Goal: Transaction & Acquisition: Complete application form

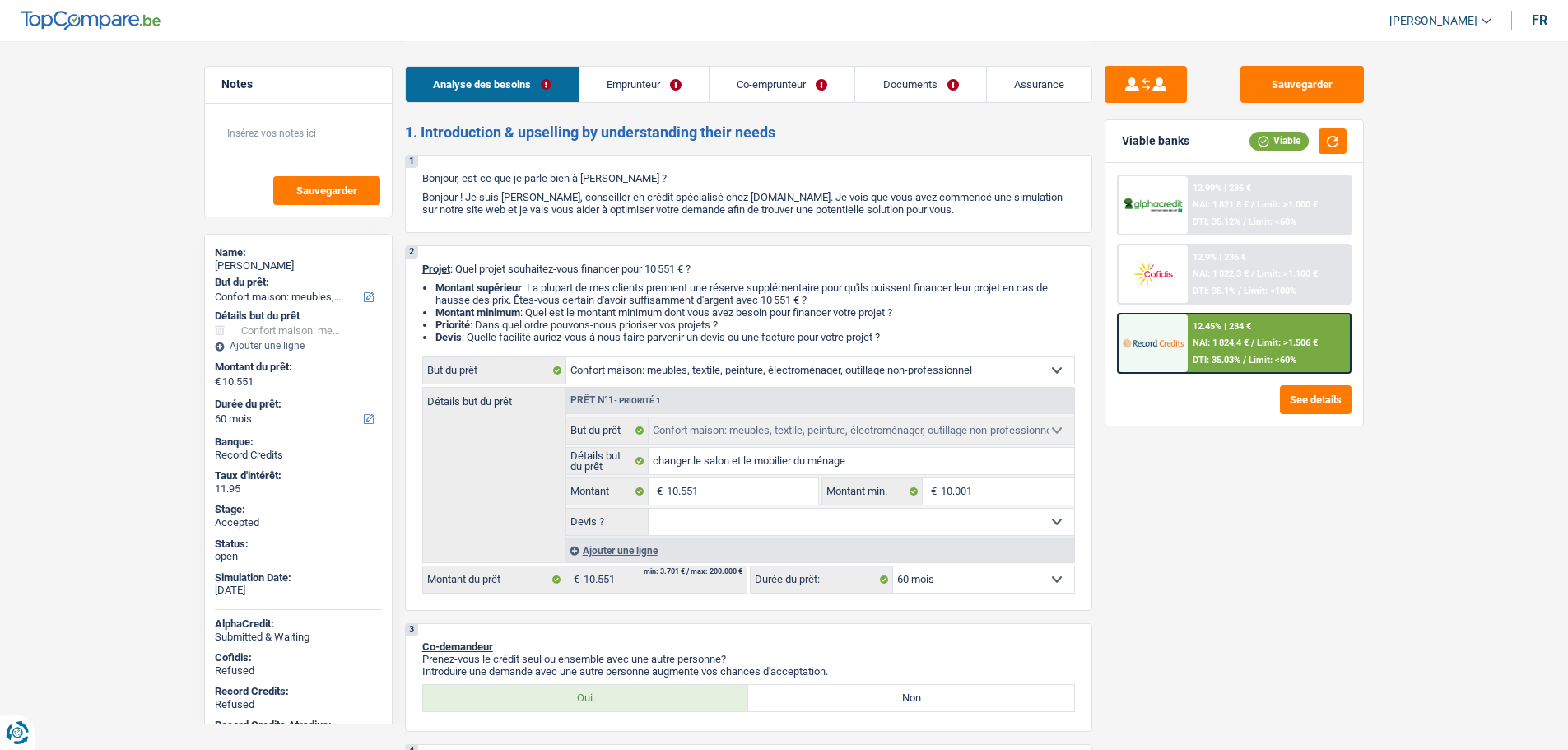
select select "household"
select select "60"
select select "household"
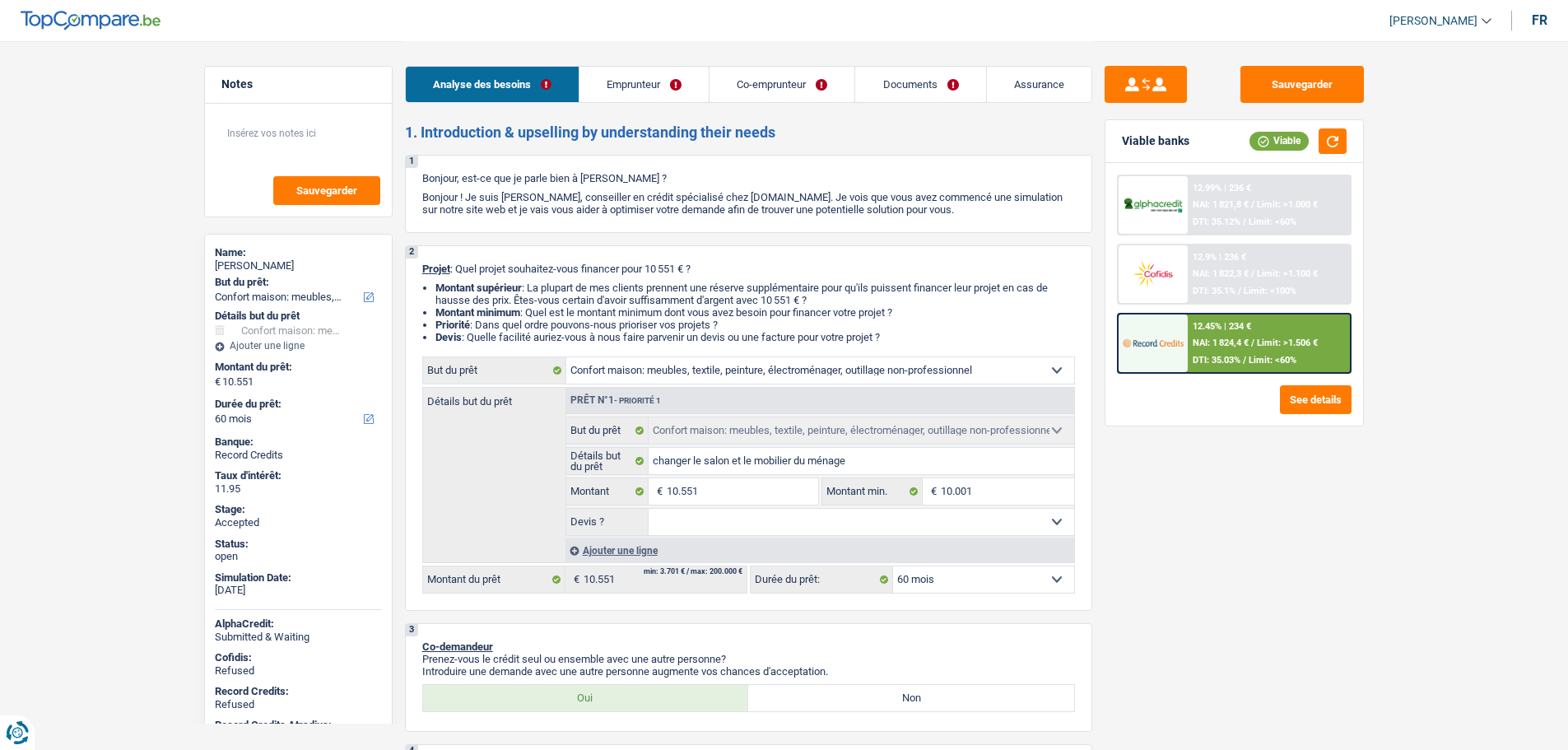
select select "60"
select select "invalid"
select select "mutualityIndemnity"
select select "disabilityPension"
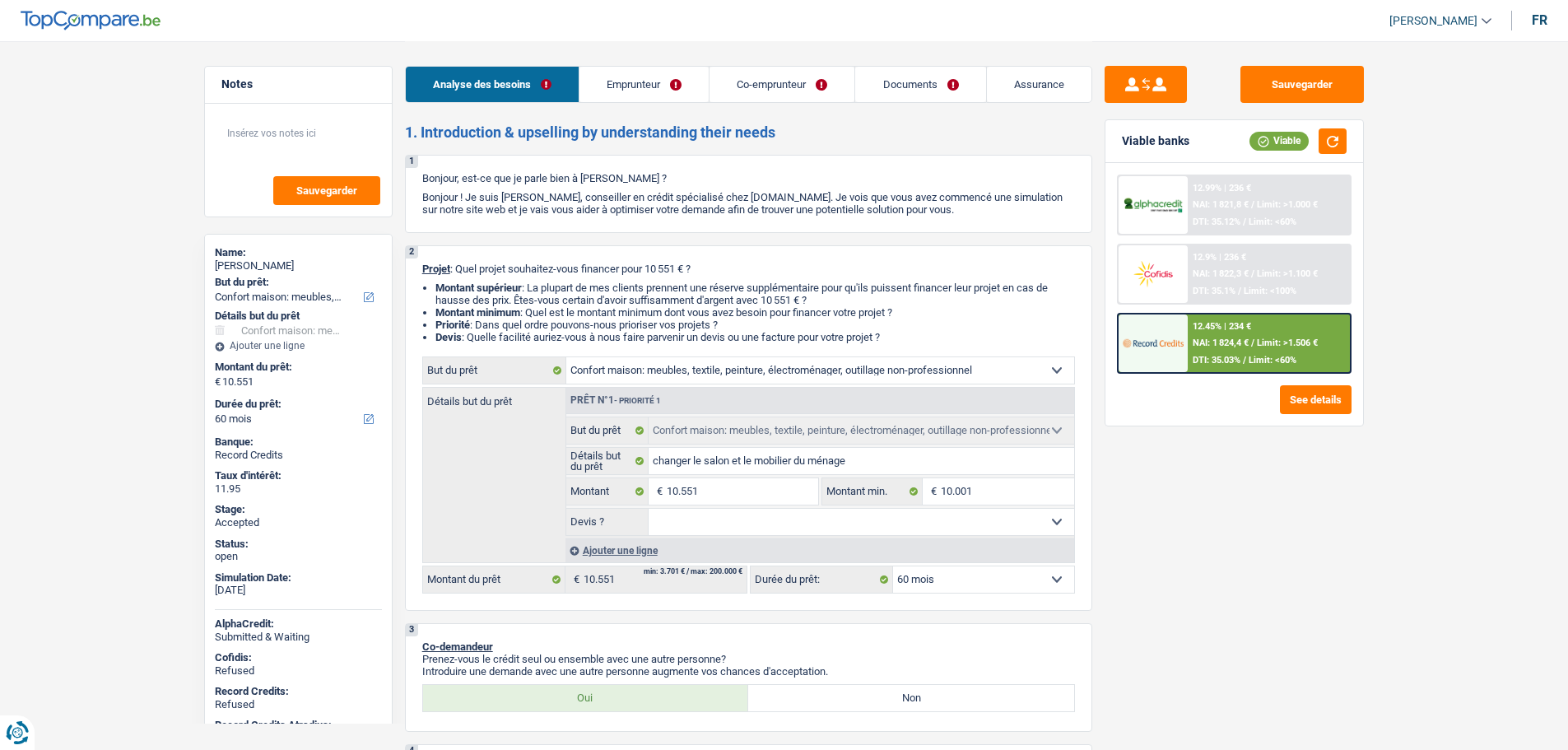
select select "mutualityIndemnity"
select select "disabilityPension"
select select "rents"
select select "household"
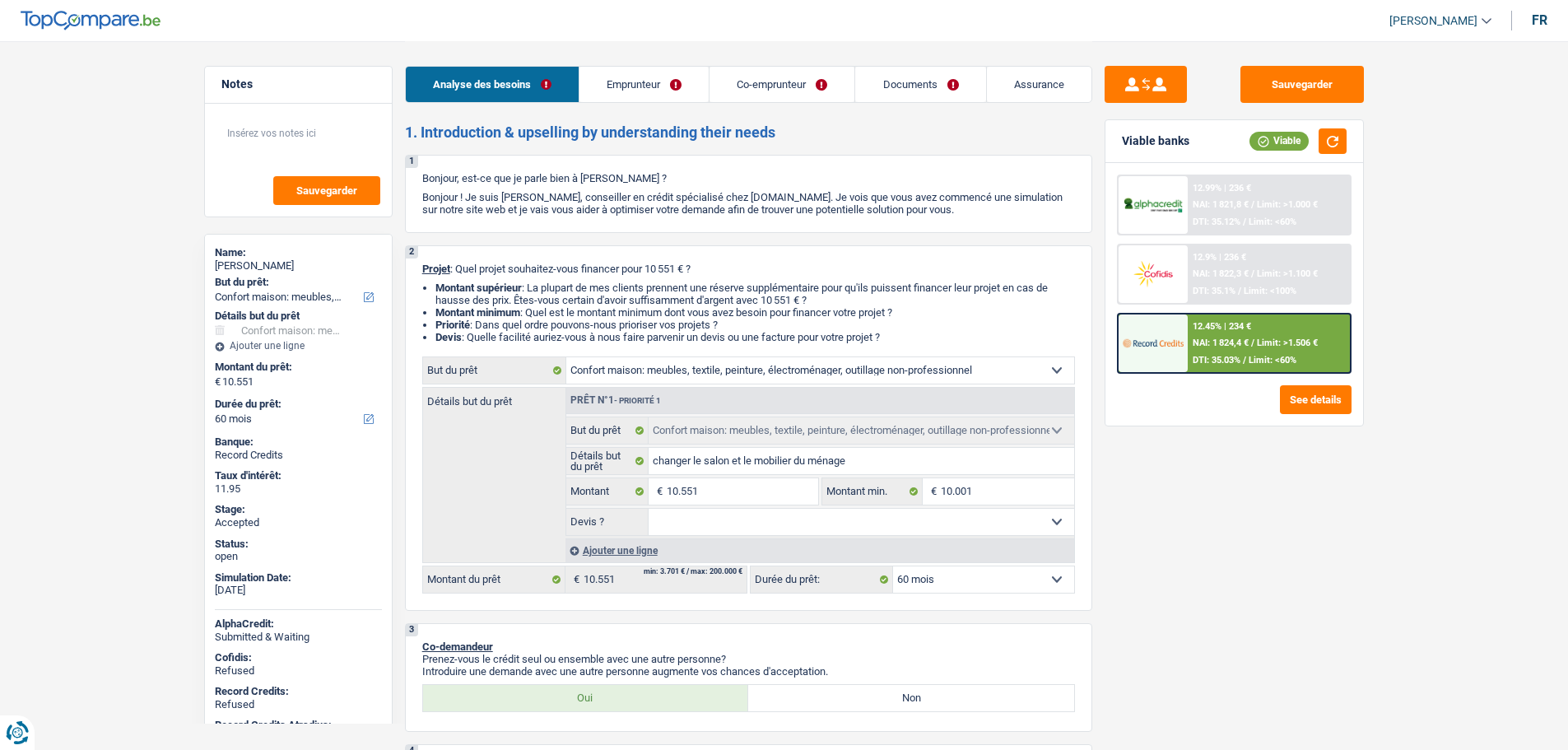
select select "60"
click at [1418, 23] on span "[PERSON_NAME]" at bounding box center [1432, 20] width 88 height 14
click at [1400, 147] on button "SO" at bounding box center [1403, 150] width 146 height 33
select select "applicant"
select select "coApplicant"
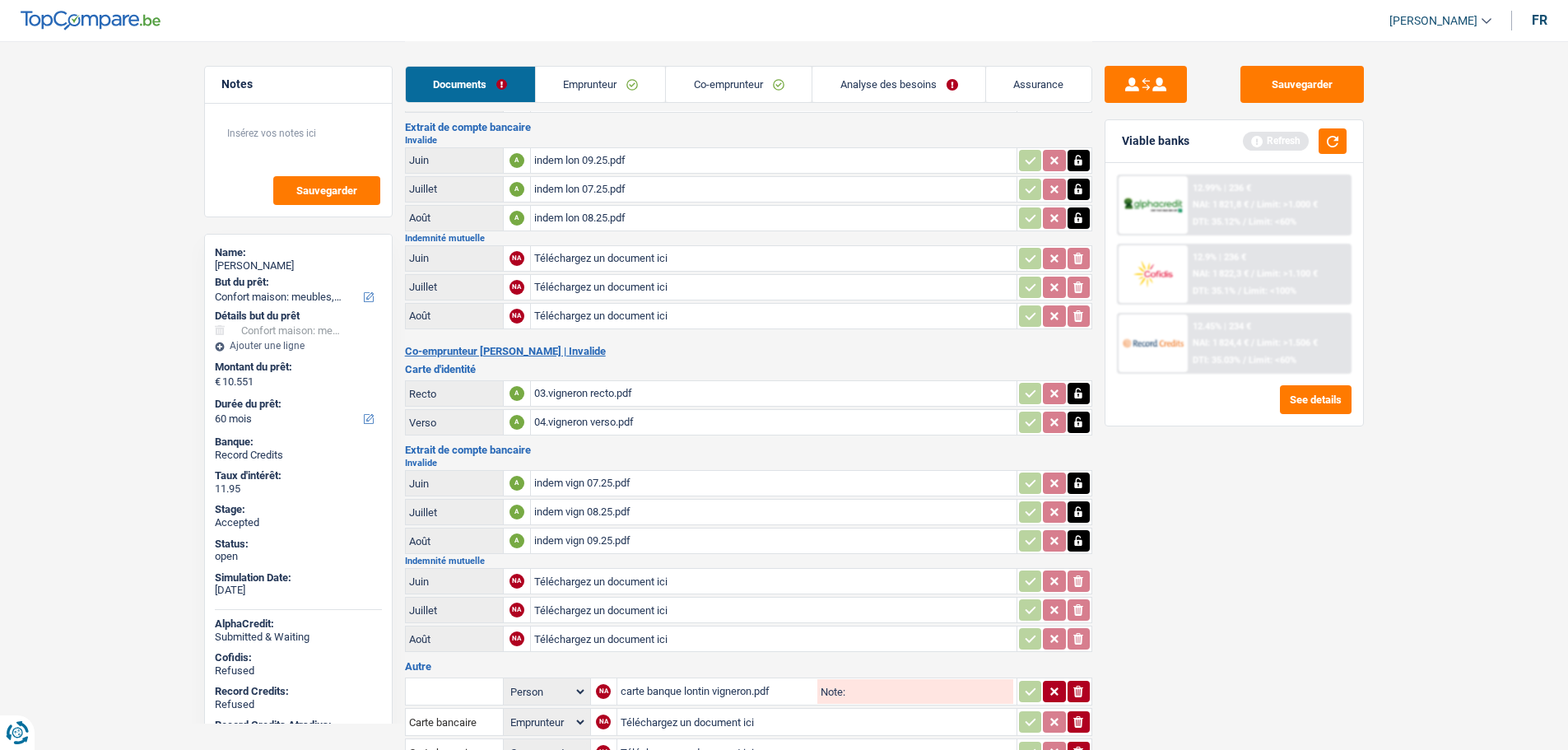
scroll to position [232, 0]
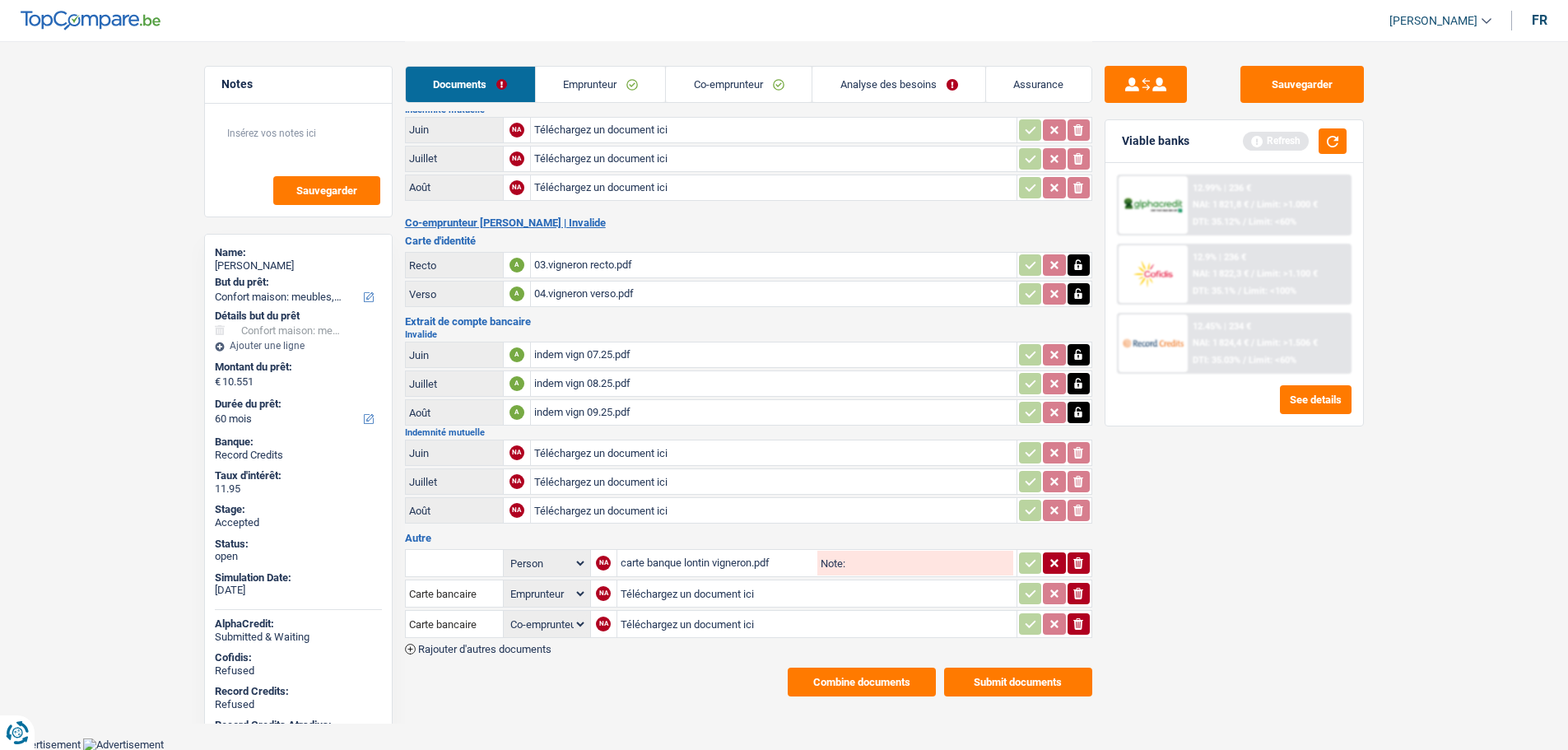
click at [847, 669] on button "Combine documents" at bounding box center [862, 682] width 148 height 29
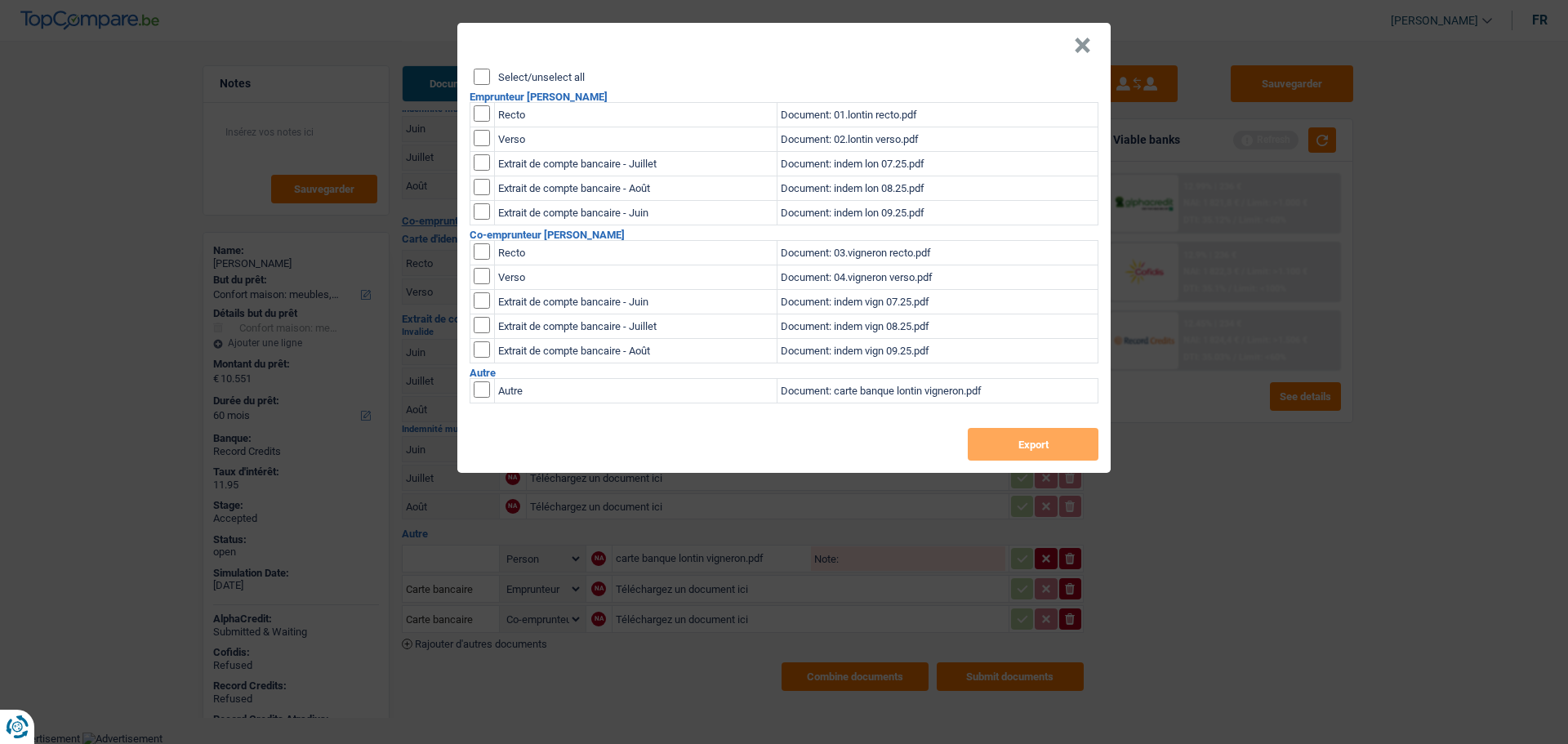
click at [563, 78] on label "Select/unselect all" at bounding box center [541, 77] width 86 height 11
click at [490, 78] on input "Select/unselect all" at bounding box center [482, 76] width 16 height 16
checkbox input "true"
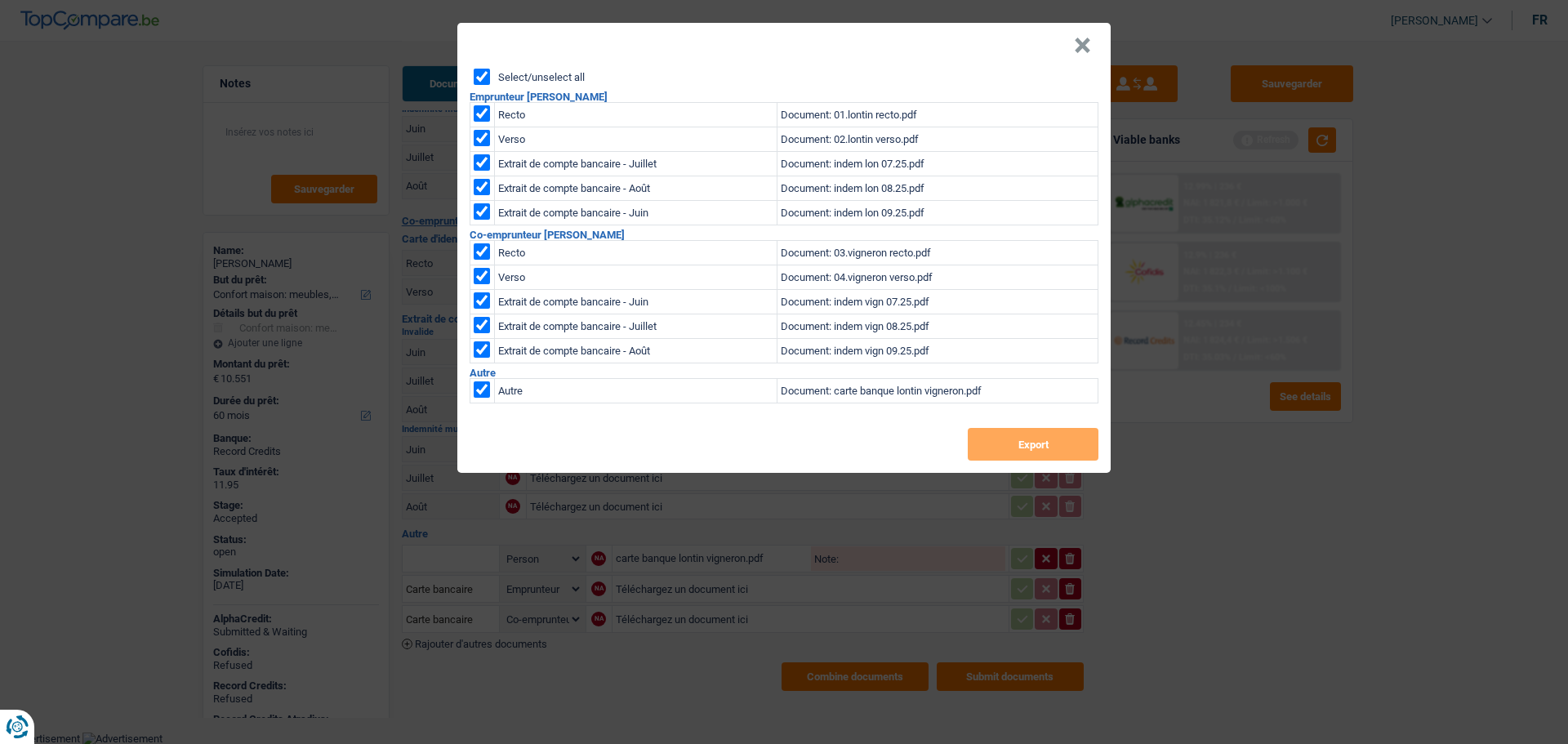
checkbox input "true"
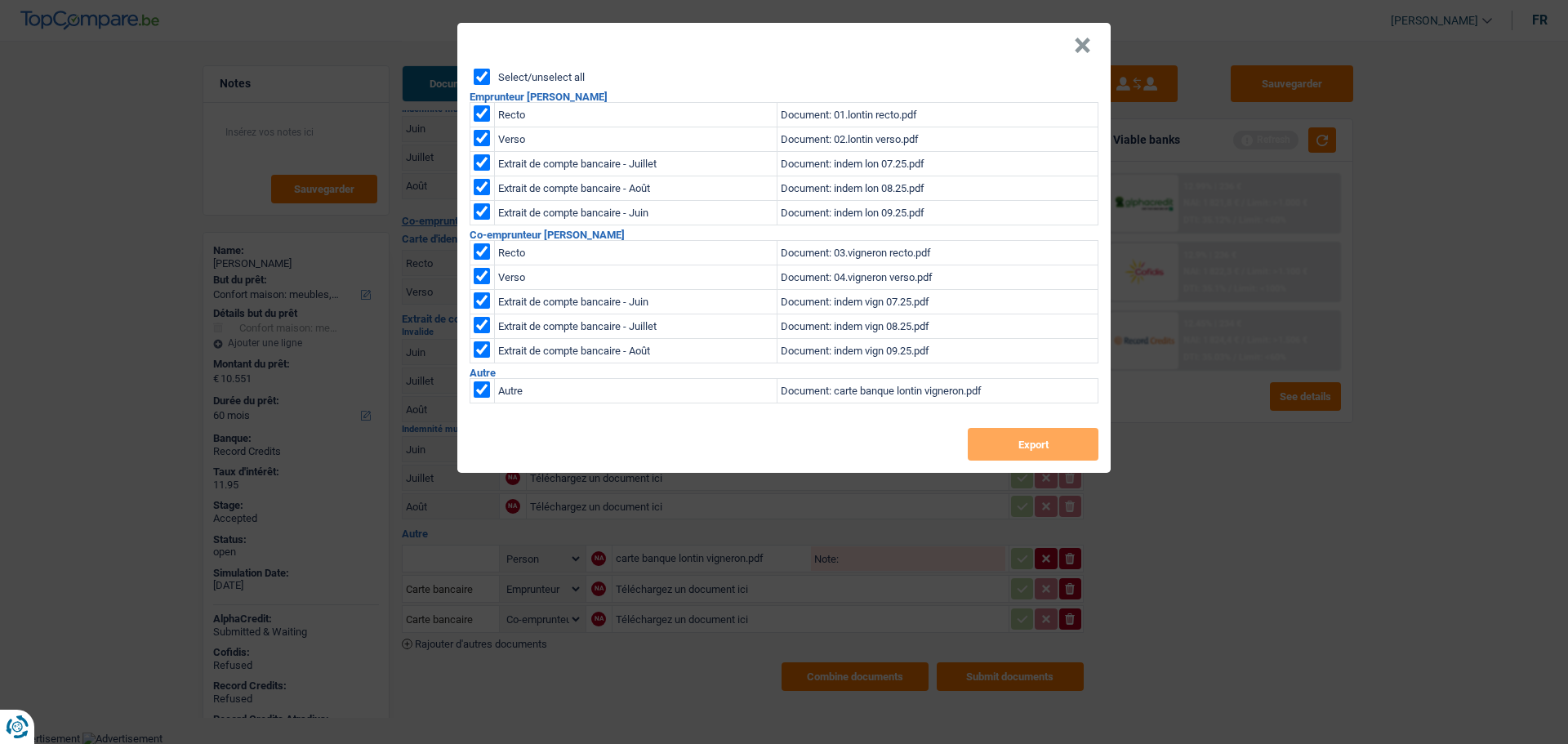
checkbox input "true"
click at [1007, 451] on button "Export" at bounding box center [1034, 444] width 131 height 32
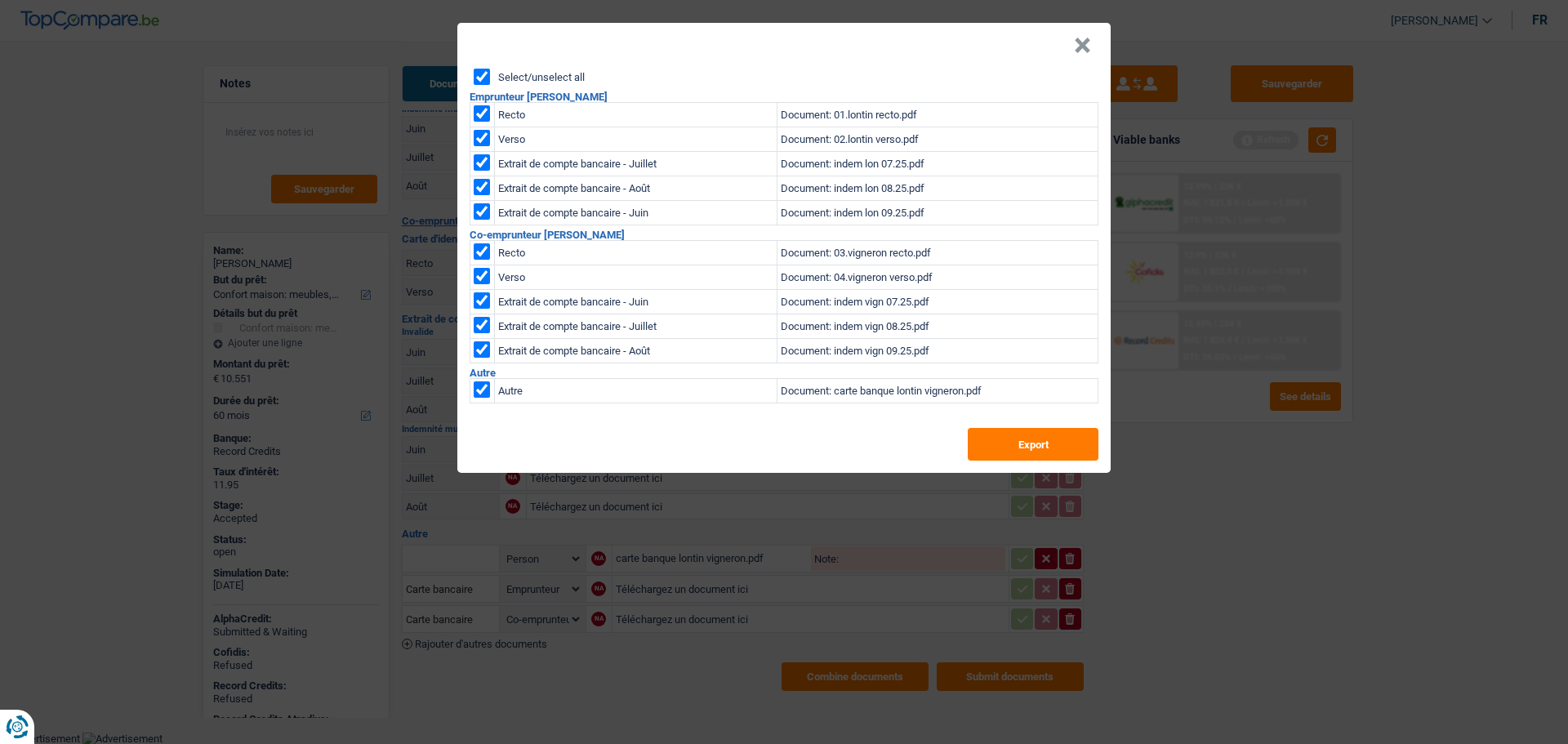
click at [1085, 48] on button "×" at bounding box center [1082, 46] width 17 height 16
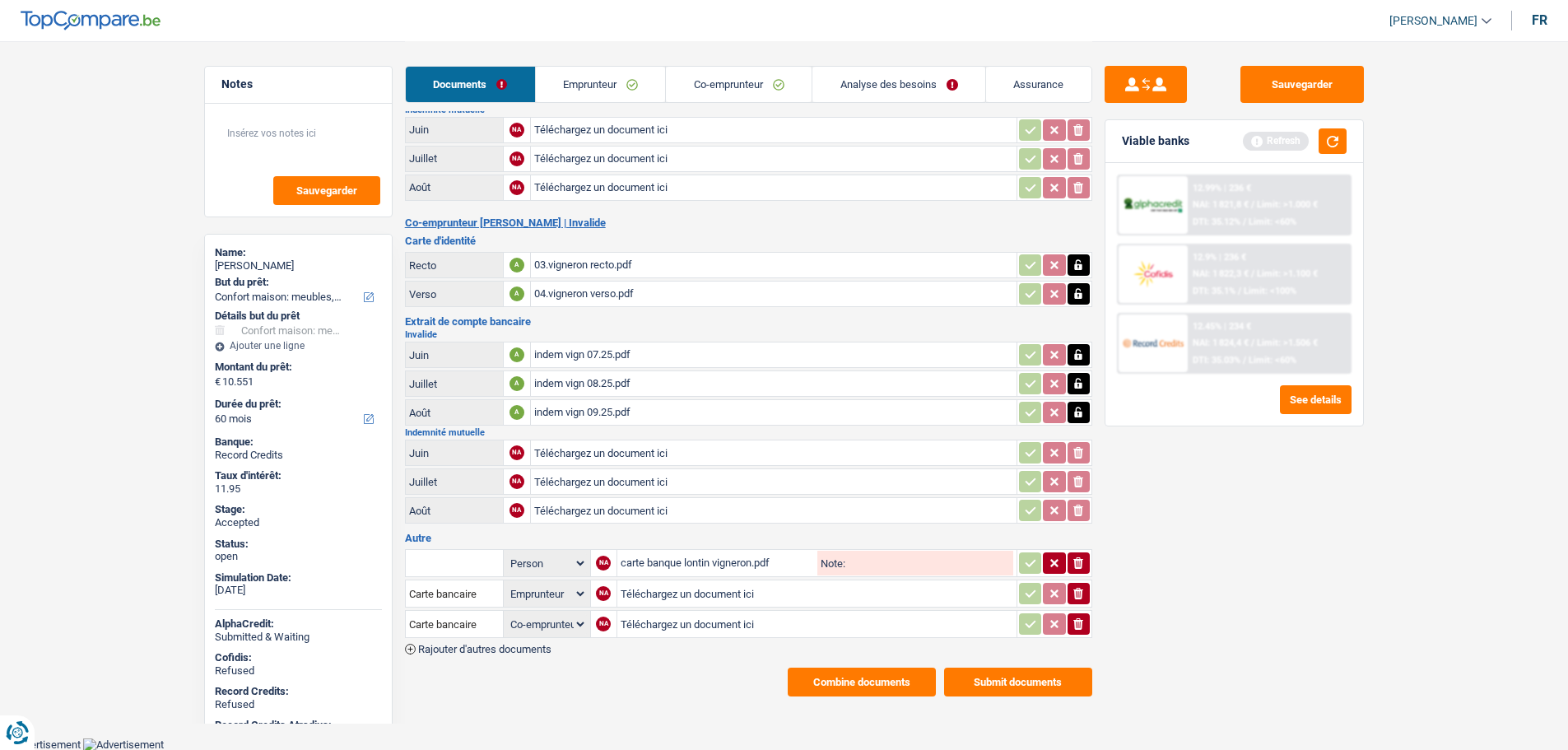
click at [587, 84] on link "Emprunteur" at bounding box center [601, 84] width 130 height 35
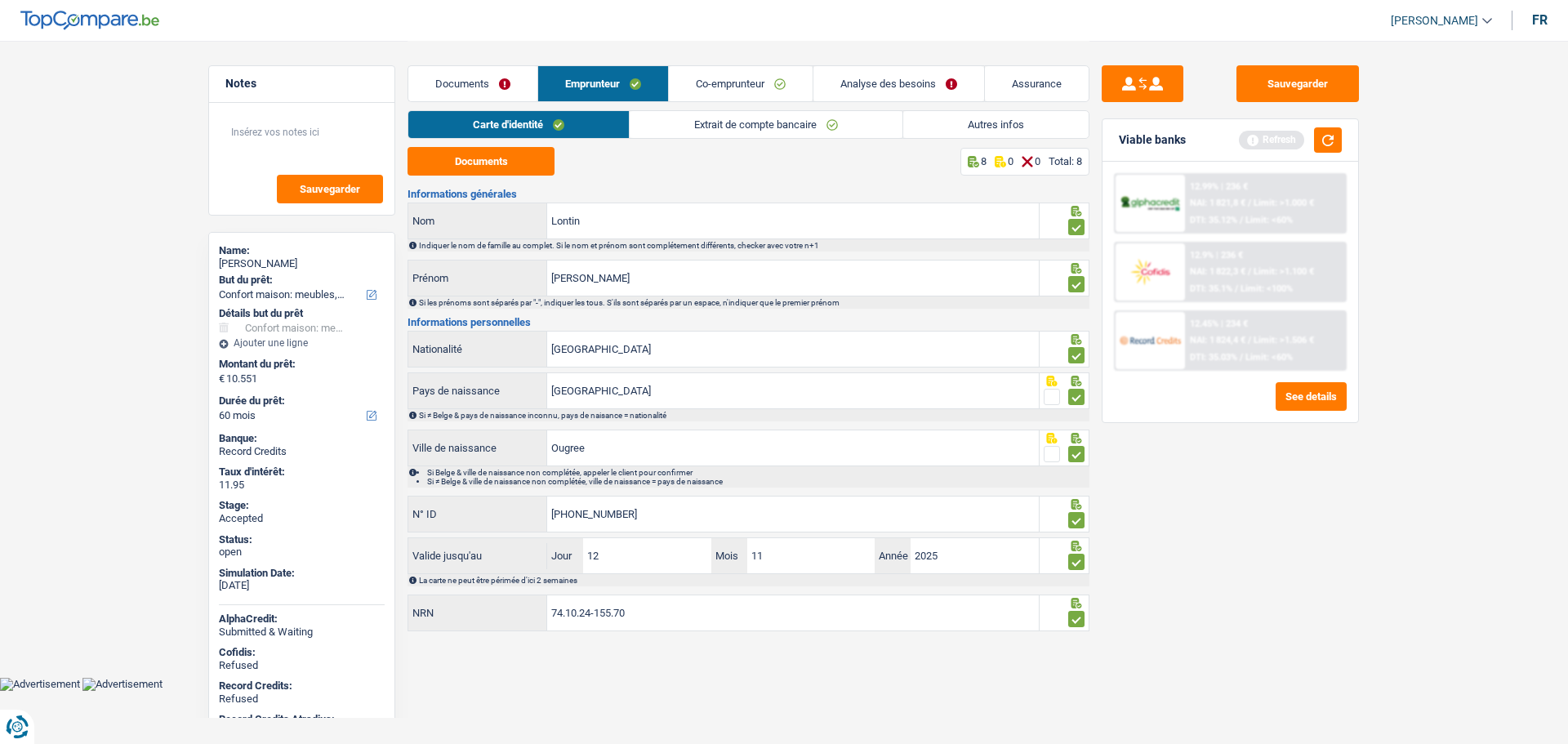
click at [964, 127] on link "Autres infos" at bounding box center [996, 125] width 186 height 27
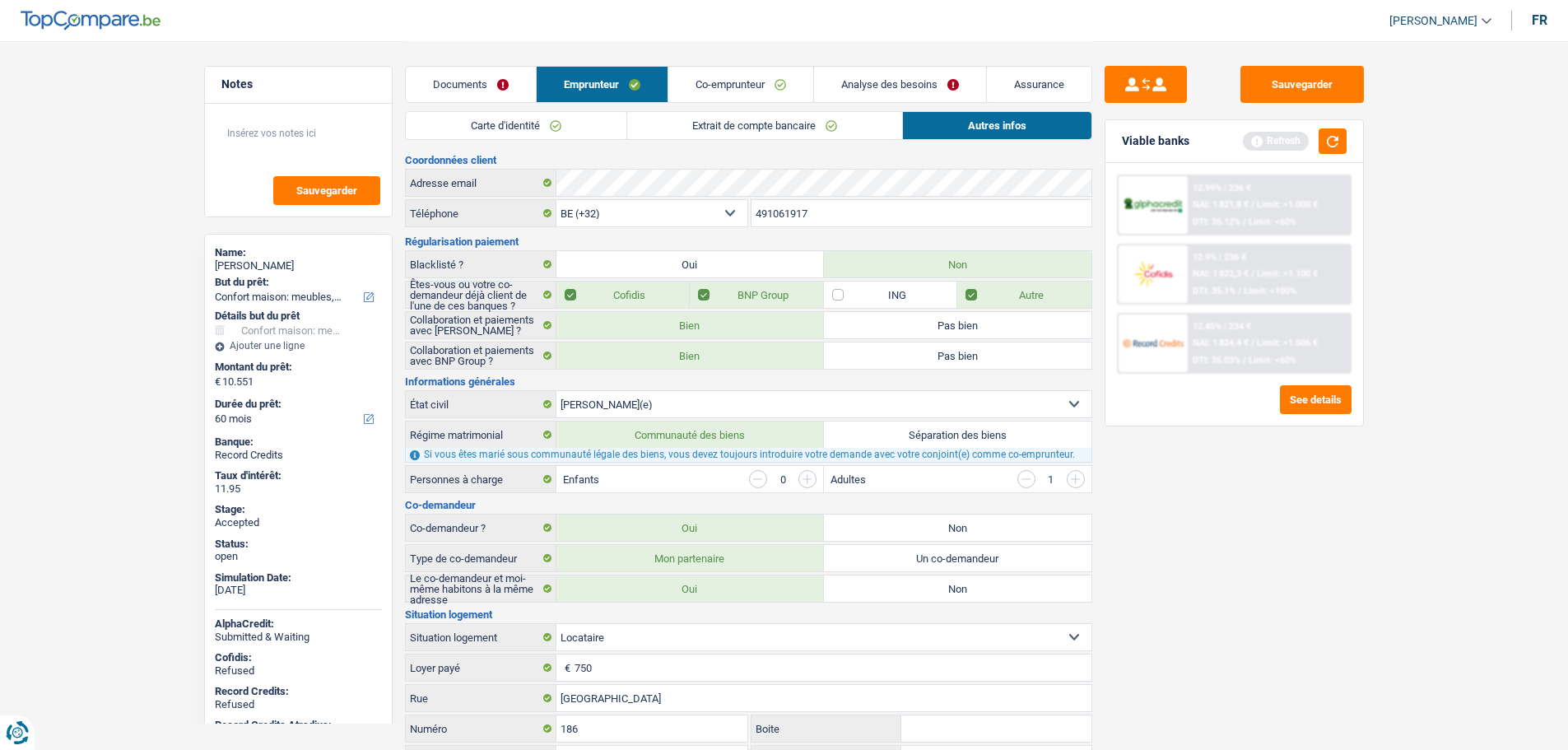
click at [893, 74] on link "Analyse des besoins" at bounding box center [900, 84] width 172 height 35
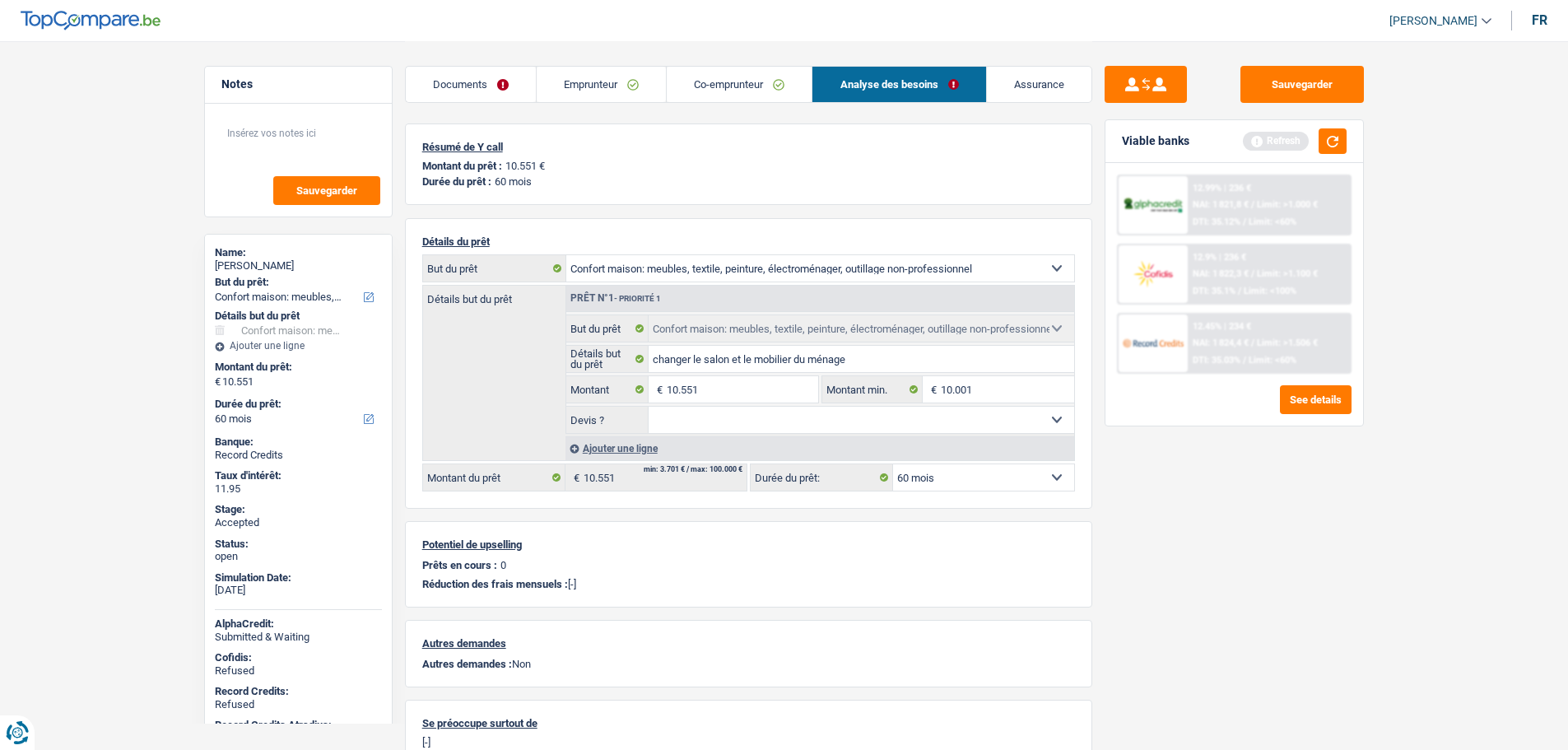
click at [1028, 74] on link "Assurance" at bounding box center [1039, 84] width 105 height 35
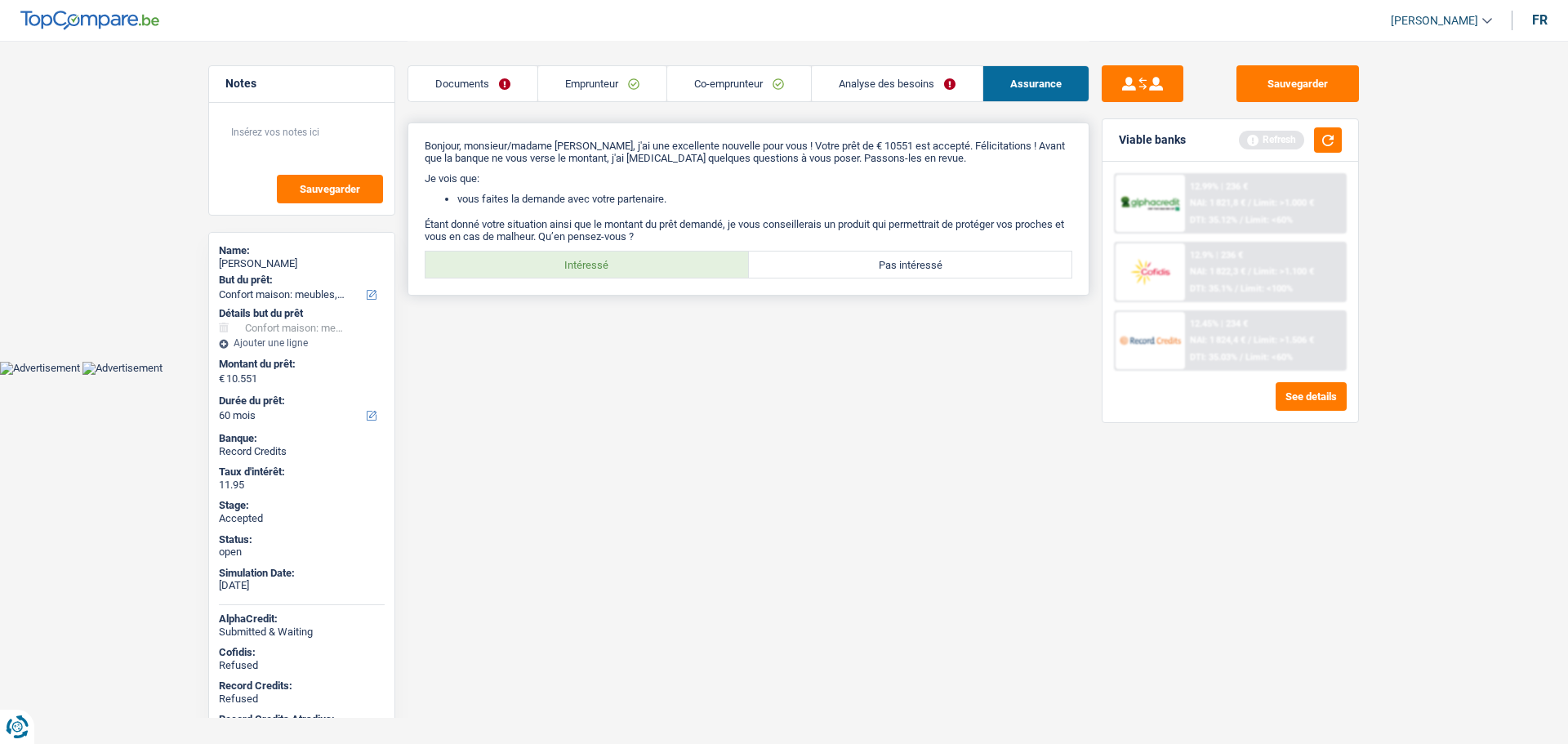
click at [603, 261] on label "Intéressé" at bounding box center [587, 264] width 323 height 26
click at [603, 261] on input "Intéressé" at bounding box center [587, 264] width 323 height 26
radio input "true"
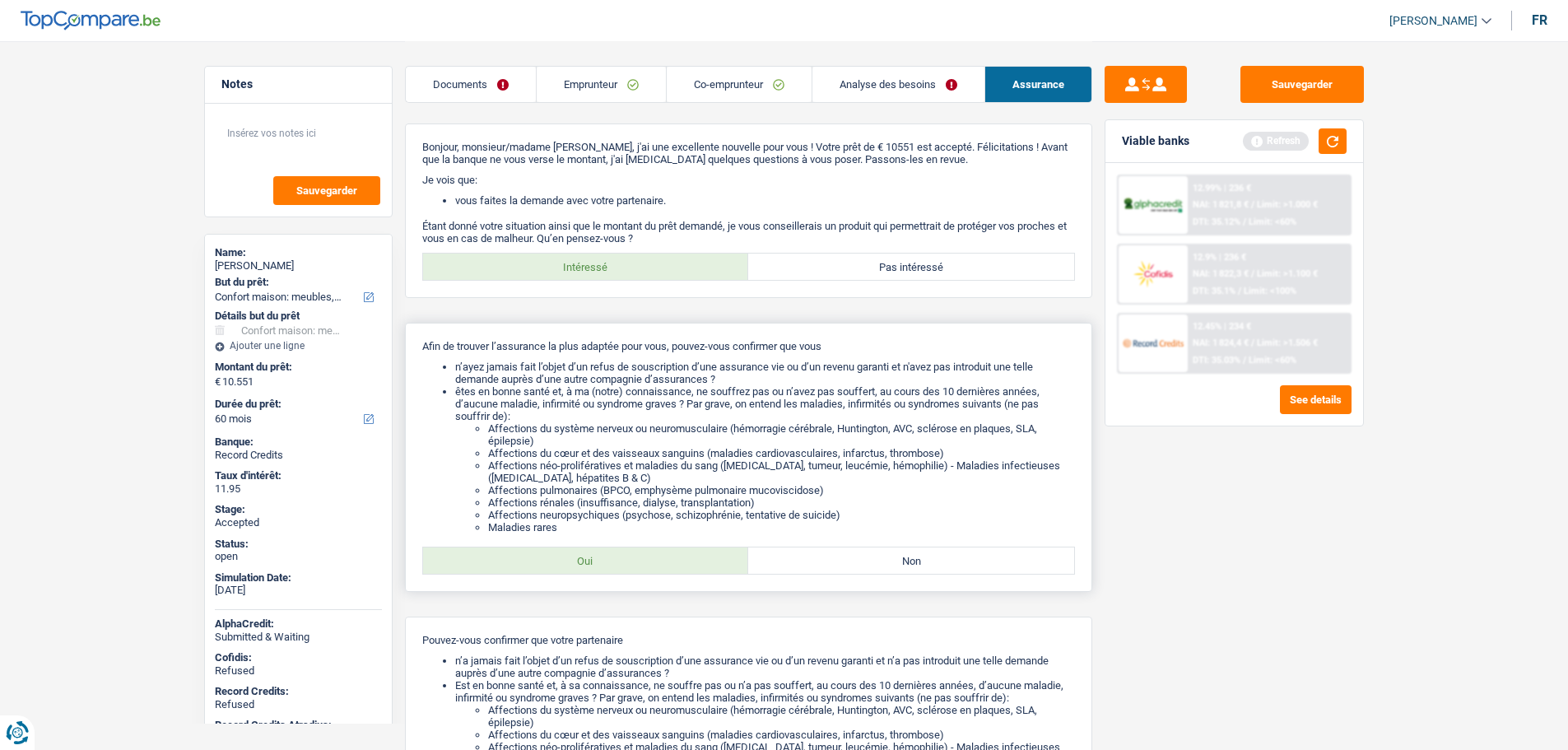
click at [667, 566] on label "Oui" at bounding box center [586, 560] width 326 height 26
click at [667, 566] on input "Oui" at bounding box center [586, 560] width 326 height 26
radio input "true"
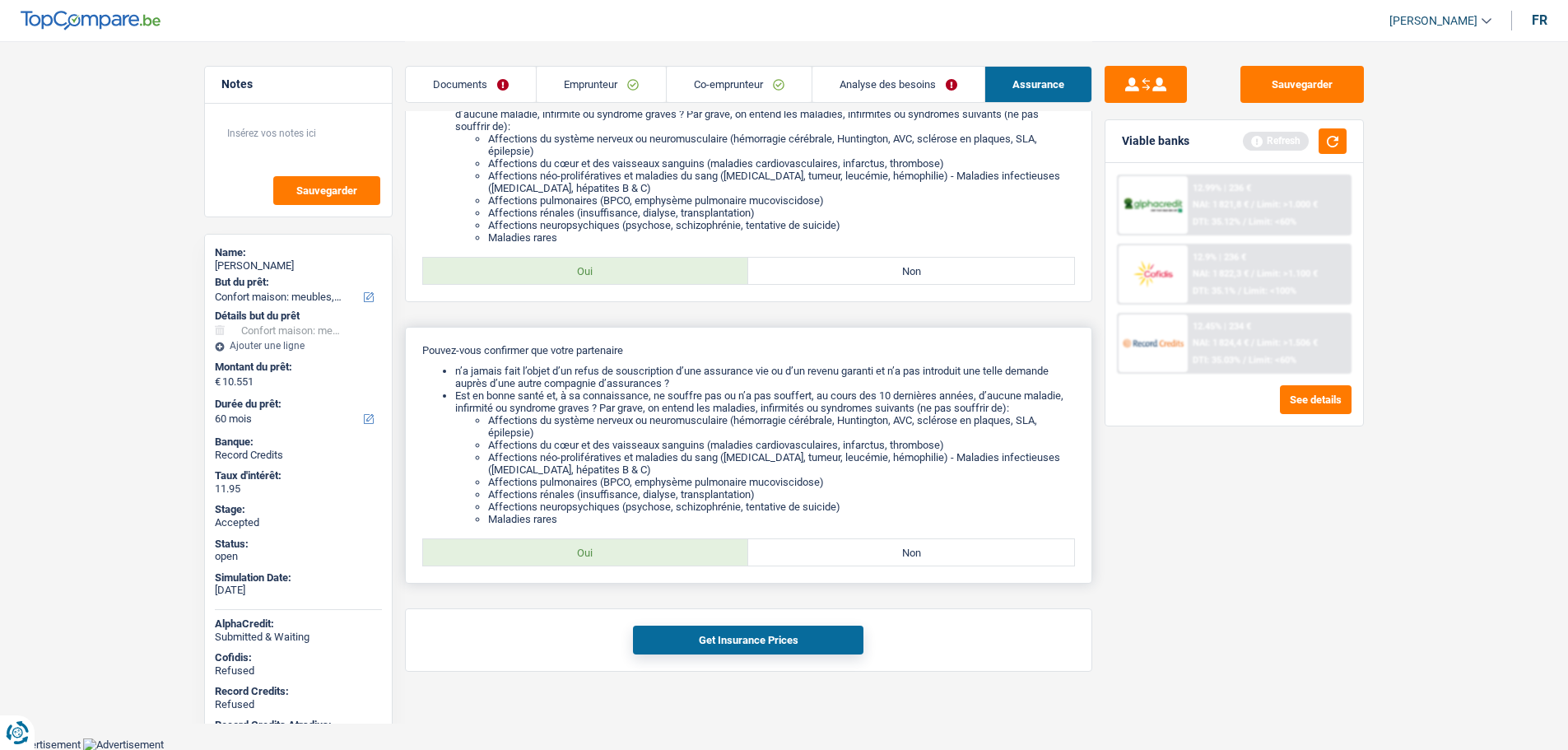
click at [655, 543] on label "Oui" at bounding box center [586, 552] width 326 height 26
click at [655, 543] on input "Oui" at bounding box center [586, 552] width 326 height 26
radio input "true"
click at [728, 623] on div "Get Insurance Prices" at bounding box center [749, 641] width 687 height 63
click at [730, 636] on button "Get Insurance Prices" at bounding box center [748, 641] width 231 height 29
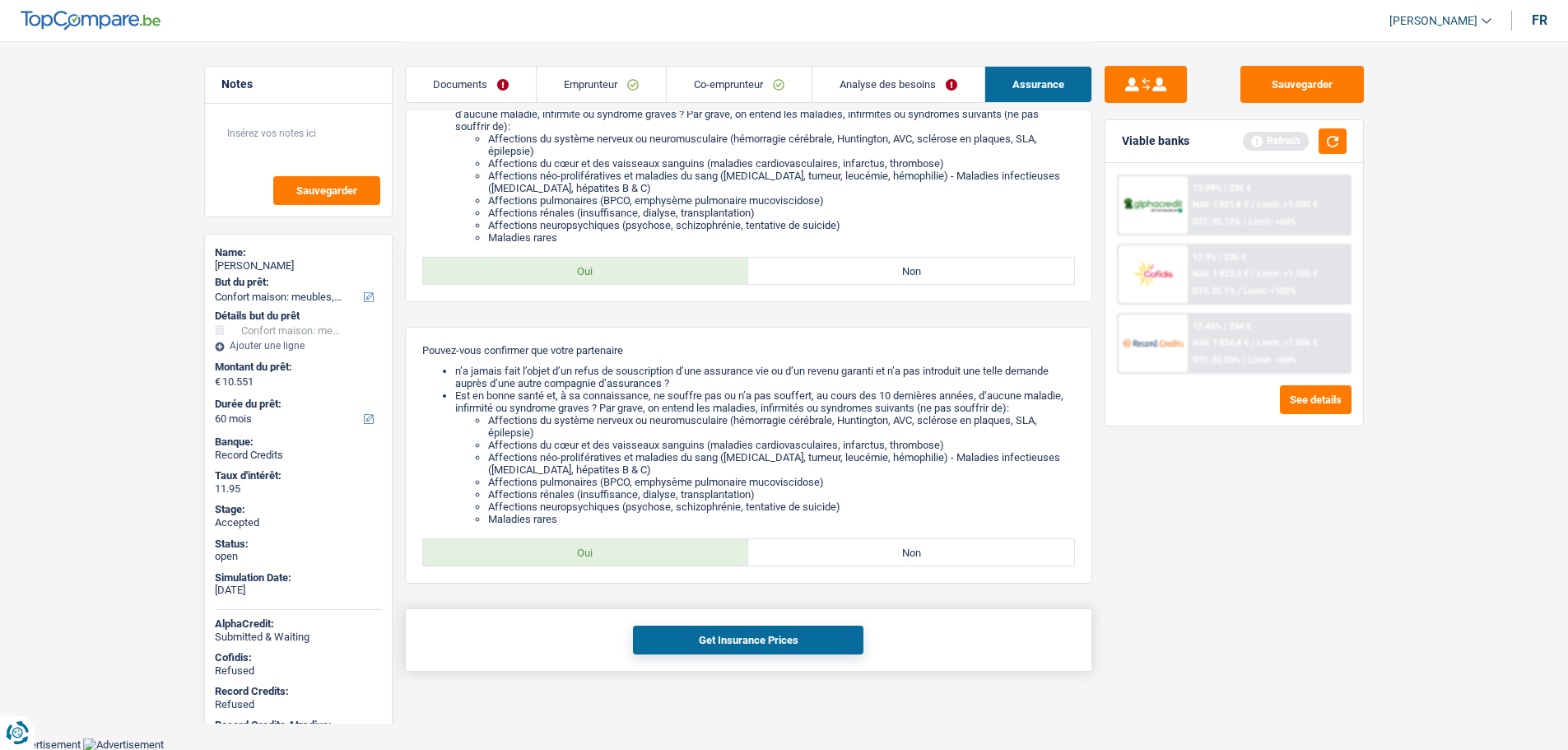
click at [747, 633] on button "Get Insurance Prices" at bounding box center [748, 641] width 231 height 29
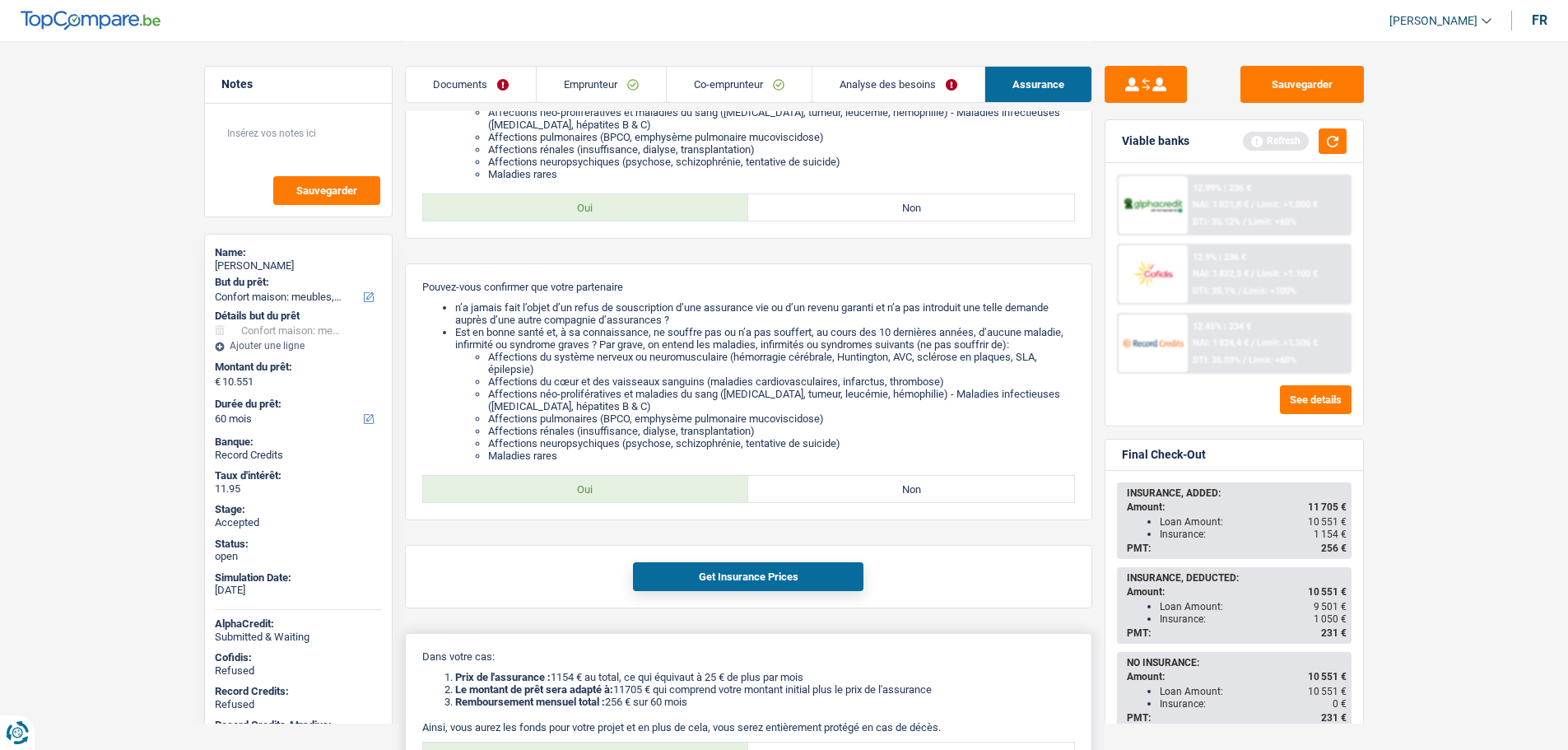
scroll to position [527, 0]
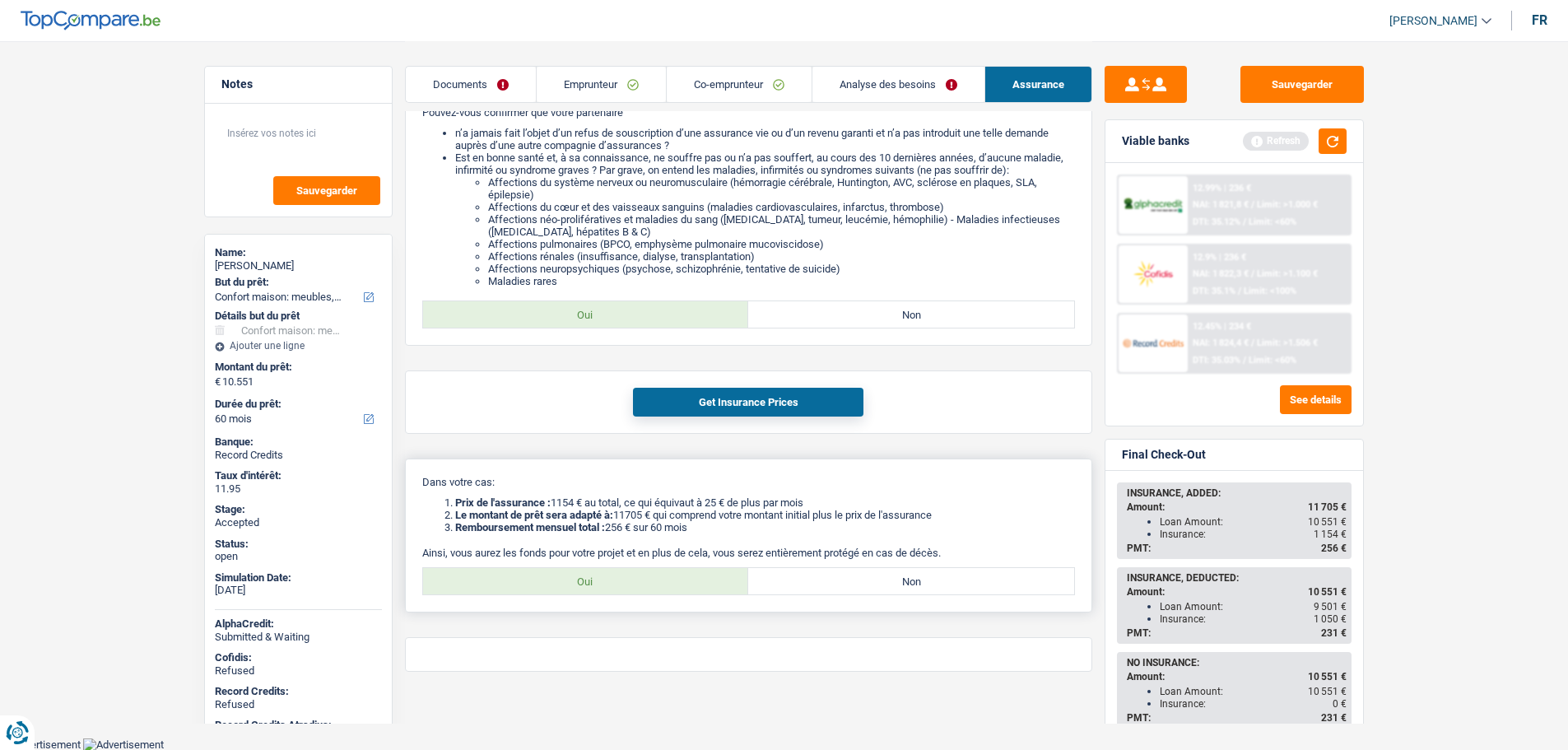
click at [600, 584] on label "Oui" at bounding box center [586, 581] width 326 height 26
click at [600, 584] on input "Oui" at bounding box center [586, 581] width 326 height 26
radio input "true"
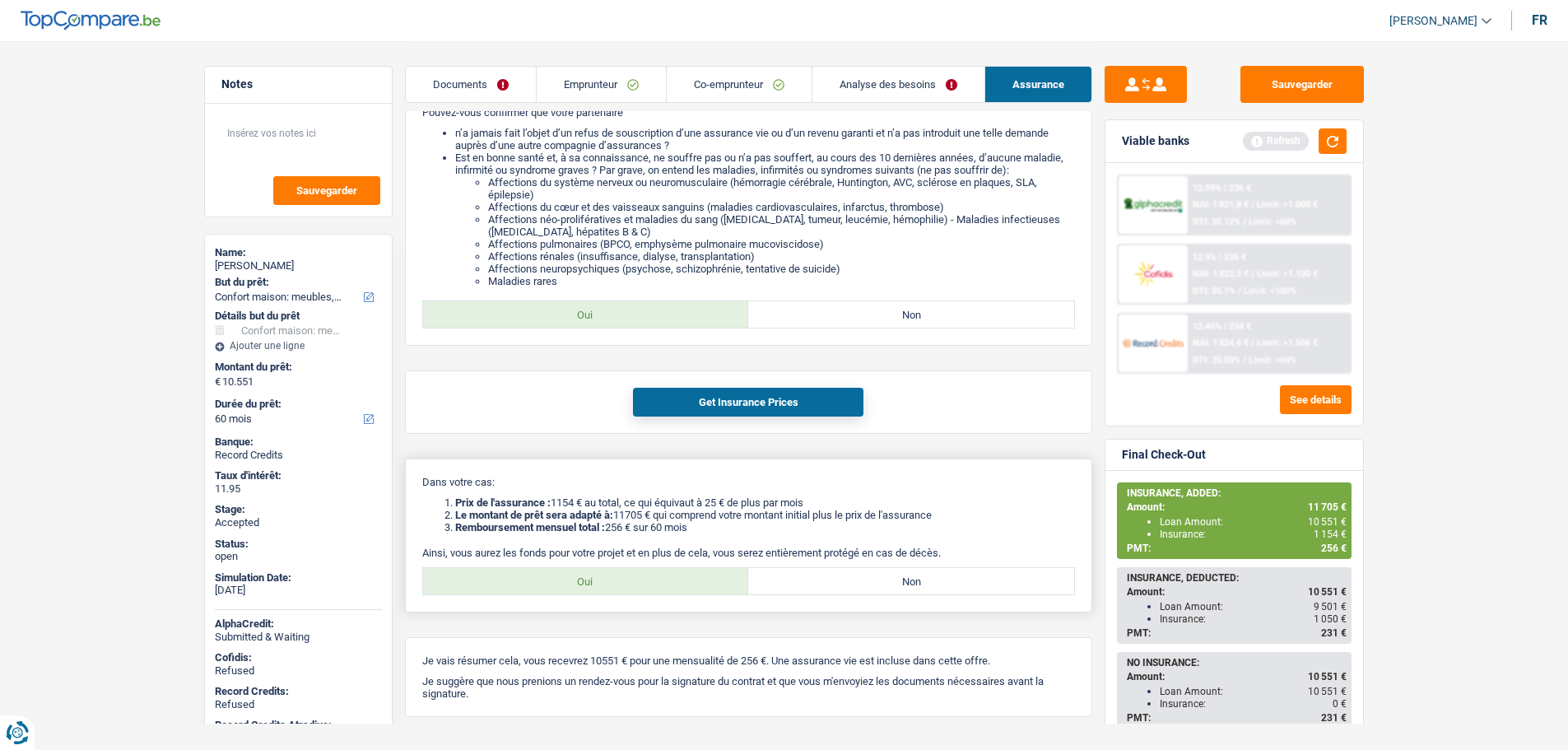
scroll to position [573, 0]
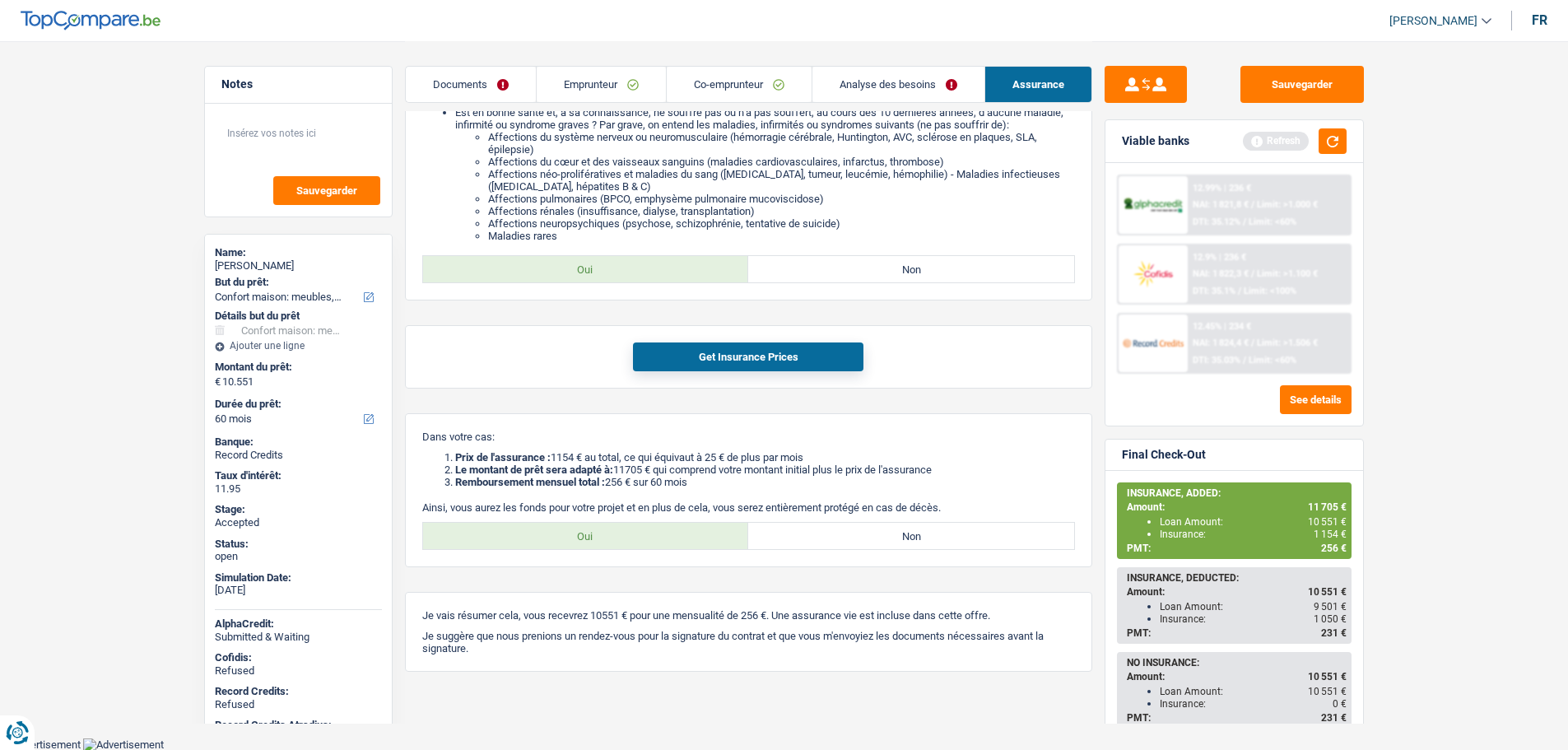
click at [874, 72] on link "Analyse des besoins" at bounding box center [898, 84] width 172 height 35
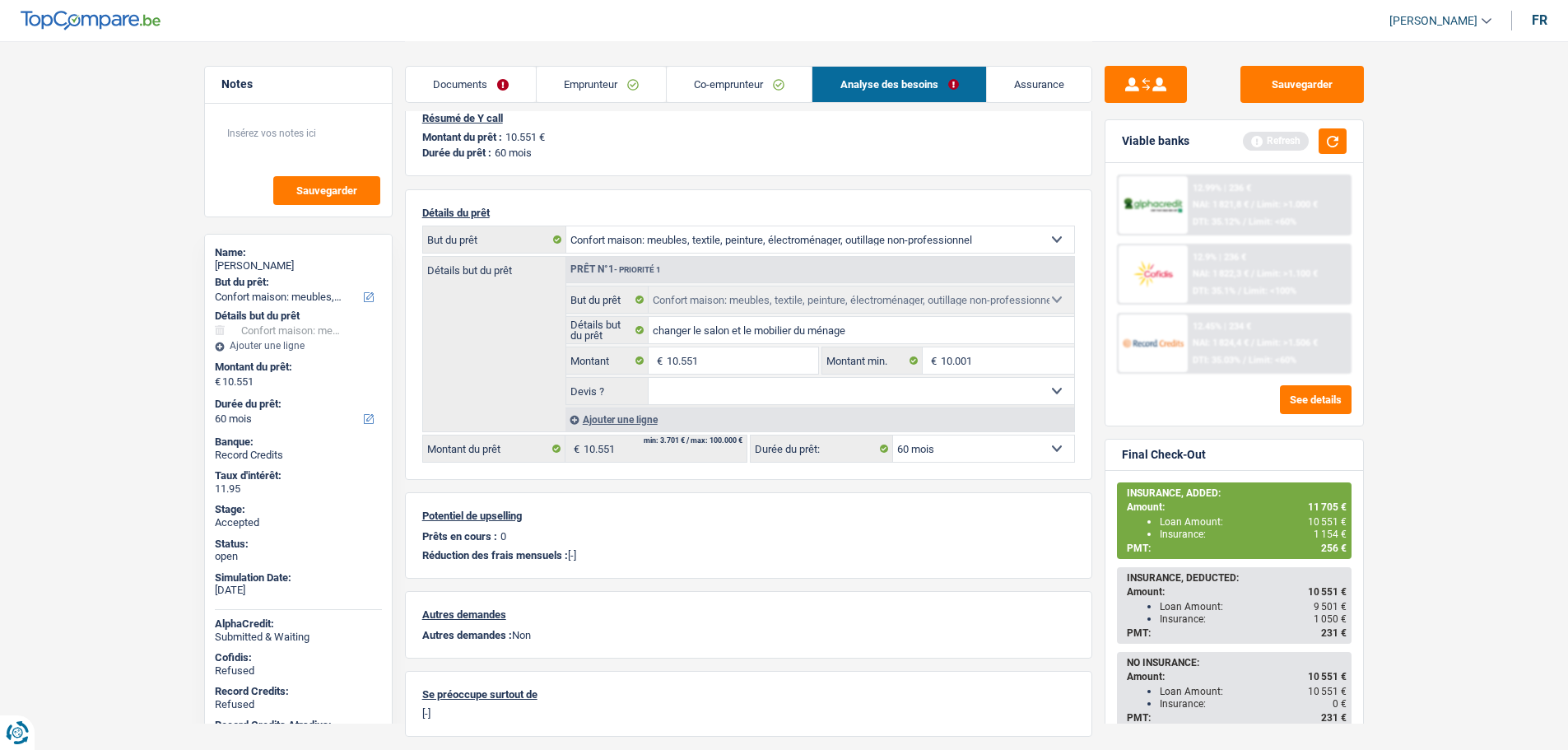
scroll to position [0, 0]
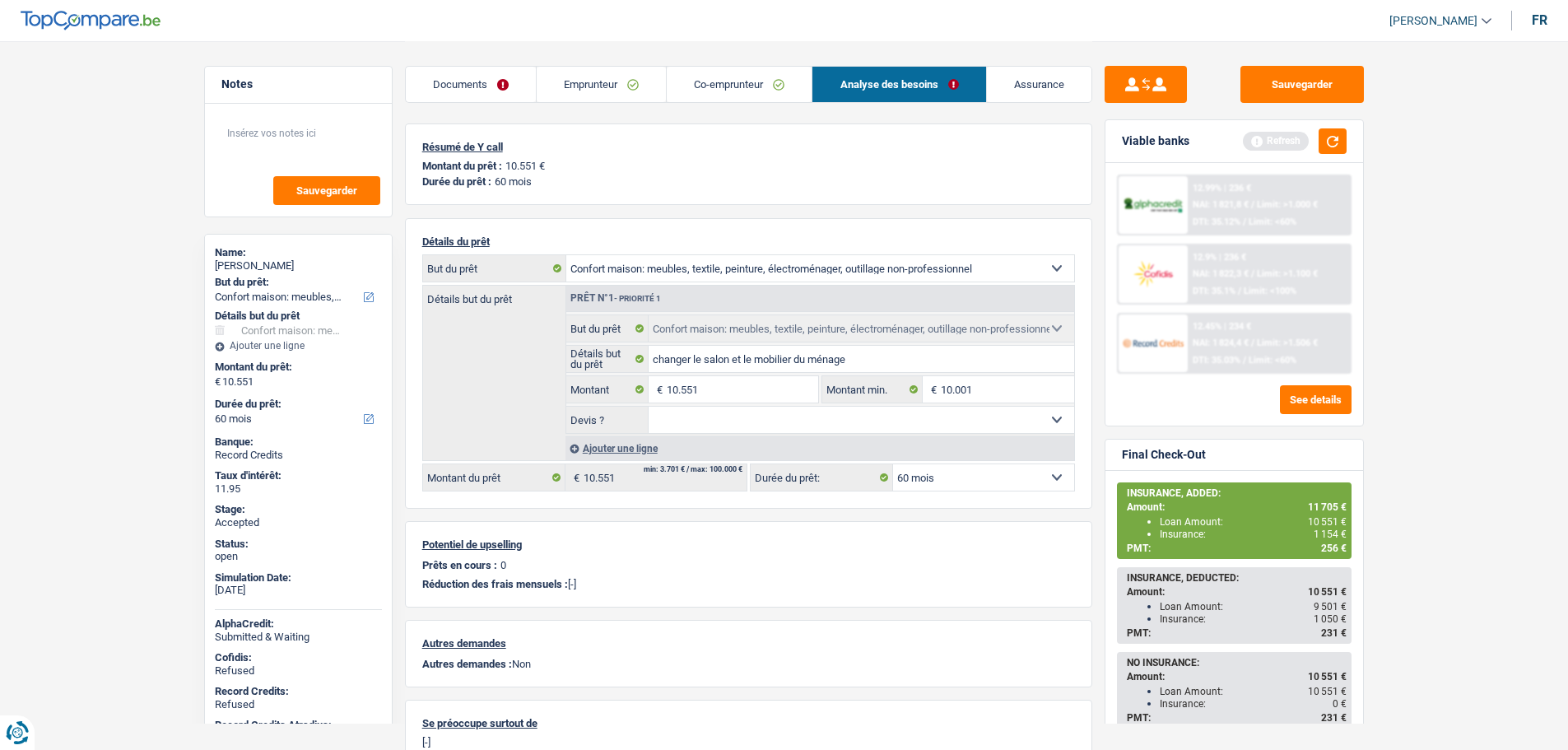
click at [1426, 14] on span "[PERSON_NAME]" at bounding box center [1432, 20] width 88 height 14
click at [1392, 145] on button "SO" at bounding box center [1403, 150] width 146 height 33
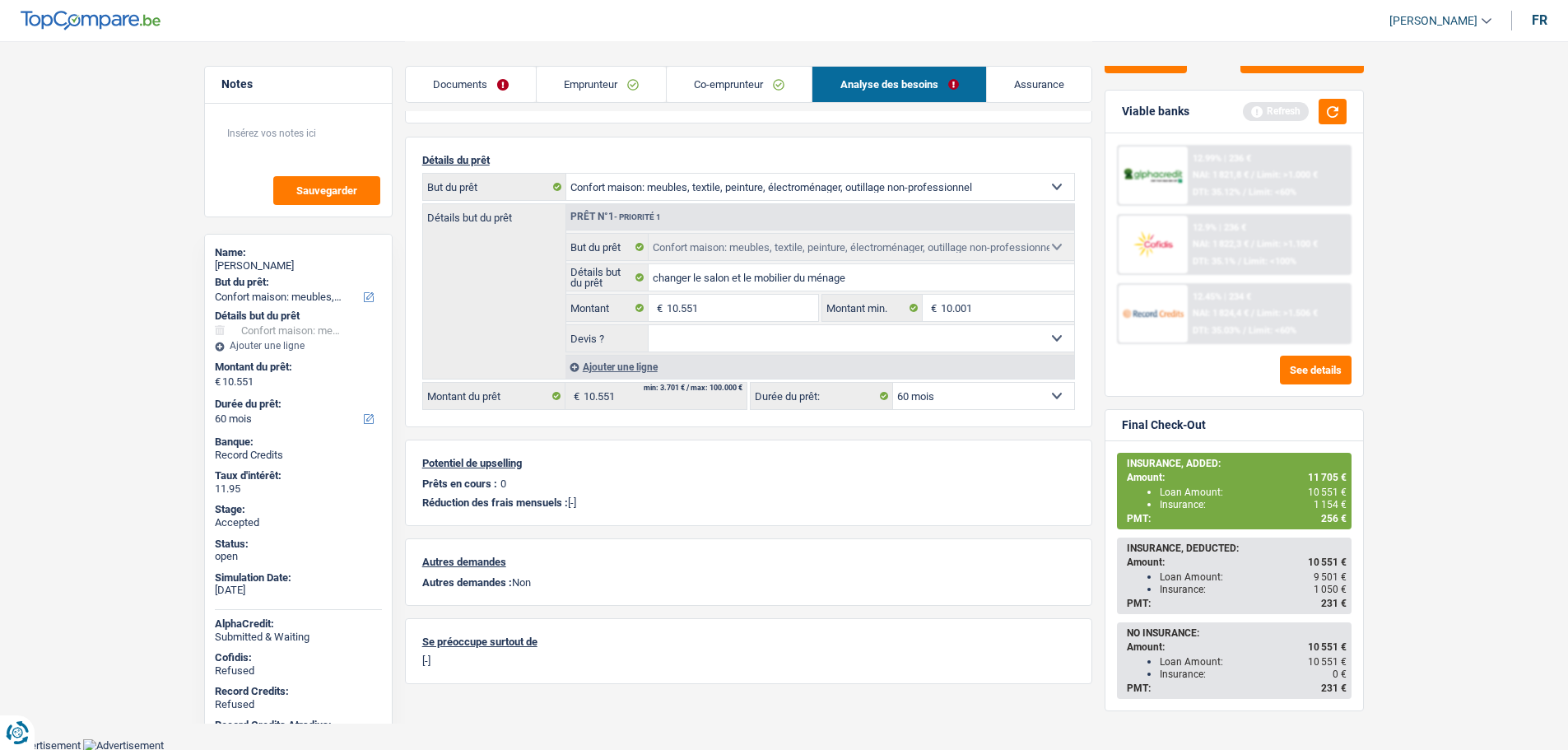
scroll to position [82, 0]
click at [674, 421] on div "Détails du prêt Confort maison: meubles, textile, peinture, électroménager, out…" at bounding box center [749, 280] width 687 height 290
click at [1036, 79] on link "Assurance" at bounding box center [1039, 84] width 105 height 35
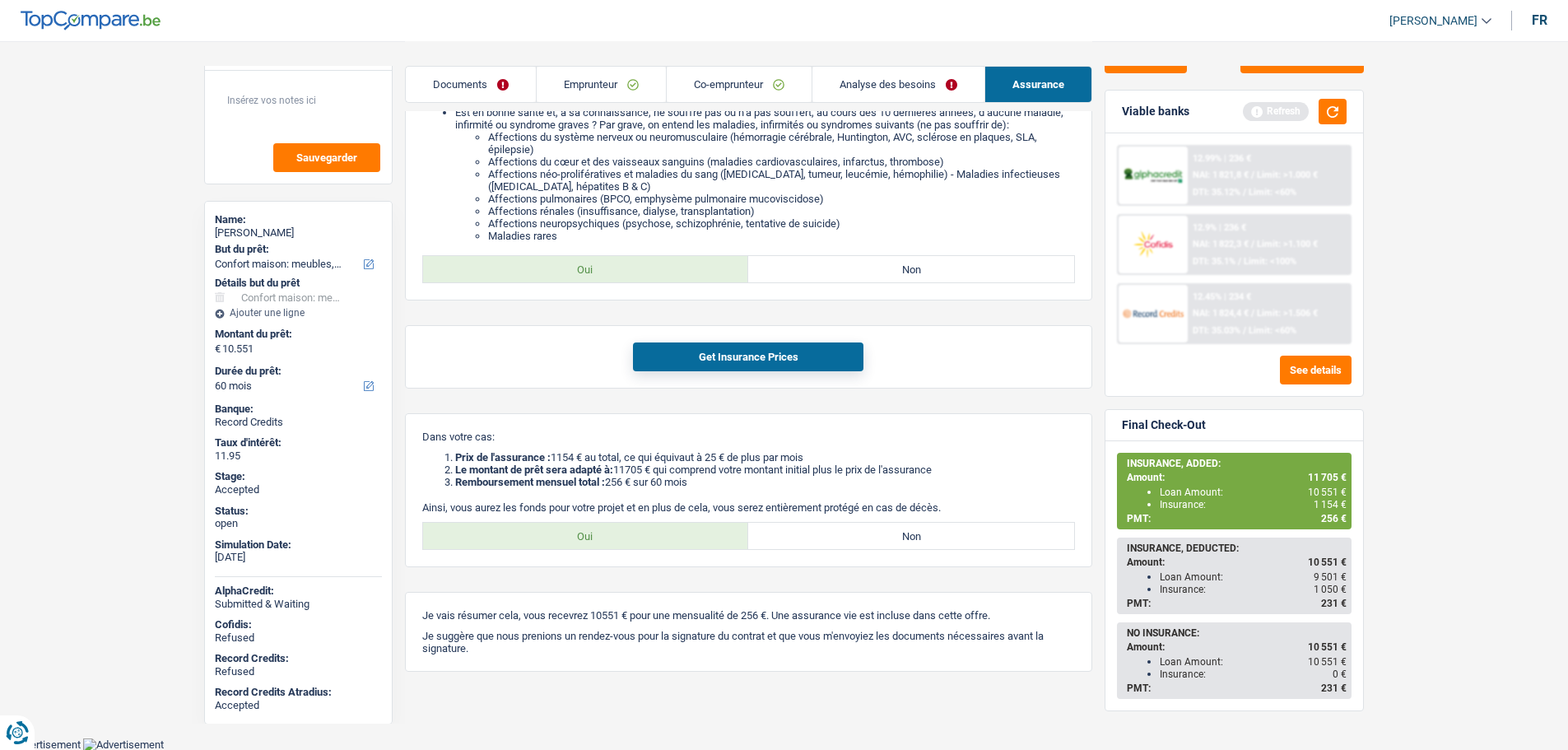
scroll to position [51, 0]
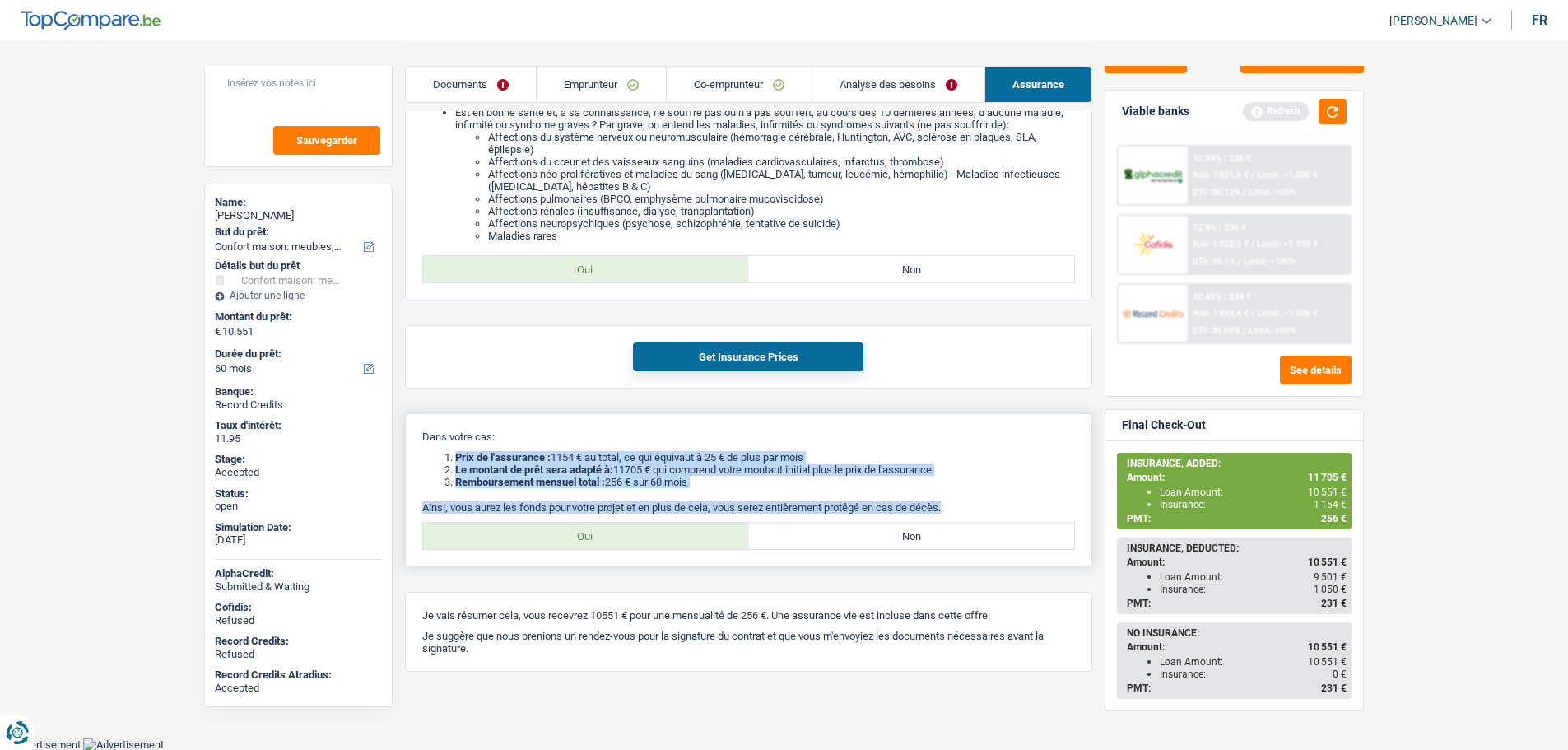
drag, startPoint x: 947, startPoint y: 508, endPoint x: 444, endPoint y: 456, distance: 505.7
click at [444, 456] on div "Dans votre cas: Prix de l'assurance : 1154 € au total, ce qui équivaut à 25 € d…" at bounding box center [749, 490] width 687 height 154
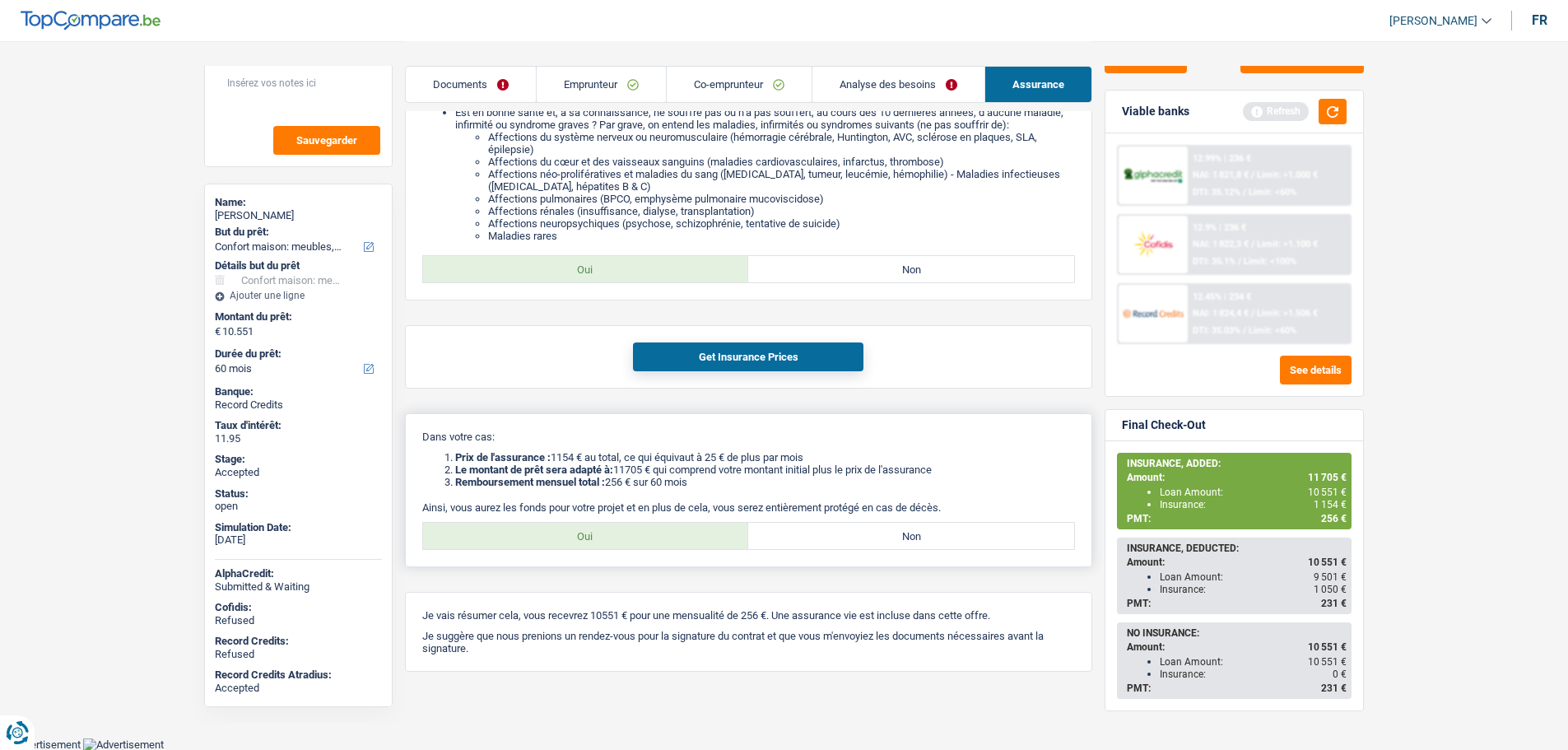
click at [455, 456] on li "Prix de l'assurance : 1154 € au total, ce qui équivaut à 25 € de plus par mois" at bounding box center [764, 458] width 619 height 13
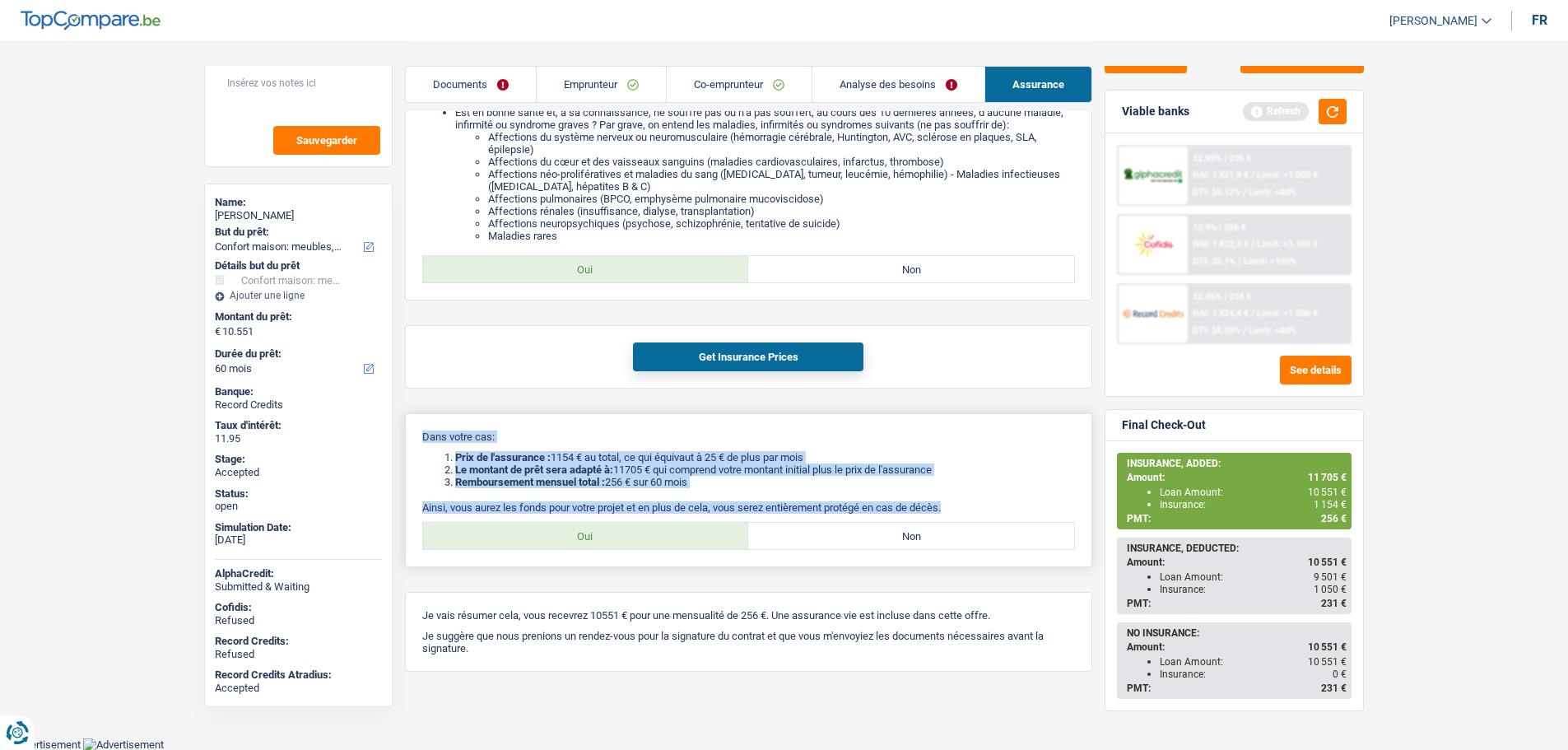
drag, startPoint x: 421, startPoint y: 436, endPoint x: 981, endPoint y: 499, distance: 563.5
click at [981, 499] on div "Dans votre cas: Prix de l'assurance : 1154 € au total, ce qui équivaut à 25 € d…" at bounding box center [749, 490] width 687 height 154
click at [973, 500] on div "Dans votre cas: Prix de l'assurance : 1154 € au total, ce qui équivaut à 25 € d…" at bounding box center [749, 490] width 687 height 154
drag, startPoint x: 960, startPoint y: 508, endPoint x: 415, endPoint y: 430, distance: 550.6
click at [415, 430] on div "Dans votre cas: Prix de l'assurance : 1154 € au total, ce qui équivaut à 25 € d…" at bounding box center [749, 490] width 687 height 154
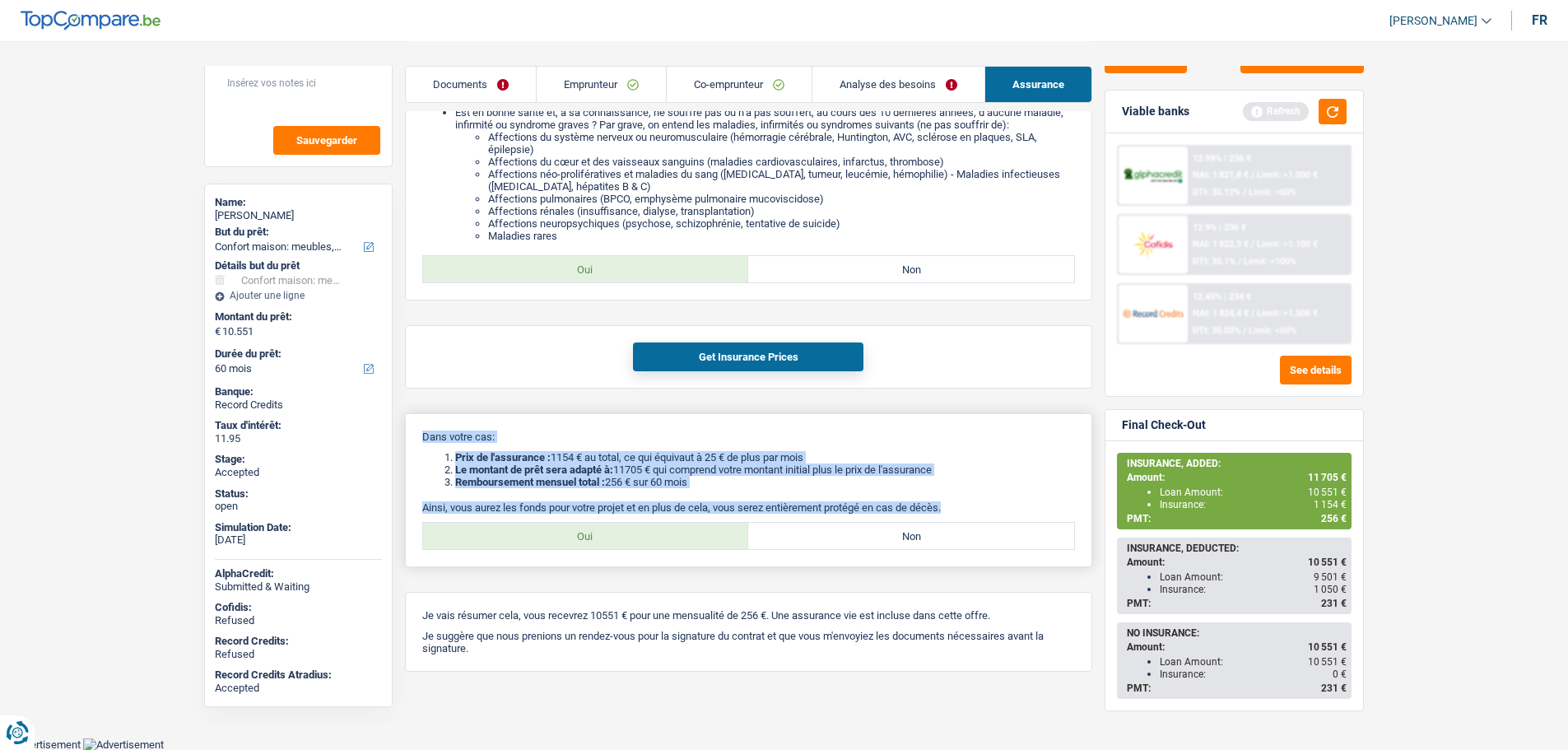
click at [429, 434] on p "Dans votre cas:" at bounding box center [749, 437] width 653 height 13
drag, startPoint x: 420, startPoint y: 434, endPoint x: 960, endPoint y: 512, distance: 545.6
click at [960, 512] on div "Dans votre cas: Prix de l'assurance : 1154 € au total, ce qui équivaut à 25 € d…" at bounding box center [749, 490] width 687 height 154
click at [960, 512] on p "Ainsi, vous aurez les fonds pour votre projet et en plus de cela, vous serez en…" at bounding box center [749, 508] width 653 height 13
drag, startPoint x: 902, startPoint y: 504, endPoint x: 415, endPoint y: 437, distance: 491.6
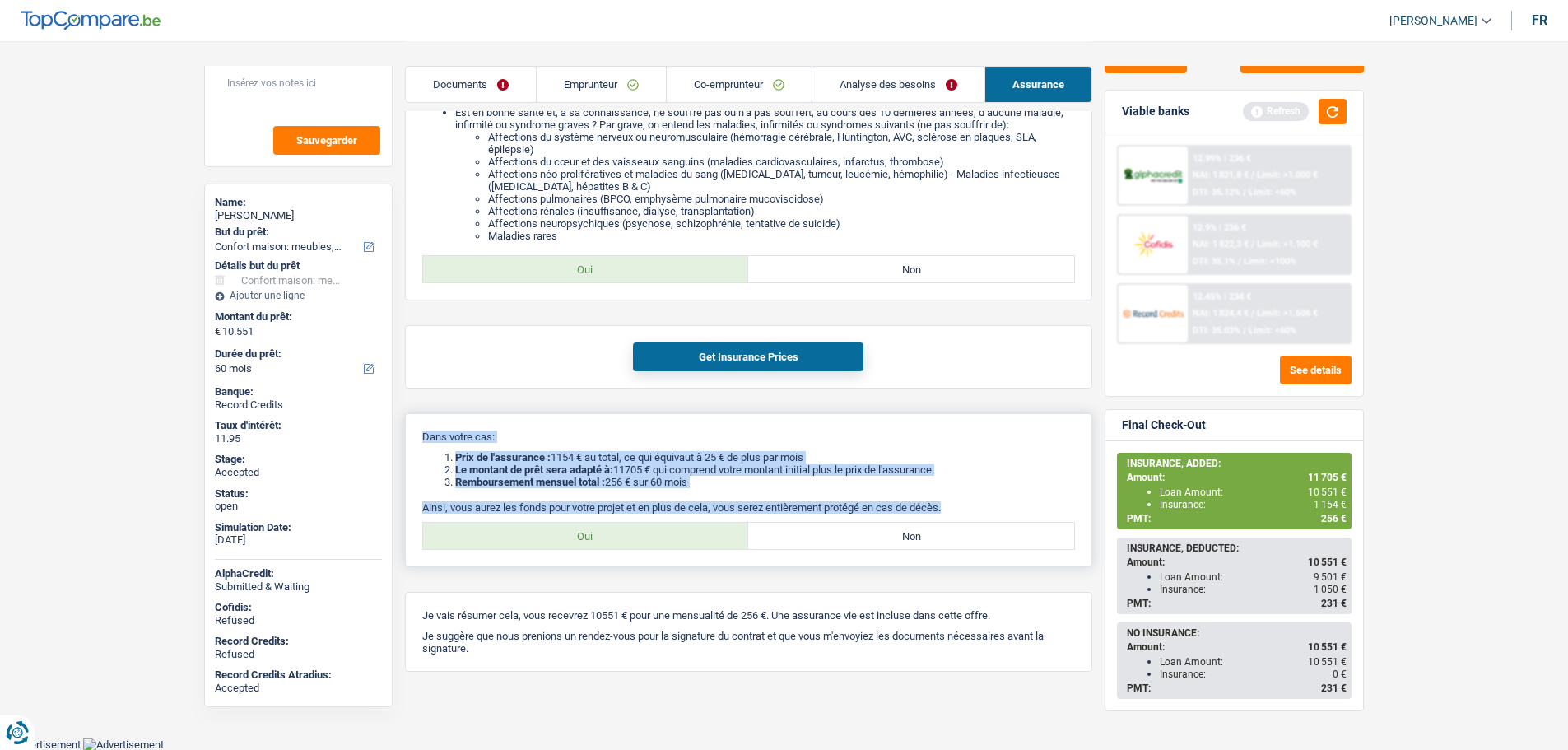
click at [415, 437] on div "Dans votre cas: Prix de l'assurance : 1154 € au total, ce qui équivaut à 25 € d…" at bounding box center [749, 490] width 687 height 154
click at [472, 458] on b "Prix de l'assurance :" at bounding box center [503, 458] width 96 height 13
drag, startPoint x: 423, startPoint y: 429, endPoint x: 947, endPoint y: 512, distance: 530.5
click at [946, 512] on div "Dans votre cas: Prix de l'assurance : 1154 € au total, ce qui équivaut à 25 € d…" at bounding box center [749, 490] width 687 height 154
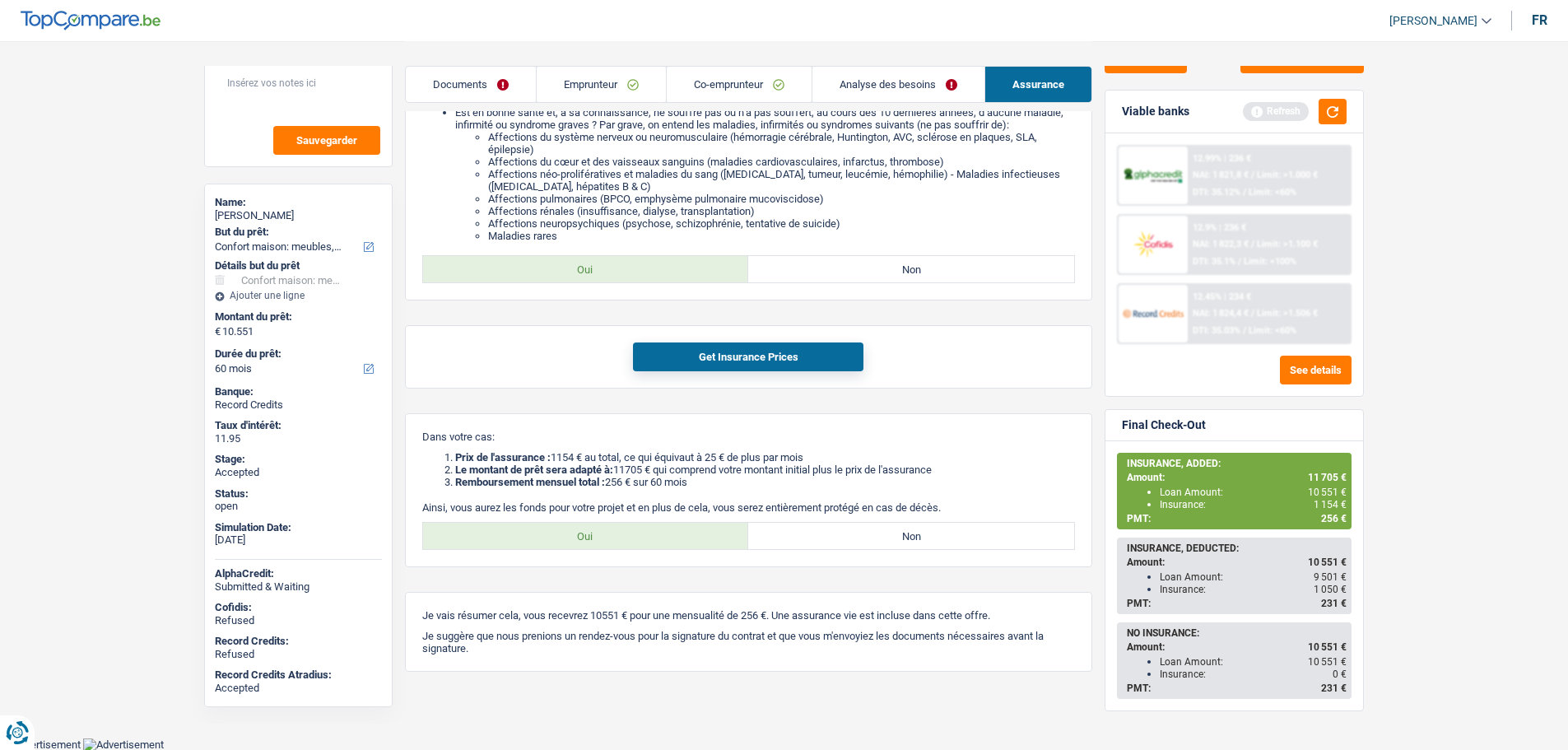
click at [234, 215] on div "Christophe Lontin" at bounding box center [298, 215] width 167 height 14
copy div "Christophe Lontin"
click at [477, 87] on link "Documents" at bounding box center [471, 84] width 130 height 35
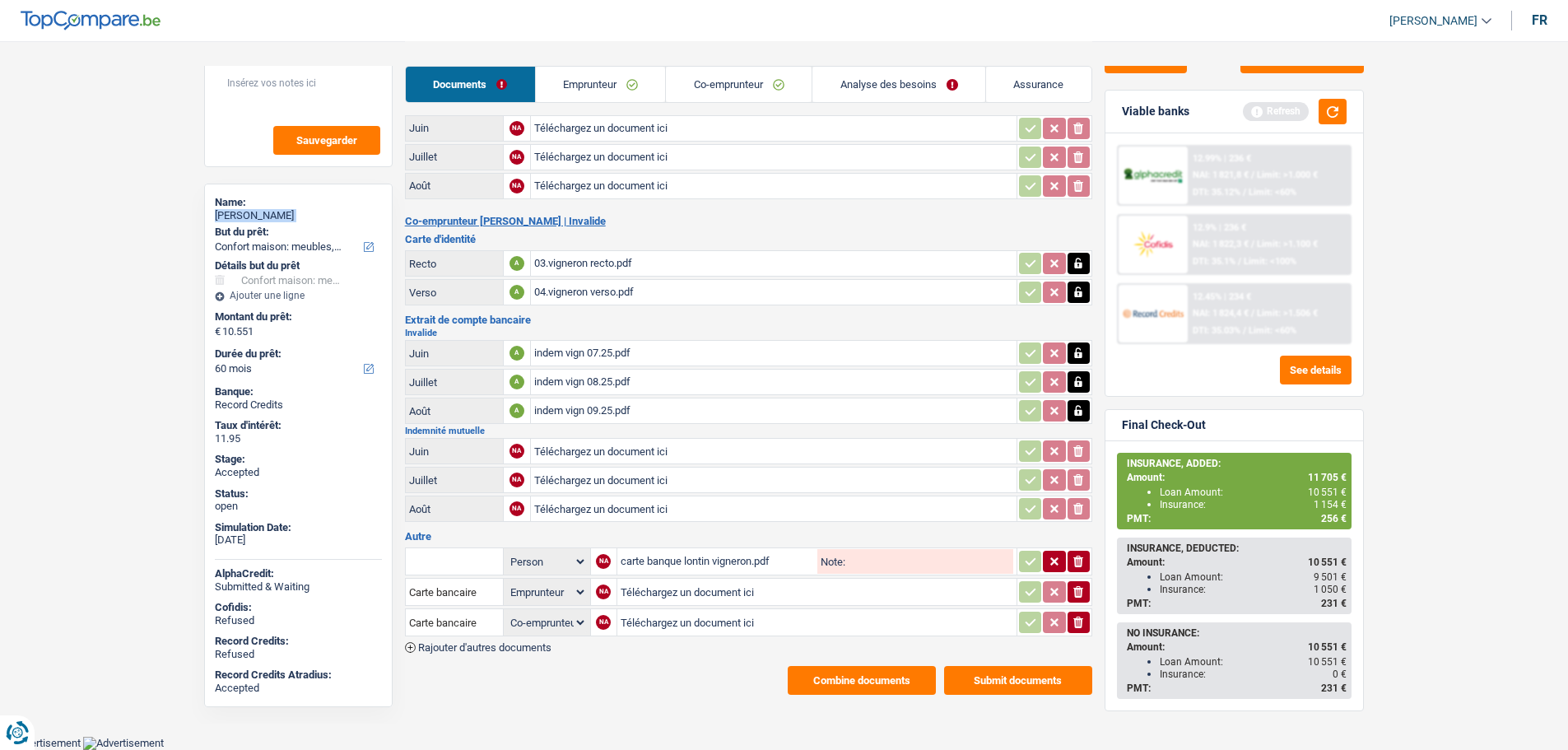
scroll to position [232, 0]
click at [592, 80] on link "Emprunteur" at bounding box center [601, 84] width 130 height 35
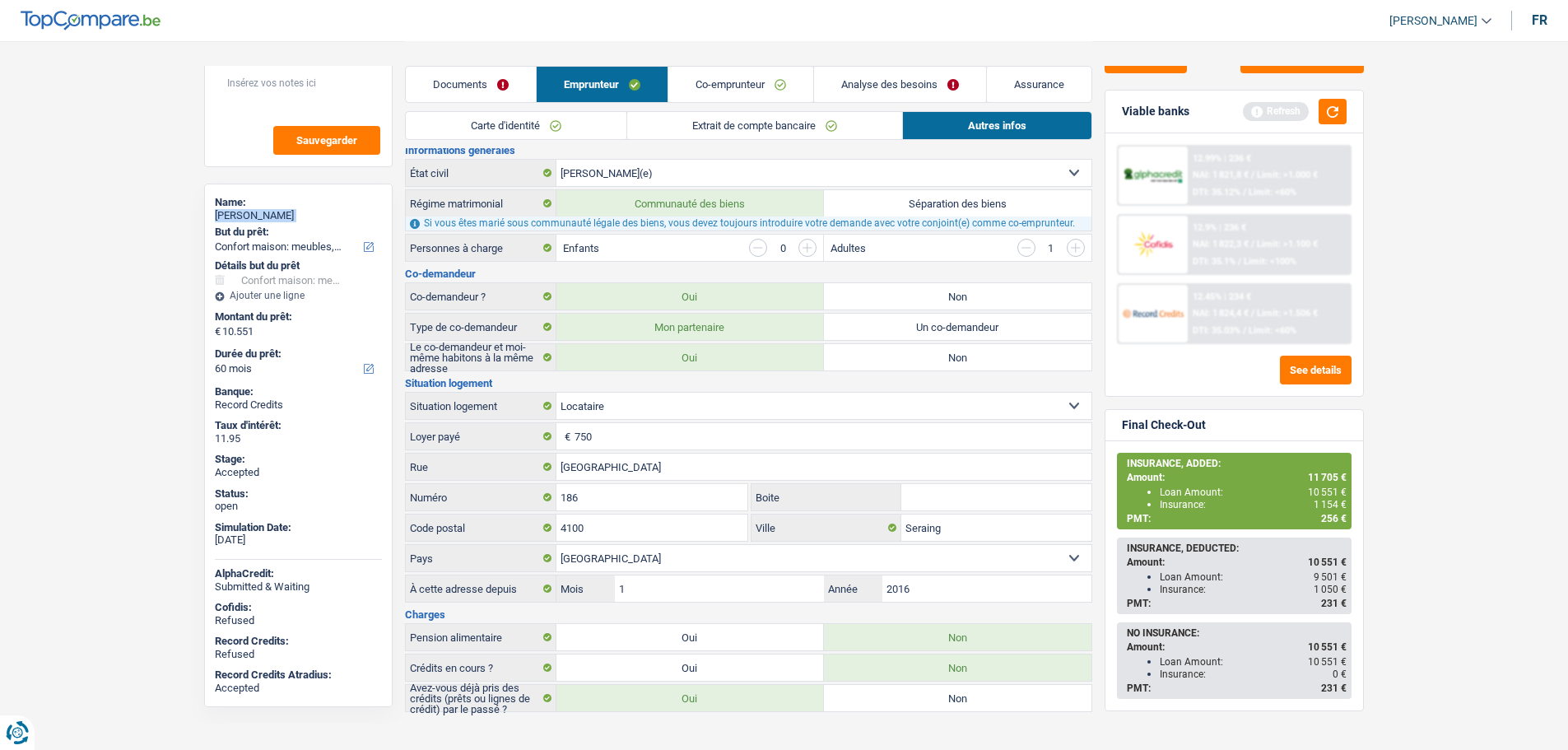
click at [534, 125] on link "Carte d'identité" at bounding box center [516, 126] width 221 height 27
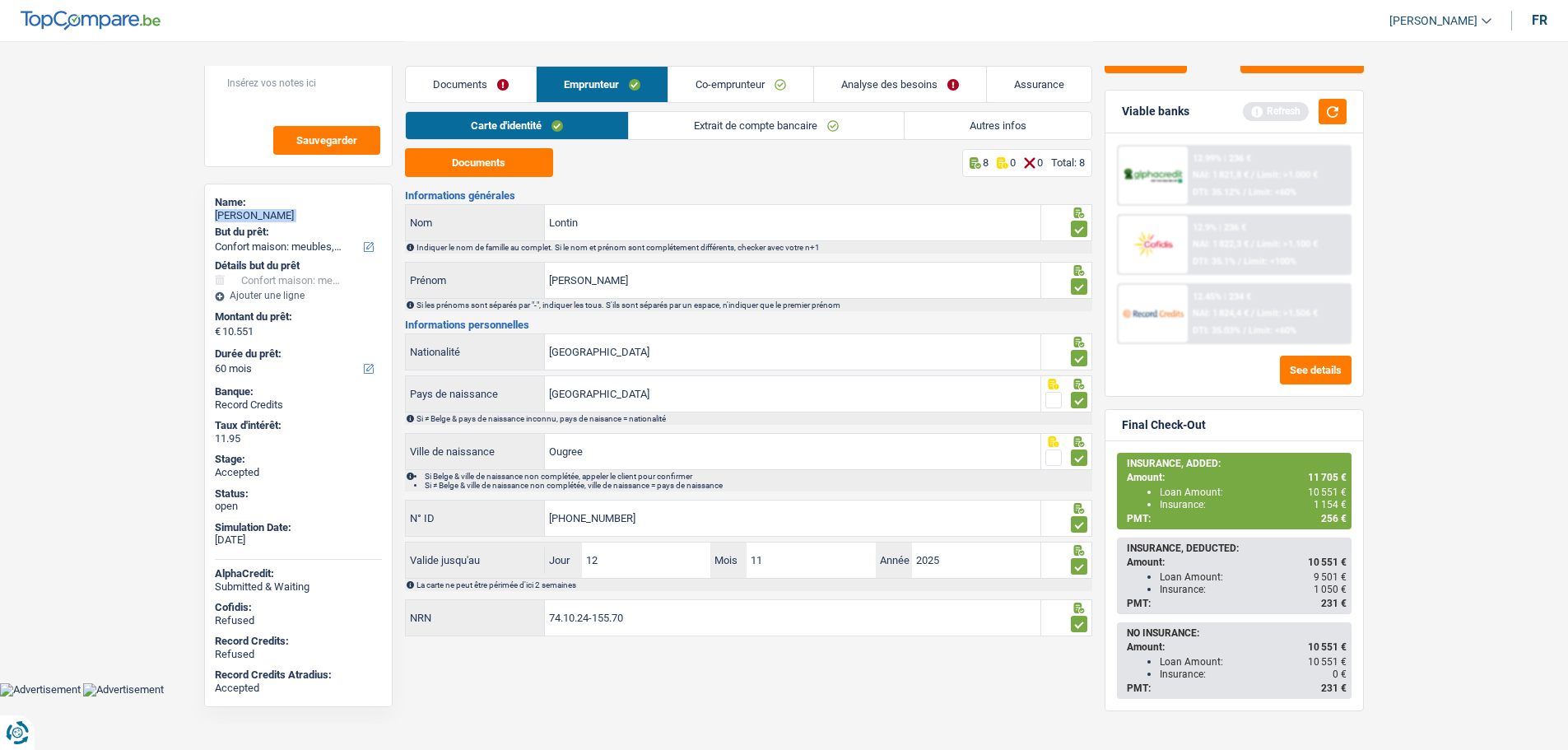
scroll to position [0, 0]
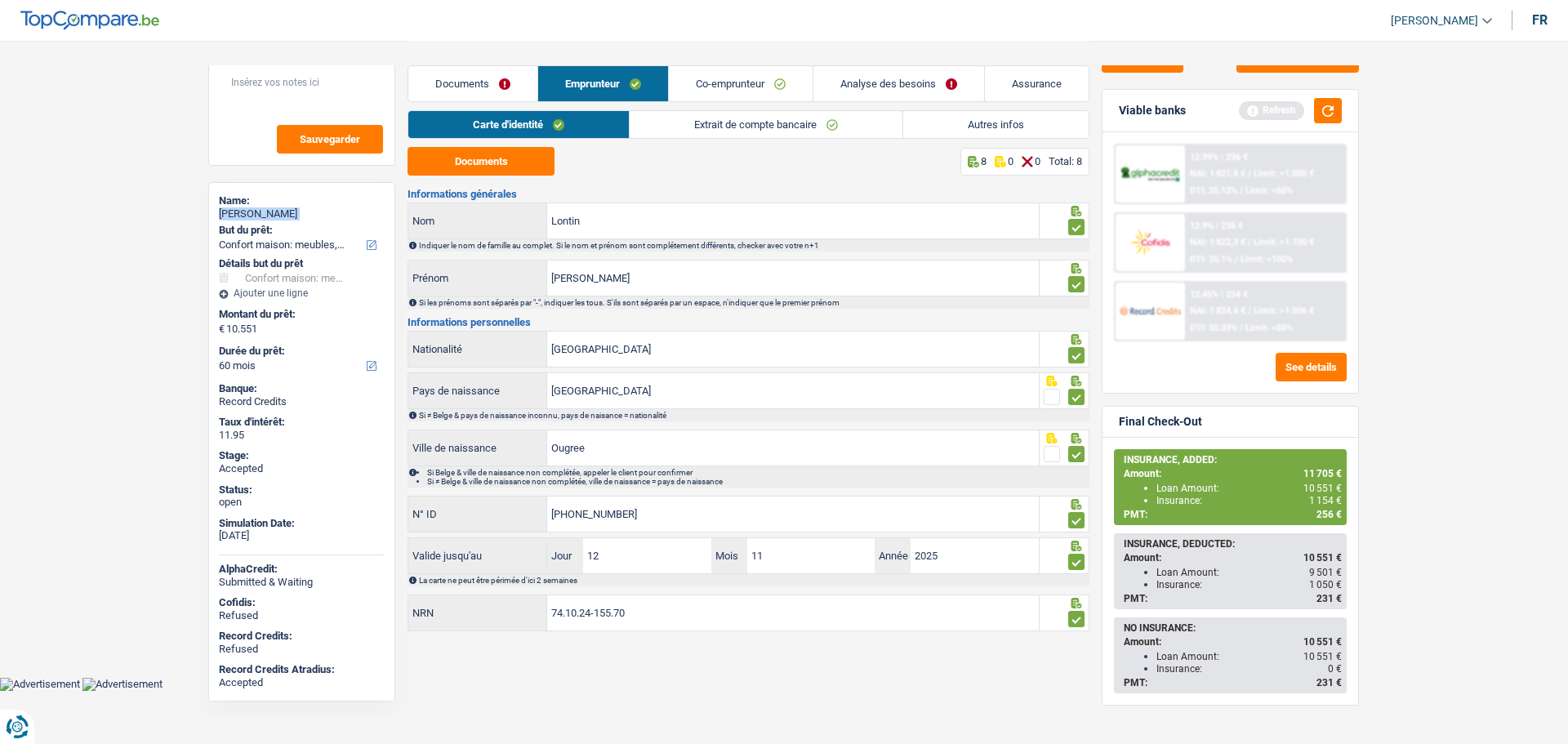
click at [989, 123] on link "Autres infos" at bounding box center [996, 125] width 186 height 27
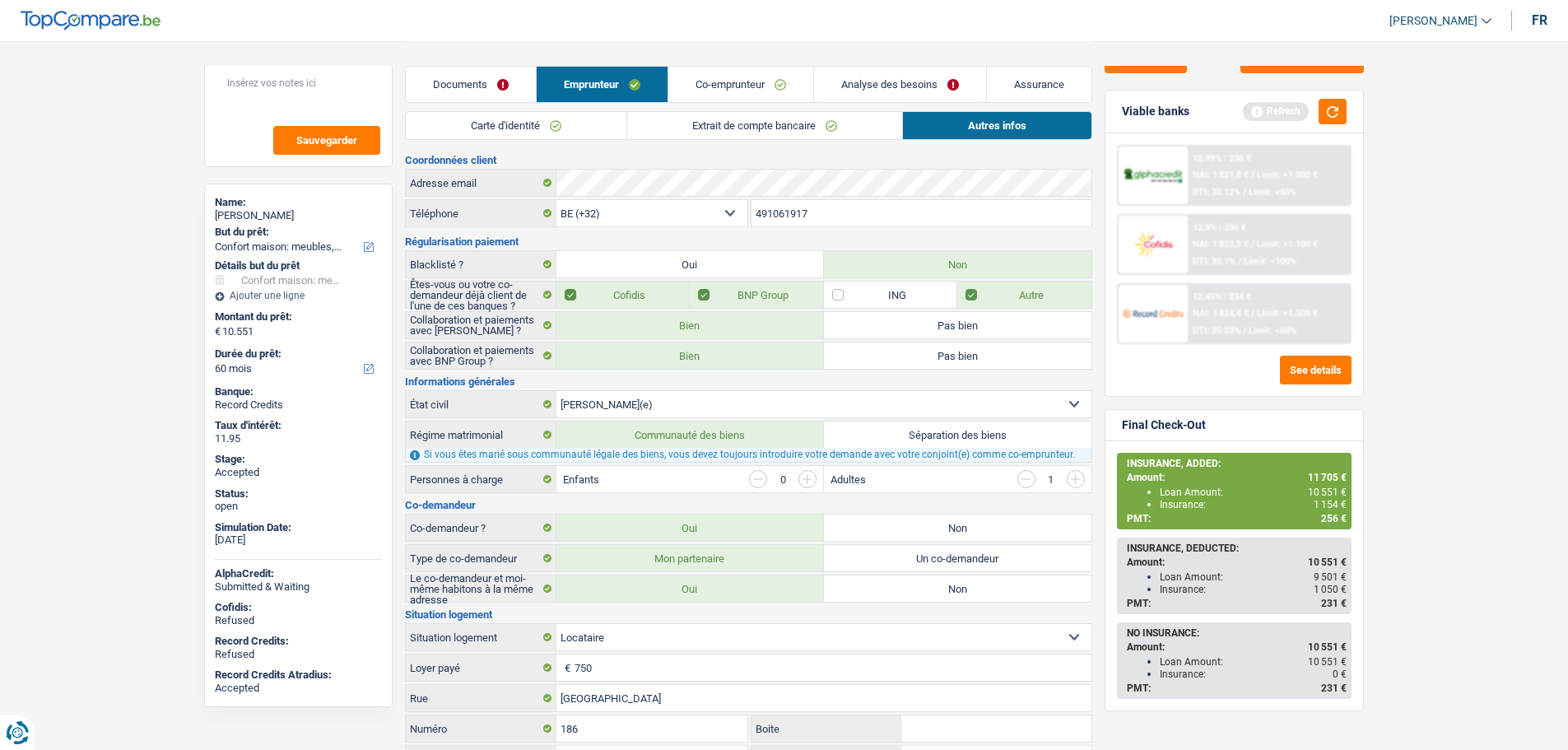
click at [779, 213] on input "491061917" at bounding box center [921, 213] width 340 height 26
click at [1282, 74] on div "Sauvegarder Viable banks Refresh 12.99% | 236 € NAI: 1 821,8 € / Limit: >1.000 …" at bounding box center [1234, 394] width 284 height 658
click at [1275, 69] on button "Sauvegarder" at bounding box center [1302, 54] width 124 height 37
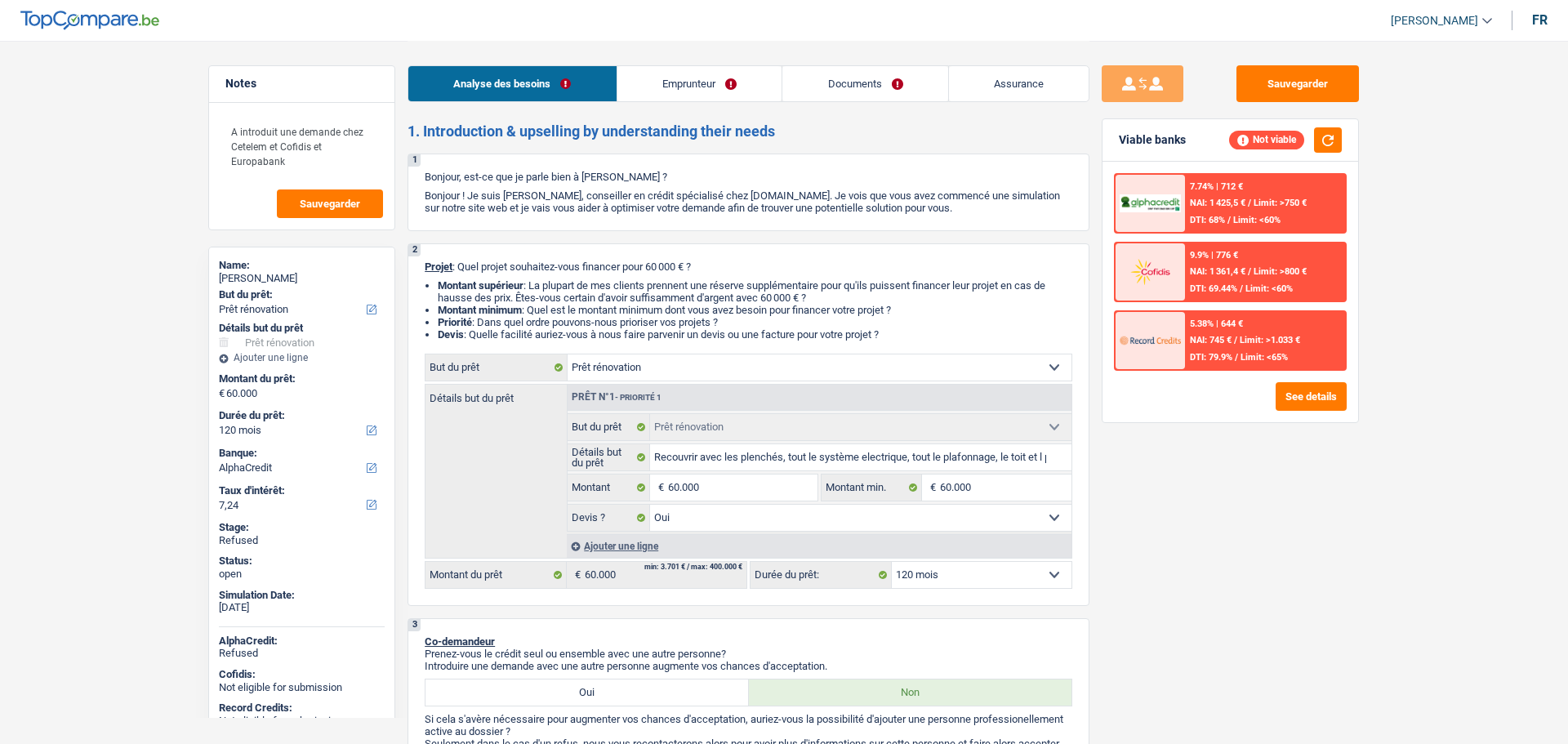
select select "renovation"
select select "120"
select select "alphacredit"
select select "renovation"
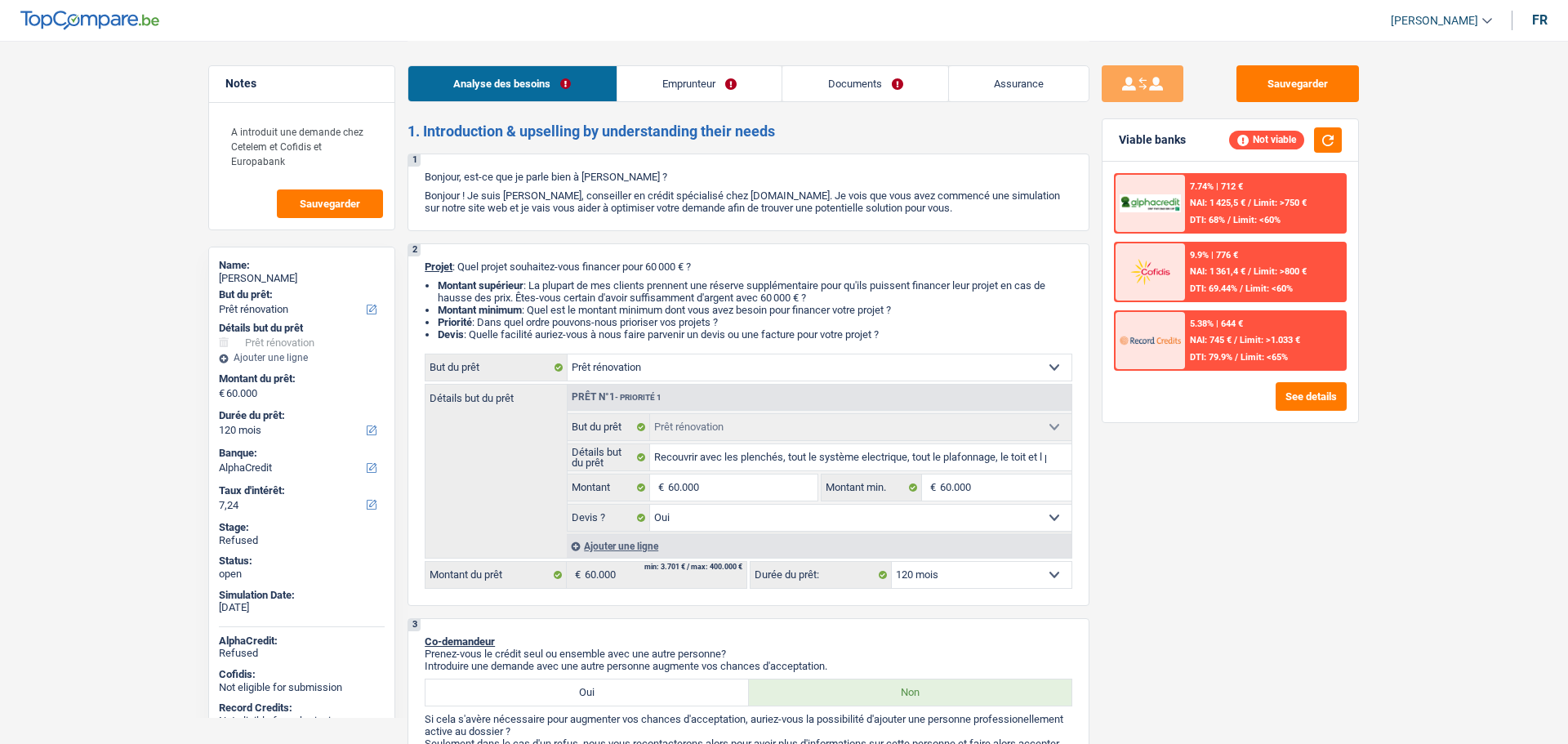
select select "renovation"
select select "yes"
select select "120"
select select "independent"
select select "netSalary"
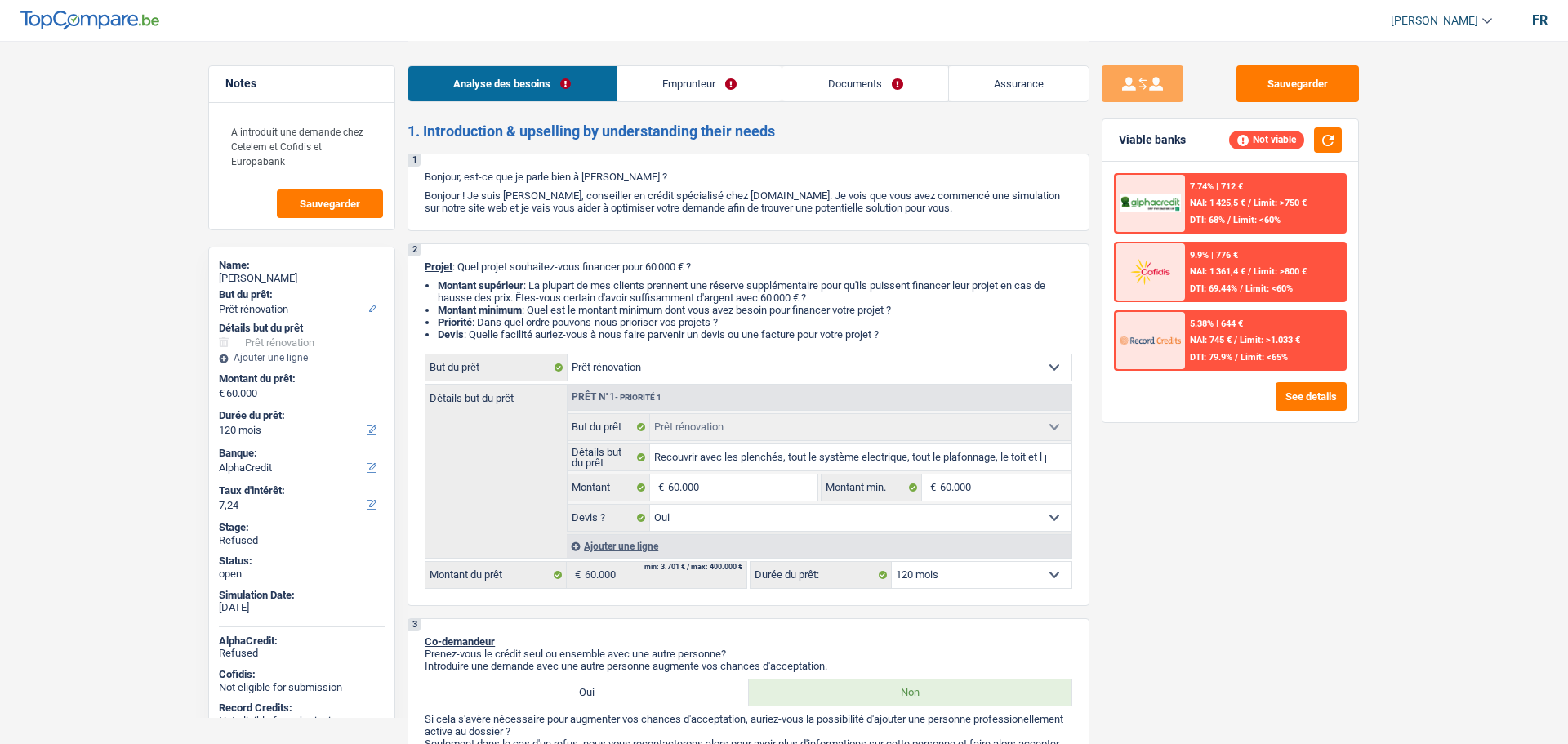
select select "ownerWithMortgage"
select select "mortgage"
select select "300"
select select "mortgage"
select select "240"
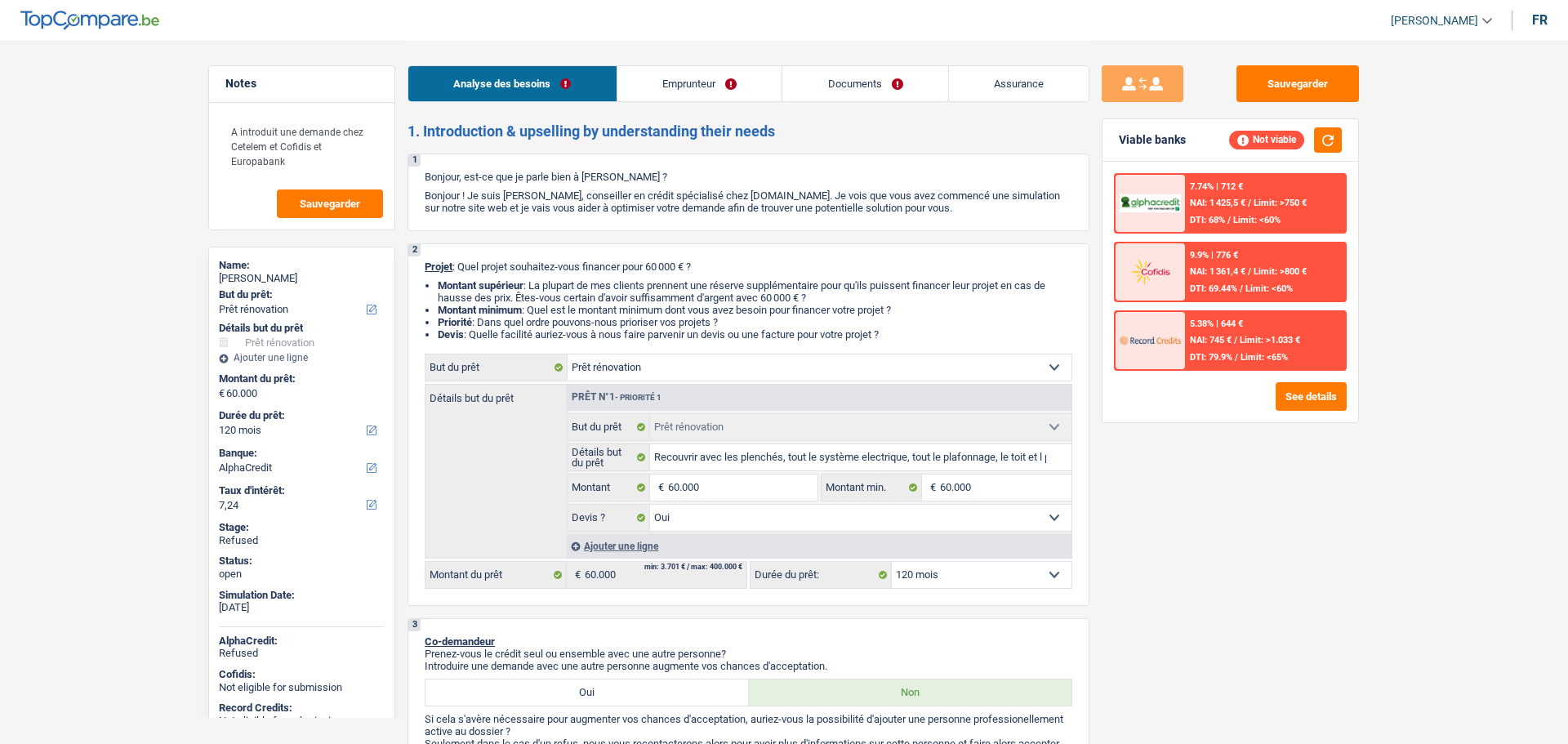
select select "renovation"
select select "yes"
select select "120"
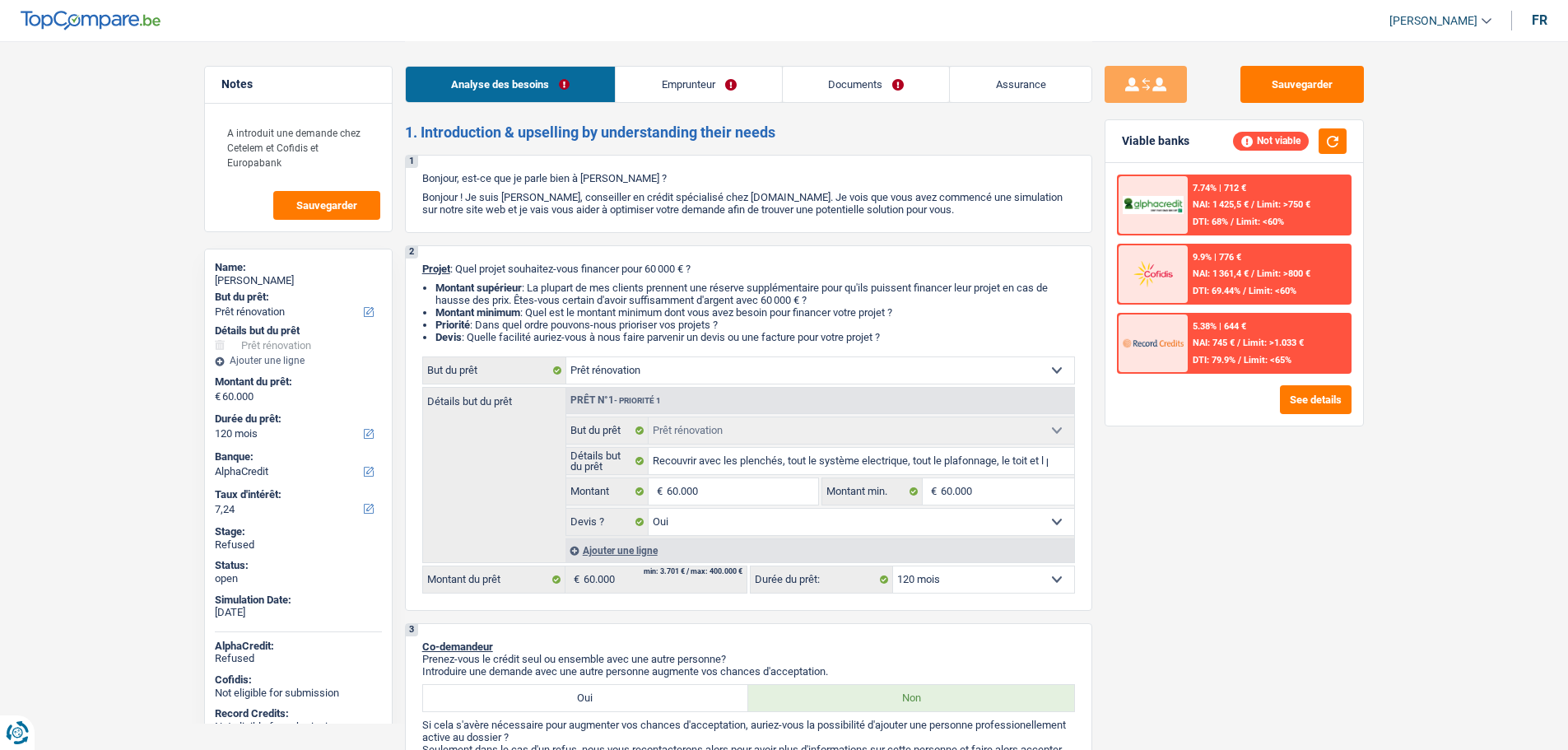
click at [1445, 23] on span "[PERSON_NAME]" at bounding box center [1432, 20] width 88 height 14
click at [1409, 152] on button "SO" at bounding box center [1403, 150] width 146 height 33
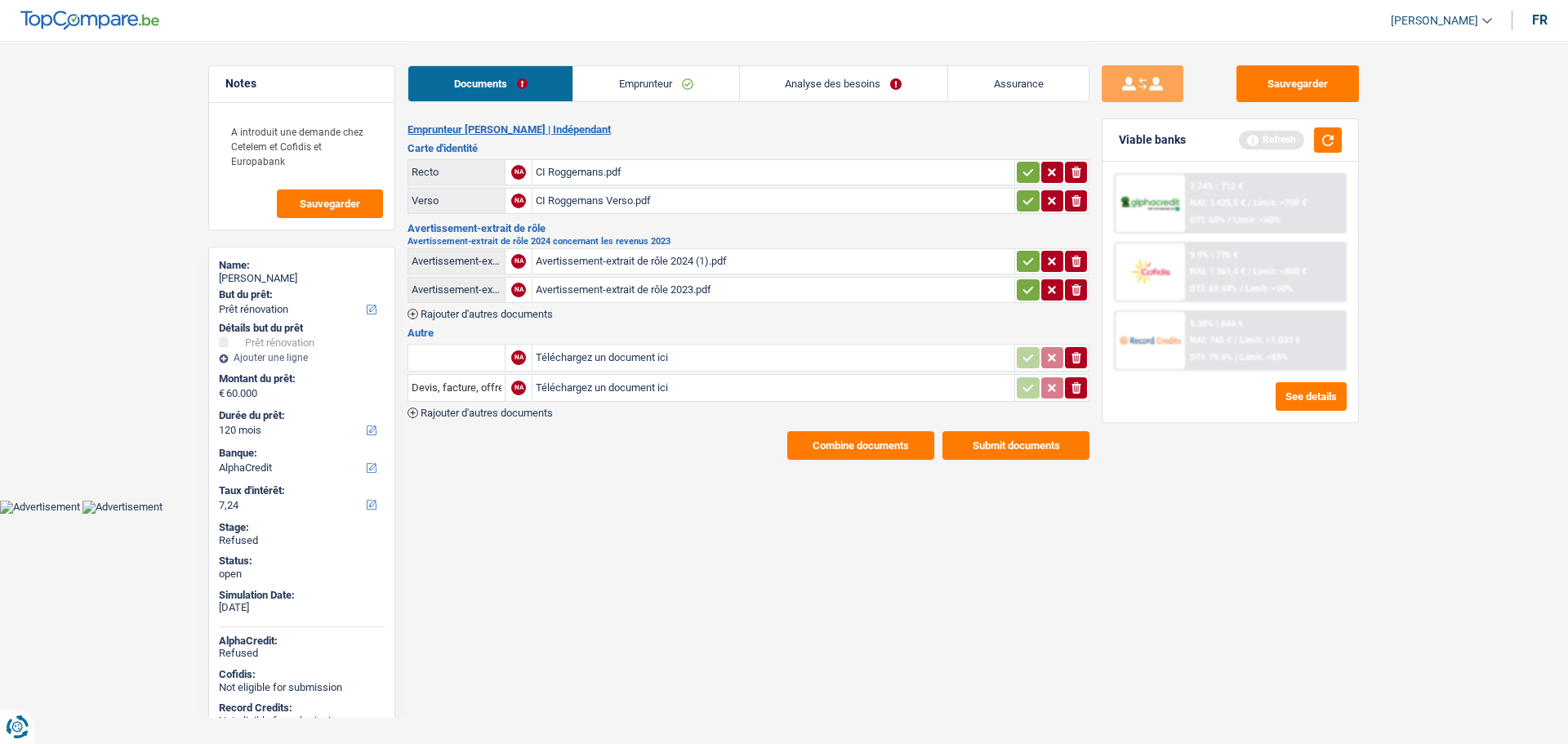
click at [632, 77] on link "Emprunteur" at bounding box center [656, 83] width 165 height 35
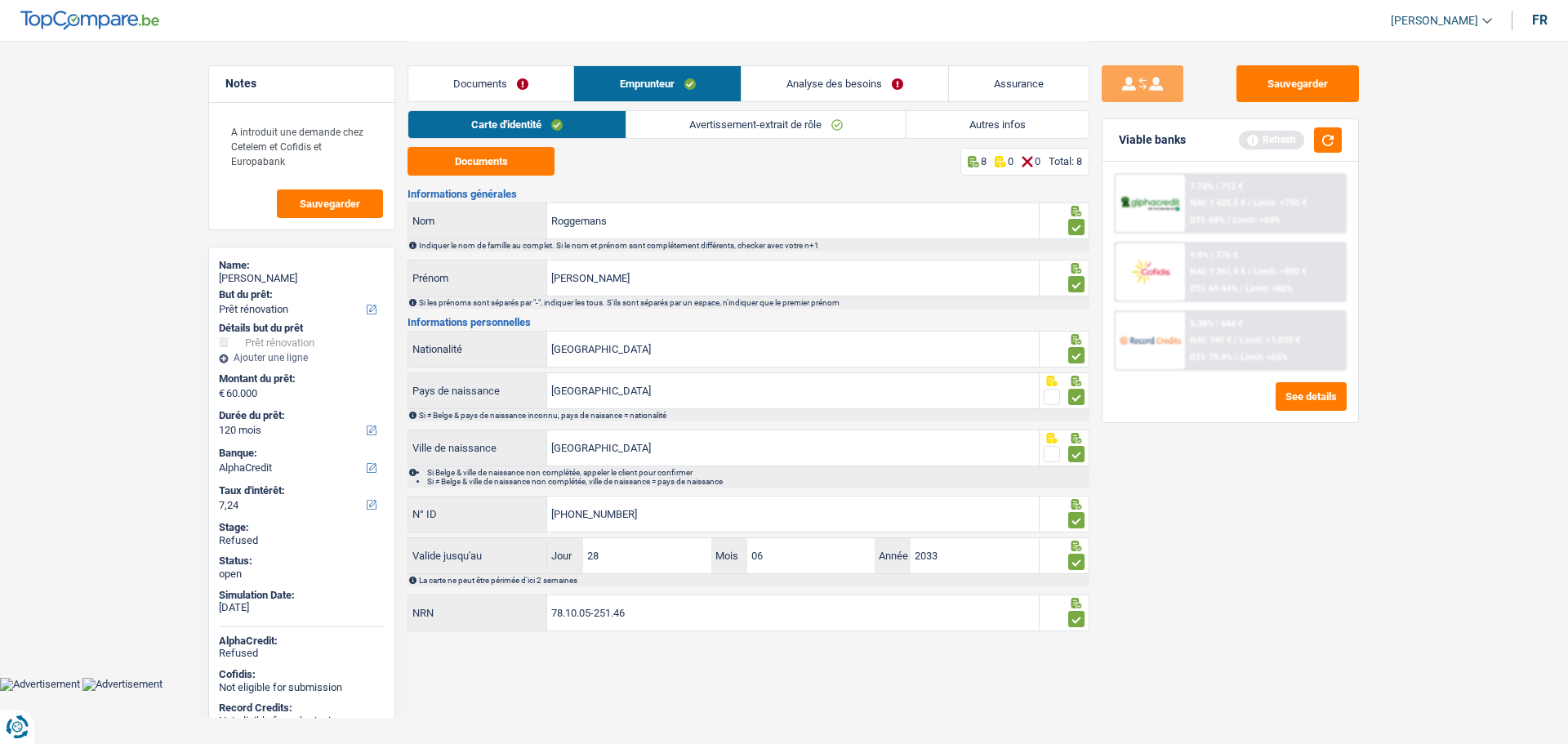
click at [817, 77] on link "Analyse des besoins" at bounding box center [845, 83] width 206 height 35
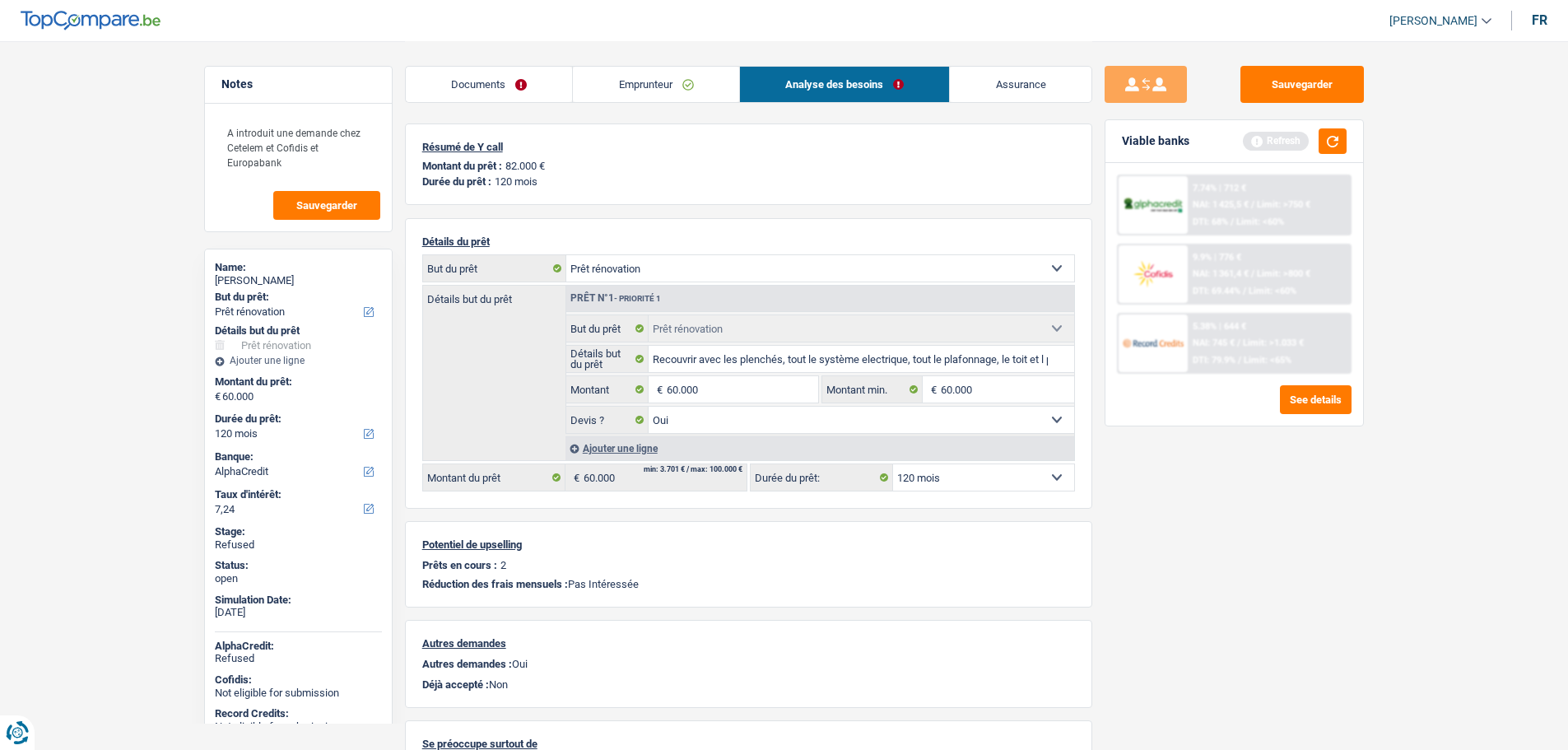
click at [1405, 19] on span "[PERSON_NAME]" at bounding box center [1432, 20] width 88 height 14
click at [1403, 56] on button "ADMIN" at bounding box center [1403, 52] width 146 height 33
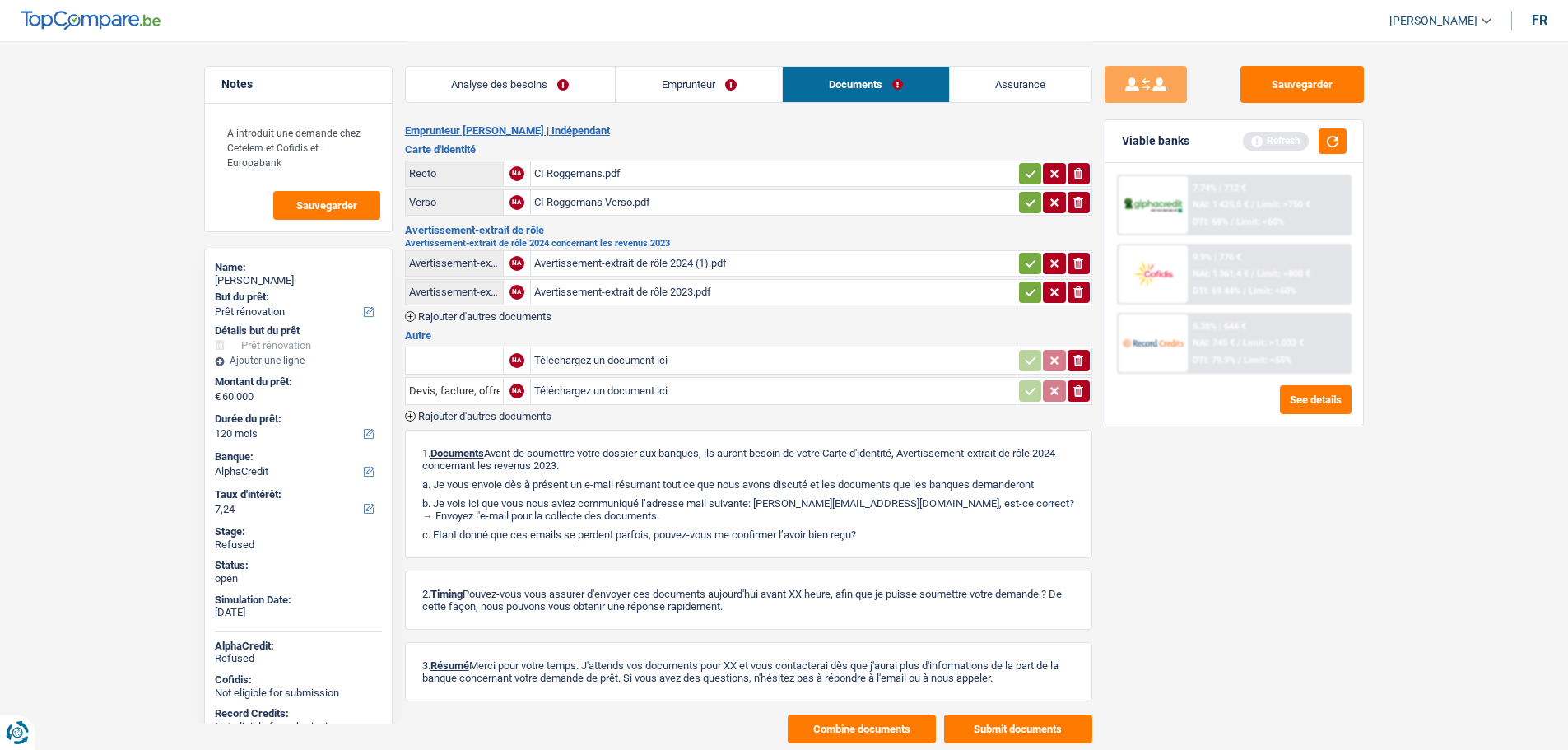
click at [554, 72] on link "Analyse des besoins" at bounding box center [510, 84] width 209 height 35
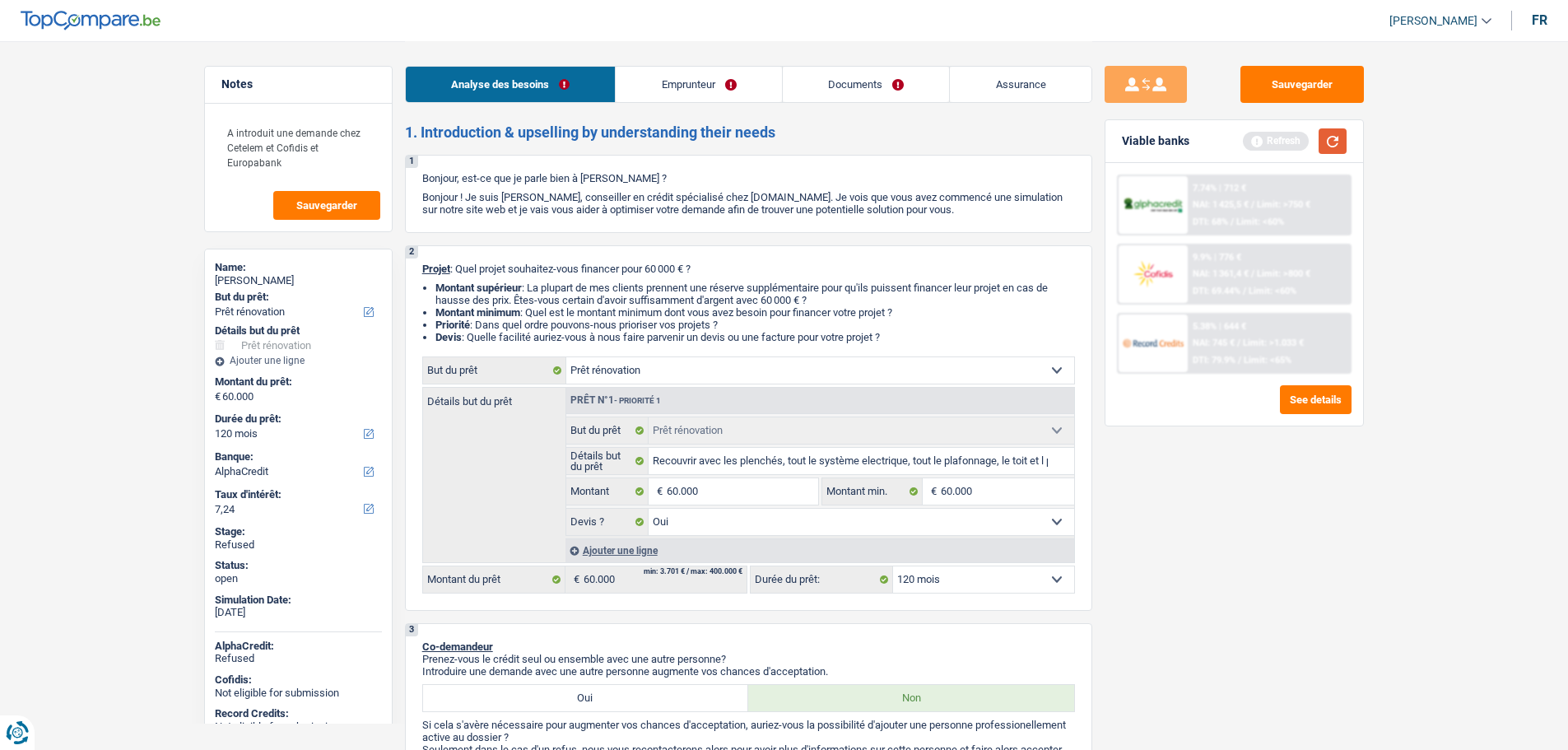
click at [1344, 145] on button "button" at bounding box center [1332, 141] width 28 height 25
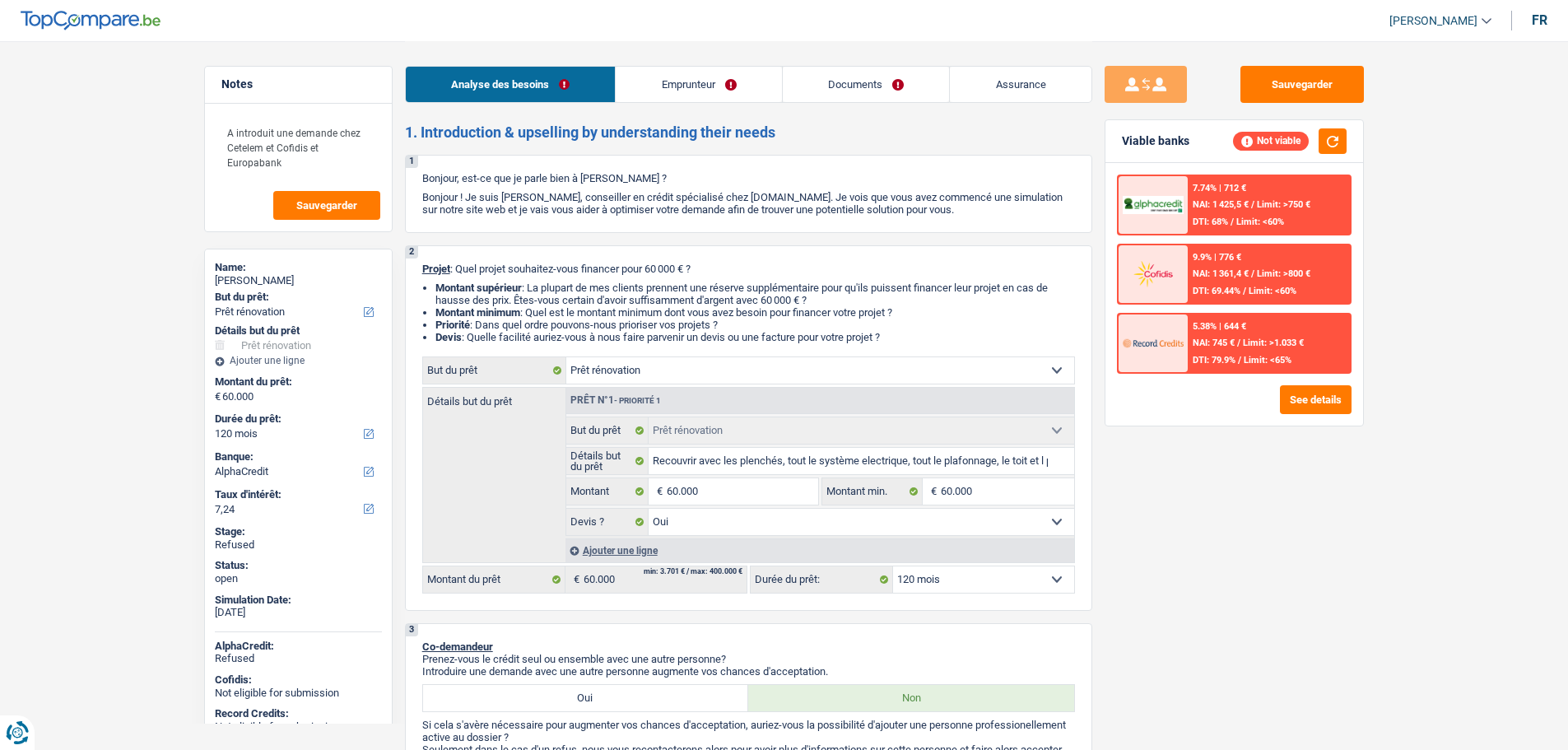
click at [834, 83] on link "Documents" at bounding box center [866, 84] width 167 height 35
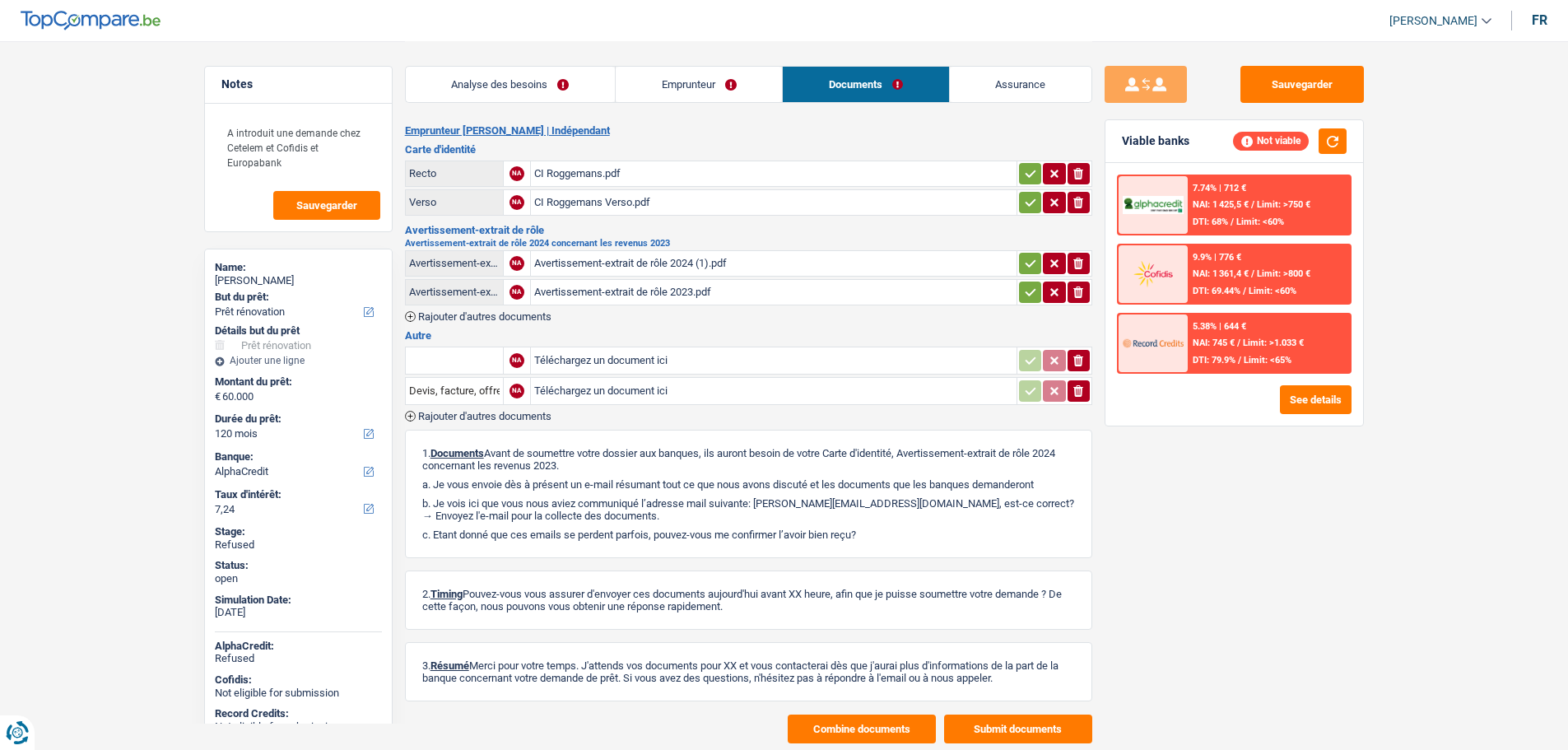
click at [668, 94] on link "Emprunteur" at bounding box center [699, 84] width 166 height 35
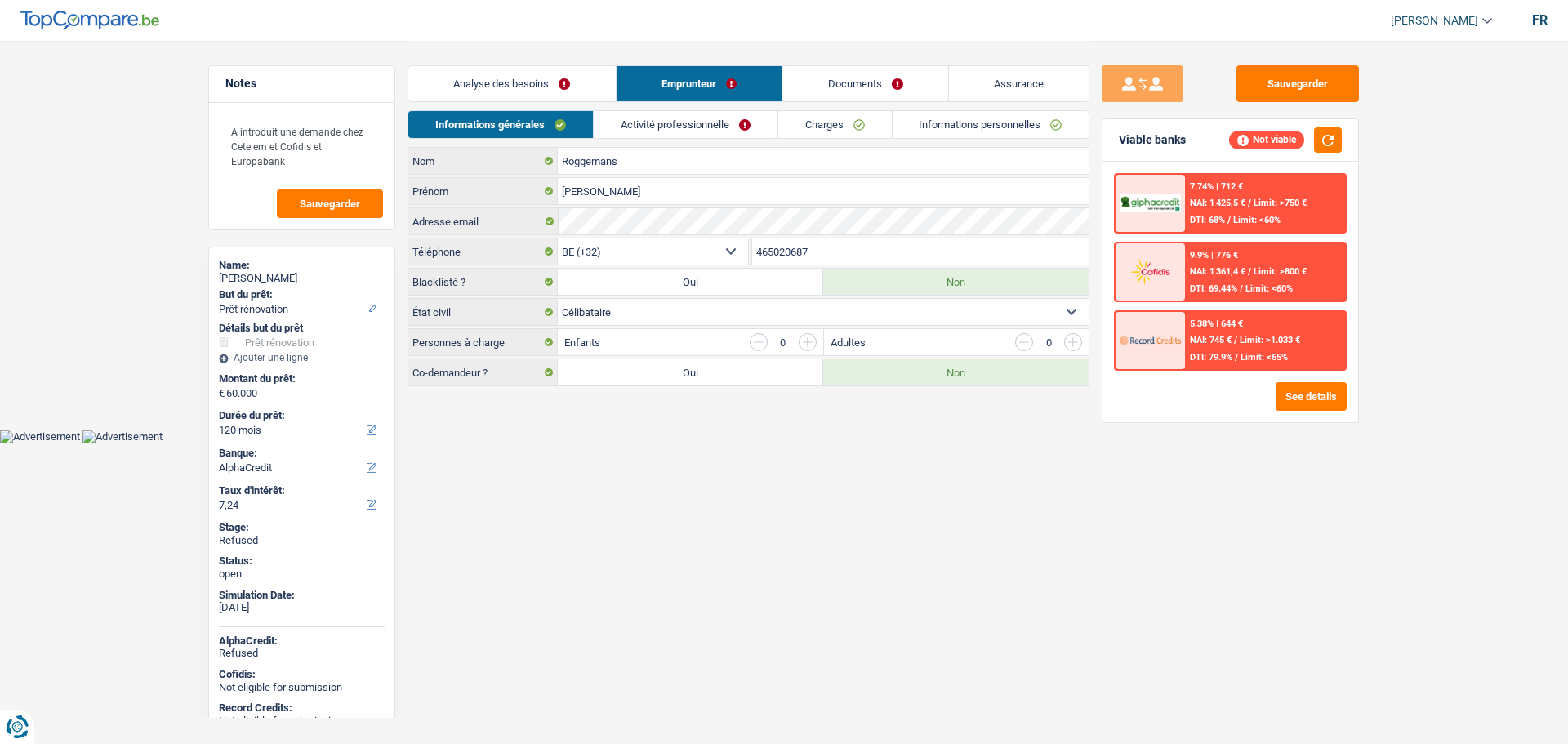
click at [802, 118] on link "Charges" at bounding box center [835, 125] width 114 height 27
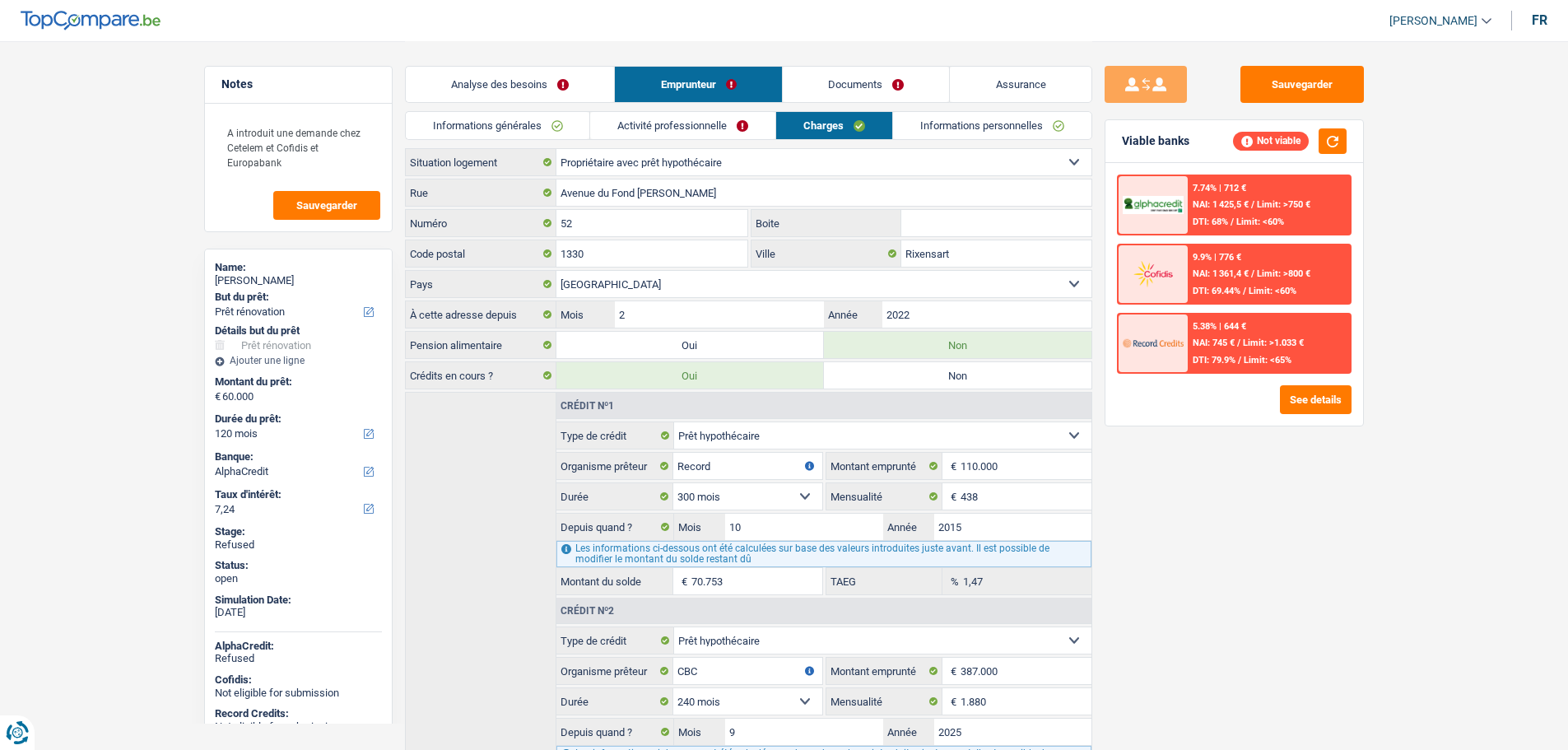
click at [526, 78] on link "Analyse des besoins" at bounding box center [510, 84] width 209 height 35
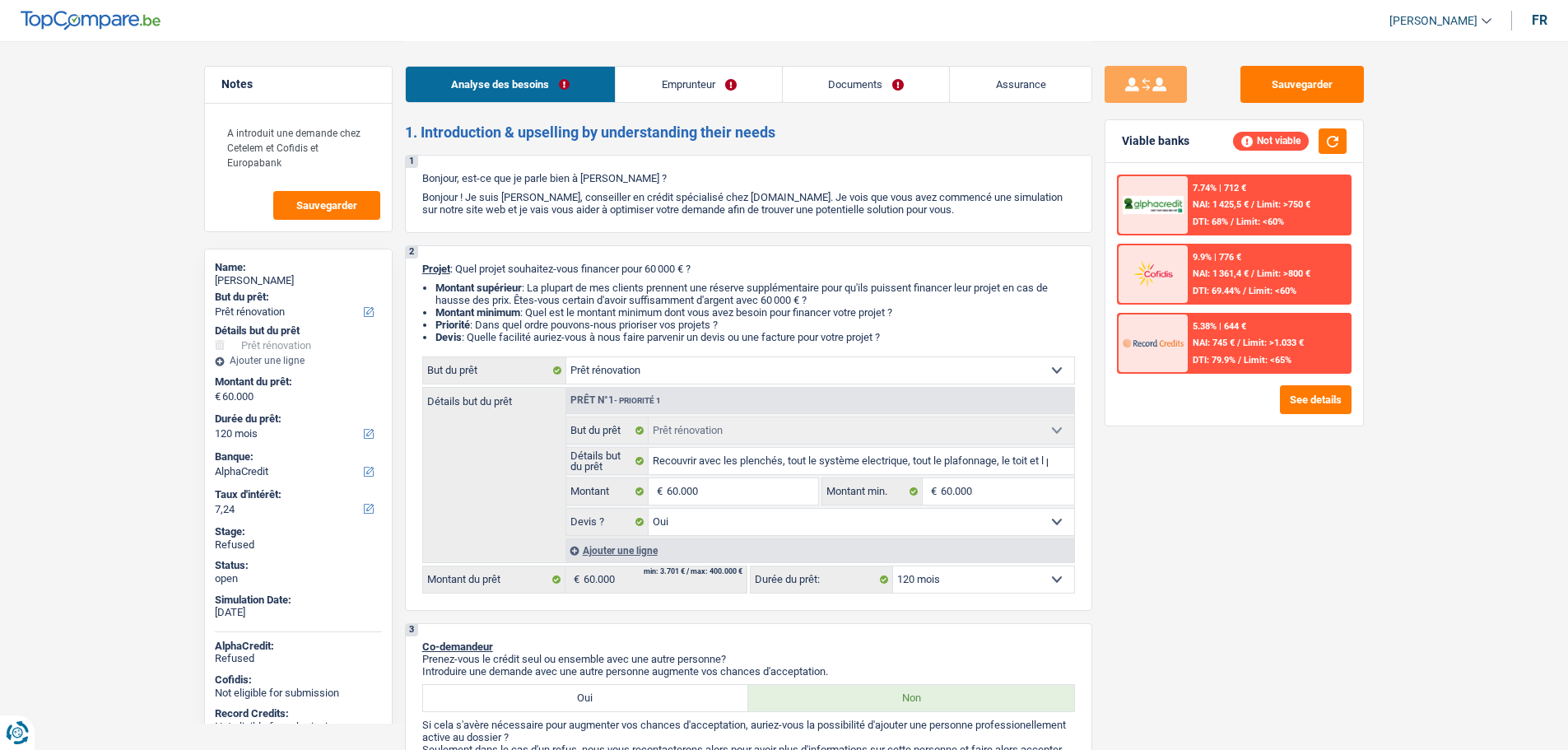
click at [1431, 14] on span "[PERSON_NAME]" at bounding box center [1432, 20] width 88 height 14
click at [1296, 501] on div "Sauvegarder Viable banks Not viable 7.74% | 712 € NAI: 1 425,5 € / Limit: >750 …" at bounding box center [1234, 394] width 284 height 658
click at [751, 487] on input "60.000" at bounding box center [741, 491] width 151 height 26
click at [751, 488] on input "60.000" at bounding box center [741, 491] width 151 height 26
type input "5"
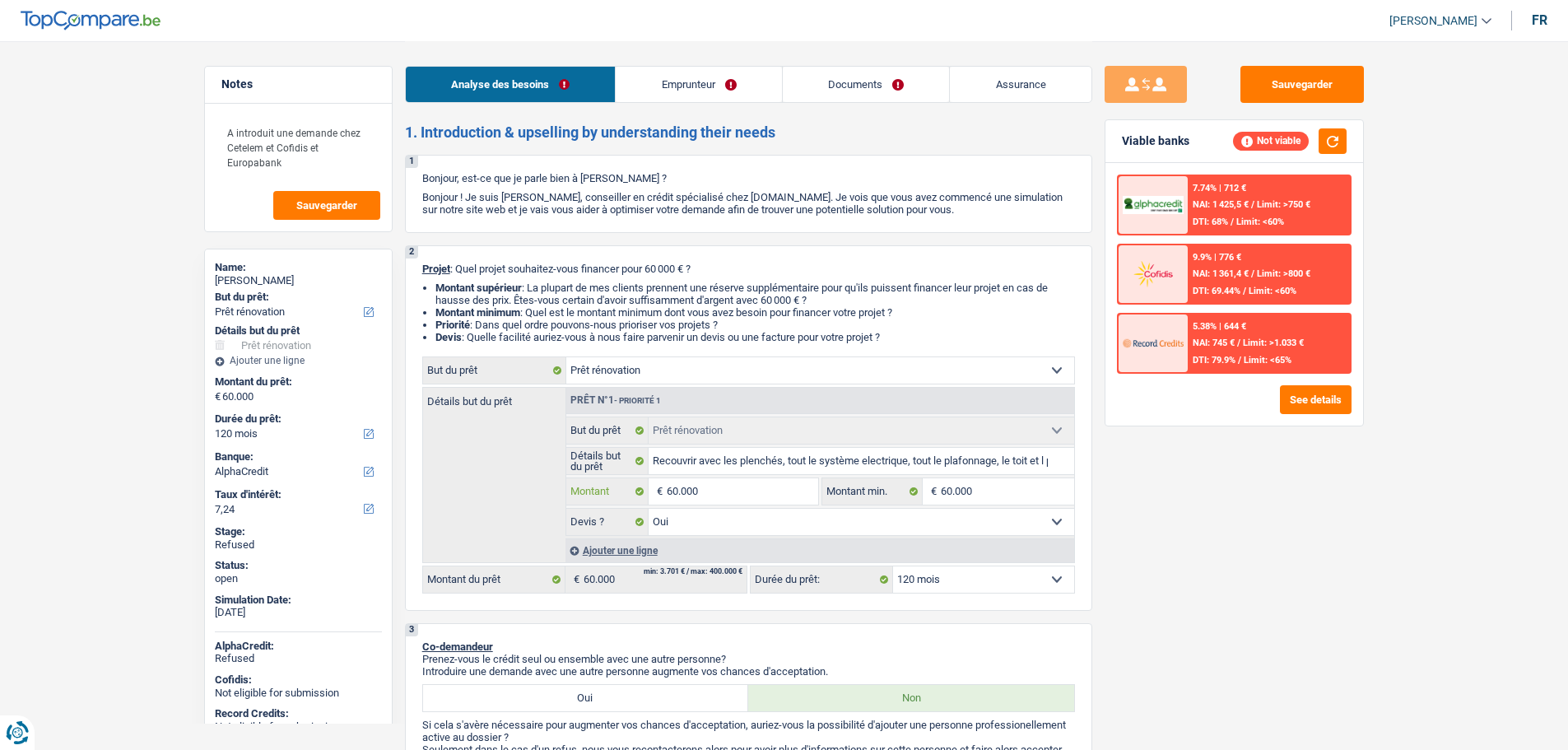
type input "5"
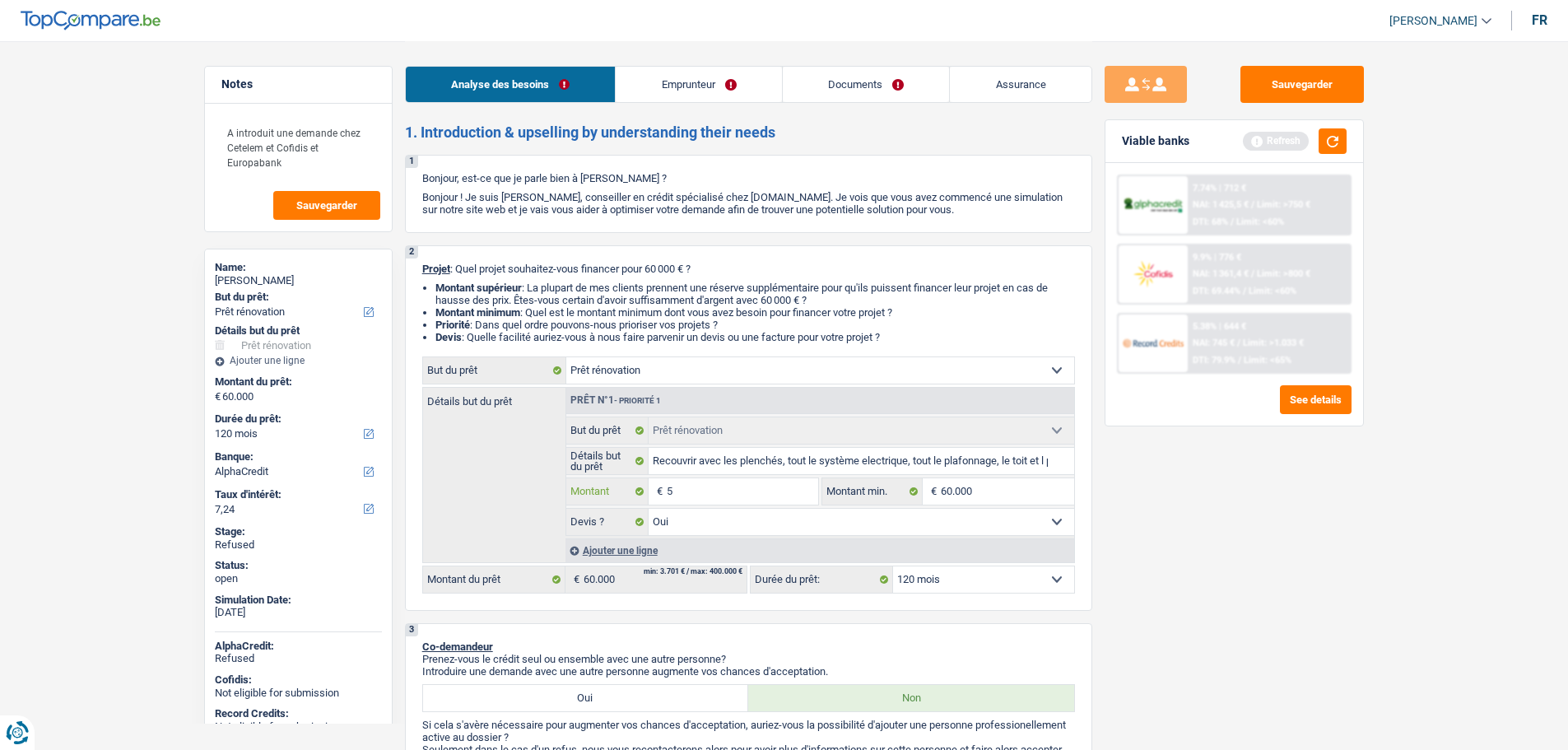
type input "50"
type input "500"
type input "5.000"
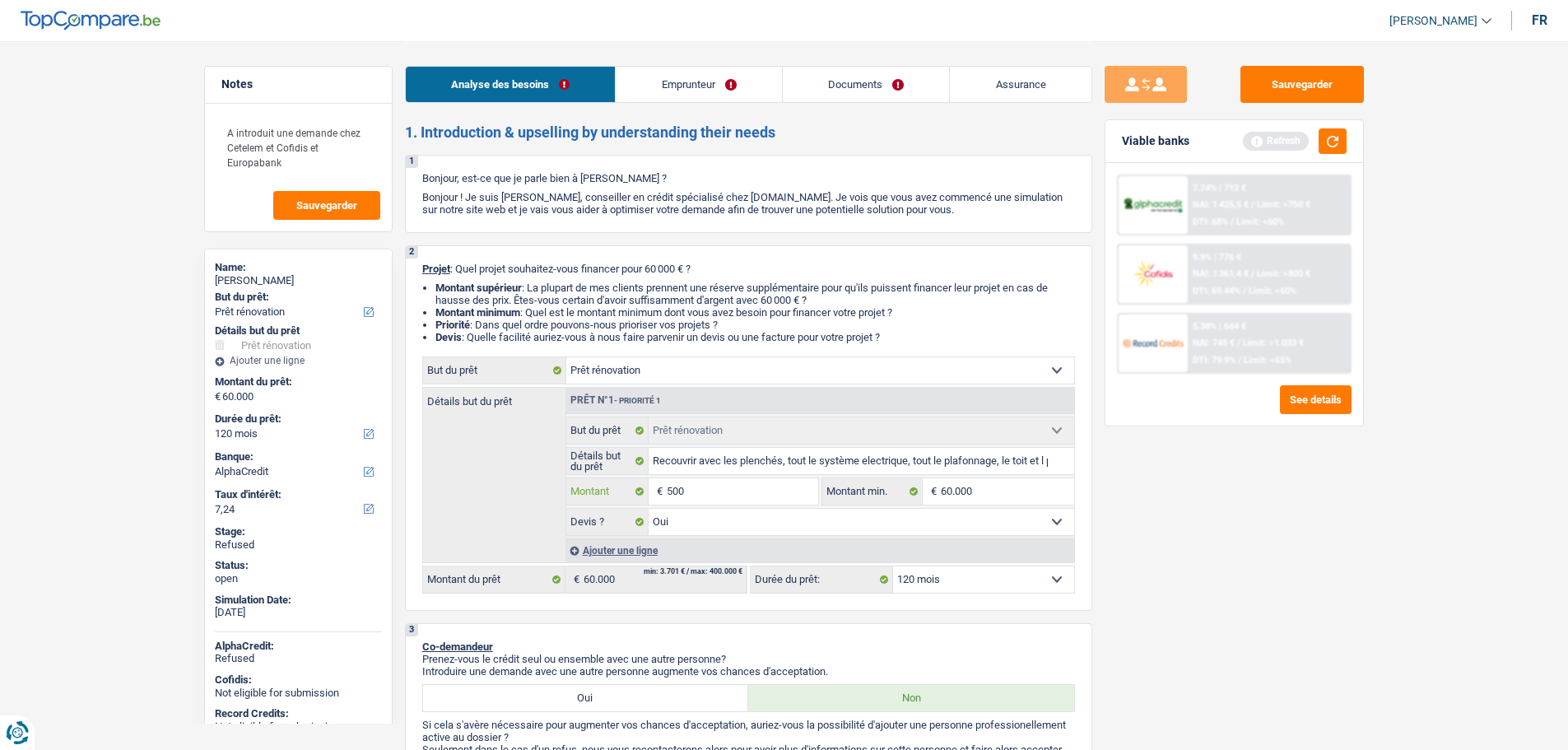
type input "5.000"
type input "50.000"
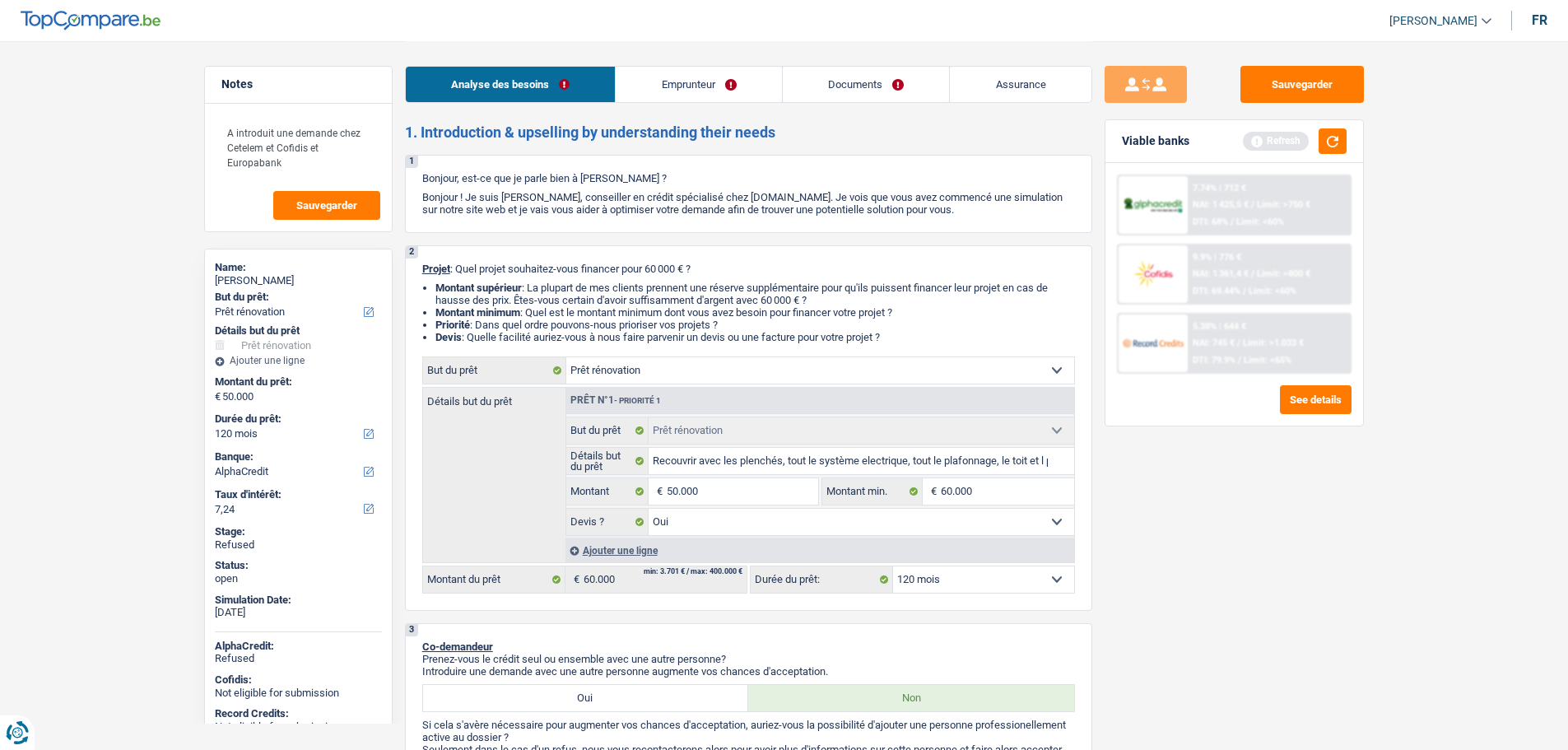
select select "144"
type input "50.000"
select select "144"
type input "50.000"
select select "144"
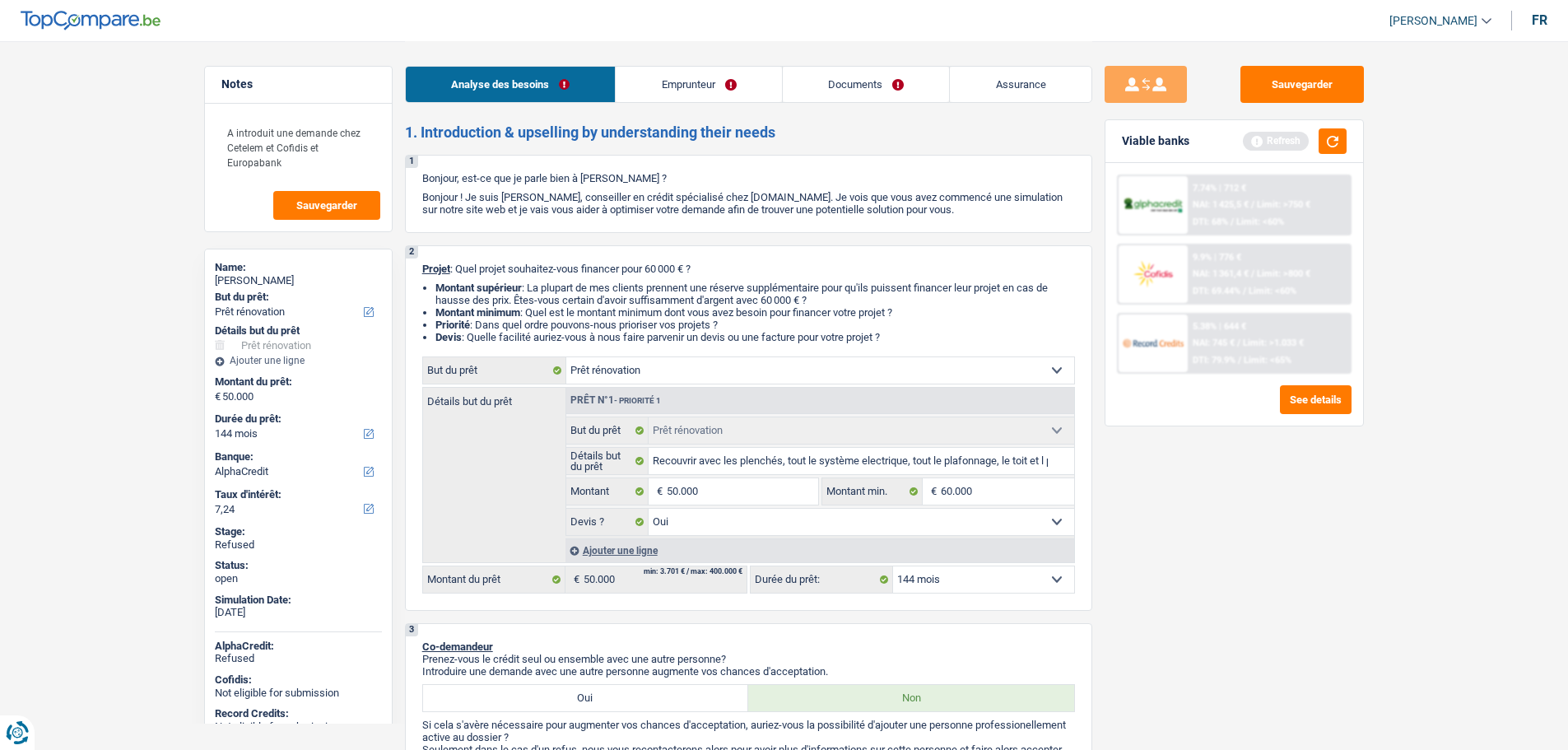
click at [1187, 516] on div "Sauvegarder Viable banks Refresh 7.74% | 712 € NAI: 1 425,5 € / Limit: >750 € D…" at bounding box center [1234, 394] width 284 height 658
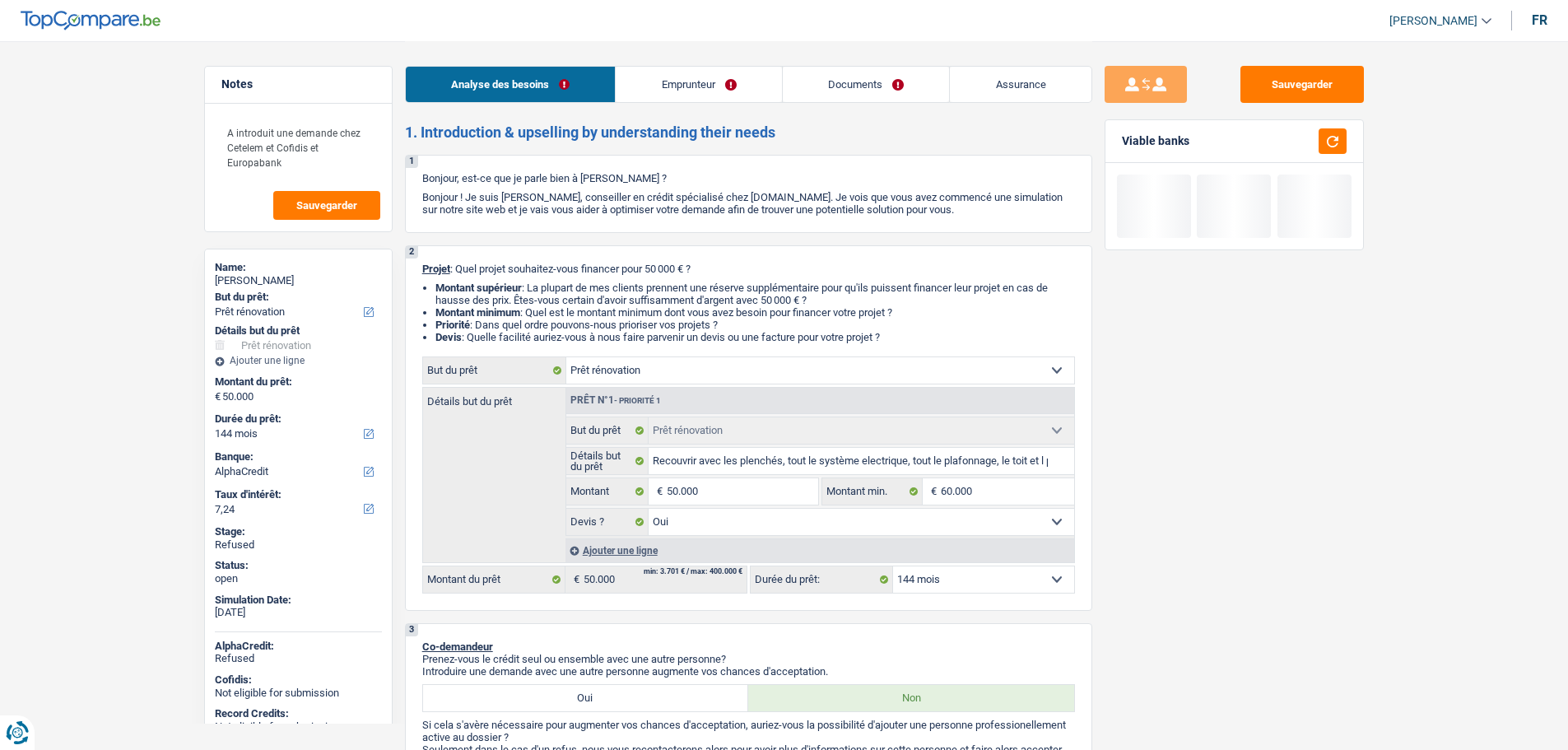
click at [951, 573] on select "12 mois 18 mois 24 mois 30 mois 36 mois 42 mois 48 mois 60 mois 72 mois 84 mois…" at bounding box center [984, 579] width 181 height 26
select select "120"
click at [893, 566] on select "12 mois 18 mois 24 mois 30 mois 36 mois 42 mois 48 mois 60 mois 72 mois 84 mois…" at bounding box center [984, 579] width 181 height 26
select select "120"
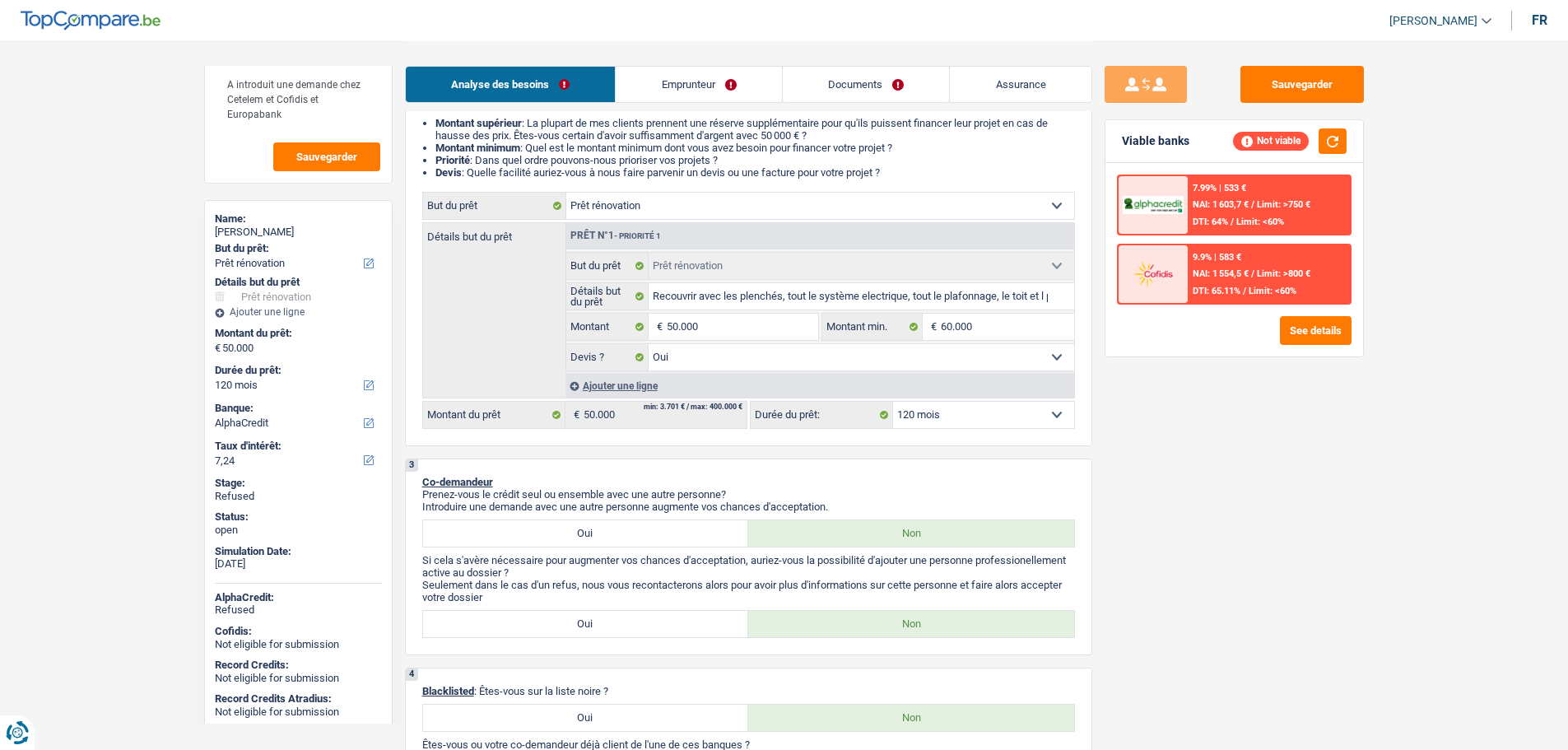
scroll to position [71, 0]
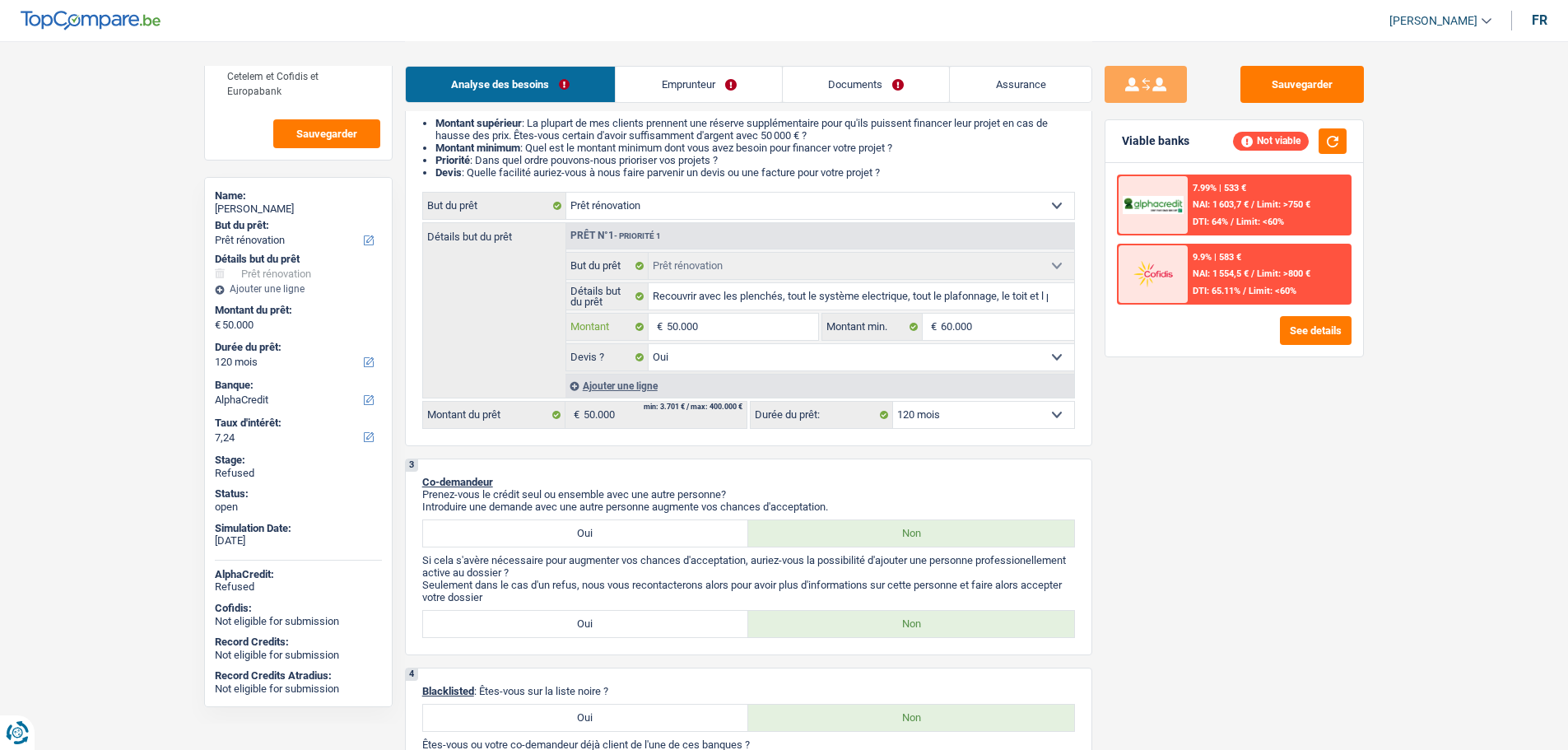
click at [719, 326] on input "50.000" at bounding box center [741, 327] width 151 height 26
type input "4"
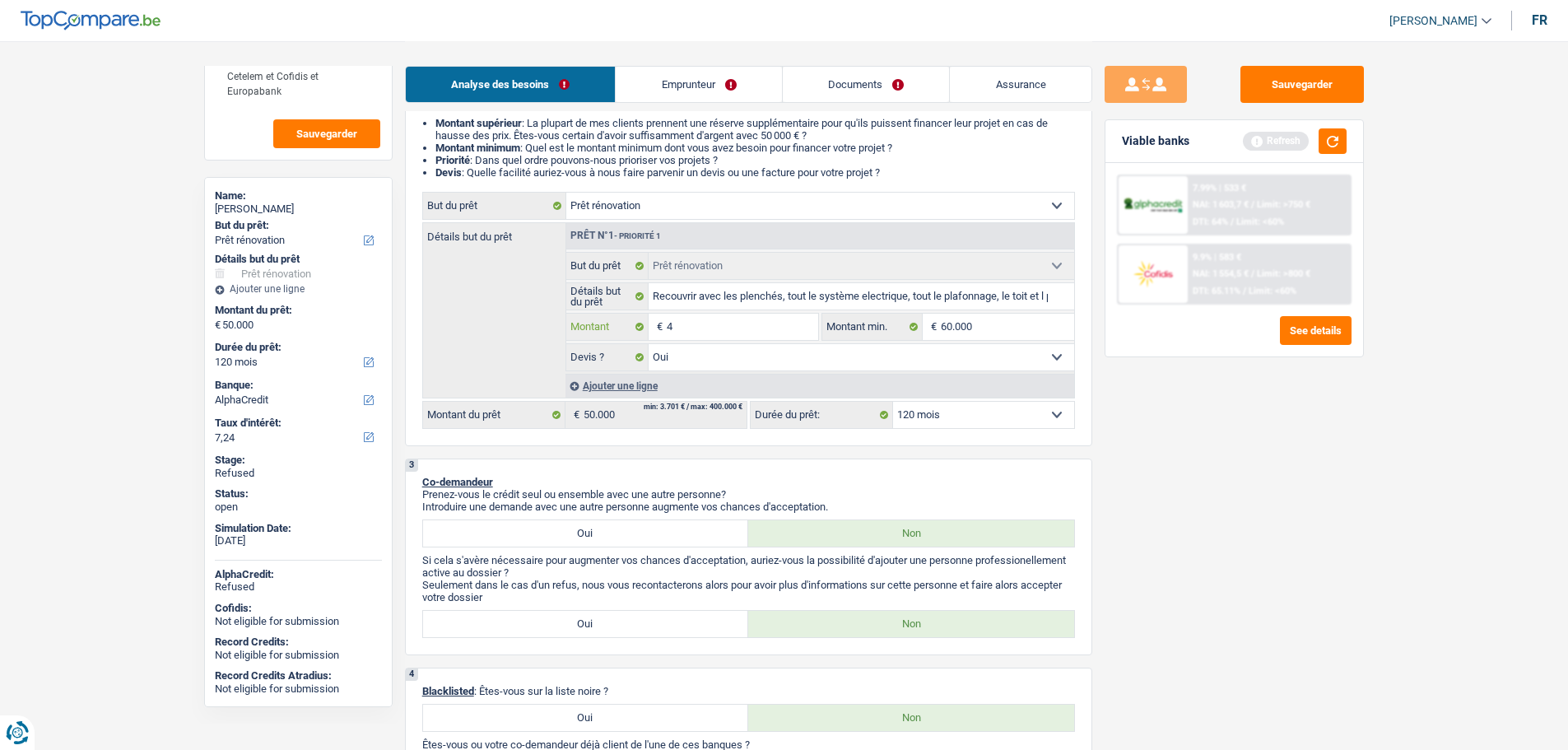
type input "45"
type input "450"
type input "4.500"
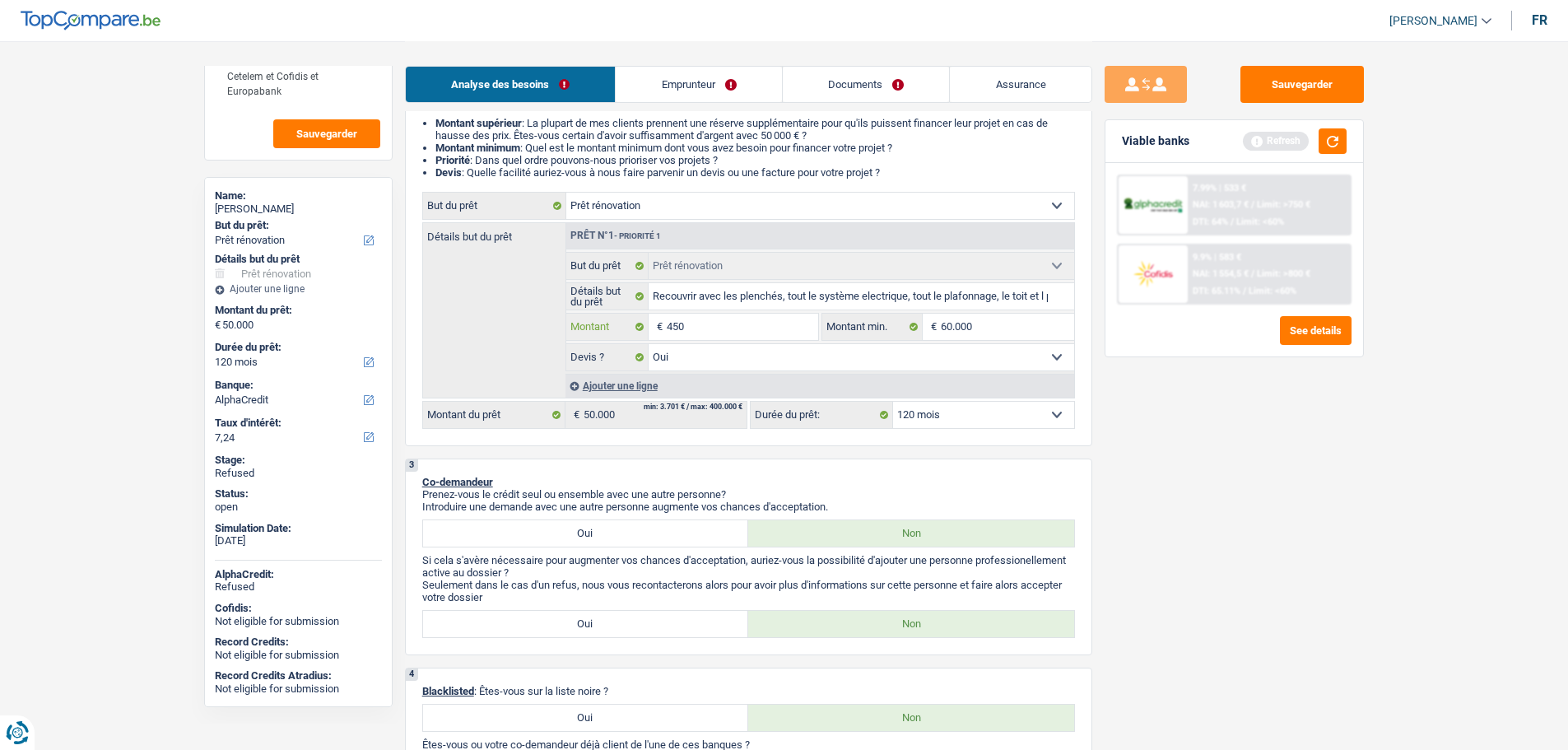
type input "4.500"
type input "45.000"
click at [1185, 451] on div "Sauvegarder Viable banks Refresh 7.99% | 533 € NAI: 1 603,7 € / Limit: >750 € D…" at bounding box center [1234, 394] width 284 height 658
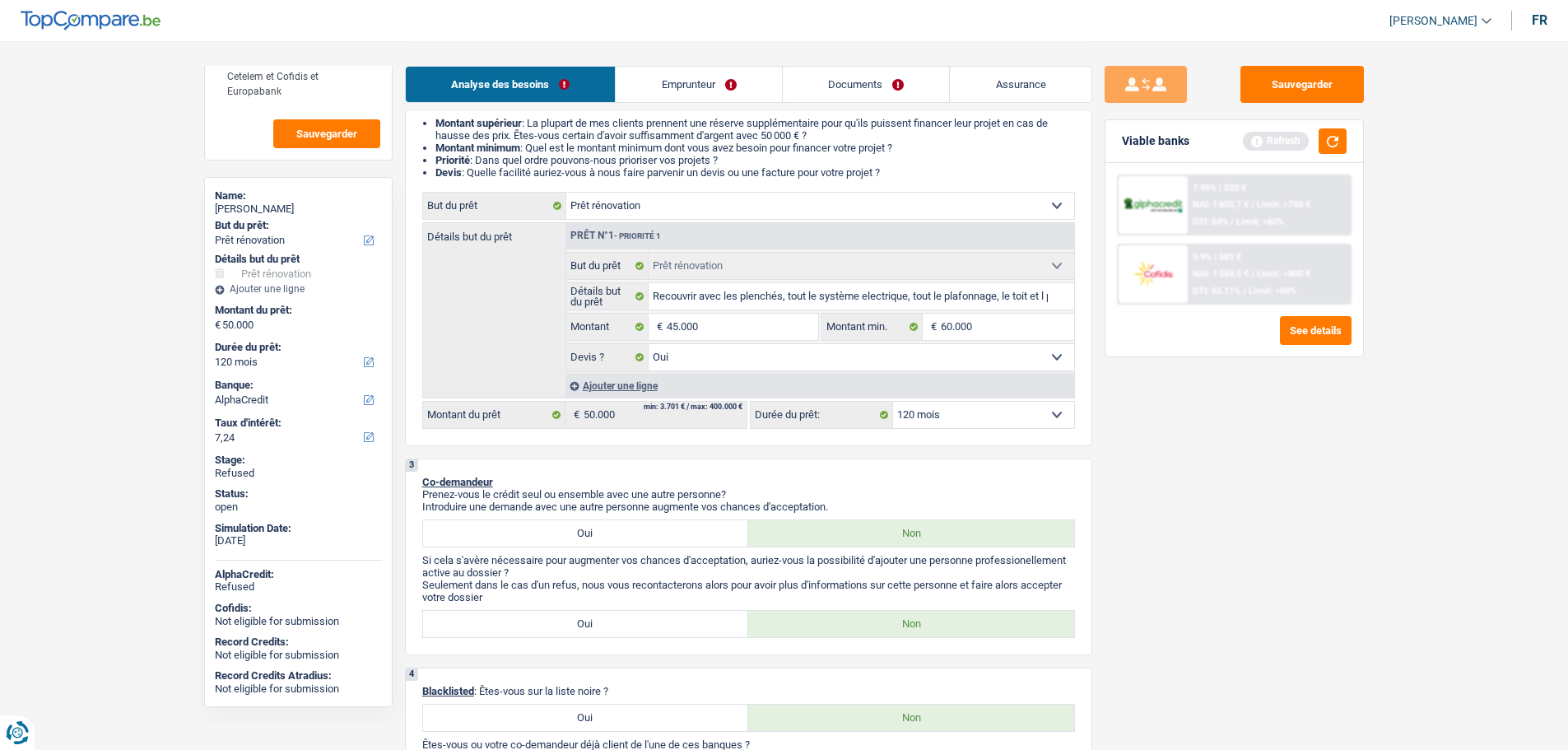
type input "45.000"
select select "144"
type input "45.000"
select select "144"
type input "45.000"
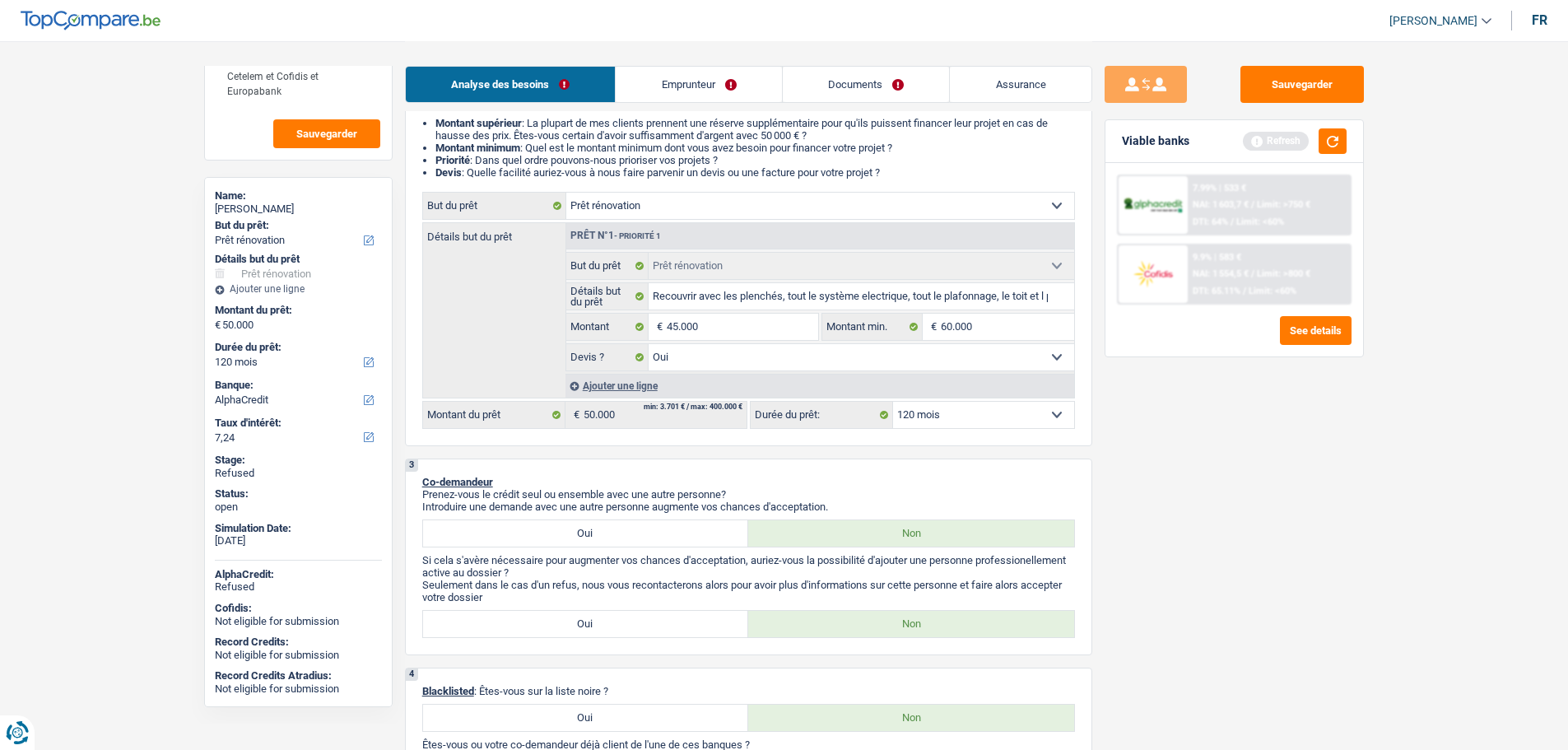
select select "144"
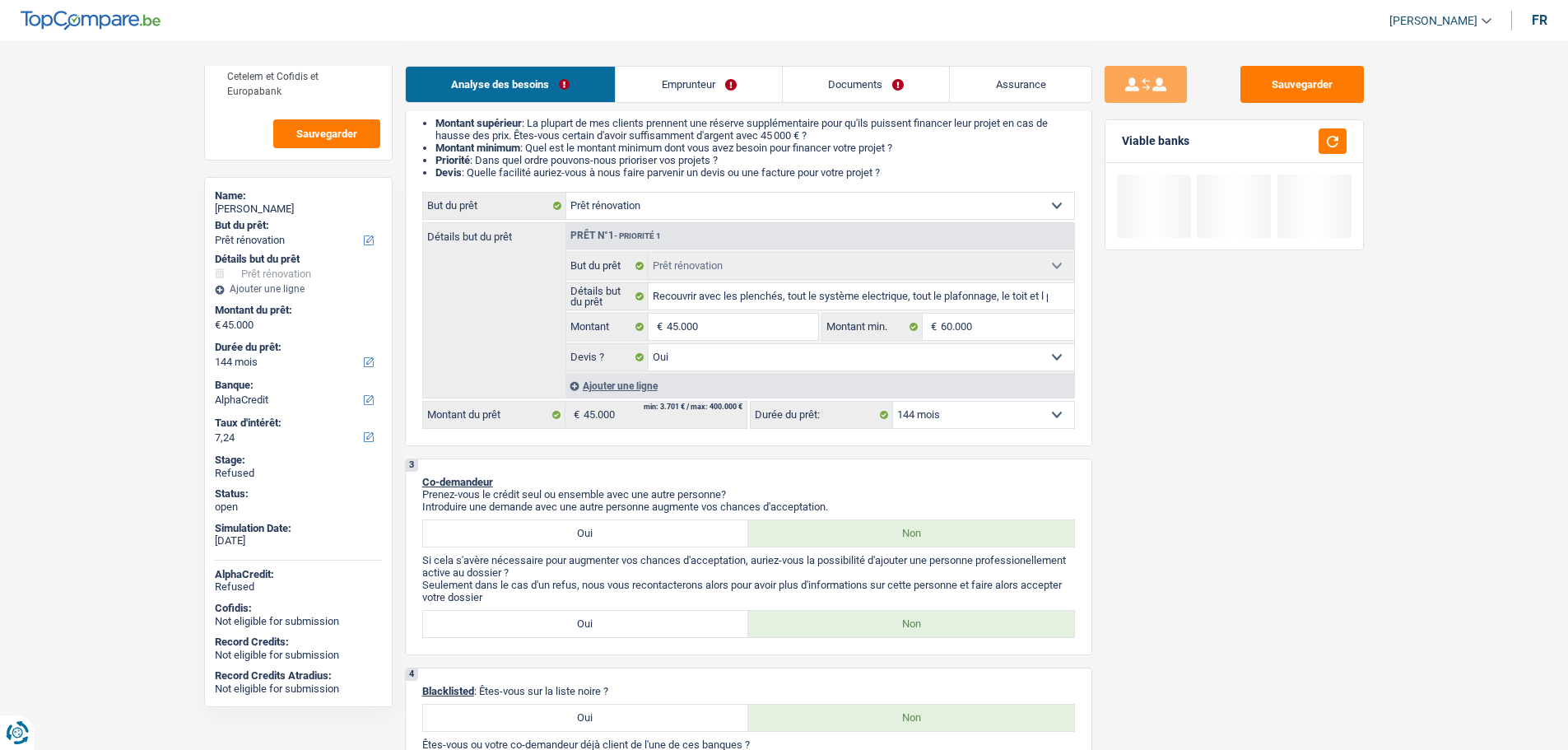
click at [944, 418] on select "12 mois 18 mois 24 mois 30 mois 36 mois 42 mois 48 mois 60 mois 72 mois 84 mois…" at bounding box center [984, 414] width 181 height 26
select select "120"
click at [893, 402] on select "12 mois 18 mois 24 mois 30 mois 36 mois 42 mois 48 mois 60 mois 72 mois 84 mois…" at bounding box center [984, 414] width 181 height 26
select select "120"
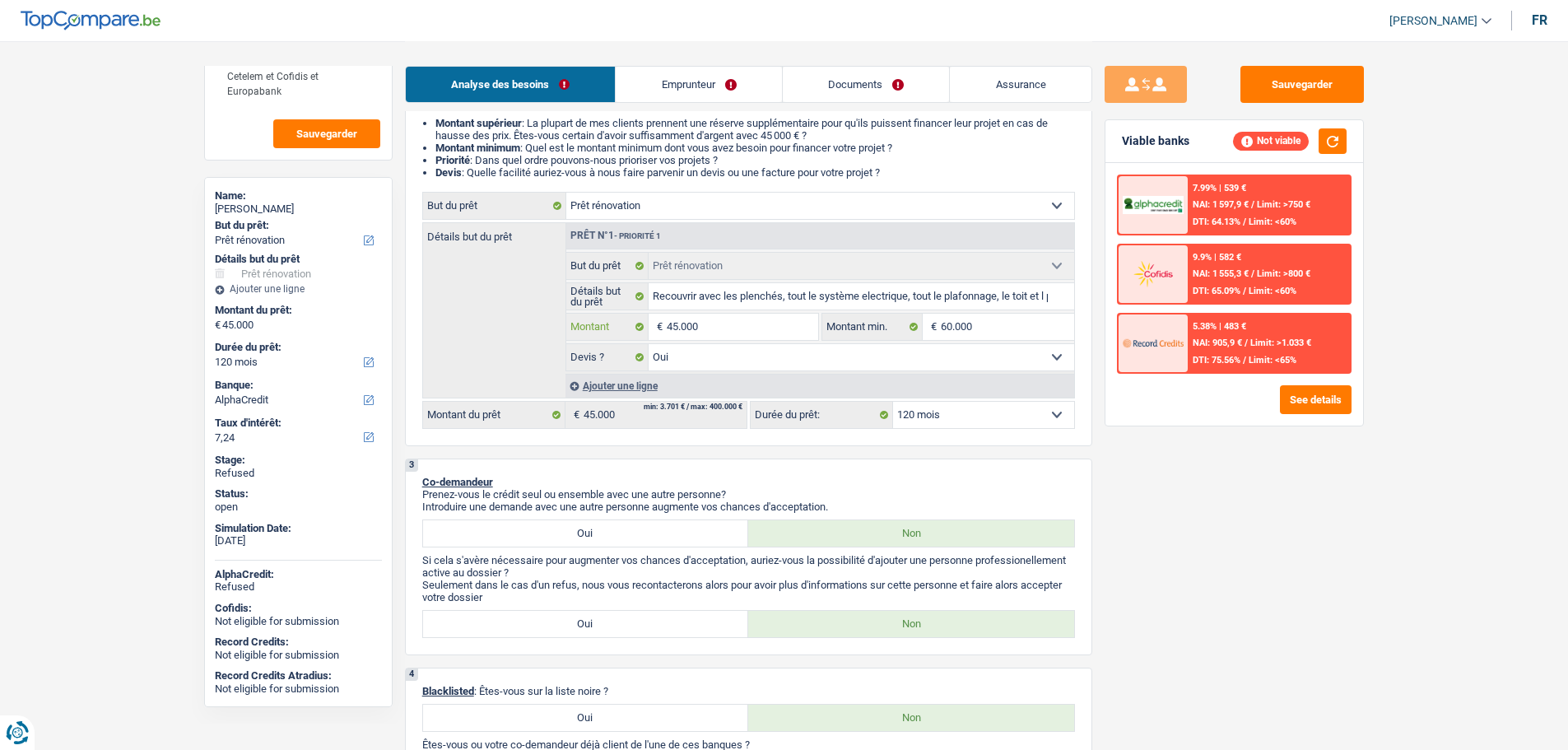
click at [707, 328] on input "45.000" at bounding box center [741, 327] width 151 height 26
type input "3"
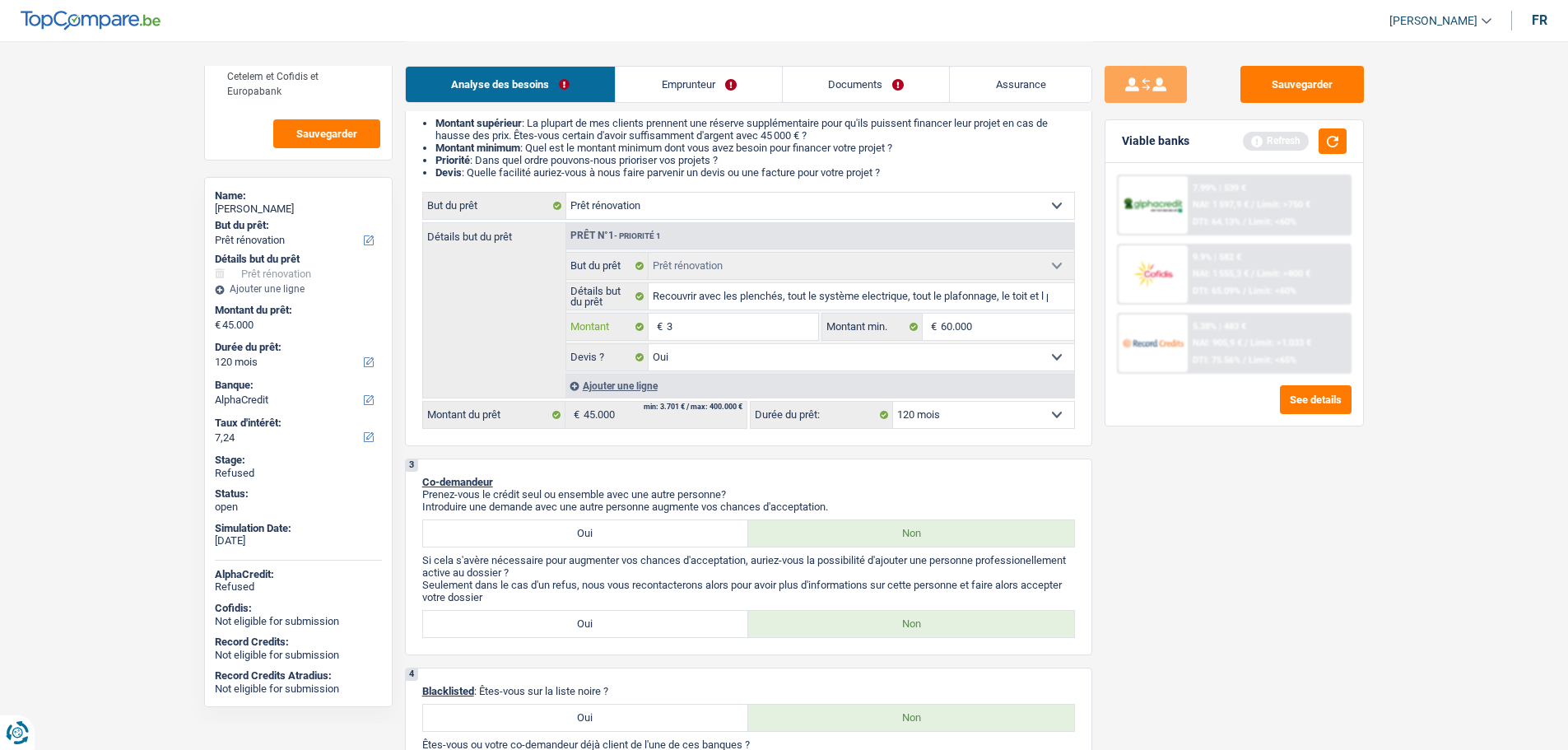
type input "35"
type input "350"
type input "3.500"
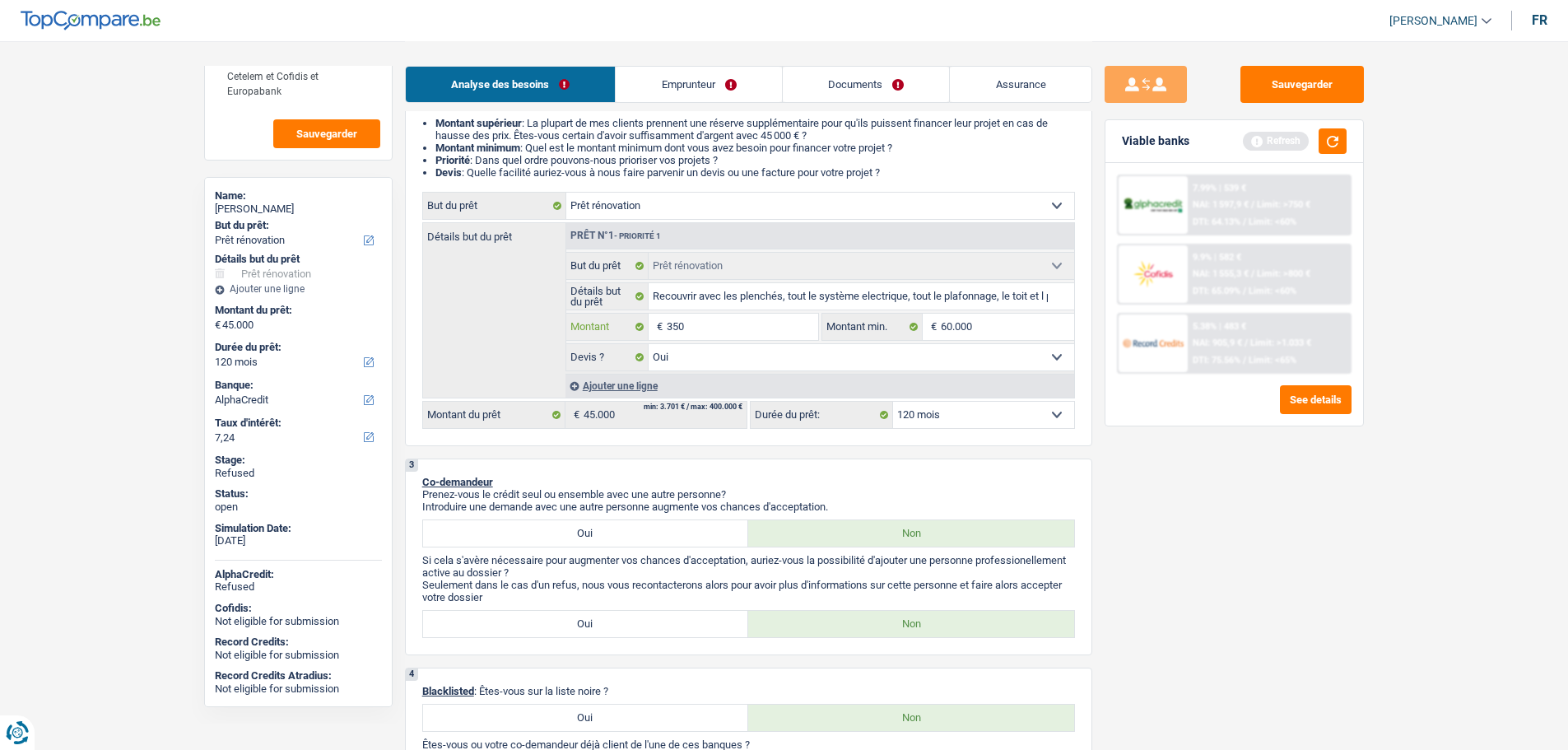
type input "3.500"
type input "35.000"
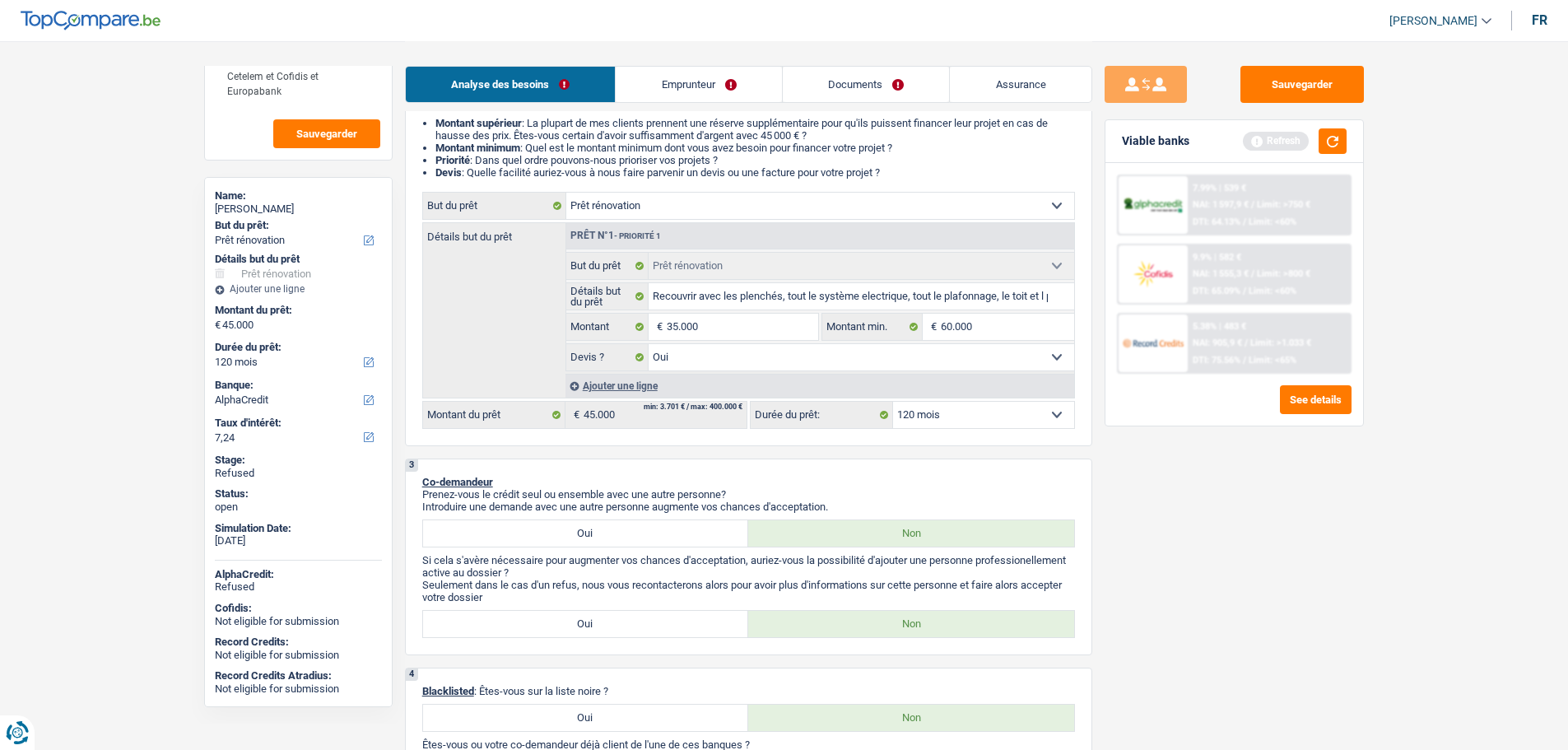
type input "35.000"
click at [970, 413] on select "12 mois 18 mois 24 mois 30 mois 36 mois 42 mois 48 mois 60 mois 72 mois 84 mois…" at bounding box center [984, 414] width 181 height 26
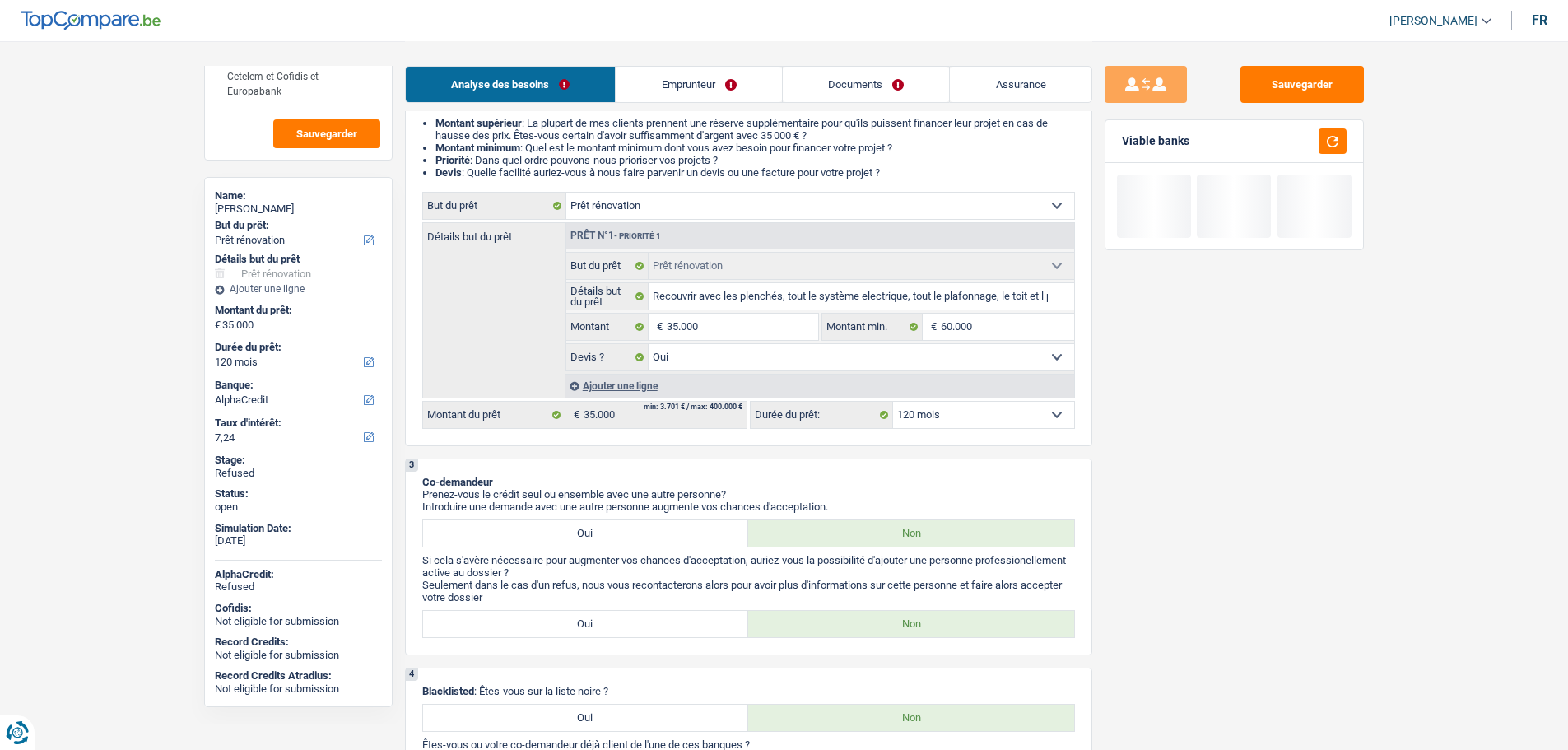
click at [893, 402] on select "12 mois 18 mois 24 mois 30 mois 36 mois 42 mois 48 mois 60 mois 72 mois 84 mois…" at bounding box center [984, 414] width 181 height 26
click at [1120, 613] on div "Sauvegarder Viable banks" at bounding box center [1234, 394] width 284 height 658
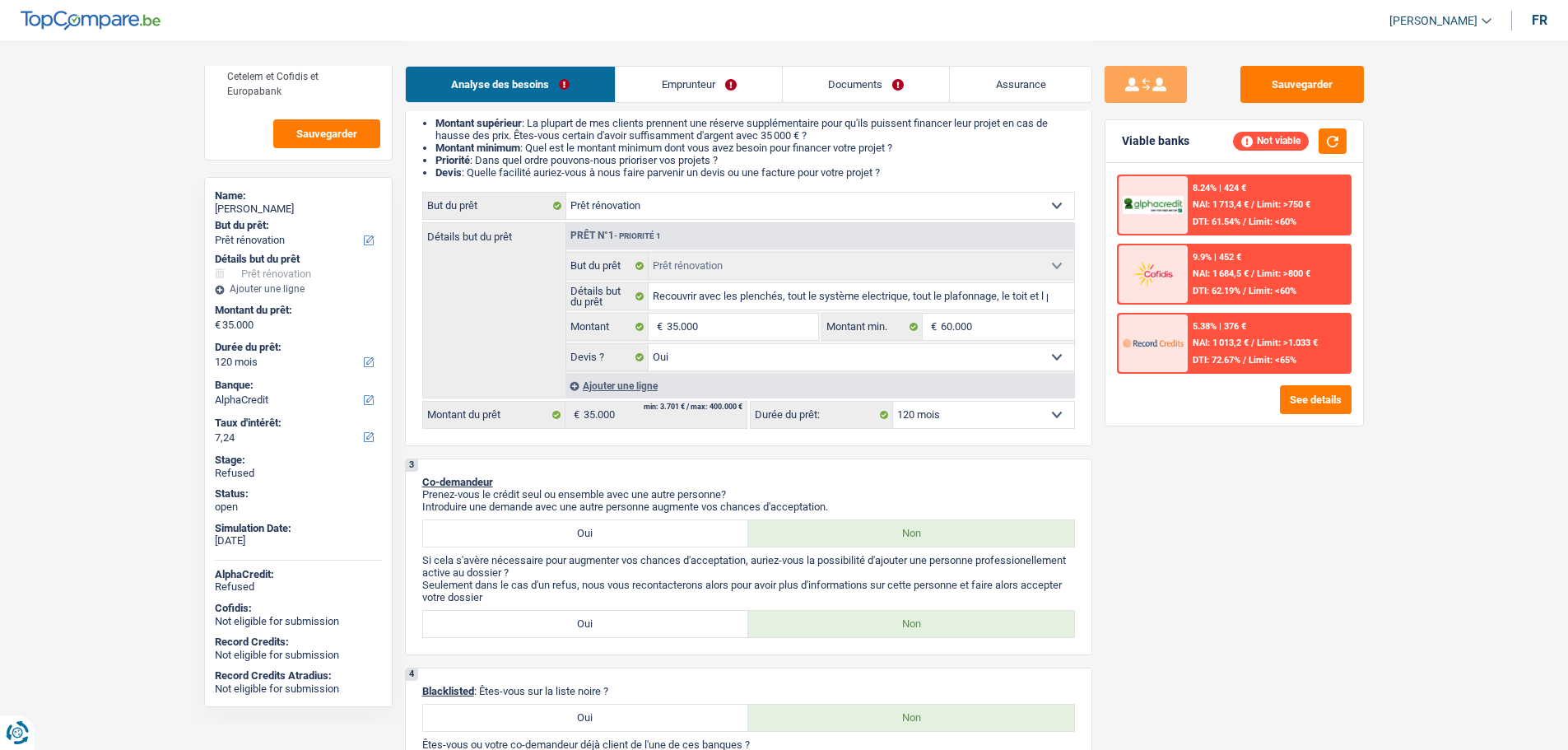
click at [699, 80] on link "Emprunteur" at bounding box center [699, 84] width 166 height 35
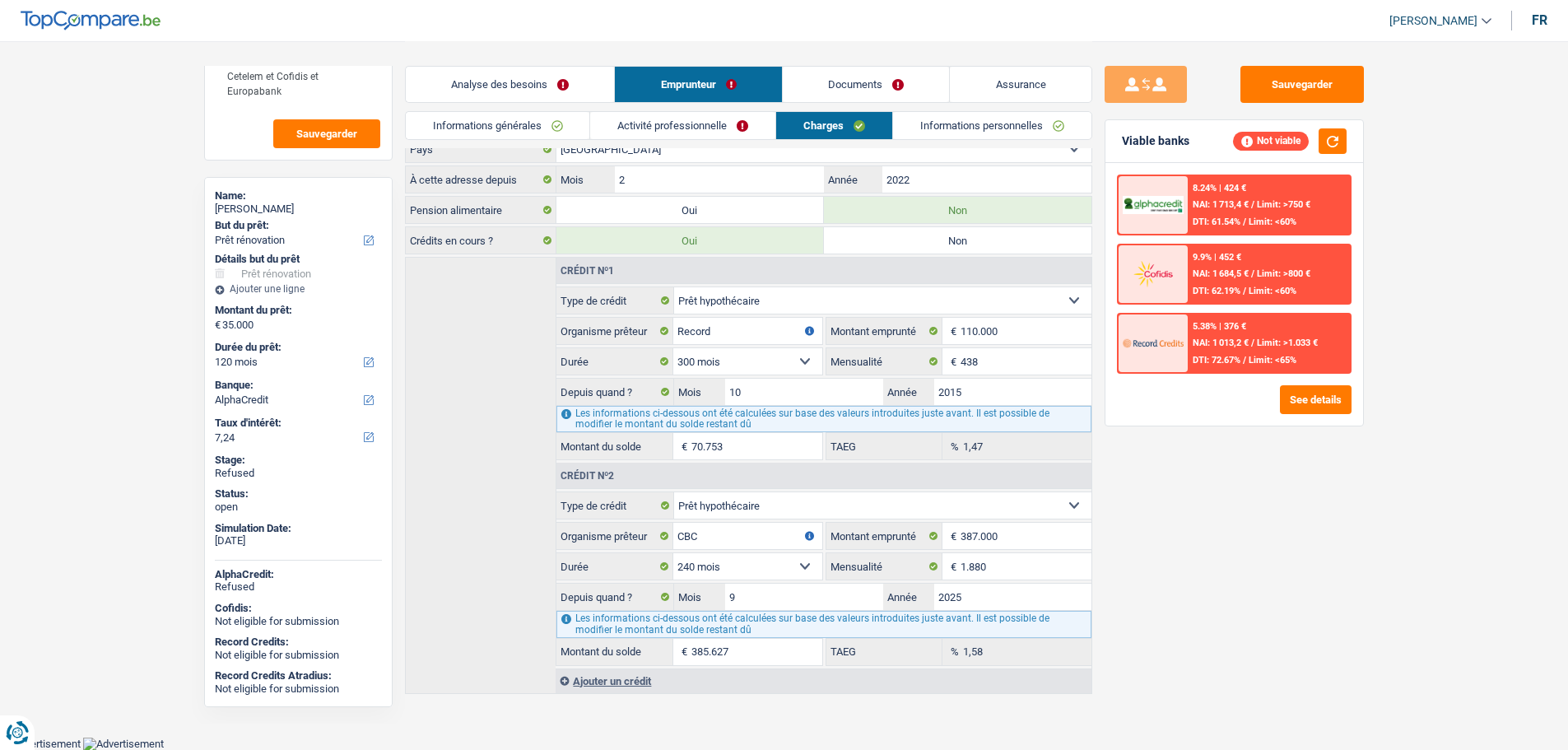
click at [660, 131] on link "Activité professionnelle" at bounding box center [683, 126] width 185 height 27
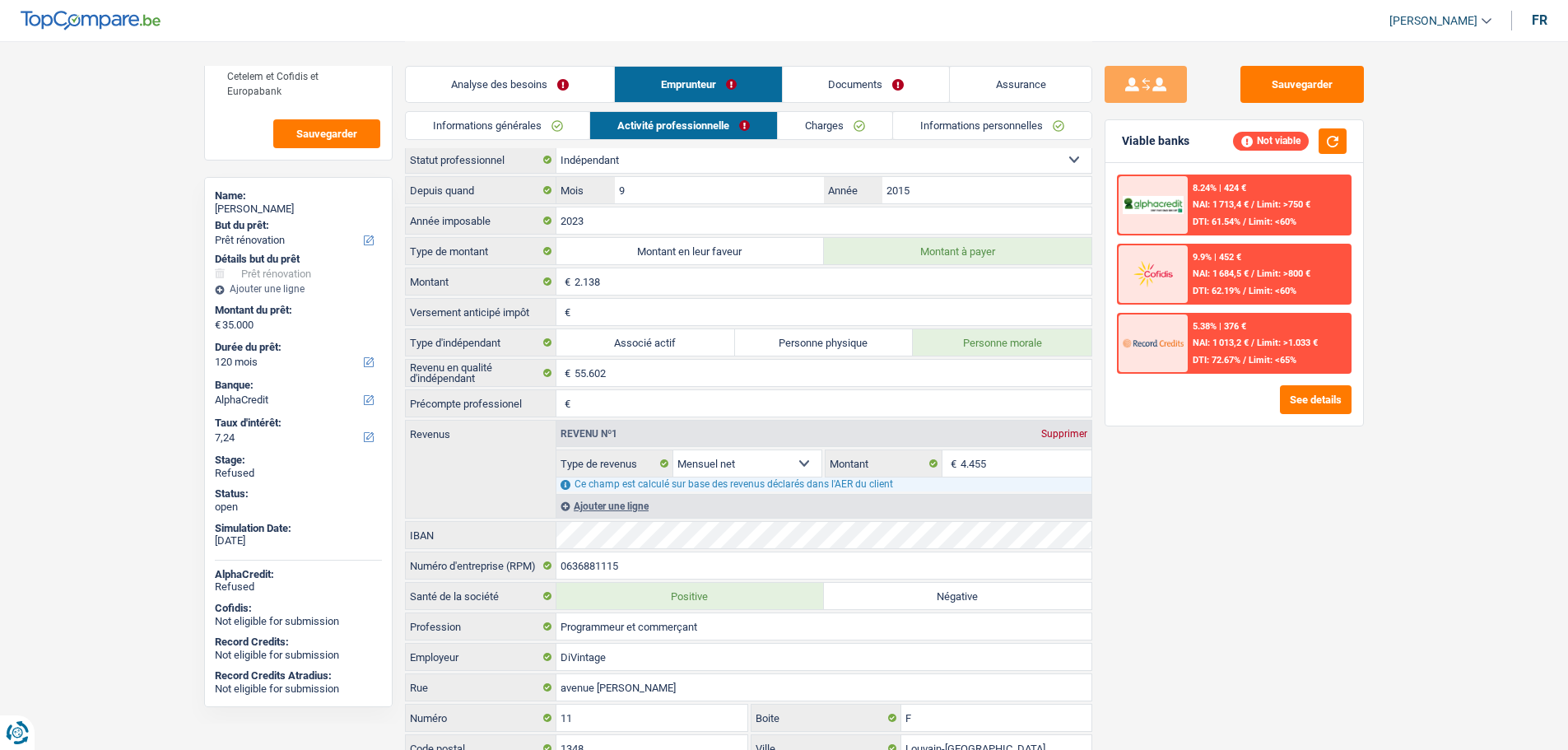
scroll to position [0, 0]
click at [841, 85] on link "Documents" at bounding box center [866, 84] width 167 height 35
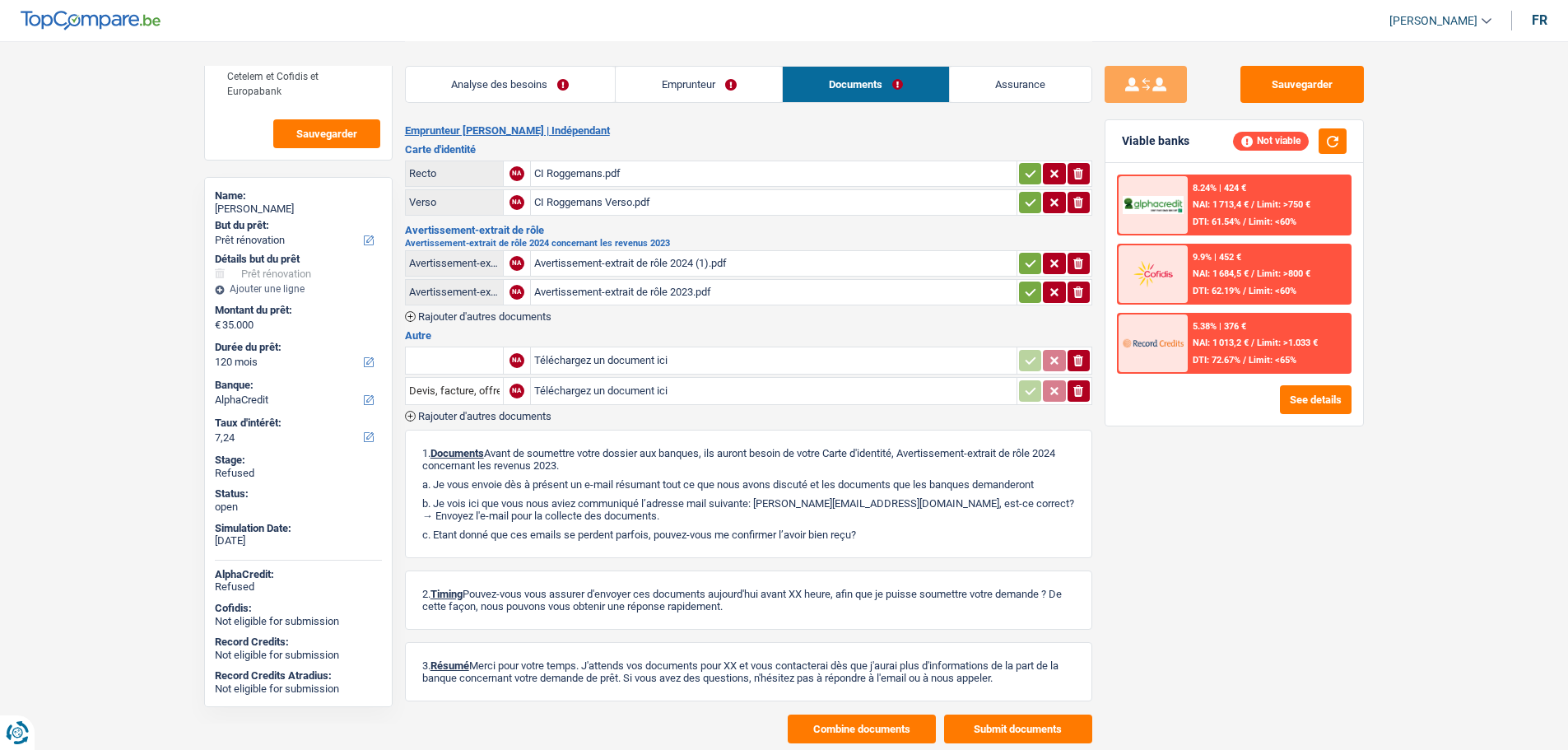
click at [667, 90] on link "Emprunteur" at bounding box center [699, 84] width 166 height 35
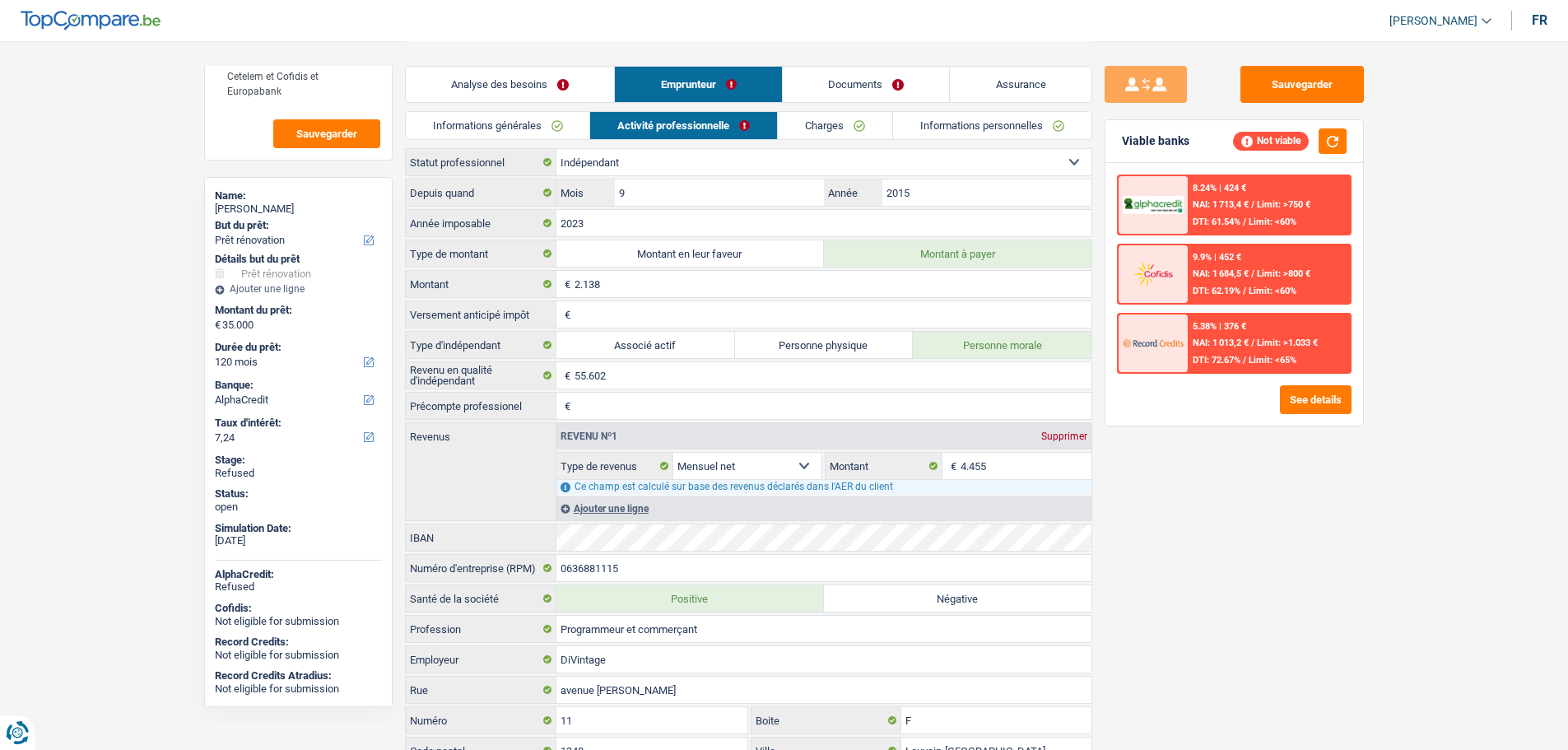
click at [866, 81] on link "Documents" at bounding box center [866, 84] width 167 height 35
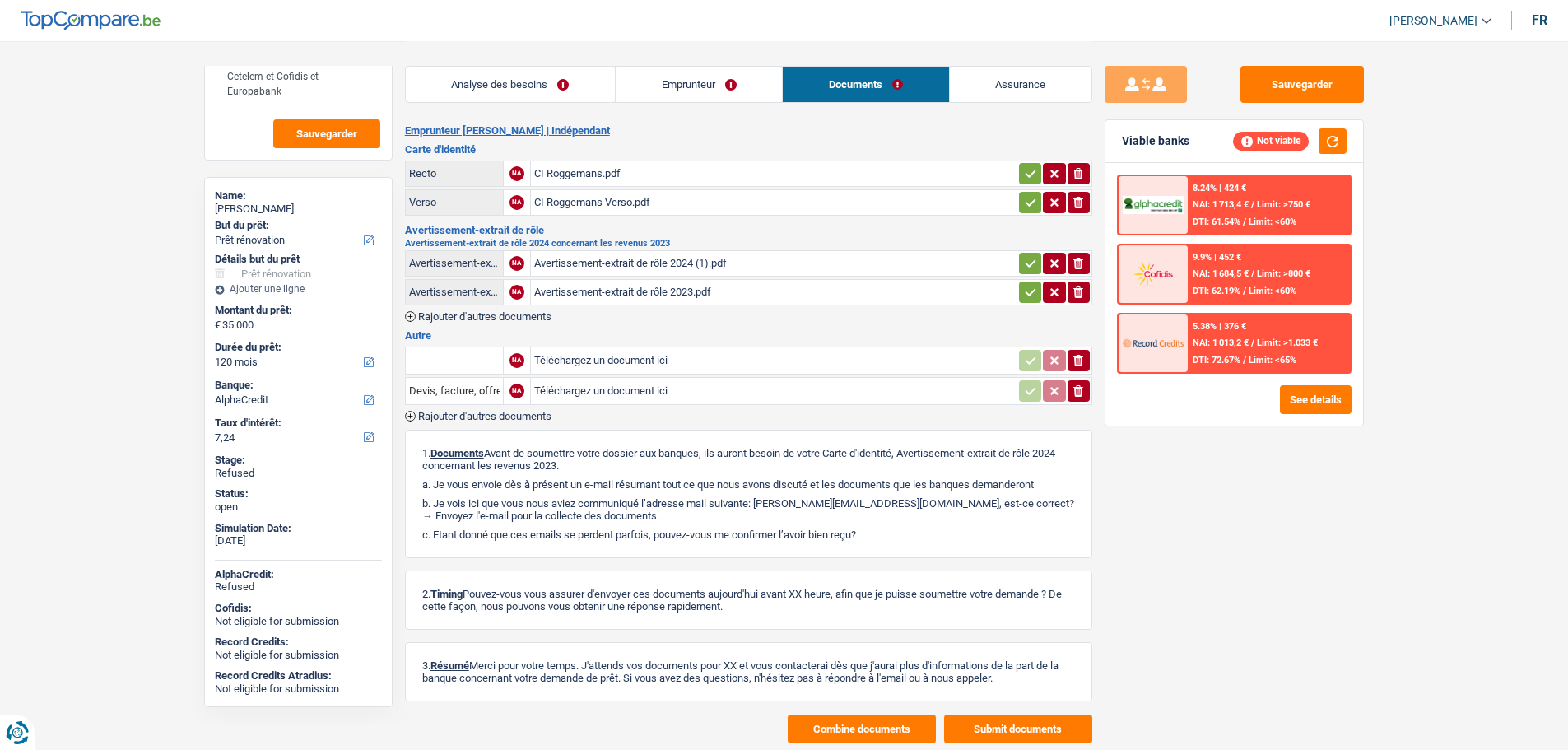
click at [650, 83] on link "Emprunteur" at bounding box center [699, 84] width 166 height 35
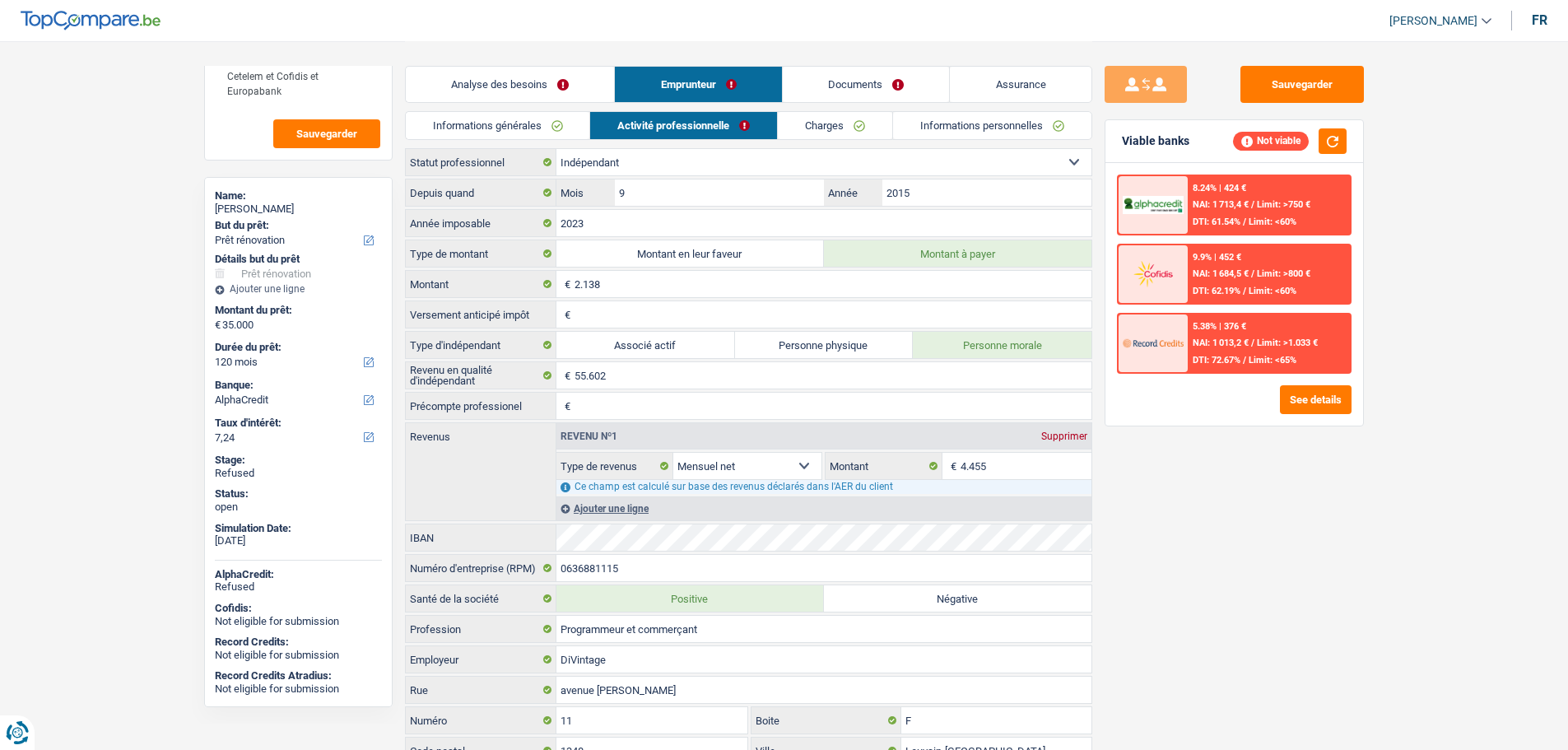
click at [528, 83] on link "Analyse des besoins" at bounding box center [510, 84] width 209 height 35
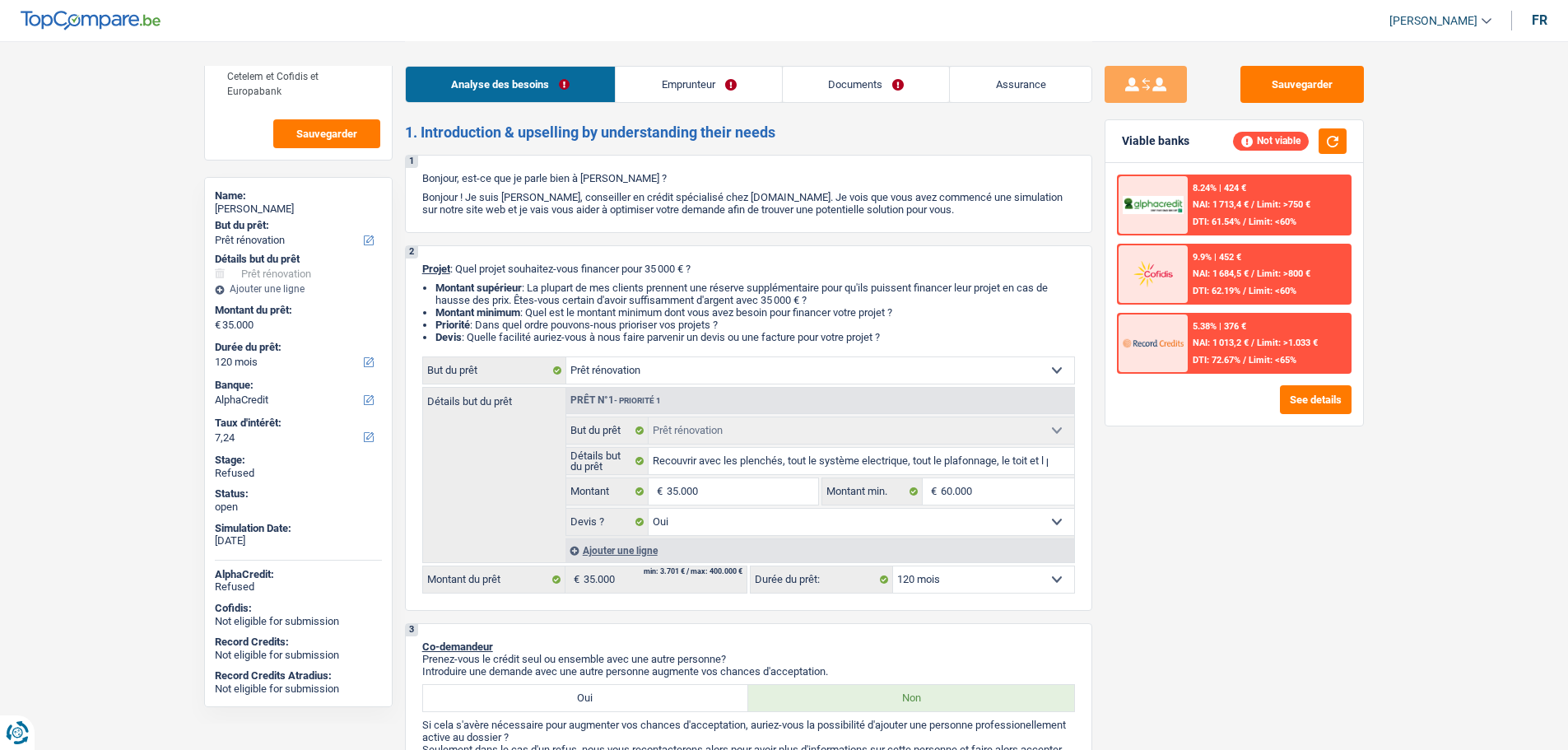
click at [653, 80] on link "Emprunteur" at bounding box center [699, 84] width 166 height 35
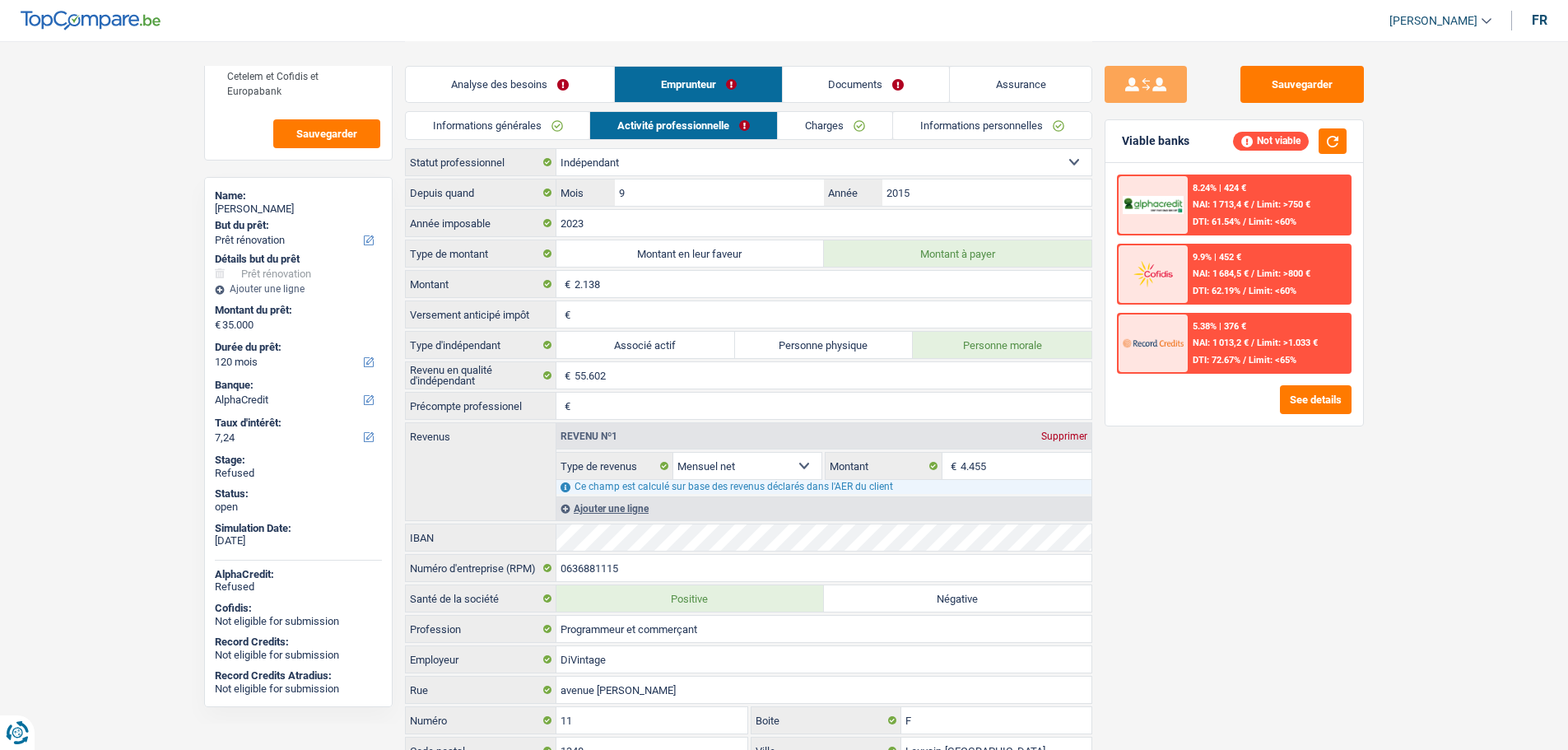
click at [865, 131] on link "Charges" at bounding box center [835, 126] width 115 height 27
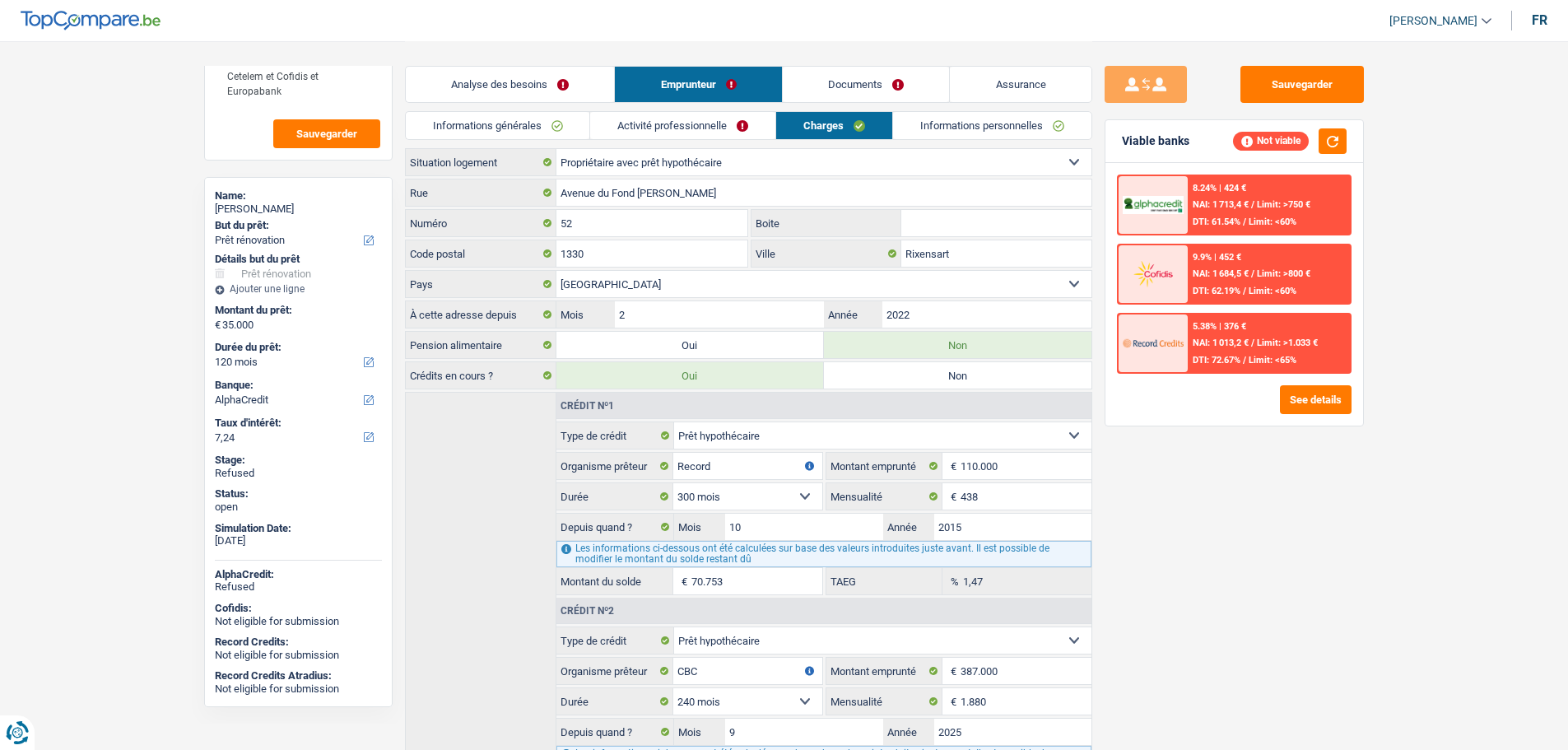
click at [463, 405] on div "Crédit nº1 Carte ou ouverture de crédit Prêt hypothécaire Vente à tempérament P…" at bounding box center [749, 610] width 687 height 437
click at [1159, 209] on img at bounding box center [1152, 205] width 61 height 19
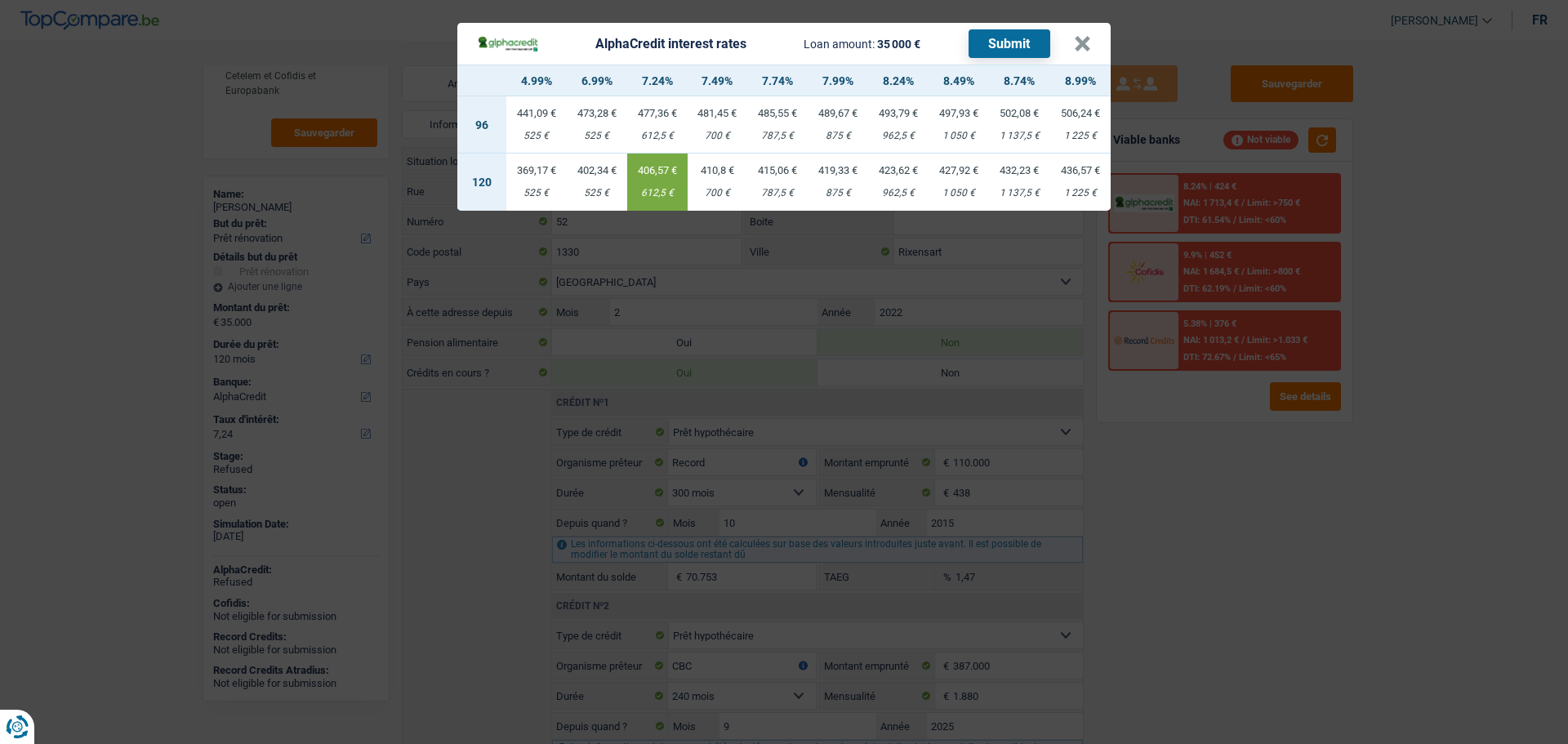
click at [528, 188] on div "525 €" at bounding box center [536, 193] width 60 height 11
type input "4,99"
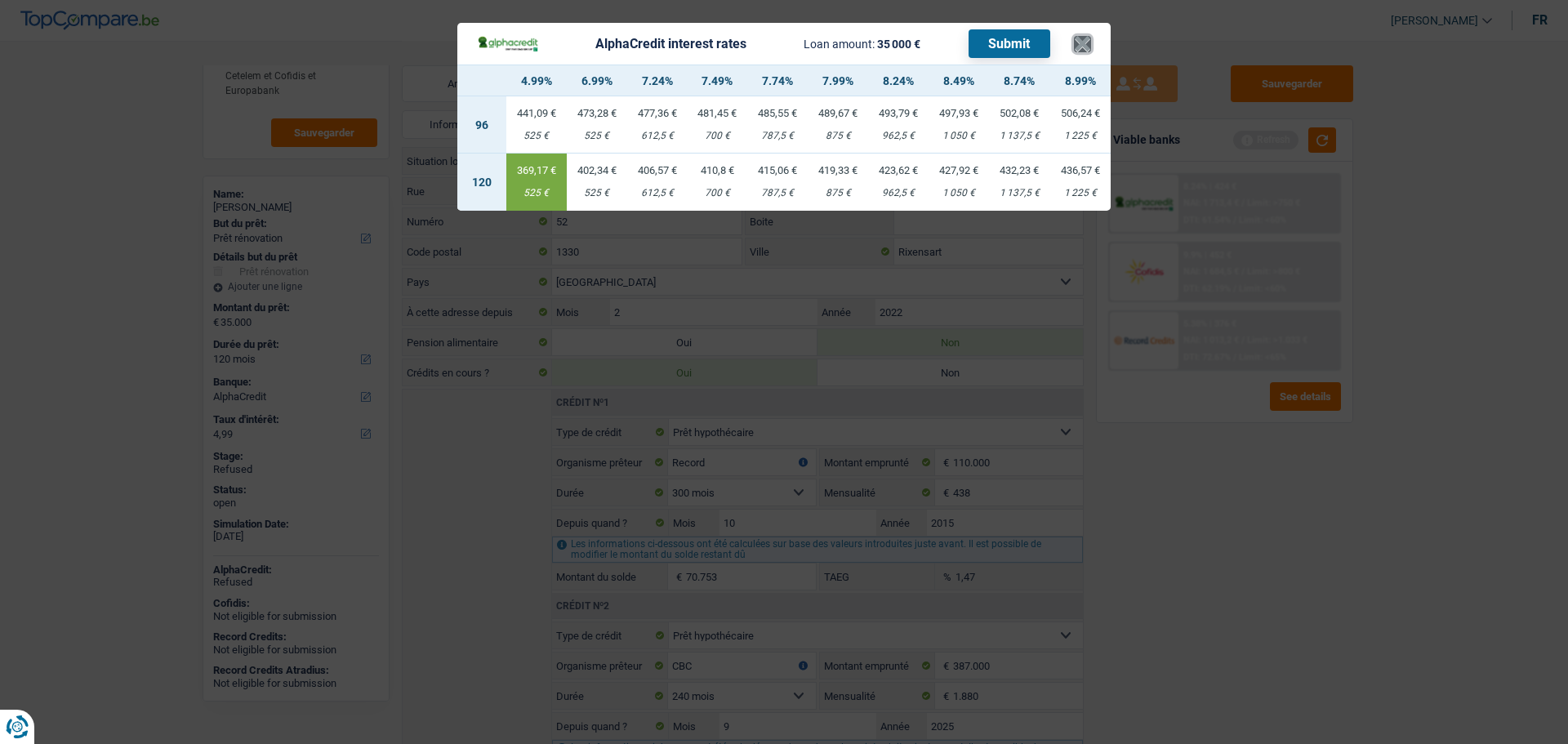
click at [1083, 40] on button "×" at bounding box center [1082, 44] width 17 height 16
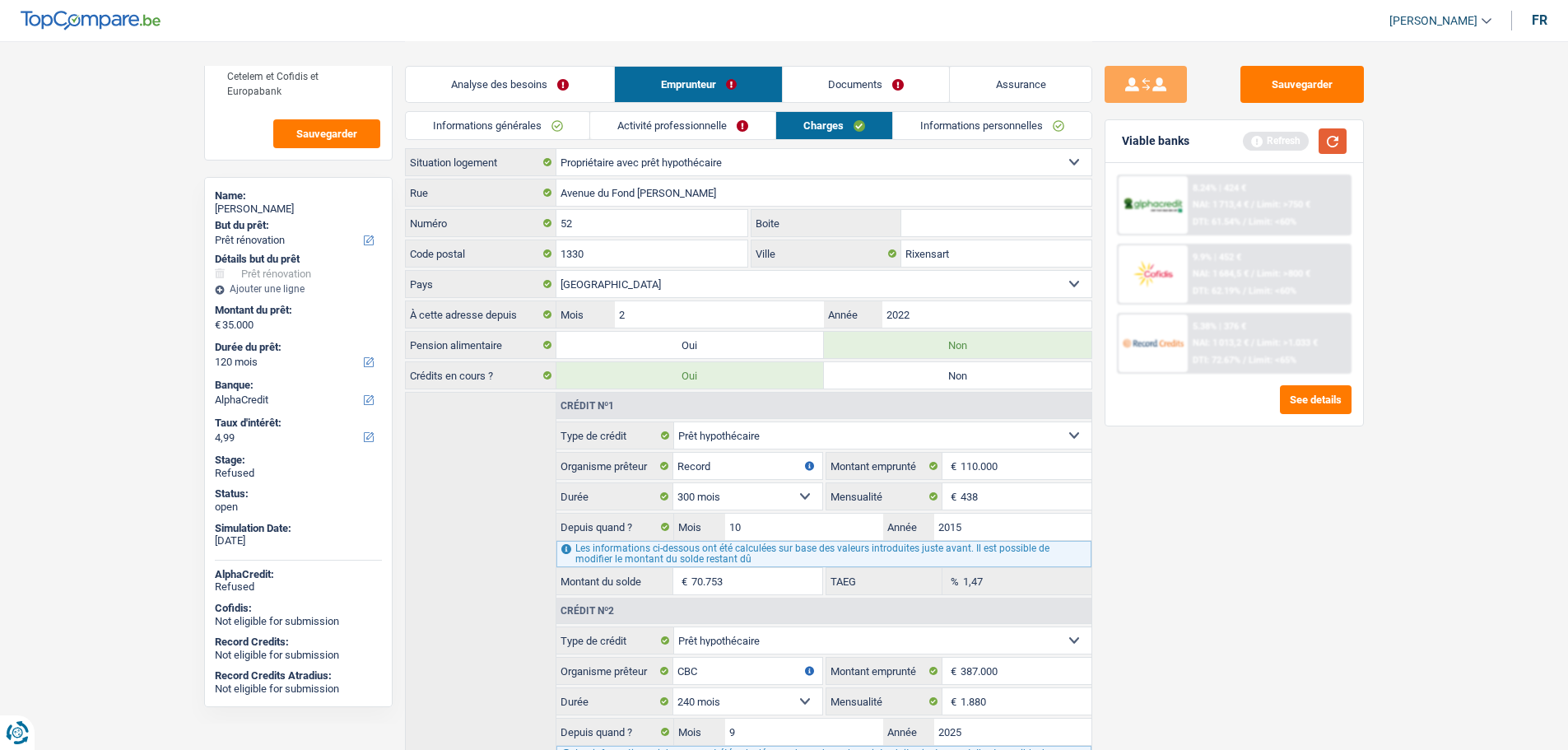
click at [1331, 136] on button "button" at bounding box center [1332, 141] width 28 height 25
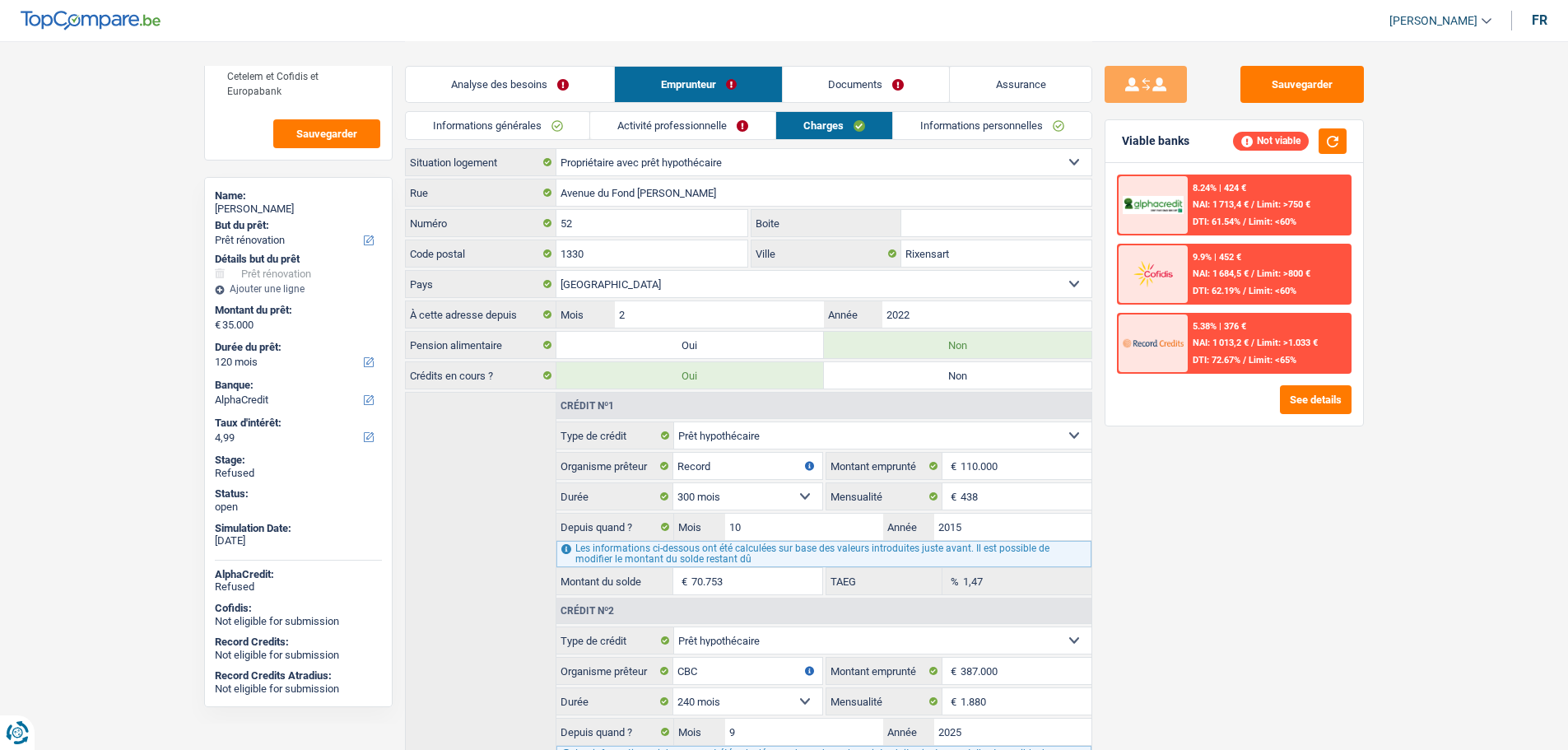
click at [1151, 334] on img at bounding box center [1152, 343] width 61 height 31
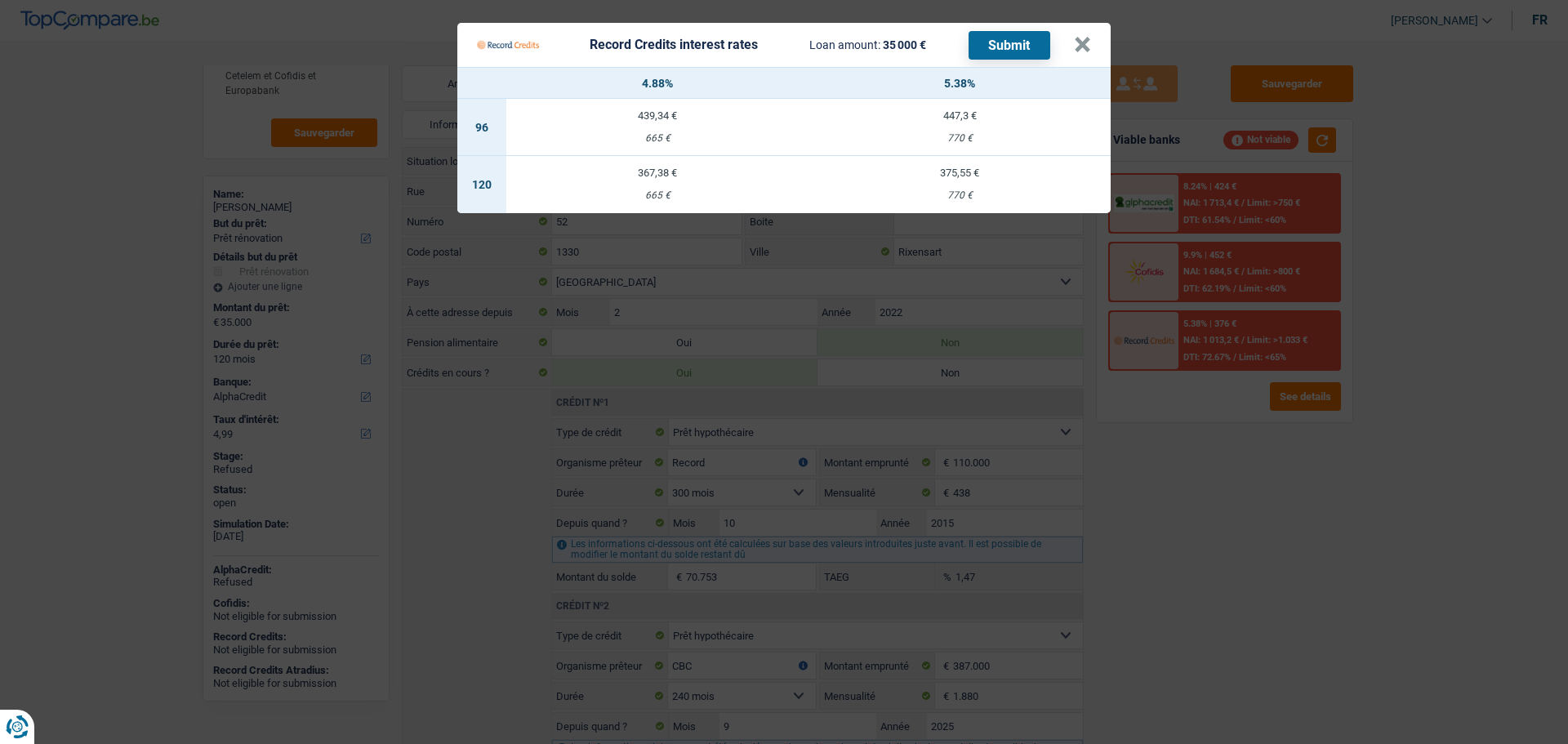
click at [658, 179] on td "367,38 € 665 €" at bounding box center [657, 185] width 302 height 57
select select "record credits"
type input "4,88"
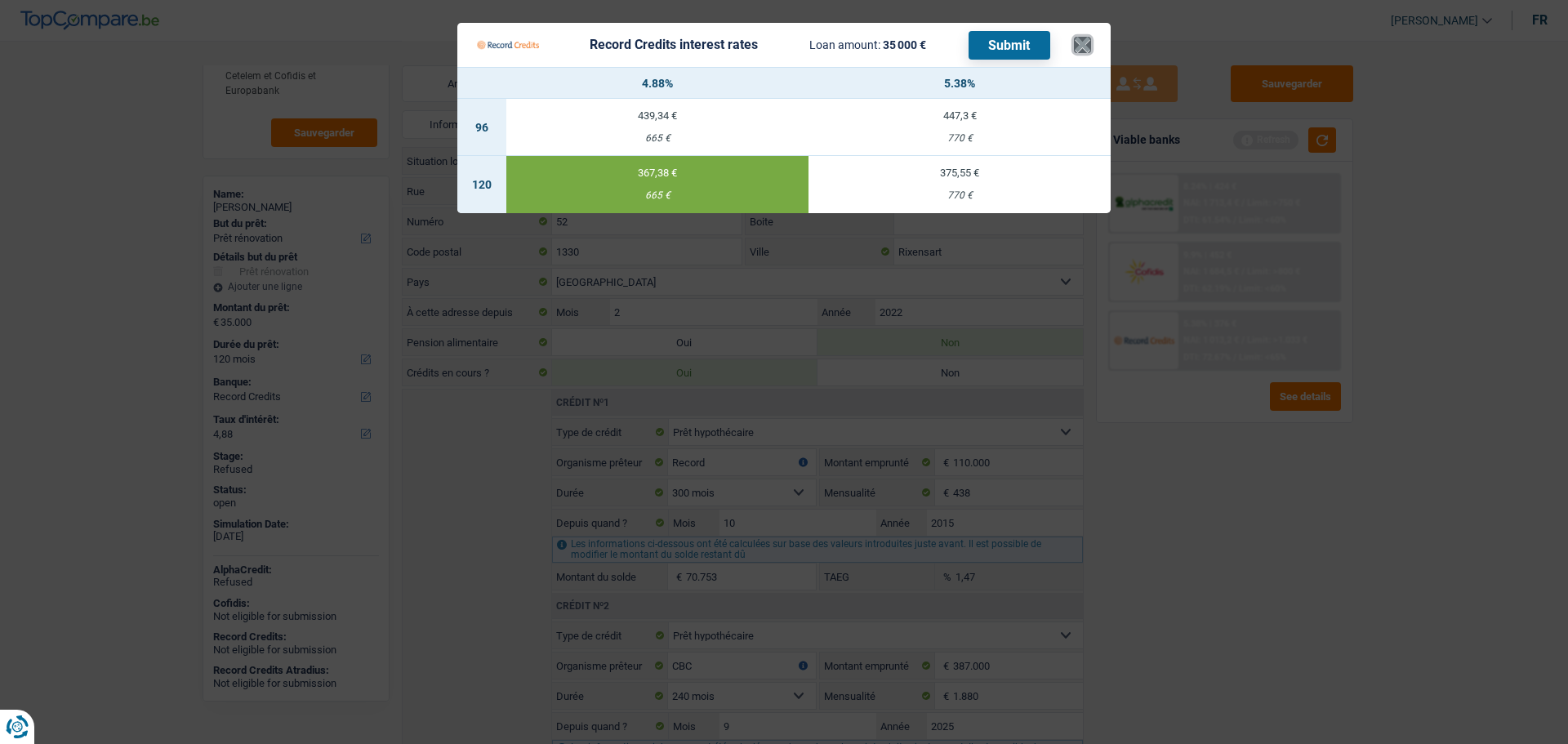
click at [1081, 42] on button "×" at bounding box center [1082, 45] width 17 height 16
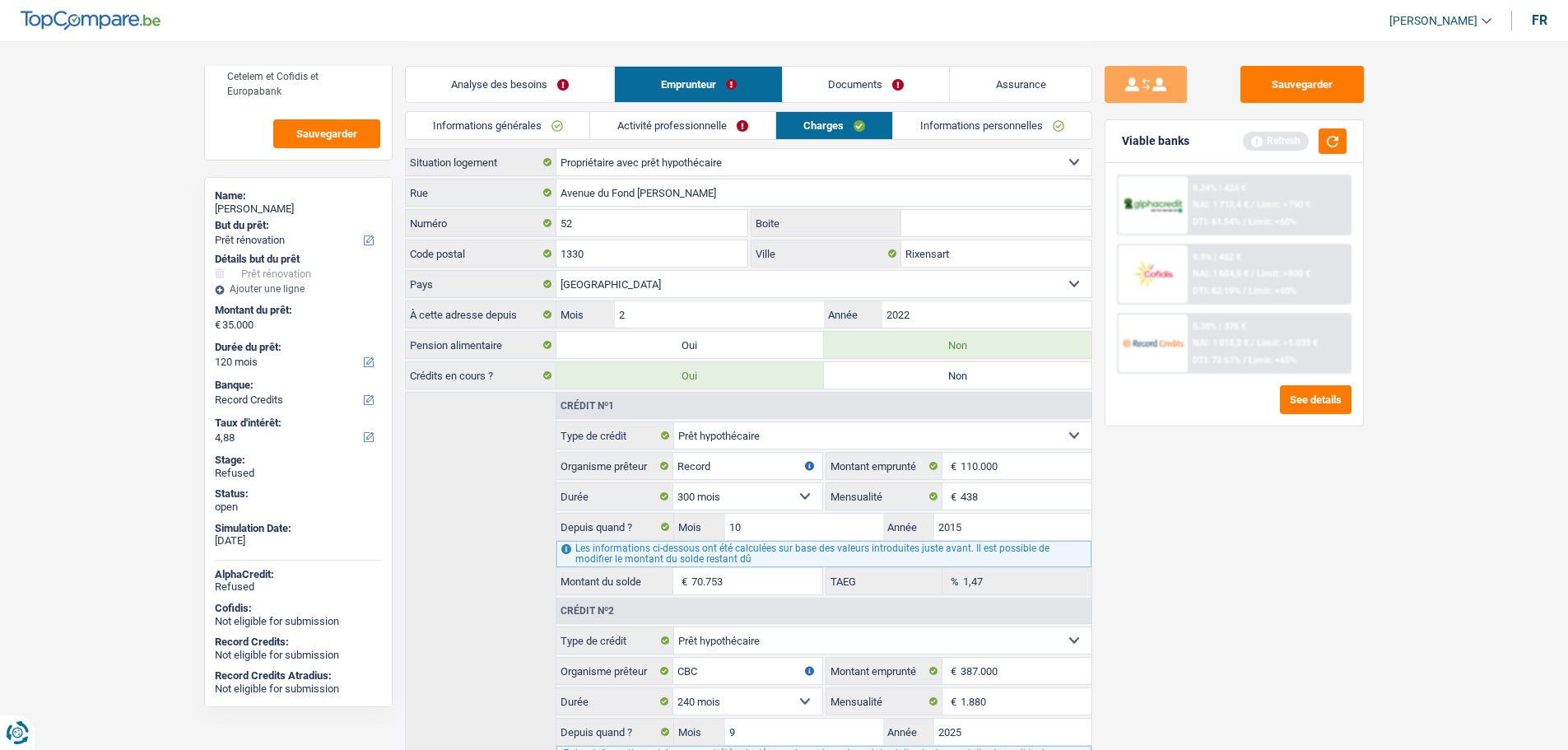
click at [288, 211] on div "Ghislain Roggemans" at bounding box center [298, 209] width 167 height 14
copy div "Roggemans"
click at [1333, 136] on button "button" at bounding box center [1332, 141] width 28 height 25
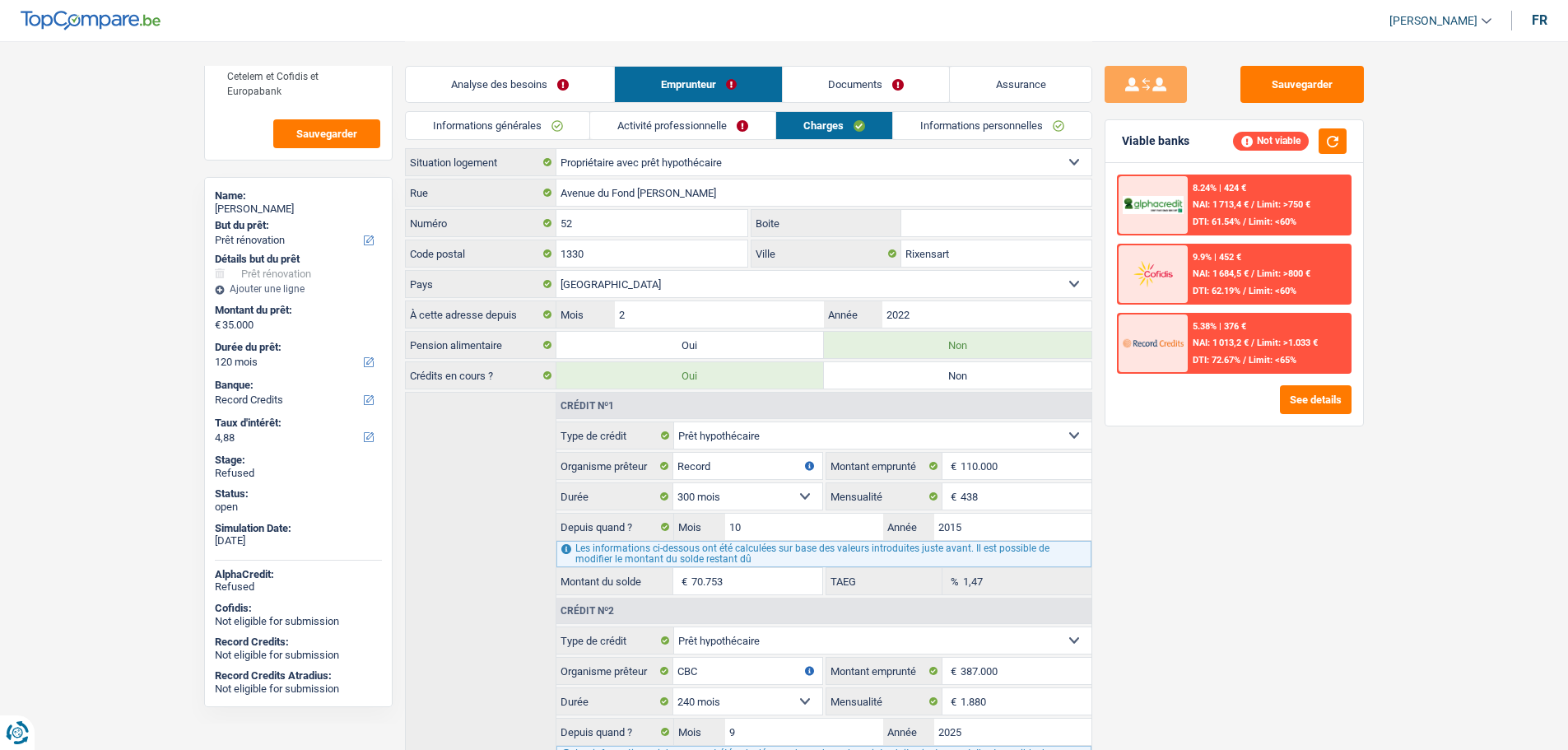
click at [682, 129] on link "Activité professionnelle" at bounding box center [683, 126] width 185 height 27
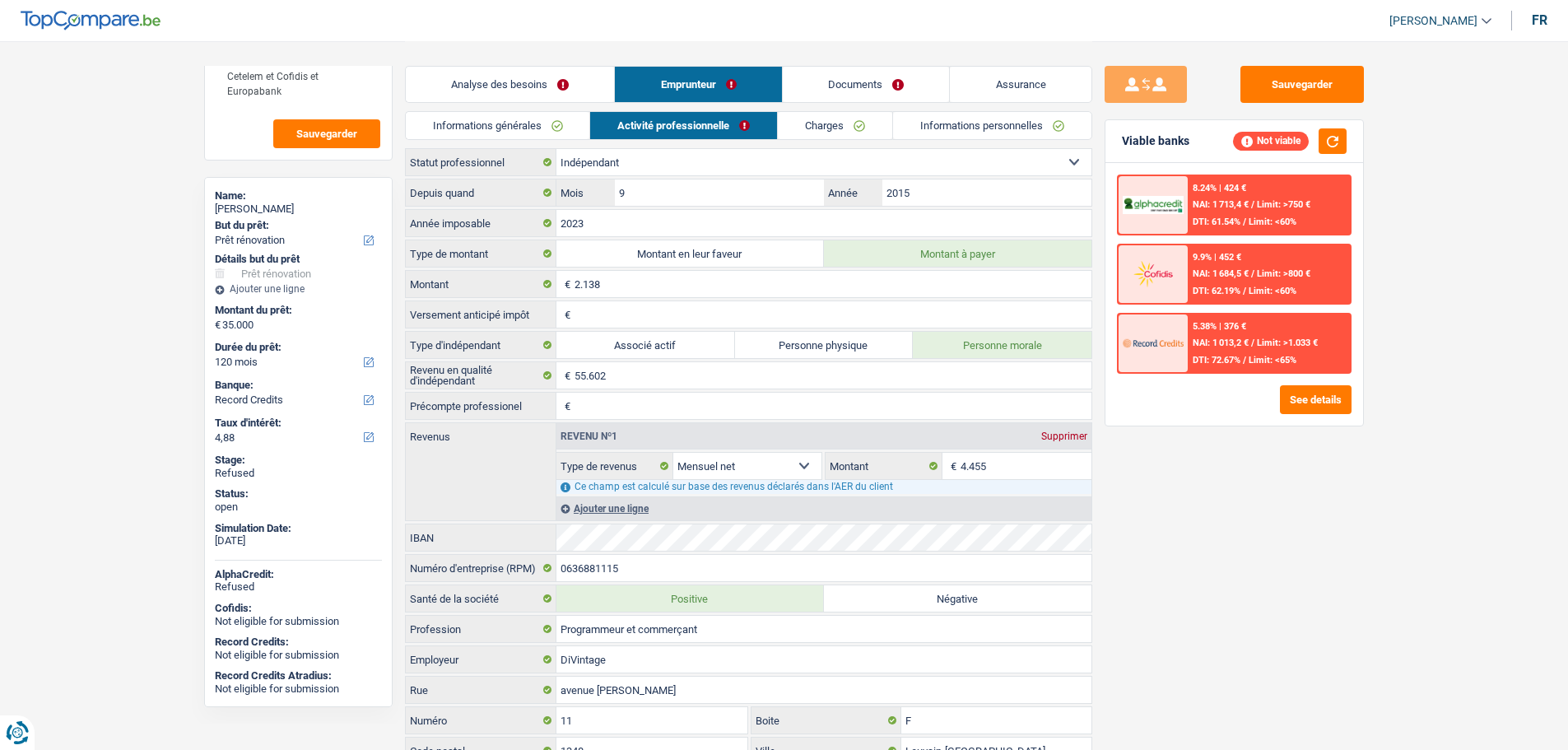
click at [490, 67] on link "Analyse des besoins" at bounding box center [510, 84] width 209 height 35
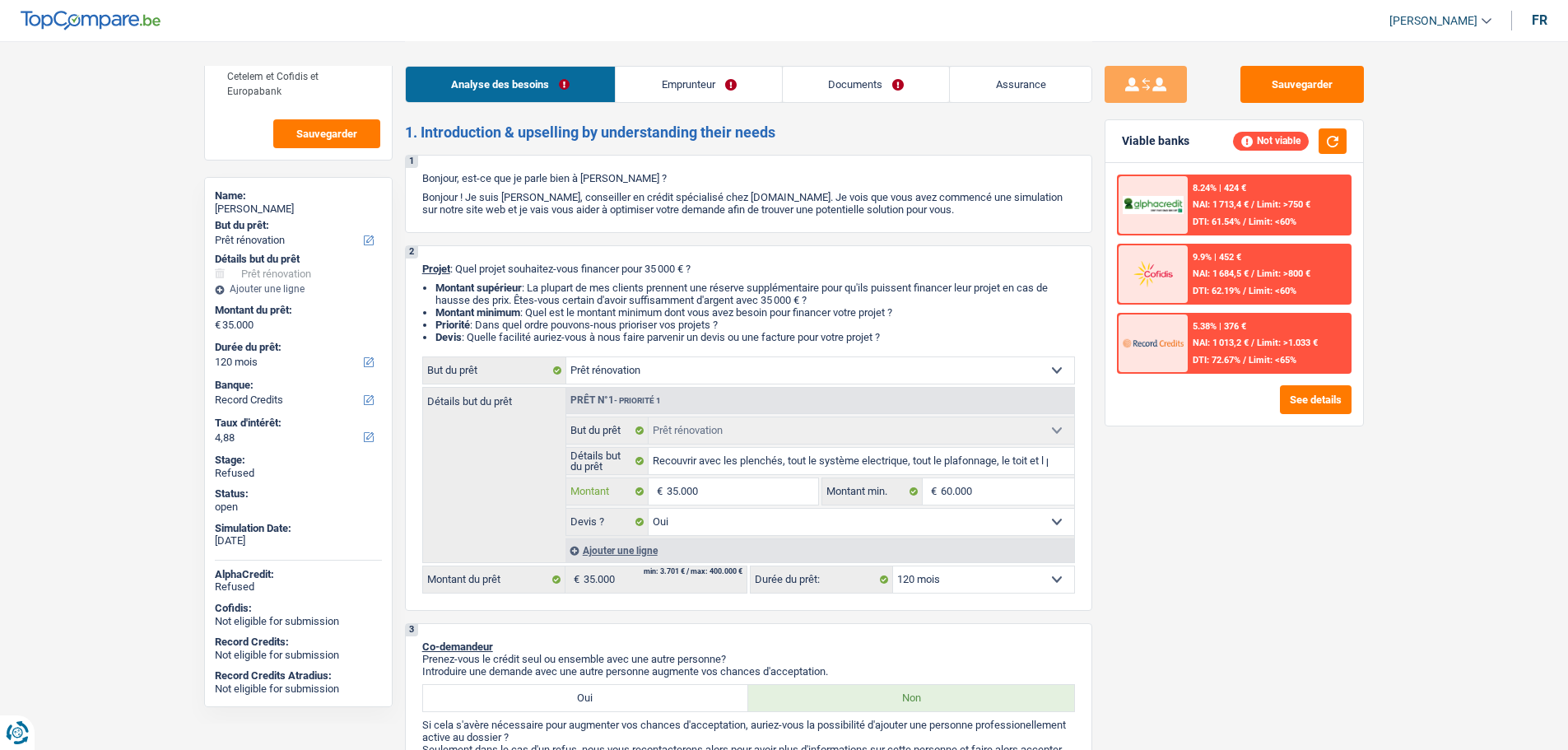
click at [753, 496] on input "35.000" at bounding box center [741, 491] width 151 height 26
click at [757, 496] on input "35.000" at bounding box center [741, 491] width 151 height 26
type input "350.005"
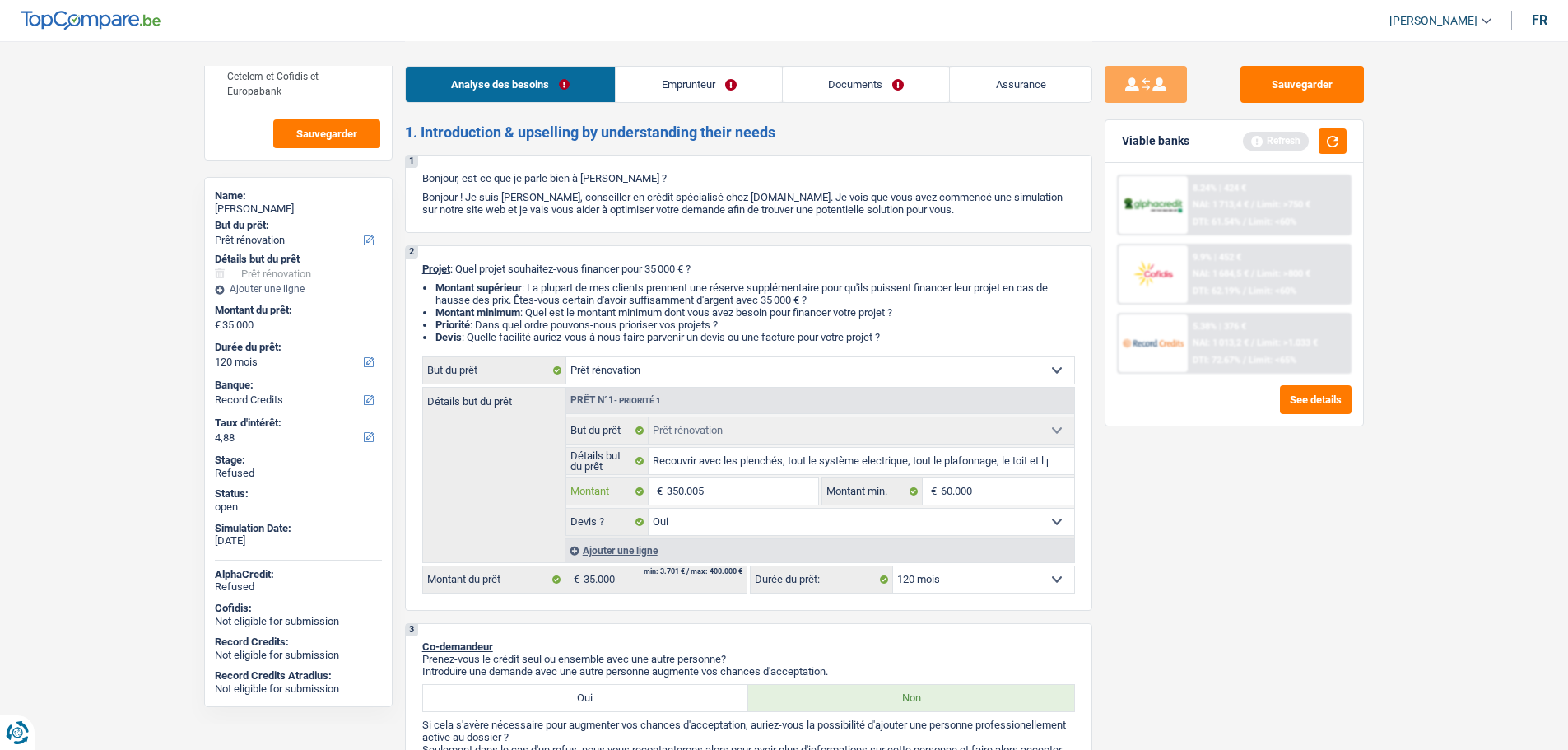
click at [757, 496] on input "350.005" at bounding box center [741, 491] width 151 height 26
type input "5"
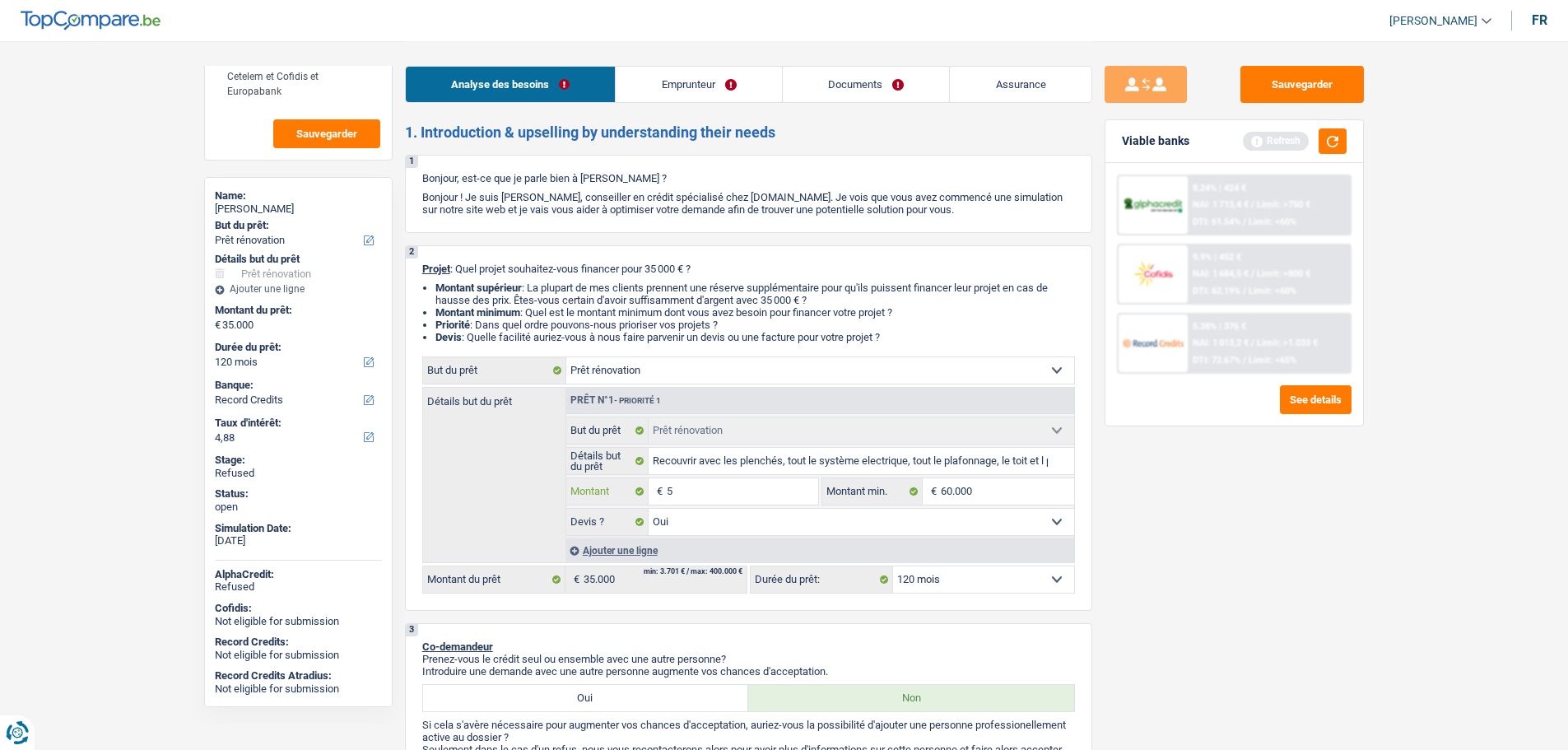
type input "50"
type input "500"
type input "5.001"
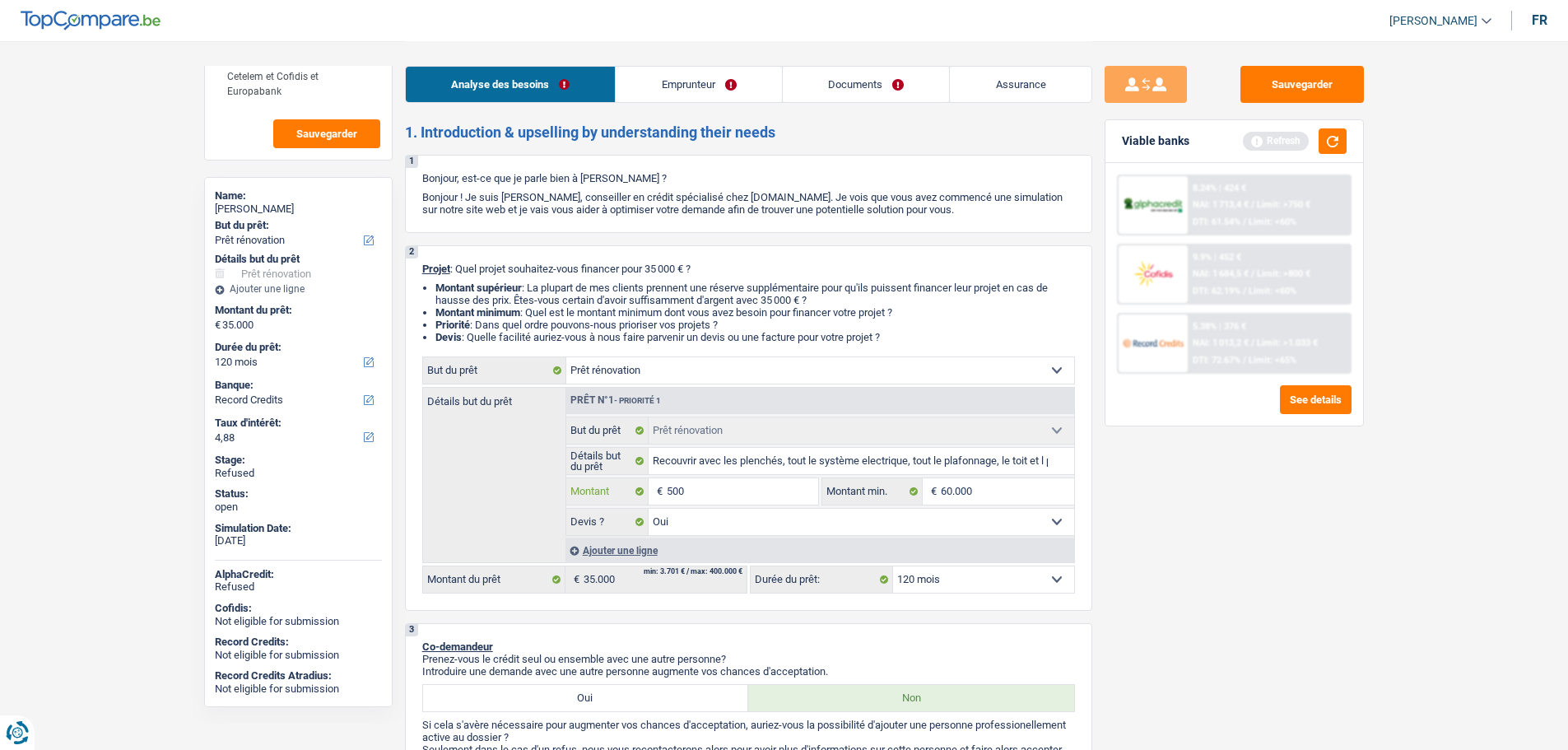
type input "5.001"
select select "36"
type input "5.001"
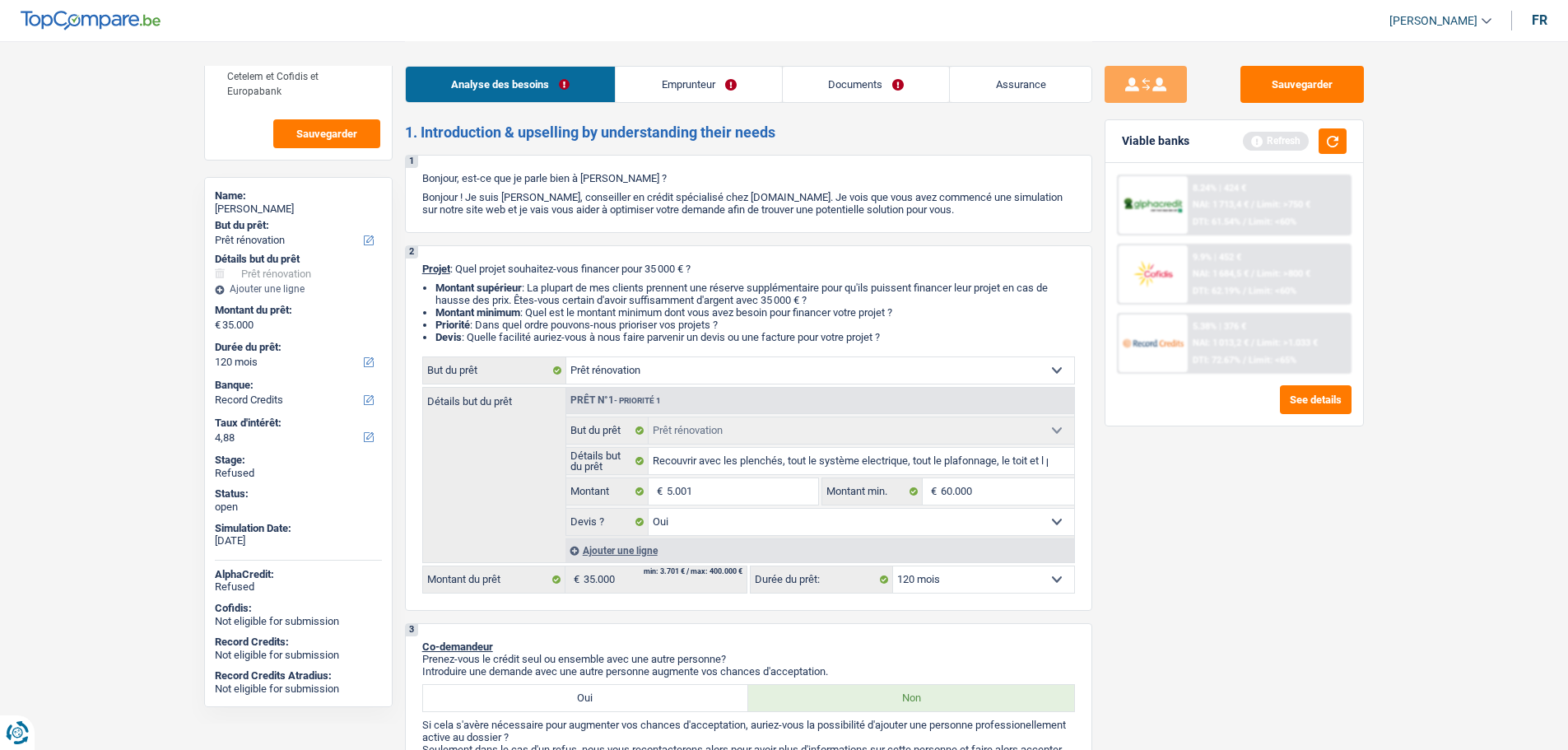
select select "36"
type input "5.001"
select select "36"
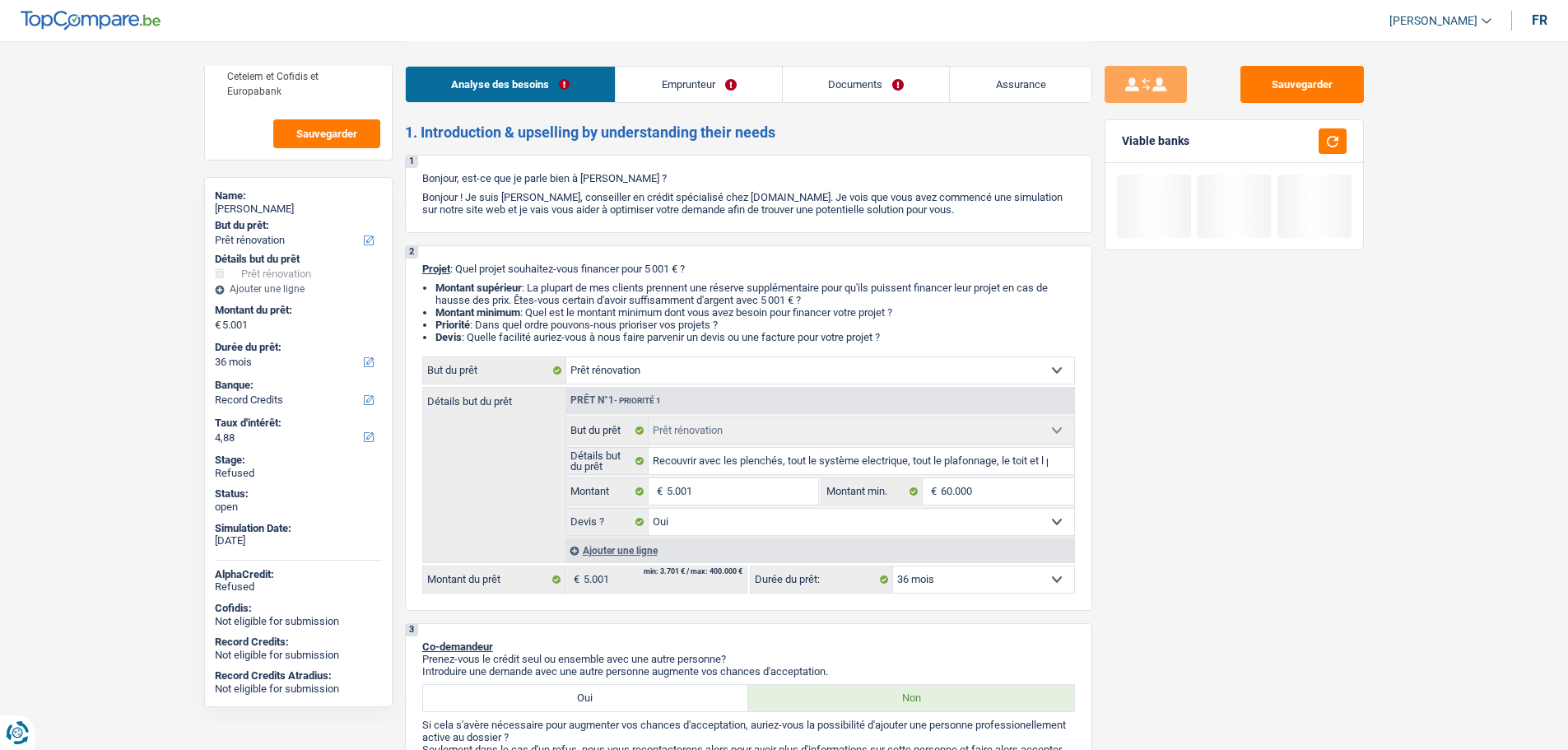
click at [1091, 525] on div "2 Projet : Quel projet souhaitez-vous financer pour 5 001 € ? Montant supérieur…" at bounding box center [749, 428] width 687 height 366
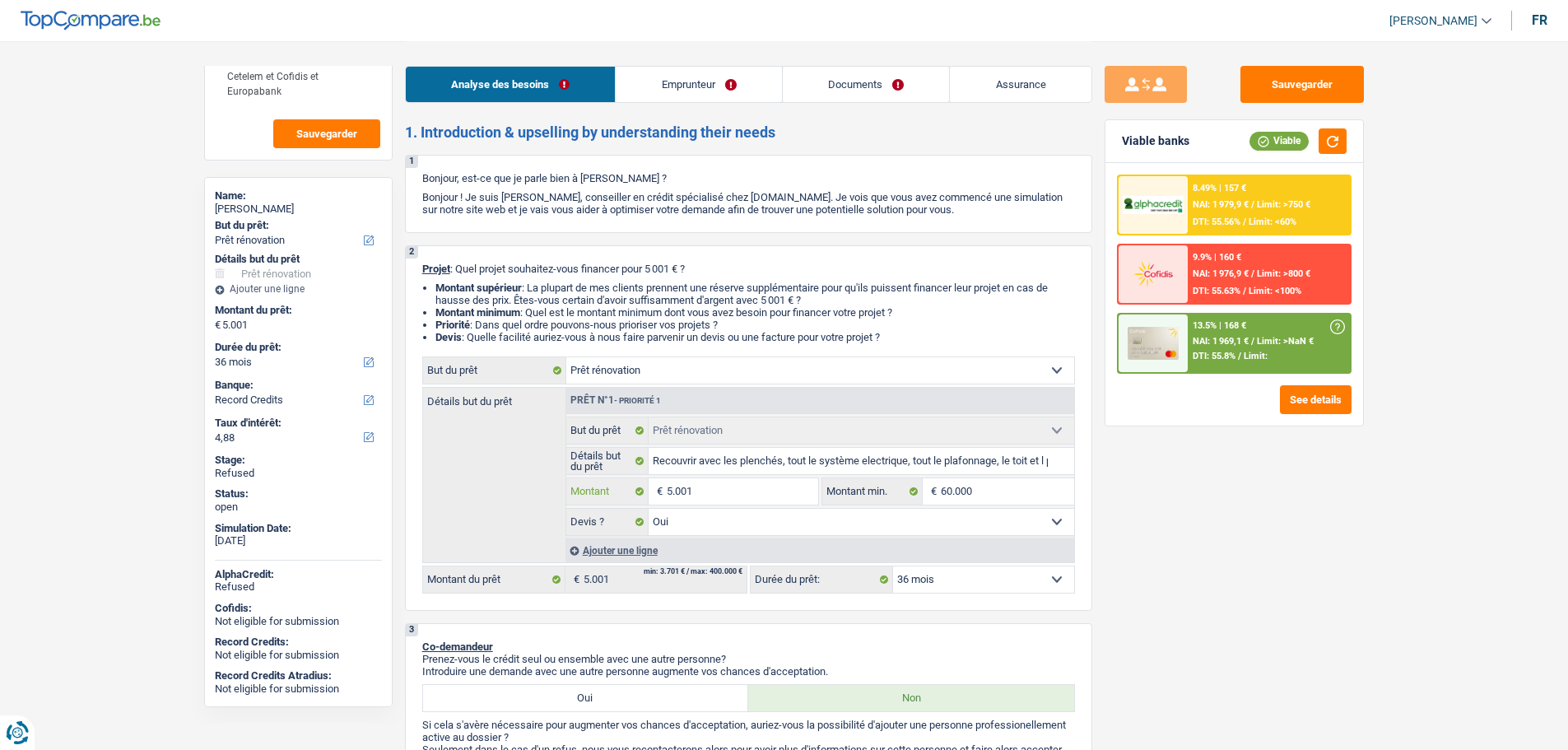
click at [726, 495] on input "5.001" at bounding box center [741, 491] width 151 height 26
type input "7"
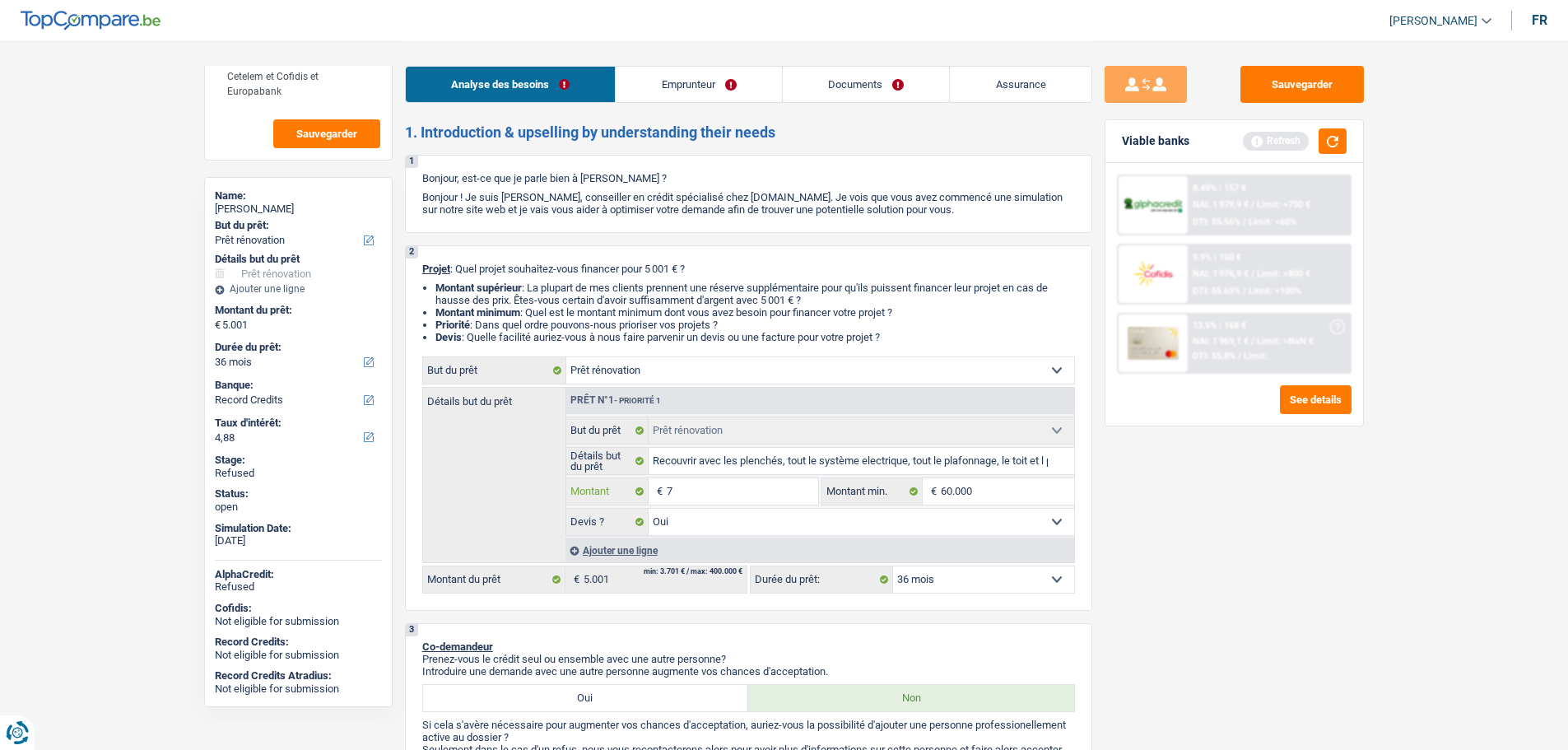
type input "75"
type input "750"
type input "7.501"
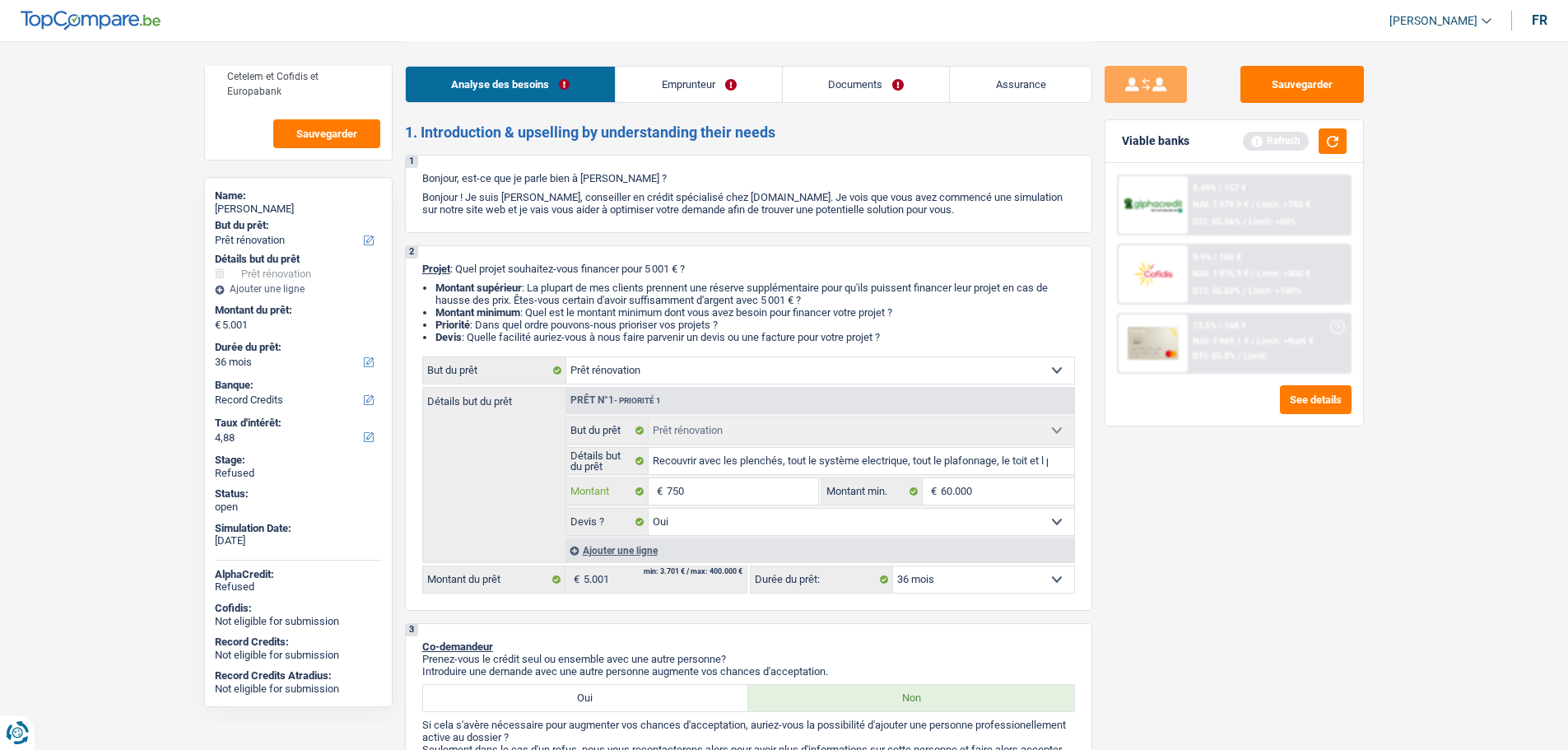
type input "7.501"
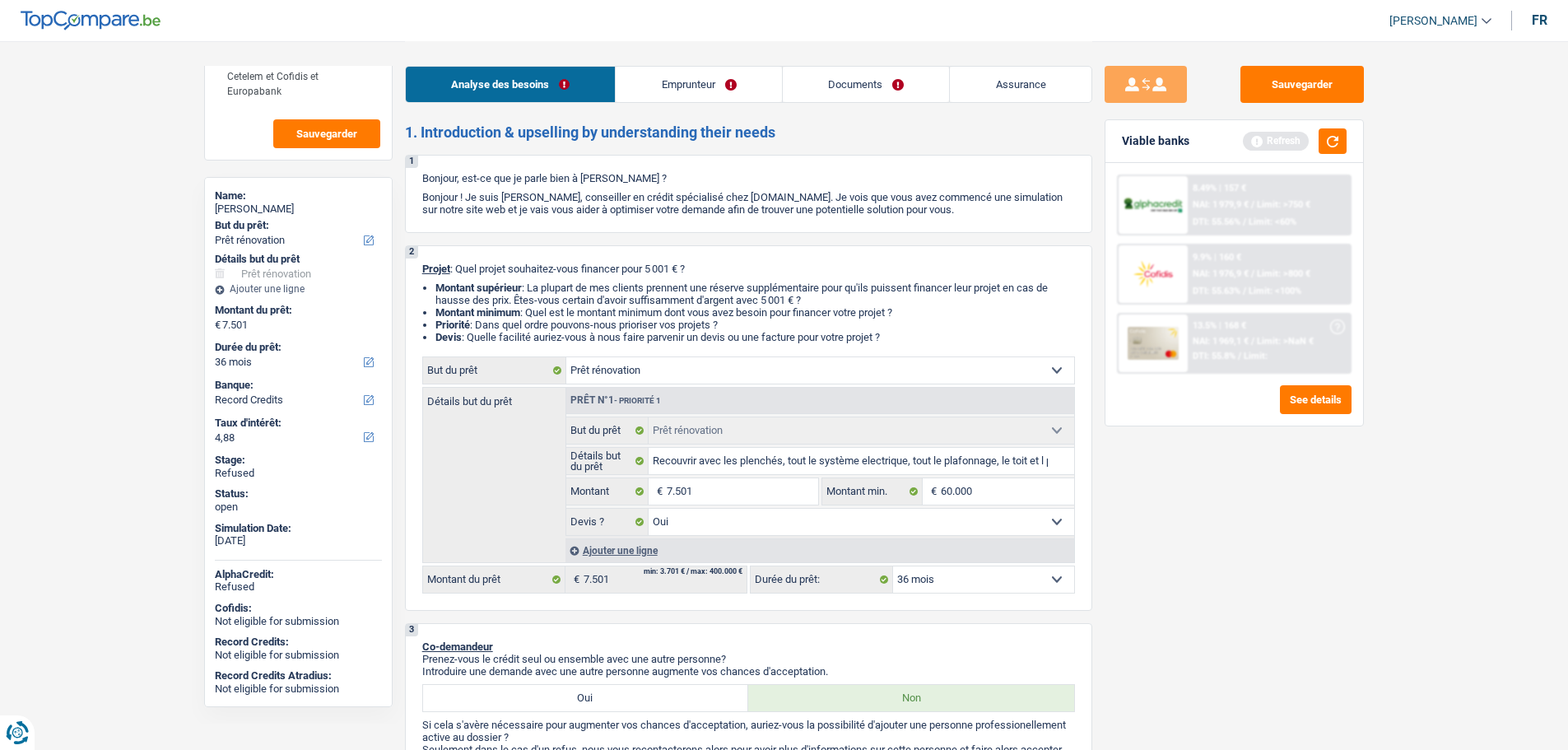
select select "48"
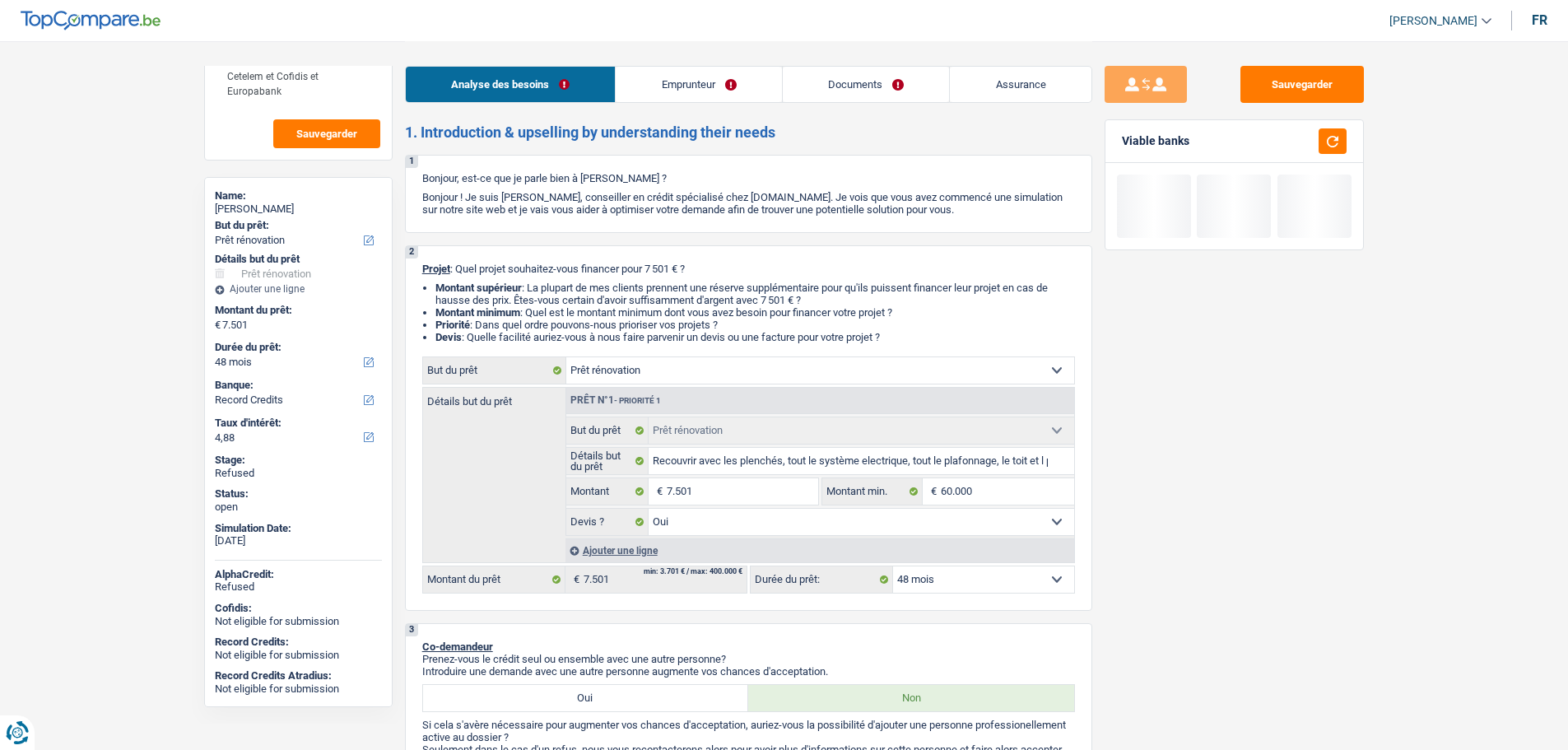
click at [1177, 557] on div "Sauvegarder Viable banks" at bounding box center [1234, 394] width 284 height 658
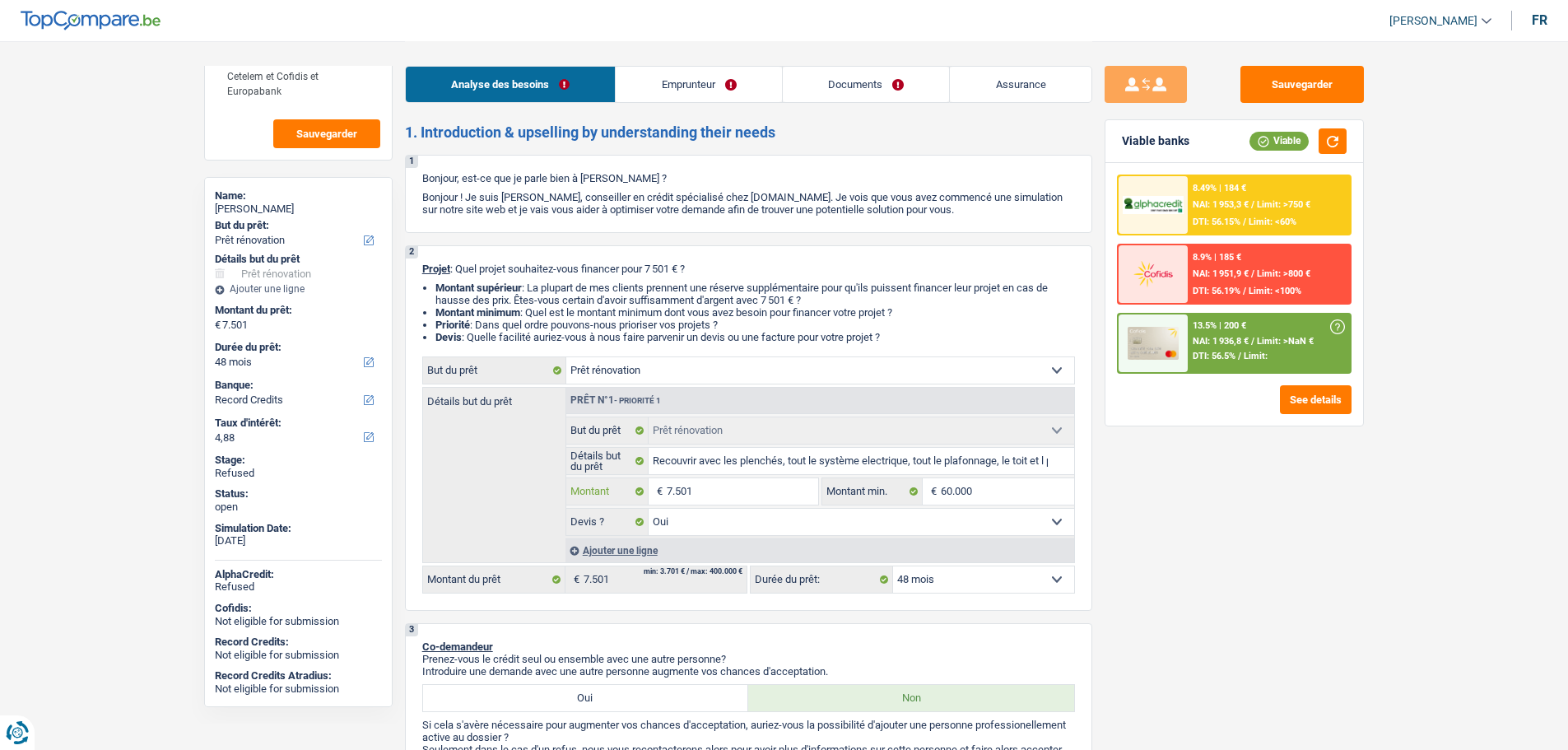
click at [708, 486] on input "7.501" at bounding box center [741, 491] width 151 height 26
type input "3"
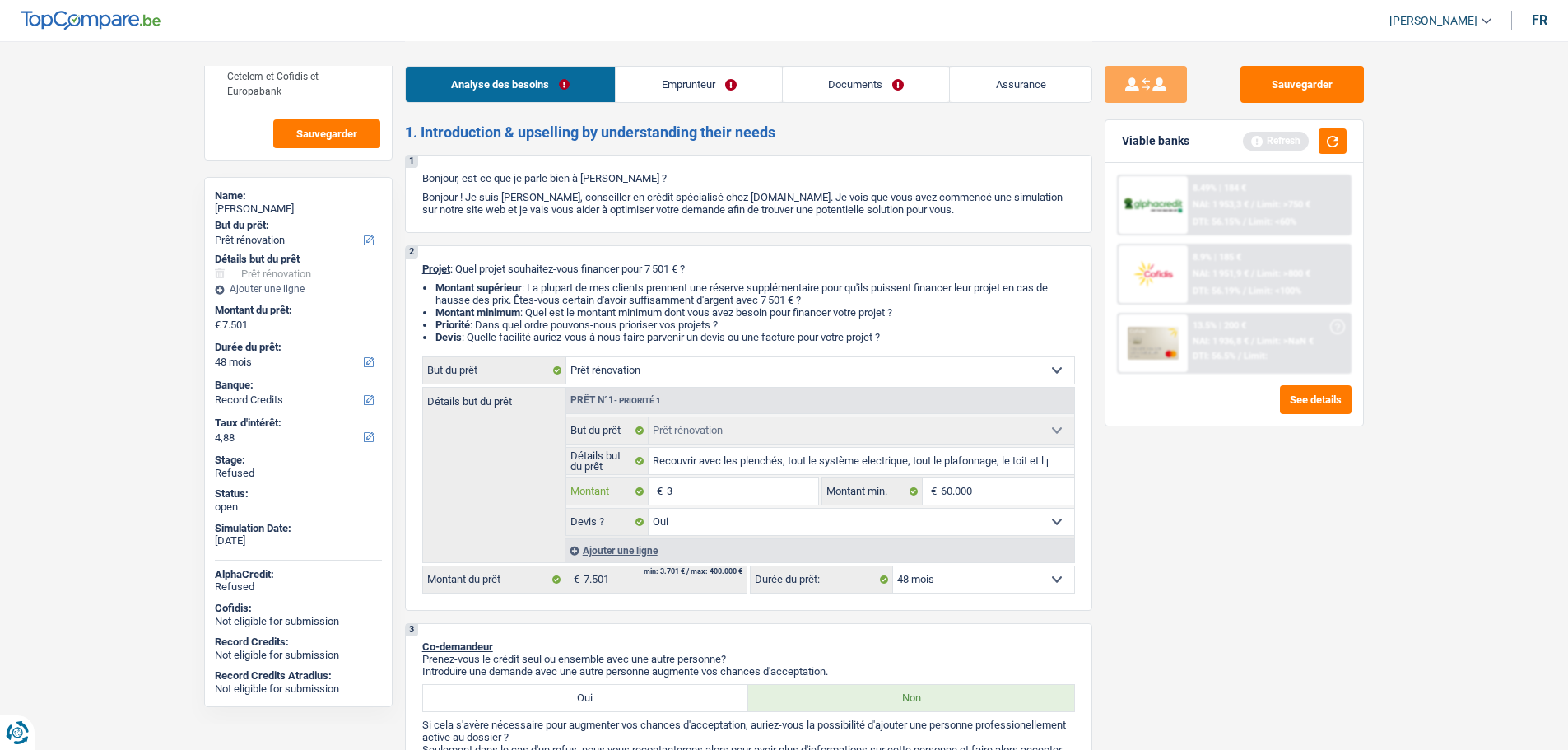
type input "35"
type input "350"
type input "3.500"
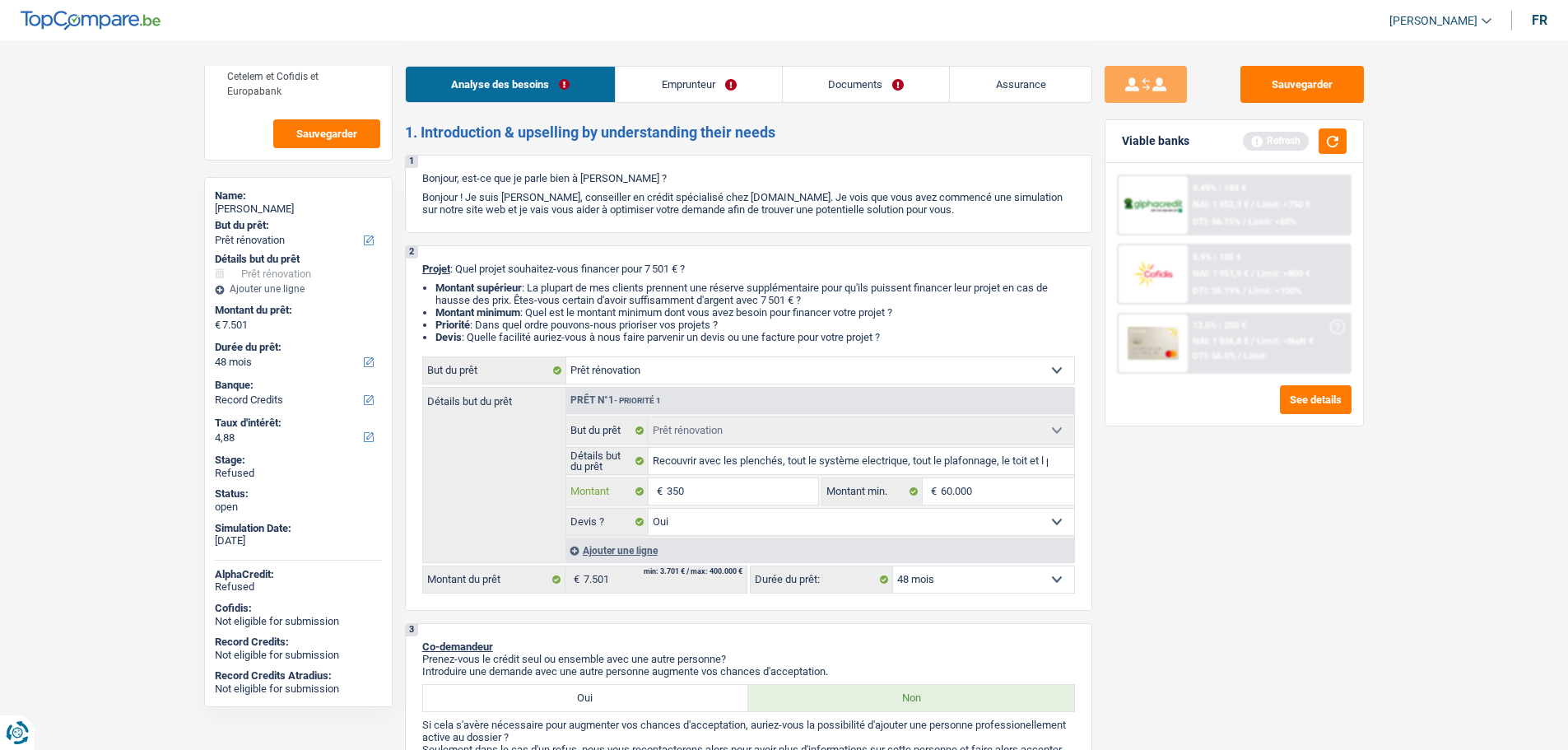
type input "3.500"
type input "35.000"
click at [708, 486] on input "35.000" at bounding box center [741, 491] width 151 height 26
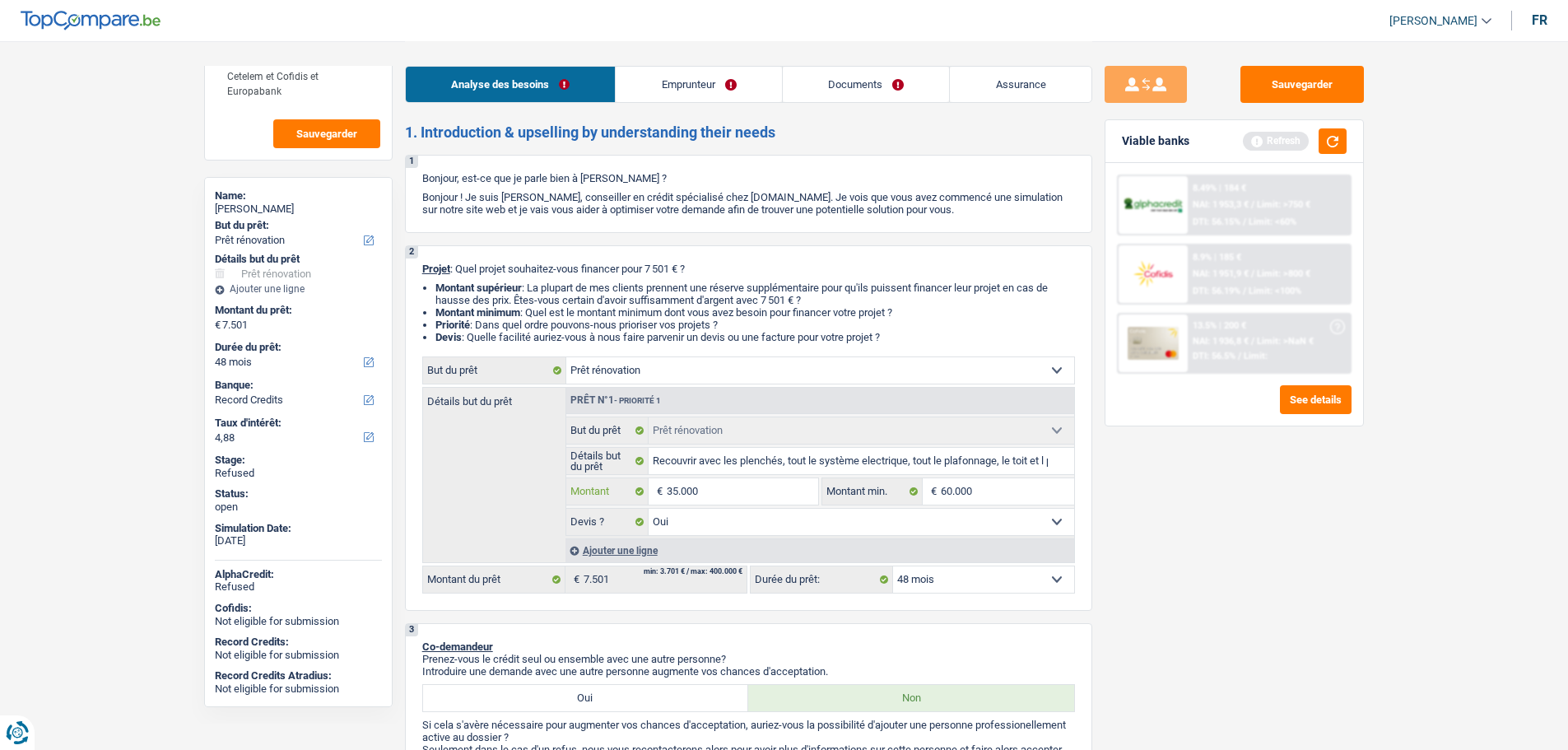
type input "2"
type input "25"
type input "250"
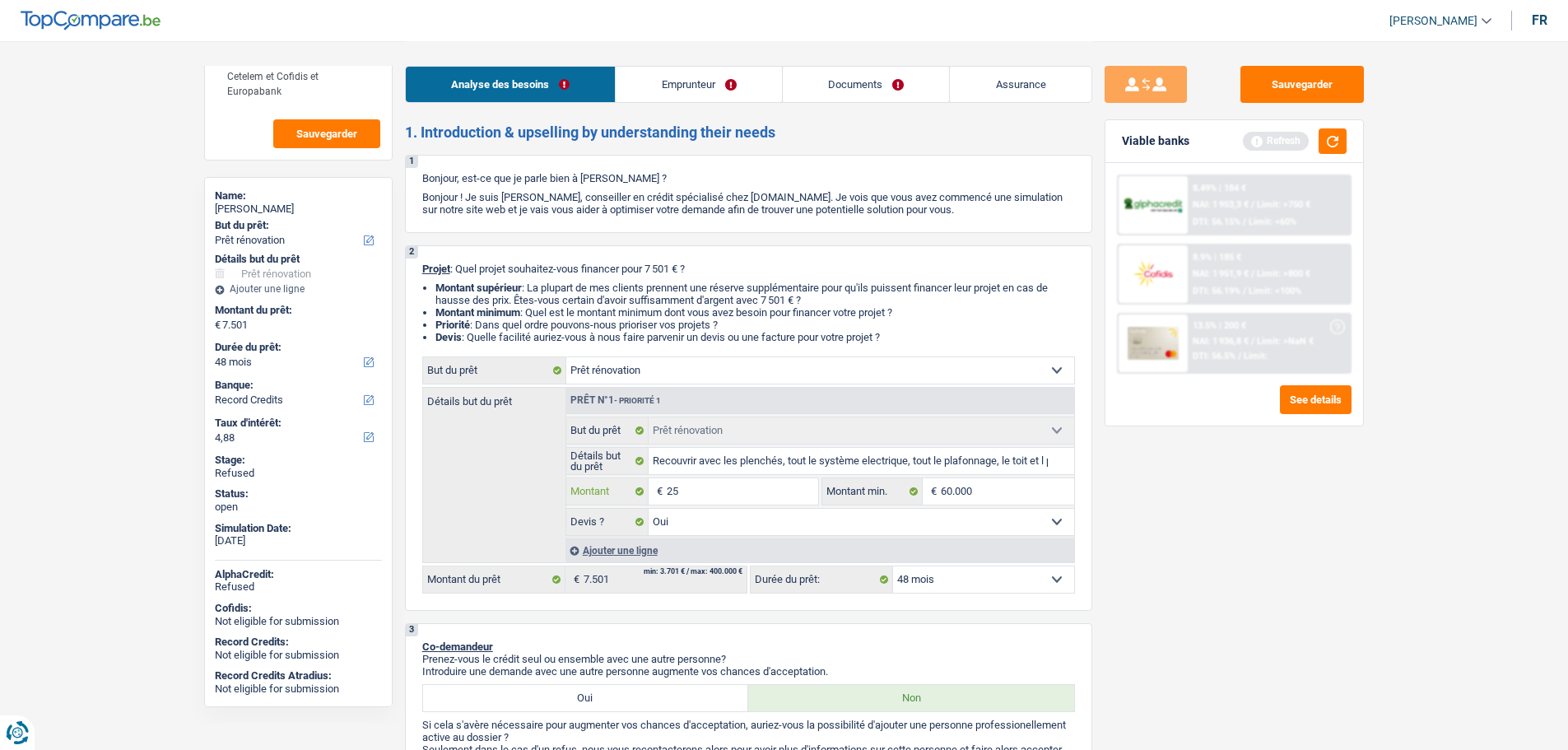
type input "250"
type input "2.500"
type input "25.000"
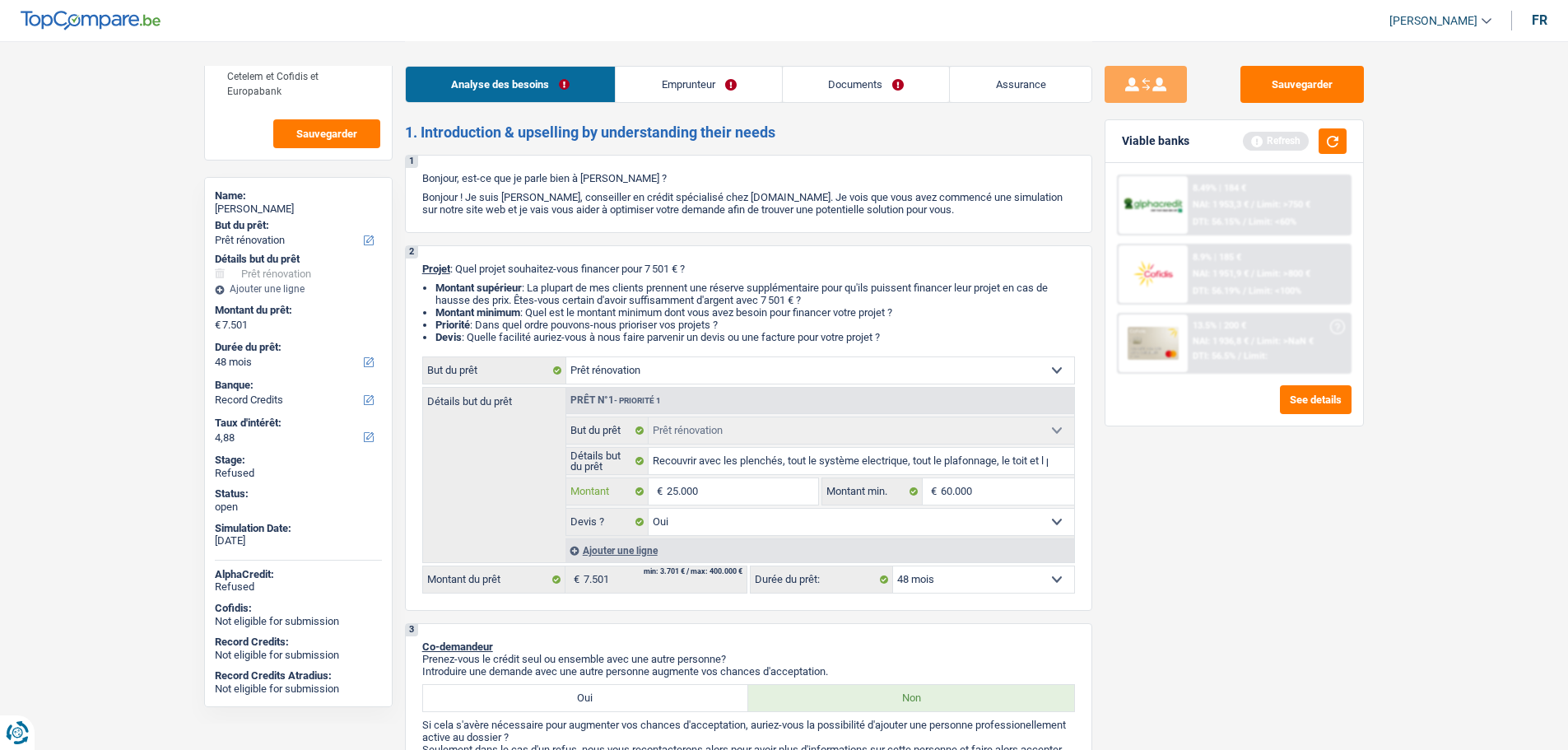
type input "25.000"
click at [1286, 565] on div "Sauvegarder Viable banks Refresh 8.49% | 184 € NAI: 1 953,3 € / Limit: >750 € D…" at bounding box center [1234, 394] width 284 height 658
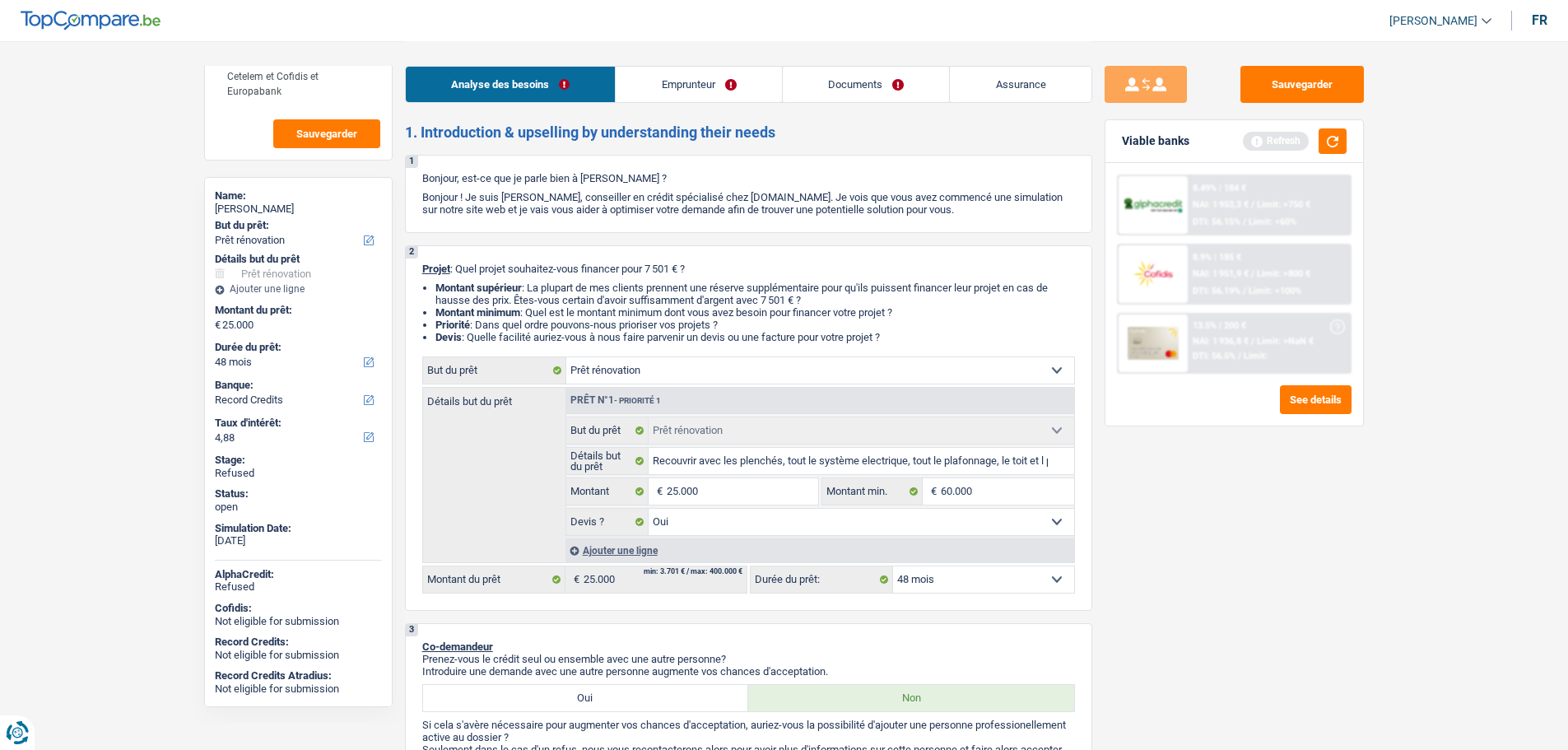
select select "120"
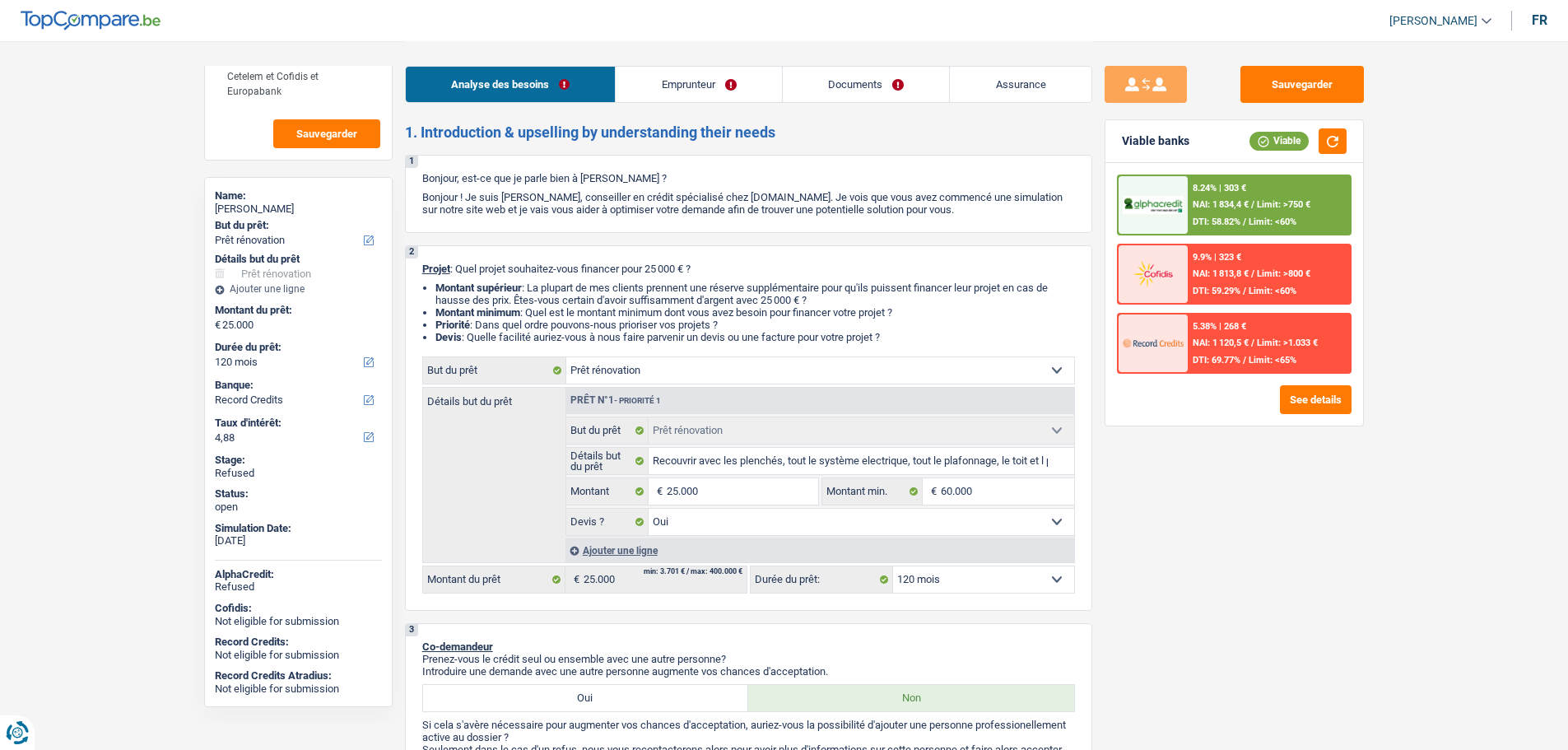
click at [279, 206] on div "Ghislain Roggemans" at bounding box center [298, 209] width 167 height 14
copy div "Roggemans"
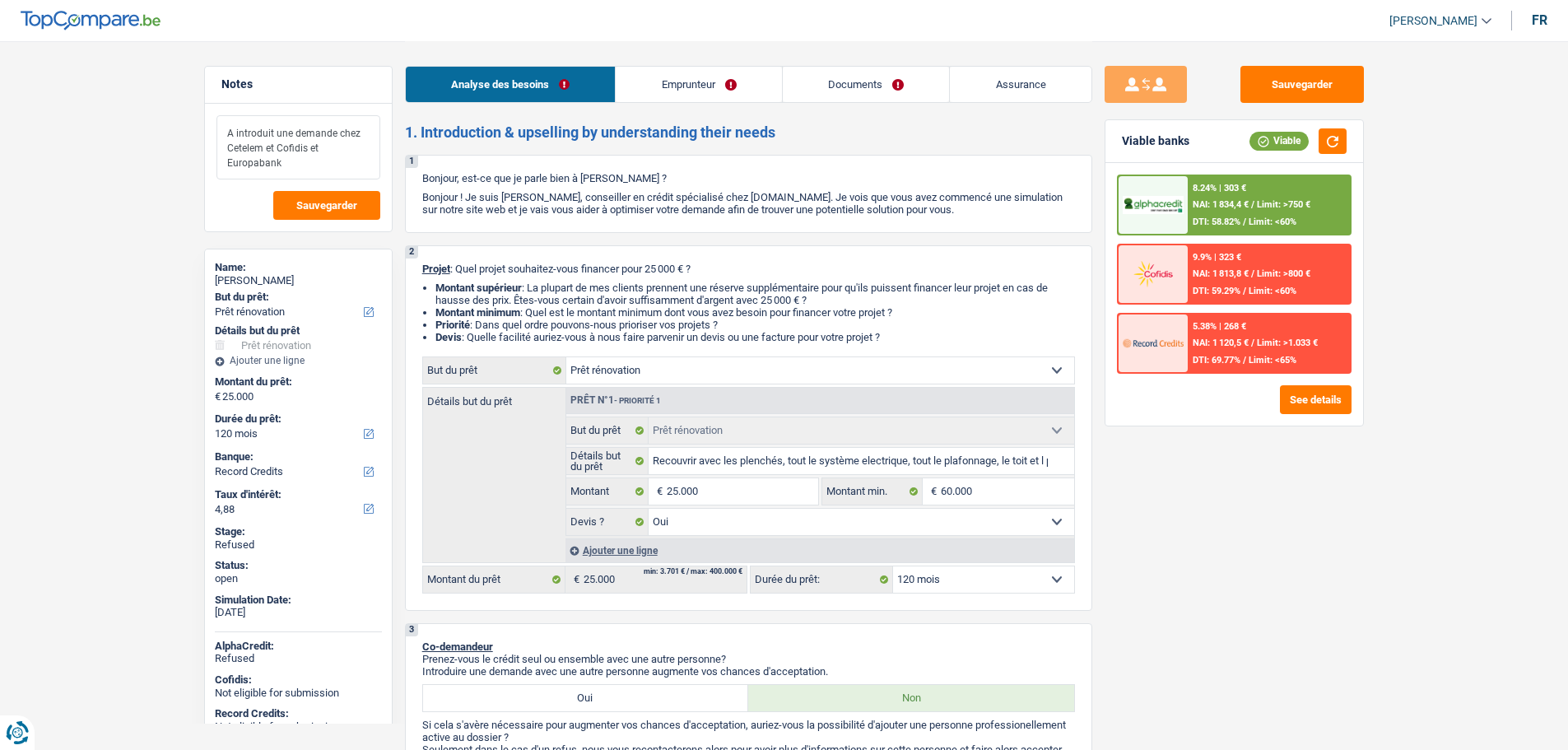
drag, startPoint x: 231, startPoint y: 131, endPoint x: 324, endPoint y: 169, distance: 100.5
click at [324, 169] on textarea "A introduit une demande chez Cetelem et Cofidis et Europabank" at bounding box center [298, 147] width 164 height 64
click at [313, 165] on textarea "A introduit une demande chez Cetelem et Cofidis et Europabank" at bounding box center [298, 147] width 164 height 64
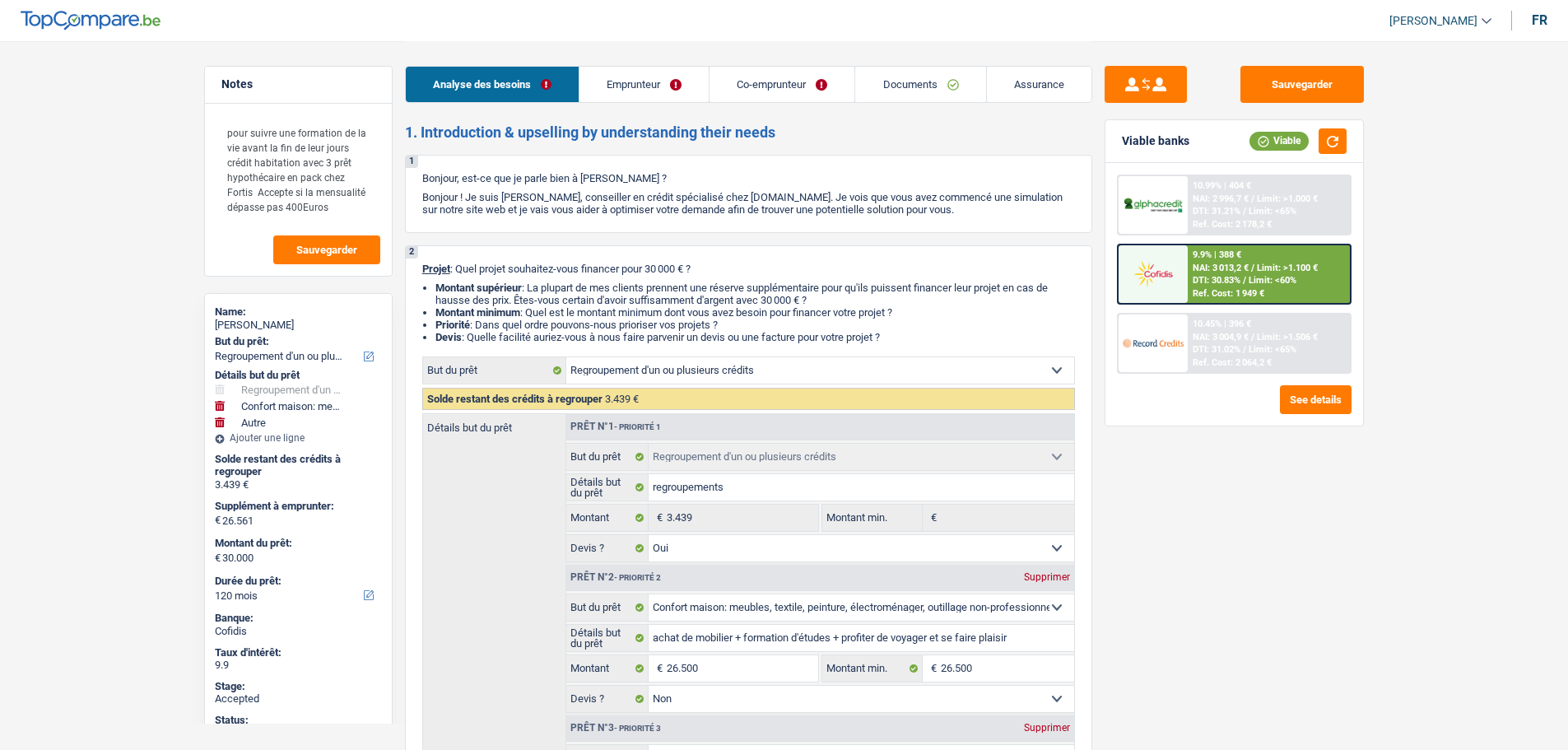
select select "refinancing"
select select "household"
select select "other"
select select "120"
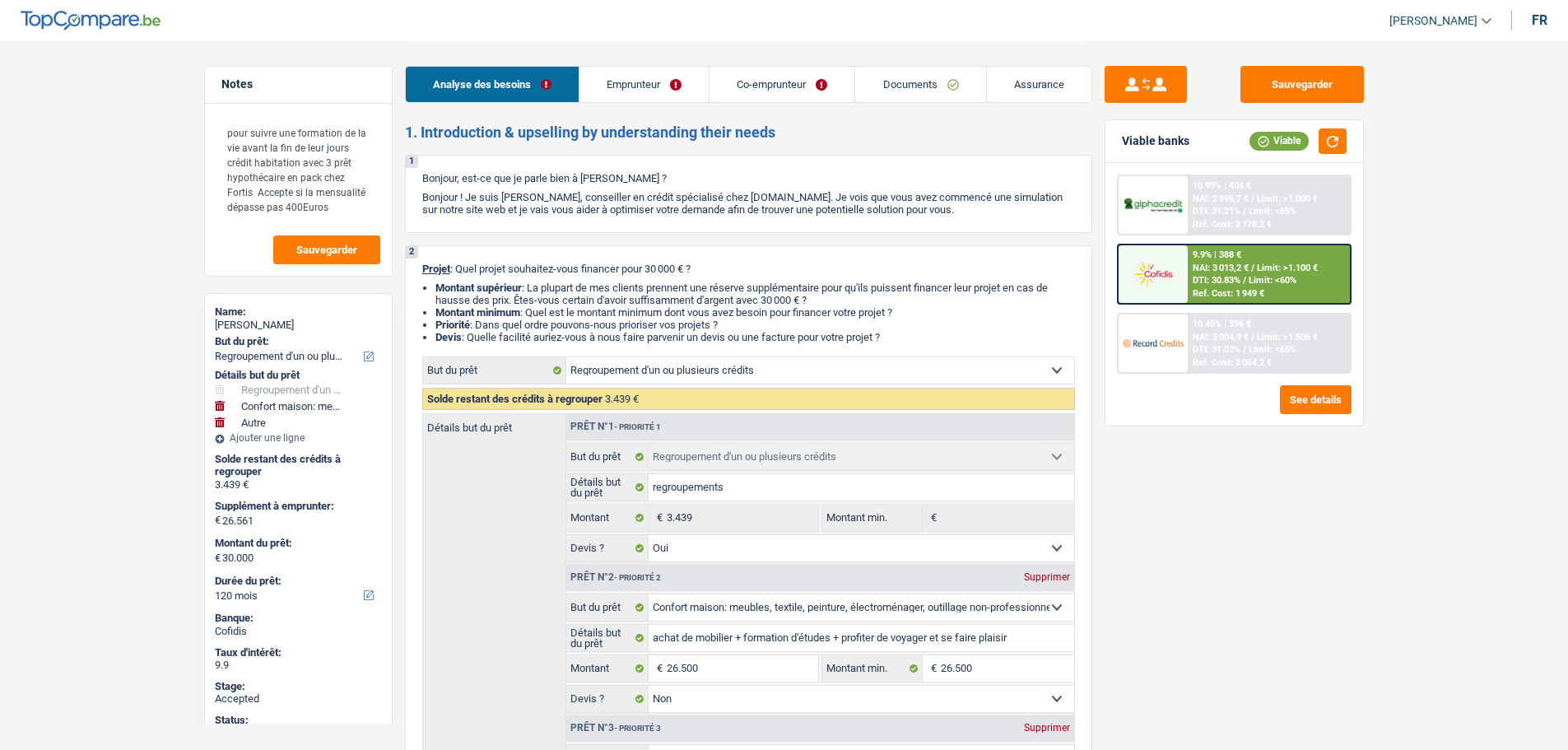
select select "refinancing"
select select "yes"
select select "household"
select select "false"
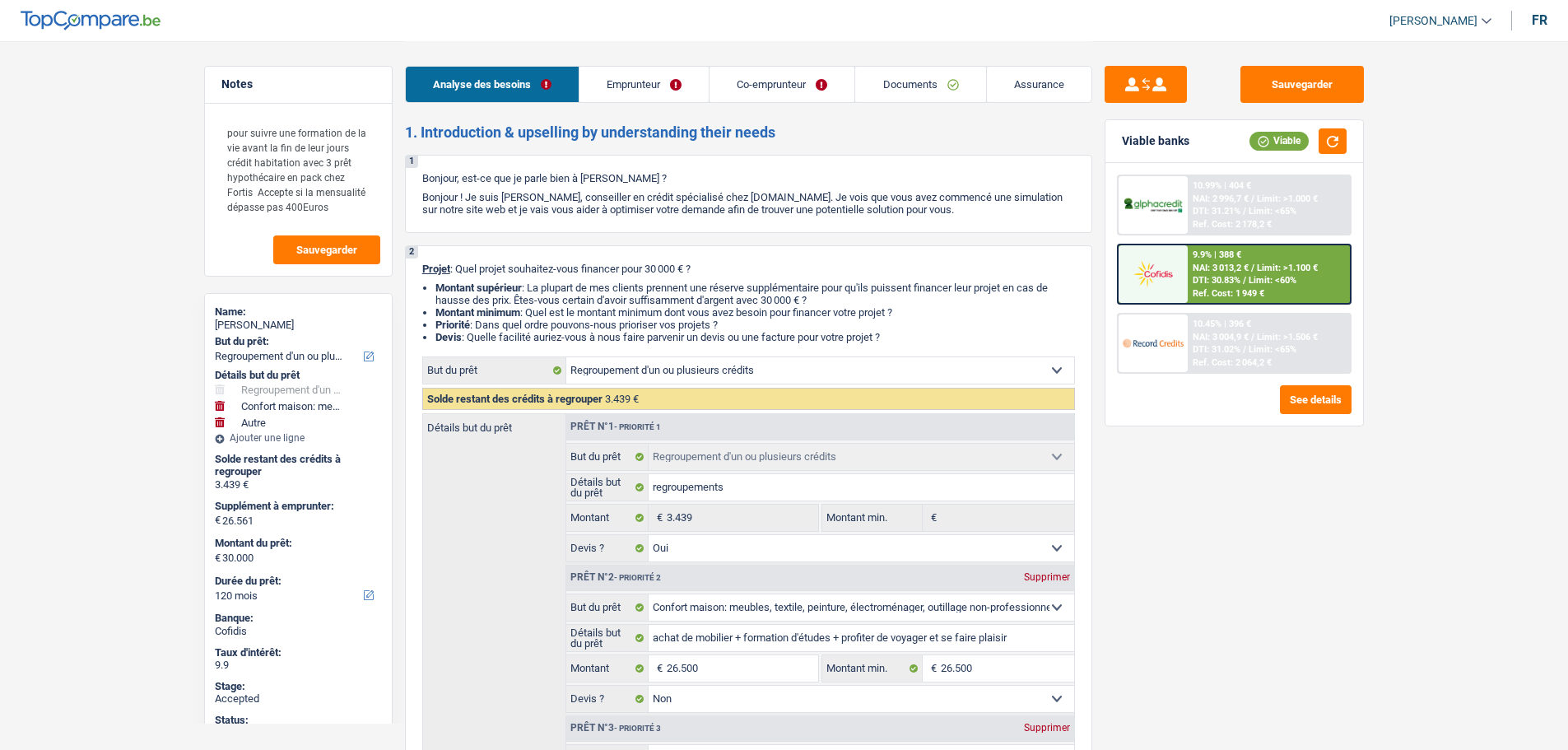
select select "other"
select select "120"
select select "unemployed"
select select "invalid"
select select "unemployment"
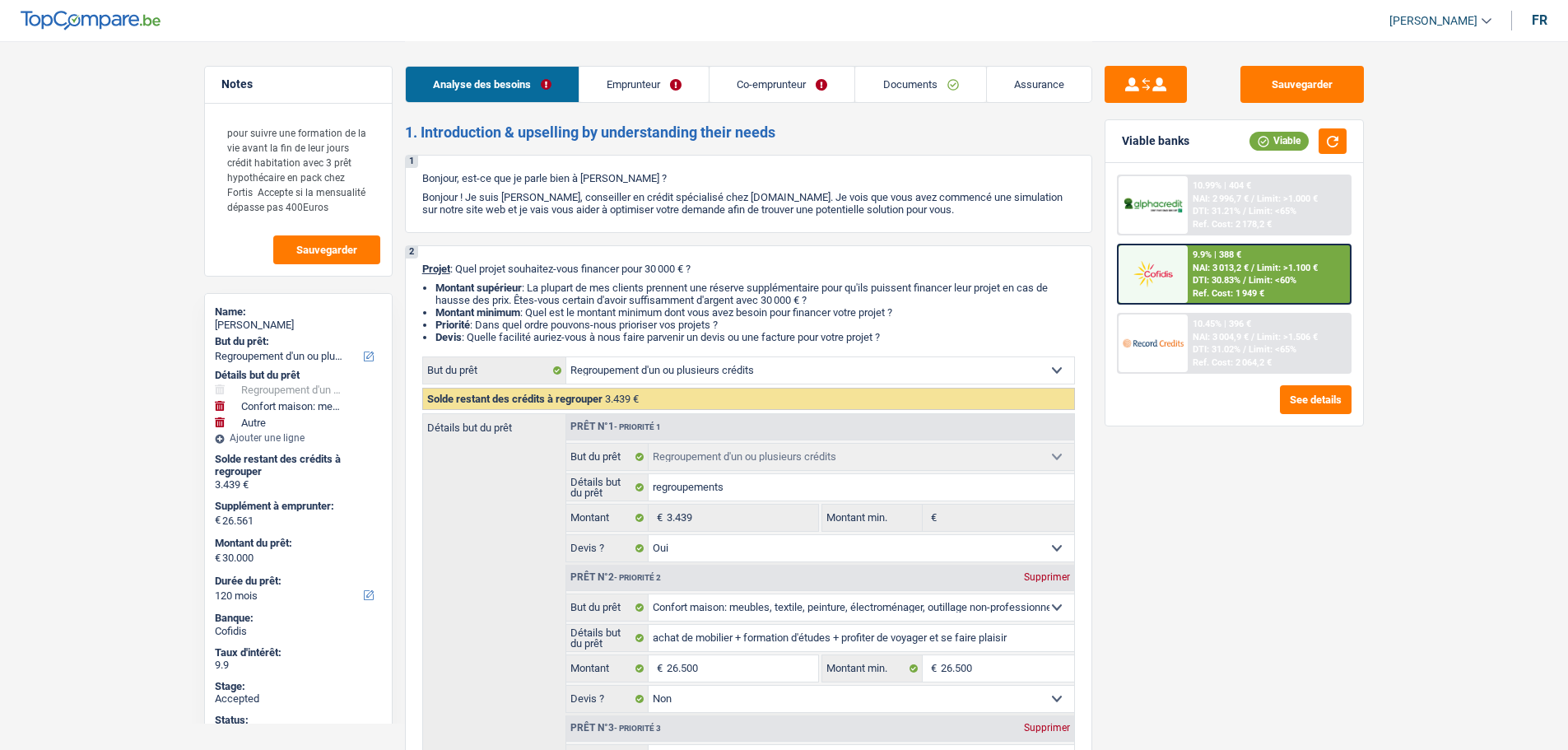
select select "disabilityPension"
select select "ownerWithMortgage"
select select "mortgage"
select select "360"
select select "mortgage"
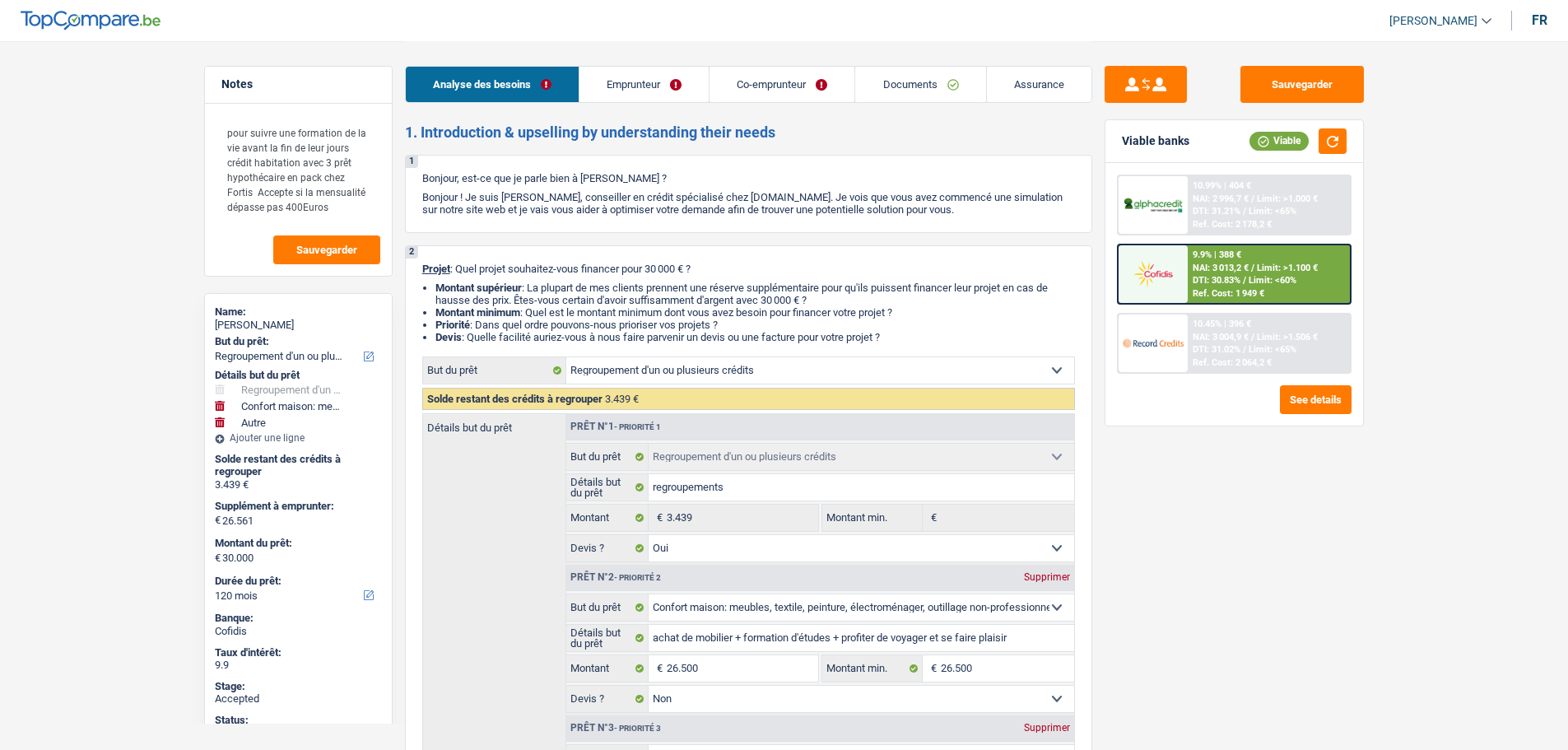
select select "360"
select select "mortgage"
select select "360"
select select "carLoan"
select select "84"
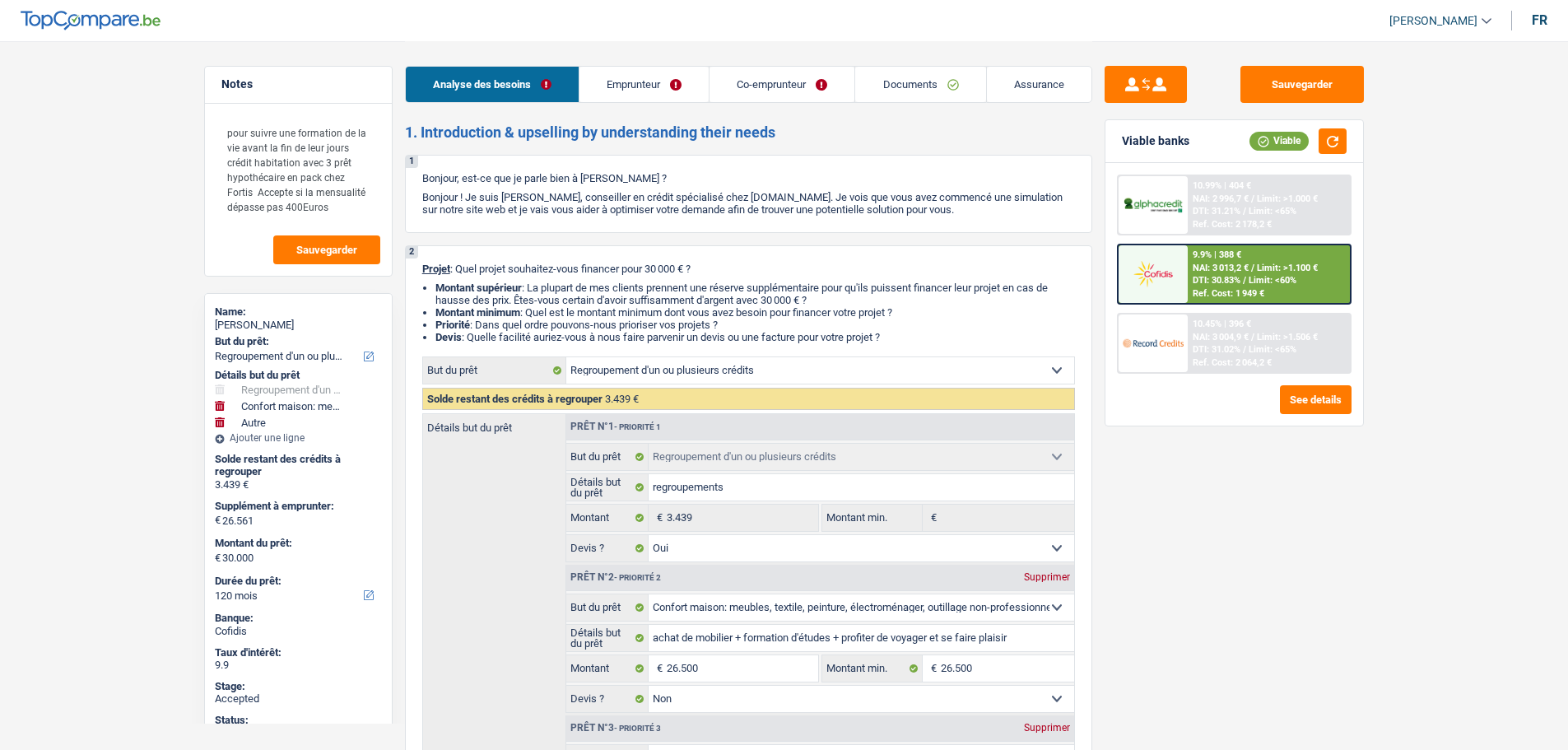
select select "personalLoan"
select select "education"
select select "84"
select select "cardOrCredit"
select select "refinancing"
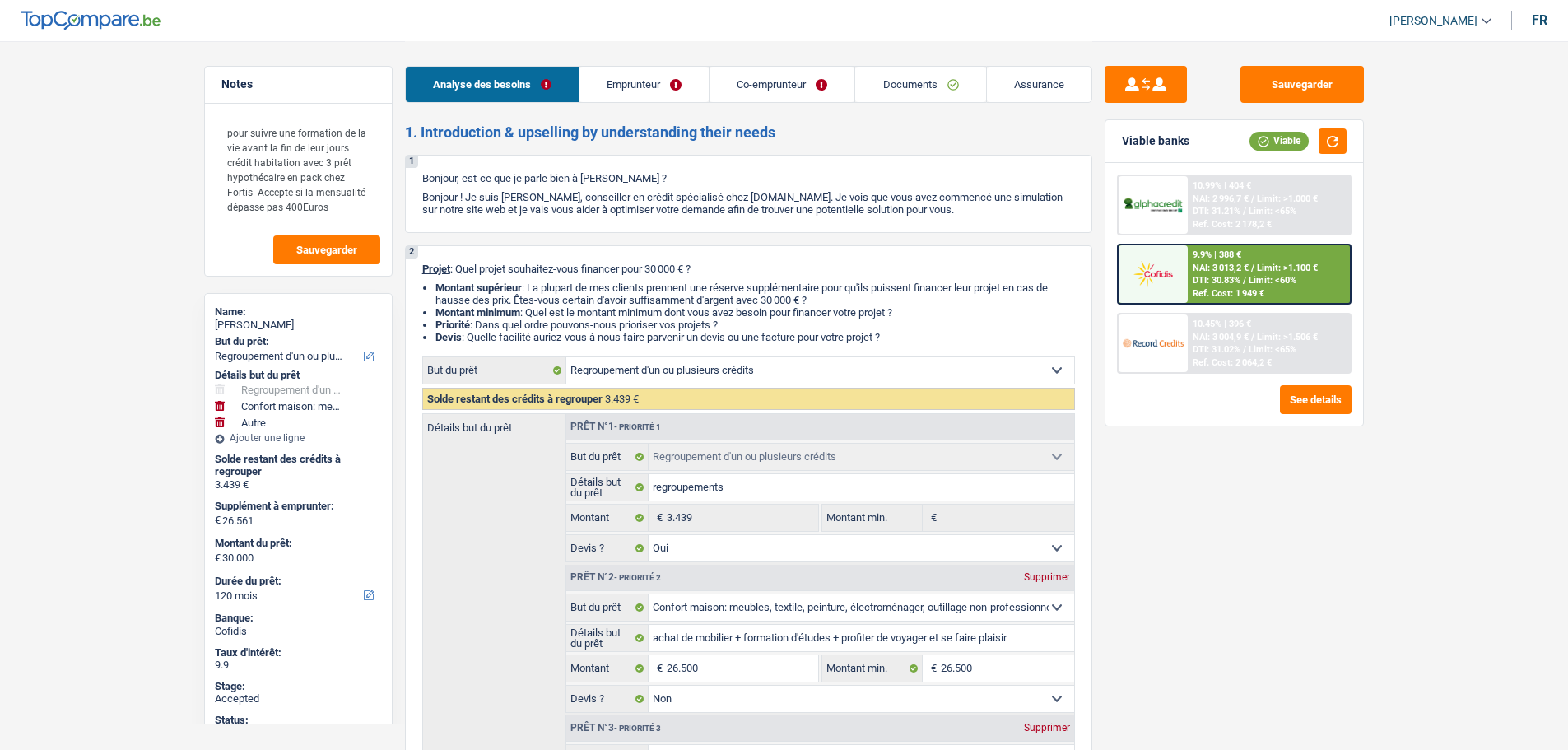
select select "refinancing"
select select "yes"
select select "household"
select select "false"
select select "other"
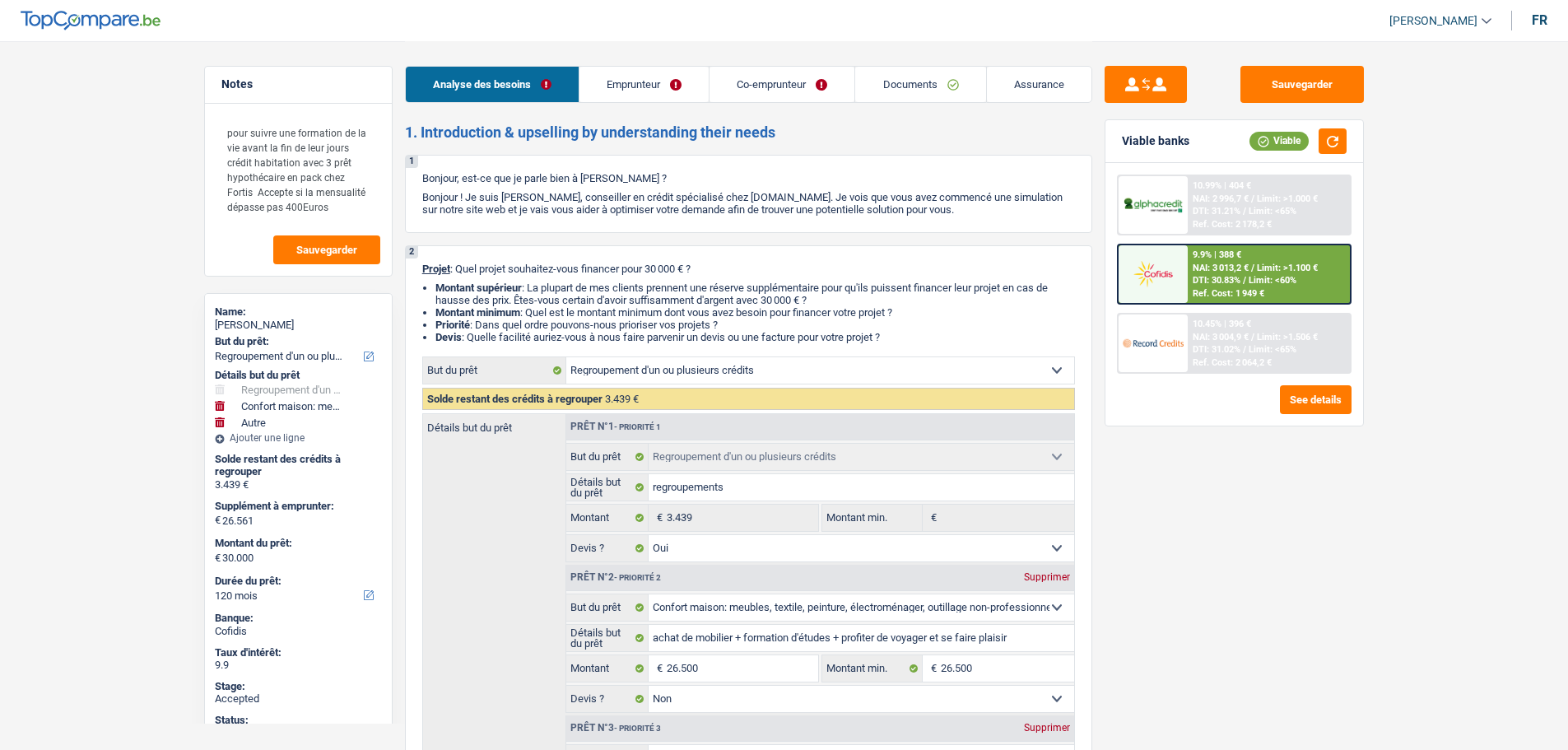
select select "120"
click at [1420, 18] on span "[PERSON_NAME]" at bounding box center [1432, 20] width 88 height 14
click at [1381, 147] on button "SO" at bounding box center [1403, 150] width 146 height 33
select select "applicant"
select select "coApplicant"
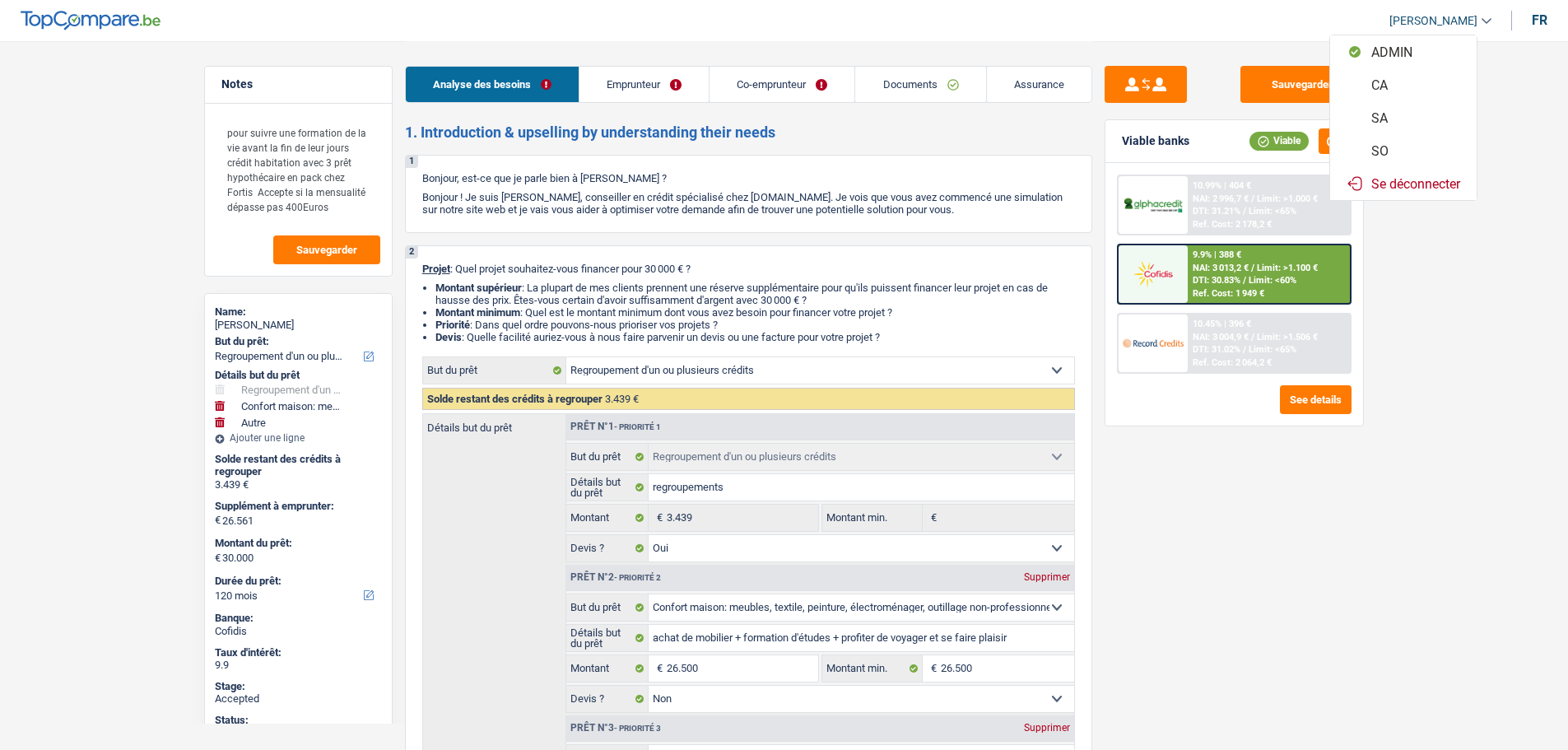
select select "refinancing"
select select "yes"
select select "household"
select select "false"
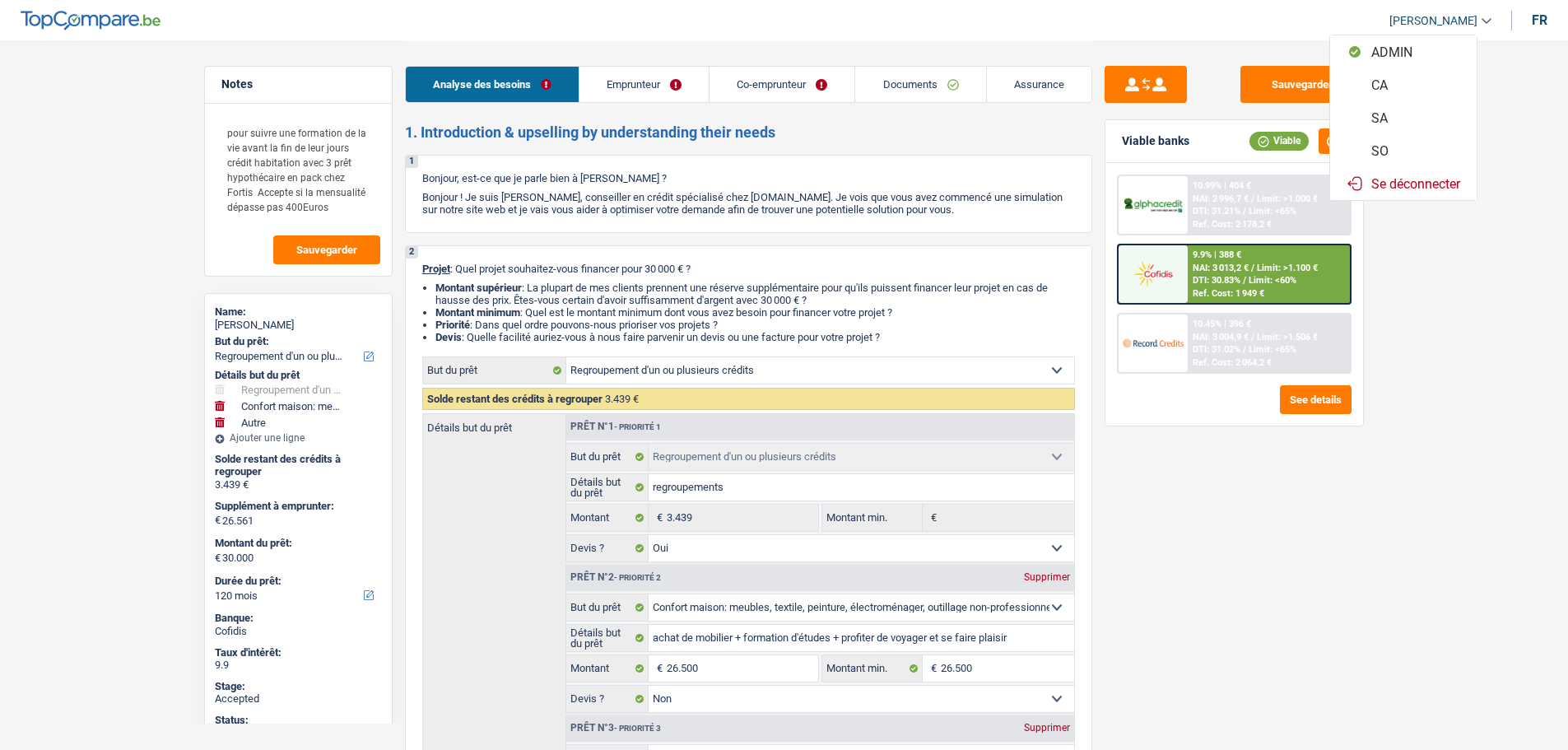
select select "other"
select select "120"
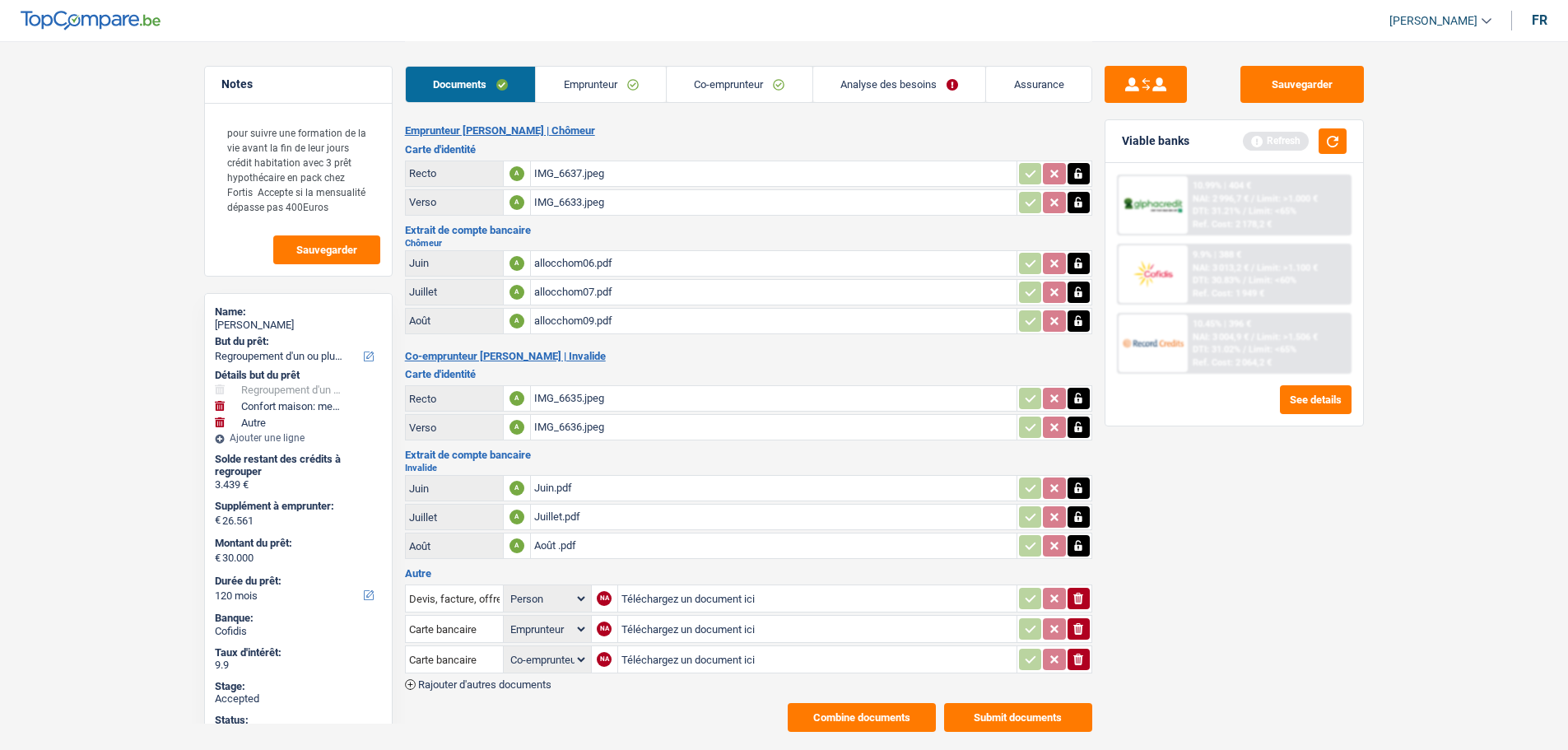
click at [880, 81] on link "Analyse des besoins" at bounding box center [899, 84] width 173 height 35
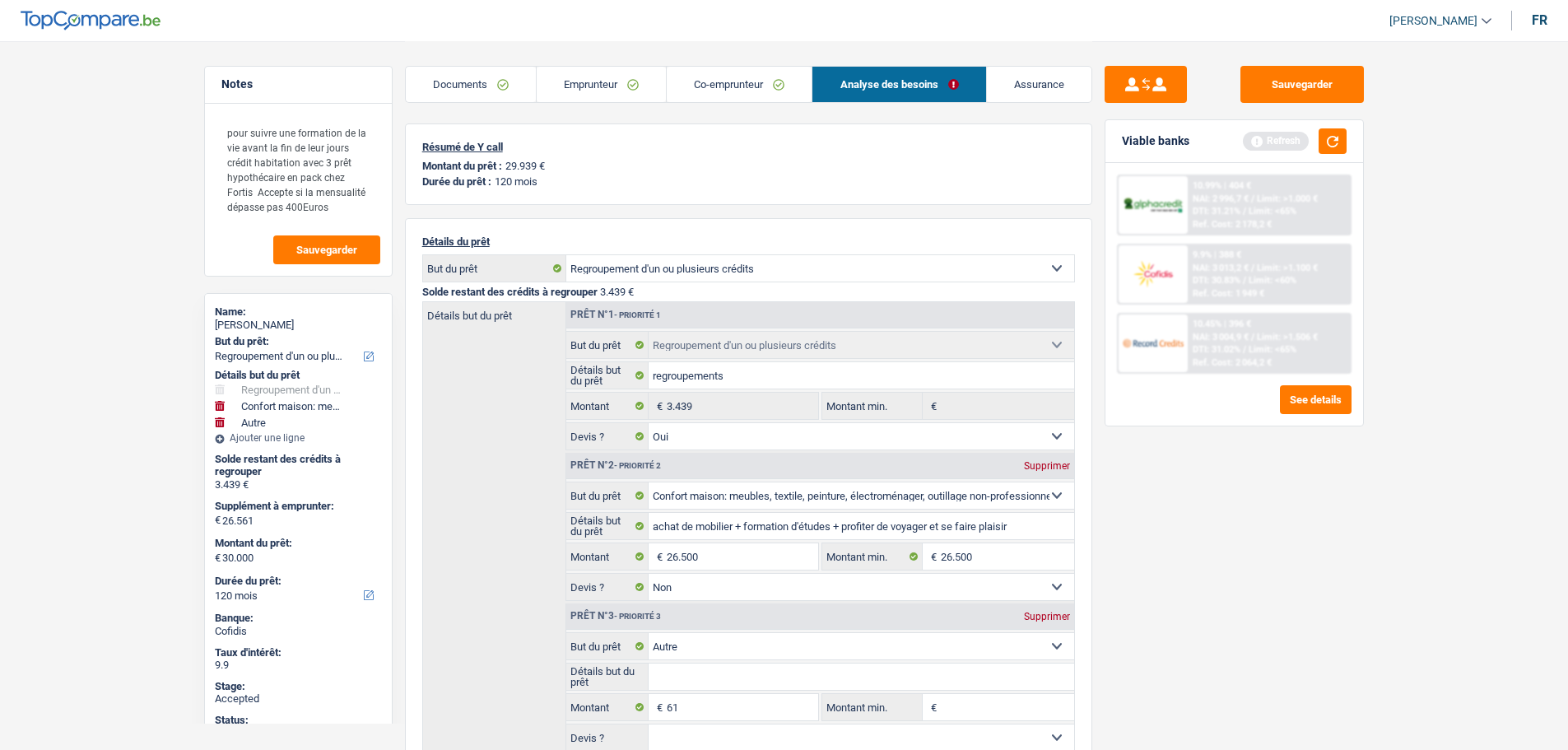
click at [1021, 82] on link "Assurance" at bounding box center [1039, 84] width 105 height 35
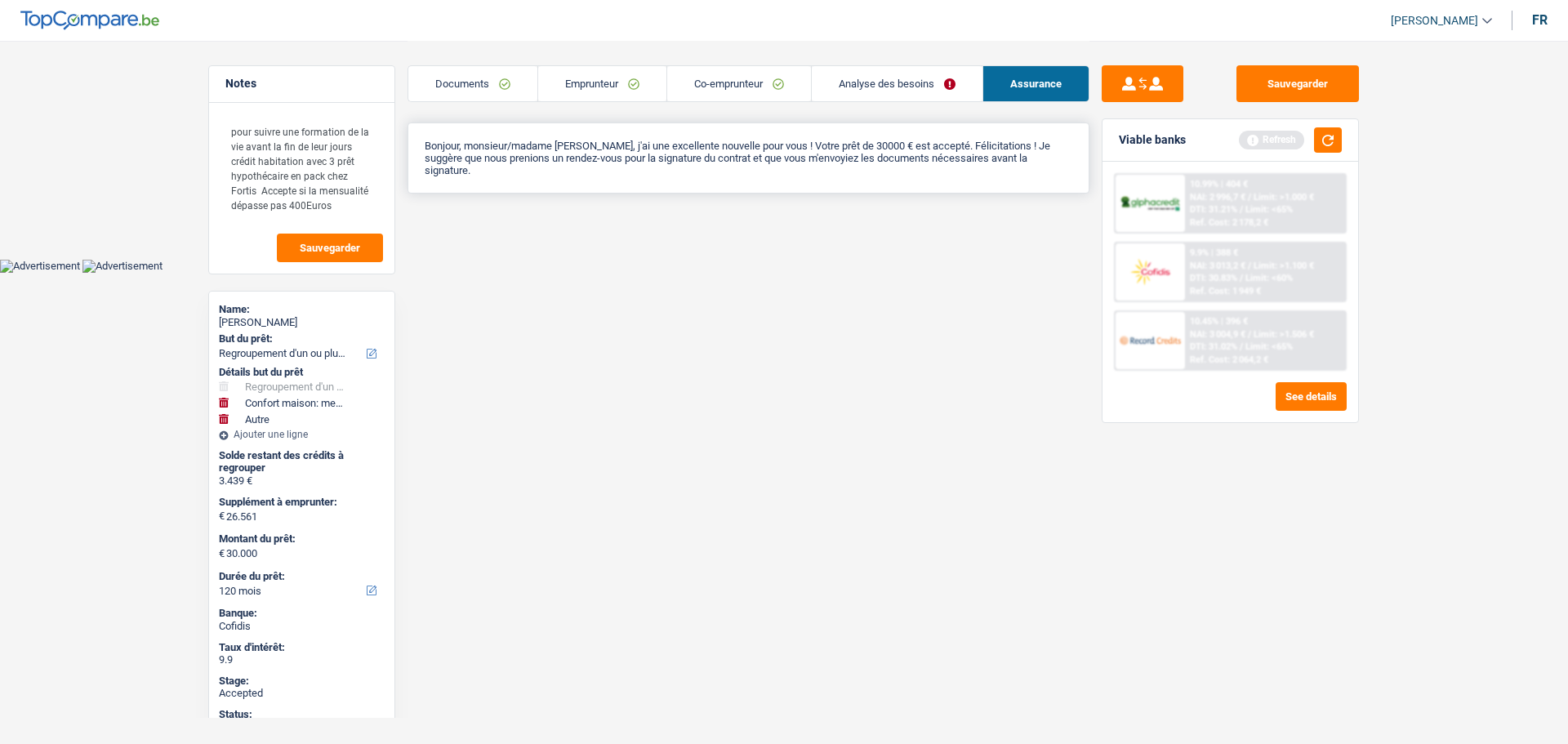
drag, startPoint x: 458, startPoint y: 147, endPoint x: 834, endPoint y: 172, distance: 376.8
click at [834, 172] on div "Bonjour, monsieur/madame [PERSON_NAME], j'ai une excellente nouvelle pour vous …" at bounding box center [749, 158] width 682 height 71
click at [605, 73] on link "Emprunteur" at bounding box center [602, 83] width 128 height 35
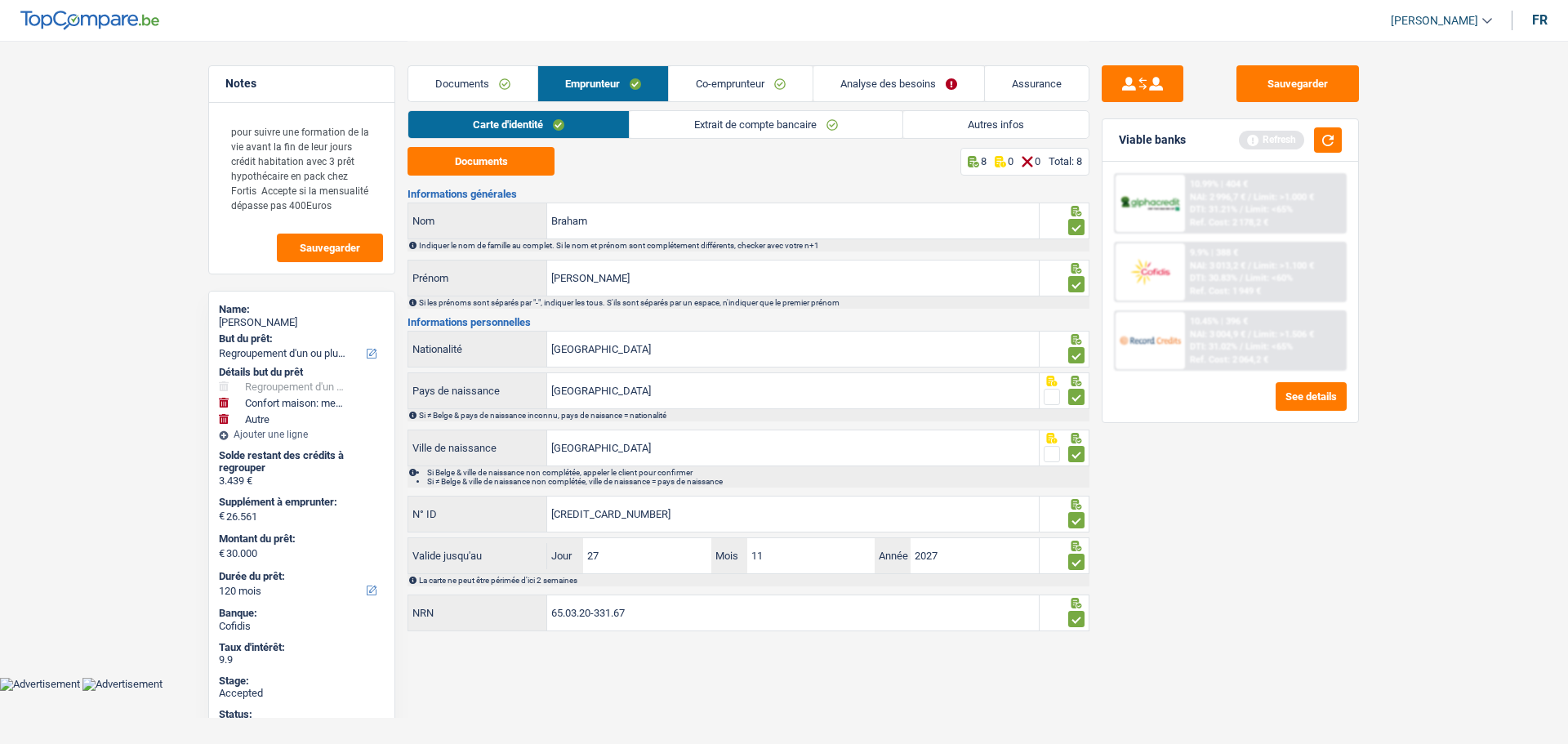
click at [942, 128] on link "Autres infos" at bounding box center [996, 125] width 186 height 27
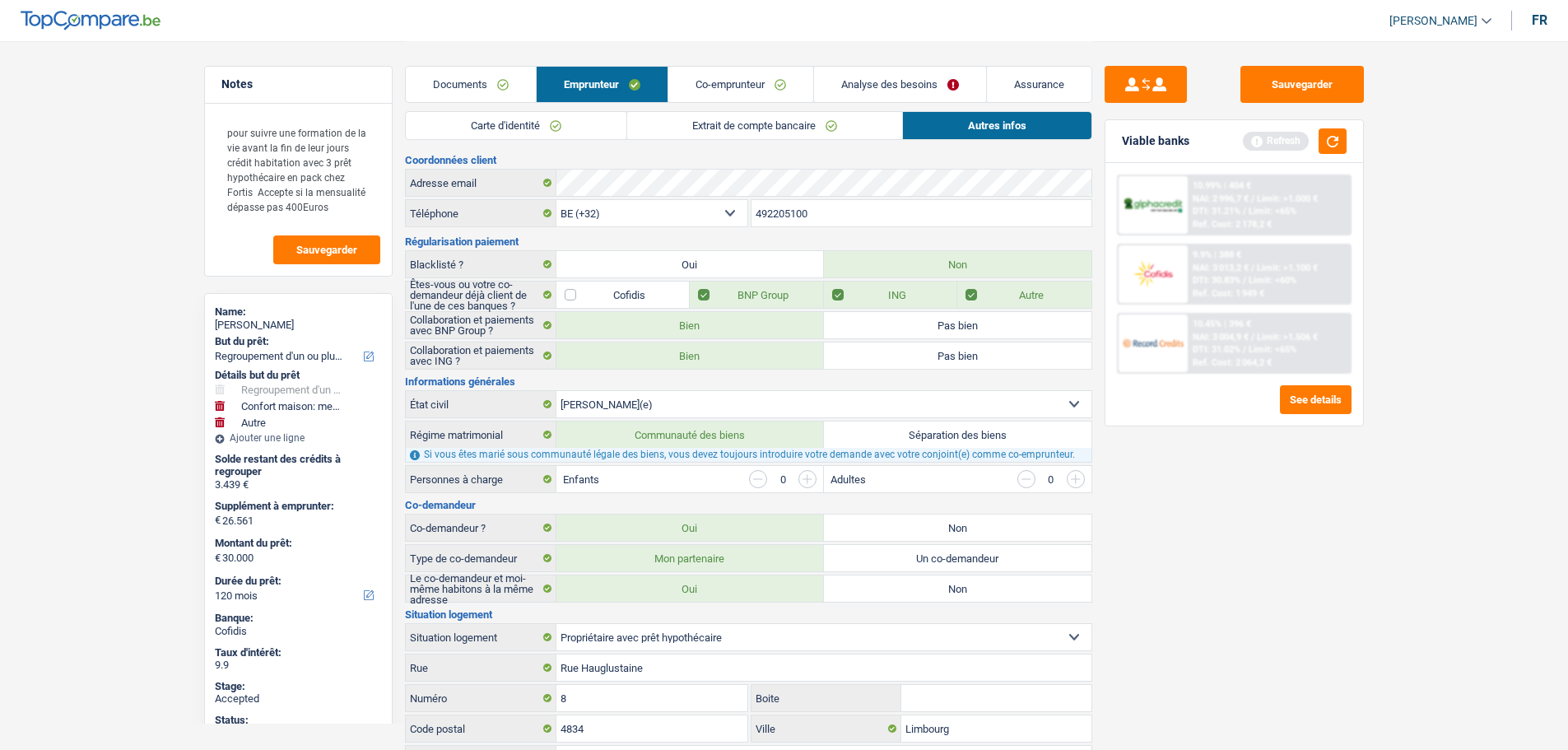
click at [503, 123] on link "Carte d'identité" at bounding box center [516, 126] width 221 height 27
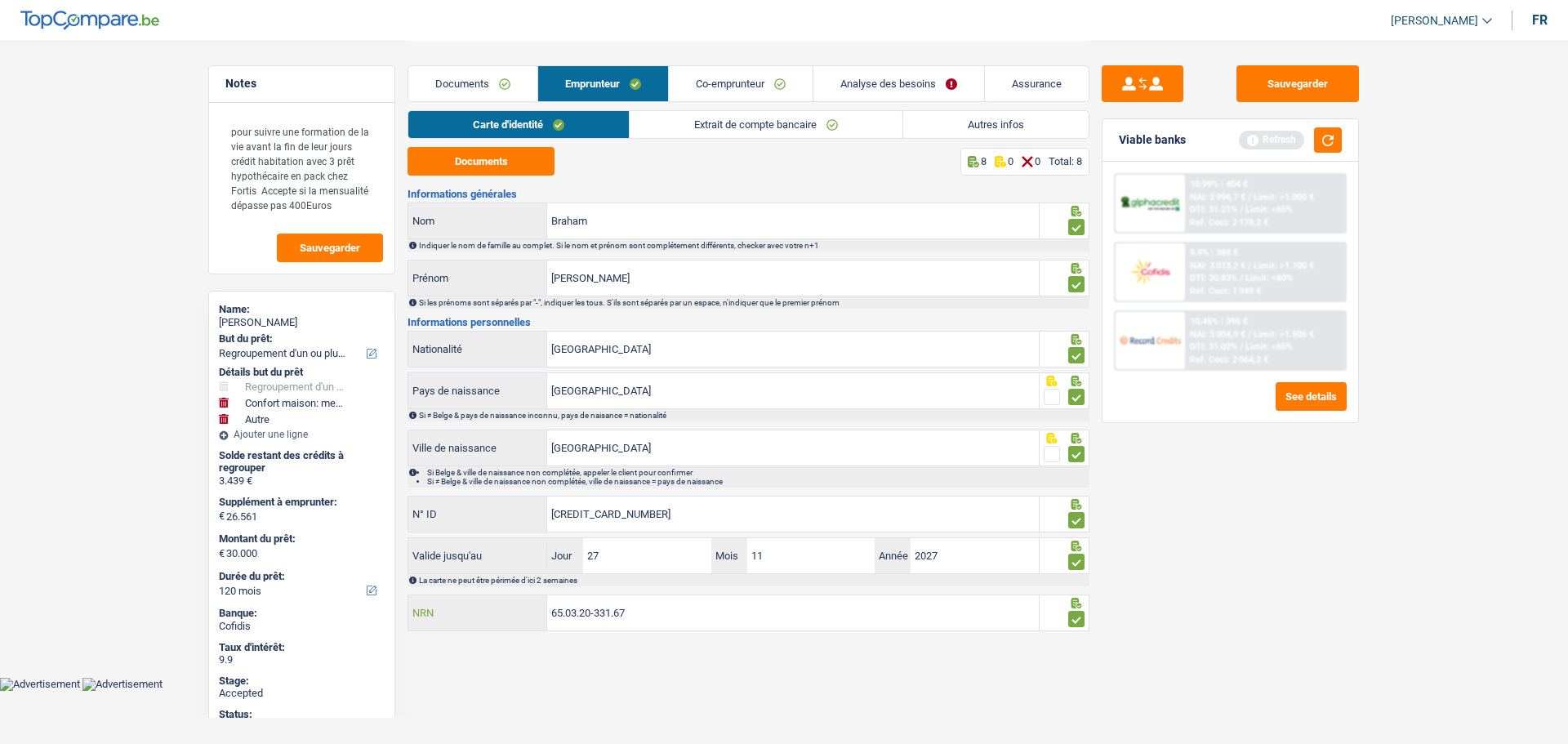
click at [595, 605] on input "65.03.20-331.67" at bounding box center [793, 612] width 492 height 35
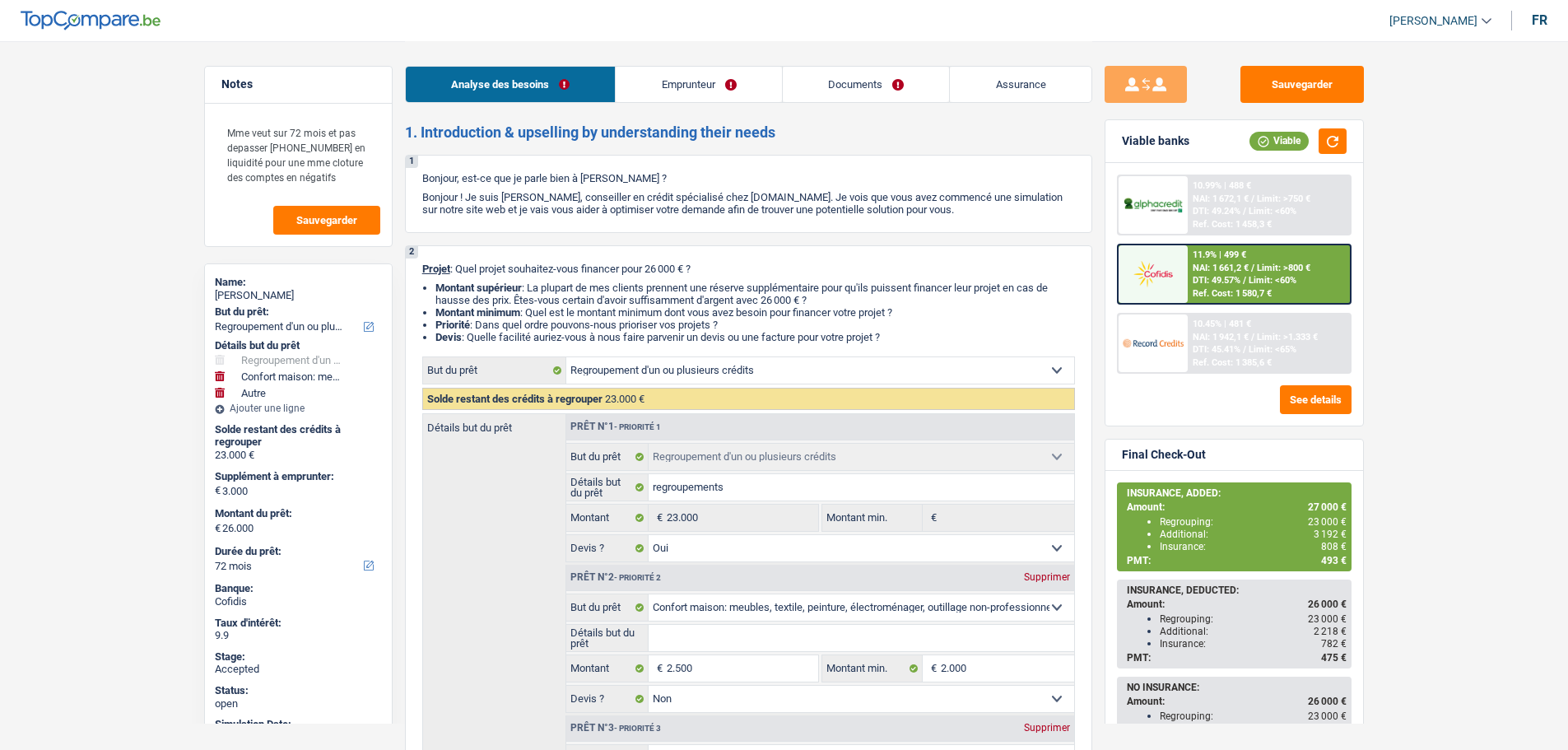
select select "refinancing"
select select "household"
select select "other"
select select "72"
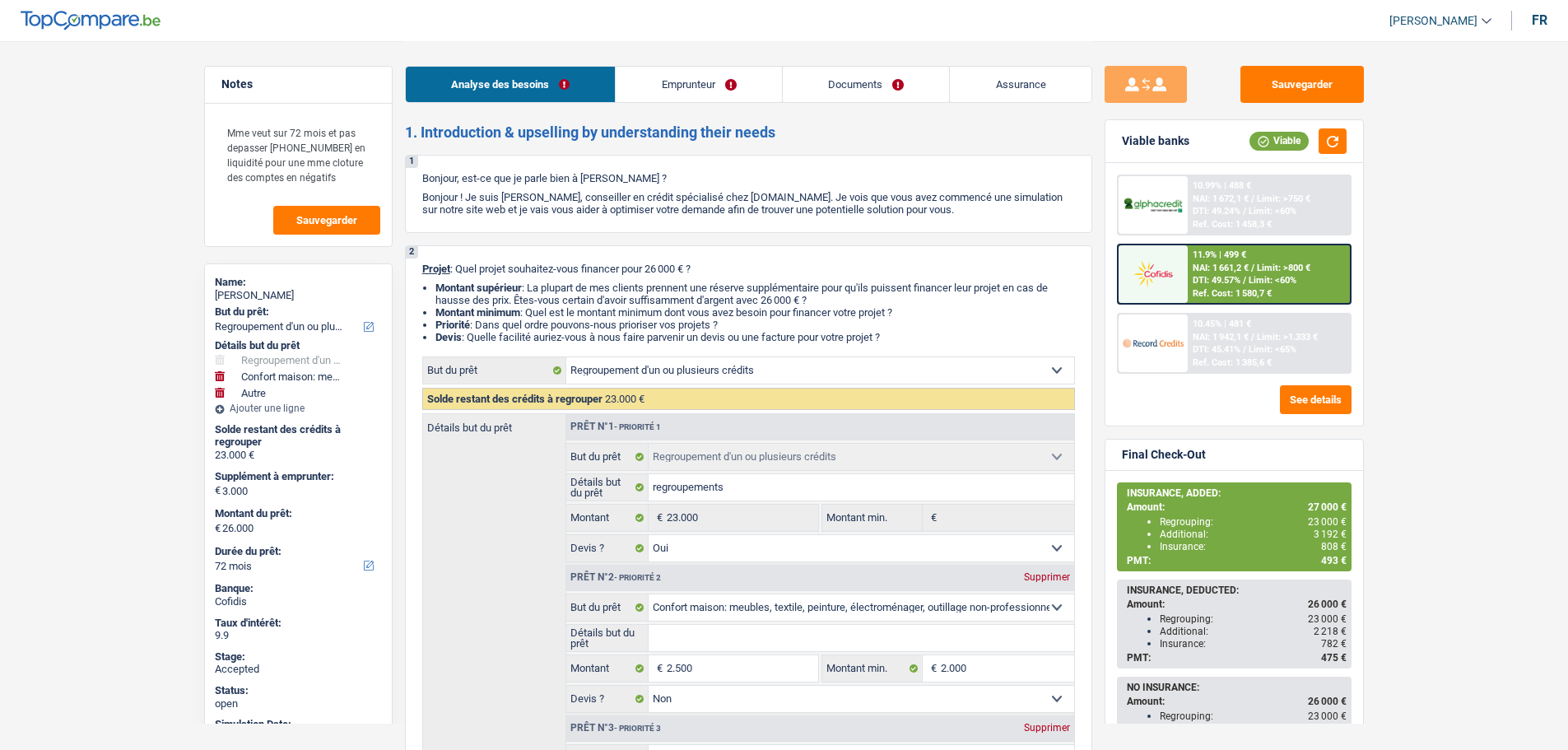
select select "refinancing"
select select "yes"
select select "household"
select select "false"
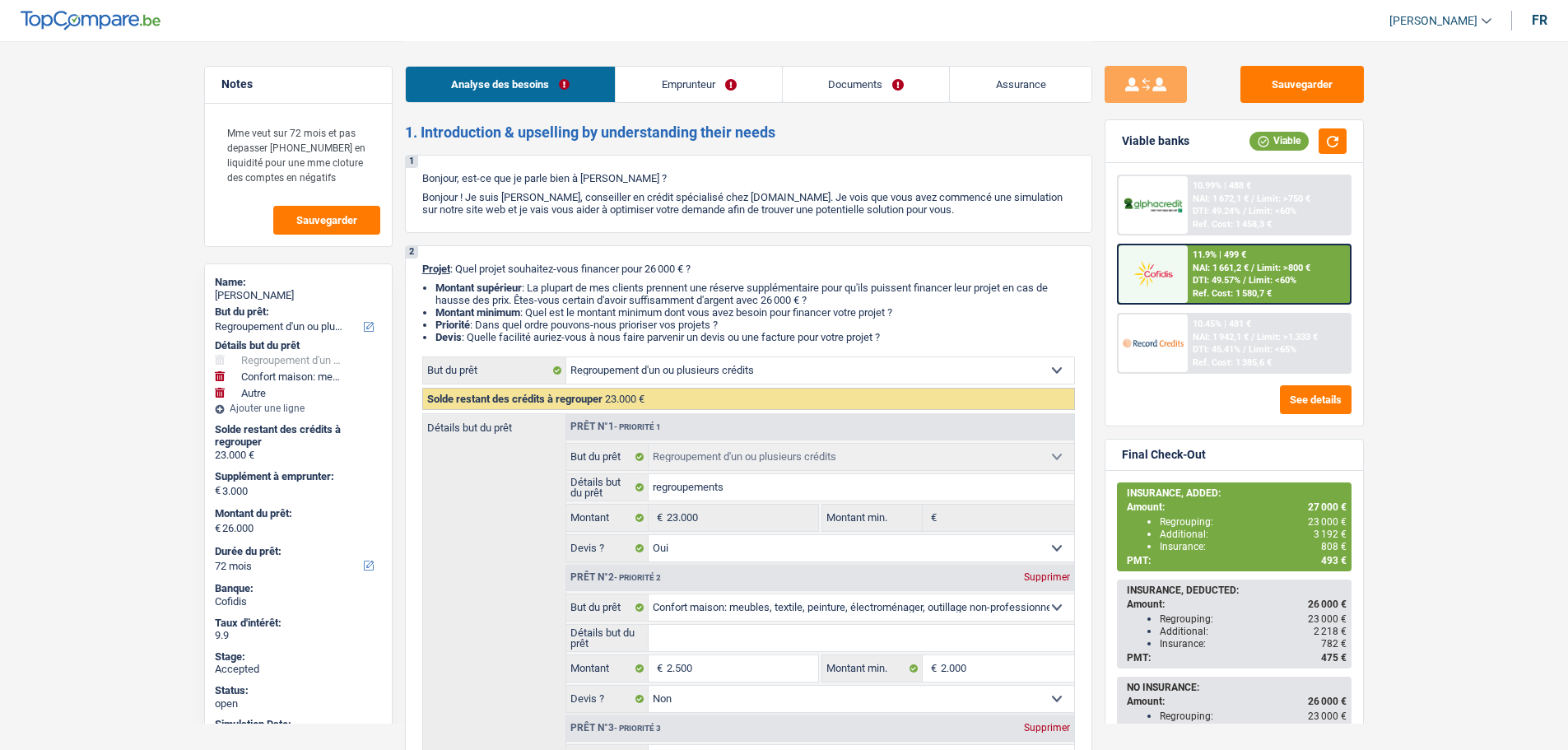
select select "other"
select select "72"
select select "privateEmployee"
select select "netSalary"
select select "familyAllowances"
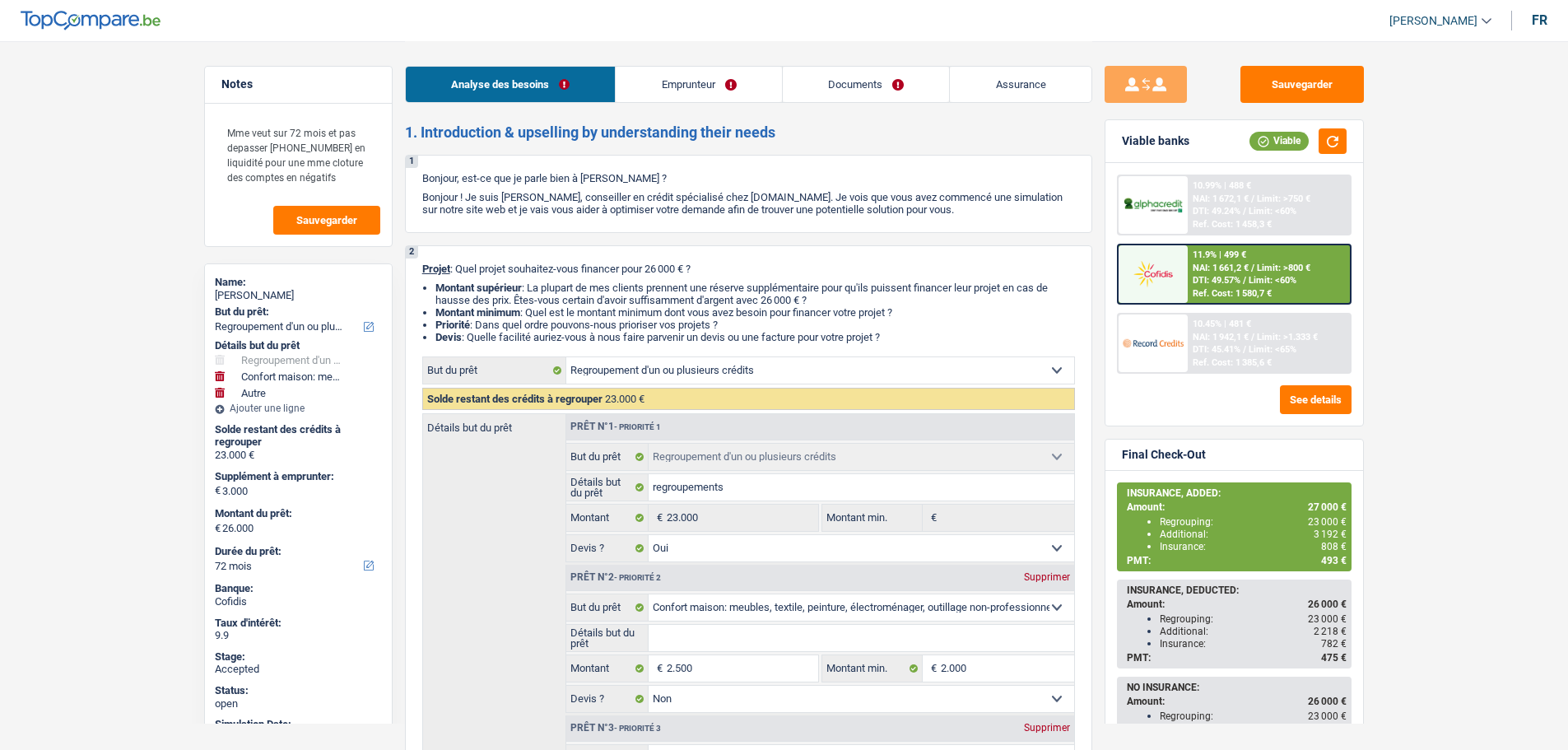
select select "mealVouchers"
select select "ownerWithMortgage"
select select "mortgage"
select select "360"
select select "cardOrCredit"
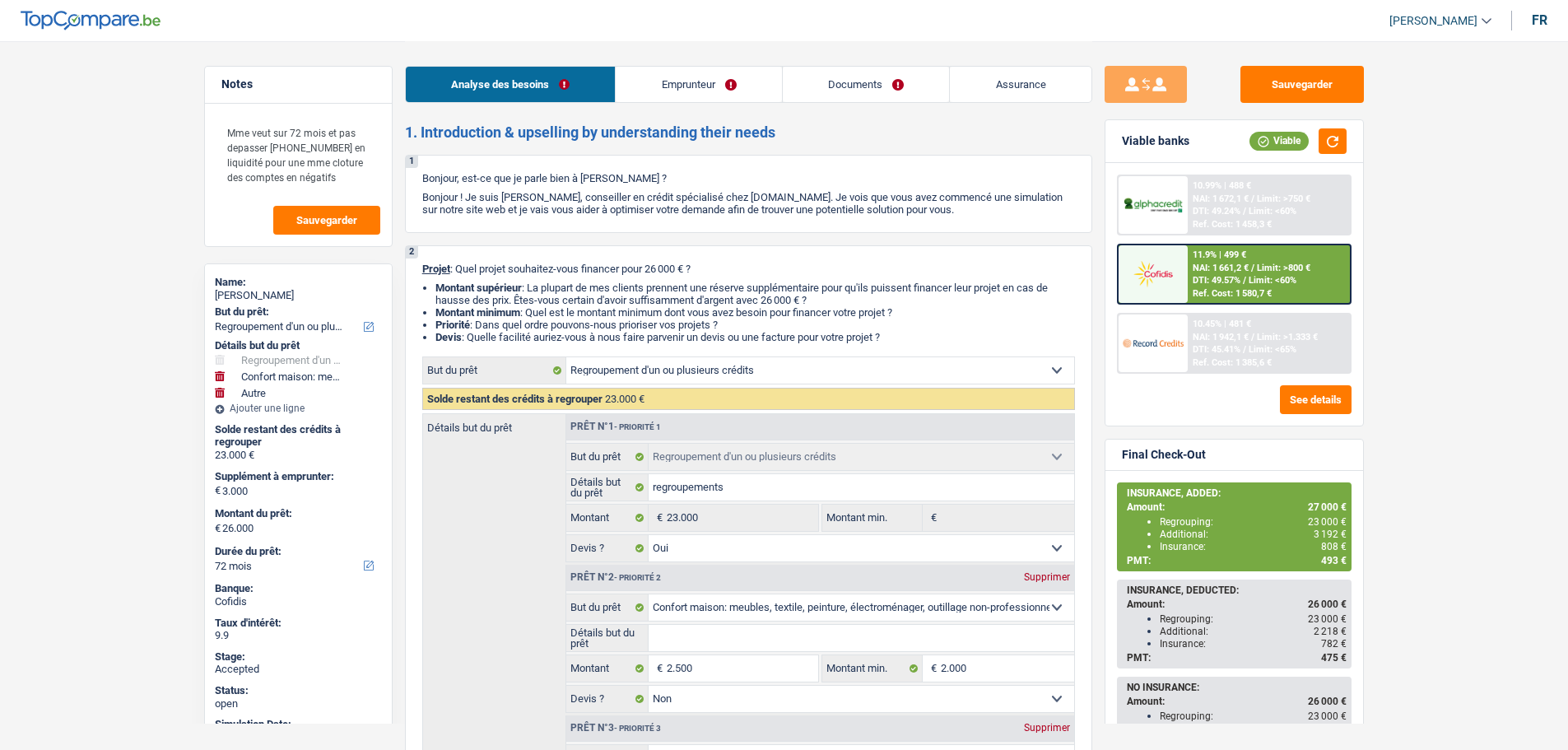
select select "cardOrCredit"
select select "carLoan"
select select "84"
select select "refinancing"
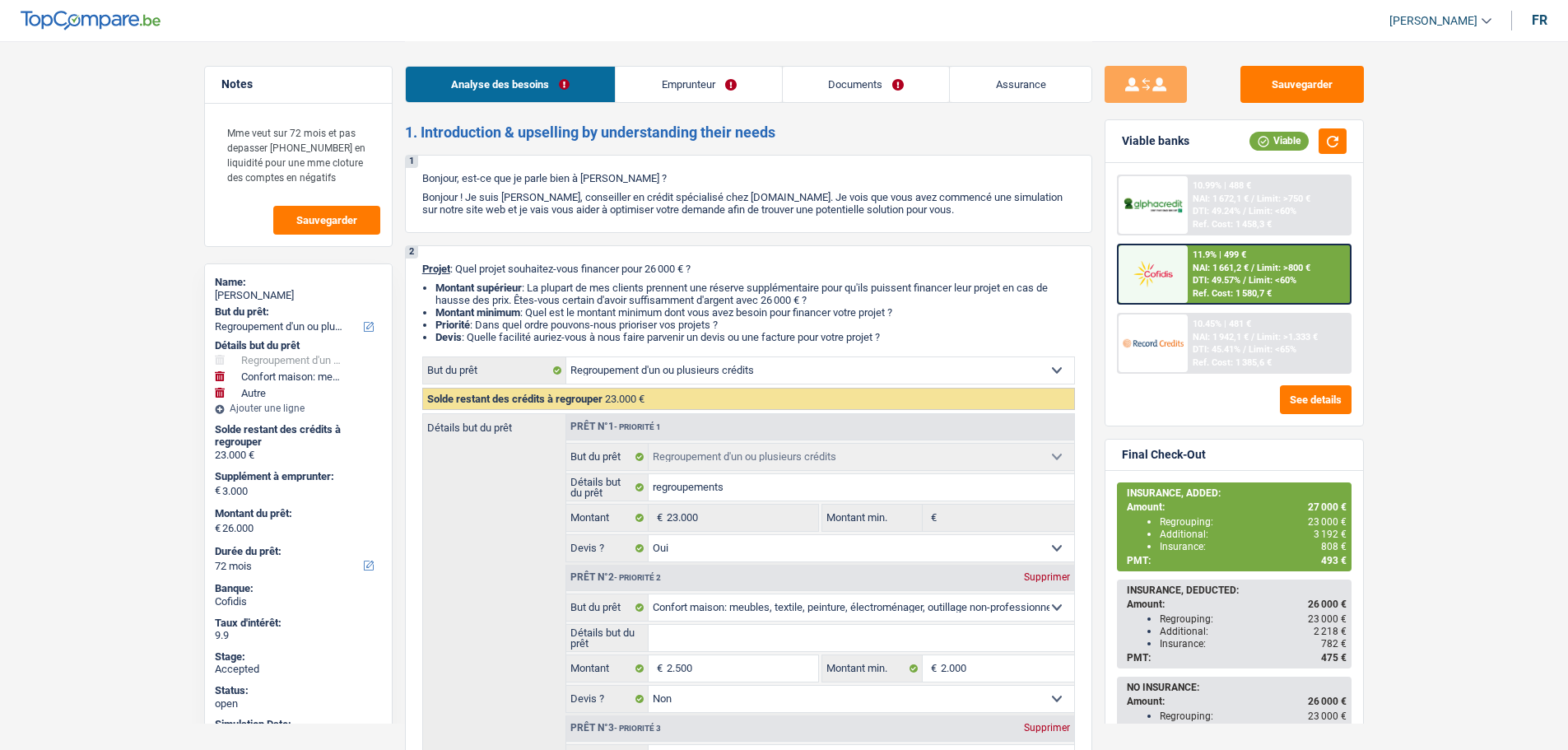
select select "refinancing"
select select "yes"
select select "household"
select select "false"
select select "other"
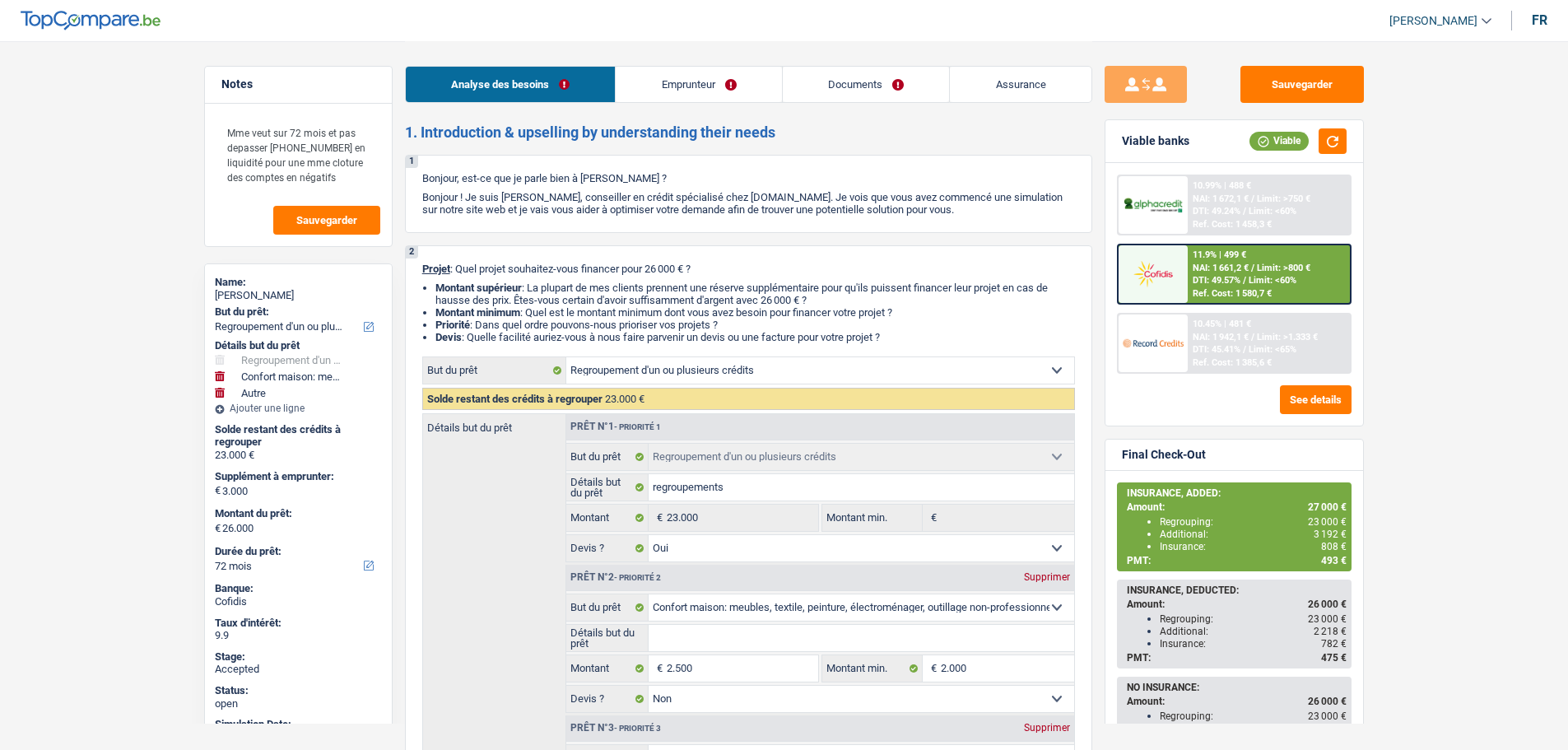
select select "72"
click at [1413, 25] on span "[PERSON_NAME]" at bounding box center [1432, 20] width 88 height 14
click at [1400, 147] on button "SO" at bounding box center [1403, 150] width 146 height 33
select select "refinancing"
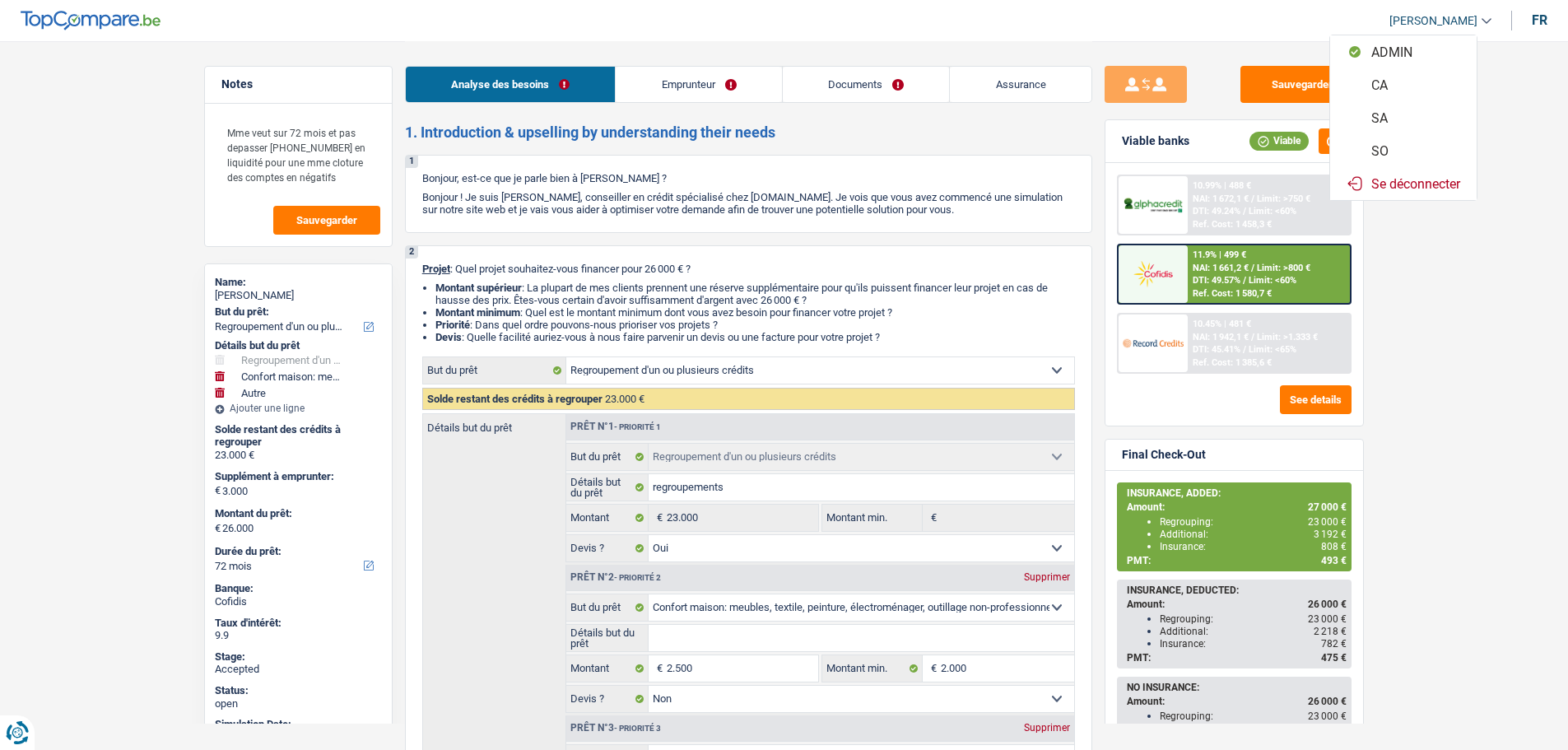
select select "yes"
select select "household"
select select "false"
select select "other"
select select "72"
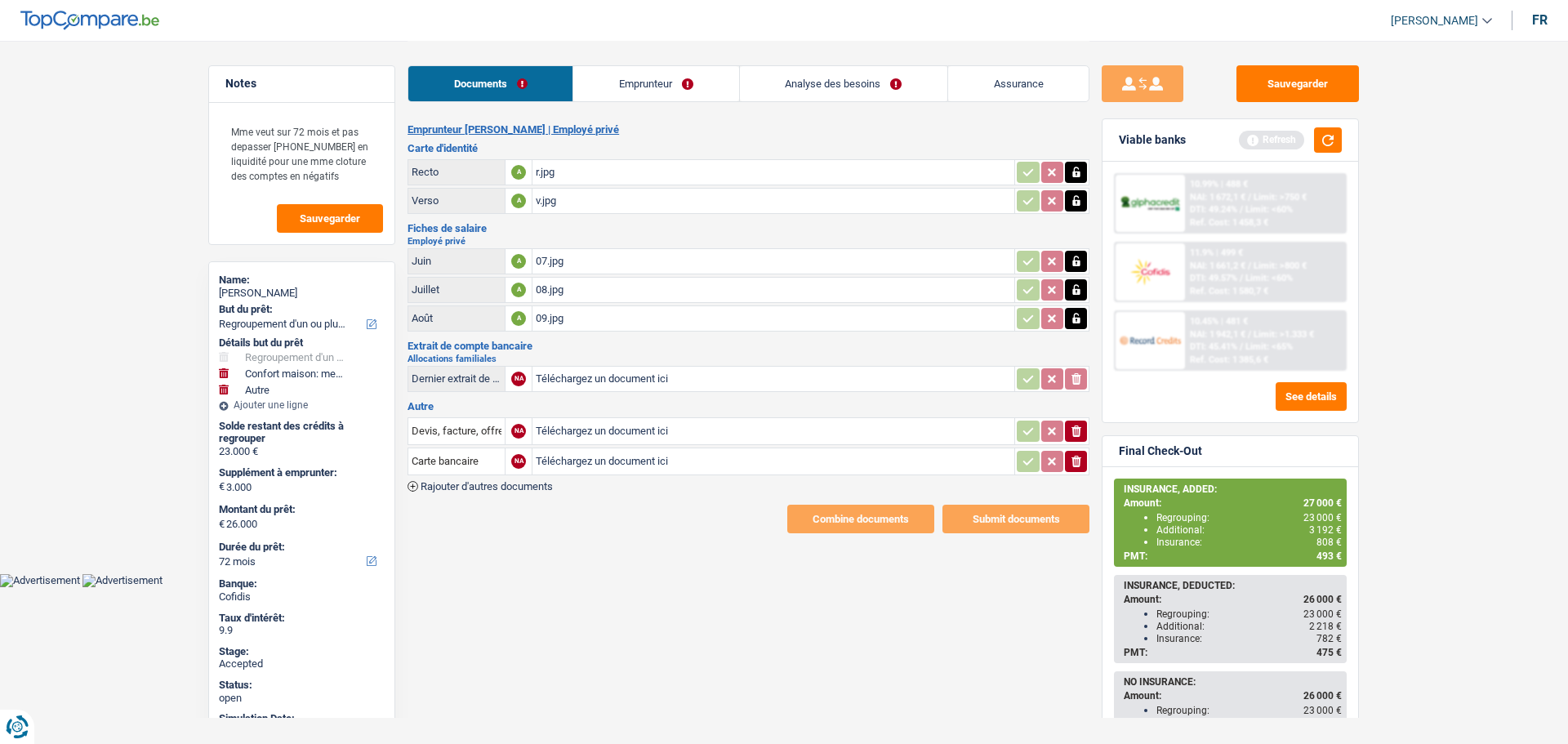
click at [980, 79] on link "Assurance" at bounding box center [1019, 83] width 141 height 35
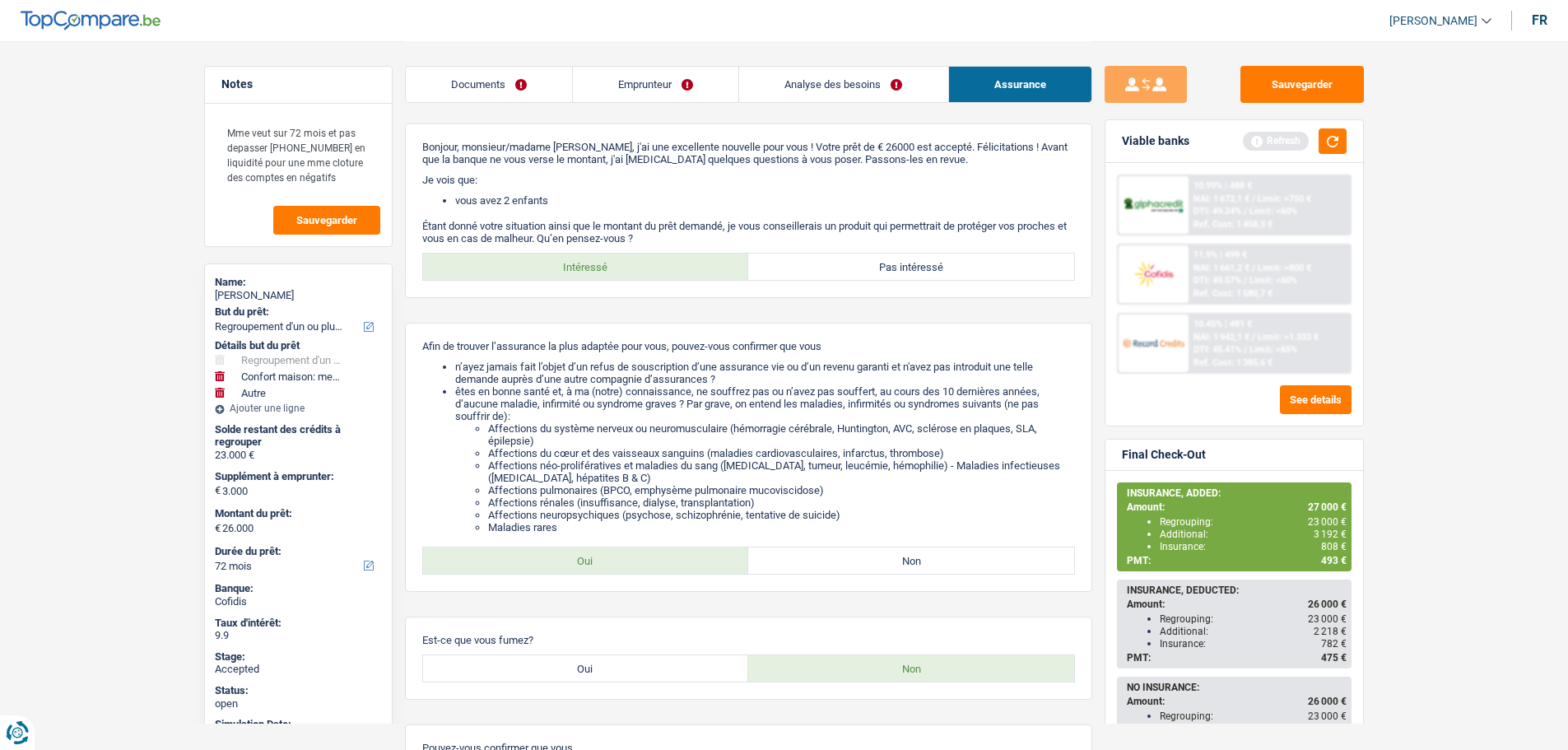
click at [806, 86] on link "Analyse des besoins" at bounding box center [843, 84] width 208 height 35
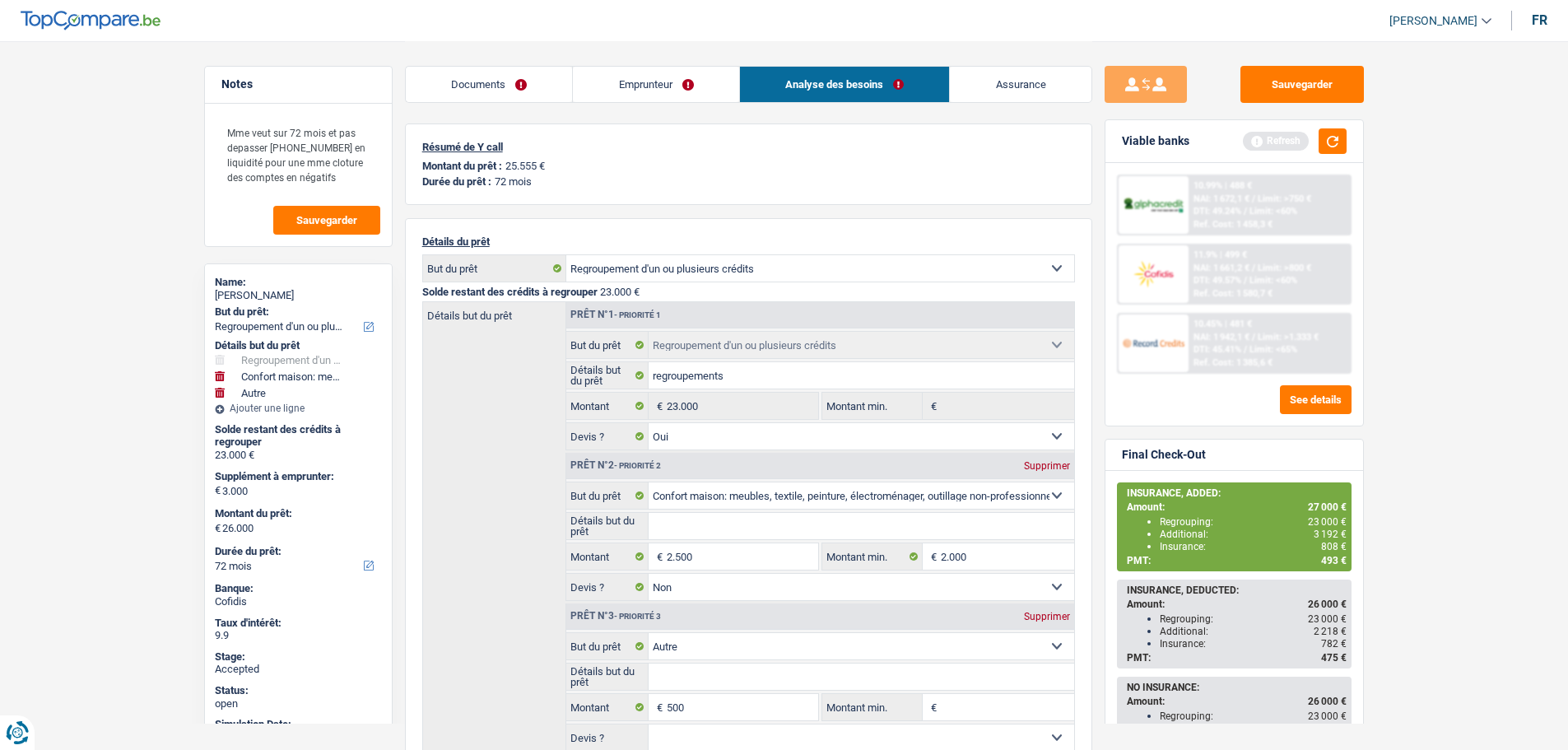
click at [998, 97] on link "Assurance" at bounding box center [1020, 84] width 142 height 35
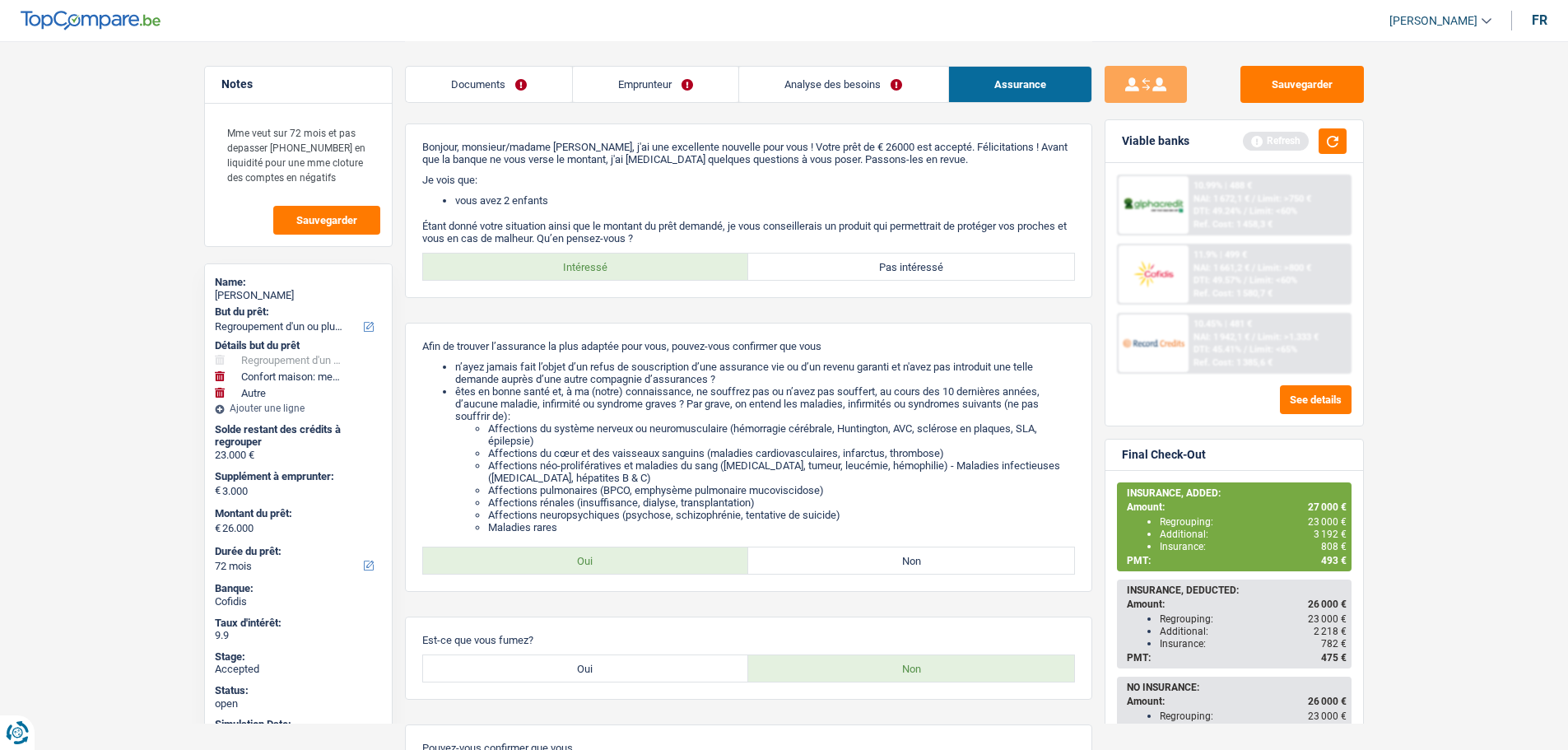
click at [822, 99] on link "Analyse des besoins" at bounding box center [843, 84] width 208 height 35
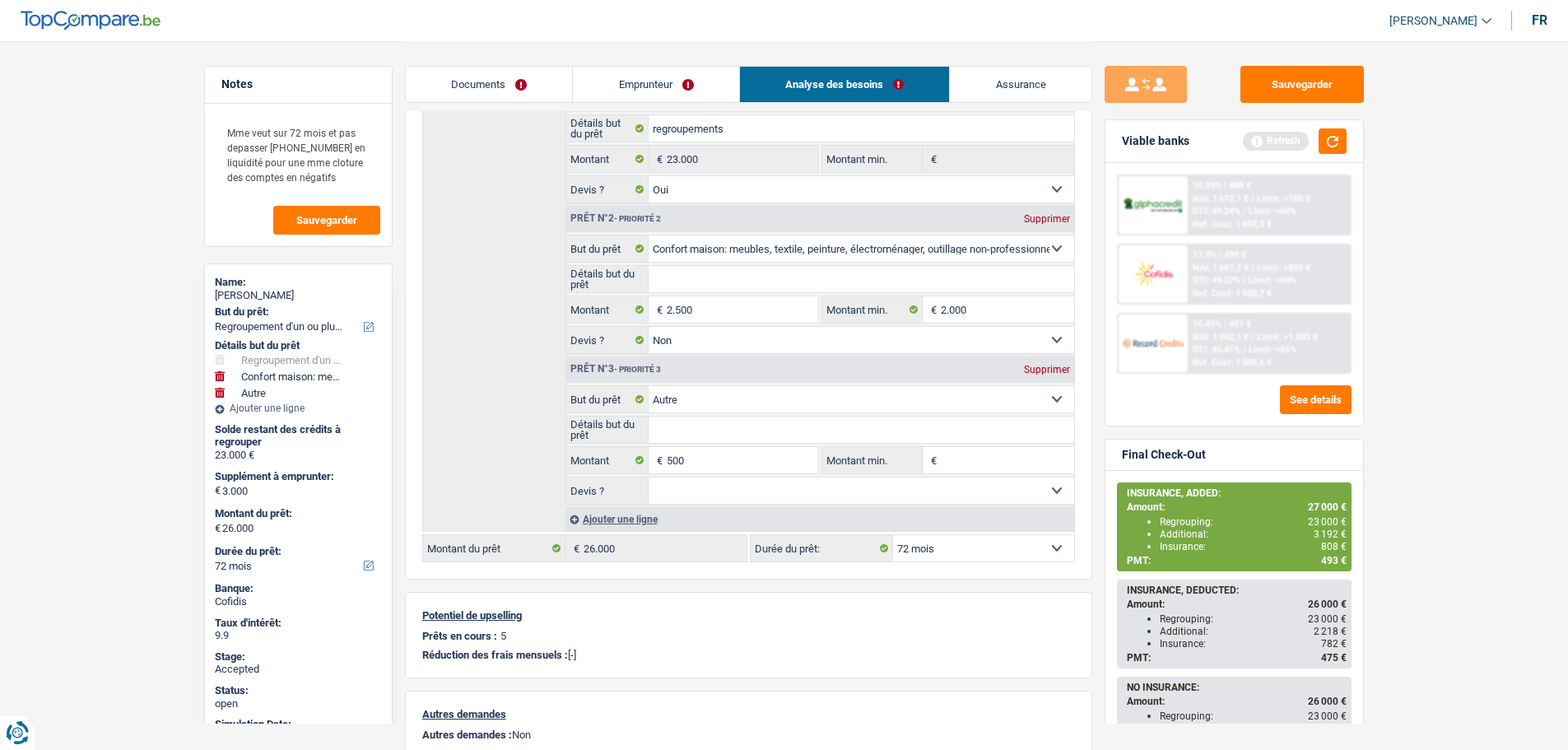
scroll to position [165, 0]
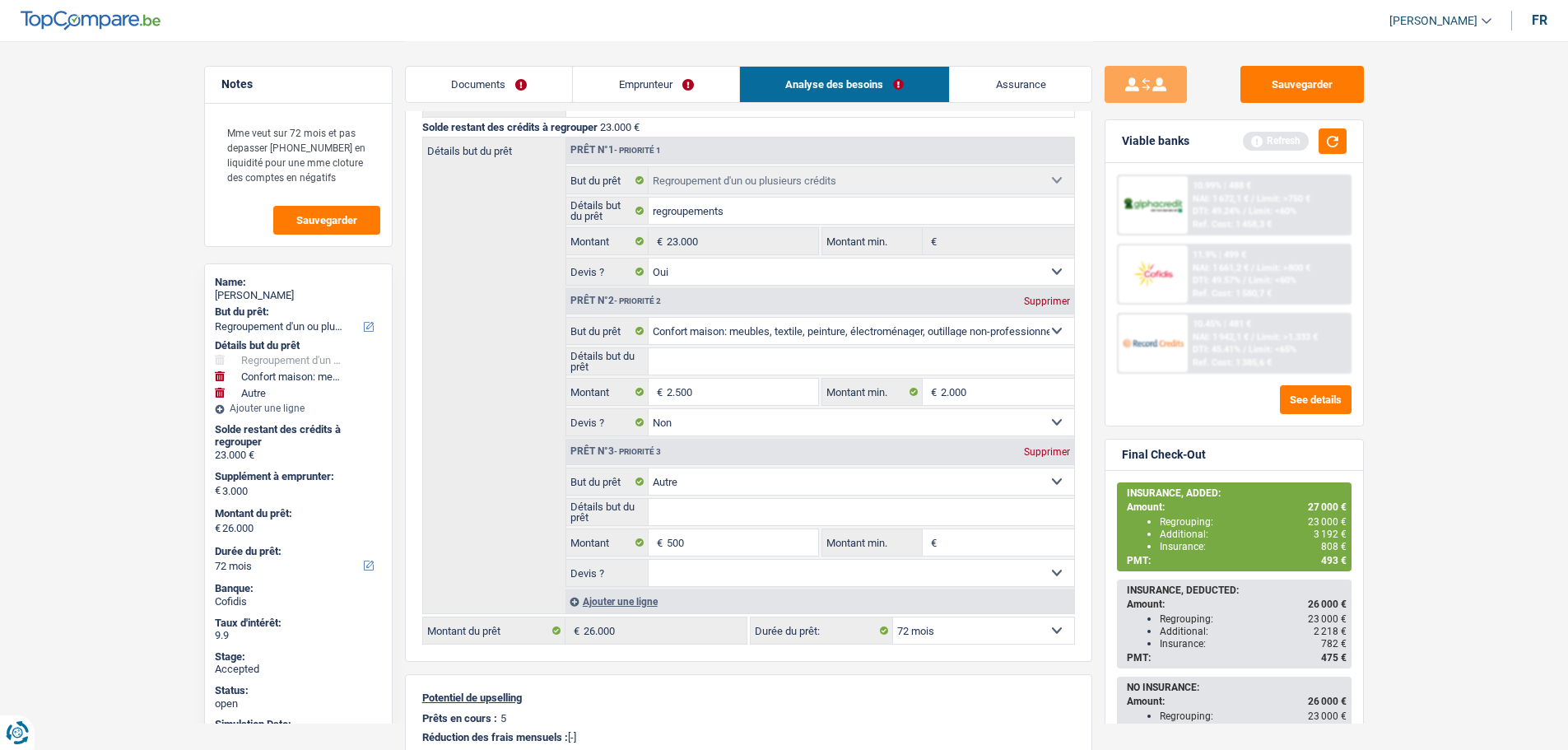
click at [628, 87] on link "Emprunteur" at bounding box center [656, 84] width 166 height 35
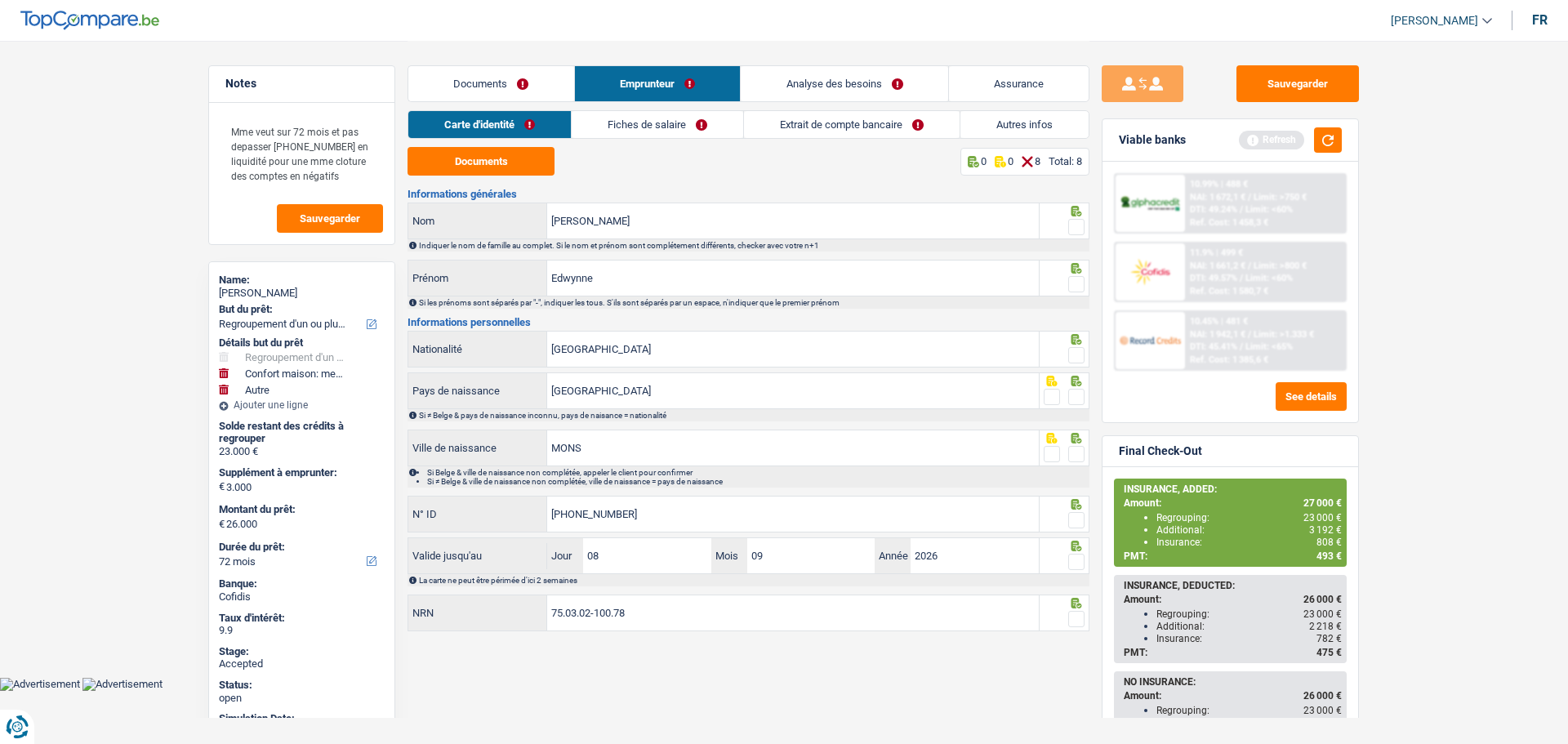
click at [1047, 136] on link "Autres infos" at bounding box center [1024, 125] width 128 height 27
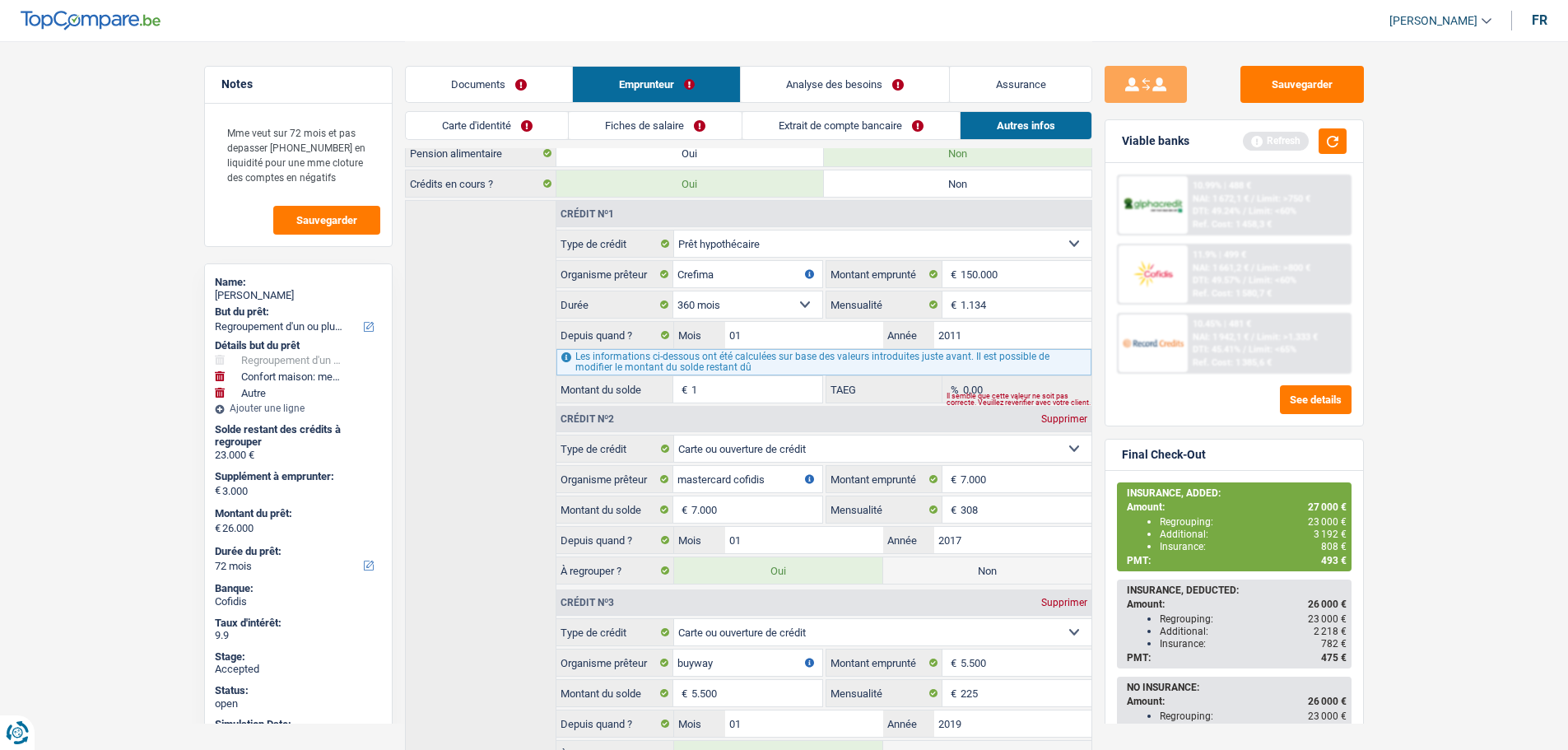
scroll to position [214, 0]
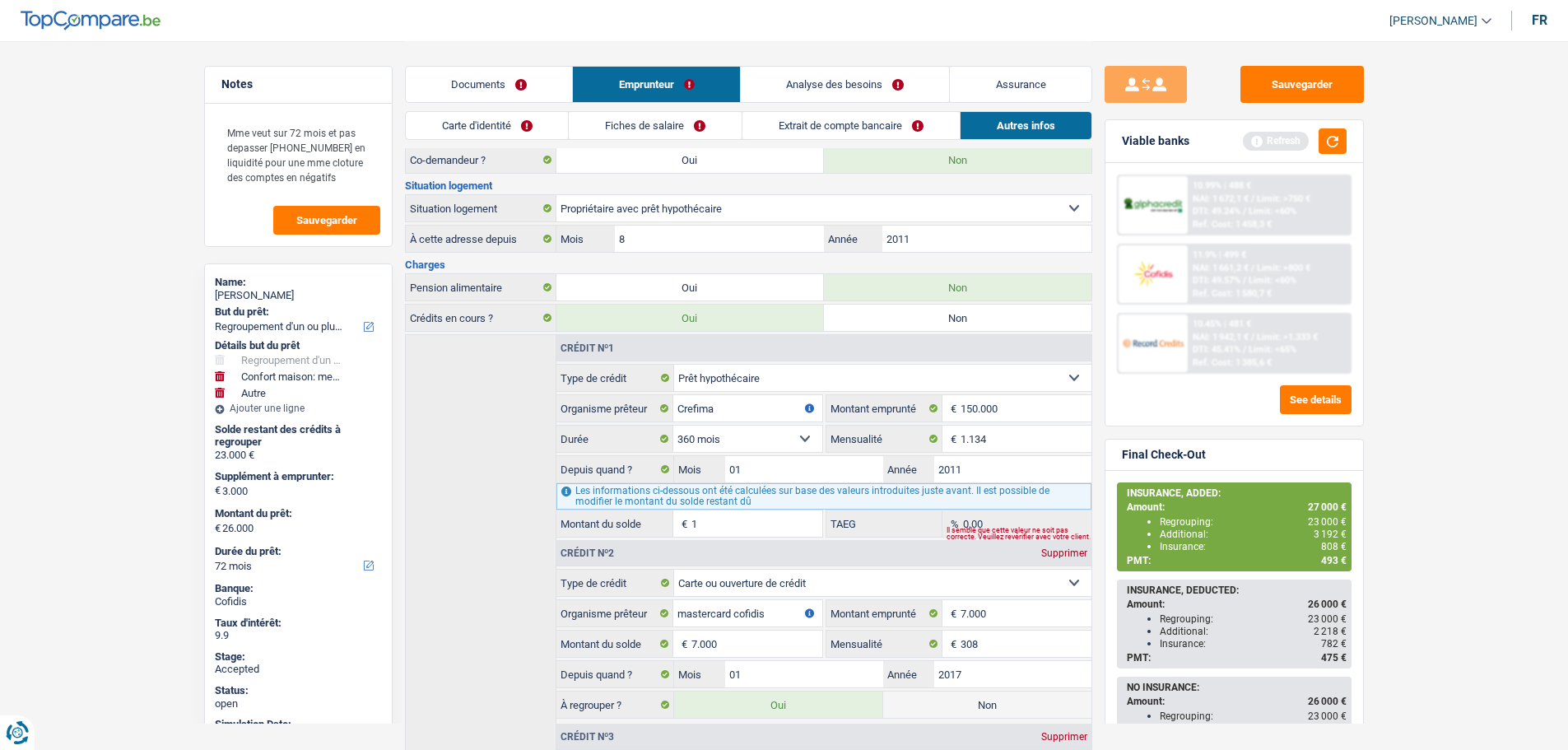
click at [1040, 78] on link "Assurance" at bounding box center [1020, 84] width 142 height 35
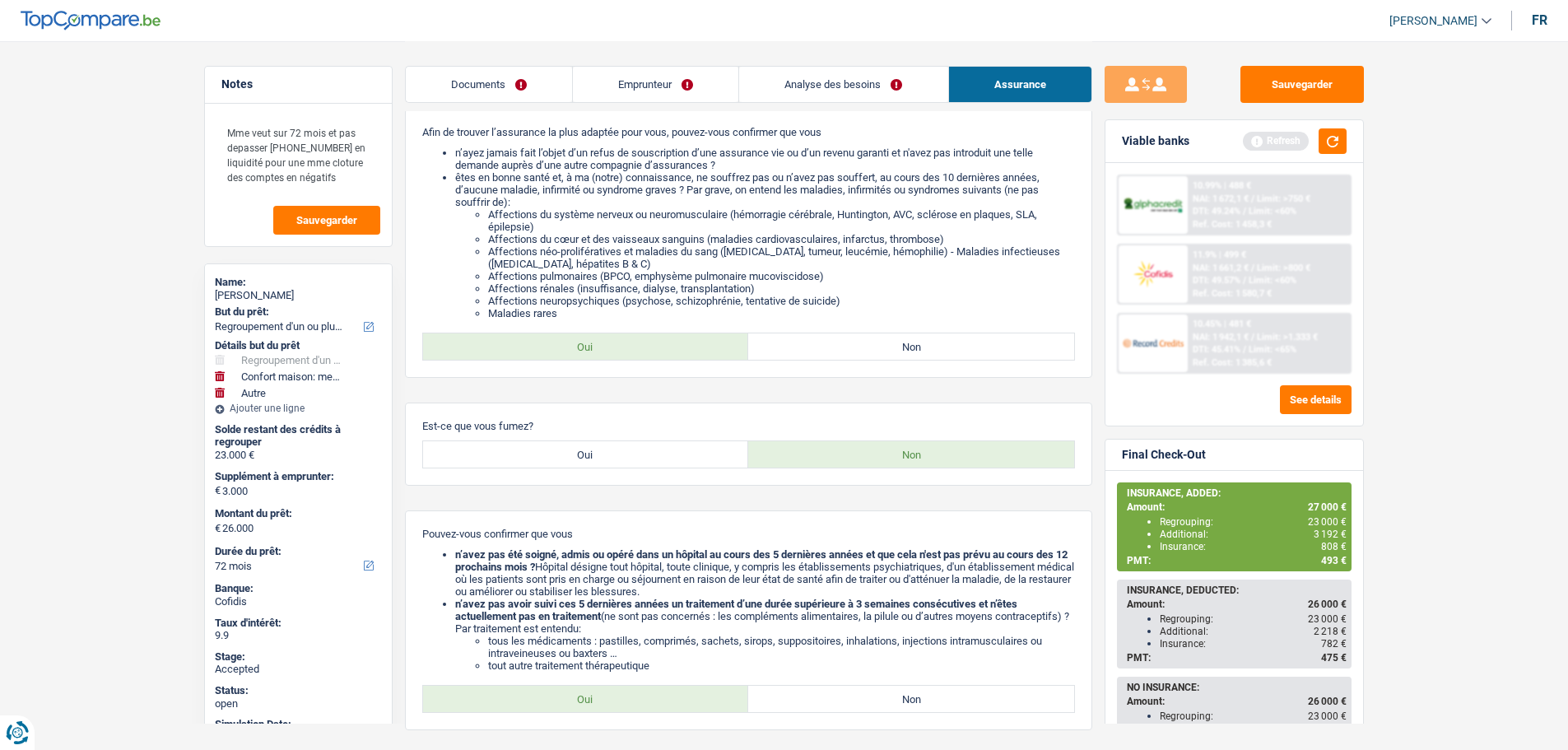
click at [846, 84] on link "Analyse des besoins" at bounding box center [843, 84] width 208 height 35
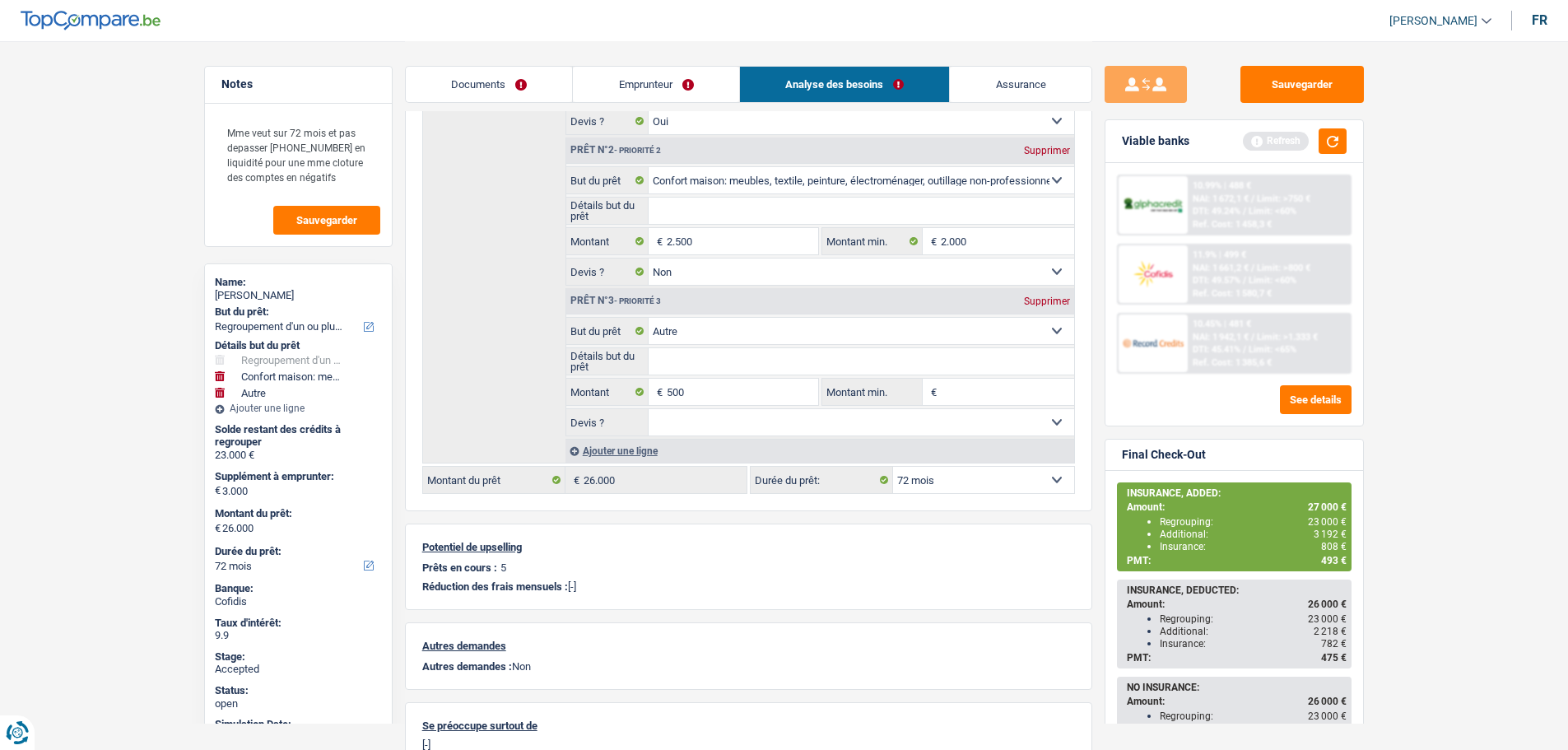
scroll to position [314, 0]
click at [468, 361] on div "Détails but du prêt Prêt n°1 - Priorité 1 Confort maison: meubles, textile, pei…" at bounding box center [749, 226] width 653 height 478
click at [1320, 523] on span "23 000 €" at bounding box center [1327, 522] width 39 height 12
click at [1319, 523] on span "23 000 €" at bounding box center [1327, 522] width 39 height 12
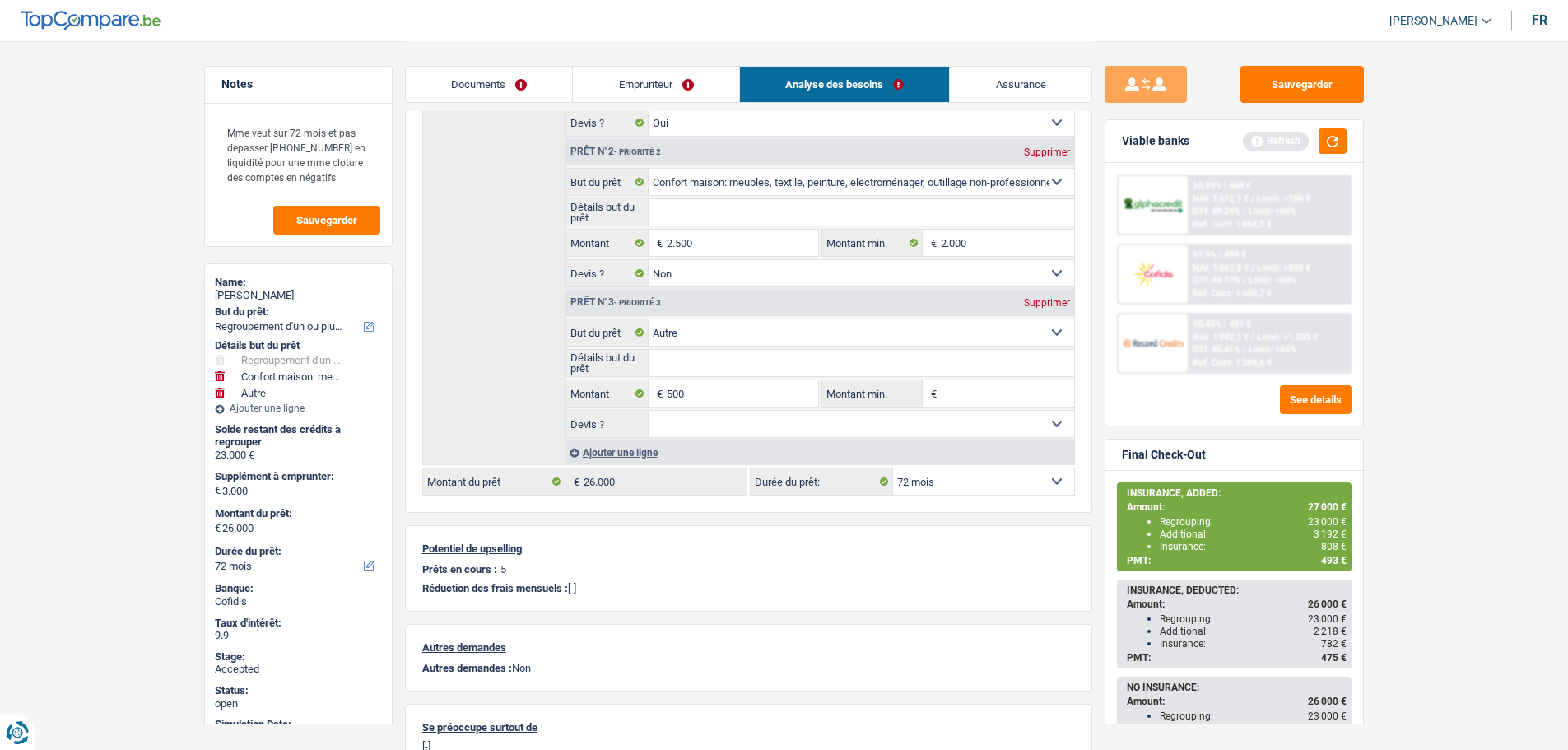
click at [1320, 528] on span "3 192 €" at bounding box center [1330, 534] width 33 height 12
click at [1326, 532] on span "3 192 €" at bounding box center [1330, 534] width 33 height 12
click at [1333, 532] on span "3 192 €" at bounding box center [1330, 534] width 33 height 12
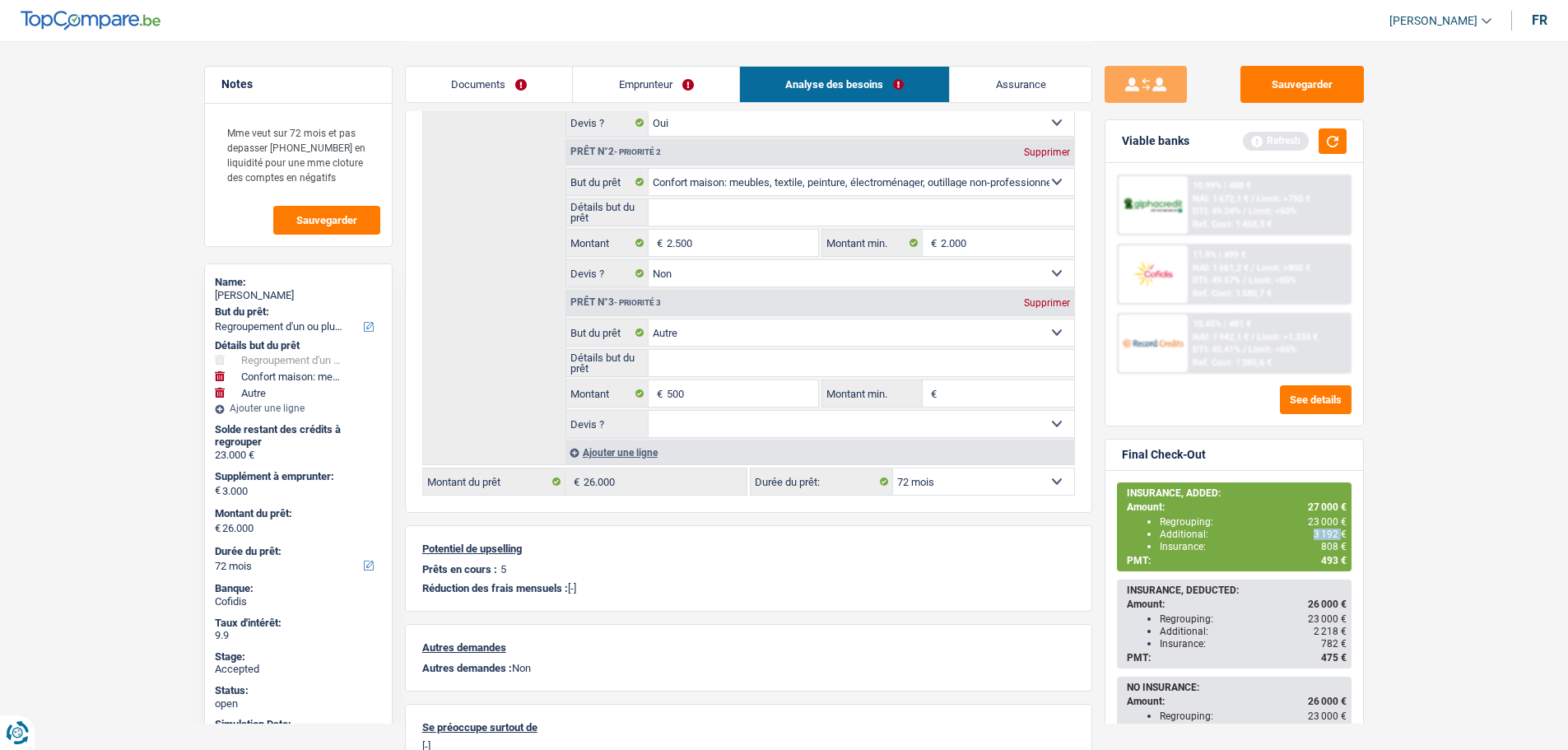
click at [1333, 532] on span "3 192 €" at bounding box center [1330, 534] width 33 height 12
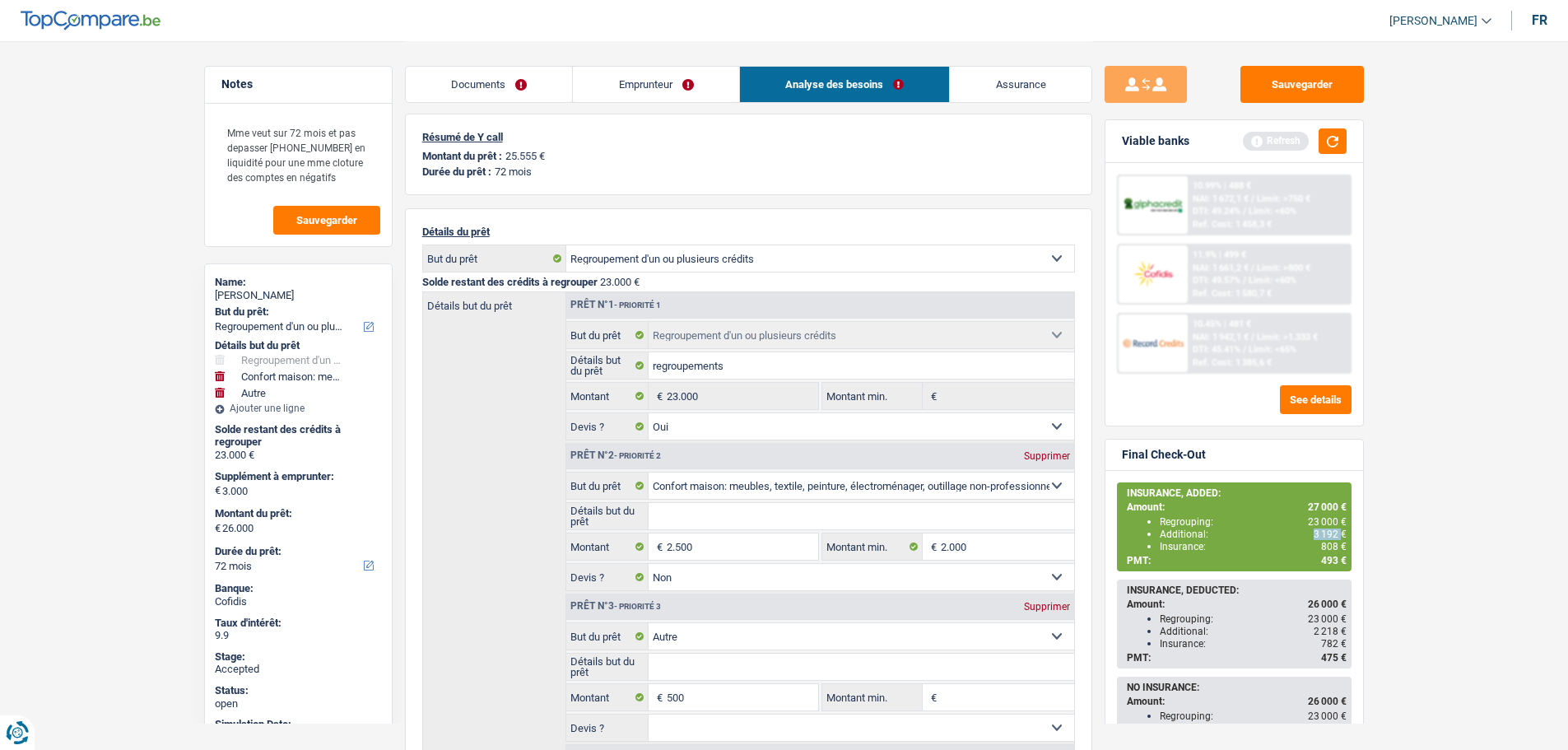
scroll to position [0, 0]
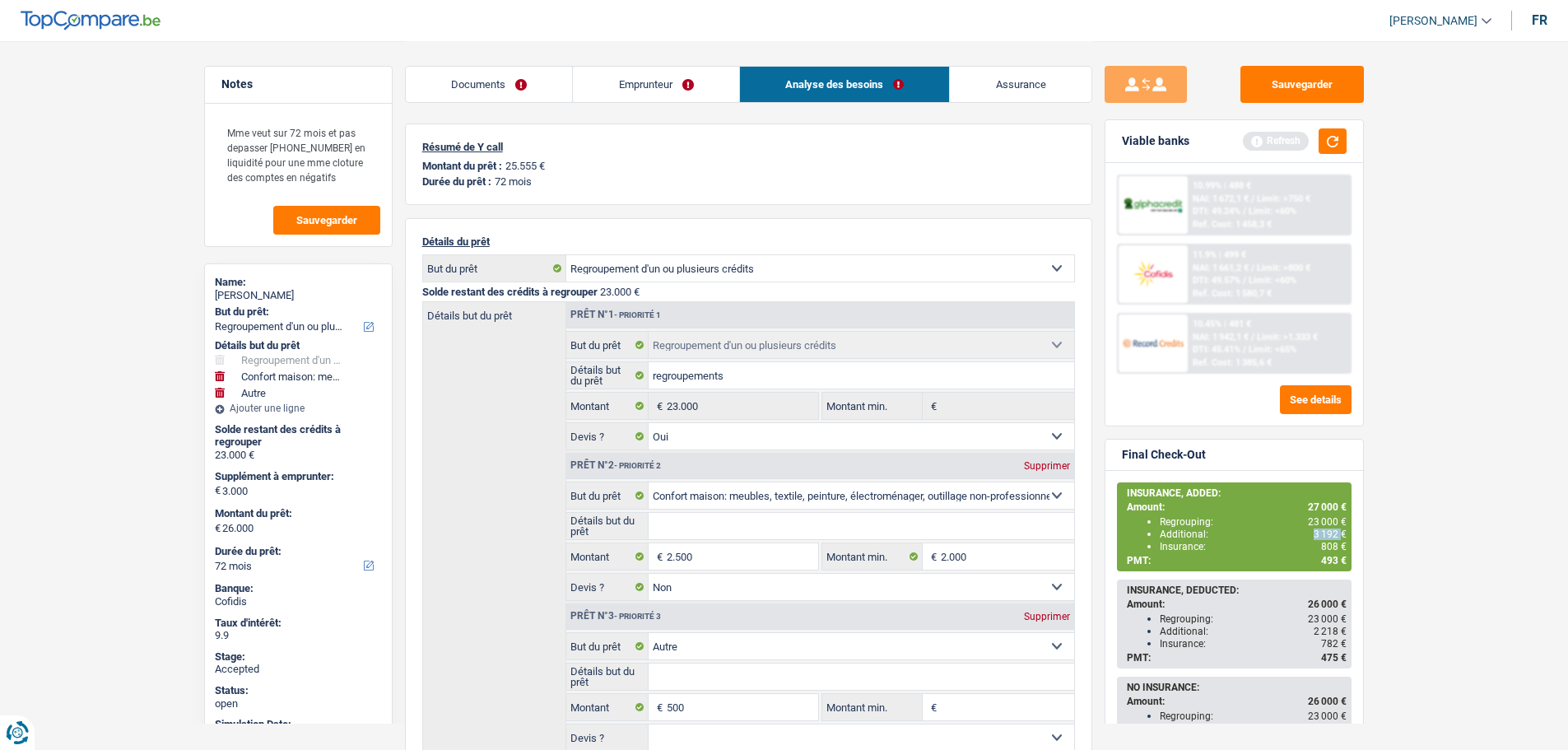
click at [1017, 89] on link "Assurance" at bounding box center [1020, 84] width 142 height 35
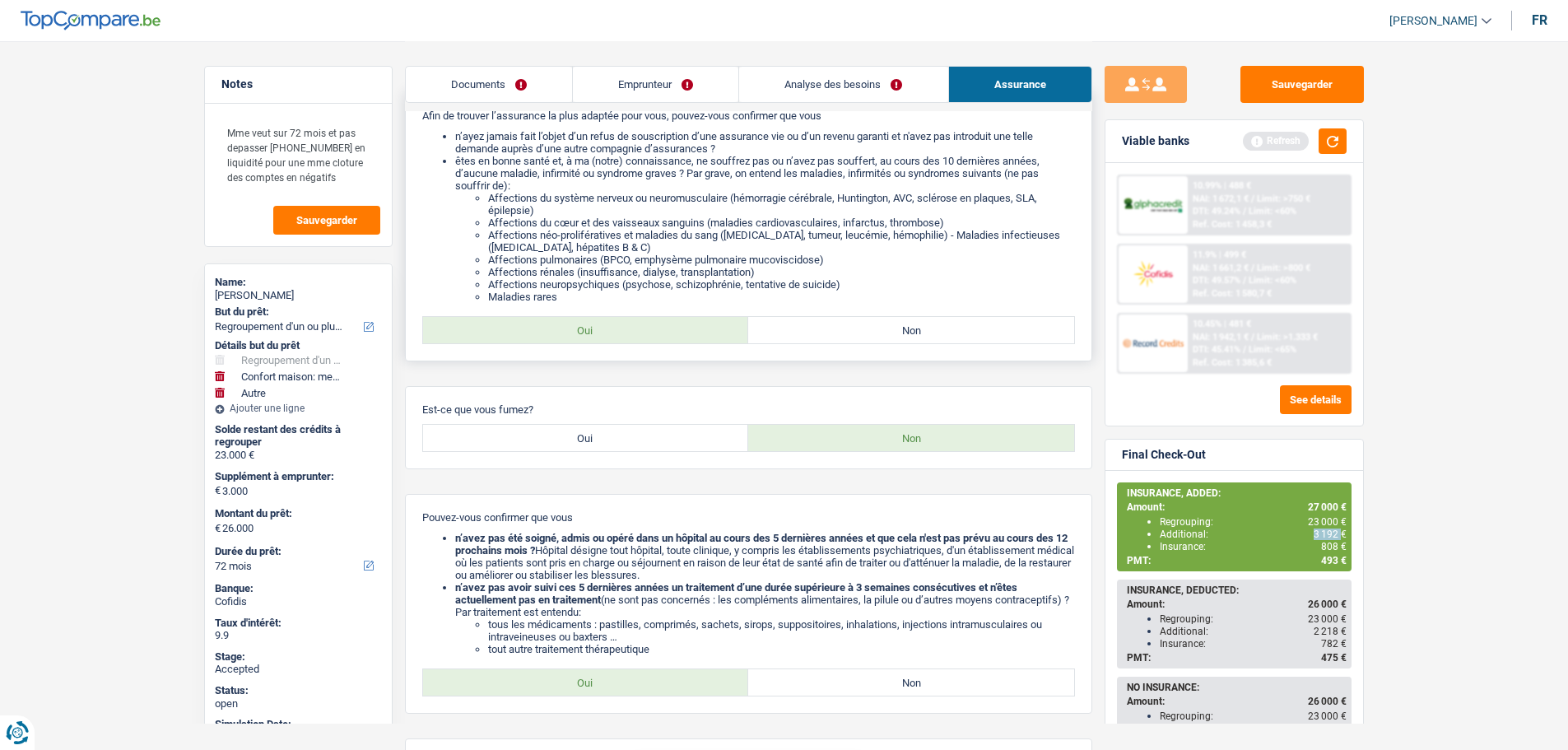
scroll to position [329, 0]
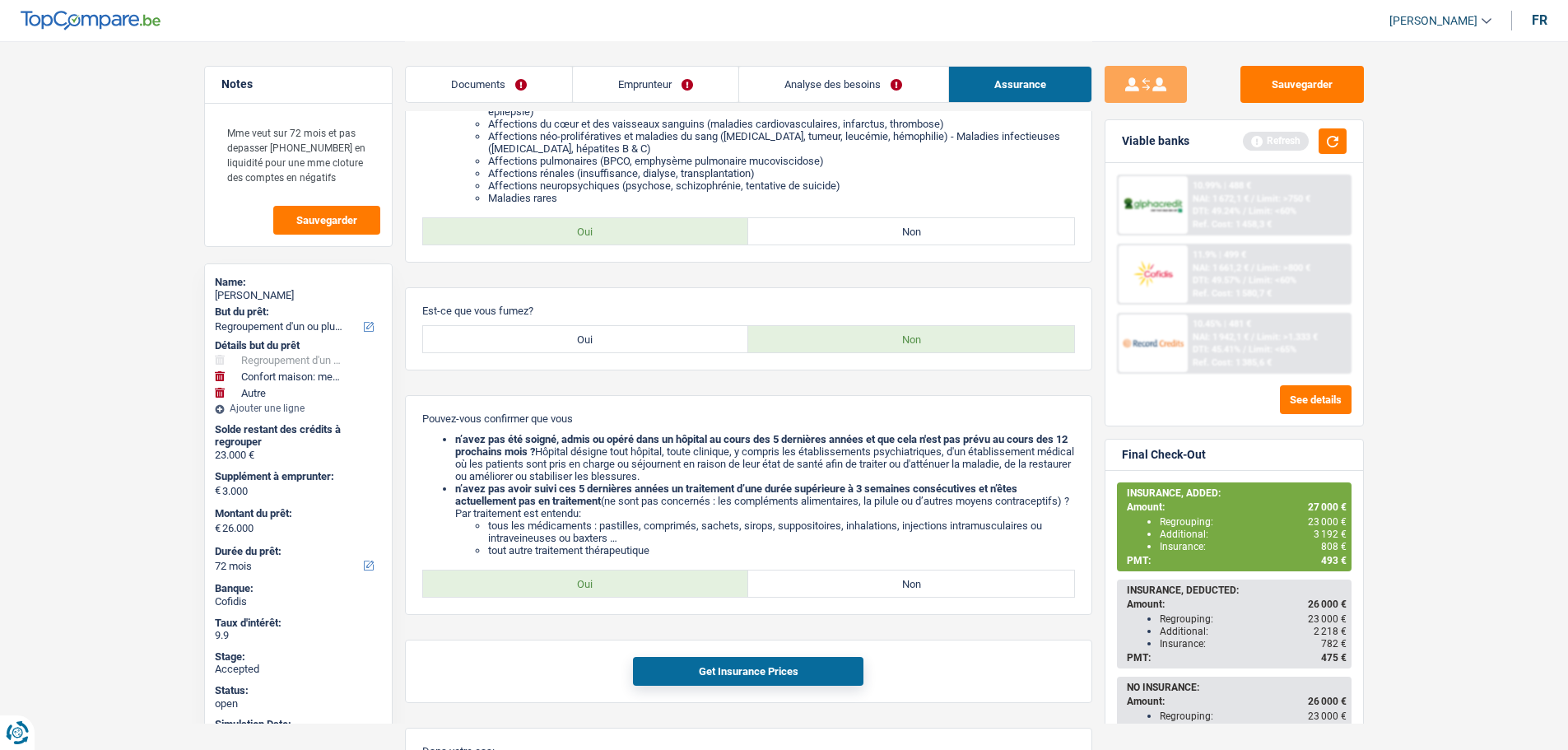
click at [1334, 557] on span "493 €" at bounding box center [1334, 560] width 25 height 12
click at [1333, 557] on span "493 €" at bounding box center [1334, 560] width 25 height 12
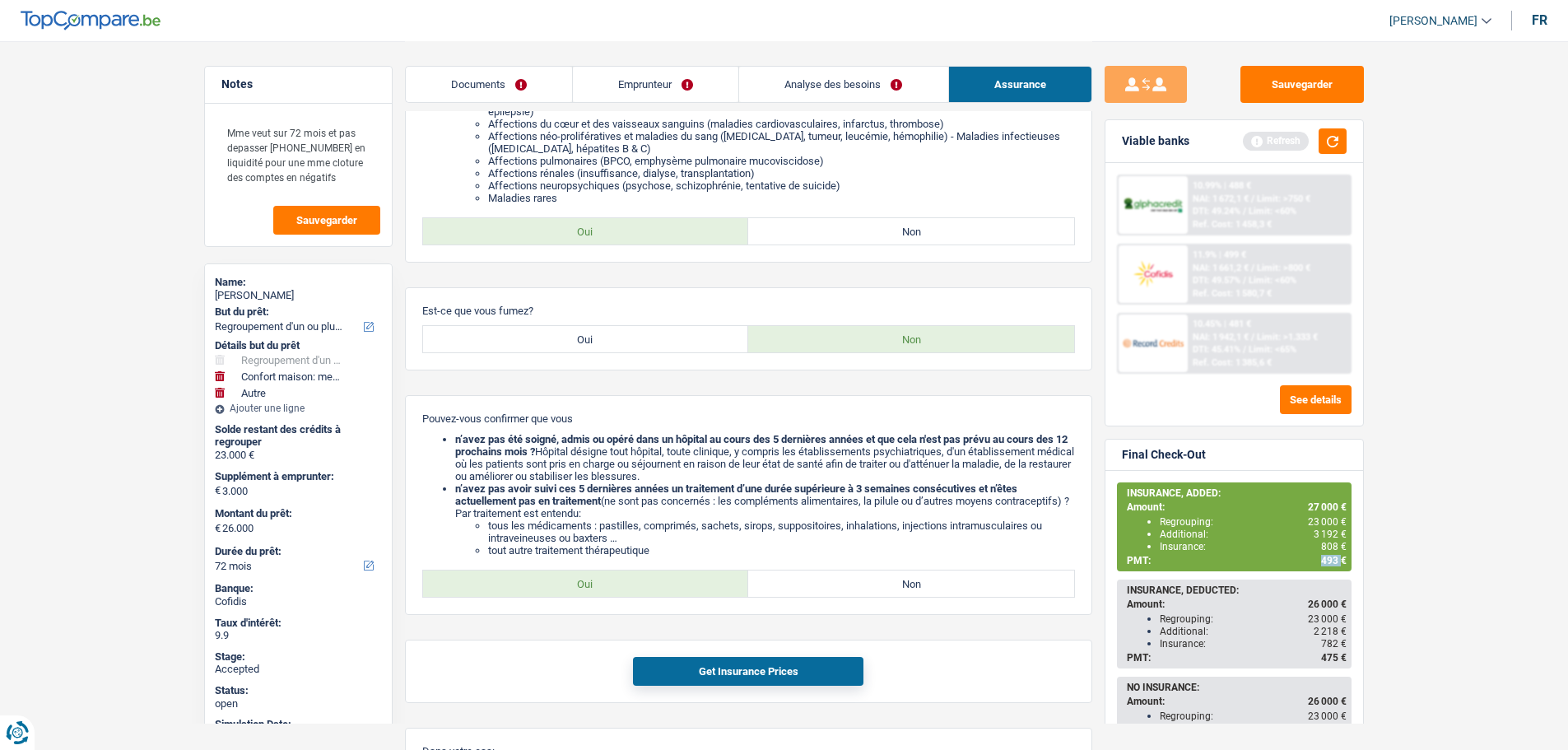
click at [1333, 557] on span "493 €" at bounding box center [1334, 560] width 25 height 12
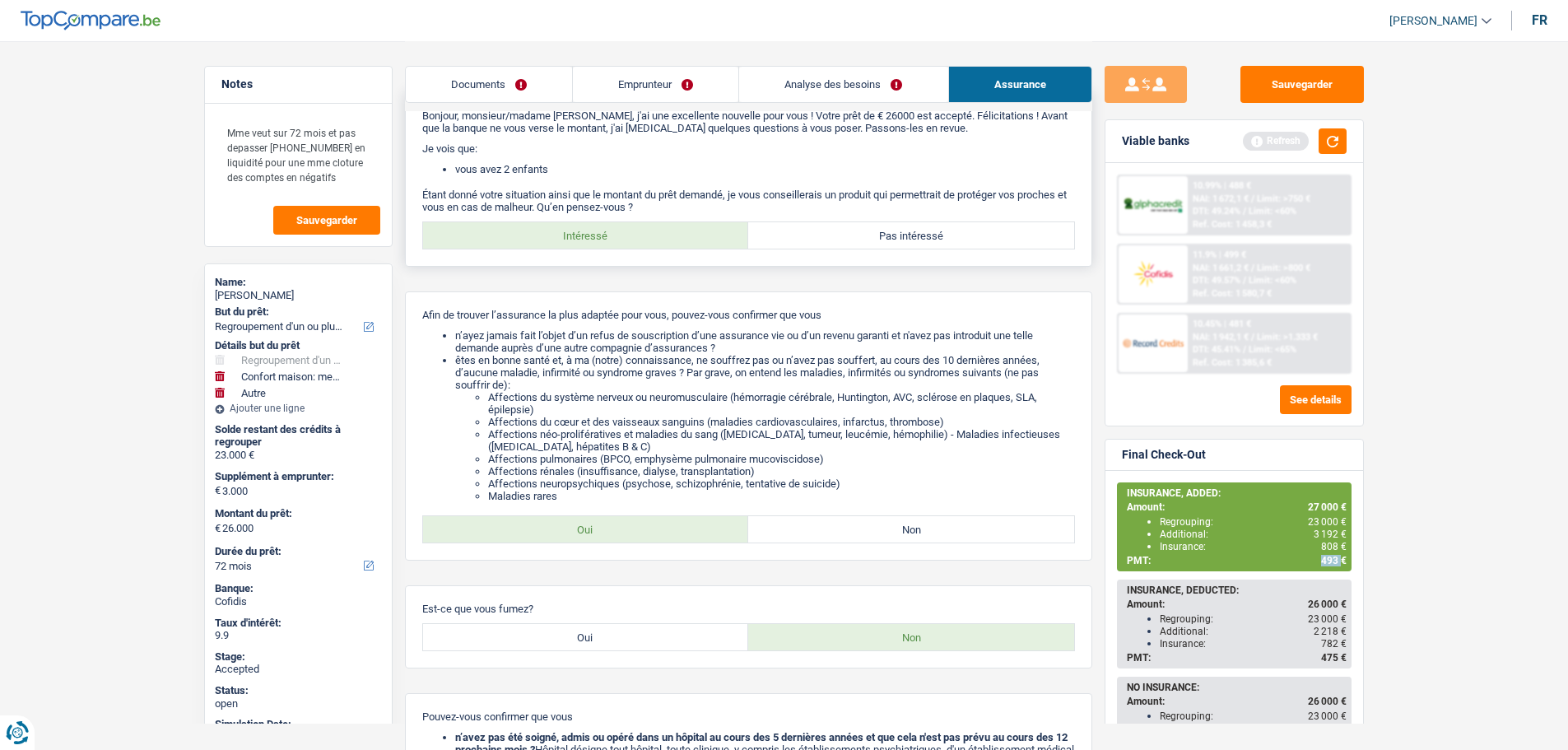
scroll to position [0, 0]
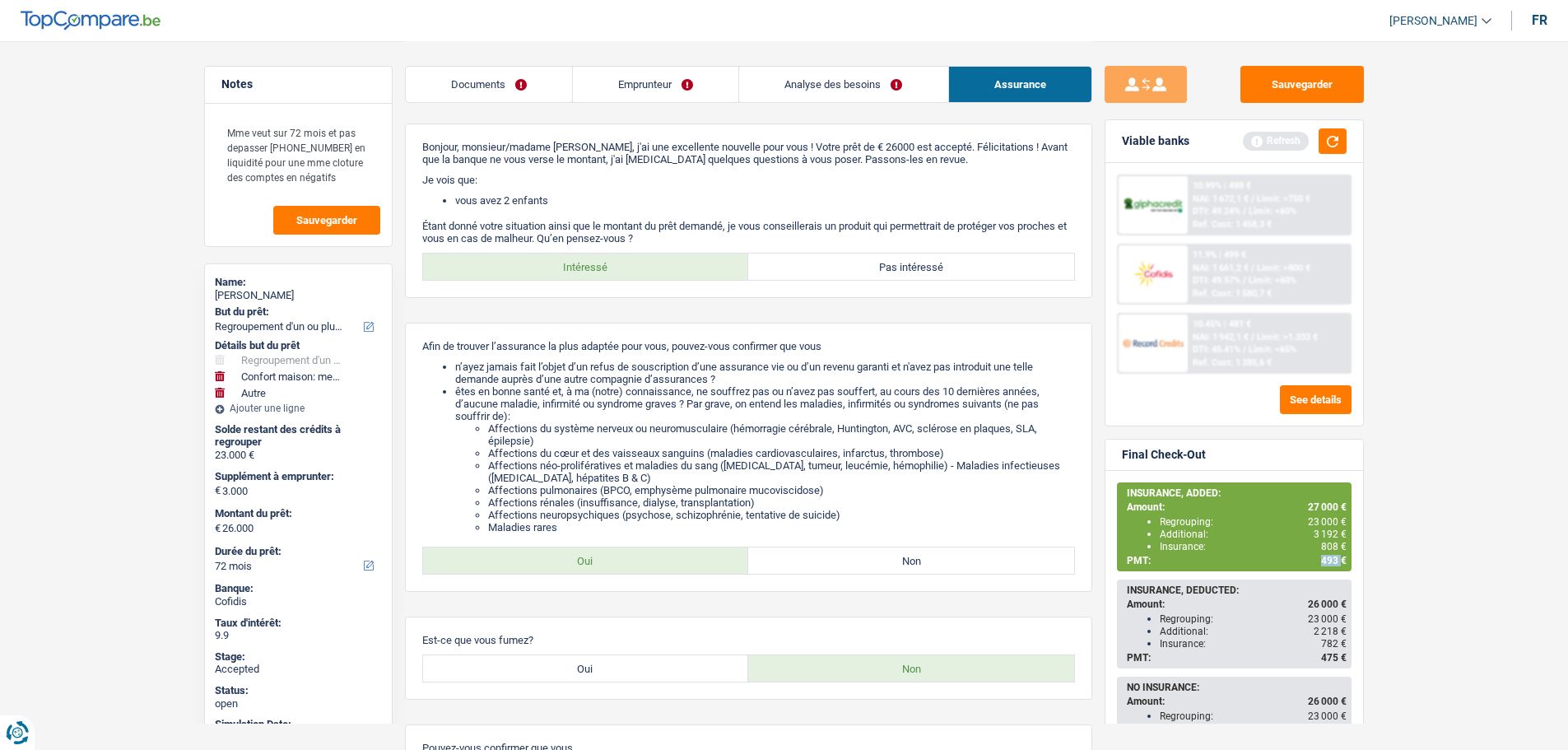
click at [629, 84] on link "Emprunteur" at bounding box center [655, 84] width 165 height 35
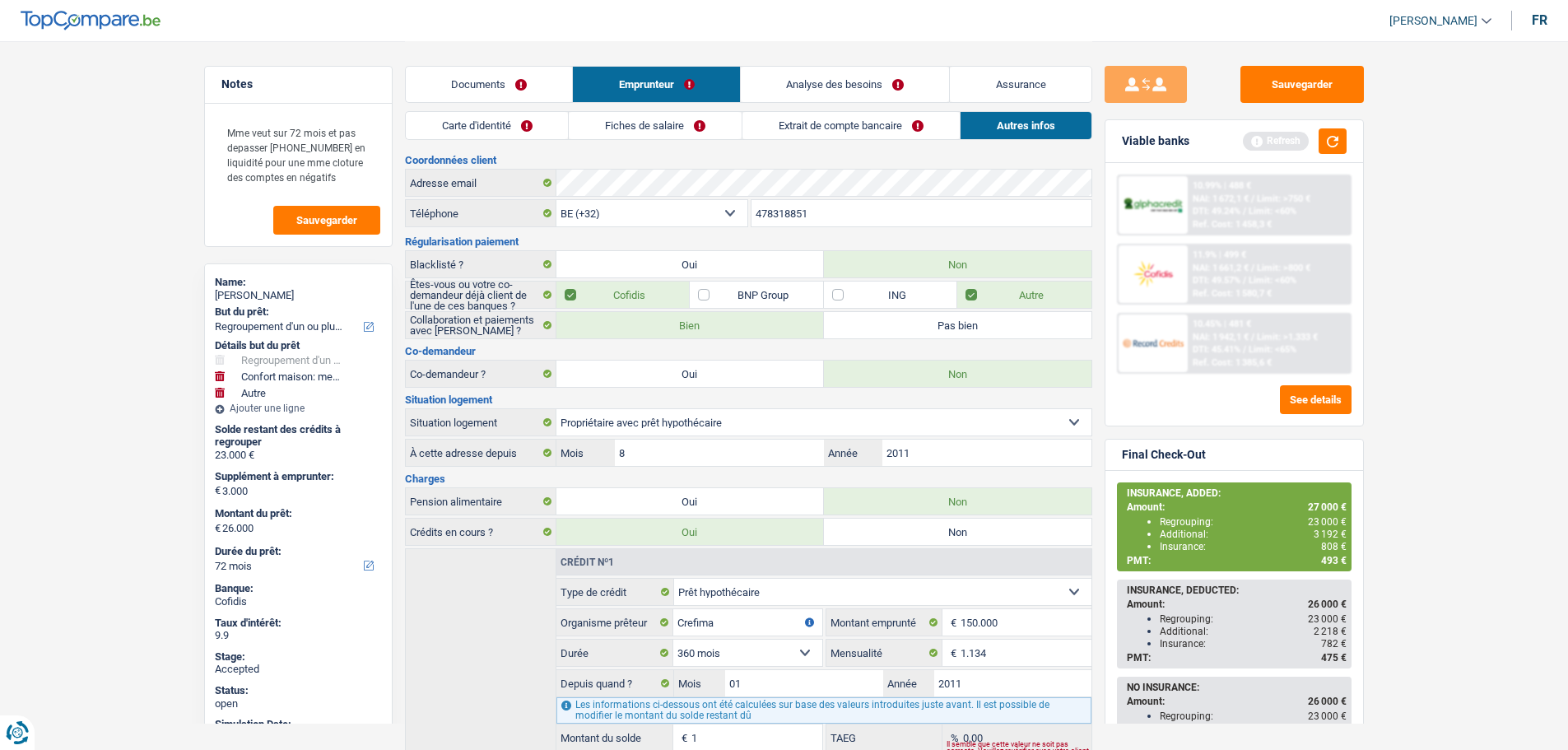
click at [278, 290] on div "Edwynne MOREAU" at bounding box center [298, 295] width 167 height 14
click at [278, 290] on div "Edwynne MOREAU" at bounding box center [298, 295] width 167 height 14
click at [278, 289] on div "Edwynne MOREAU" at bounding box center [298, 295] width 167 height 14
copy div "Edwynne MOREAU"
click at [771, 214] on input "478318851" at bounding box center [921, 213] width 340 height 26
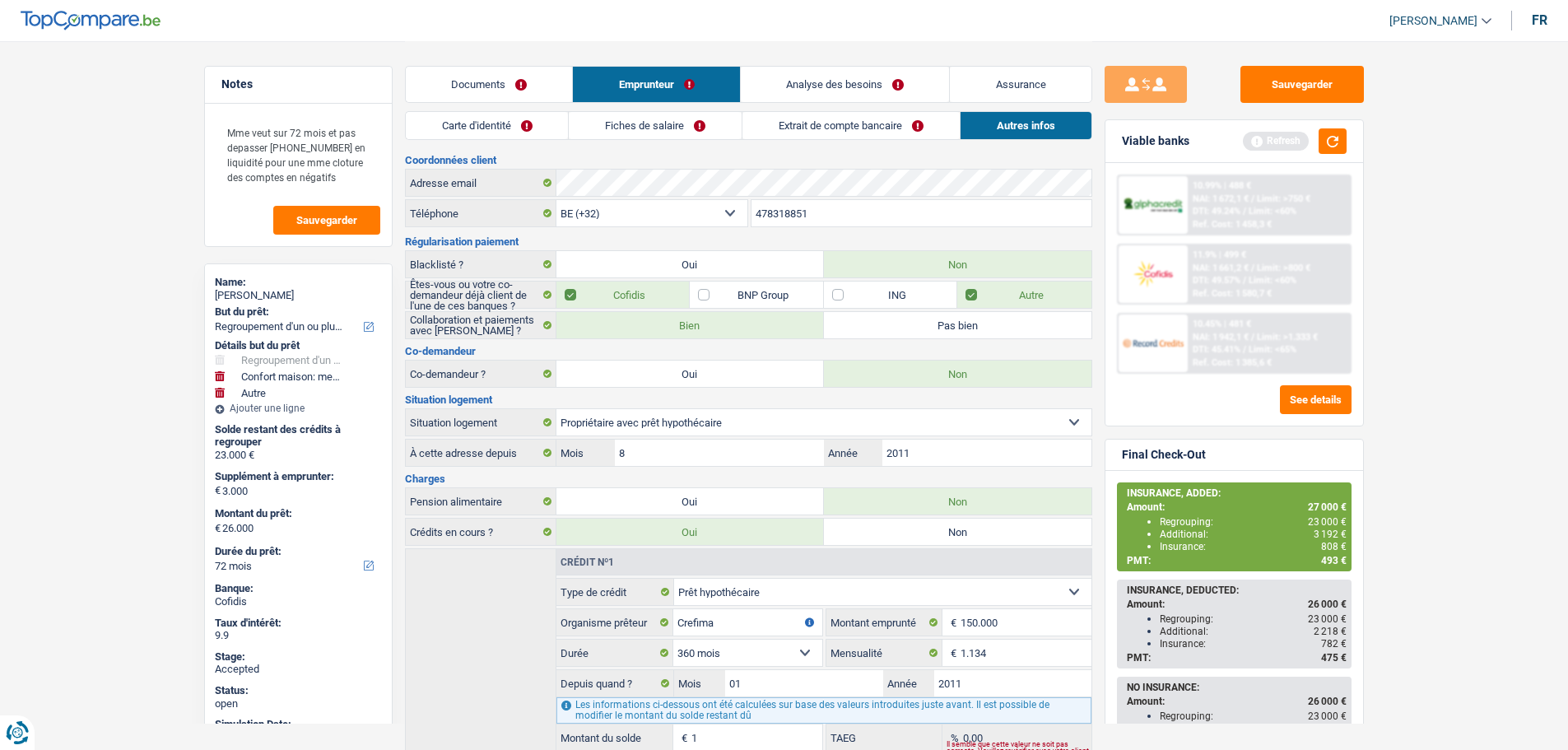
click at [771, 214] on input "478318851" at bounding box center [921, 213] width 340 height 26
click at [629, 120] on link "Fiches de salaire" at bounding box center [655, 126] width 173 height 27
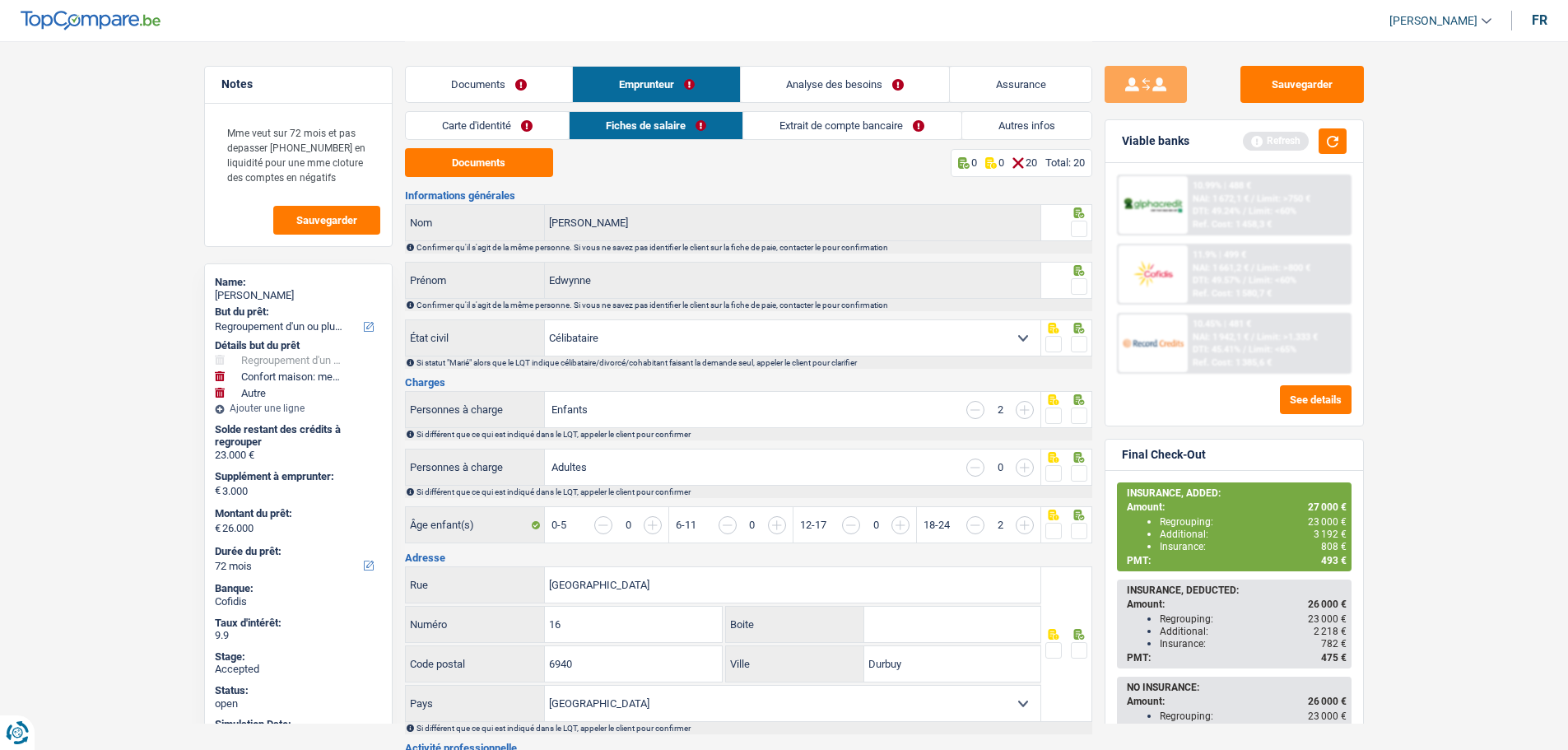
click at [809, 81] on link "Analyse des besoins" at bounding box center [845, 84] width 209 height 35
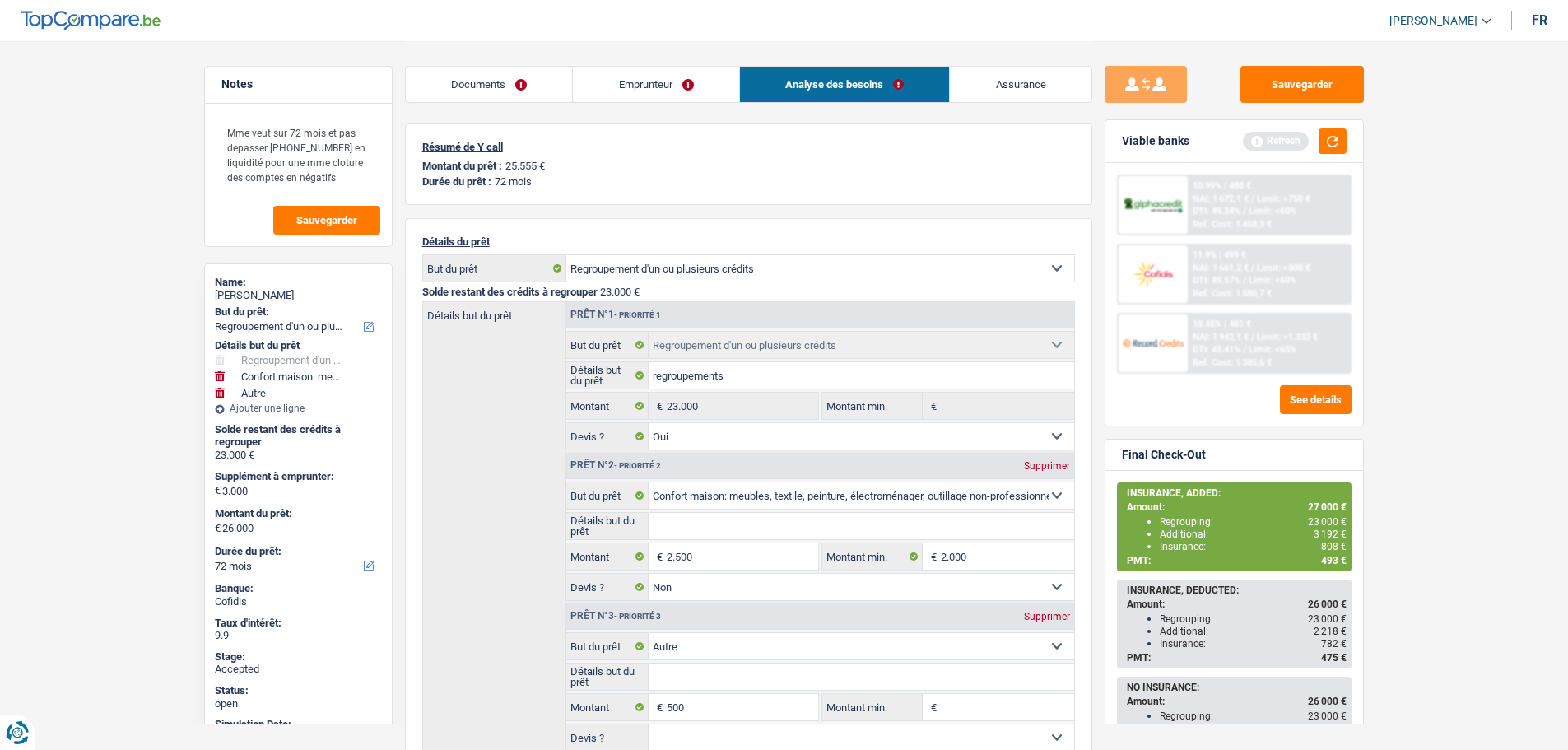
click at [663, 80] on link "Emprunteur" at bounding box center [656, 84] width 166 height 35
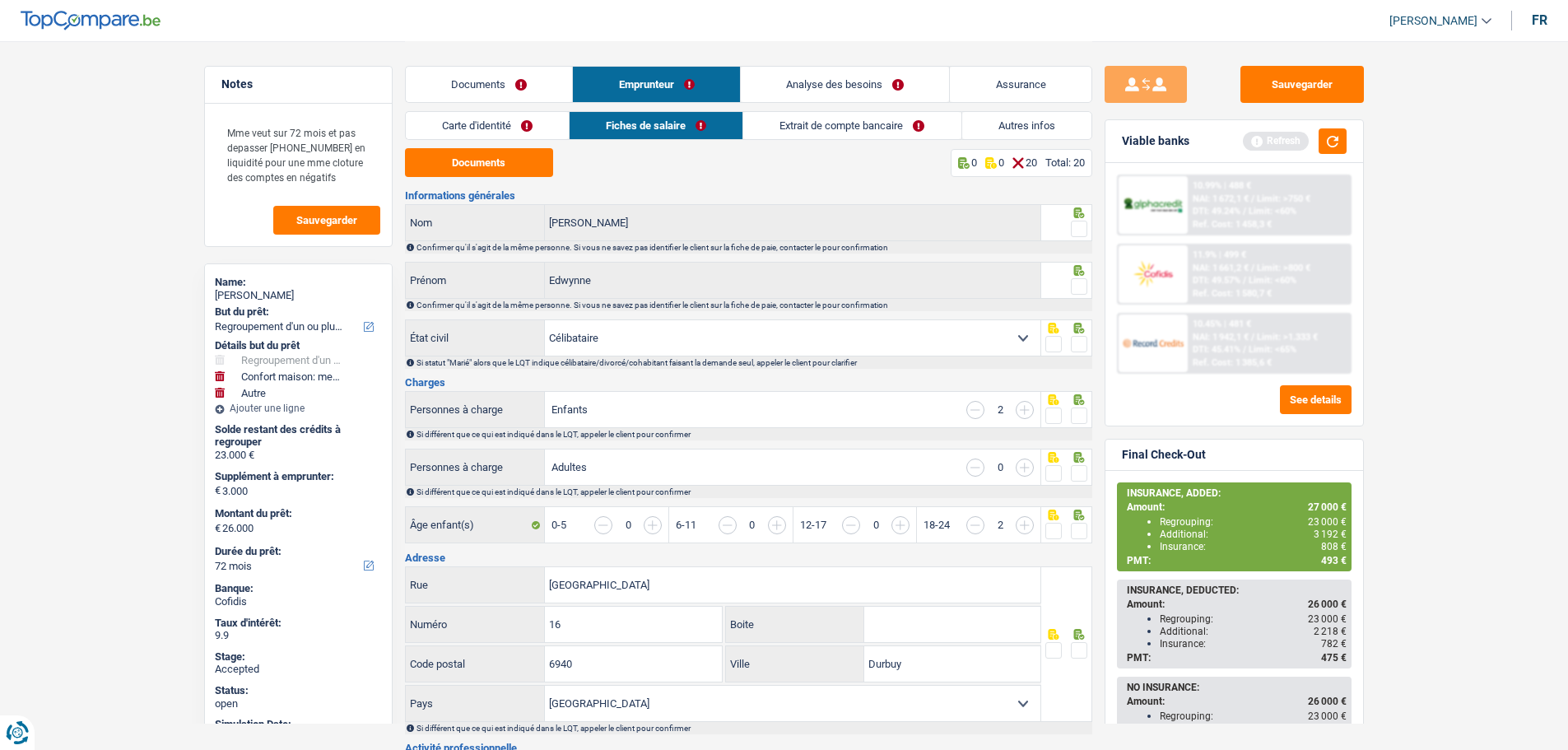
click at [1022, 133] on link "Autres infos" at bounding box center [1026, 126] width 129 height 27
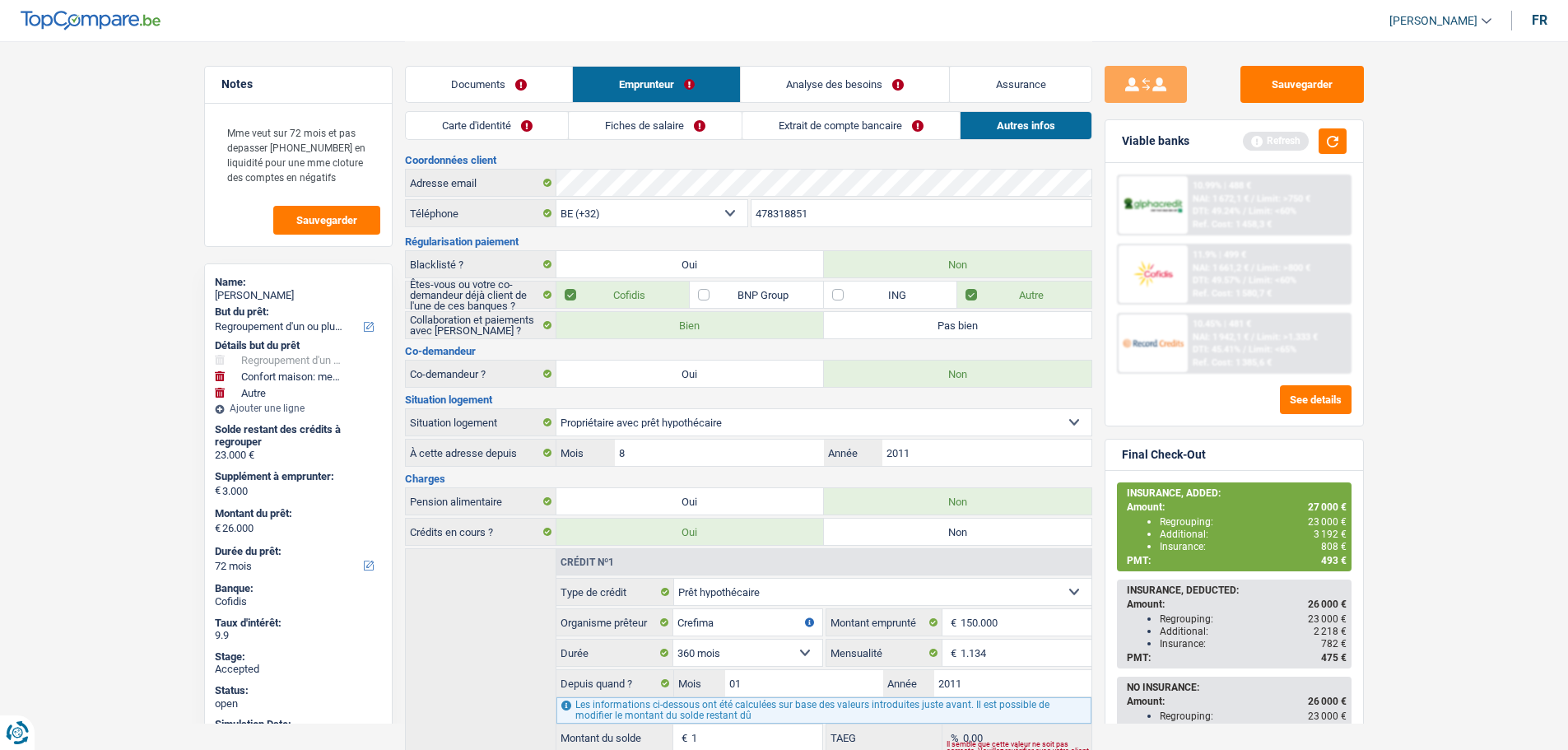
click at [1019, 87] on link "Assurance" at bounding box center [1020, 84] width 142 height 35
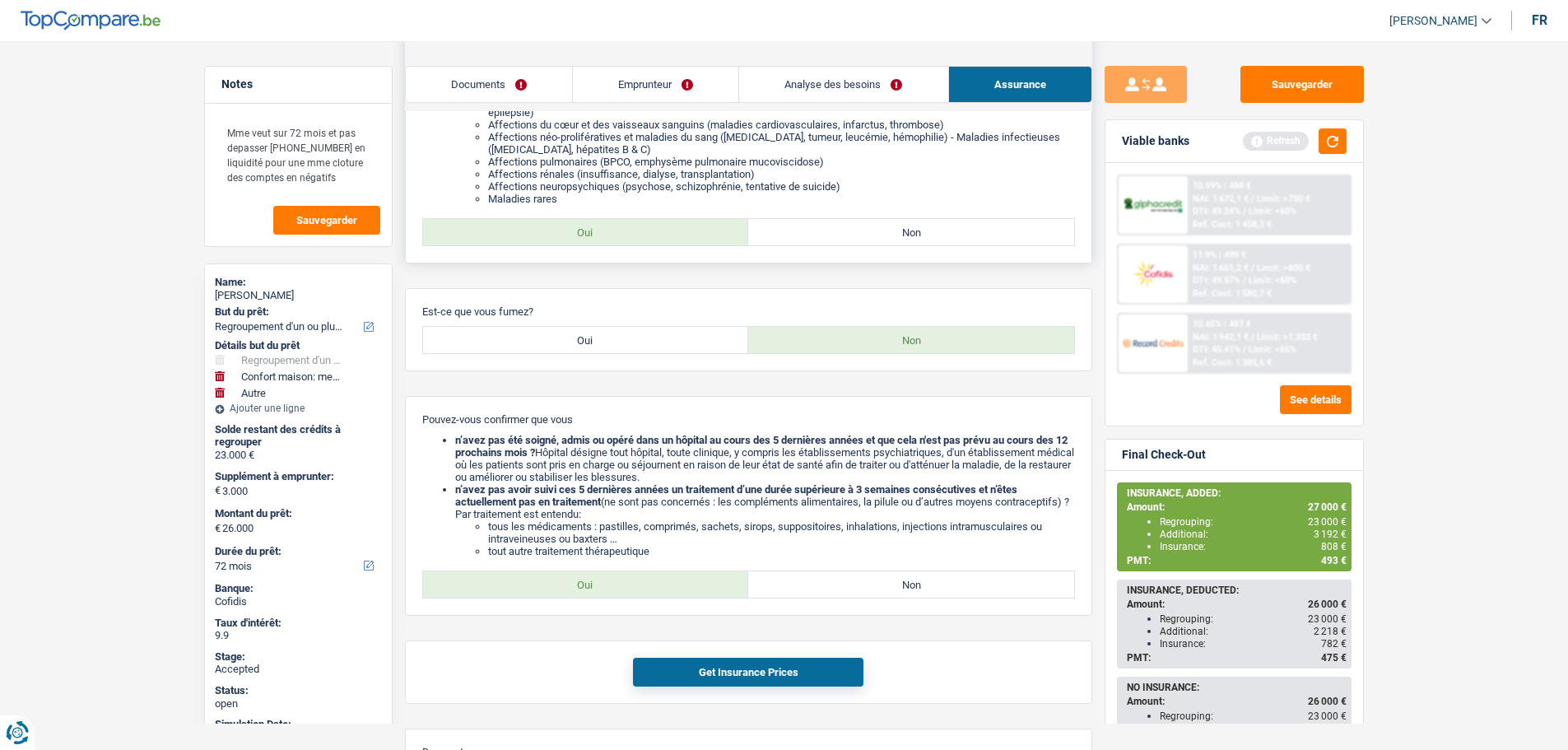
scroll to position [329, 0]
click at [1220, 71] on div "Sauvegarder" at bounding box center [1233, 84] width 260 height 37
click at [1333, 81] on button "Sauvegarder" at bounding box center [1302, 84] width 124 height 37
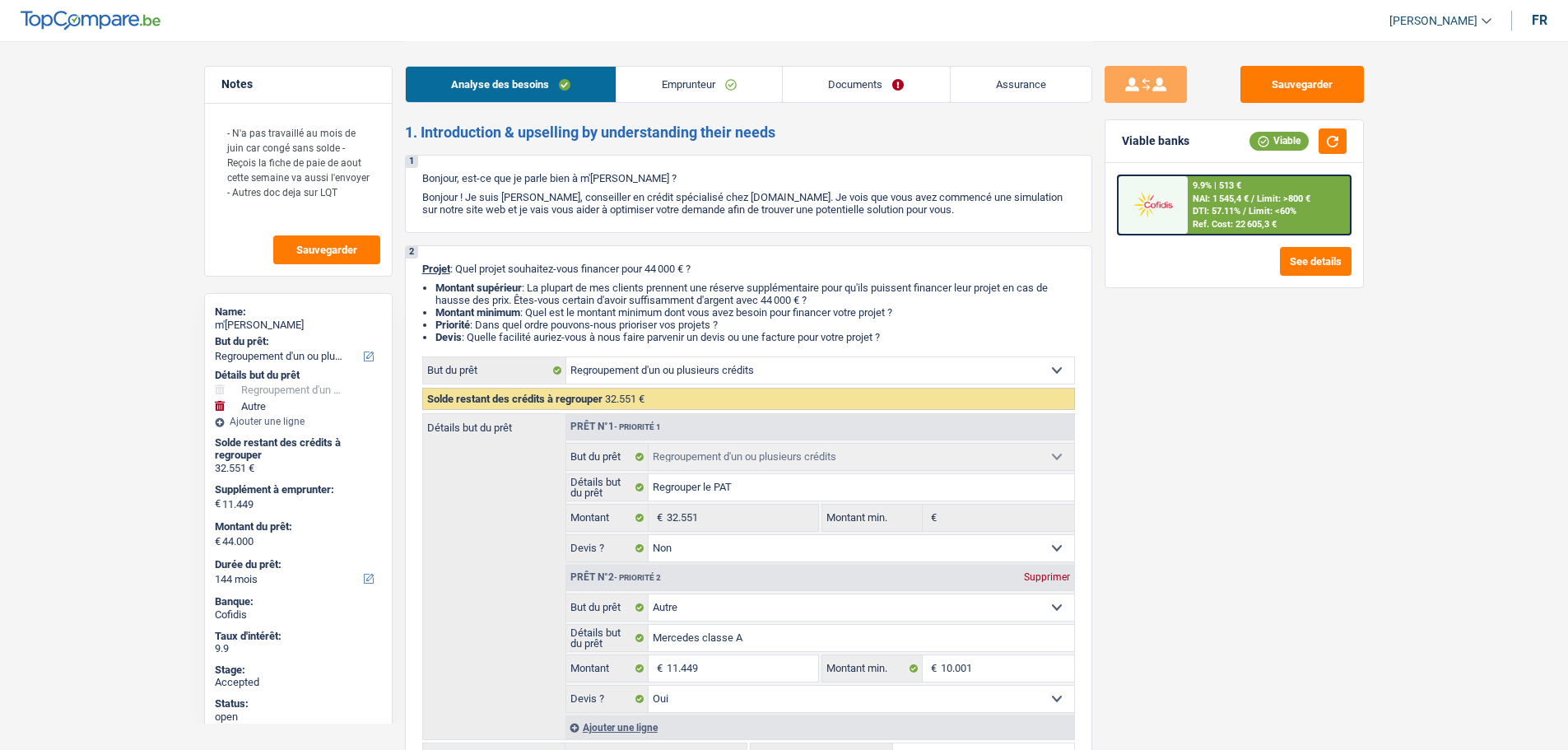
select select "refinancing"
select select "other"
select select "144"
select select "refinancing"
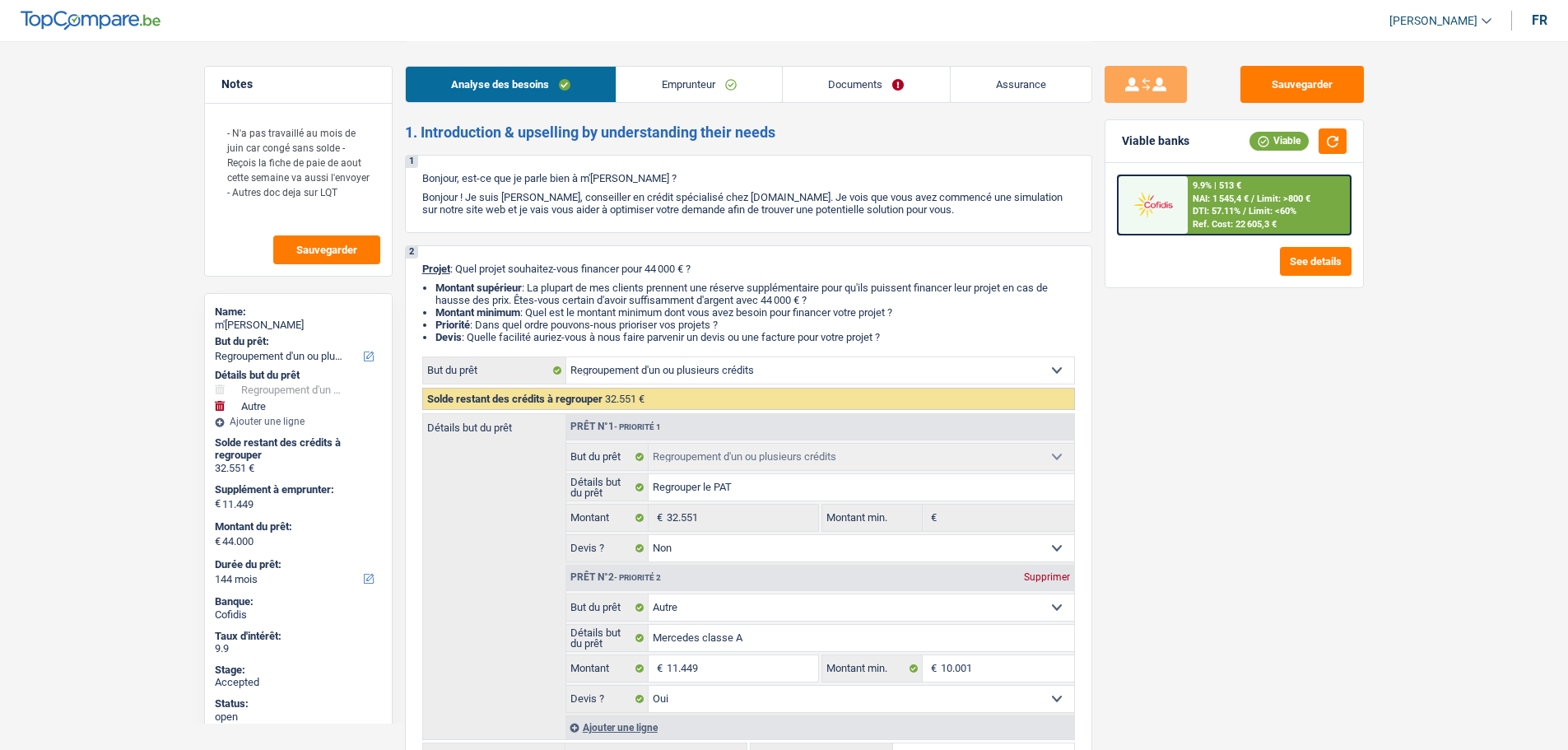
select select "refinancing"
select select "false"
select select "other"
select select "yes"
select select "144"
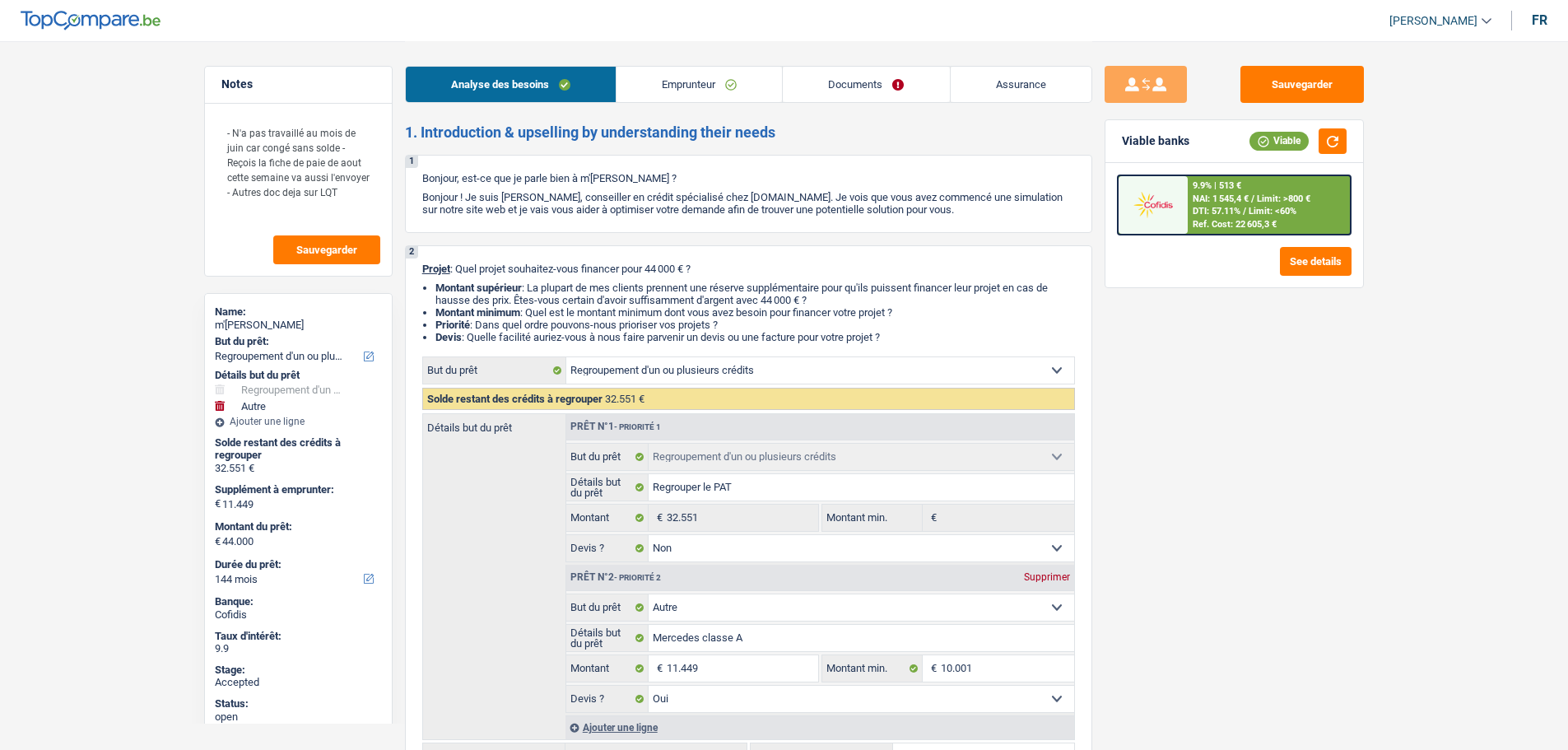
select select "worker"
select select "familyAllowances"
select select "netSalary"
select select "ownerWithMortgage"
select select "mortgage"
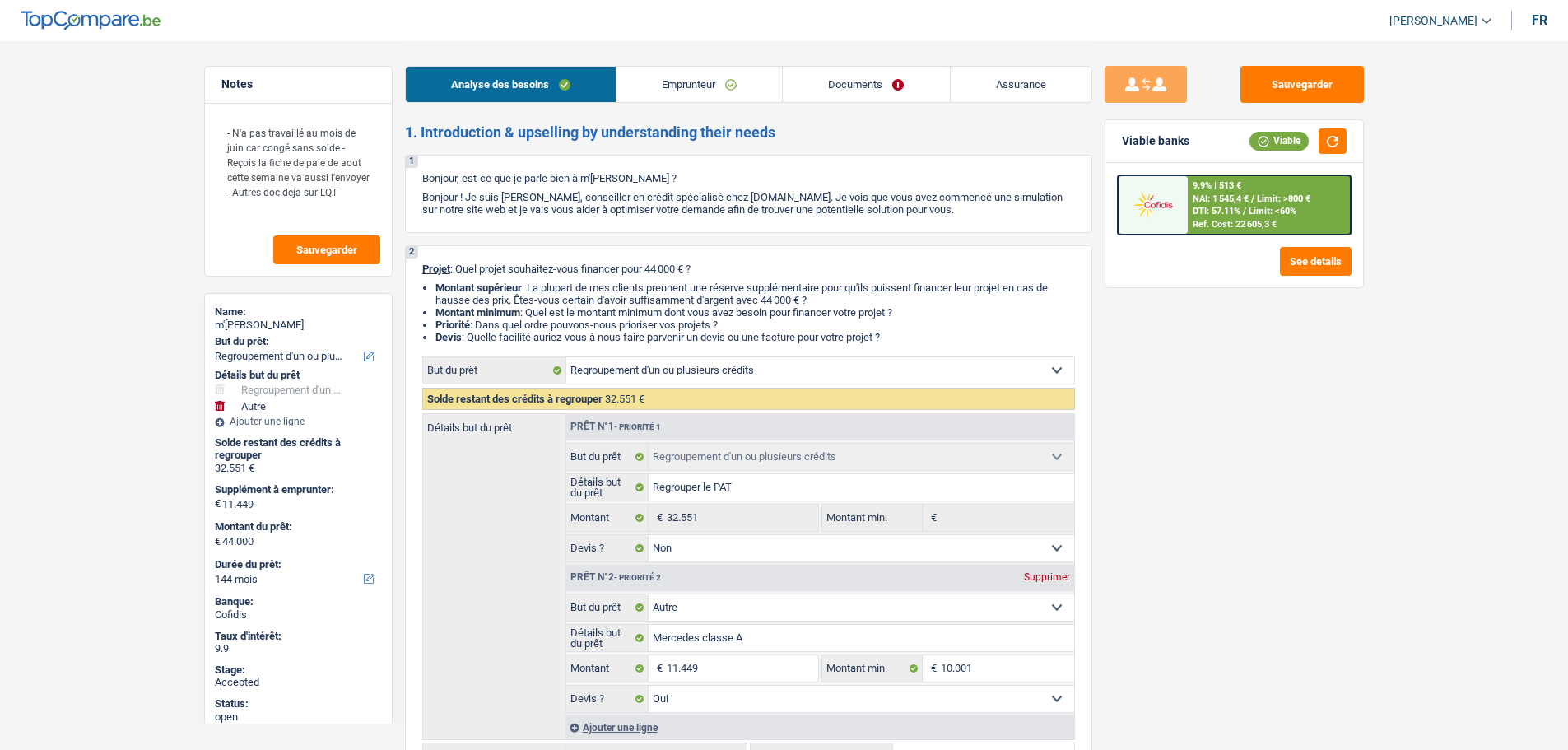
select select "360"
select select "personalLoan"
select select "homeFurnishingOrRelocation"
select select "120"
select select "refinancing"
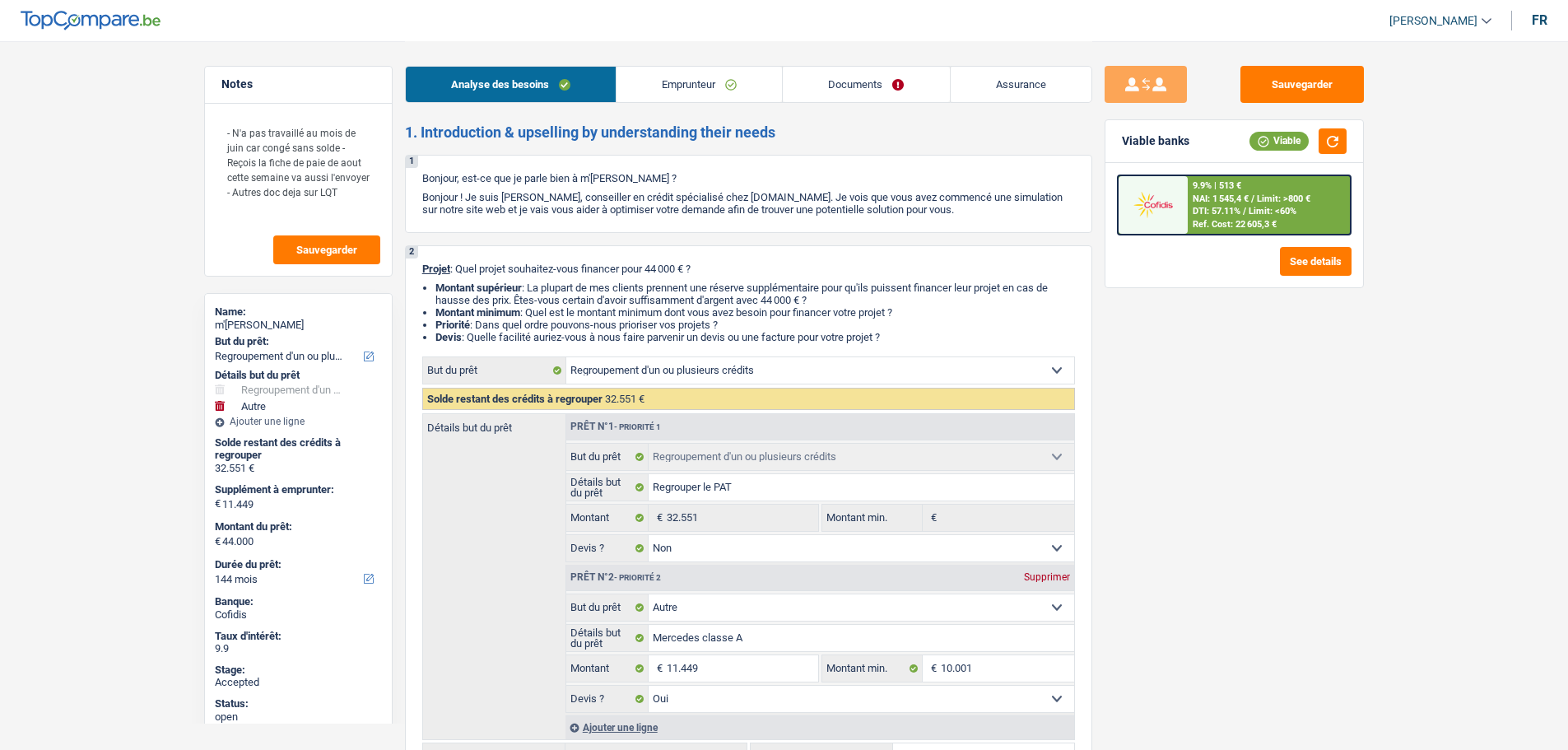
select select "refinancing"
select select "false"
select select "other"
select select "yes"
select select "144"
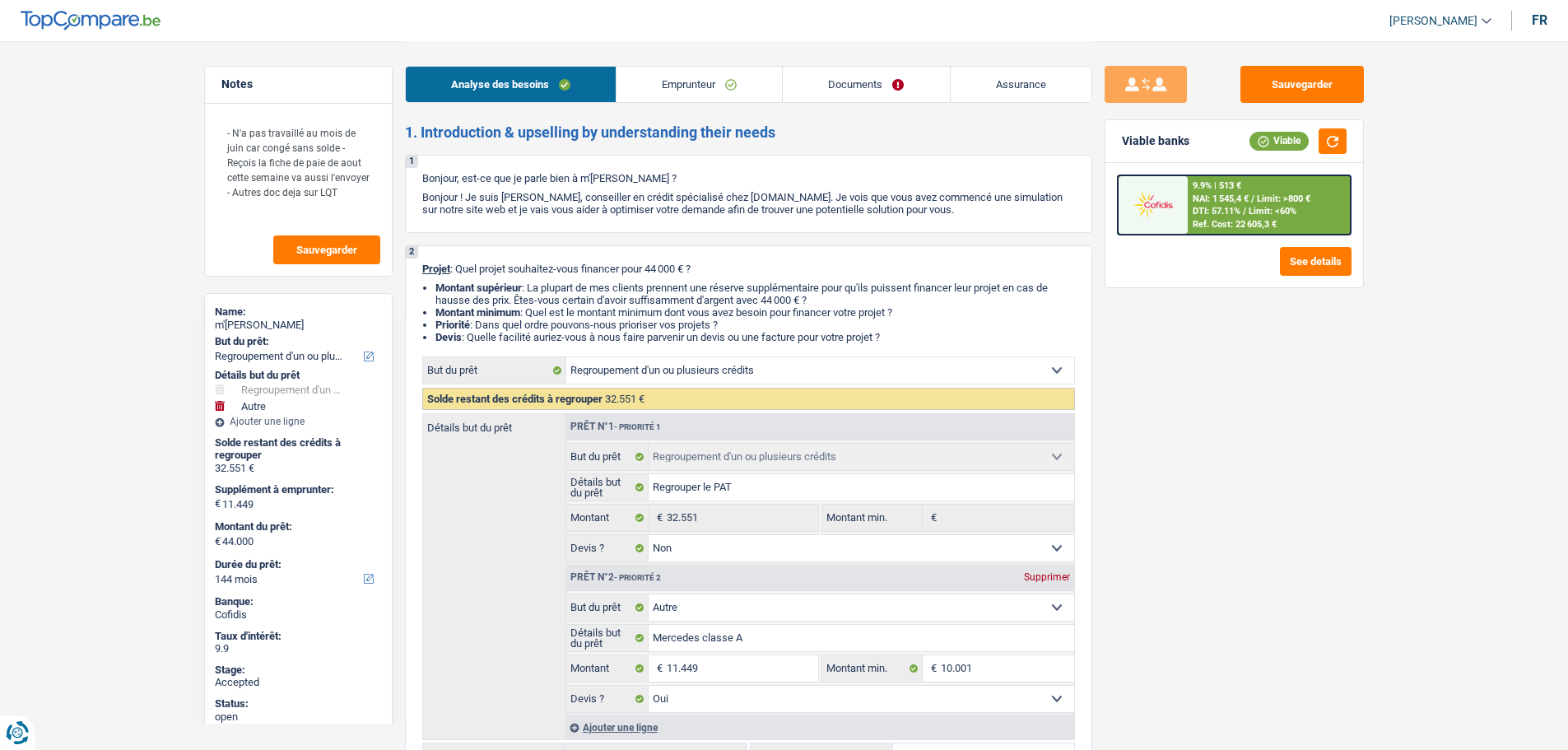
select select "refinancing"
select select "other"
select select "144"
select select "refinancing"
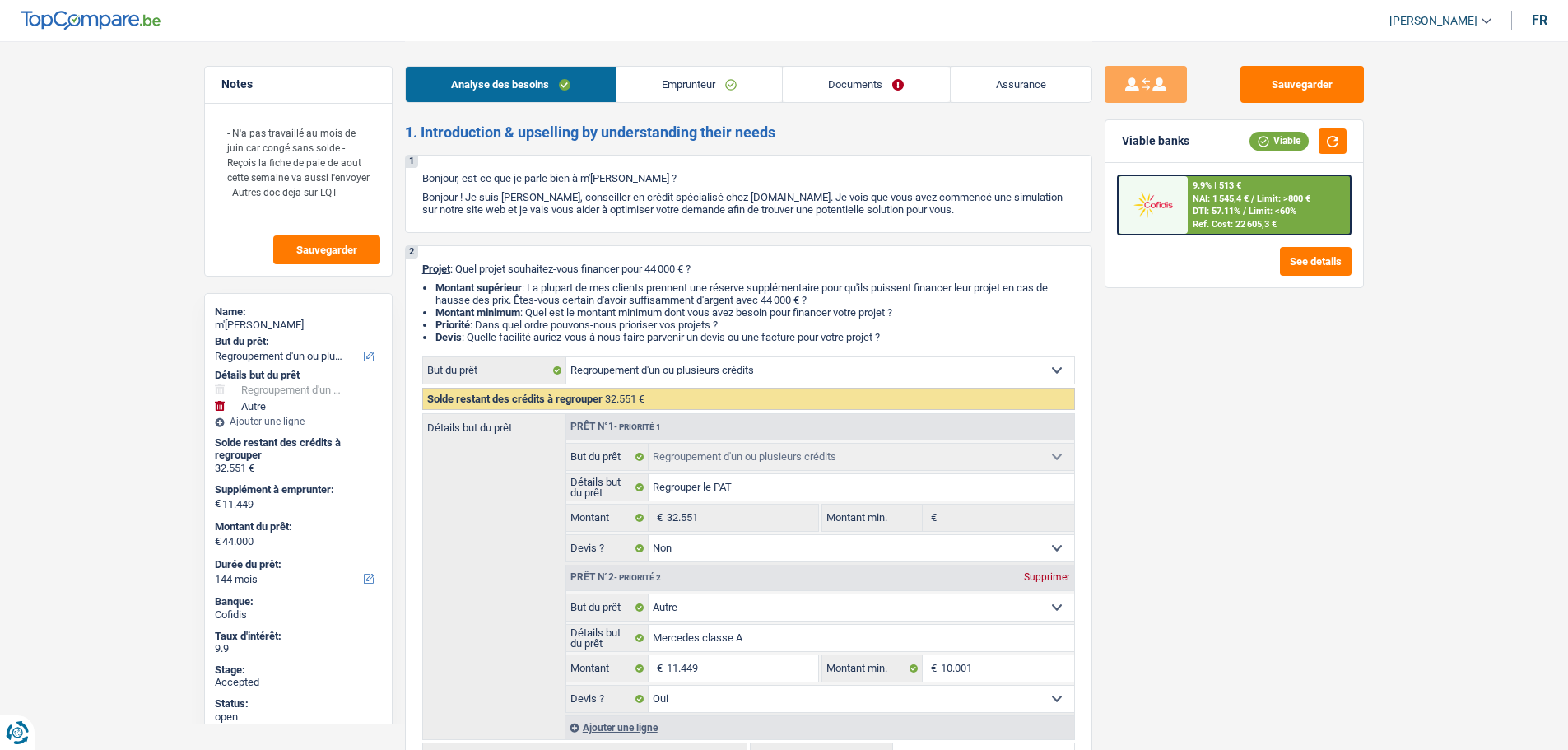
select select "refinancing"
select select "false"
select select "other"
select select "yes"
select select "144"
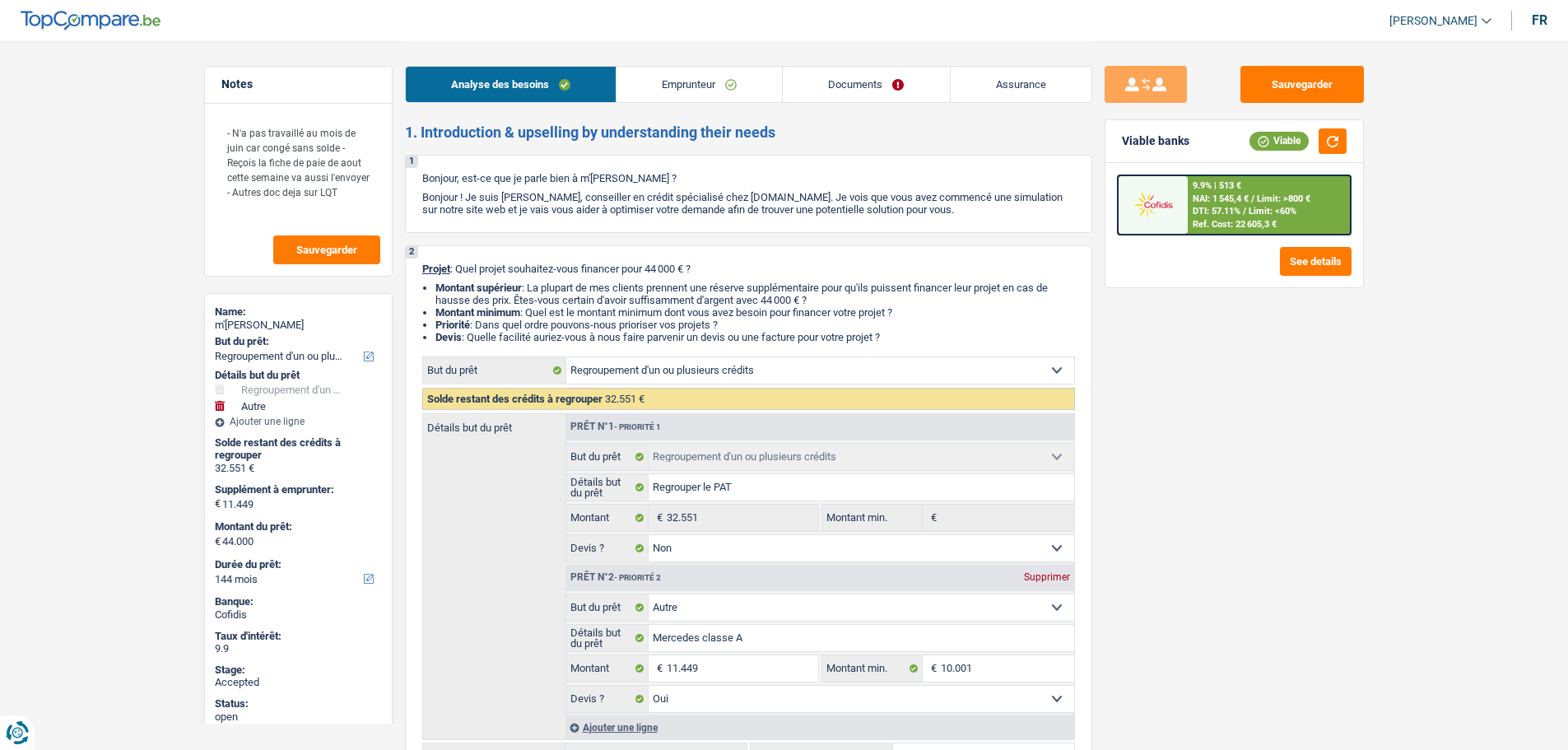
select select "worker"
select select "familyAllowances"
select select "netSalary"
select select "ownerWithMortgage"
select select "mortgage"
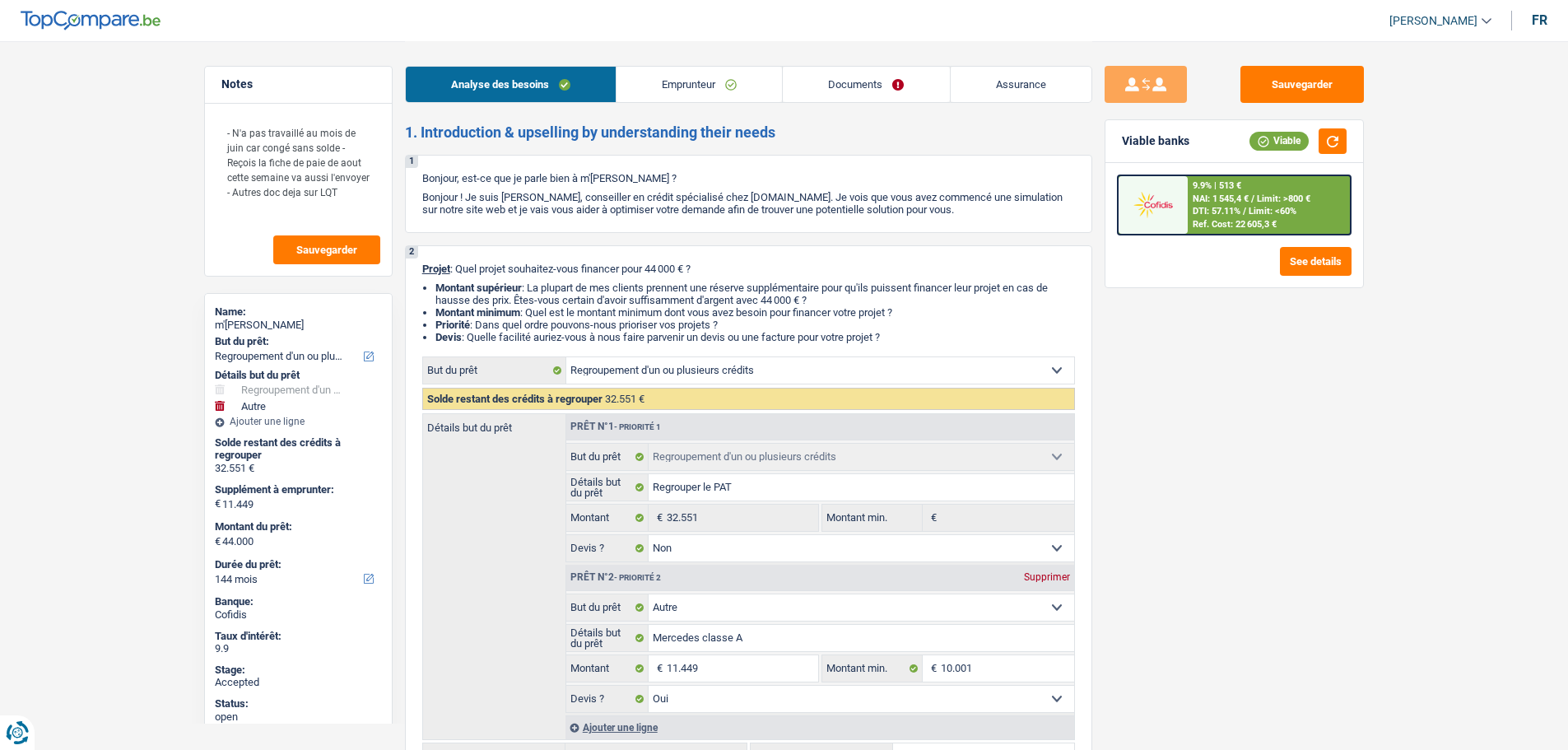
select select "360"
select select "personalLoan"
select select "homeFurnishingOrRelocation"
select select "120"
select select "refinancing"
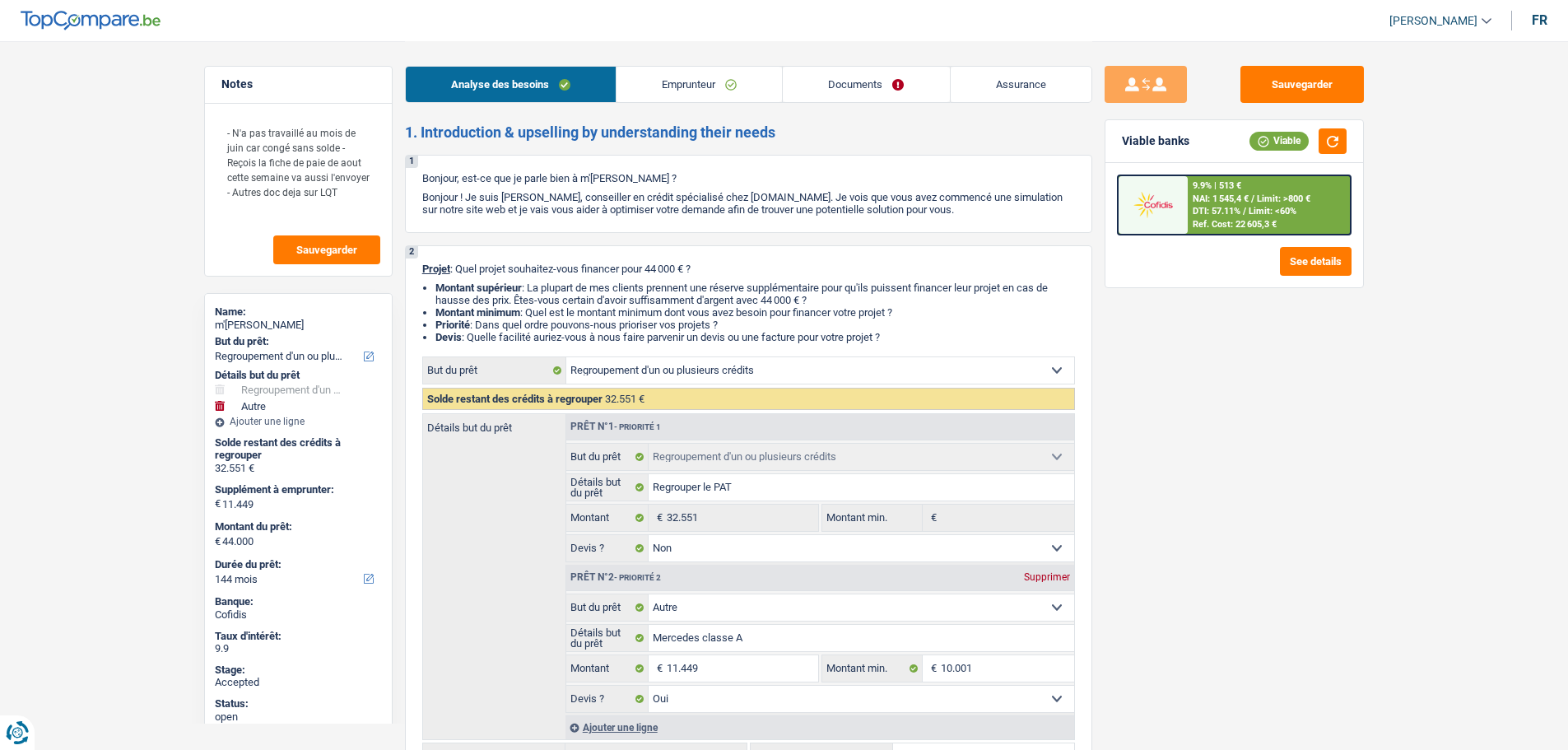
select select "refinancing"
select select "false"
select select "other"
select select "yes"
select select "144"
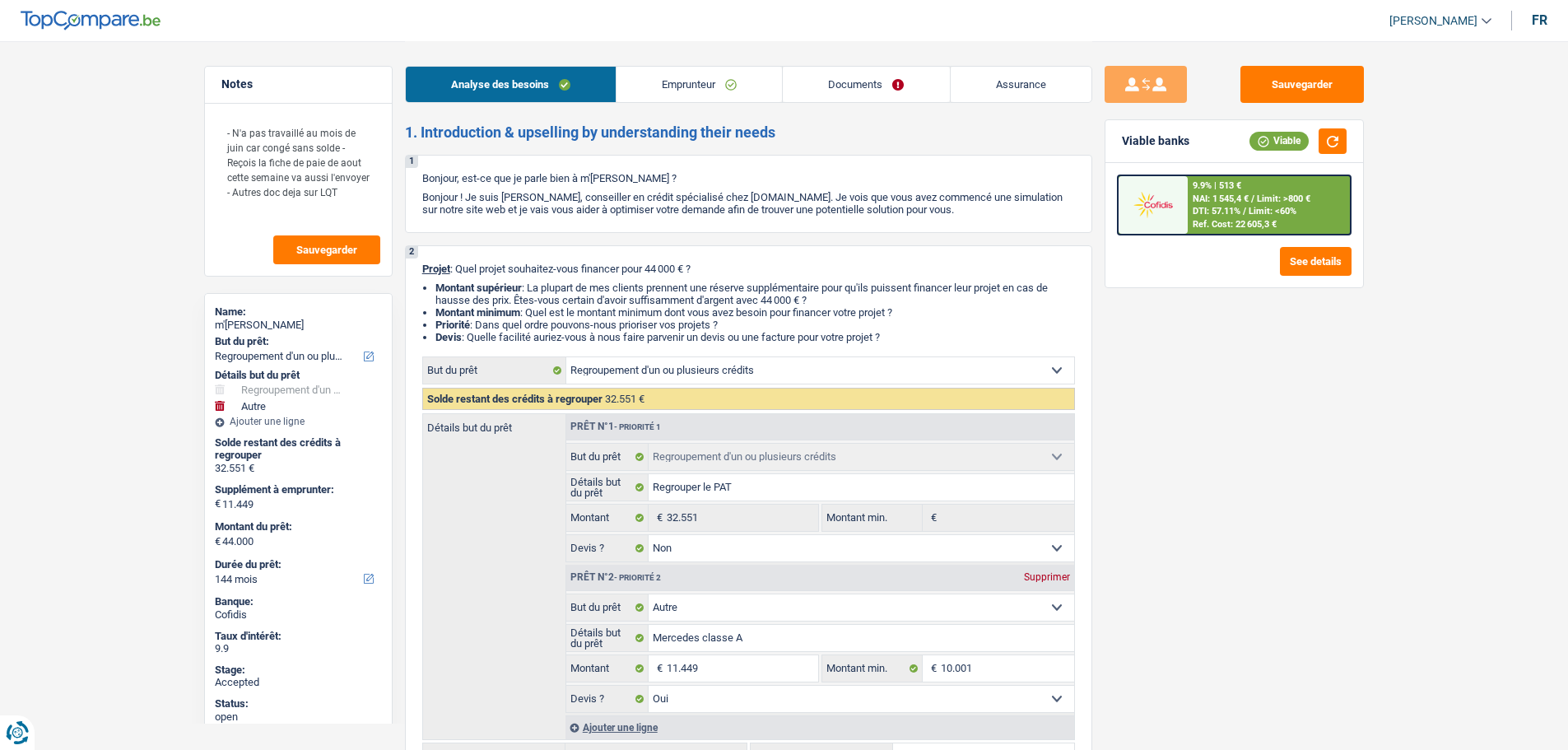
click at [674, 93] on link "Emprunteur" at bounding box center [699, 84] width 165 height 35
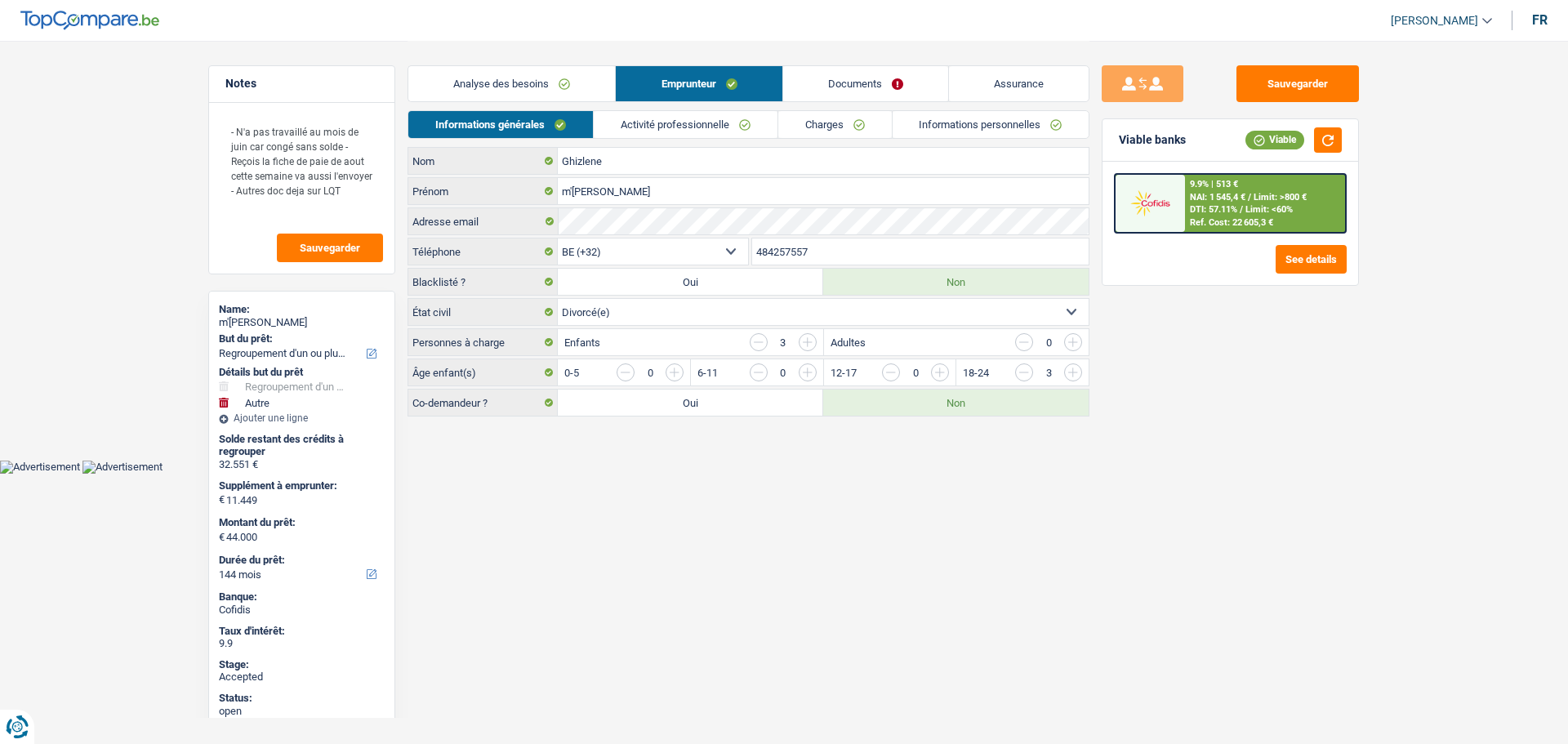
click at [1022, 129] on link "Informations personnelles" at bounding box center [991, 125] width 197 height 27
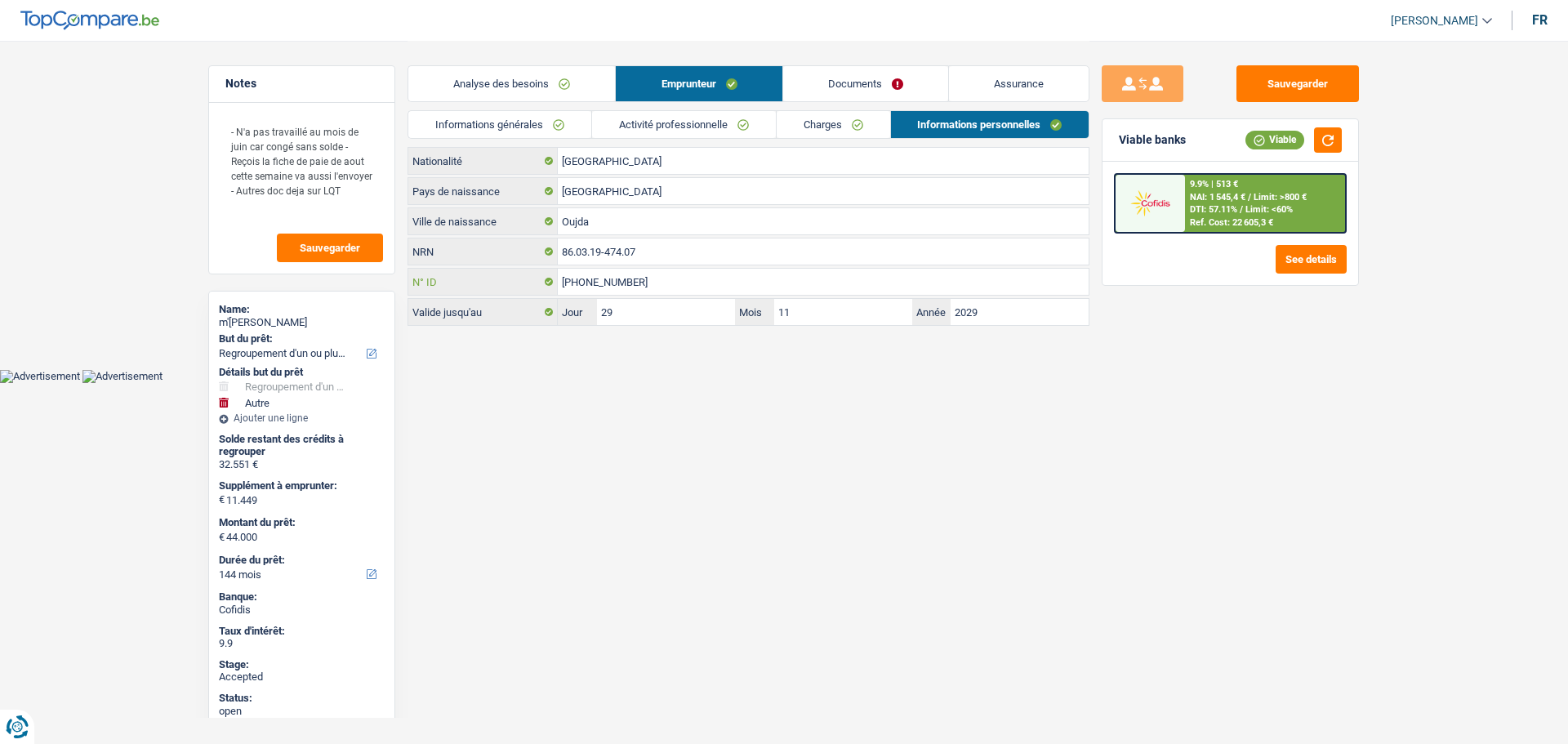
click at [600, 284] on input "592-9672675-13" at bounding box center [824, 281] width 531 height 26
click at [578, 245] on input "86.03.19-474.07" at bounding box center [824, 251] width 531 height 26
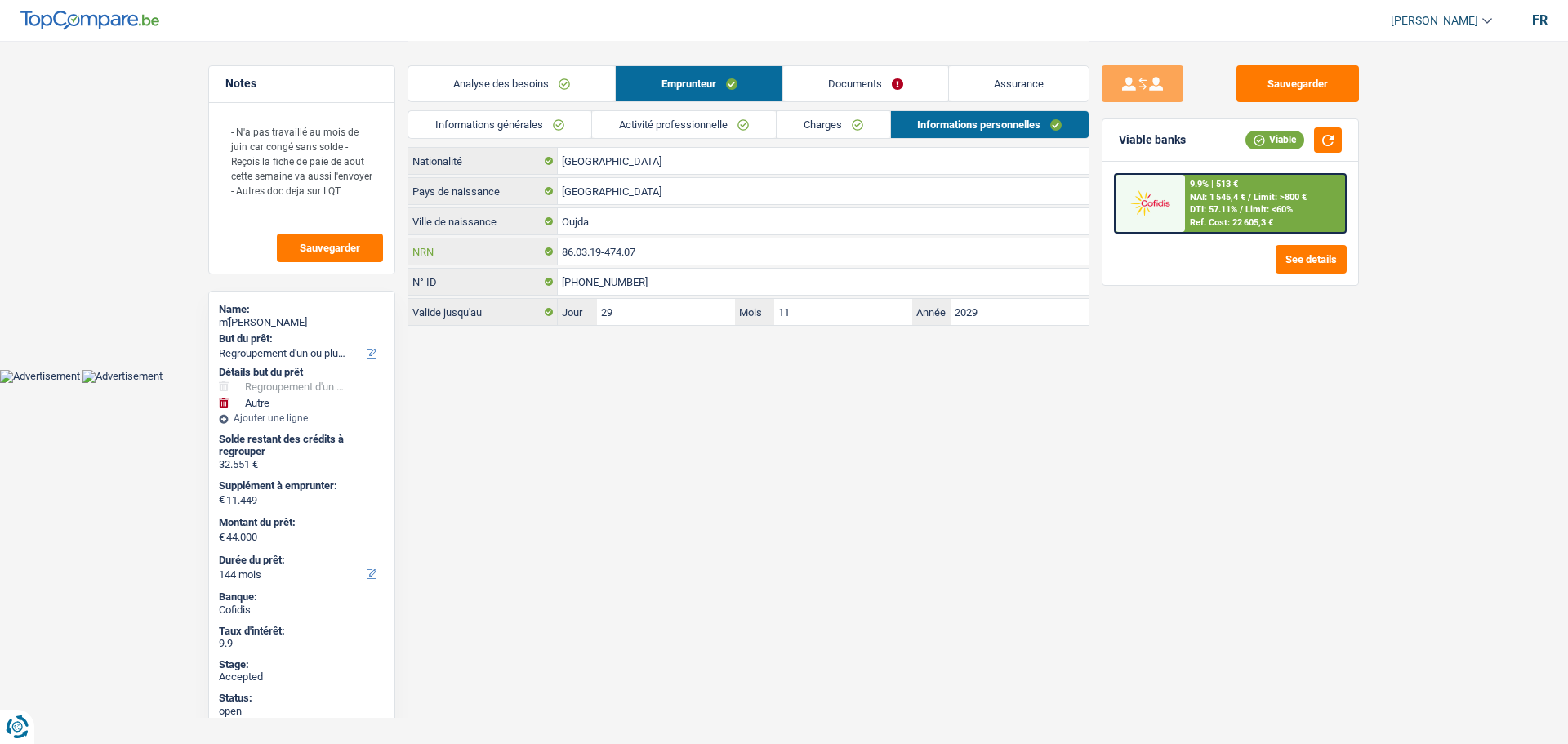
click at [578, 245] on input "86.03.19-474.07" at bounding box center [824, 251] width 531 height 26
click at [800, 121] on link "Charges" at bounding box center [834, 125] width 114 height 27
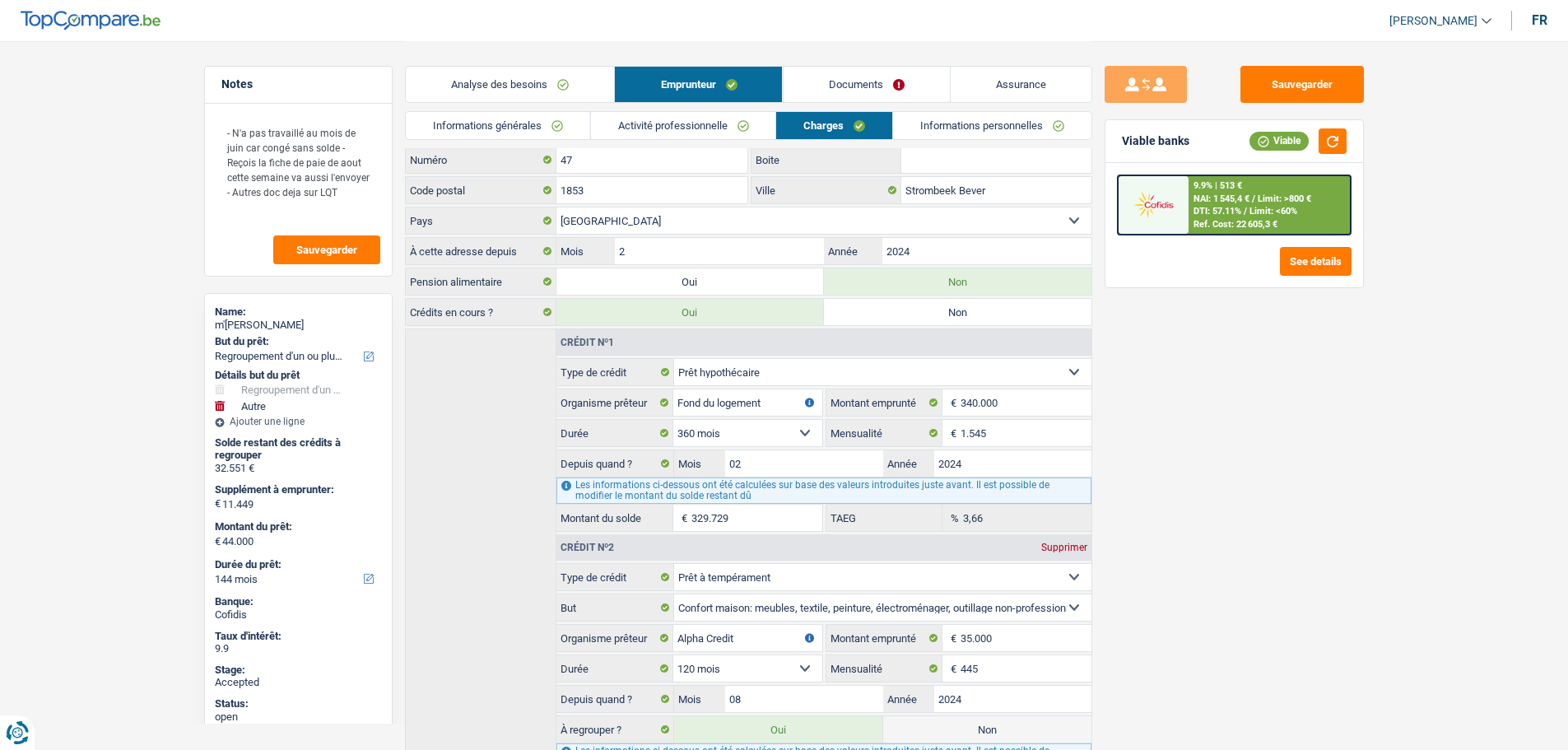
scroll to position [196, 0]
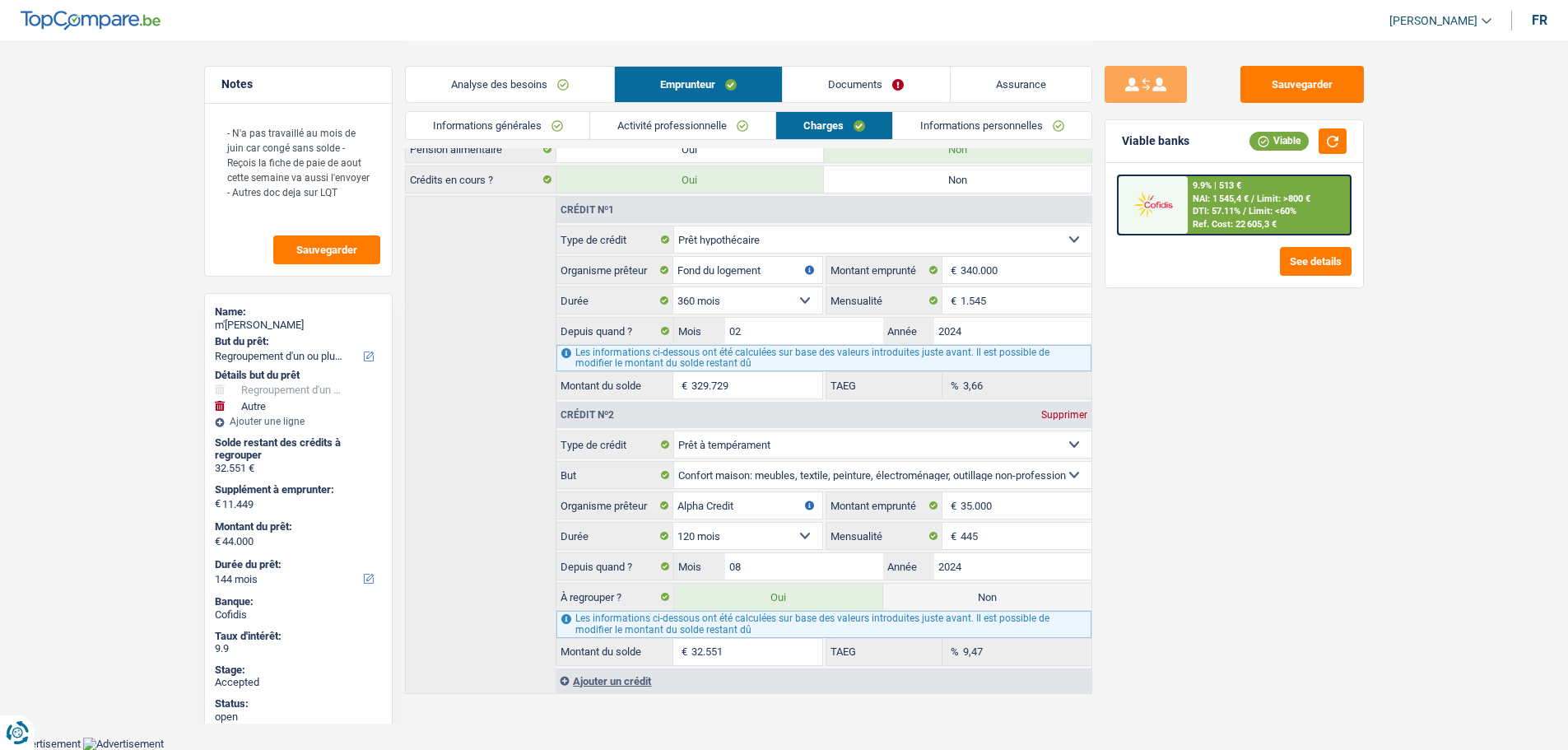
click at [843, 90] on link "Documents" at bounding box center [866, 84] width 166 height 35
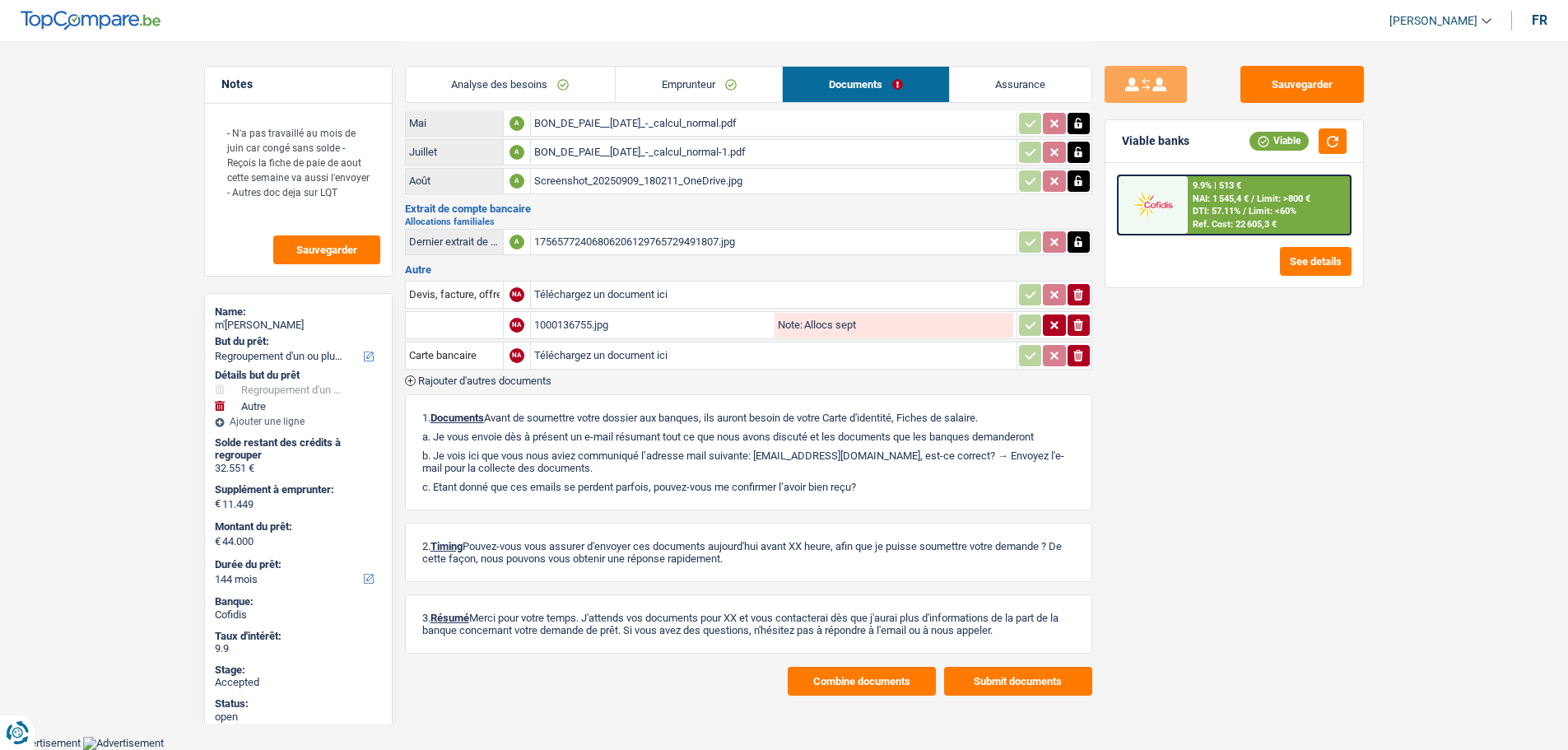
scroll to position [139, 0]
click at [1421, 17] on span "[PERSON_NAME]" at bounding box center [1432, 20] width 88 height 14
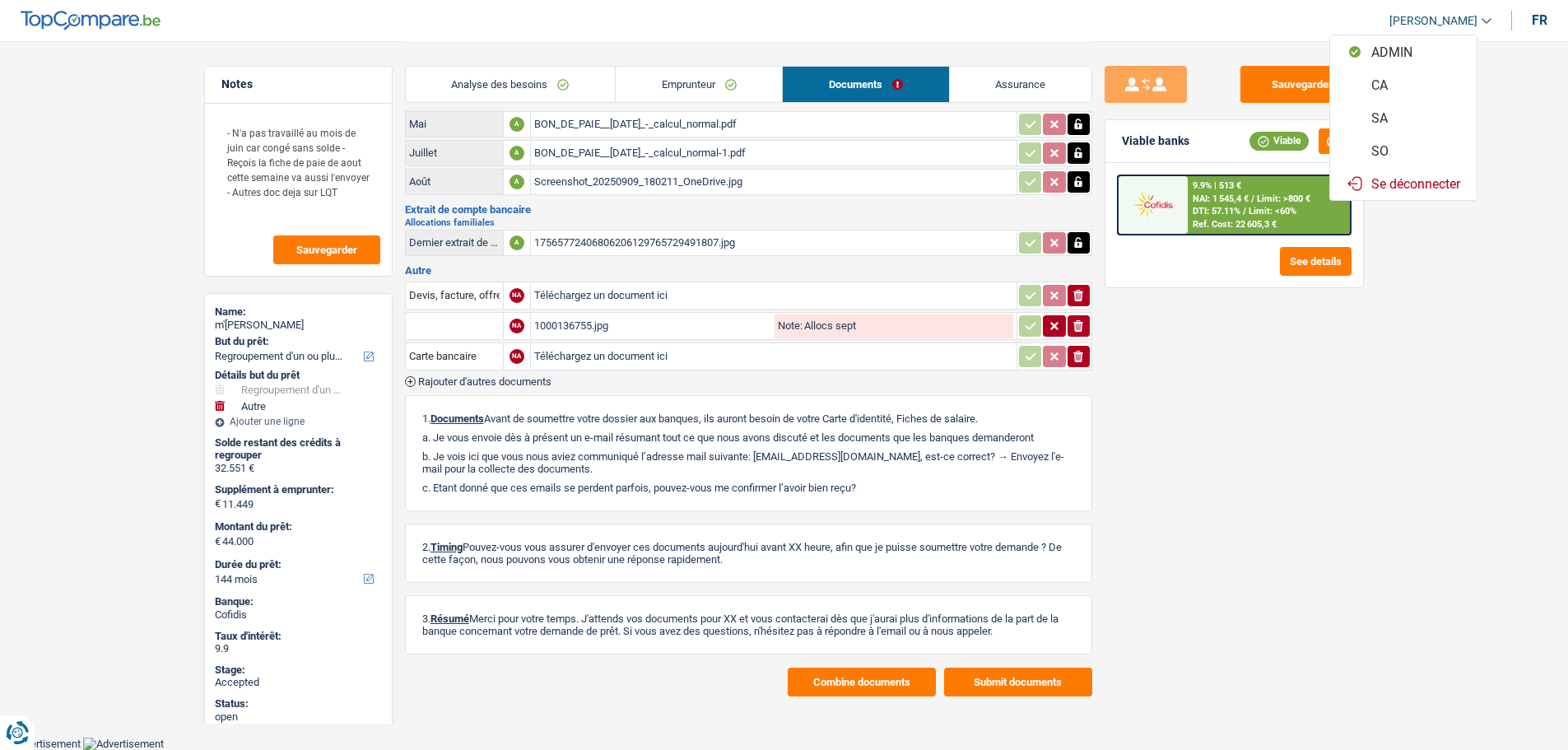
drag, startPoint x: 1403, startPoint y: 149, endPoint x: 626, endPoint y: 80, distance: 780.1
click at [1403, 149] on button "SO" at bounding box center [1403, 150] width 146 height 33
select select "refinancing"
select select "false"
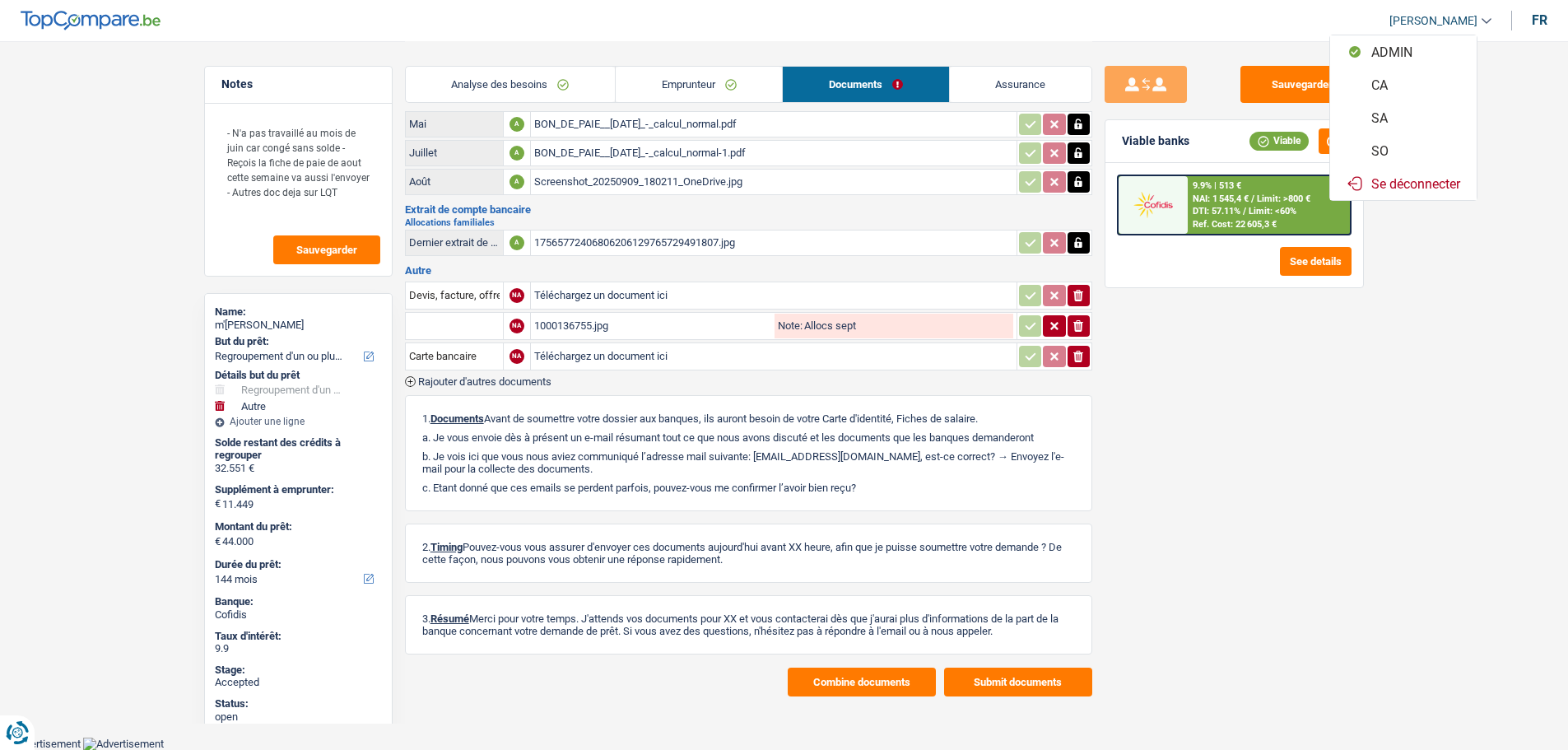
select select "other"
select select "yes"
select select "144"
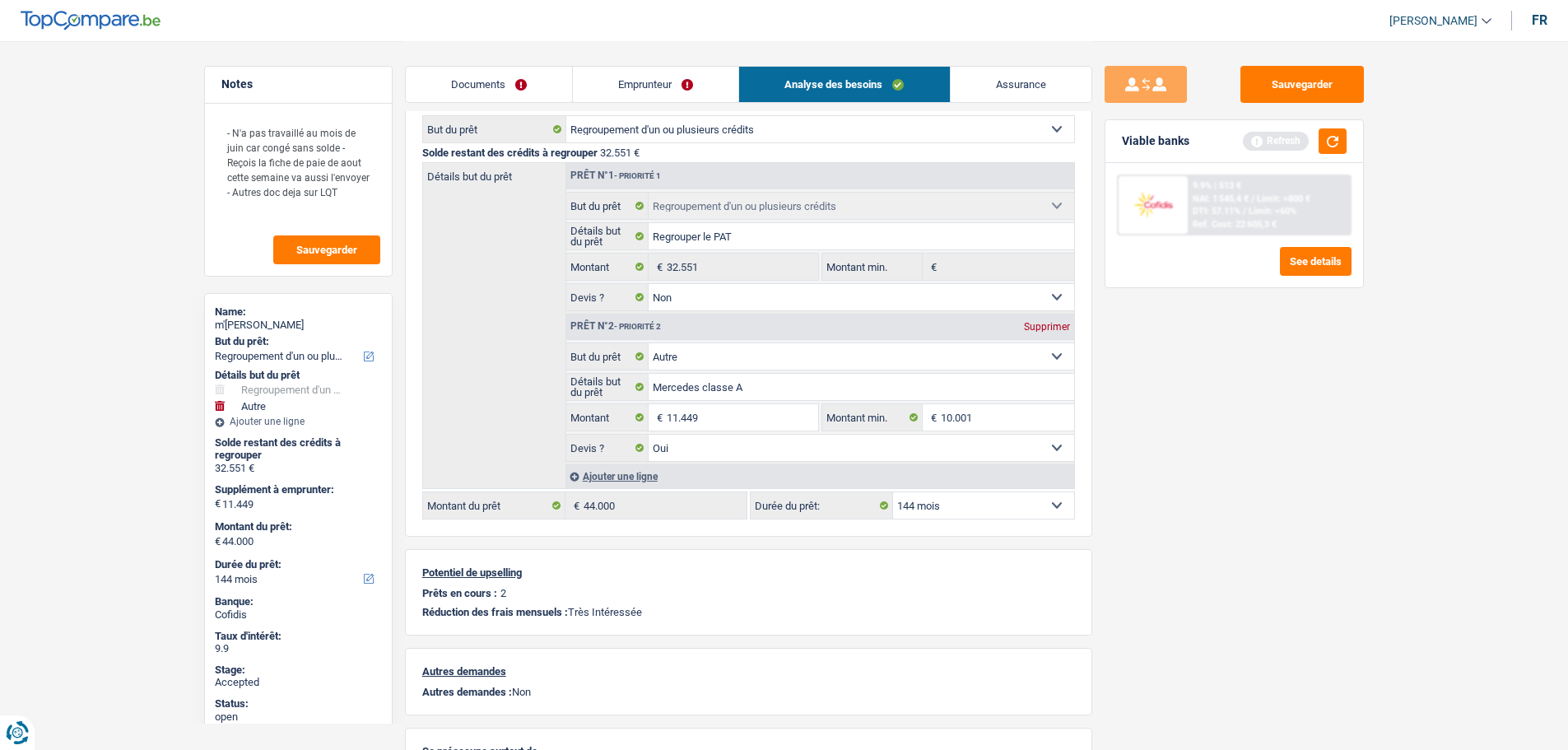
click at [477, 88] on link "Documents" at bounding box center [489, 84] width 166 height 35
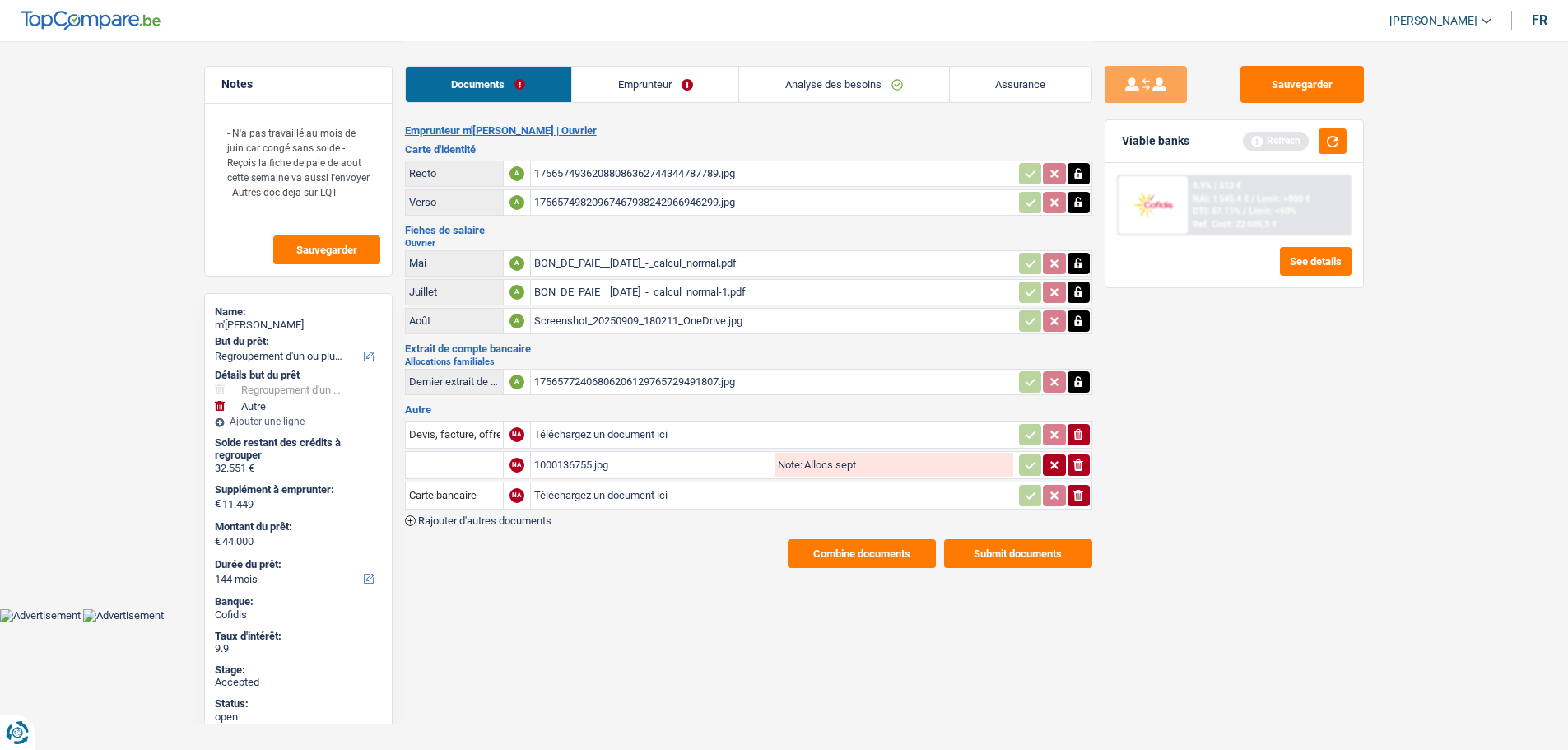
scroll to position [0, 0]
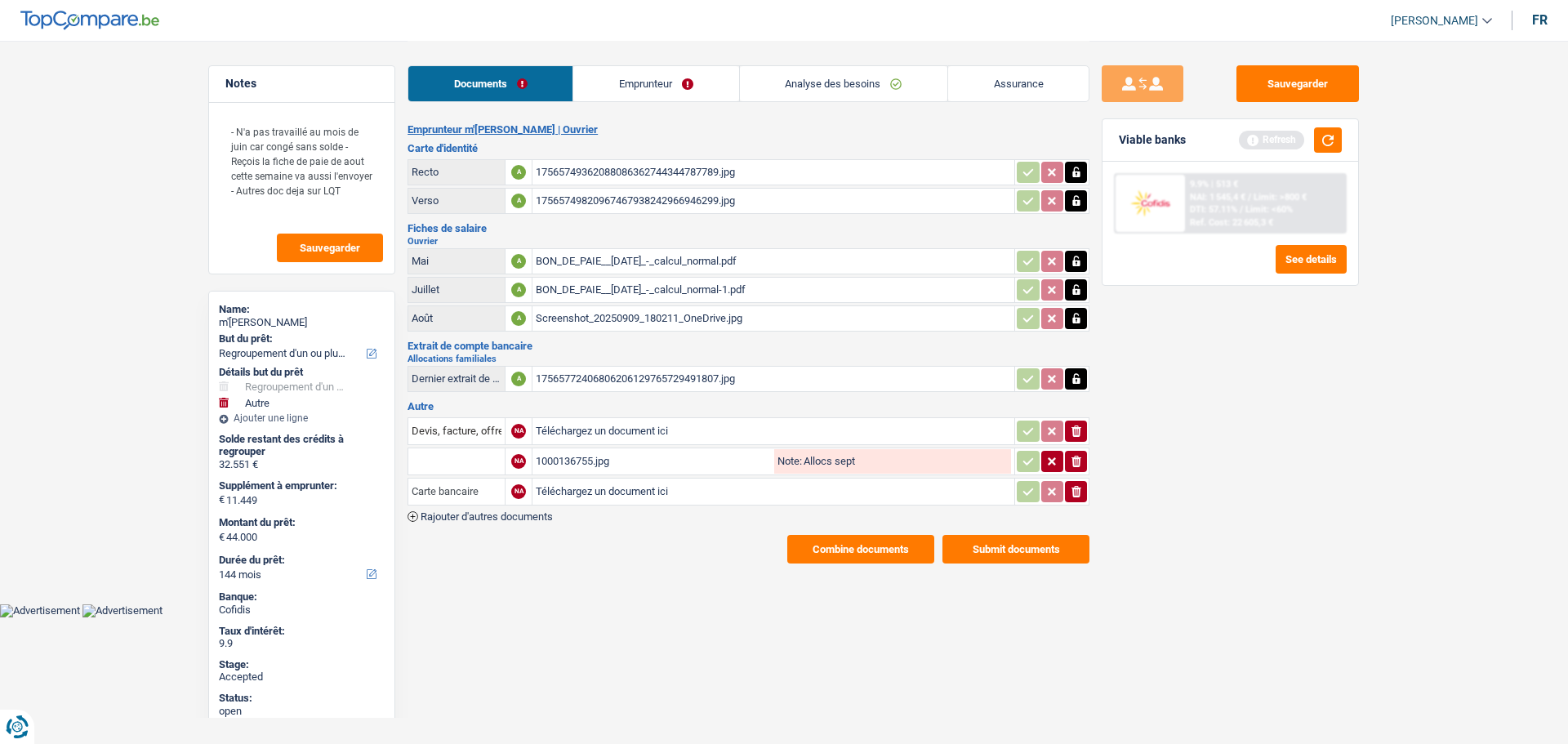
click at [458, 495] on input "Carte bancaire" at bounding box center [457, 491] width 90 height 26
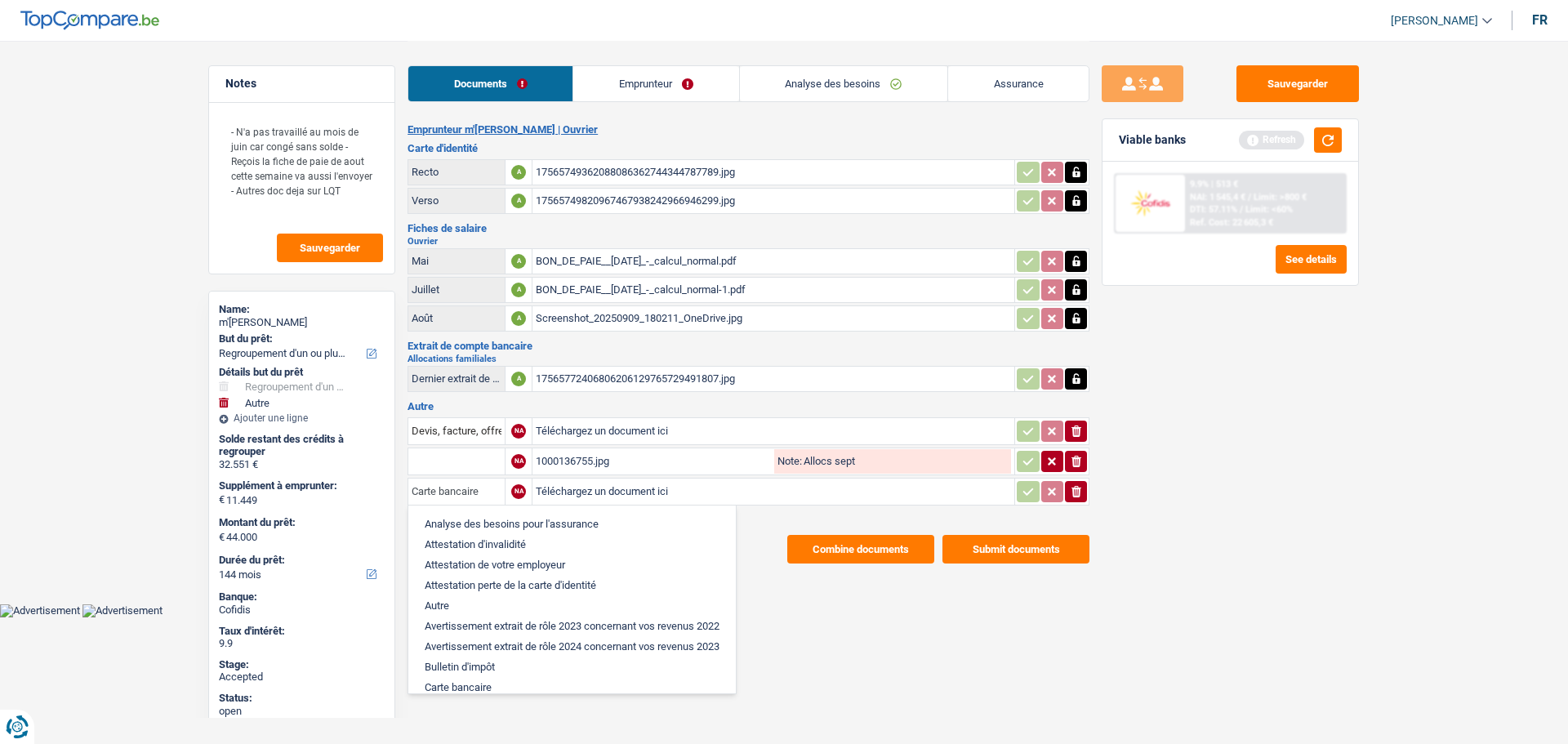
click at [458, 495] on input "Carte bancaire" at bounding box center [457, 491] width 90 height 26
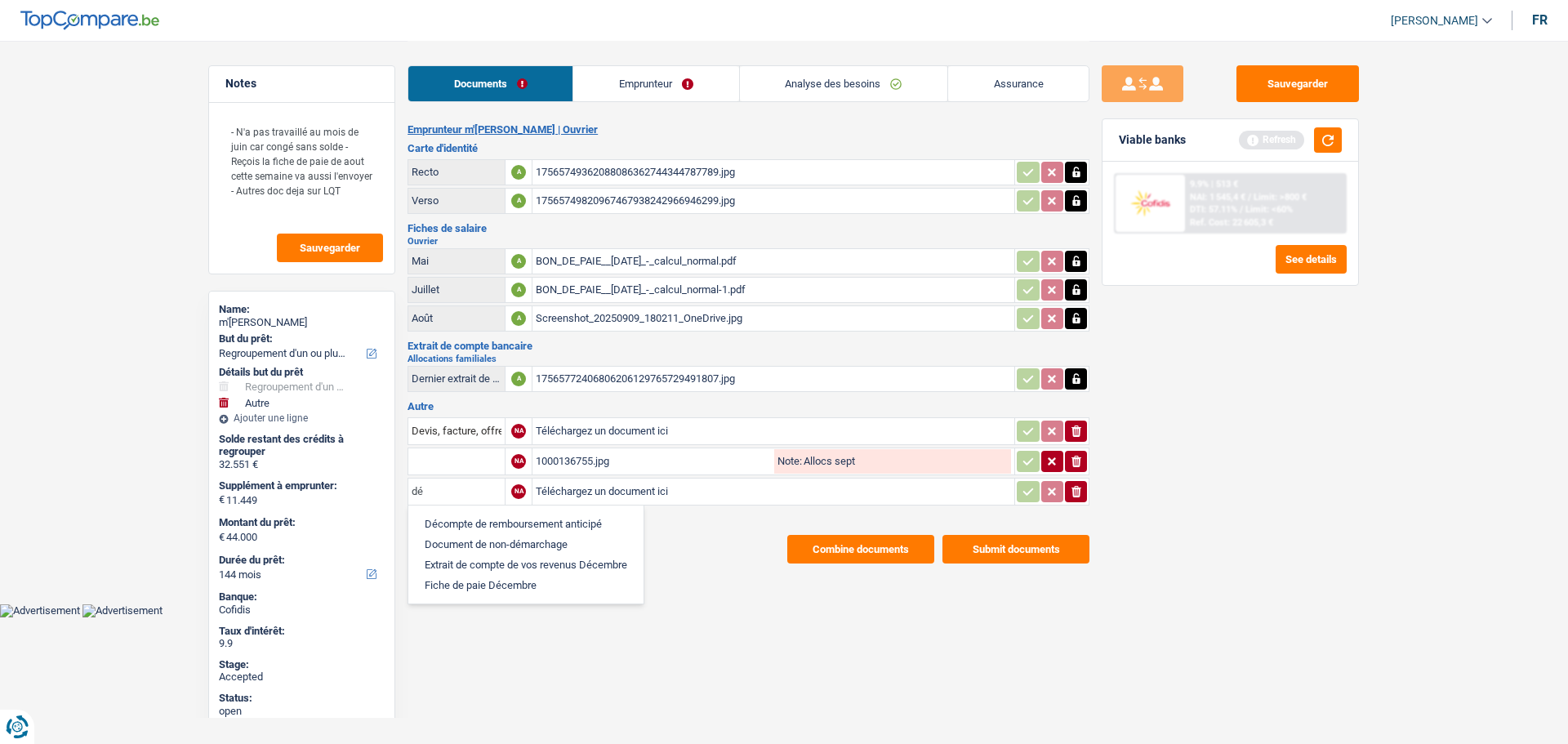
type input "déc"
click at [493, 522] on li "Décompte de remboursement anticipé" at bounding box center [526, 523] width 219 height 21
click at [595, 486] on input "Téléchargez un document ici" at bounding box center [774, 491] width 476 height 24
type input "C:\fakepath\deecompte alpha.pdf"
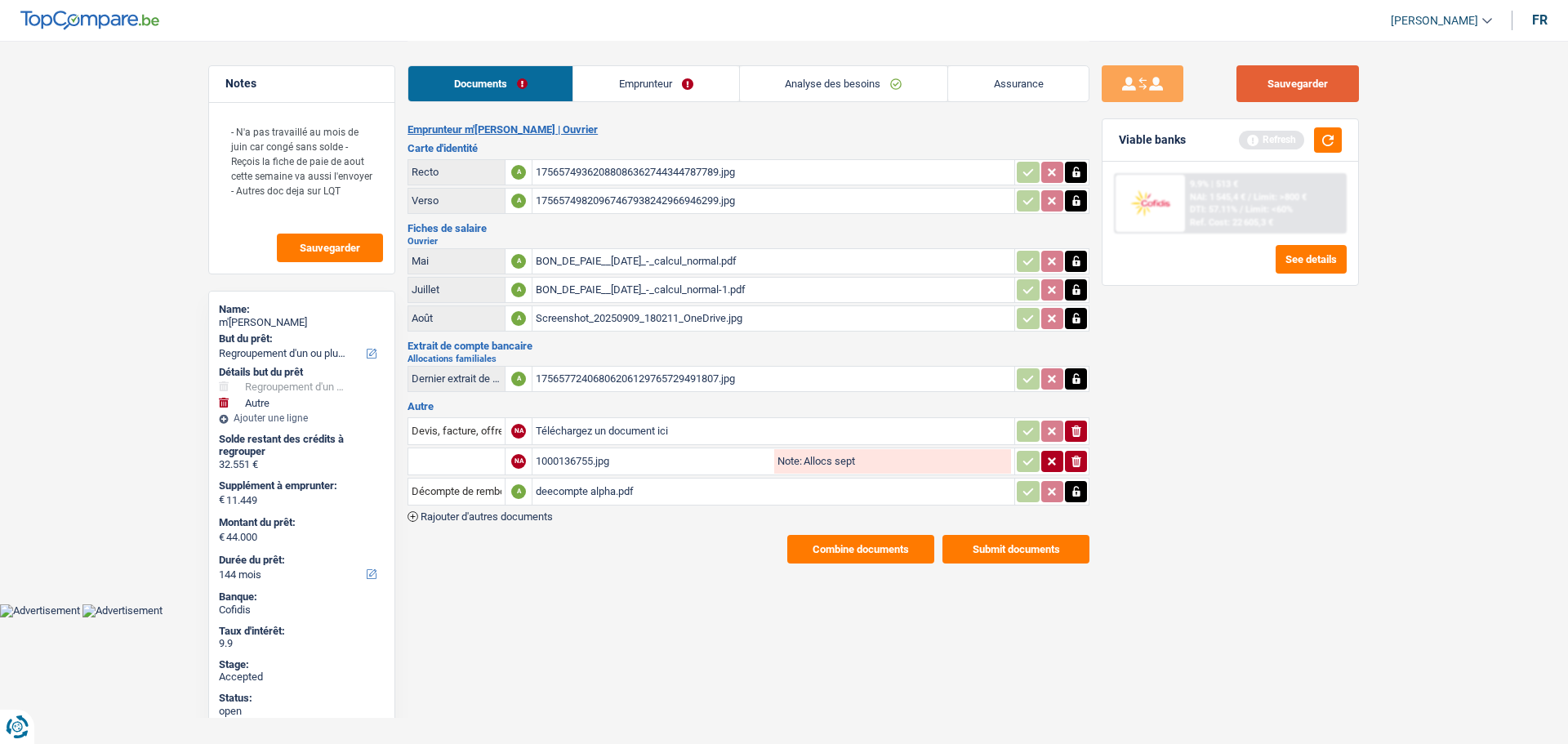
click at [1285, 86] on button "Sauvegarder" at bounding box center [1298, 83] width 123 height 37
click at [1011, 82] on link "Assurance" at bounding box center [1019, 83] width 141 height 35
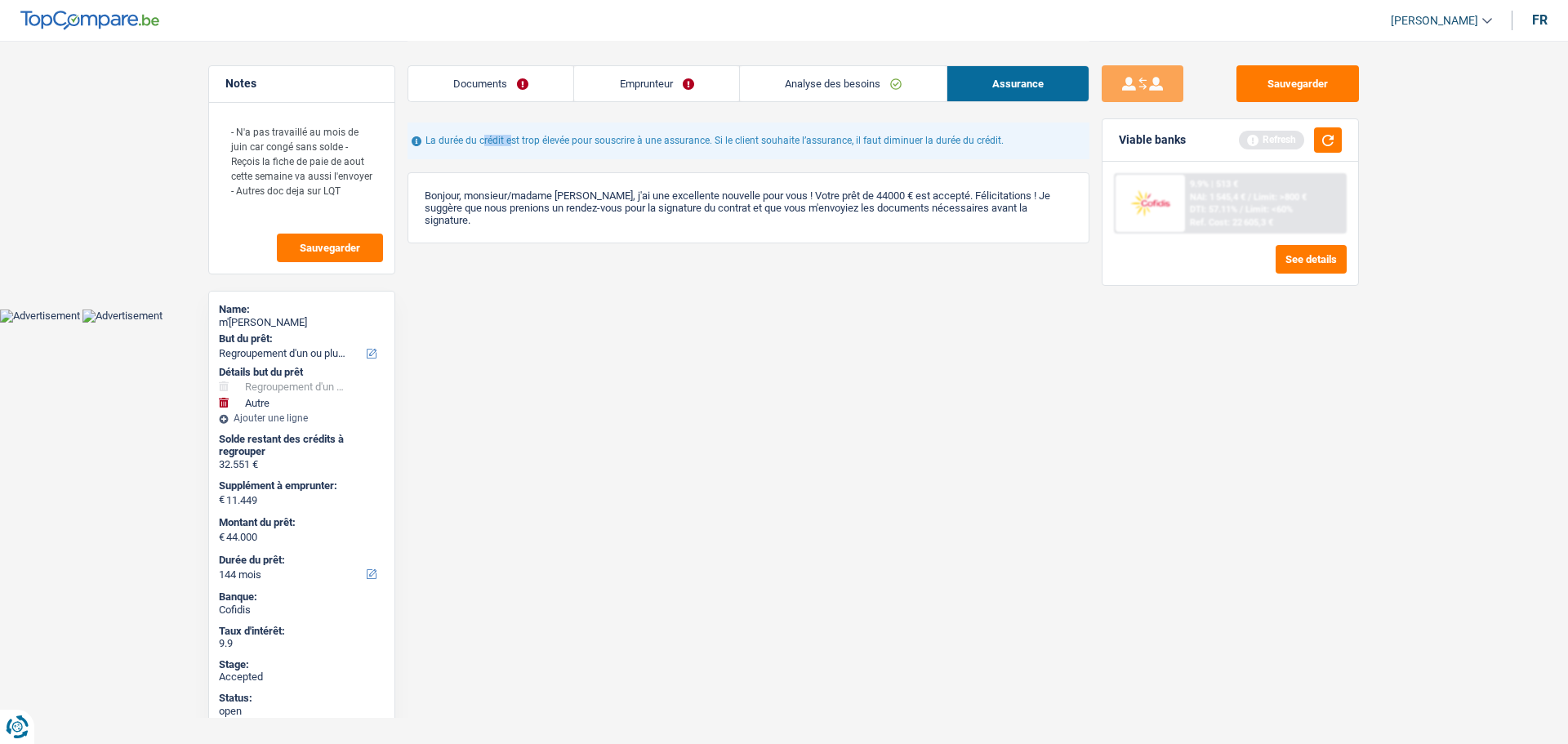
drag, startPoint x: 465, startPoint y: 139, endPoint x: 1012, endPoint y: 139, distance: 547.0
click at [1012, 139] on div "La durée du crédit est trop élevée pour souscrire à une assurance. Si le client…" at bounding box center [749, 141] width 682 height 37
click at [819, 77] on link "Analyse des besoins" at bounding box center [844, 83] width 206 height 35
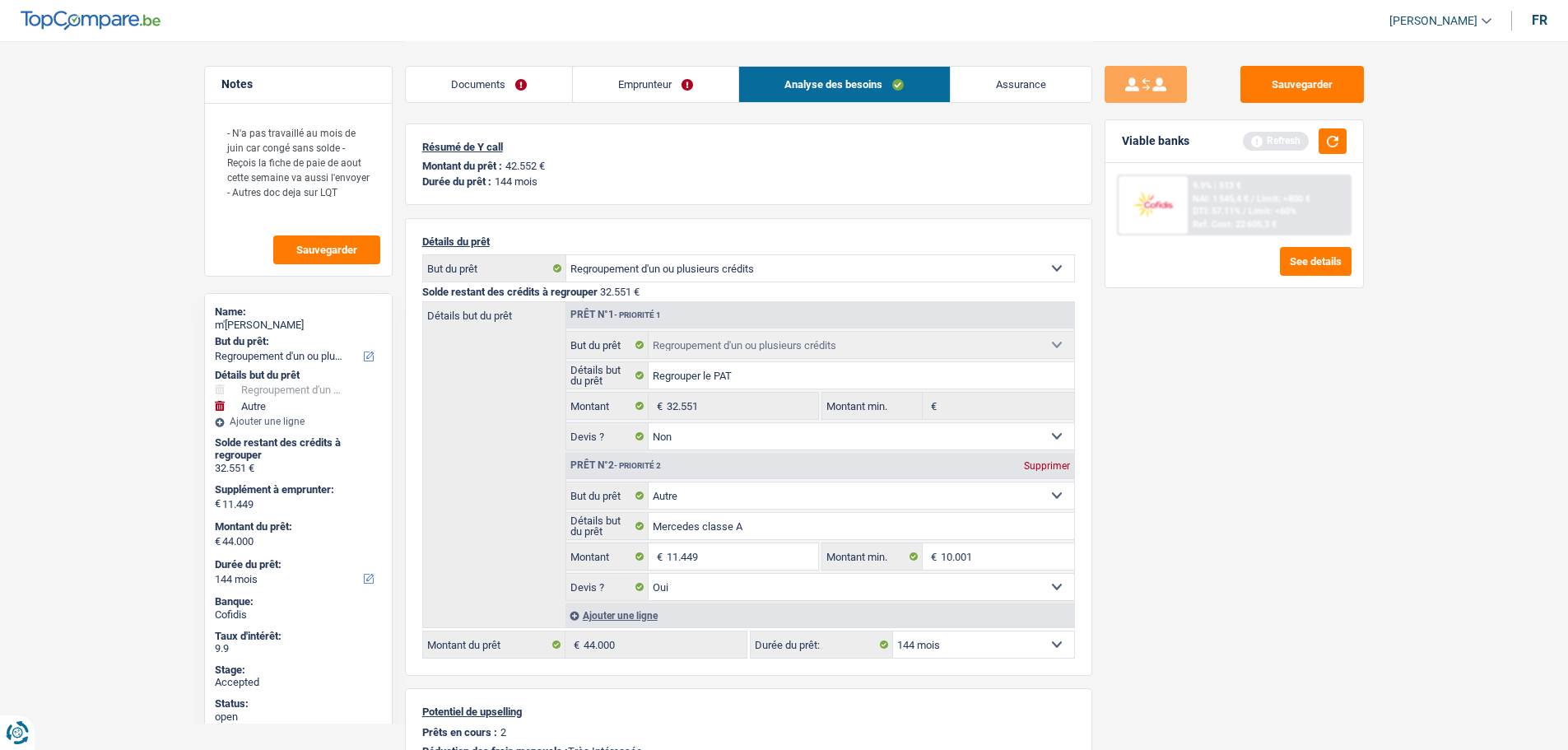
click at [252, 328] on div "m'hanna Ghizlene" at bounding box center [298, 325] width 167 height 14
copy div "m'hanna Ghizlene"
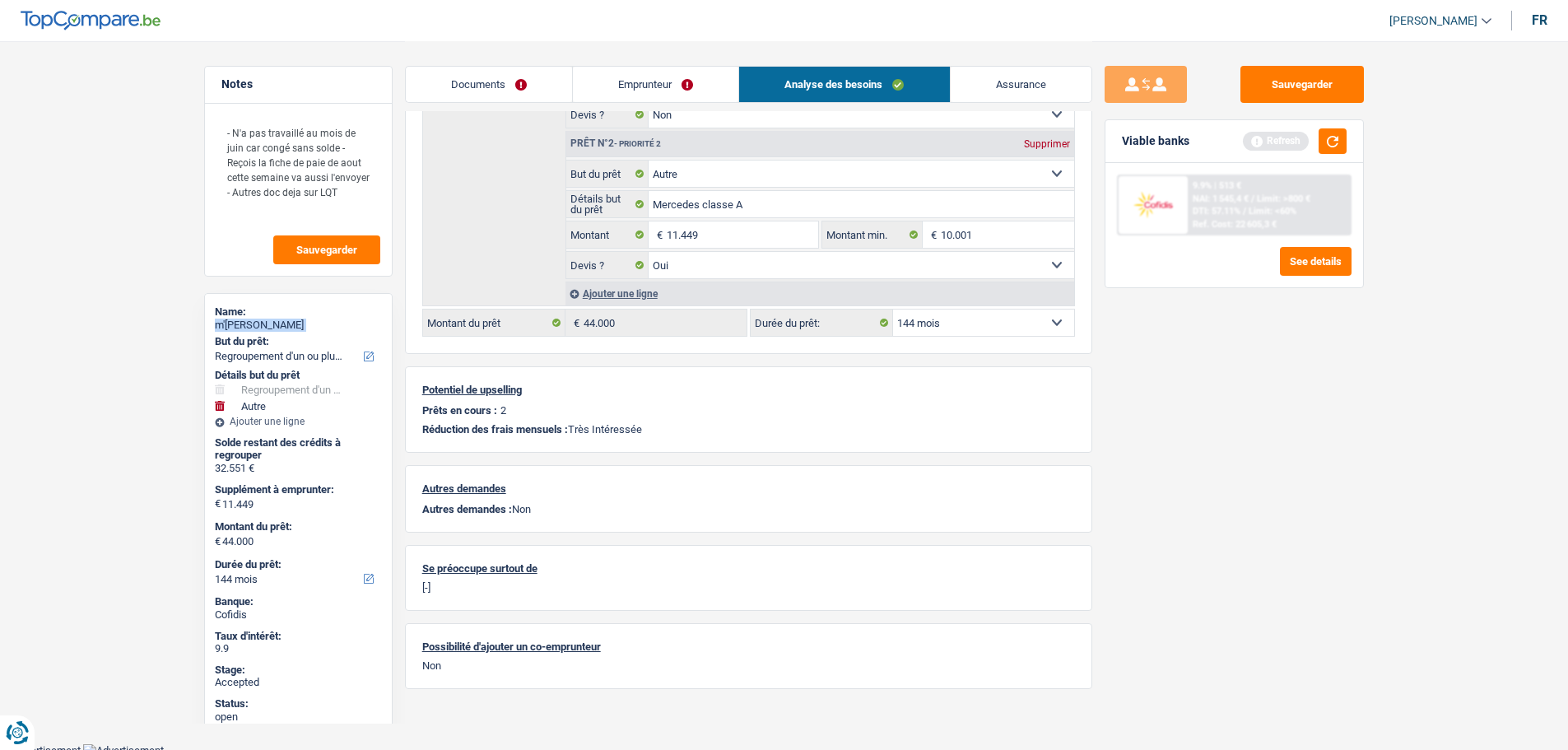
scroll to position [328, 0]
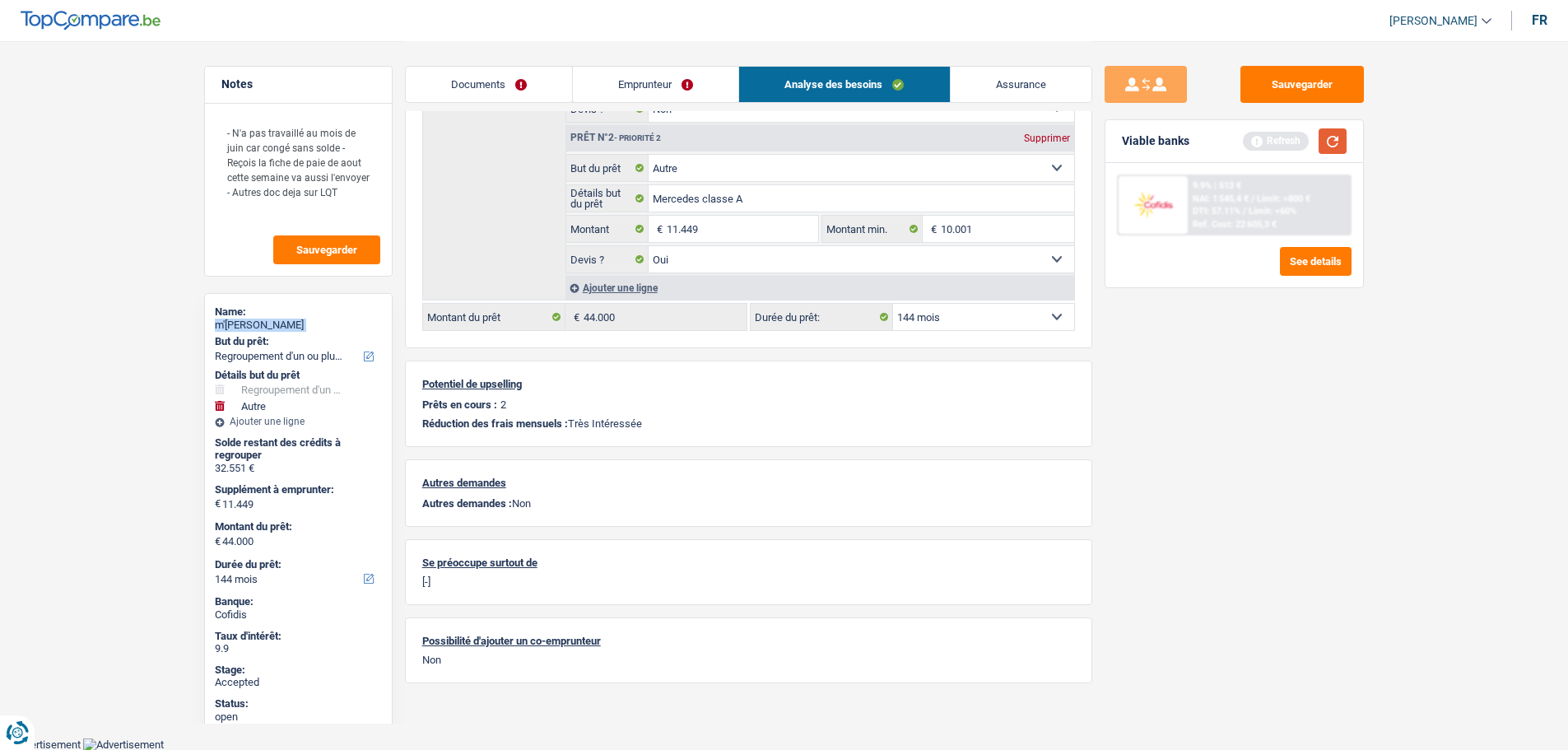
click at [1330, 143] on button "button" at bounding box center [1332, 141] width 28 height 25
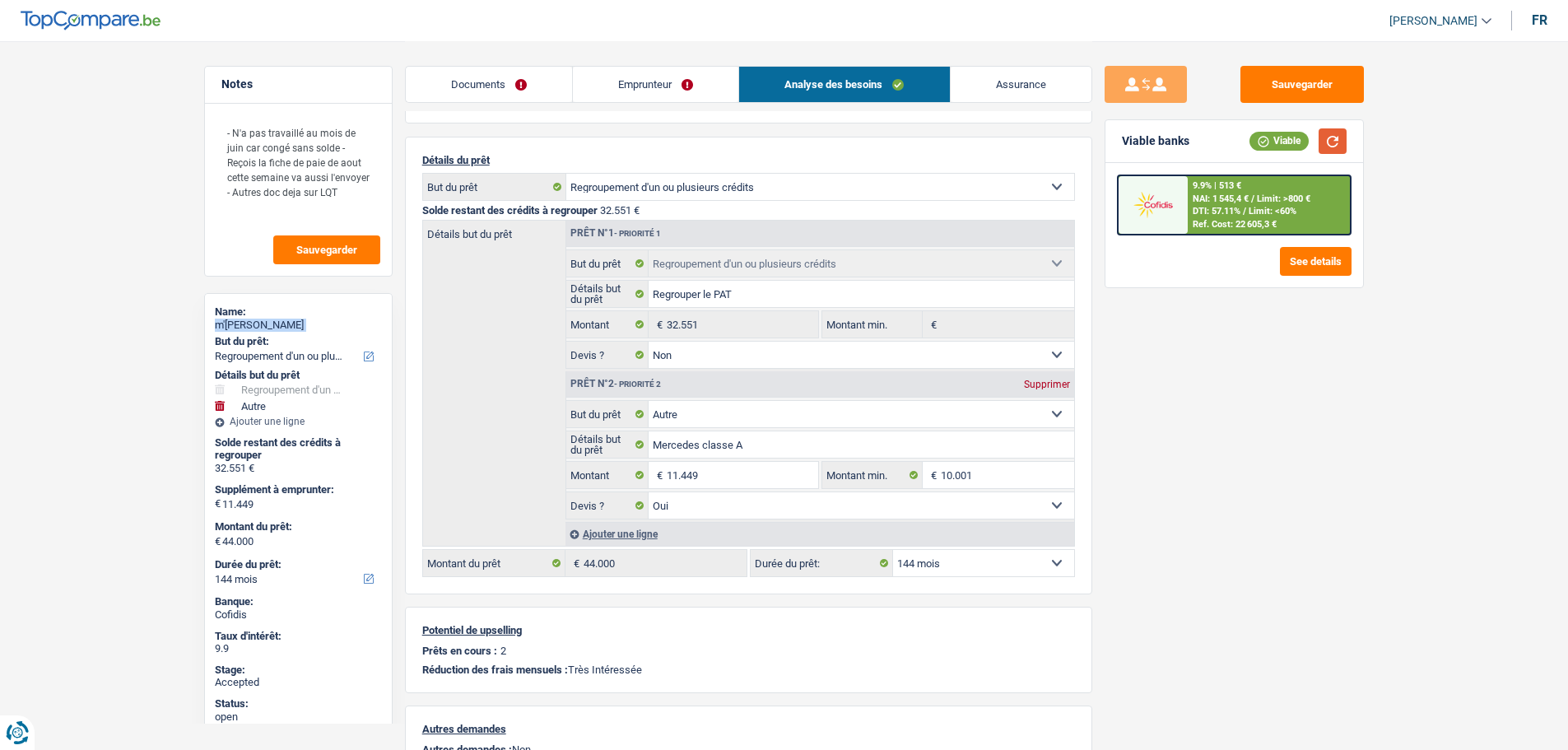
scroll to position [81, 0]
click at [400, 248] on div "Notes - N'a pas travaillé au mois de juin car congé sans solde - Reçois la fich…" at bounding box center [298, 394] width 213 height 658
click at [621, 78] on link "Emprunteur" at bounding box center [655, 84] width 165 height 35
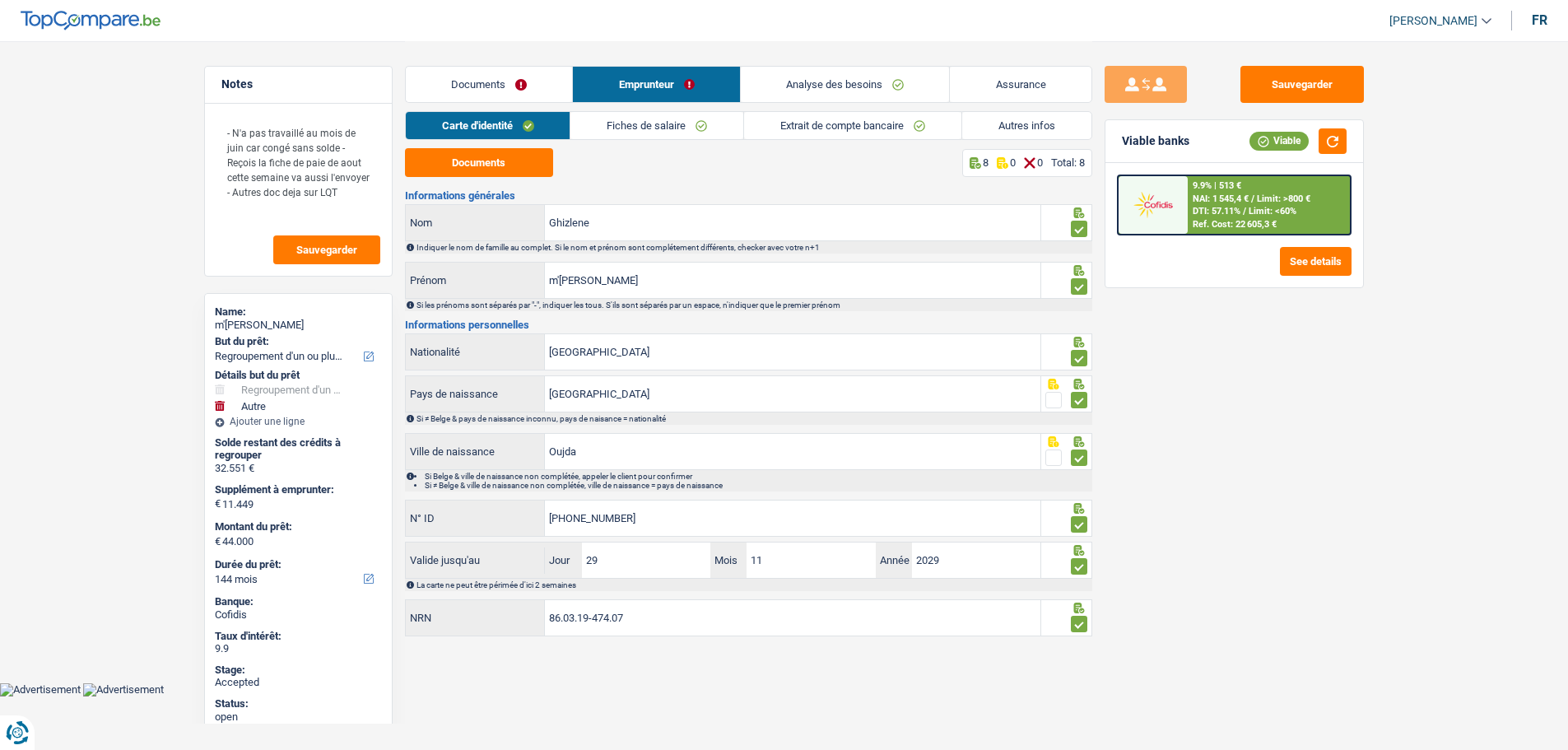
scroll to position [0, 0]
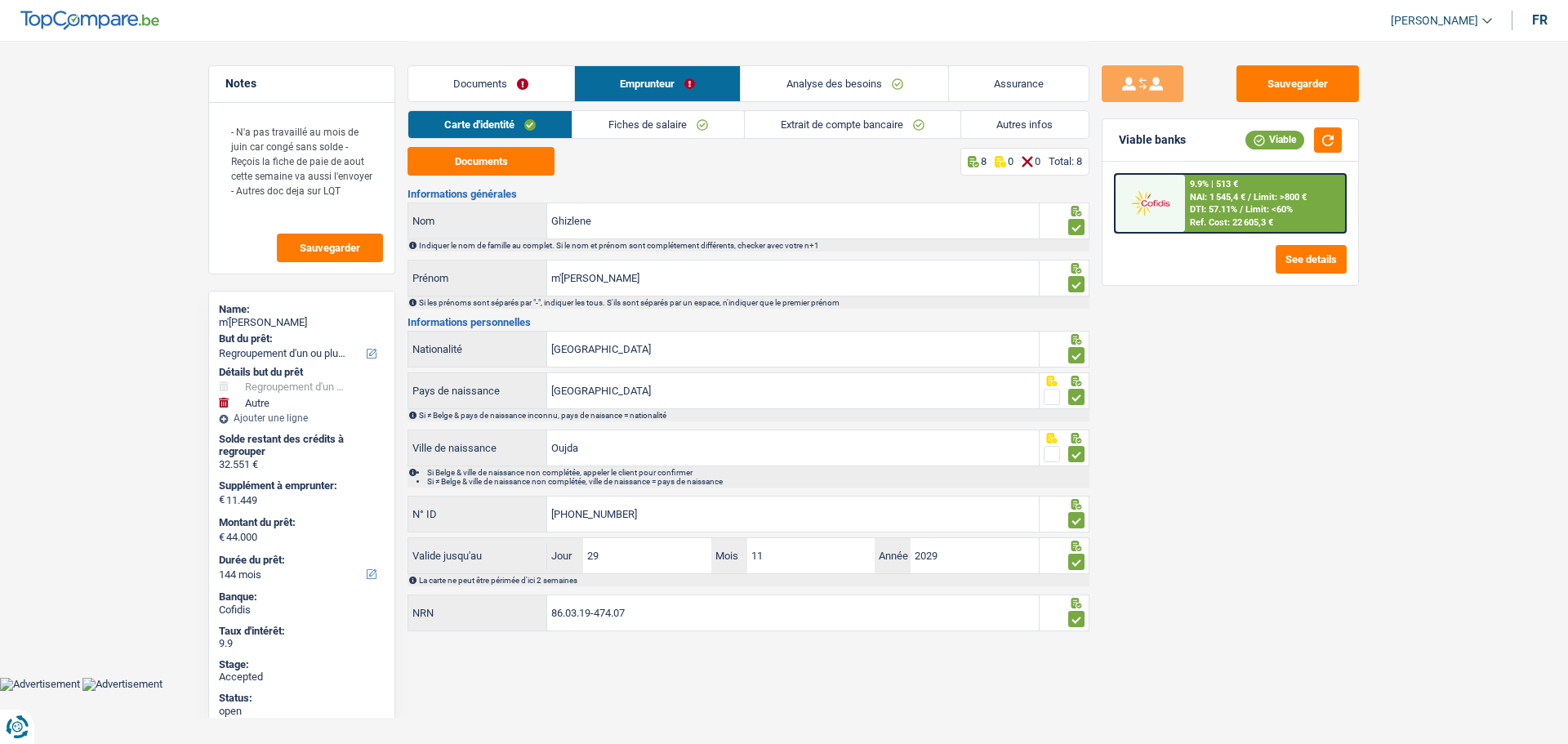
click at [1029, 129] on link "Autres infos" at bounding box center [1025, 125] width 128 height 27
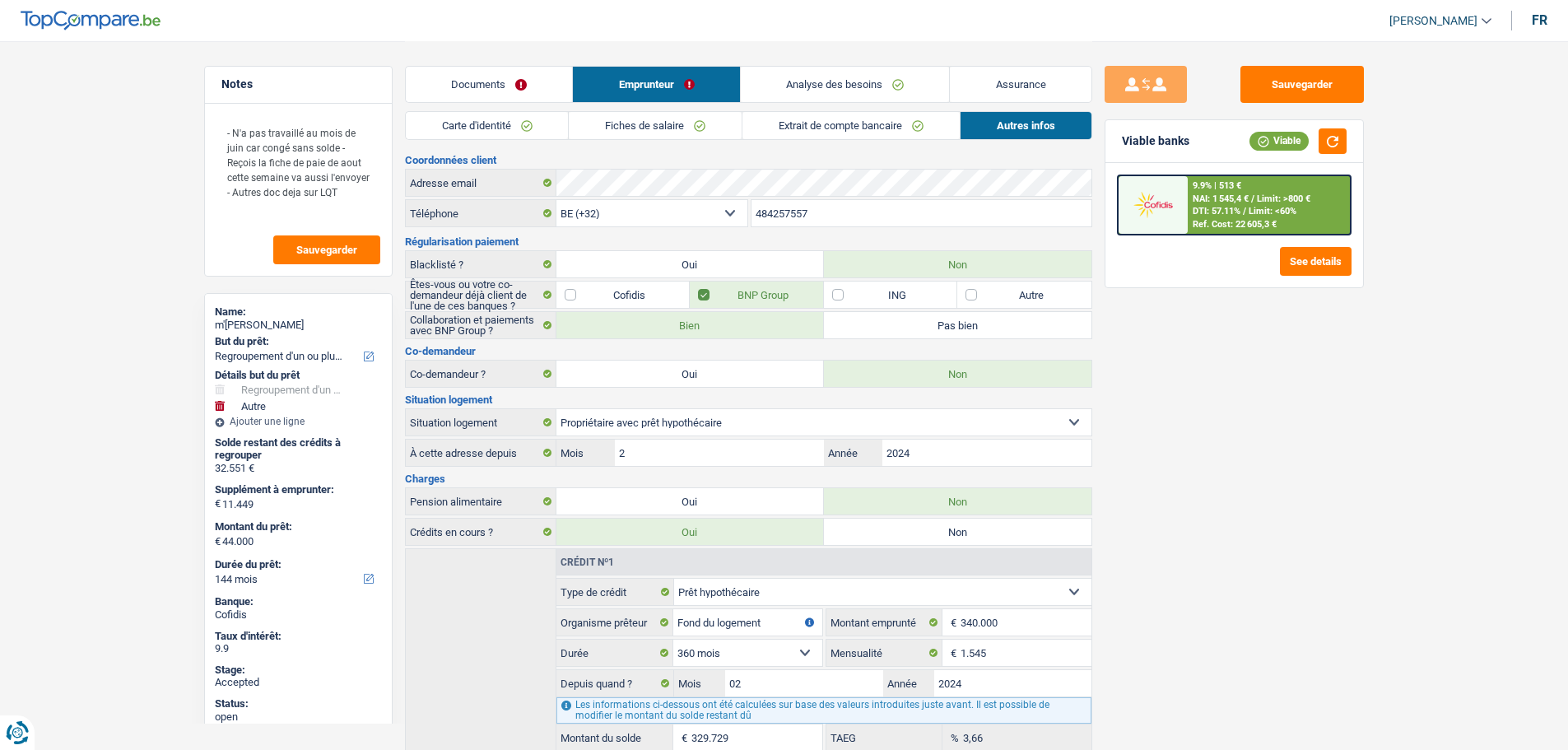
click at [1031, 85] on link "Assurance" at bounding box center [1020, 84] width 142 height 35
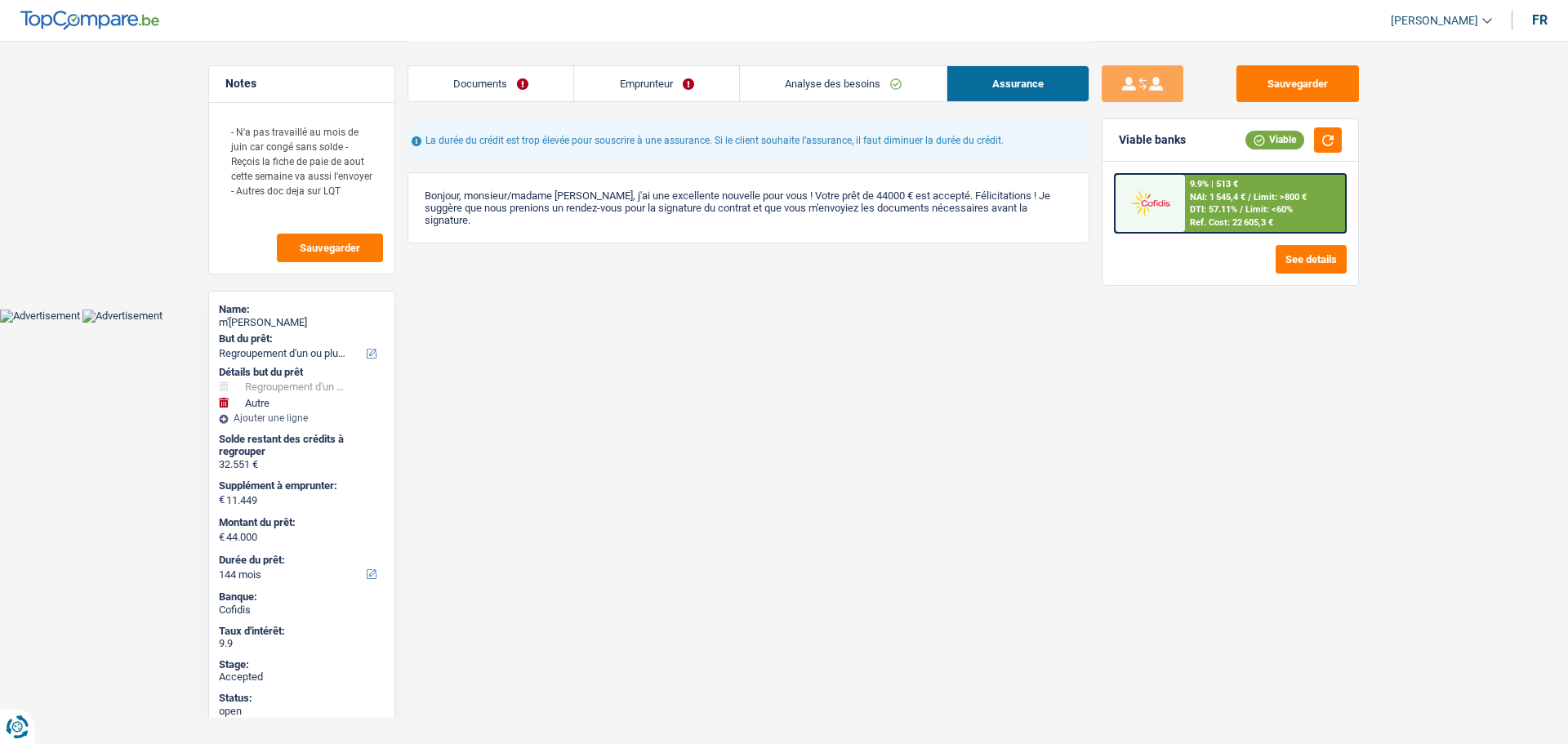
click at [832, 77] on link "Analyse des besoins" at bounding box center [844, 83] width 206 height 35
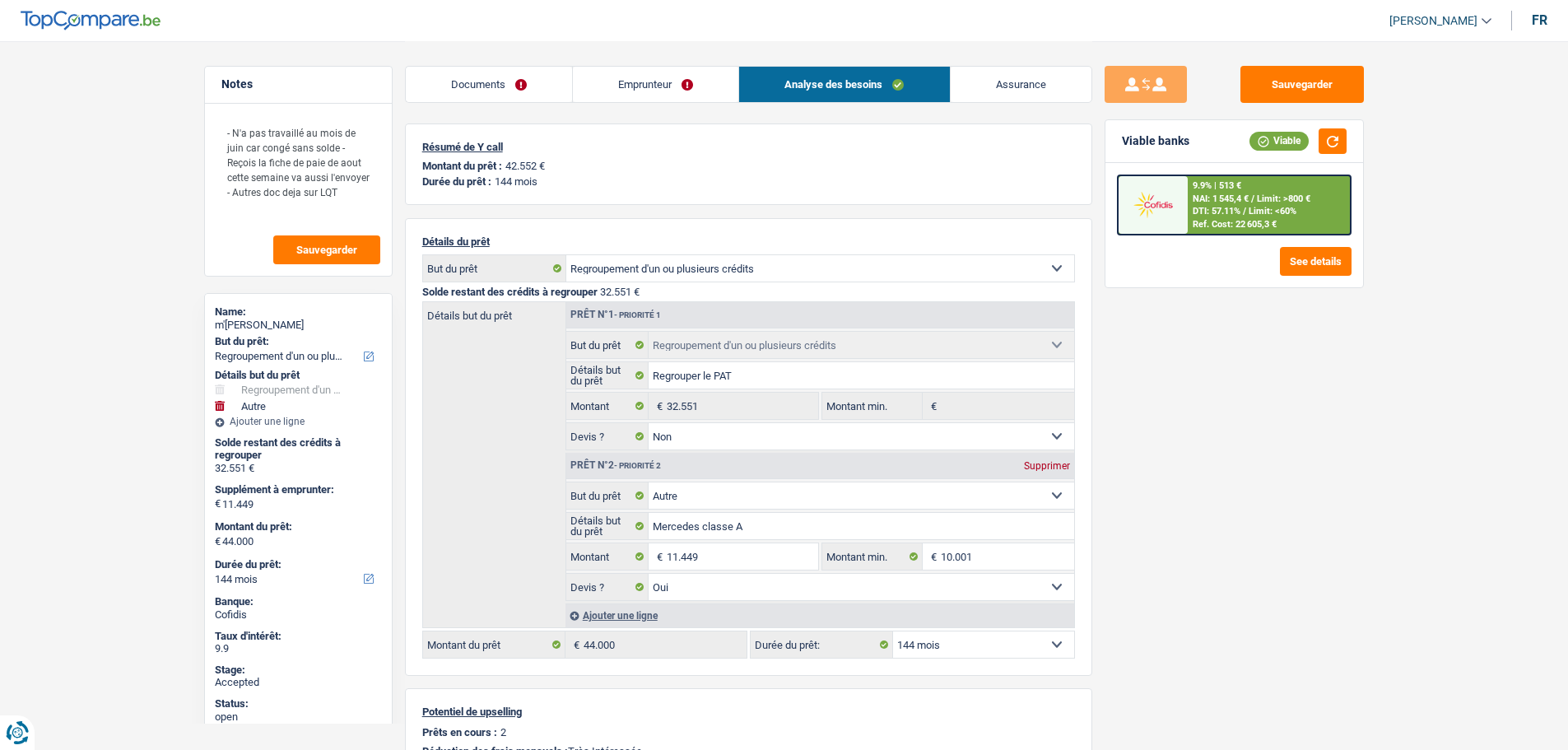
click at [454, 72] on link "Documents" at bounding box center [489, 84] width 166 height 35
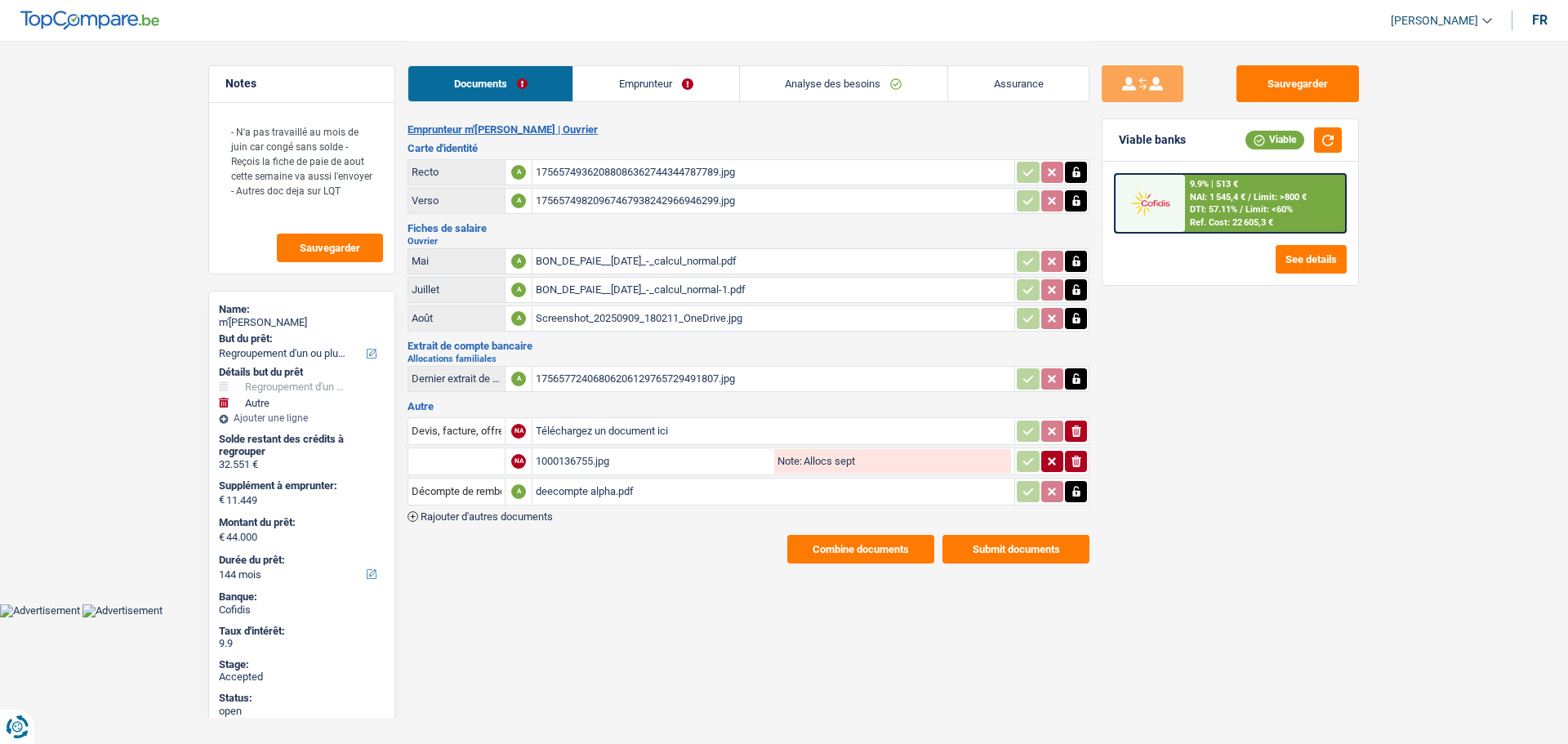
click at [605, 495] on div "deecompte alpha.pdf" at bounding box center [774, 491] width 476 height 24
click at [819, 82] on link "Analyse des besoins" at bounding box center [844, 83] width 207 height 35
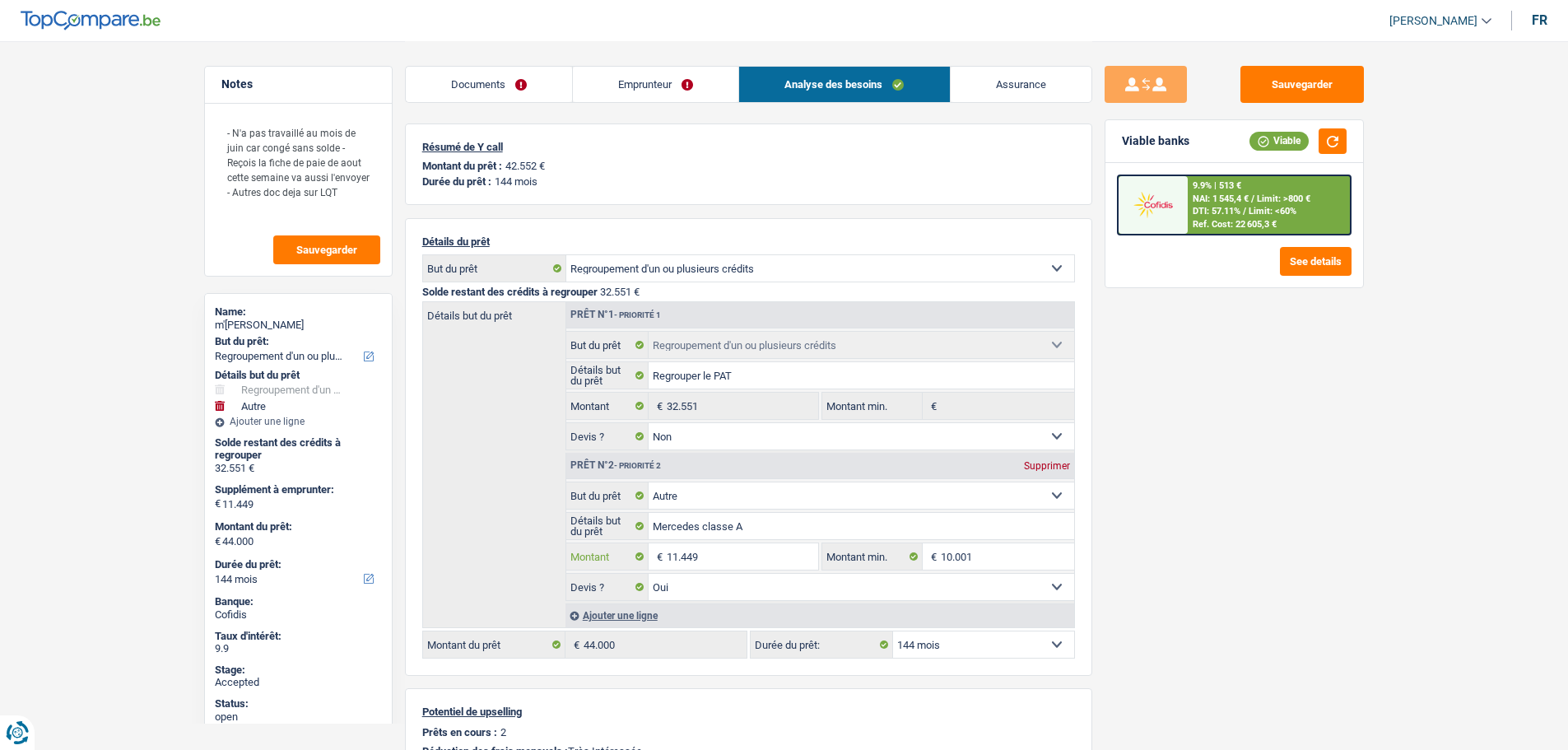
click at [674, 559] on input "11.449" at bounding box center [741, 556] width 151 height 26
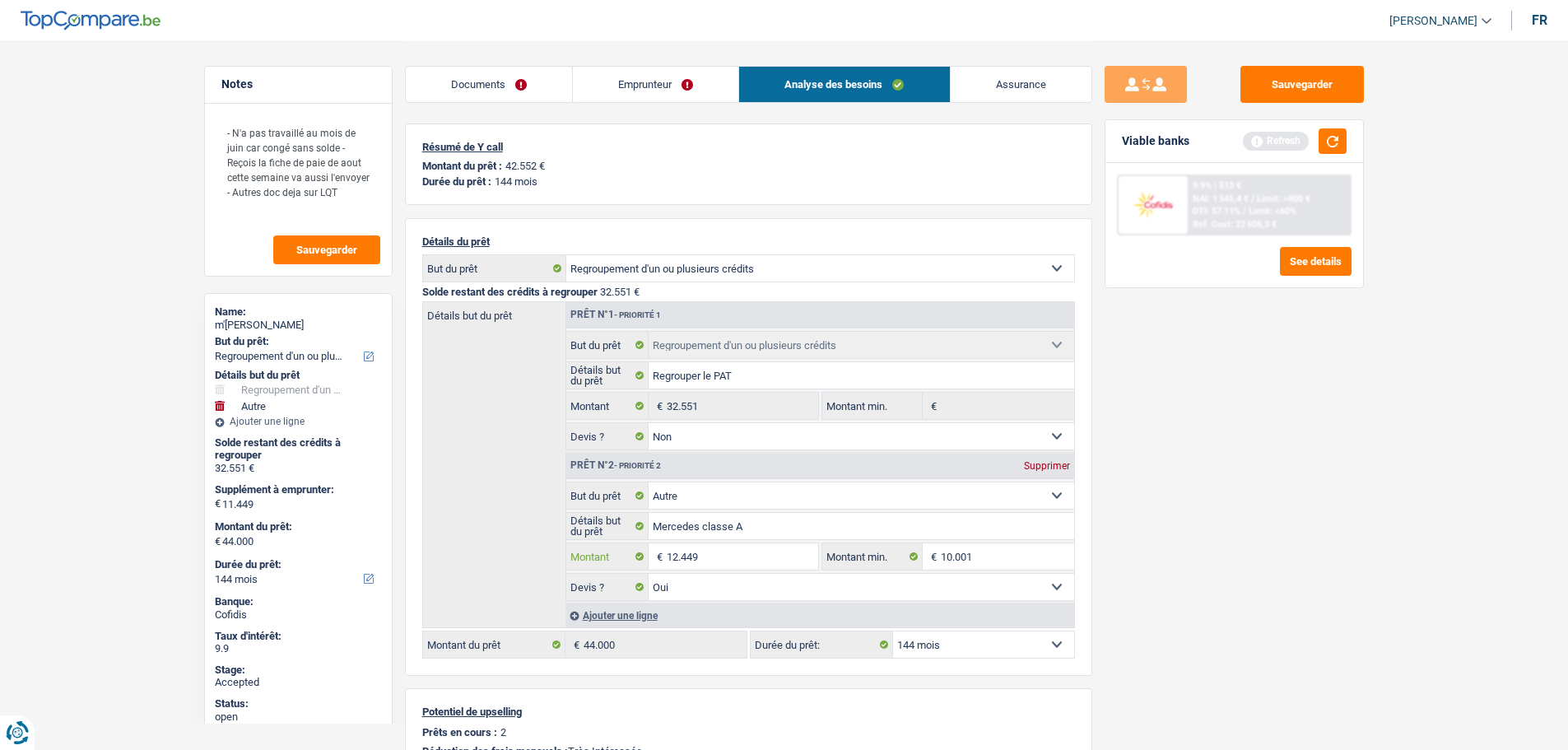
type input "12.449"
type input "45.000"
click at [1203, 464] on div "Sauvegarder Viable banks Refresh 9.9% | 513 € NAI: 1 545,4 € / Limit: >800 € DT…" at bounding box center [1234, 394] width 284 height 658
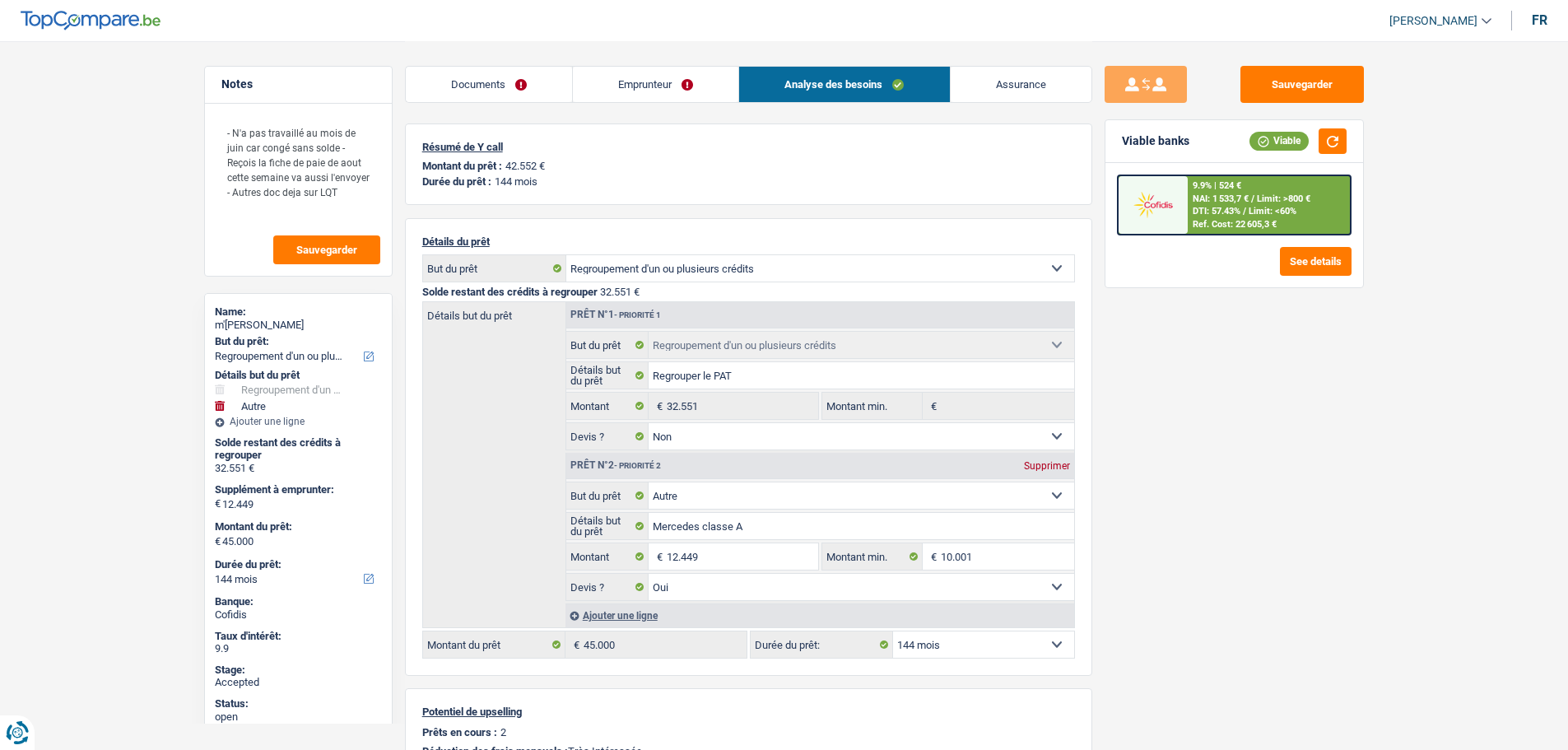
click at [1193, 210] on span "DTI: 57.43%" at bounding box center [1216, 212] width 48 height 11
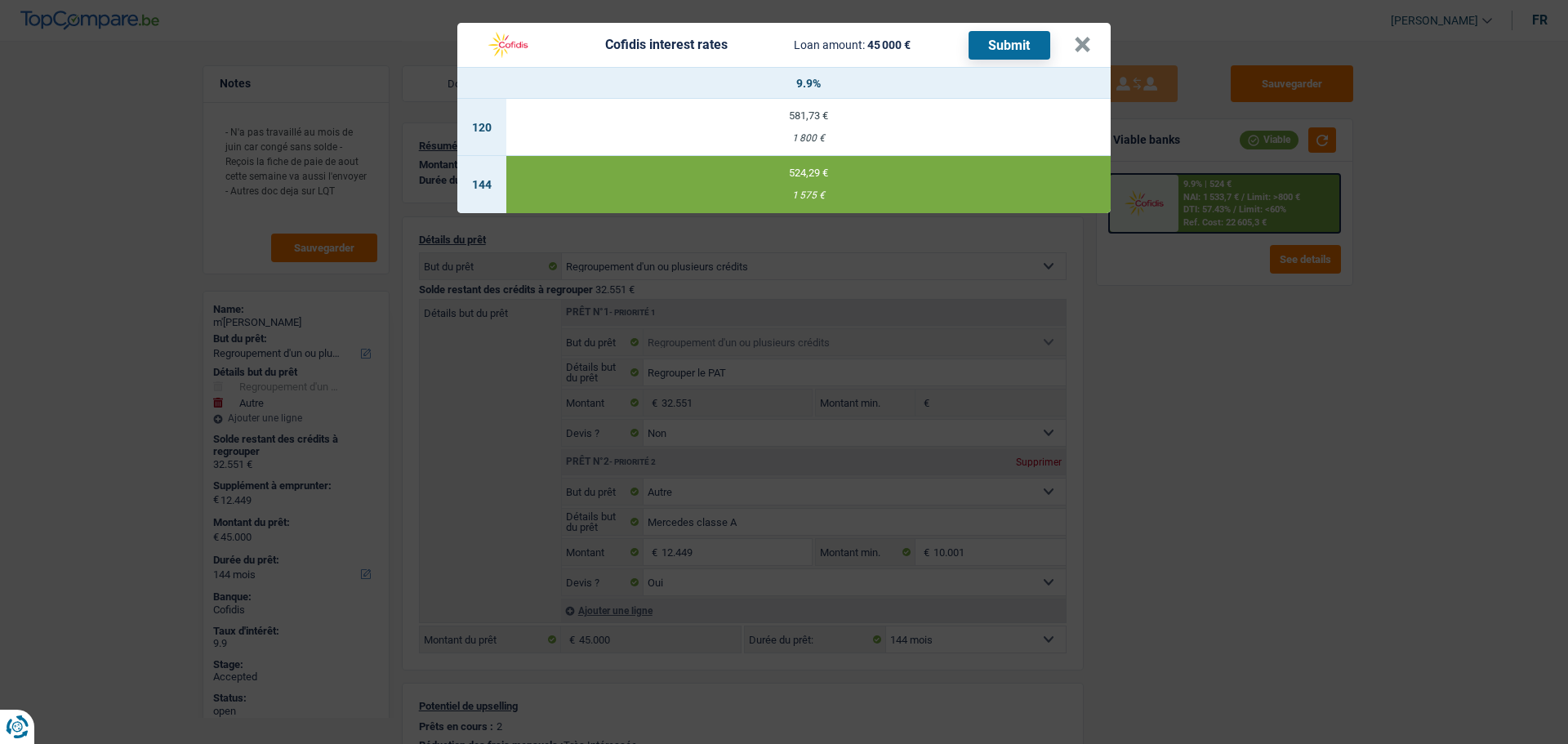
click at [1094, 46] on header "Cofidis interest rates Loan amount: 45 000 € Submit ×" at bounding box center [784, 44] width 653 height 44
click at [1089, 51] on button "×" at bounding box center [1082, 45] width 17 height 16
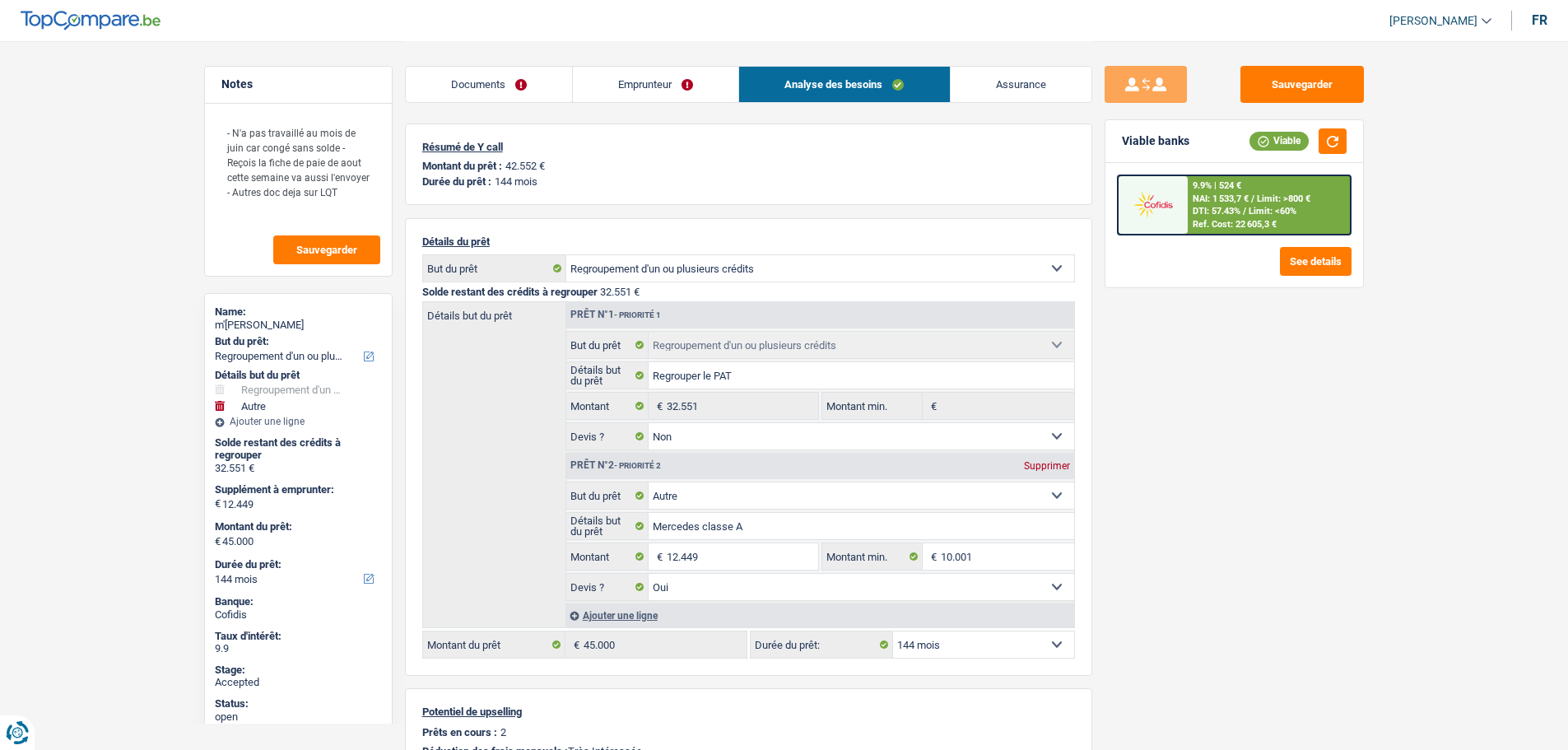
click at [1193, 206] on span "DTI: 57.43%" at bounding box center [1216, 212] width 48 height 11
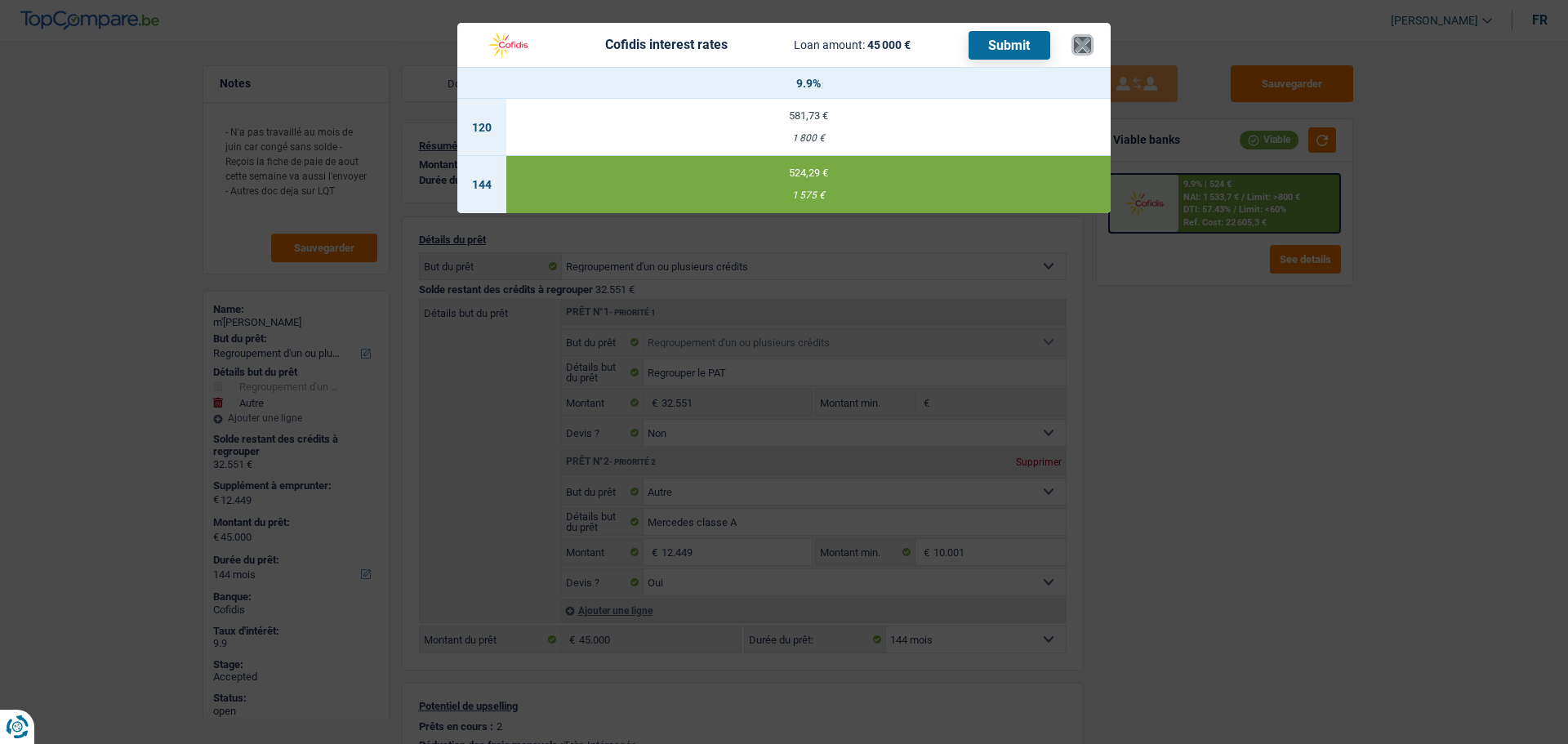
click at [1077, 47] on button "×" at bounding box center [1082, 45] width 17 height 16
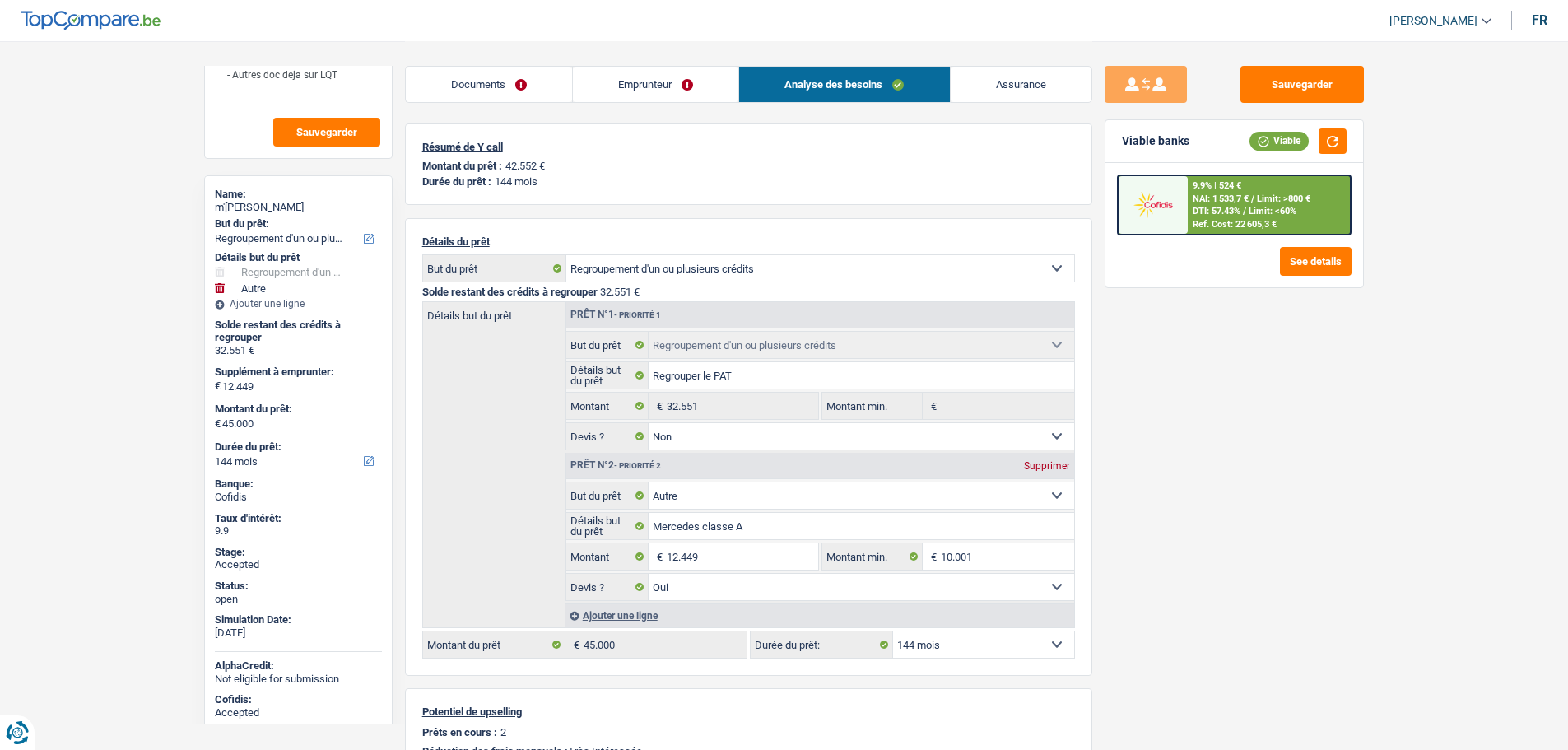
scroll to position [210, 0]
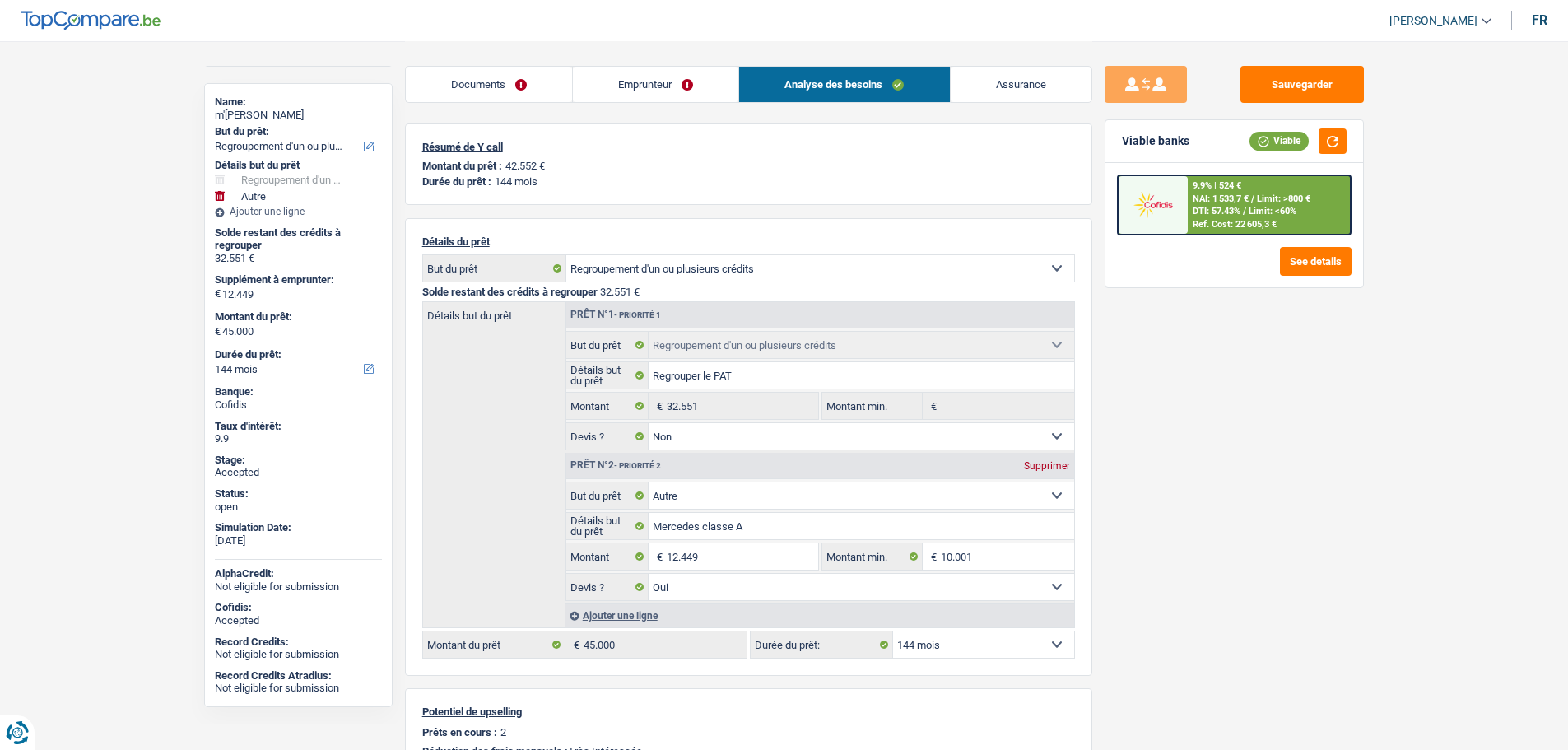
click at [978, 637] on select "12 mois 18 mois 24 mois 30 mois 36 mois 42 mois 48 mois 60 mois 72 mois 84 mois…" at bounding box center [984, 644] width 181 height 26
select select "120"
click at [893, 631] on select "12 mois 18 mois 24 mois 30 mois 36 mois 42 mois 48 mois 60 mois 72 mois 84 mois…" at bounding box center [984, 644] width 181 height 26
select select "120"
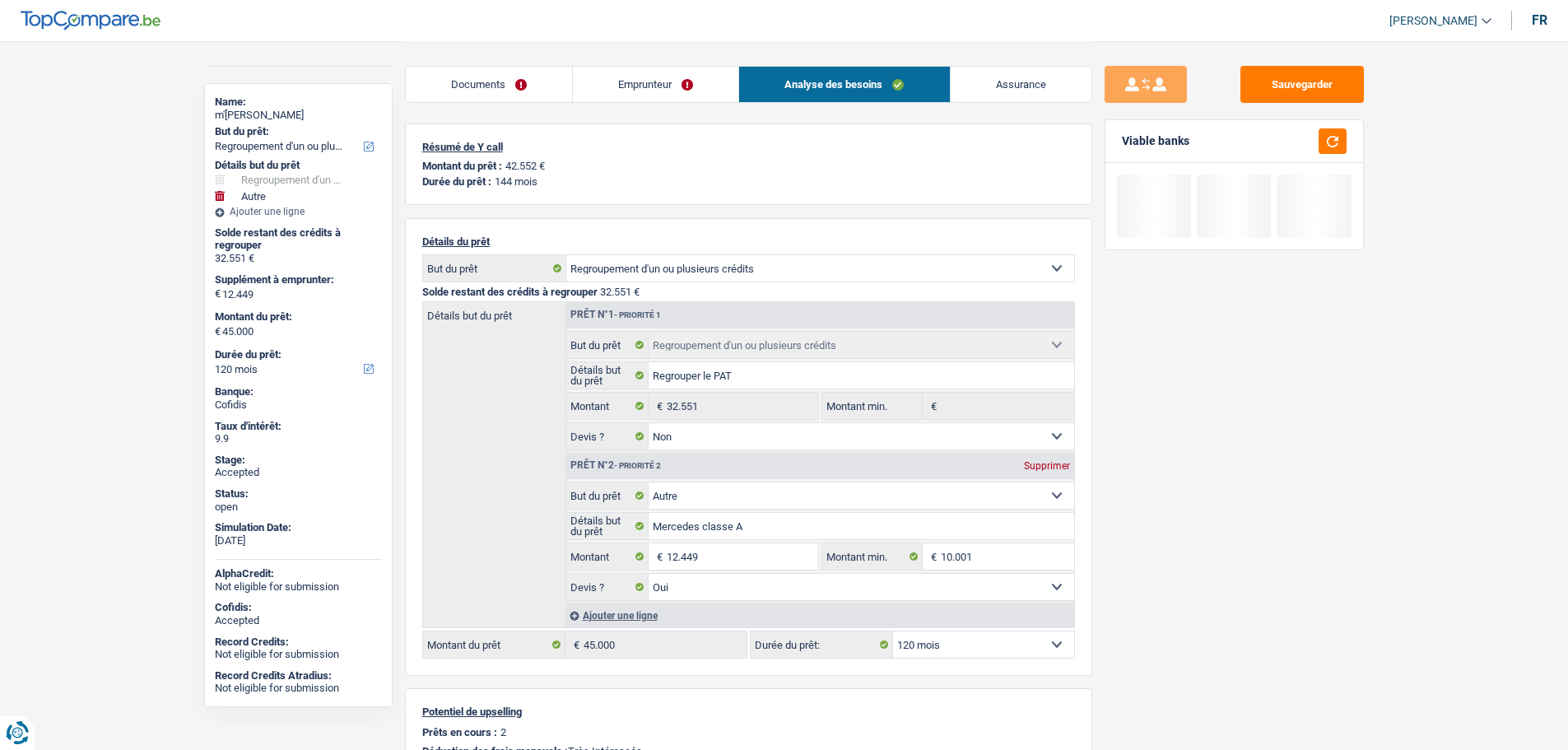
click at [616, 69] on link "Emprunteur" at bounding box center [655, 84] width 165 height 35
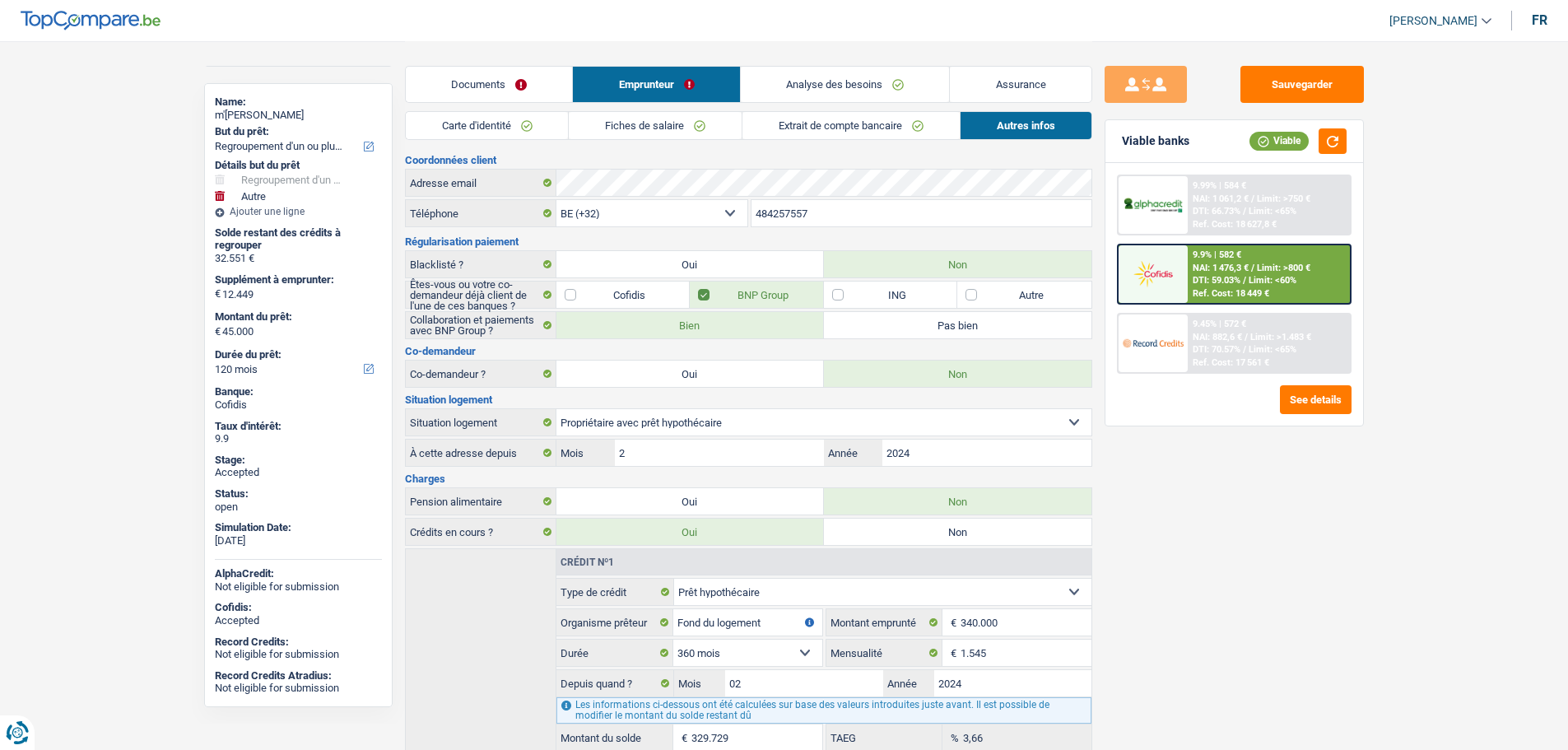
click at [979, 87] on link "Assurance" at bounding box center [1020, 84] width 142 height 35
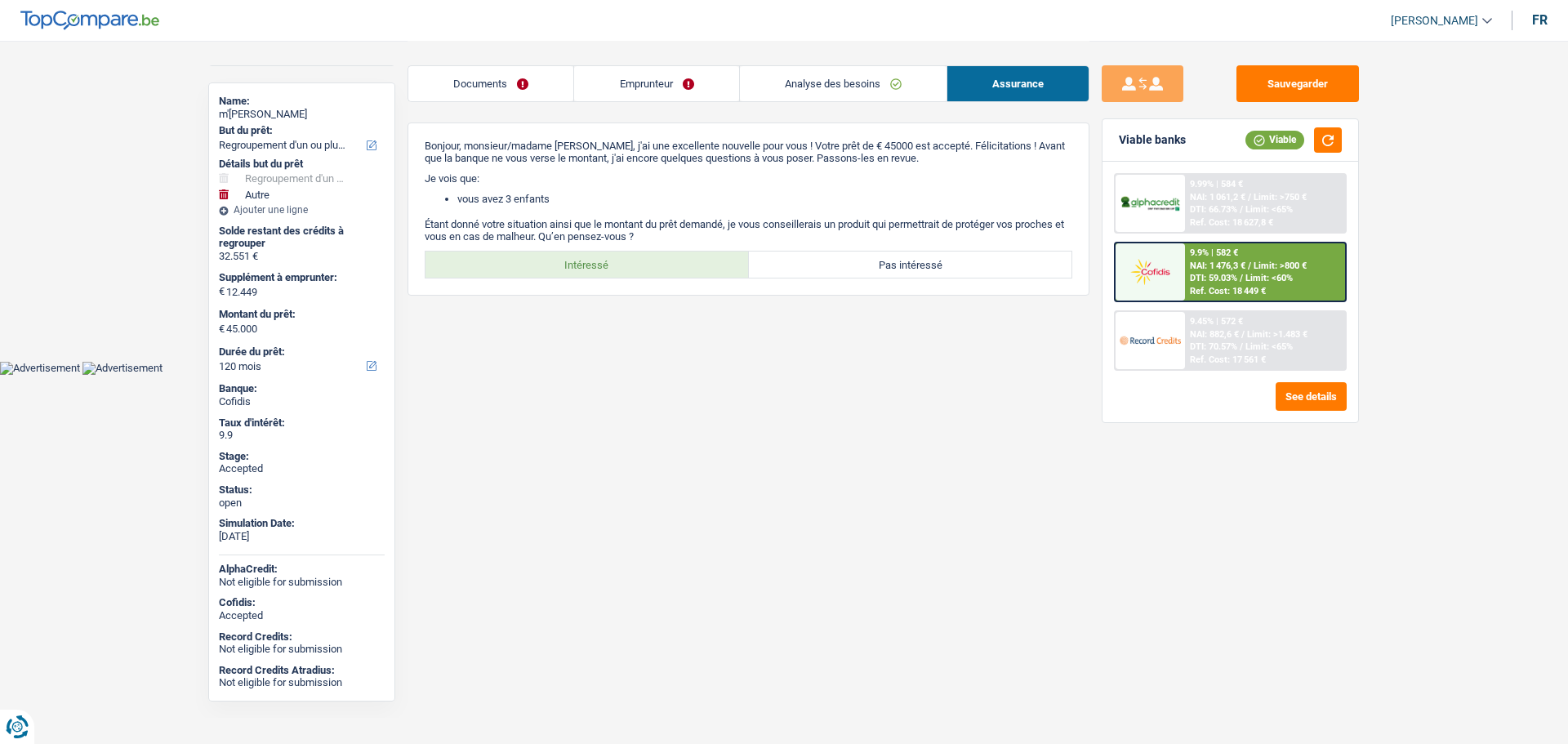
click at [830, 83] on link "Analyse des besoins" at bounding box center [844, 83] width 206 height 35
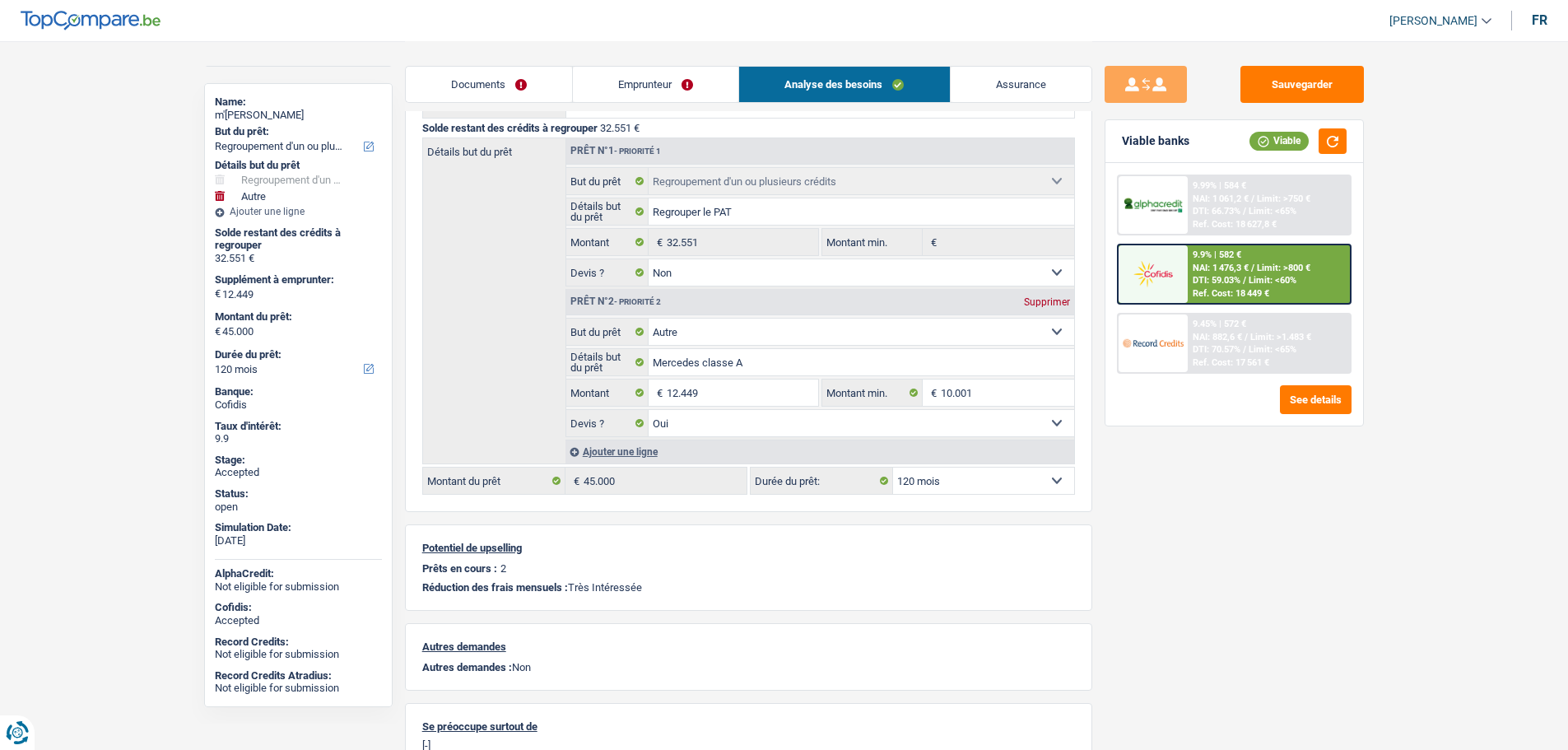
scroll to position [165, 0]
click at [1174, 353] on img at bounding box center [1152, 343] width 61 height 31
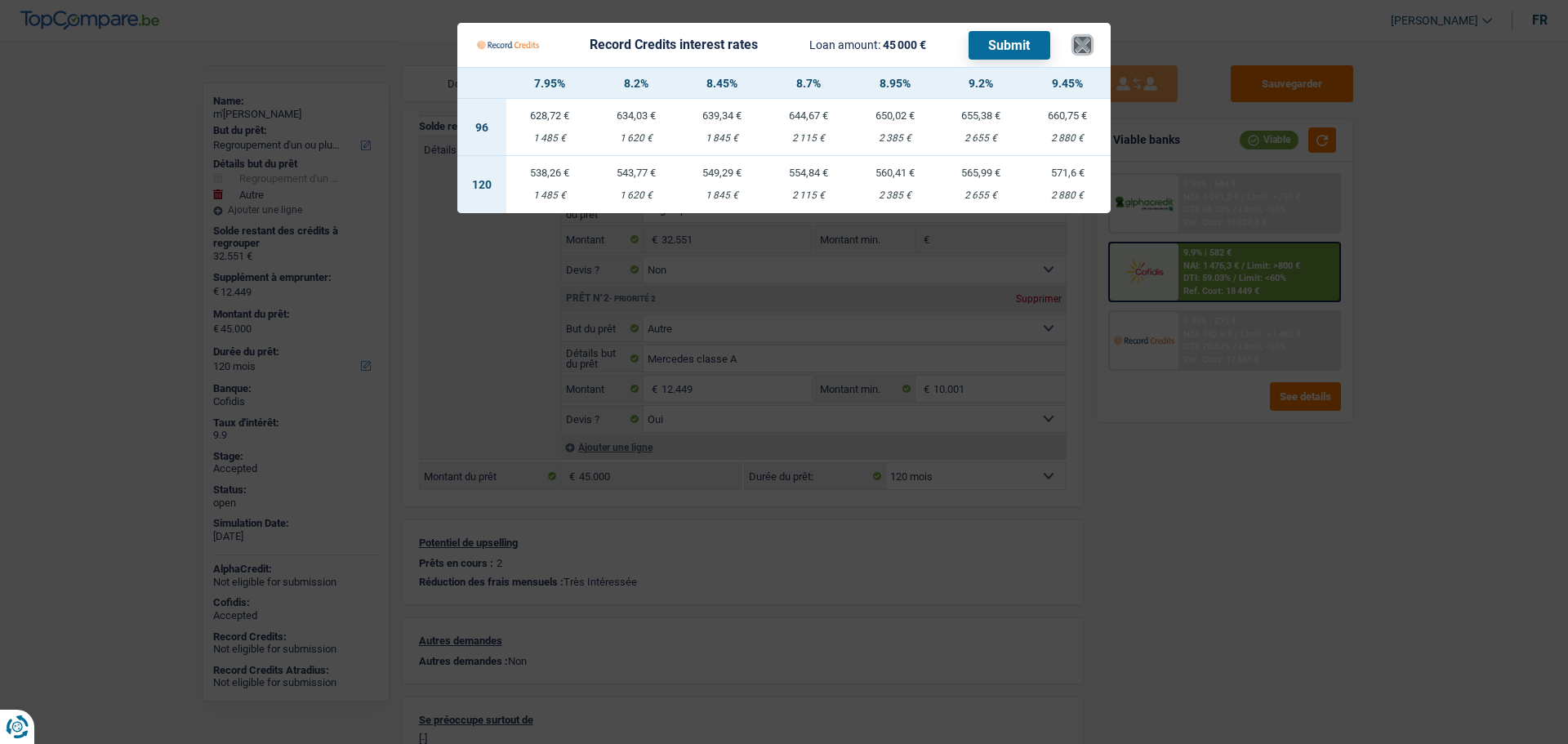
click at [1086, 41] on button "×" at bounding box center [1082, 45] width 17 height 16
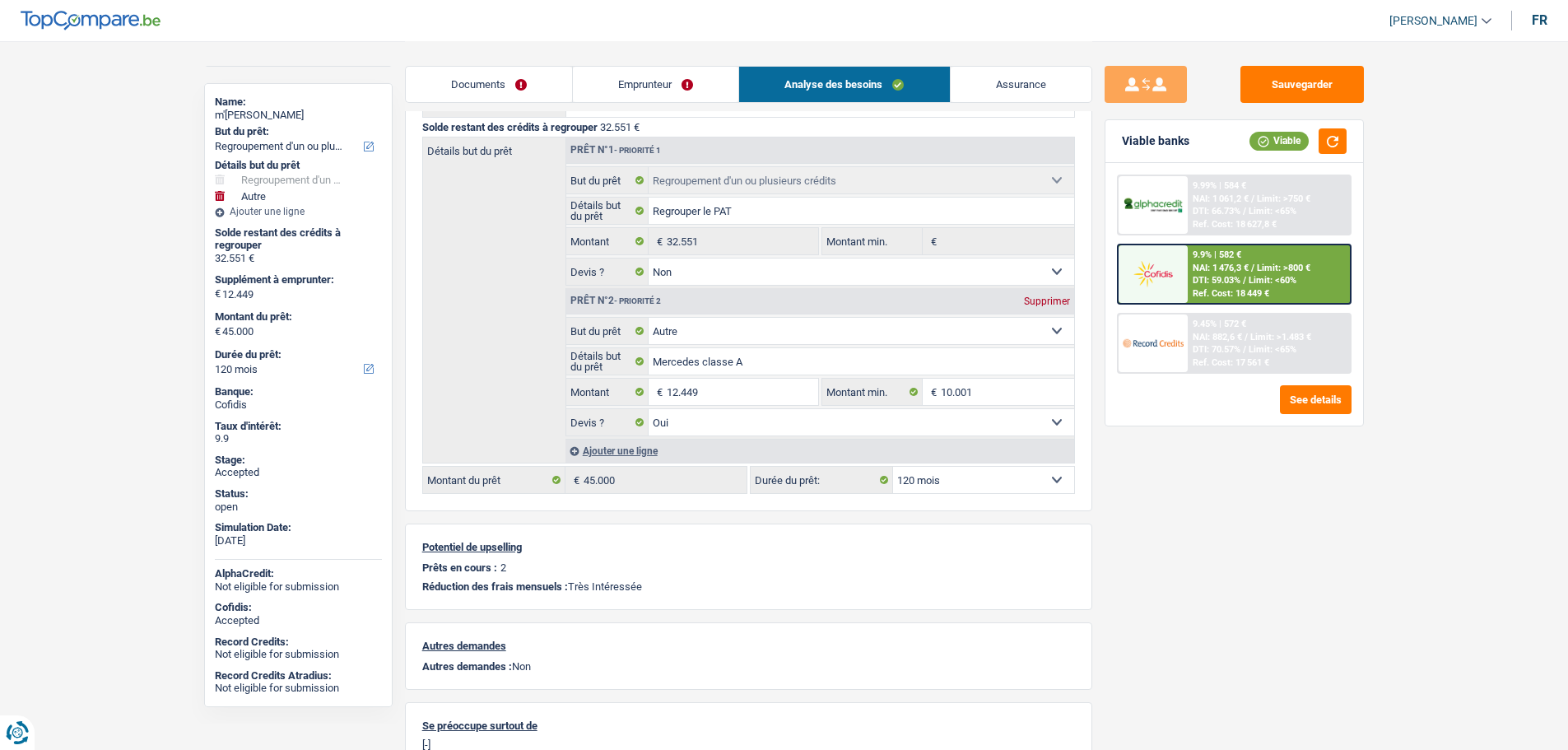
click at [1016, 89] on link "Assurance" at bounding box center [1021, 84] width 141 height 35
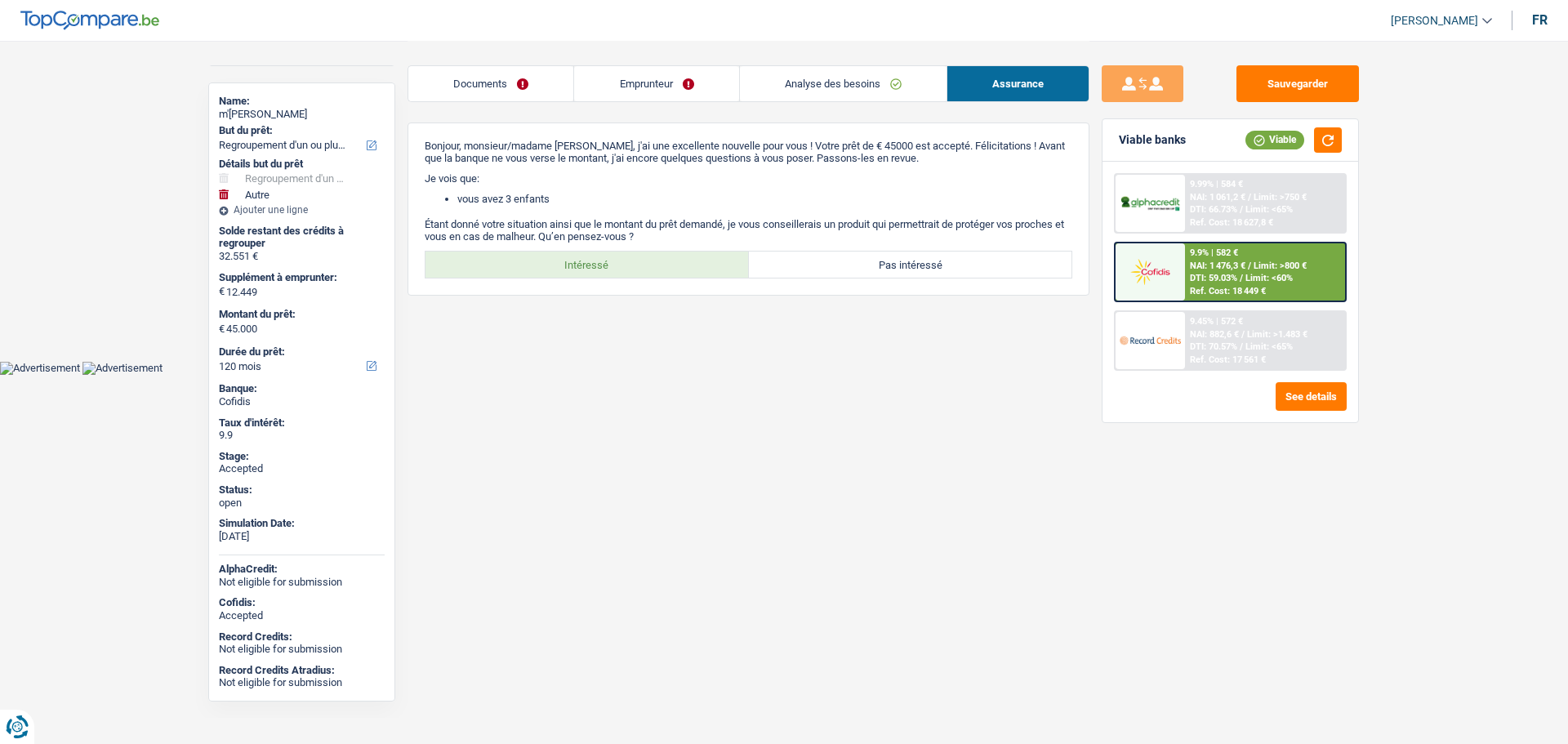
click at [641, 73] on link "Emprunteur" at bounding box center [656, 83] width 164 height 35
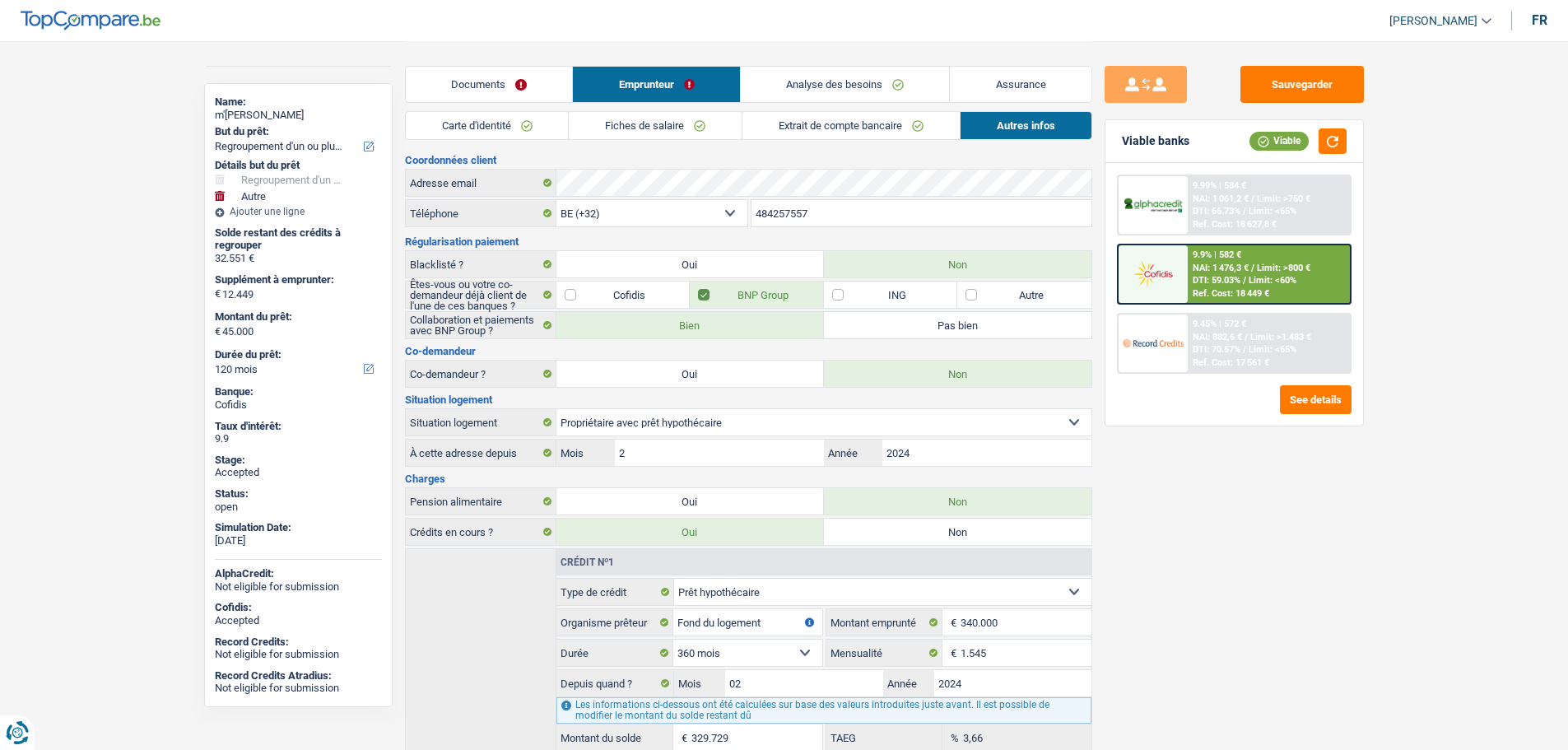
click at [1129, 286] on img at bounding box center [1152, 274] width 61 height 31
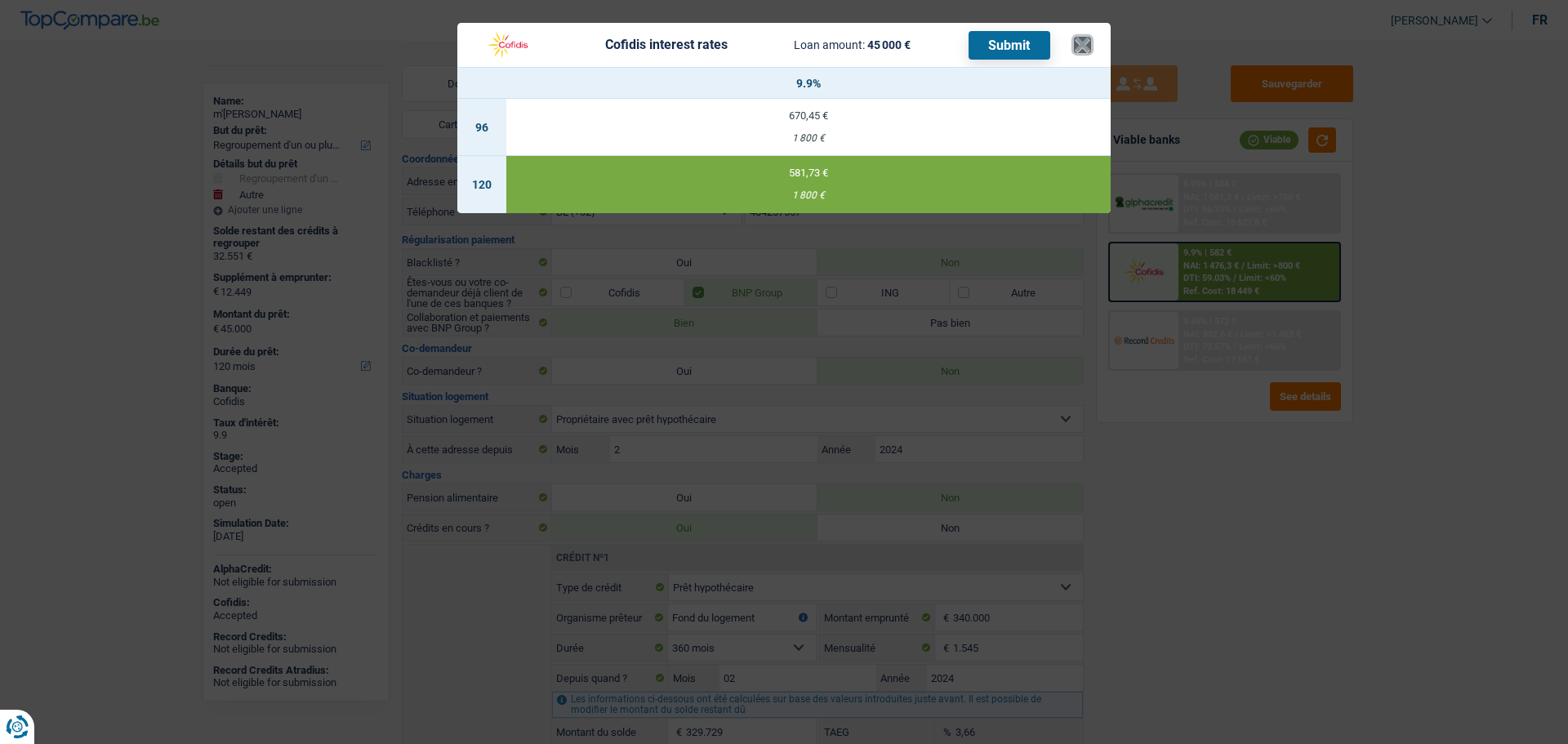
click at [1088, 53] on button "×" at bounding box center [1082, 45] width 17 height 16
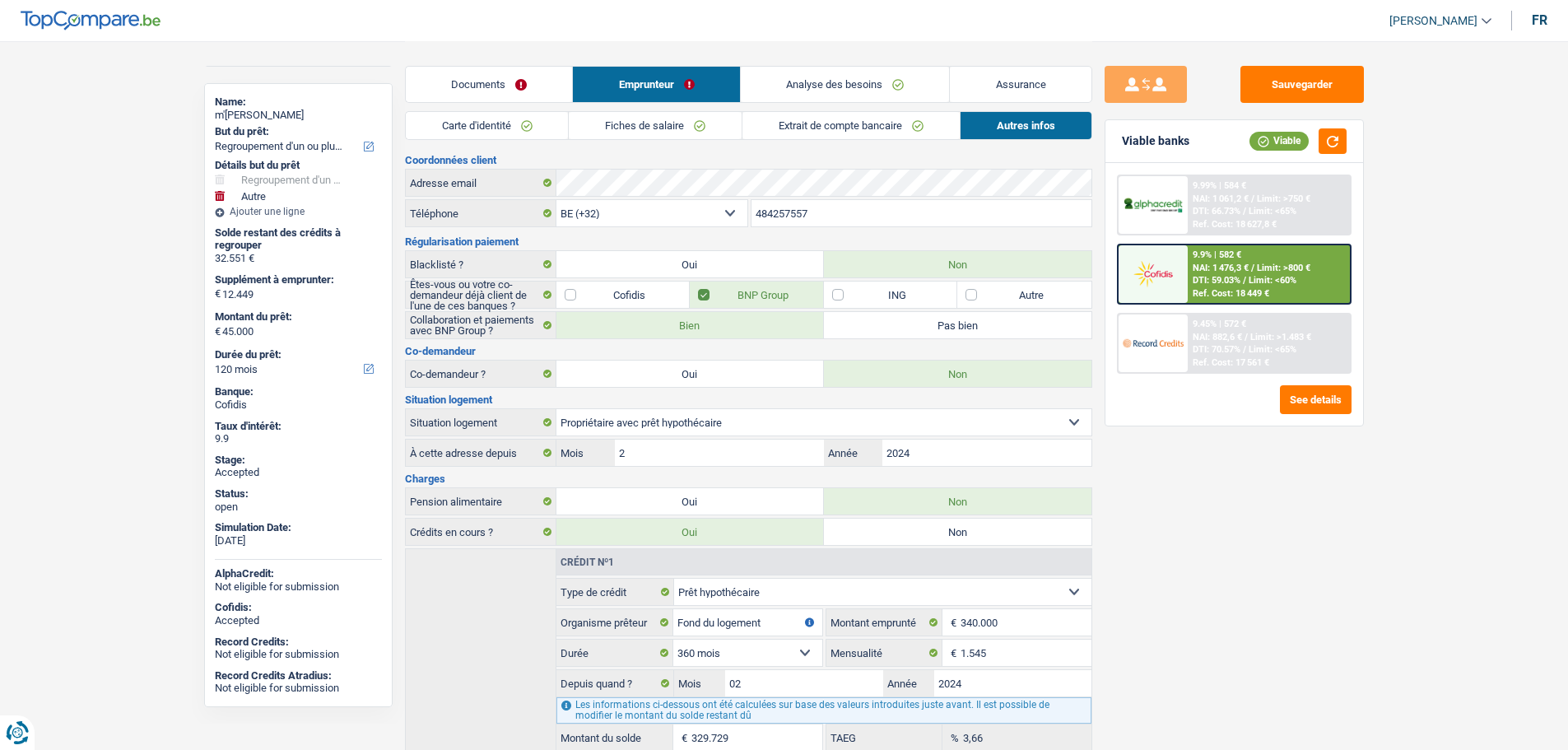
click at [880, 74] on link "Analyse des besoins" at bounding box center [845, 84] width 209 height 35
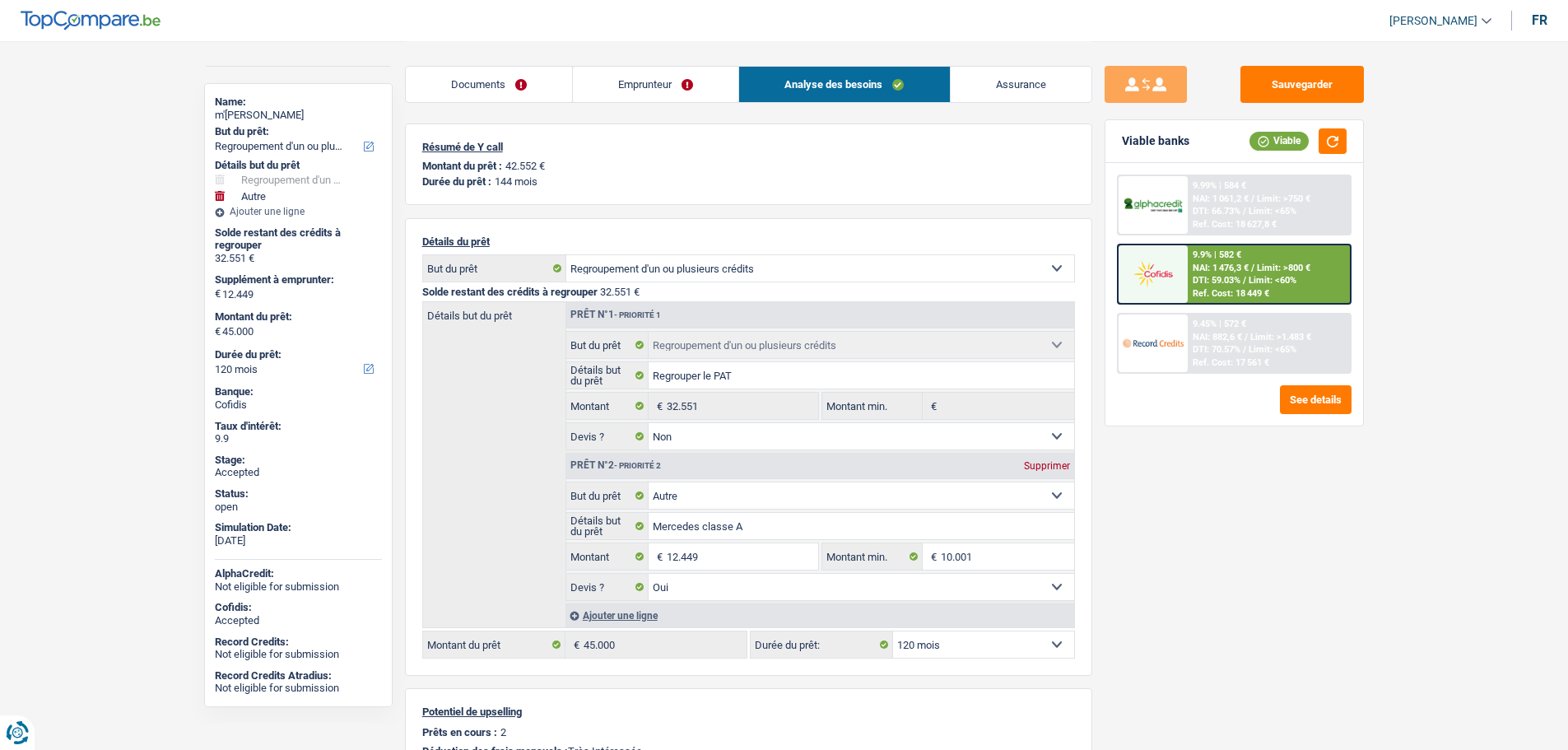
click at [940, 640] on select "12 mois 18 mois 24 mois 30 mois 36 mois 42 mois 48 mois 60 mois 72 mois 84 mois…" at bounding box center [984, 644] width 181 height 26
select select "144"
click at [893, 631] on select "12 mois 18 mois 24 mois 30 mois 36 mois 42 mois 48 mois 60 mois 72 mois 84 mois…" at bounding box center [984, 644] width 181 height 26
select select "144"
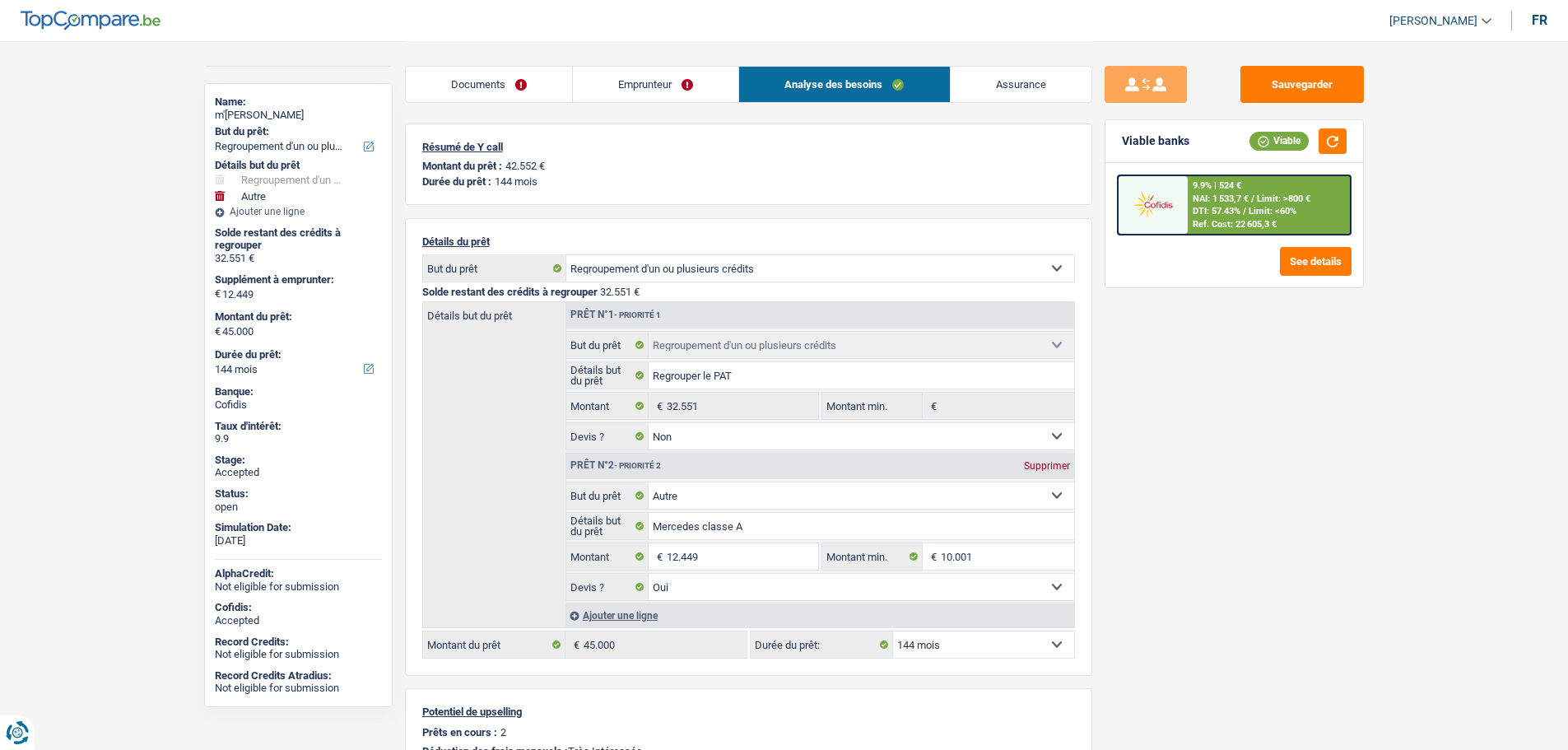
click at [1144, 211] on img at bounding box center [1152, 204] width 61 height 31
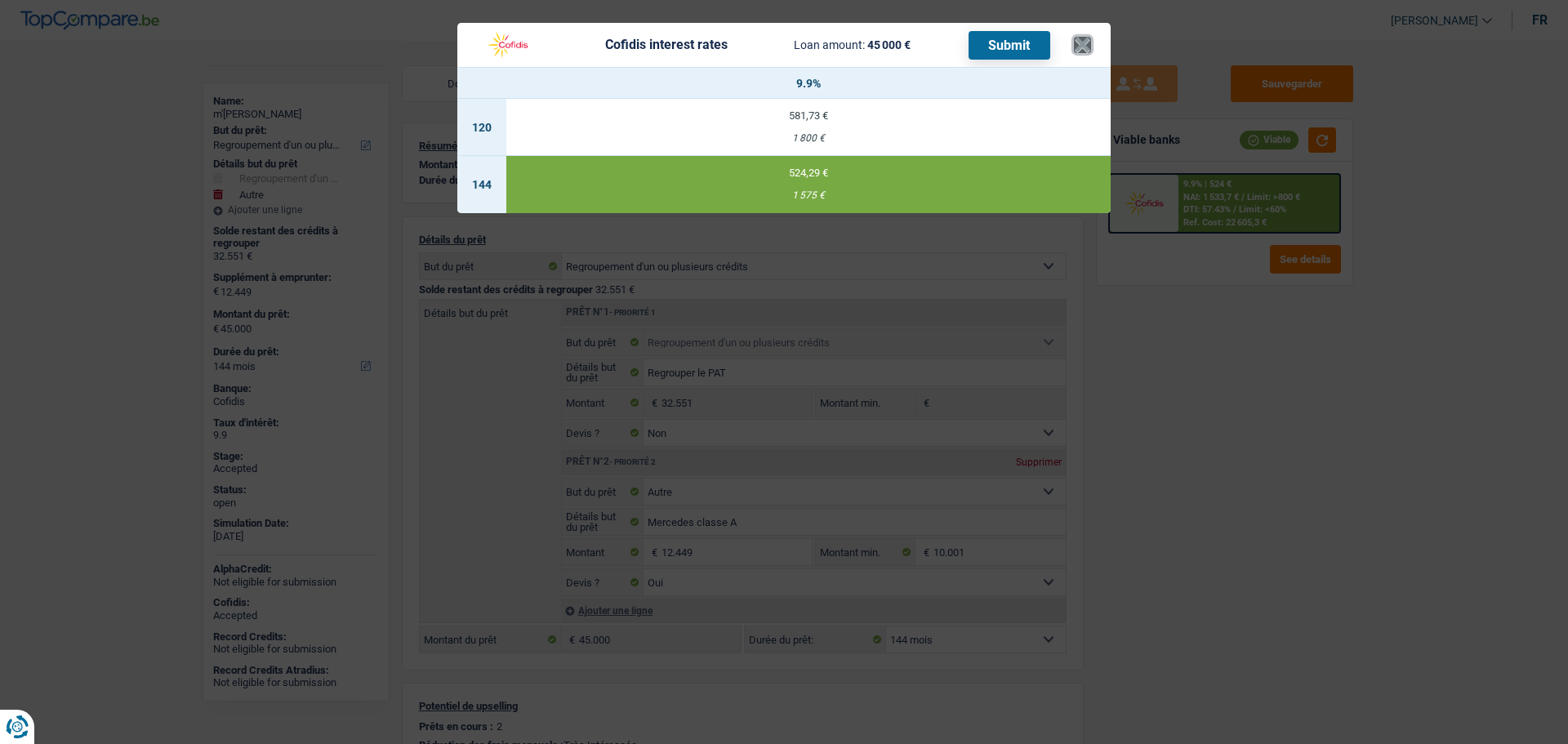
click at [1083, 42] on button "×" at bounding box center [1082, 45] width 17 height 16
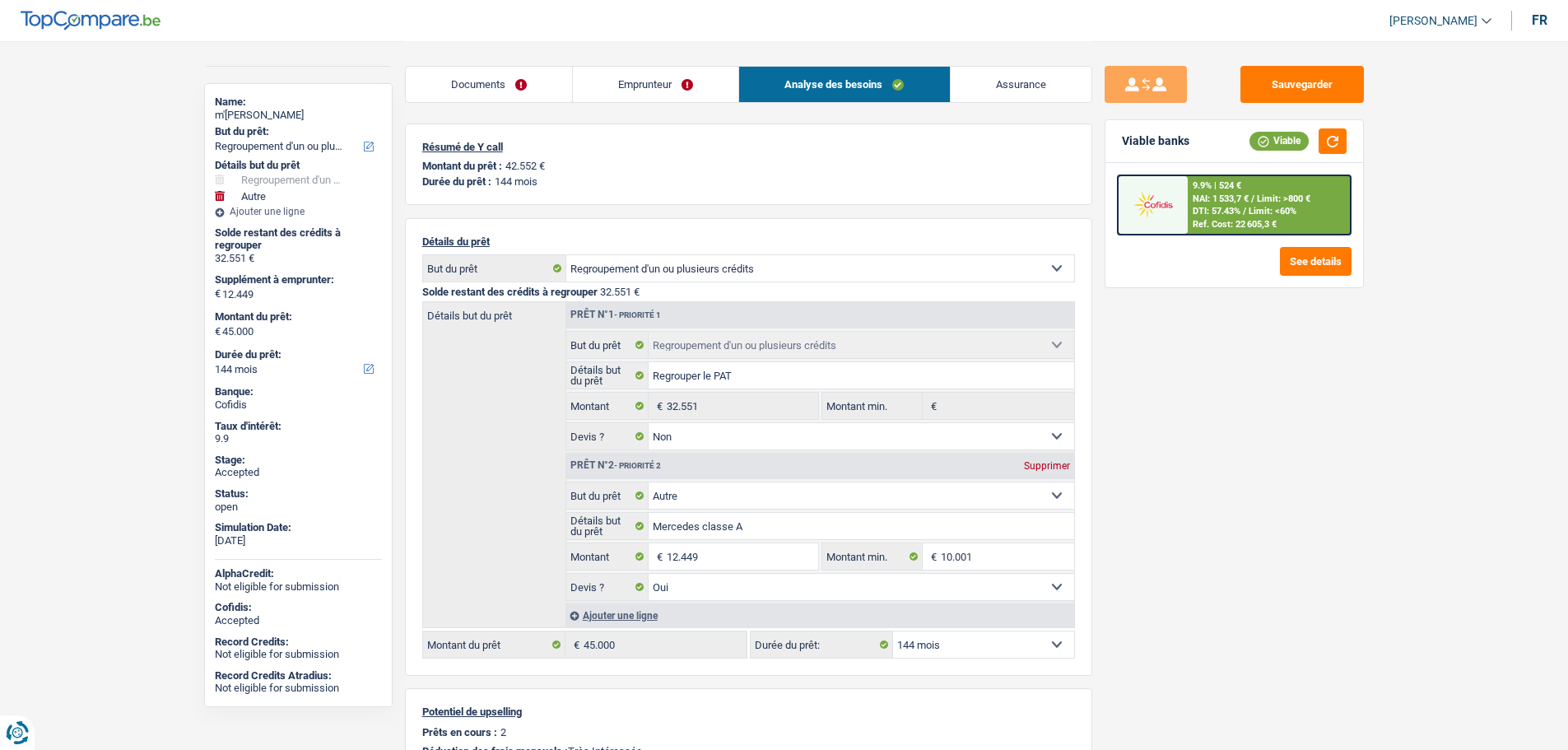
click at [1178, 188] on div at bounding box center [1153, 205] width 69 height 58
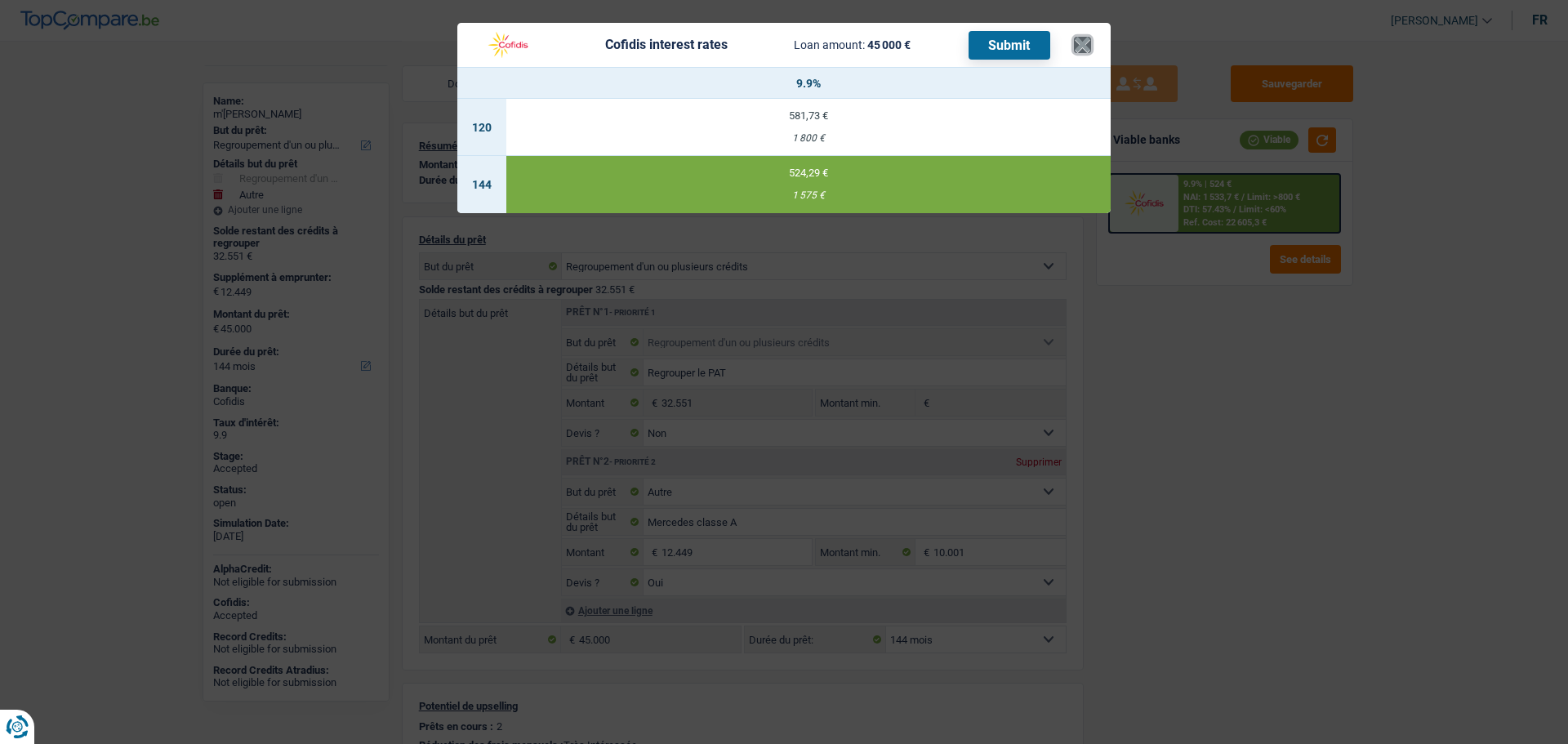
click at [1080, 44] on button "×" at bounding box center [1082, 45] width 17 height 16
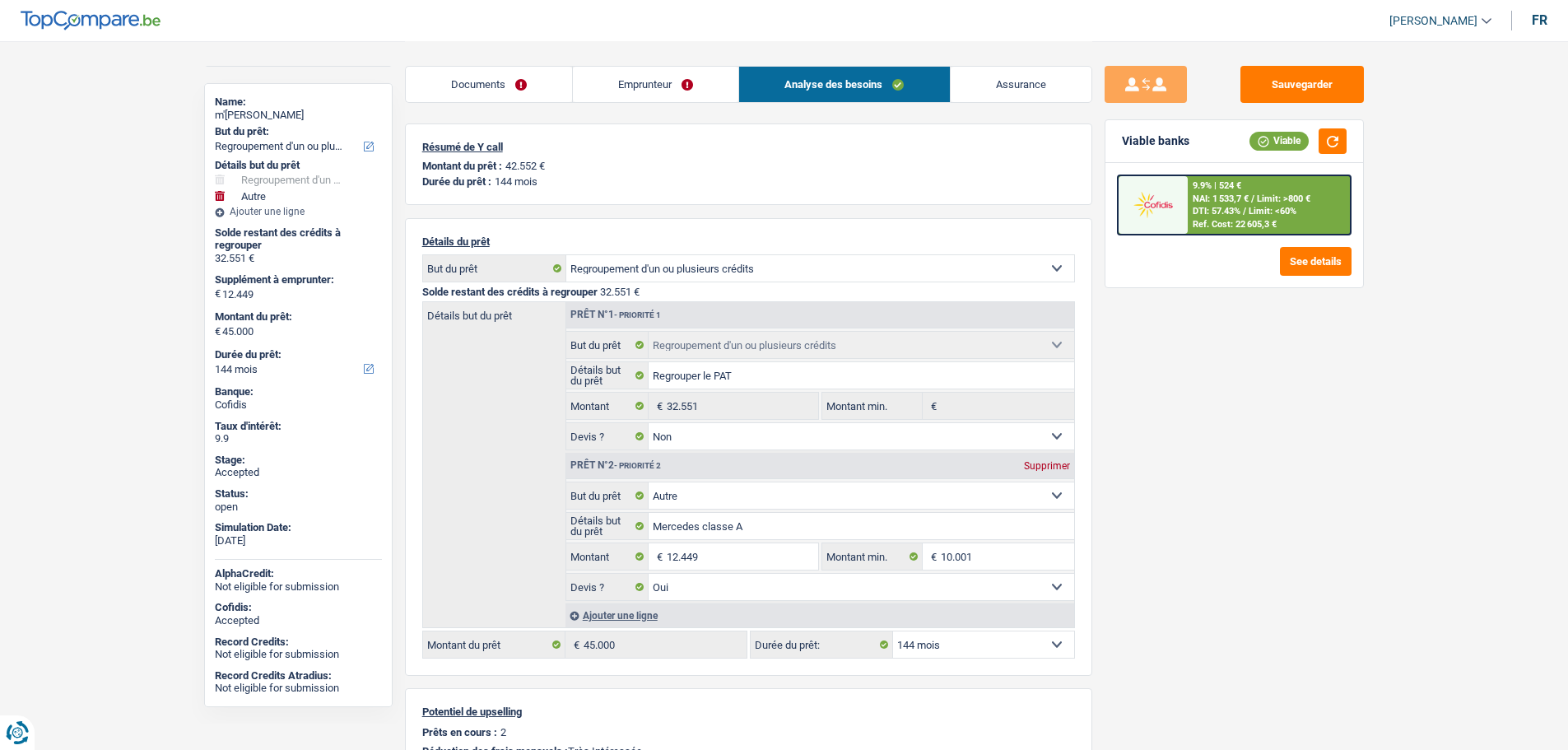
click at [638, 79] on link "Emprunteur" at bounding box center [655, 84] width 165 height 35
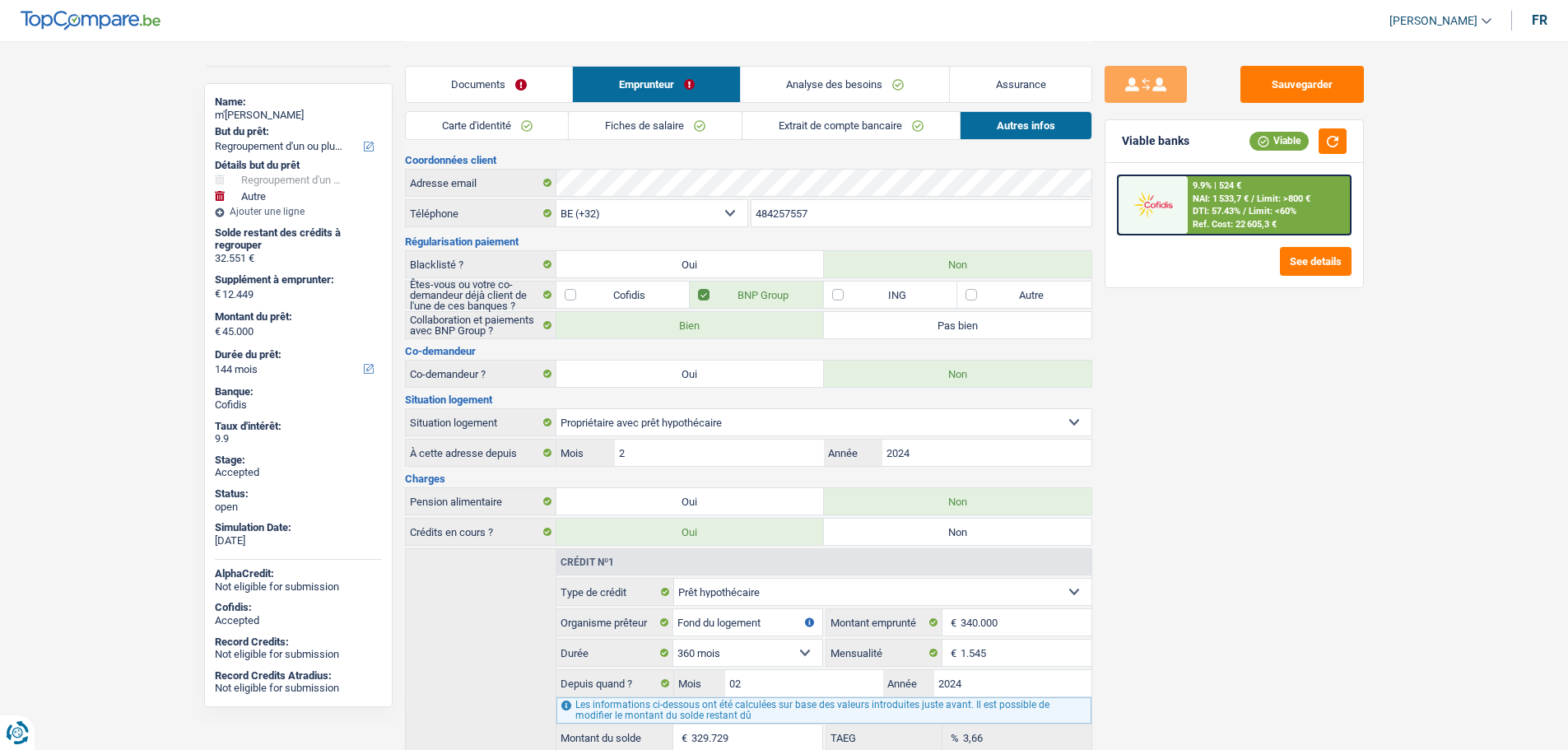
click at [678, 125] on link "Fiches de salaire" at bounding box center [655, 126] width 173 height 27
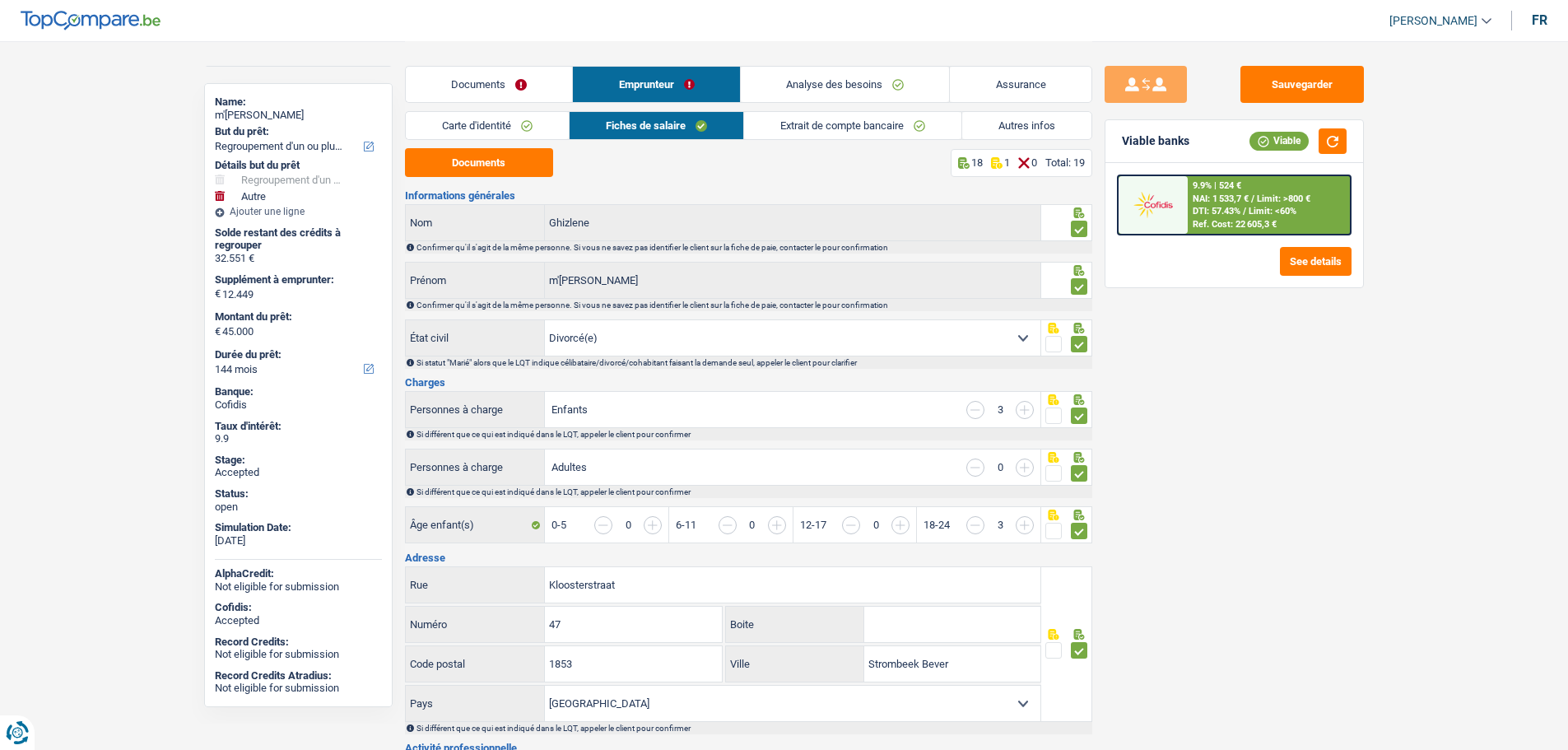
click at [484, 85] on link "Documents" at bounding box center [489, 84] width 167 height 35
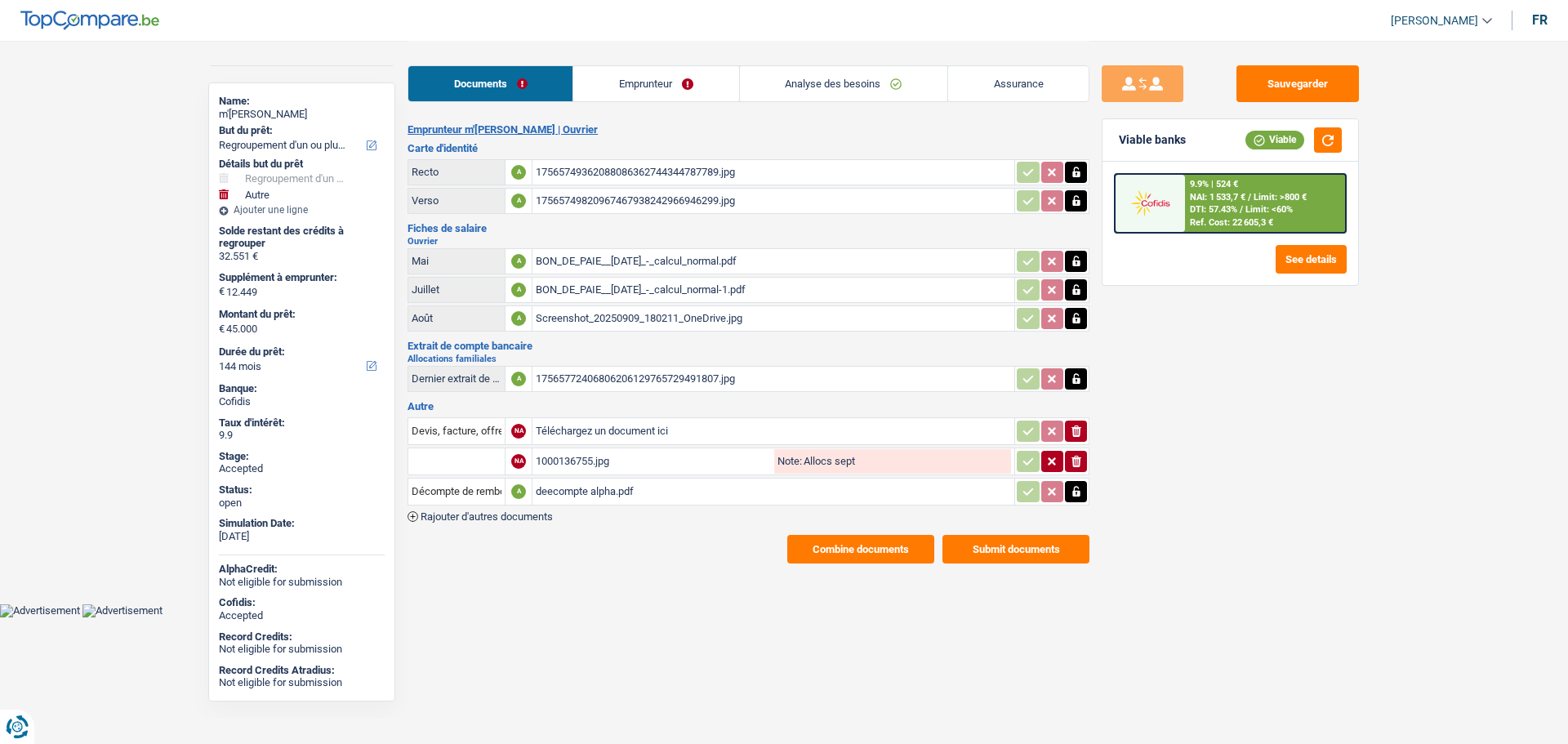
click at [632, 68] on link "Emprunteur" at bounding box center [656, 83] width 165 height 35
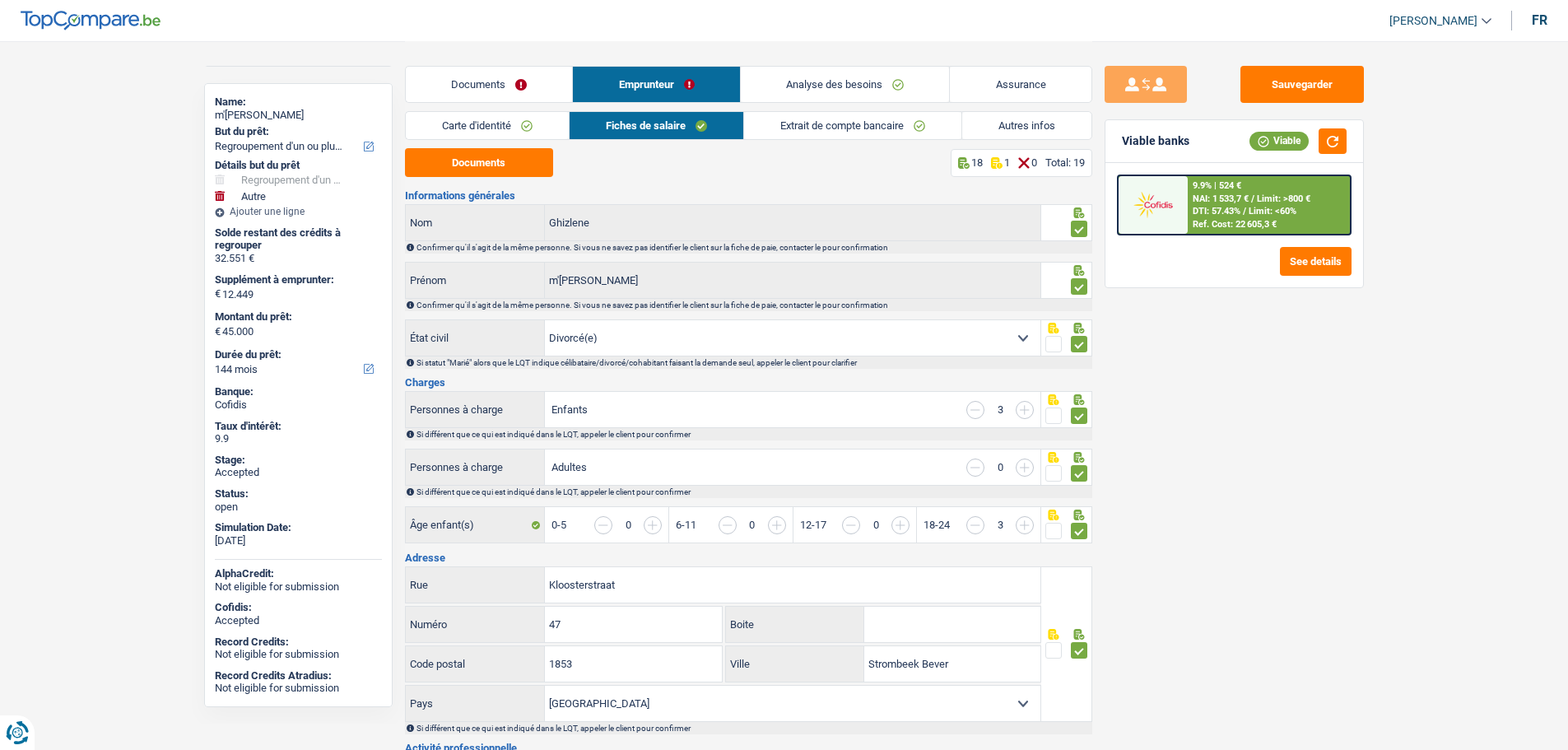
click at [252, 111] on div "m'hanna Ghizlene" at bounding box center [298, 115] width 167 height 14
copy div "m'hanna Ghizlene"
click at [1018, 123] on link "Autres infos" at bounding box center [1026, 126] width 129 height 27
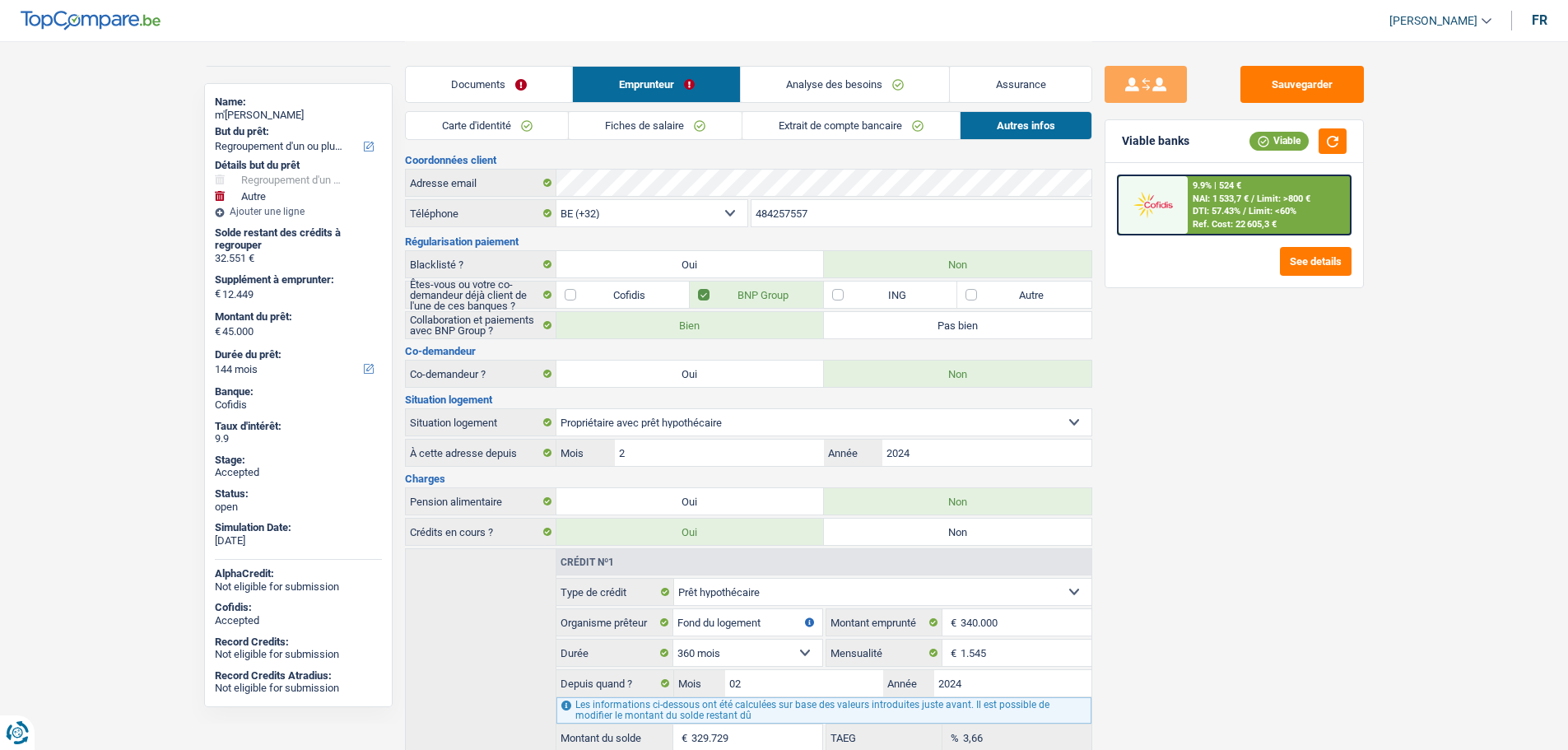
click at [760, 210] on input "484257557" at bounding box center [921, 213] width 340 height 26
click at [1017, 73] on link "Assurance" at bounding box center [1020, 84] width 142 height 35
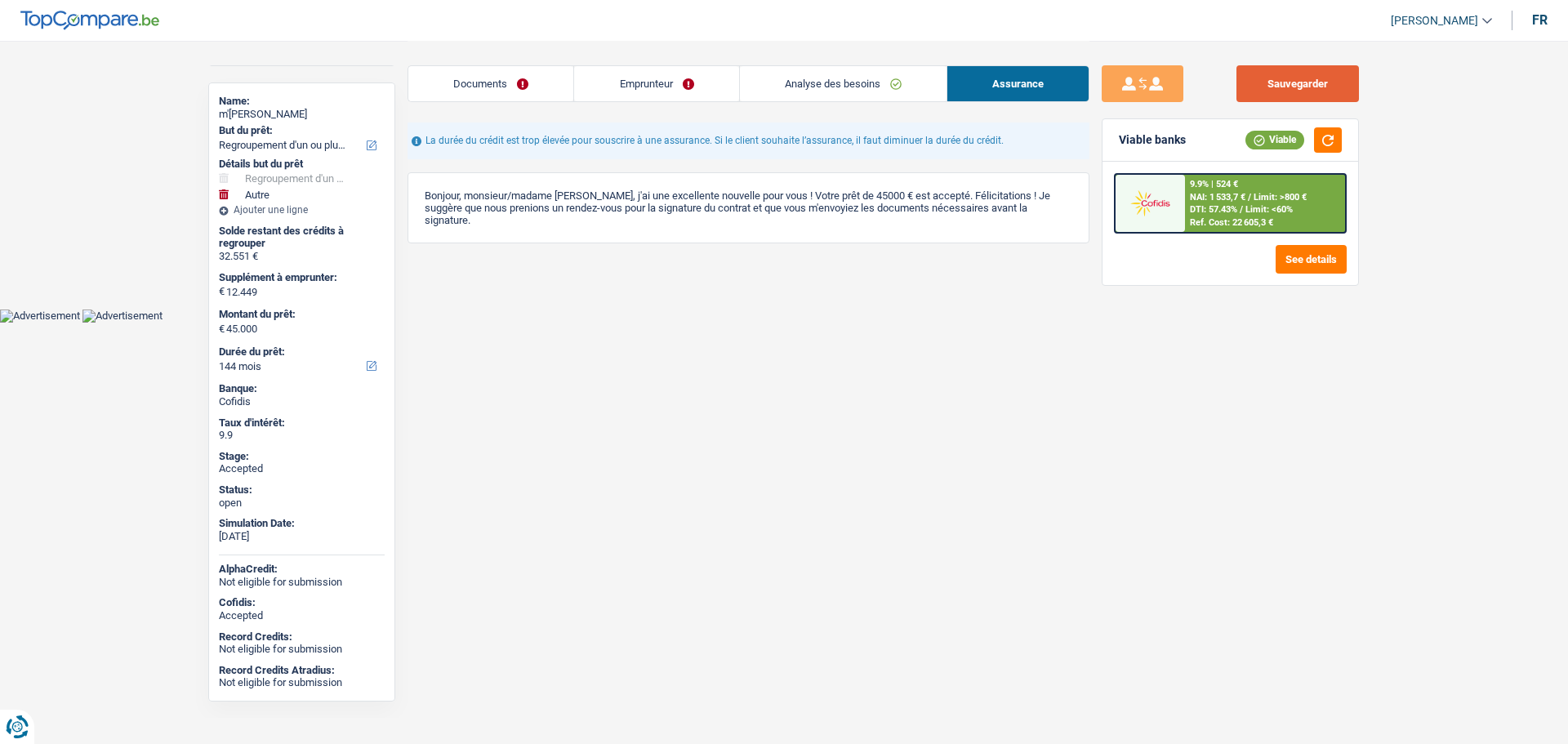
click at [1286, 80] on button "Sauvegarder" at bounding box center [1298, 83] width 123 height 37
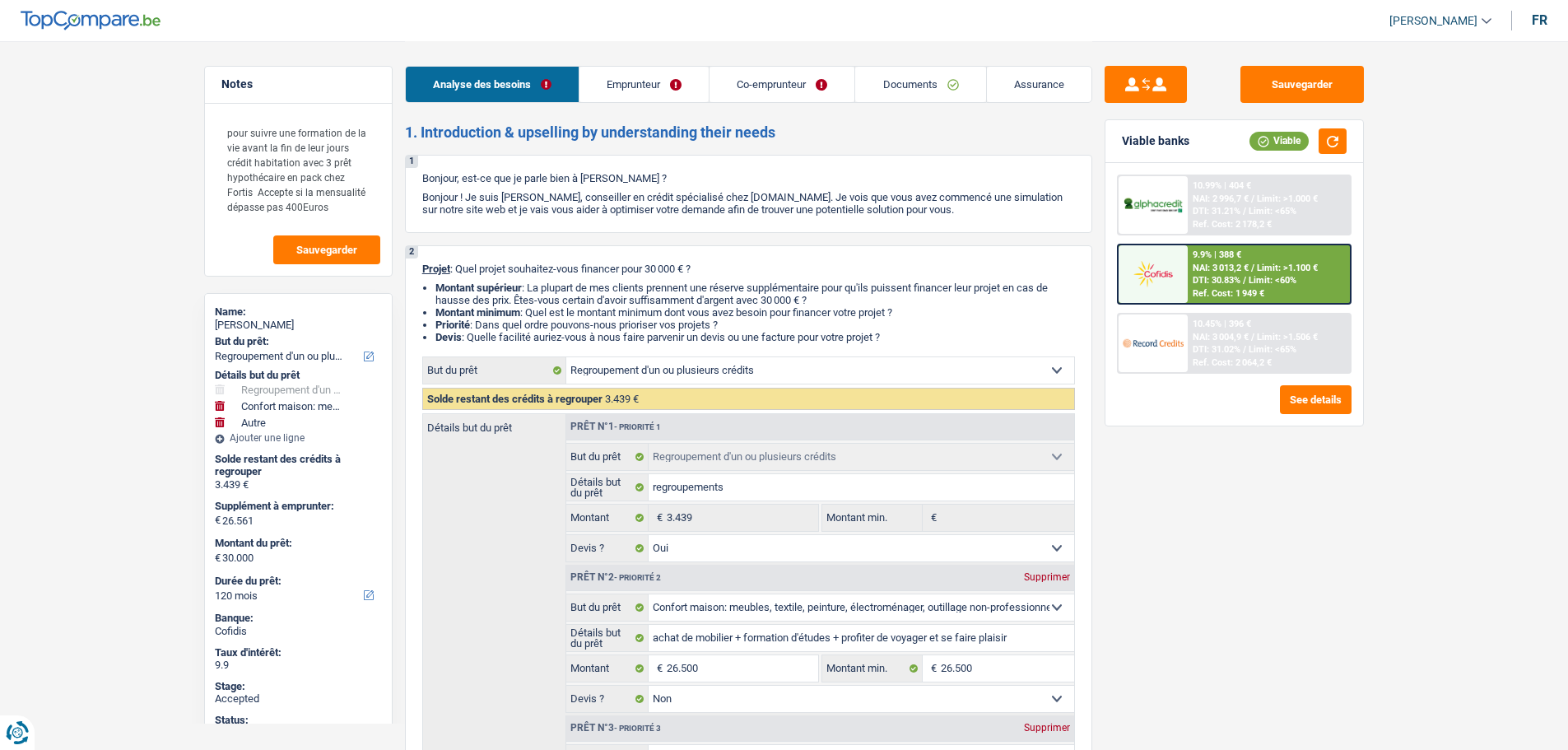
select select "refinancing"
select select "household"
select select "other"
select select "120"
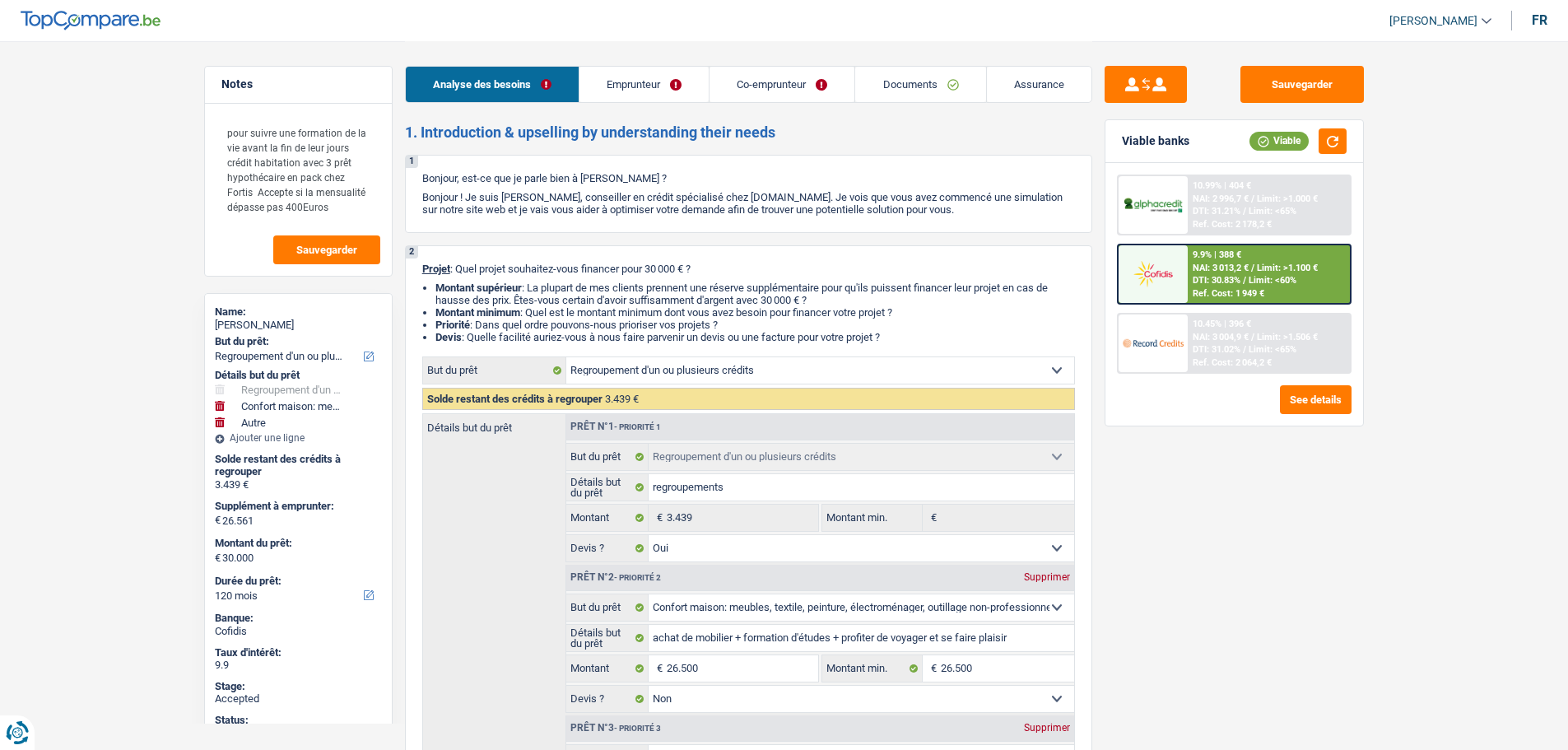
select select "refinancing"
select select "yes"
select select "household"
select select "false"
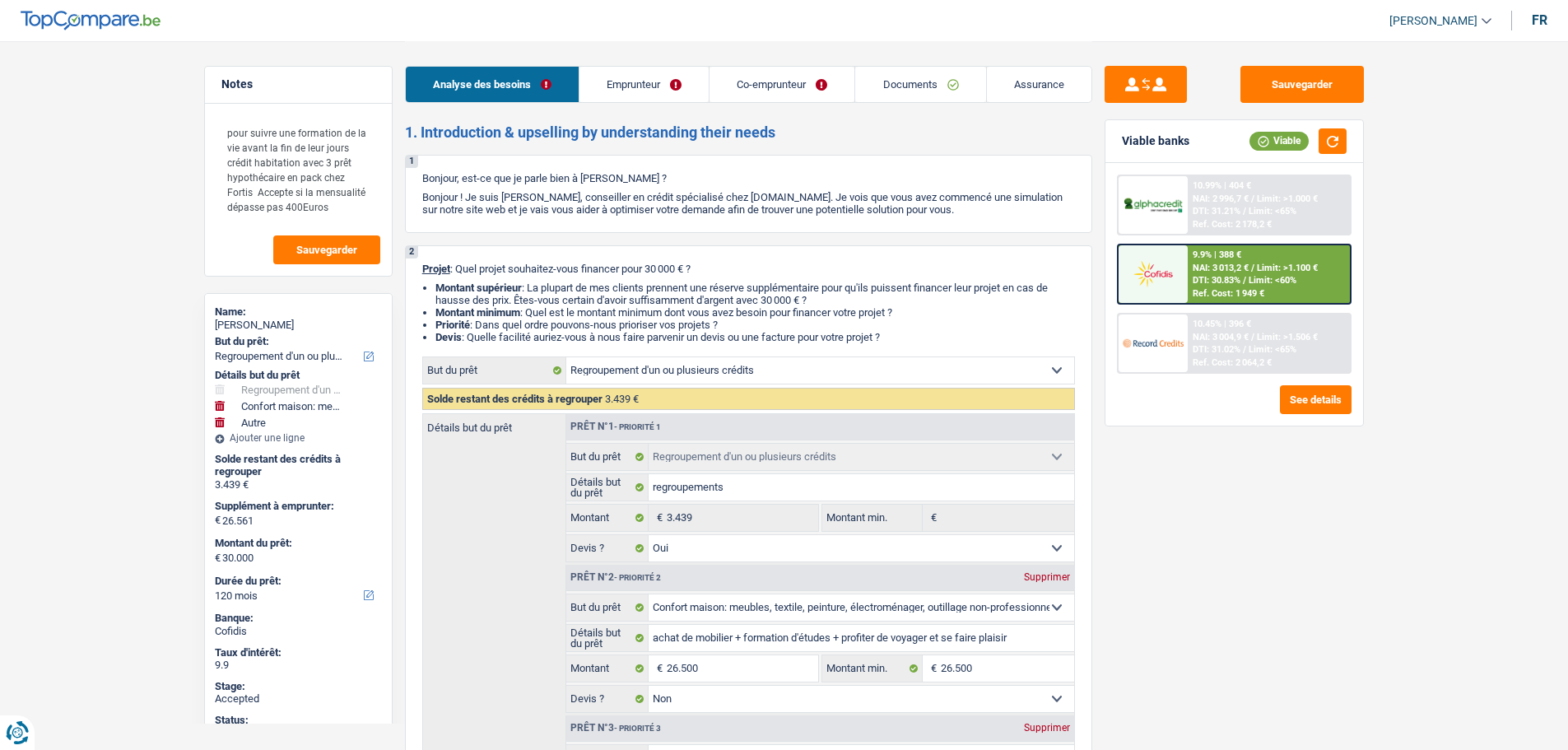
select select "other"
select select "120"
select select "unemployed"
select select "invalid"
select select "unemployment"
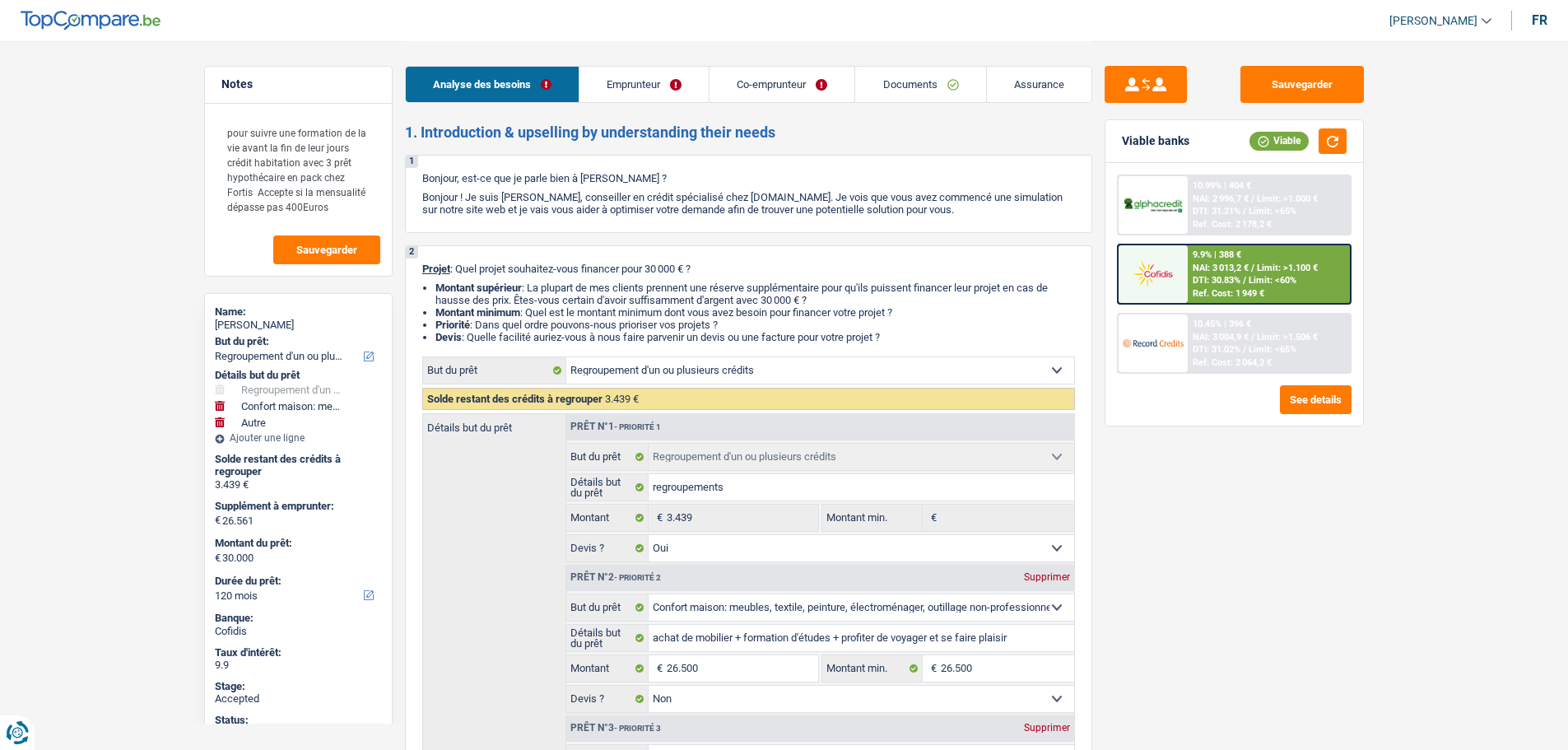
select select "disabilityPension"
select select "ownerWithMortgage"
select select "mortgage"
select select "360"
select select "mortgage"
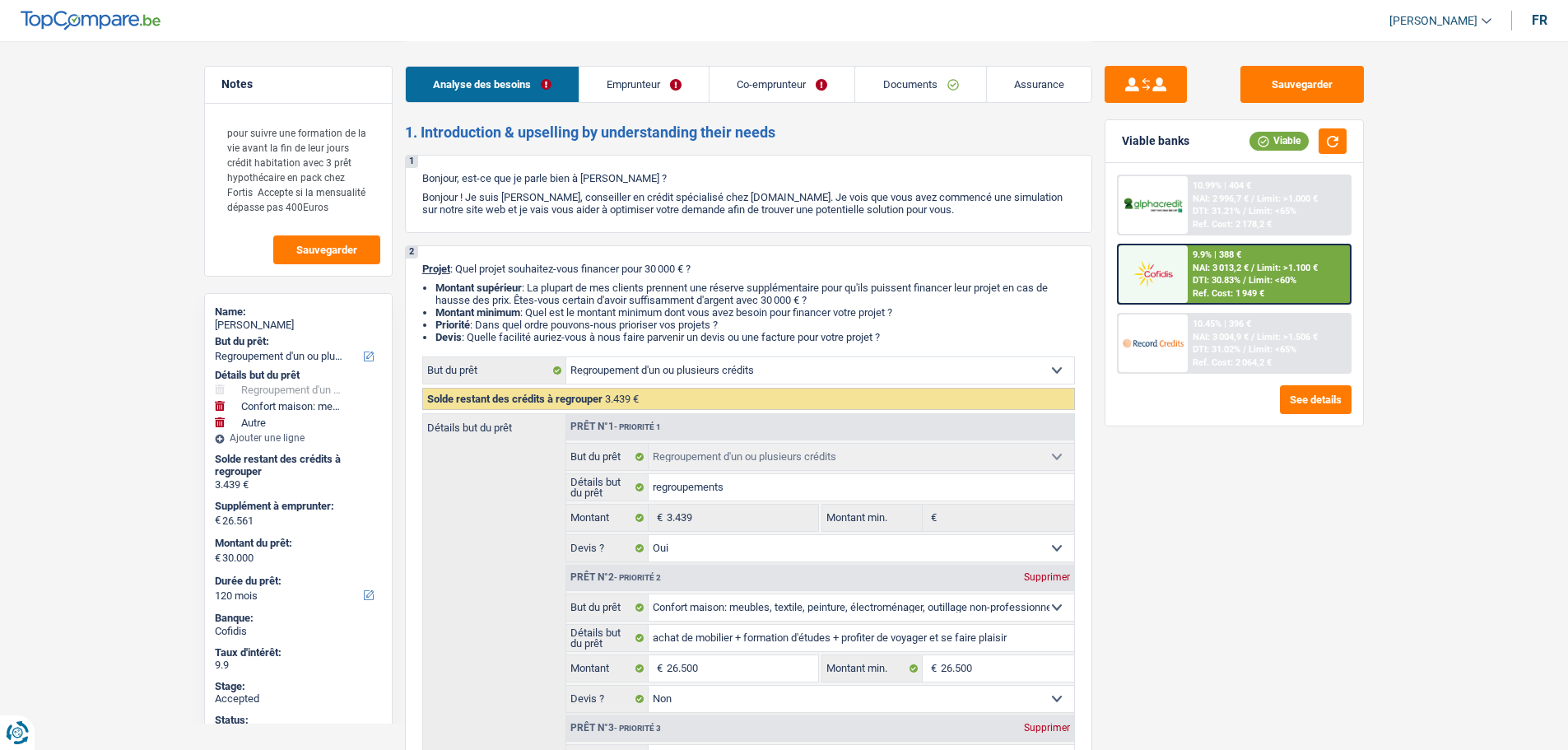
select select "360"
select select "mortgage"
select select "360"
select select "carLoan"
select select "84"
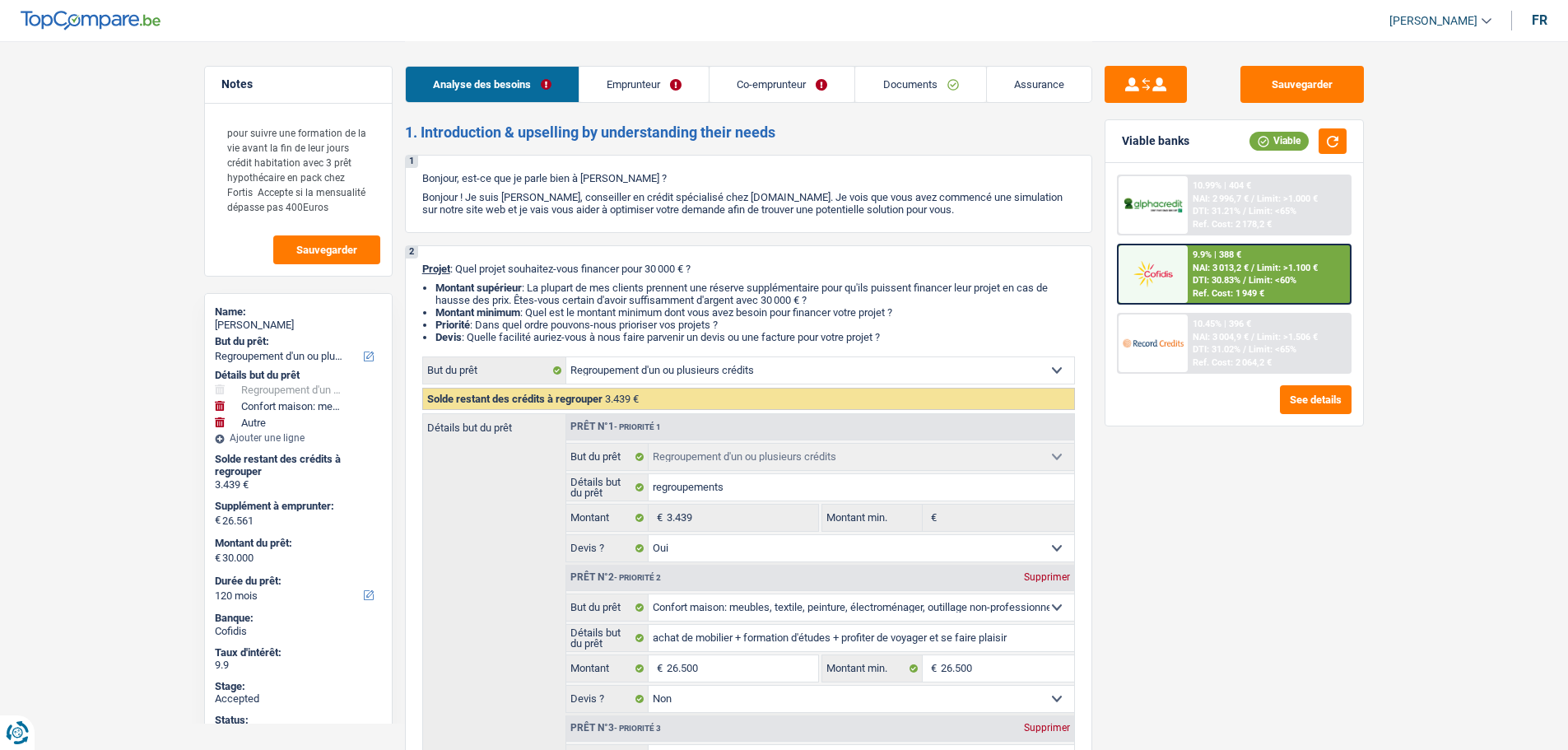
select select "personalLoan"
select select "education"
select select "84"
select select "cardOrCredit"
select select "refinancing"
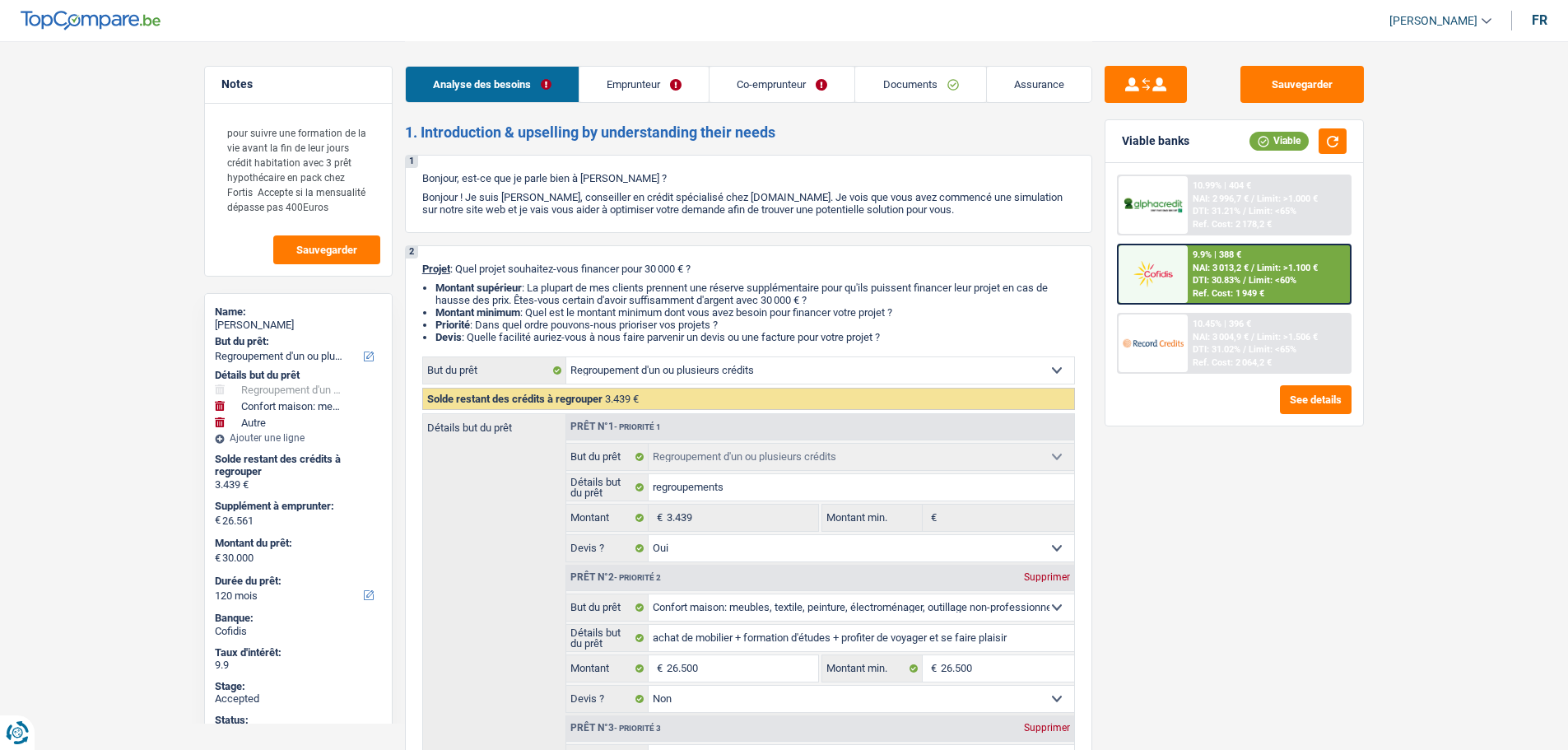
select select "refinancing"
select select "yes"
select select "household"
select select "false"
select select "other"
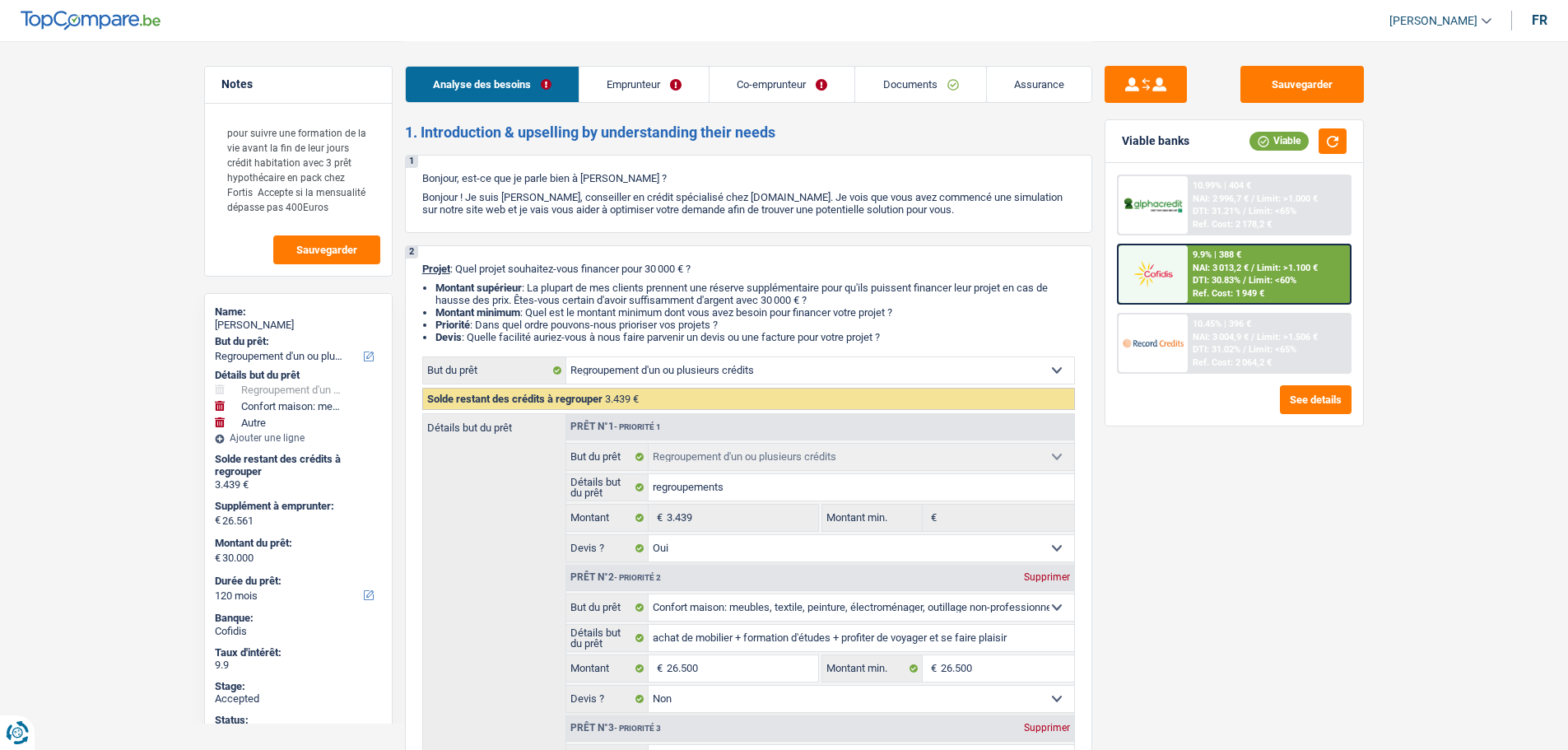
select select "120"
click at [367, 201] on textarea "pour suivre une formation de la vie avant la fin de leur jours crédit habitatio…" at bounding box center [298, 169] width 164 height 109
click at [354, 204] on textarea "pour suivre une formation de la vie avant la fin de leur jours crédit habitatio…" at bounding box center [298, 169] width 164 height 109
click at [1172, 282] on img at bounding box center [1152, 274] width 61 height 31
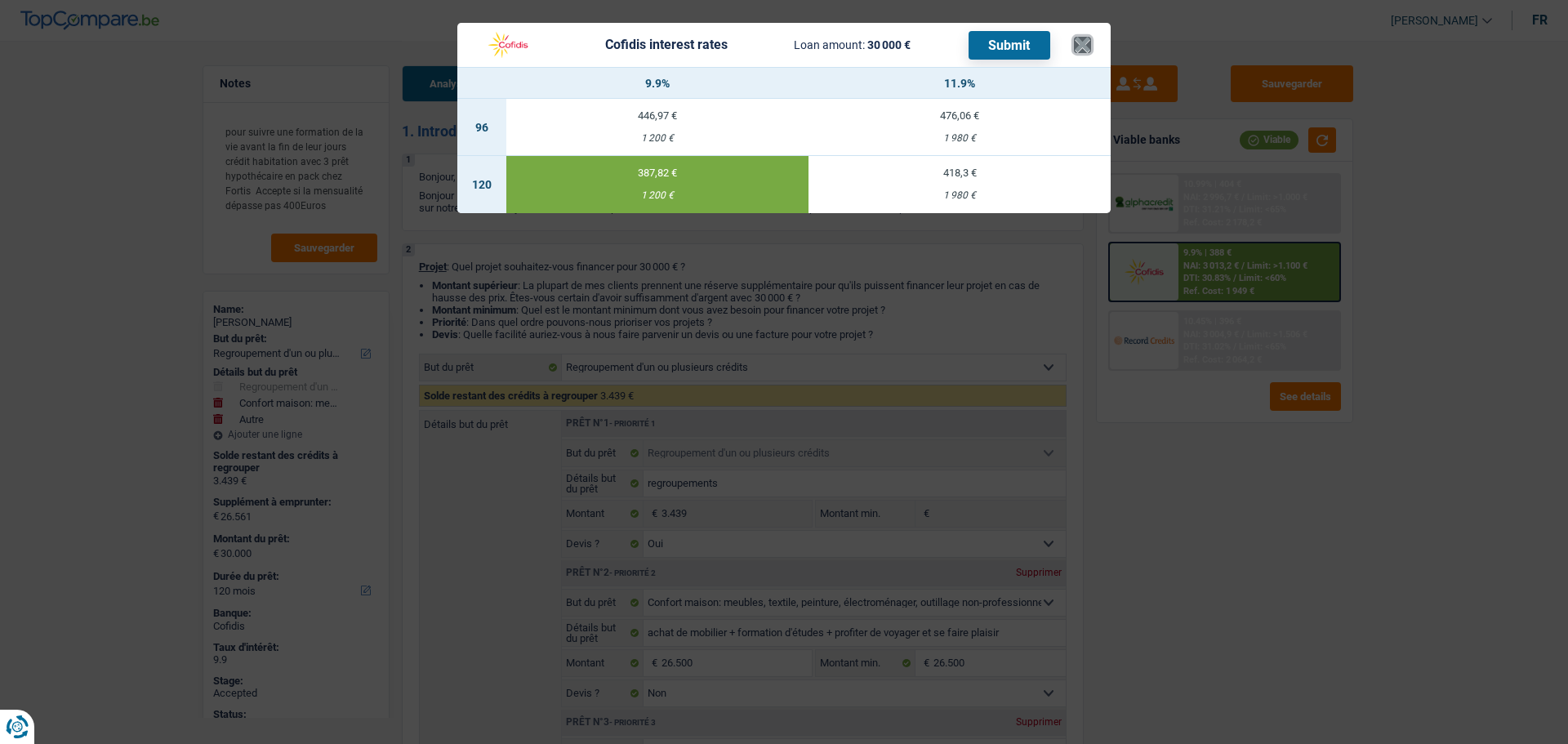
click at [1078, 37] on button "×" at bounding box center [1082, 45] width 17 height 16
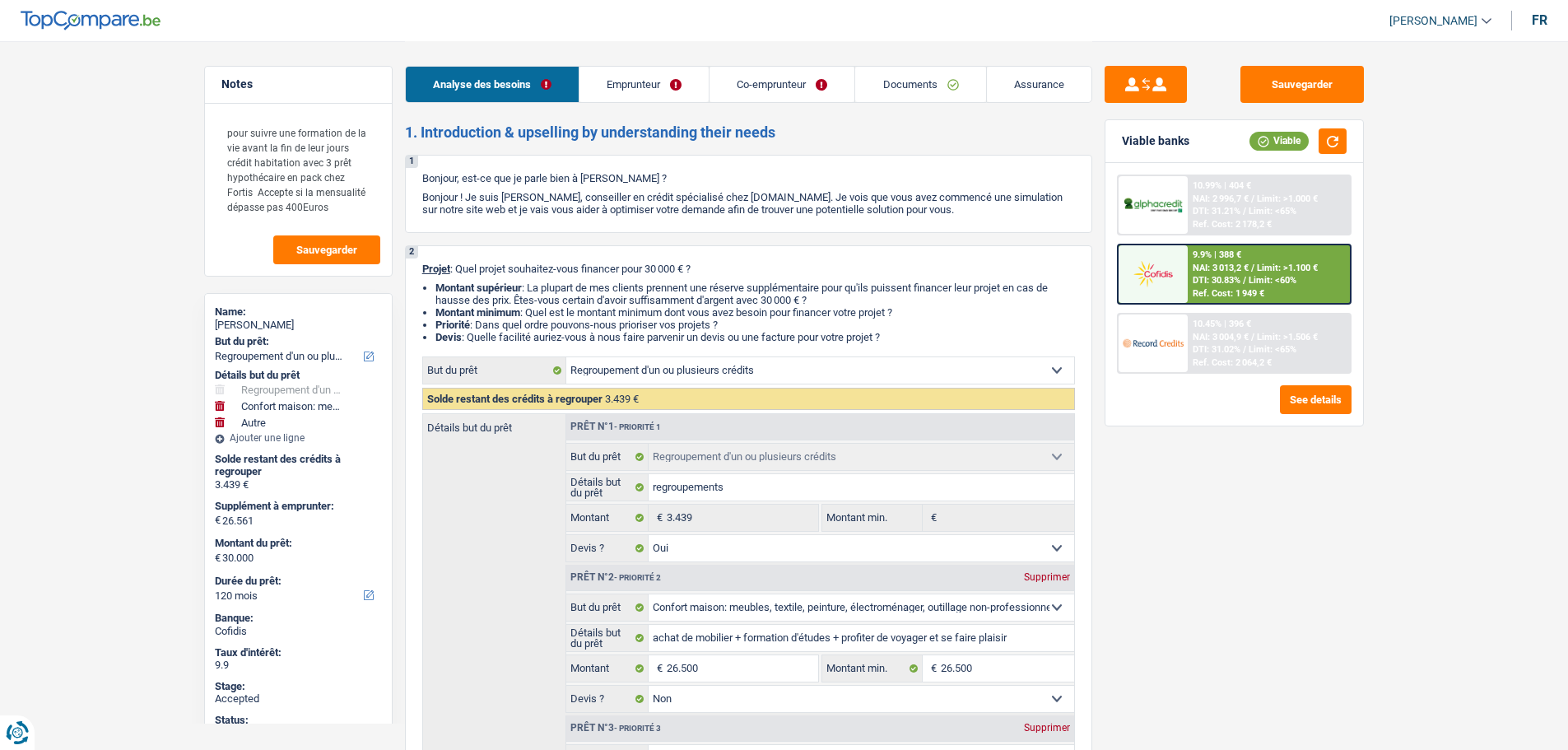
click at [1030, 88] on link "Assurance" at bounding box center [1039, 84] width 105 height 35
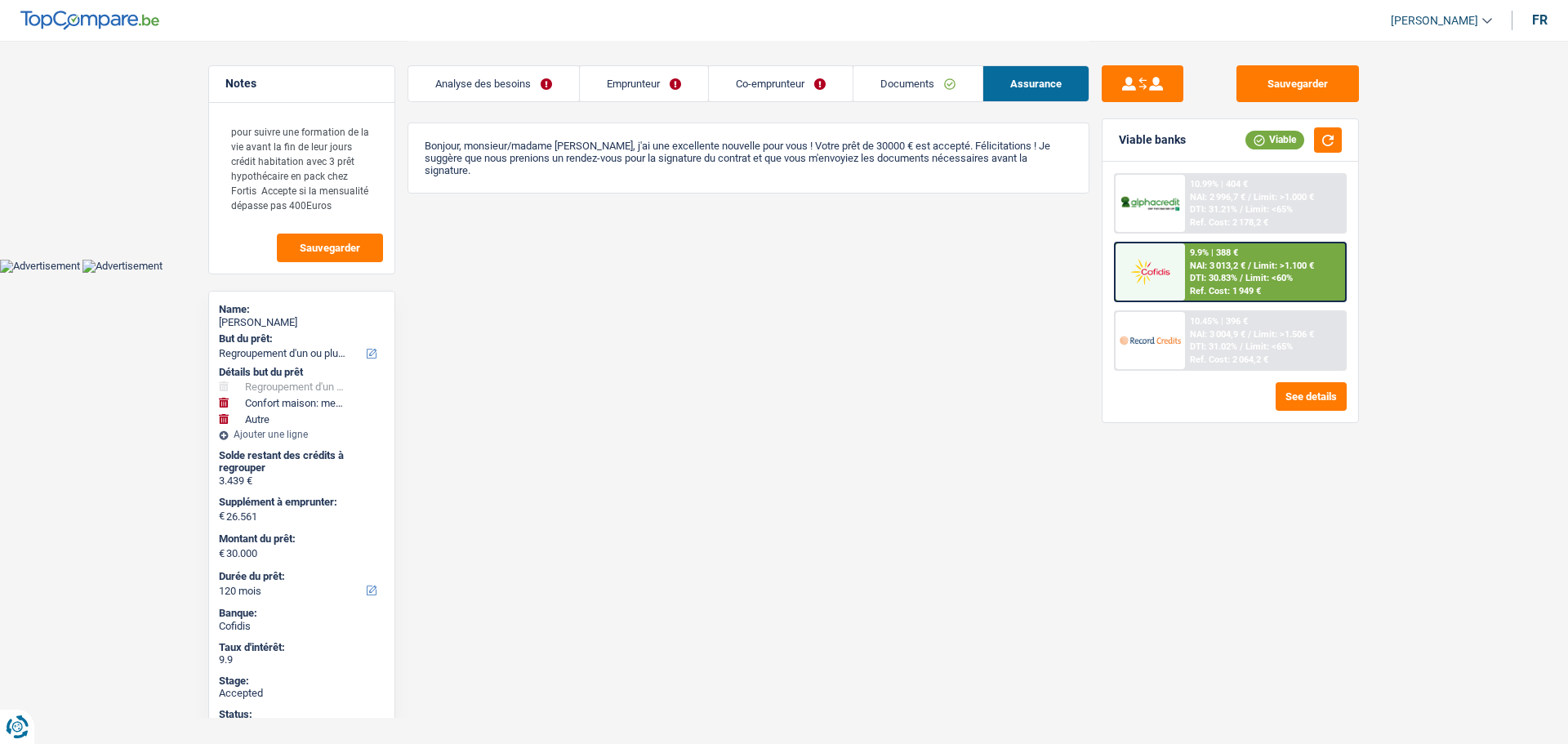
click at [1450, 23] on span "[PERSON_NAME]" at bounding box center [1434, 20] width 87 height 13
click at [1396, 145] on button "SO" at bounding box center [1405, 149] width 145 height 32
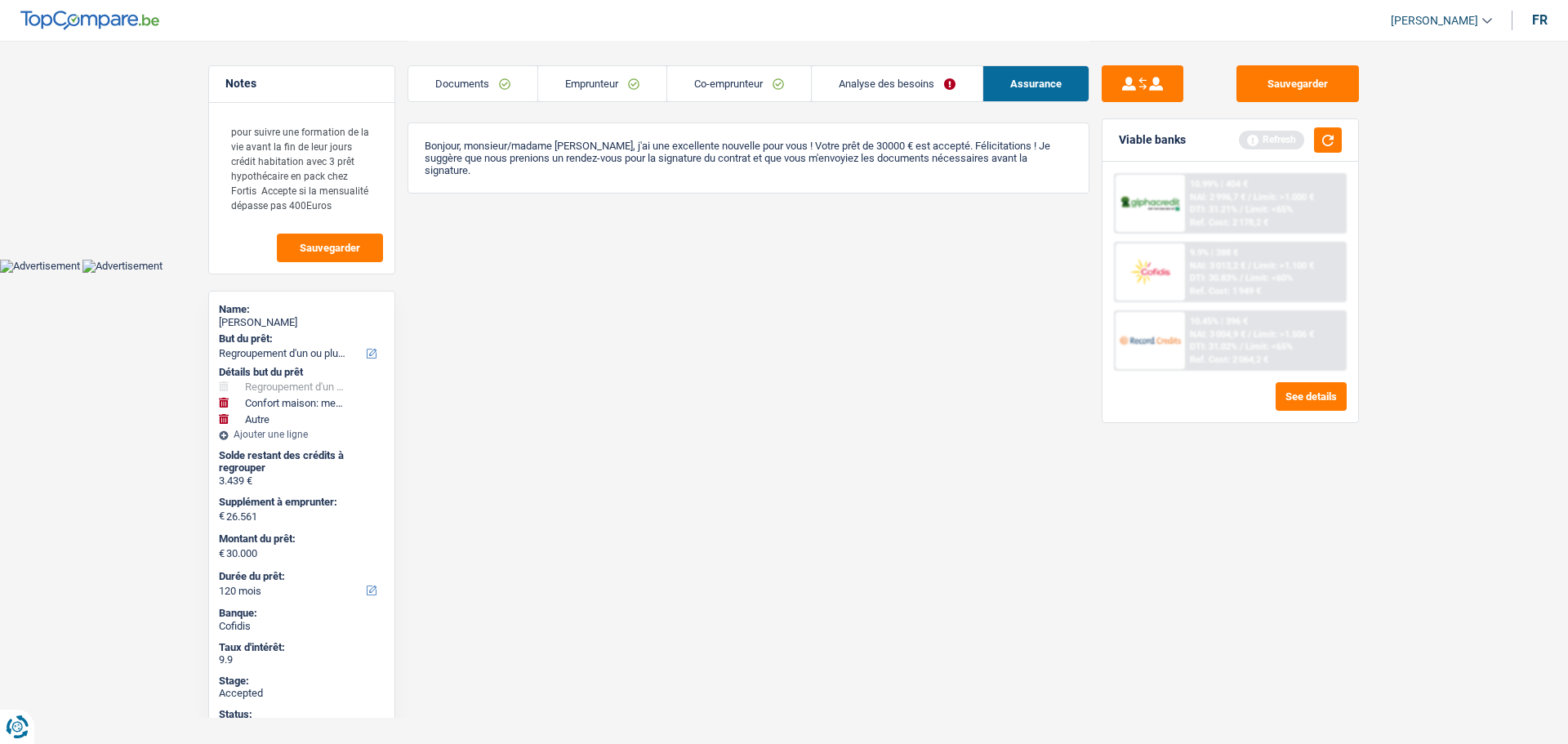
click at [876, 83] on link "Analyse des besoins" at bounding box center [898, 83] width 171 height 35
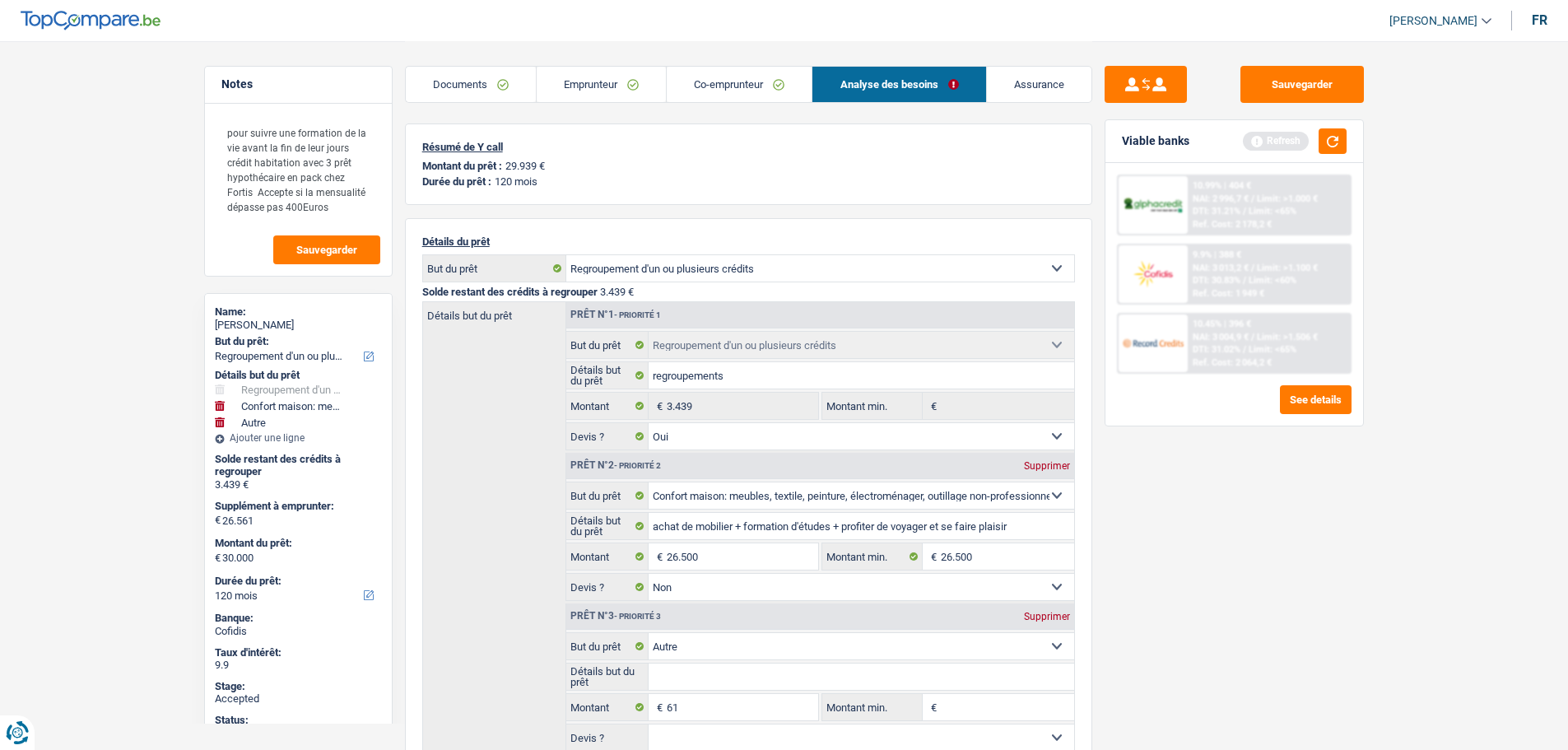
click at [743, 83] on link "Co-emprunteur" at bounding box center [739, 84] width 145 height 35
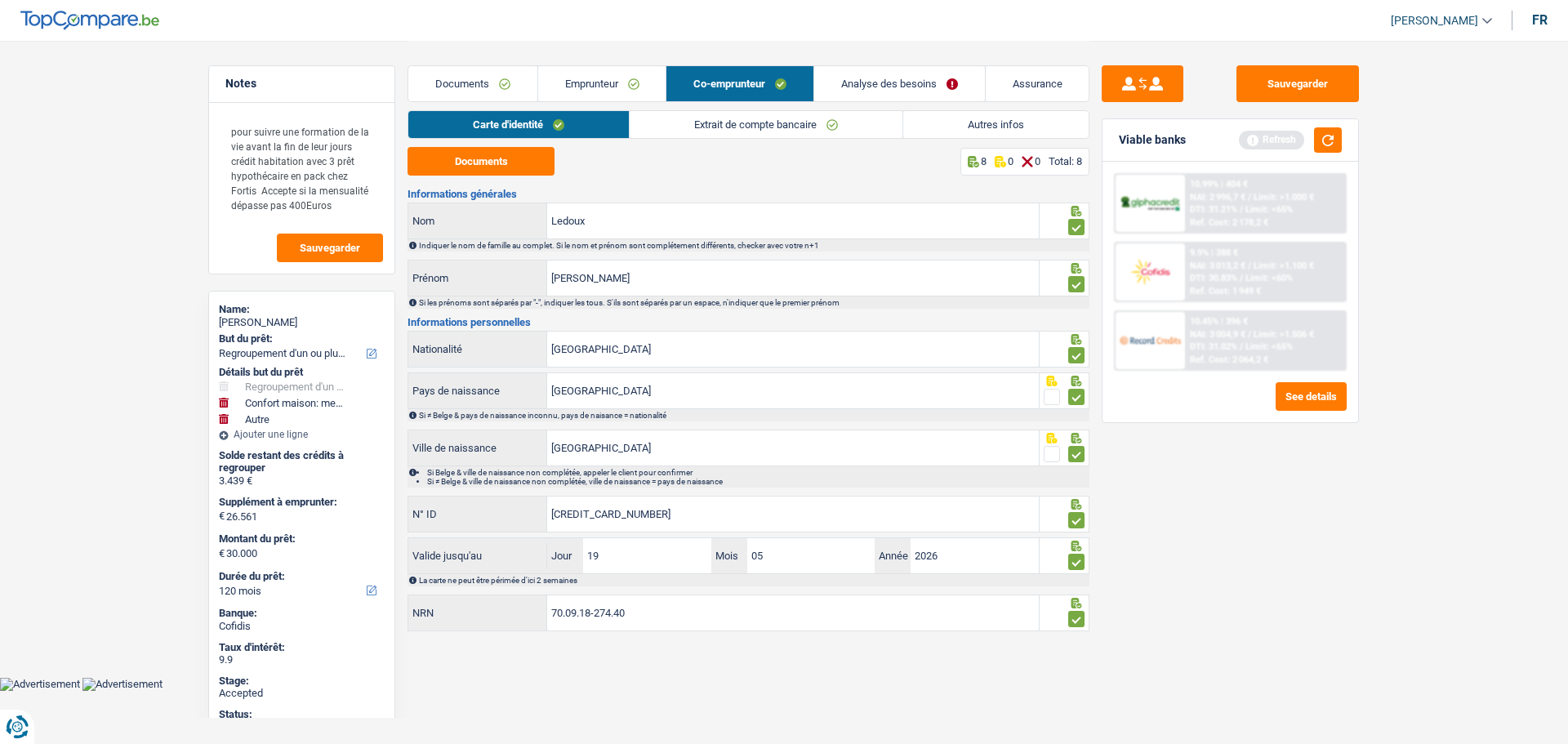
click at [565, 86] on link "Emprunteur" at bounding box center [602, 83] width 128 height 35
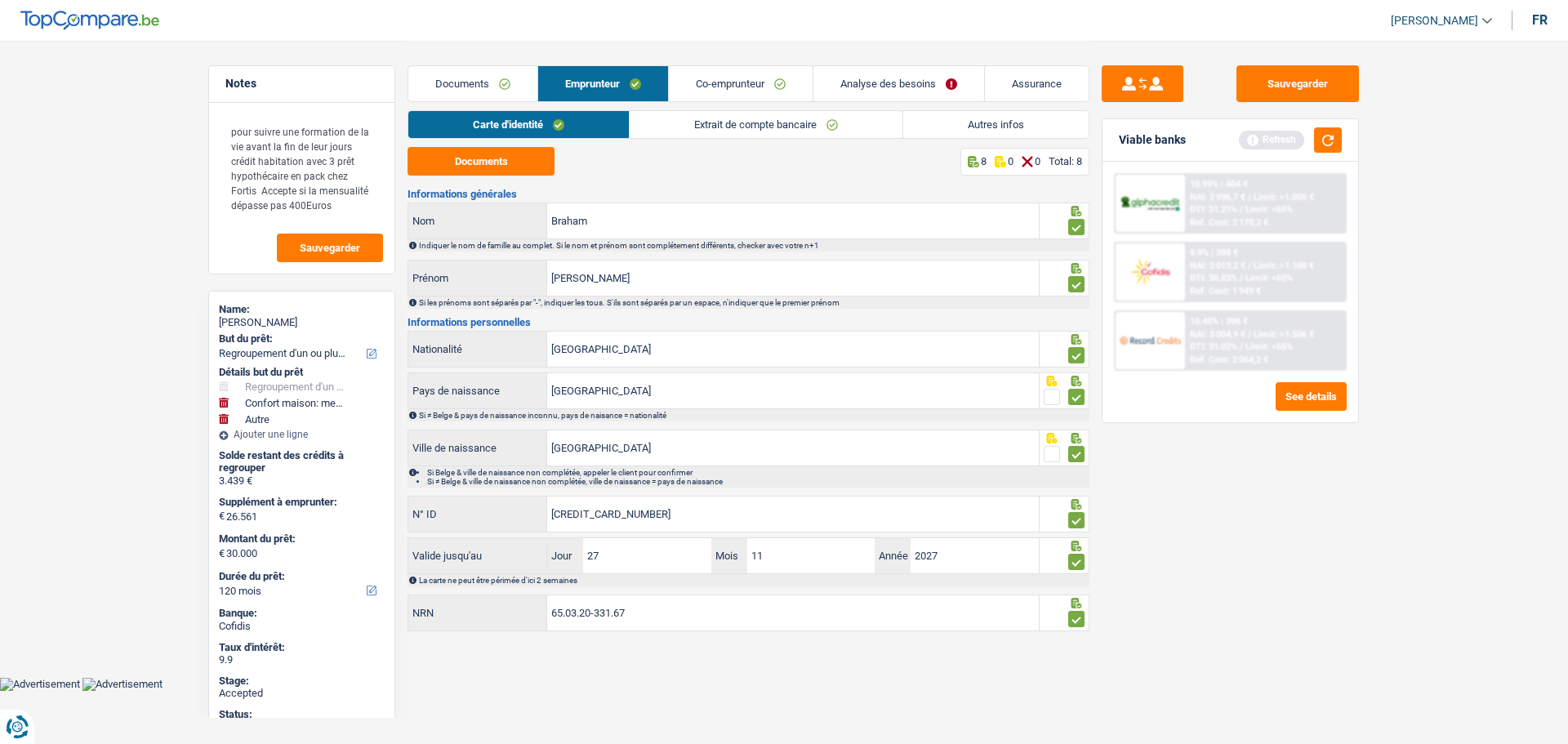
click at [492, 86] on link "Documents" at bounding box center [473, 83] width 129 height 35
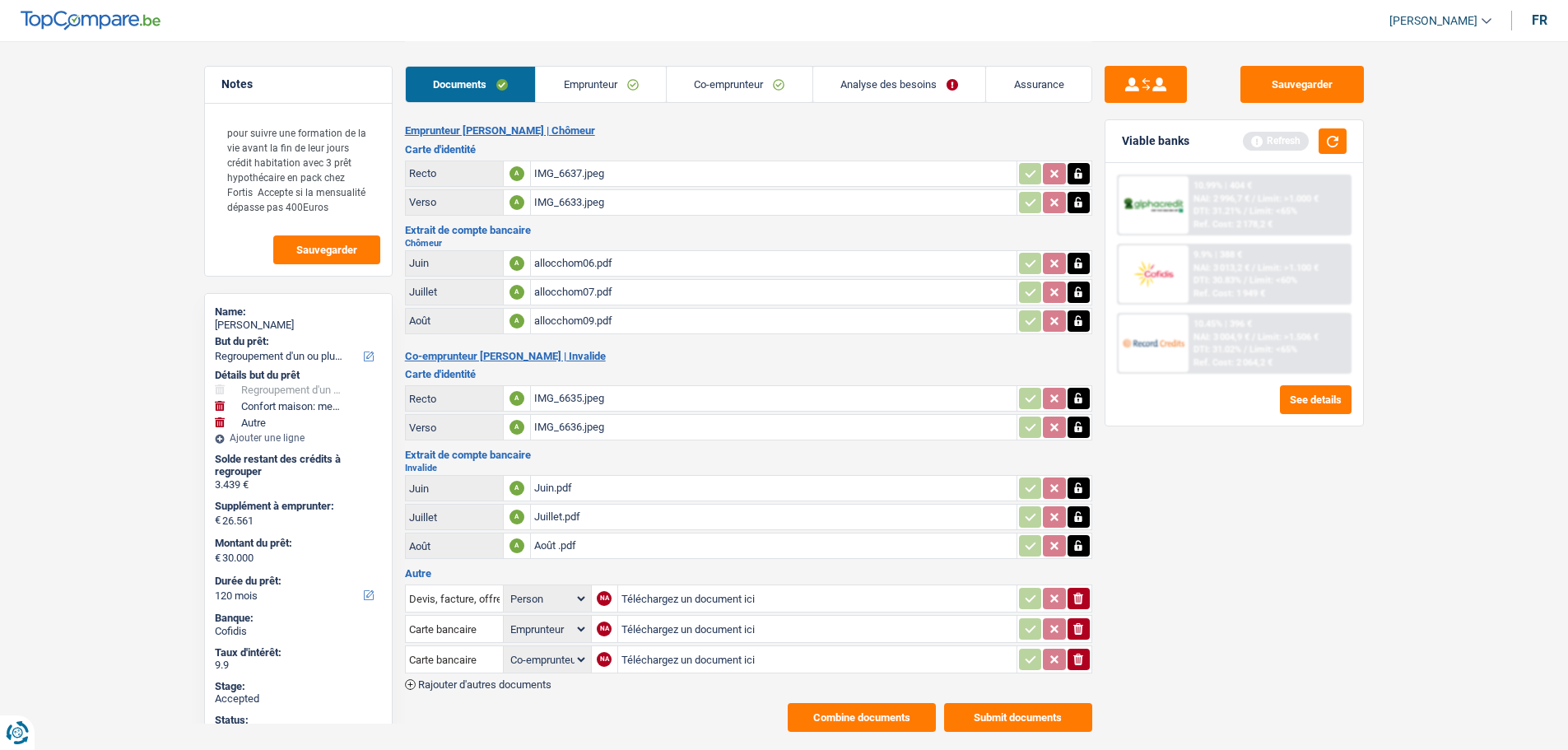
click at [571, 81] on link "Emprunteur" at bounding box center [601, 84] width 130 height 35
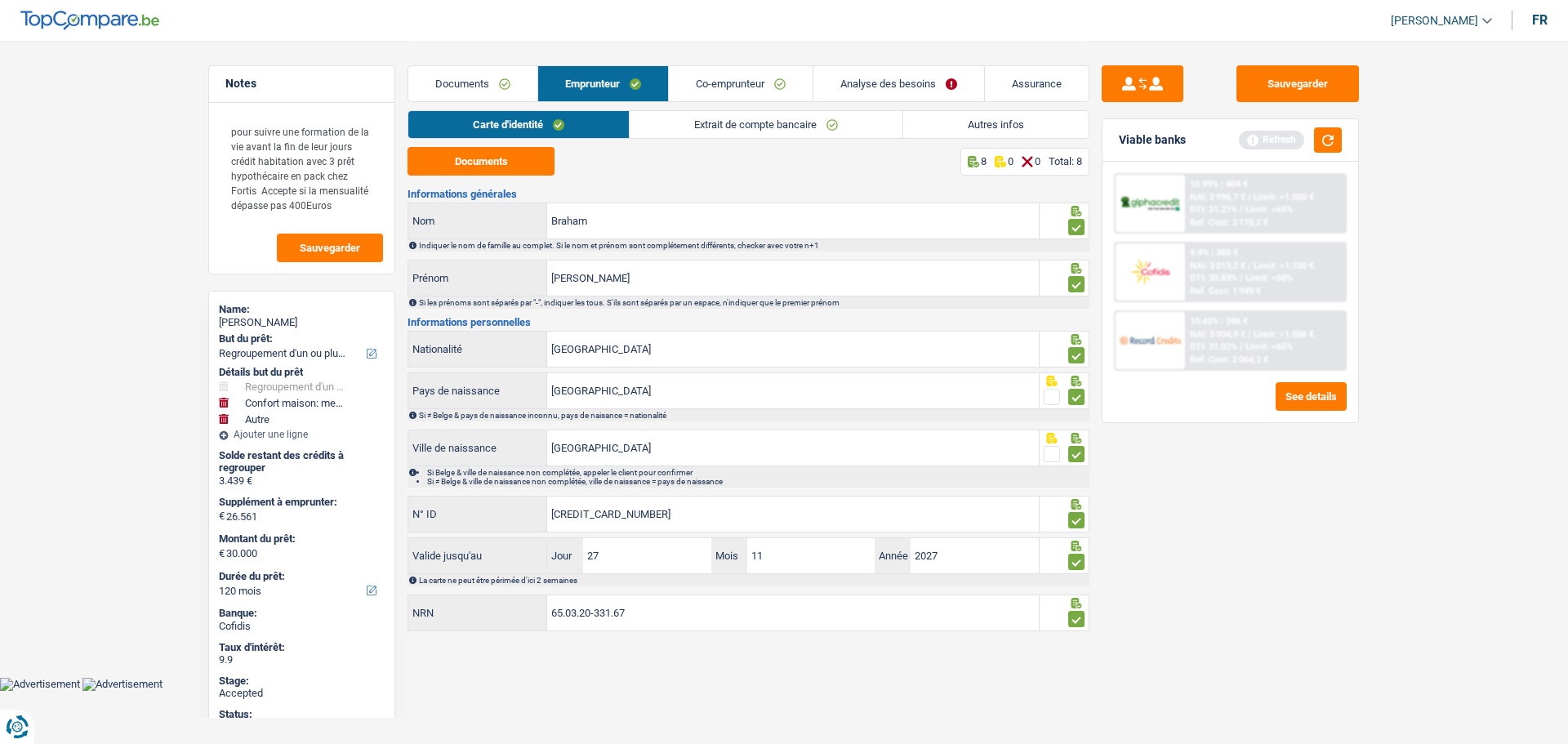
click at [285, 328] on div "[PERSON_NAME]" at bounding box center [302, 322] width 166 height 13
click at [286, 328] on div "[PERSON_NAME]" at bounding box center [302, 322] width 166 height 13
copy div "Braham"
click at [239, 323] on div "[PERSON_NAME]" at bounding box center [302, 322] width 166 height 13
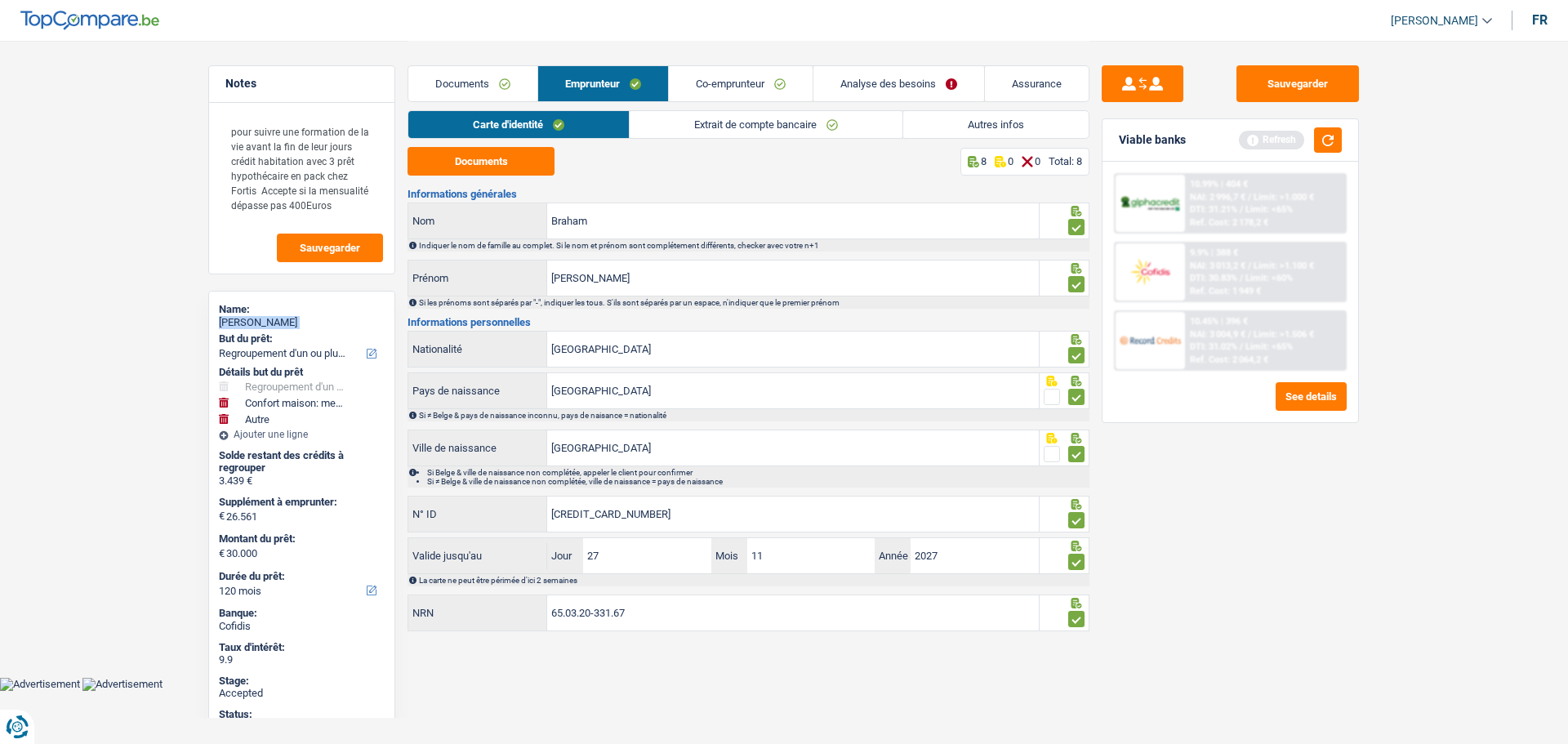
click at [239, 323] on div "[PERSON_NAME]" at bounding box center [302, 322] width 166 height 13
copy div "[PERSON_NAME]"
click at [1443, 8] on link "[PERSON_NAME]" at bounding box center [1434, 21] width 114 height 27
click at [942, 90] on link "Analyse des besoins" at bounding box center [899, 83] width 171 height 35
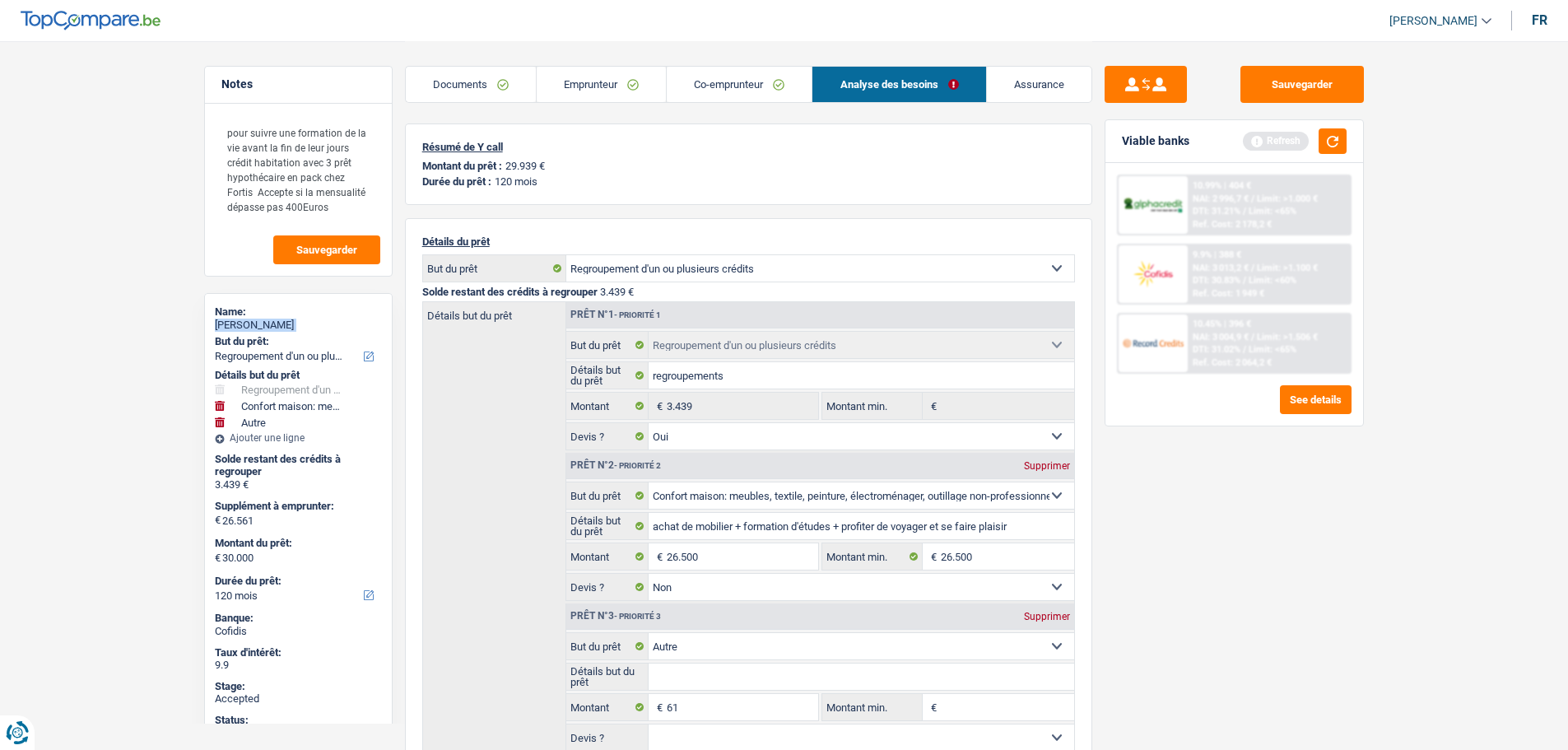
drag, startPoint x: 579, startPoint y: 87, endPoint x: 590, endPoint y: 86, distance: 11.0
click at [580, 86] on link "Emprunteur" at bounding box center [600, 84] width 129 height 35
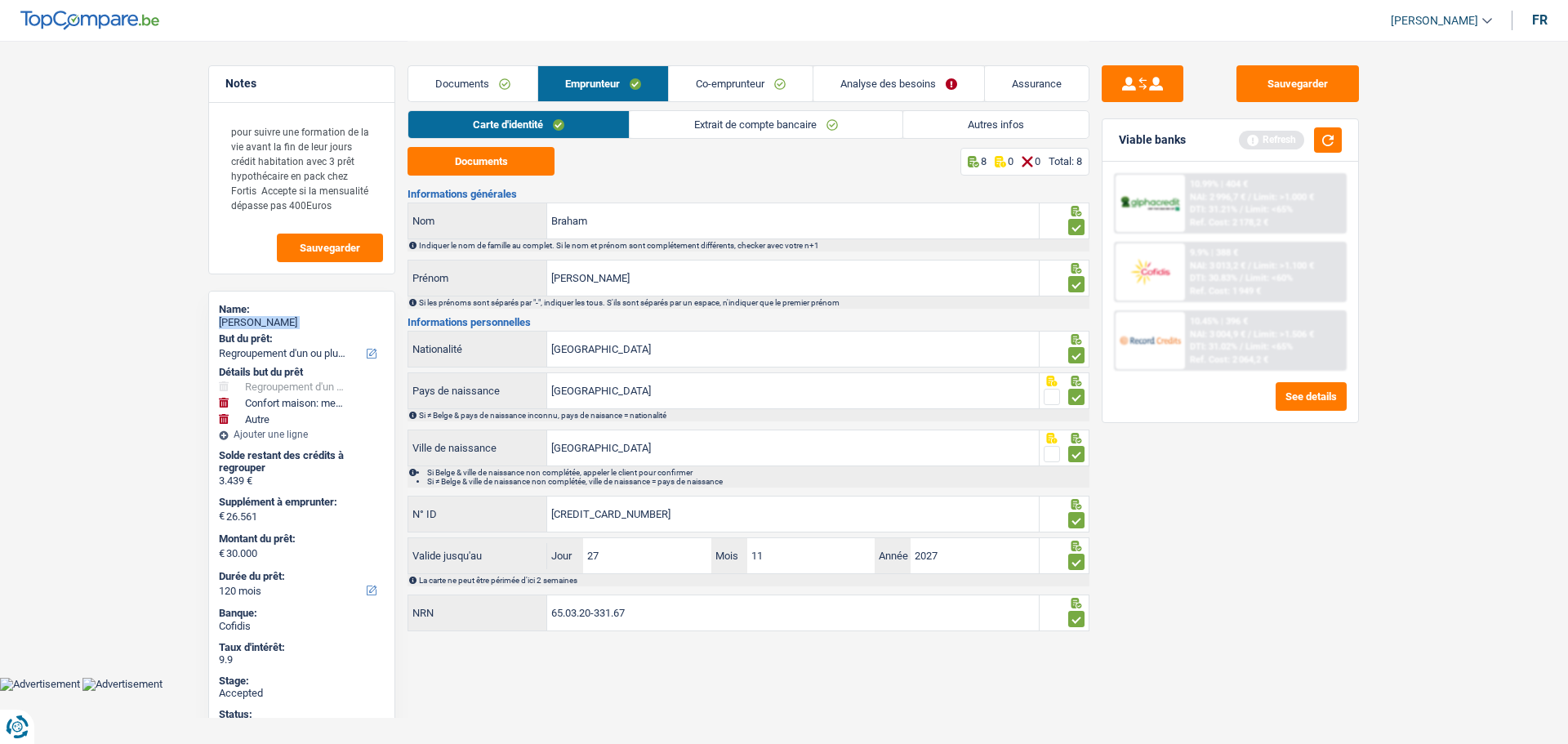
click at [1012, 128] on link "Autres infos" at bounding box center [996, 125] width 186 height 27
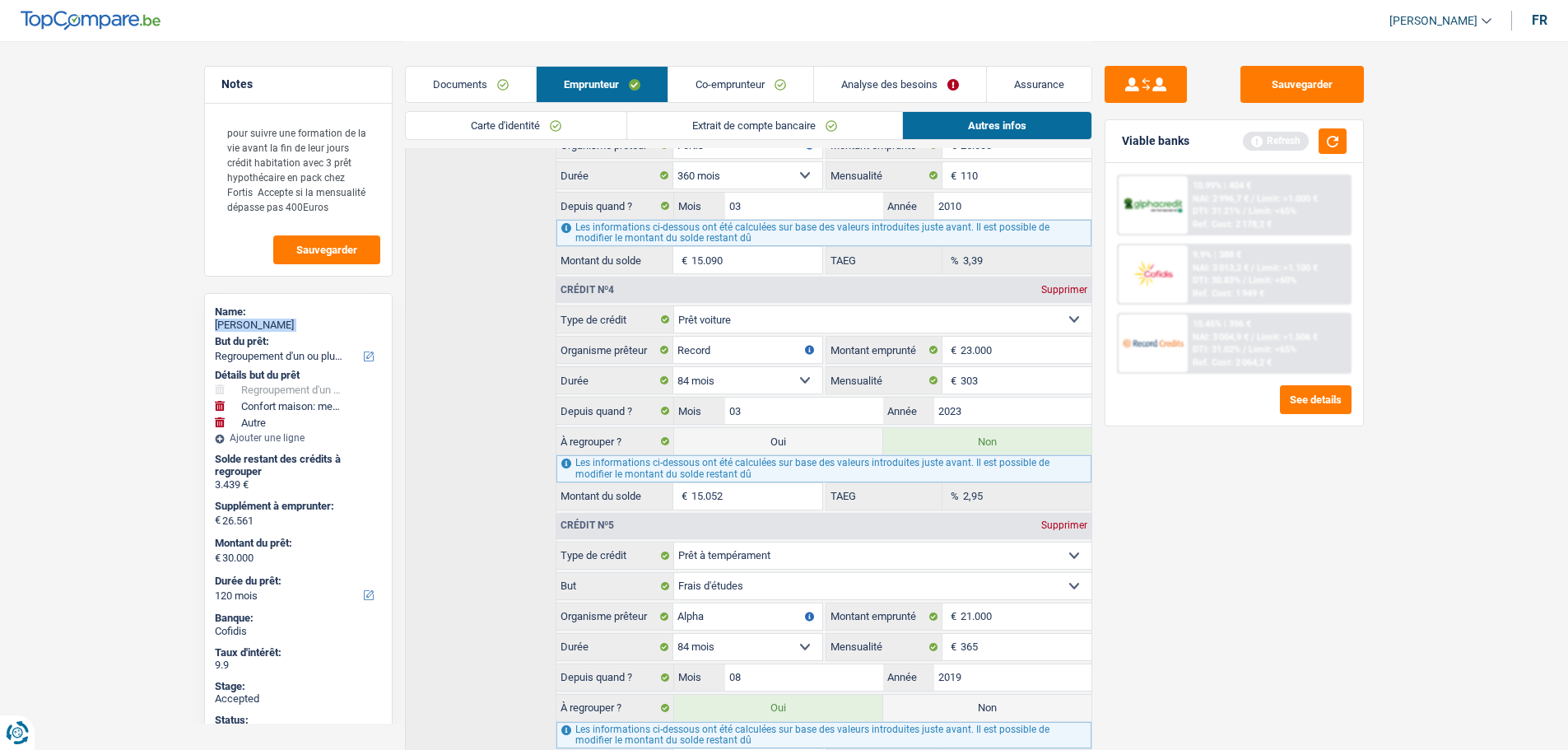
scroll to position [1354, 0]
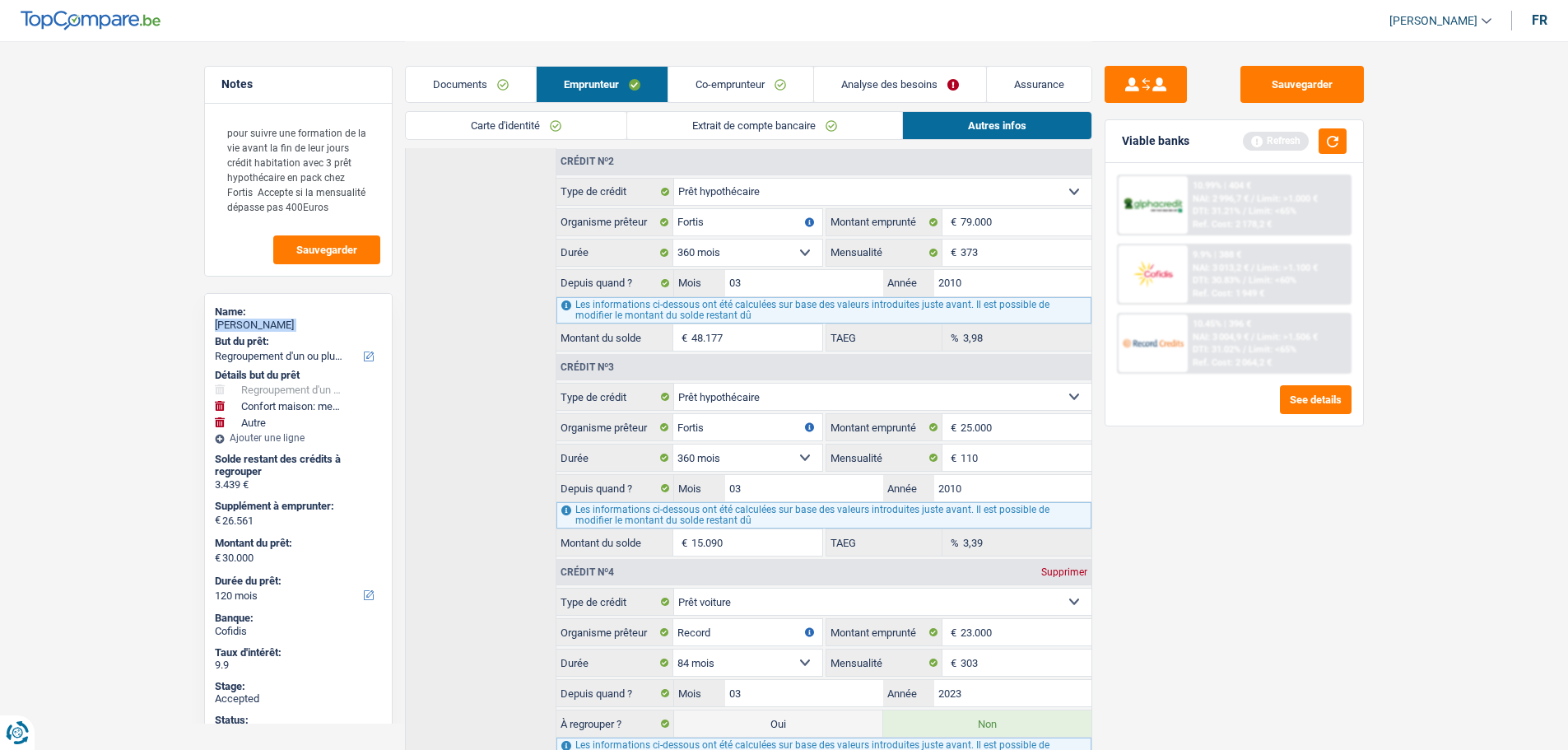
click at [866, 84] on link "Analyse des besoins" at bounding box center [900, 84] width 172 height 35
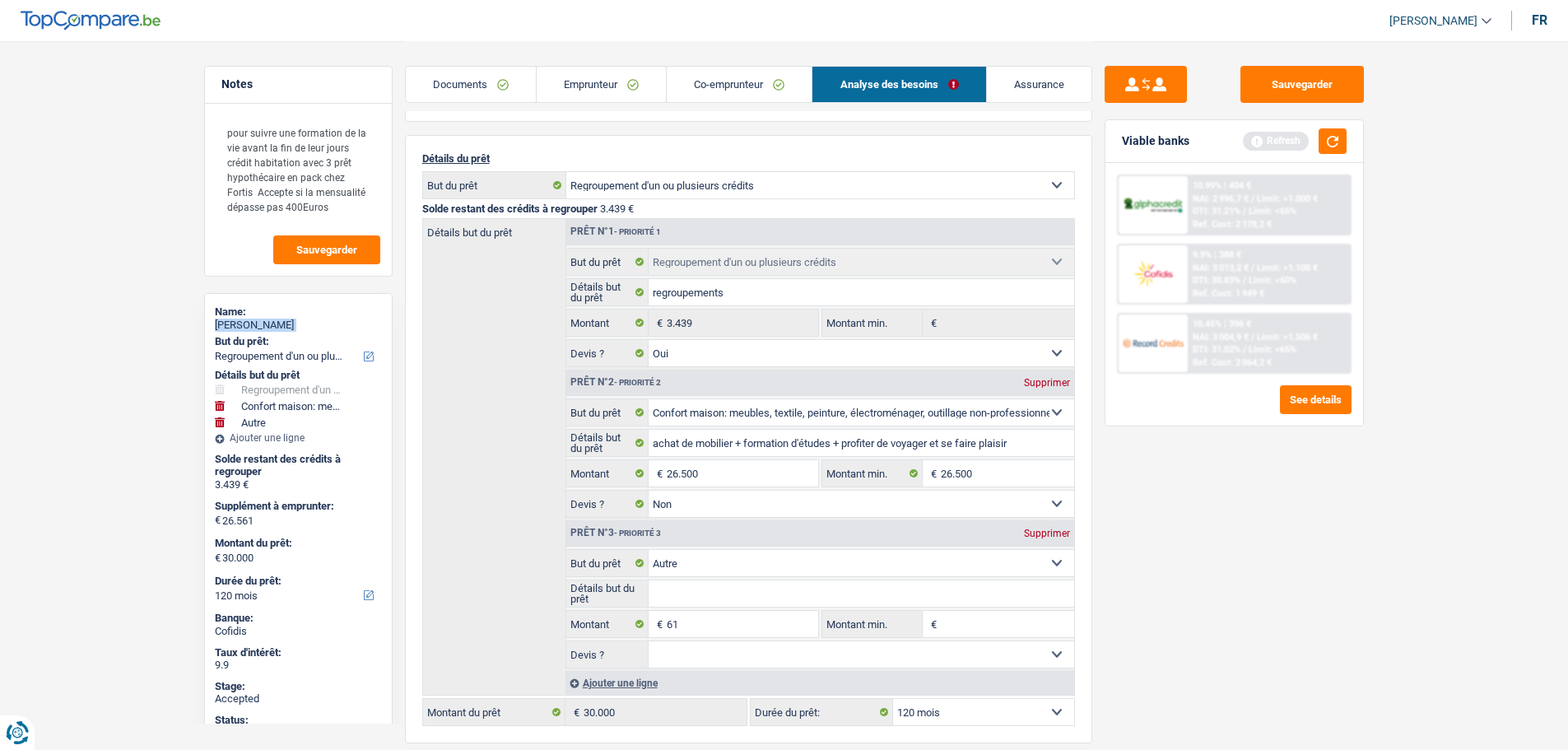
scroll to position [71, 0]
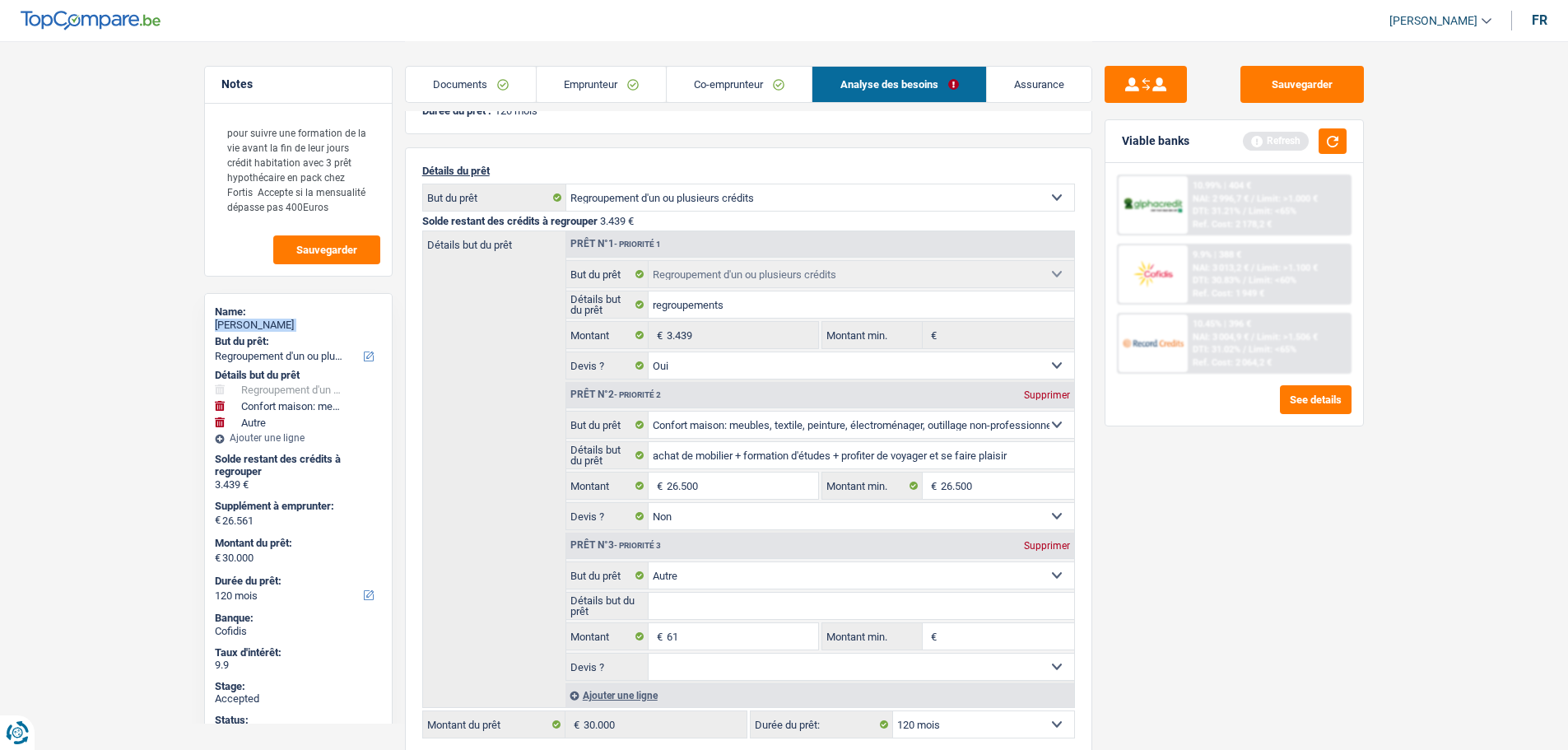
click at [582, 91] on link "Emprunteur" at bounding box center [600, 84] width 129 height 35
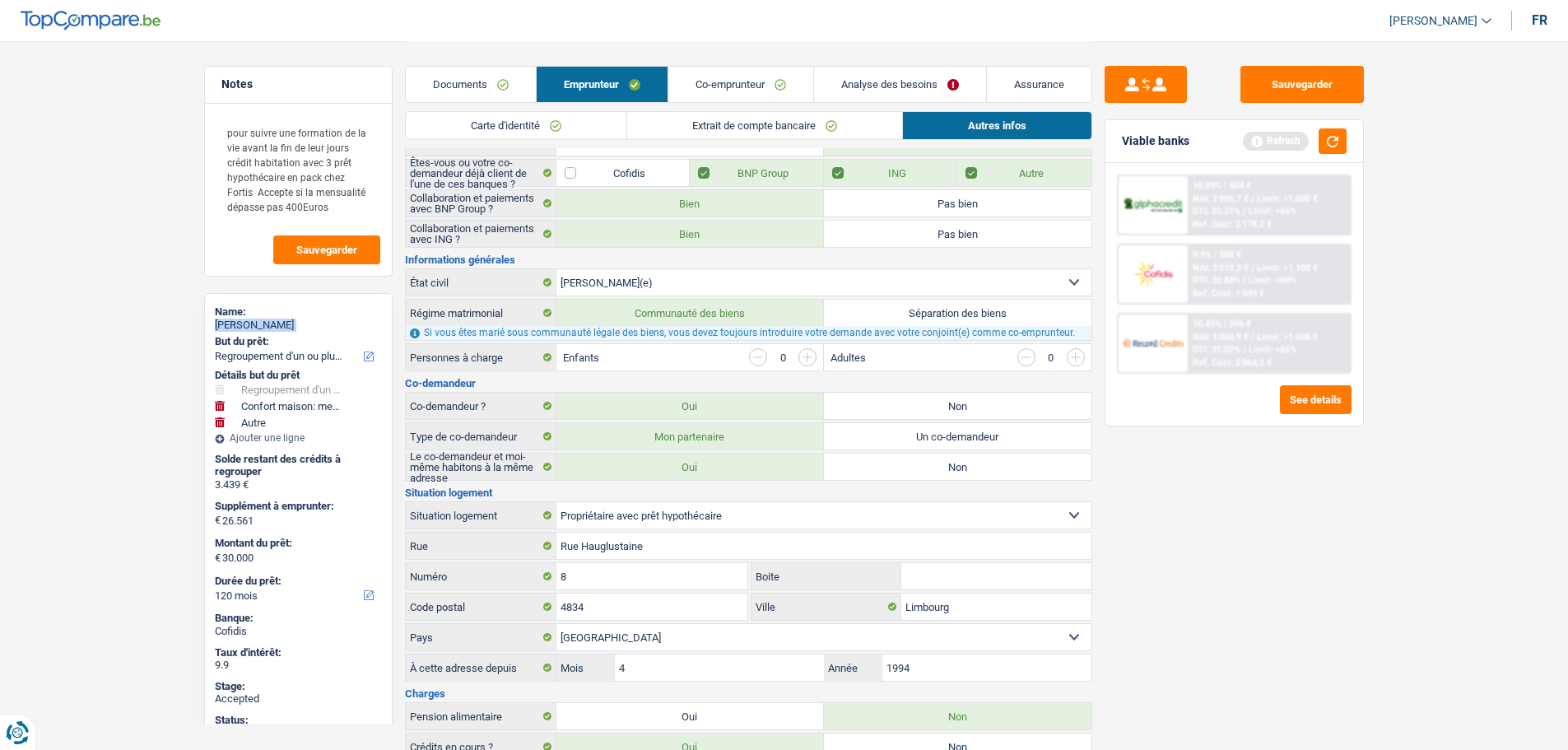
scroll to position [0, 0]
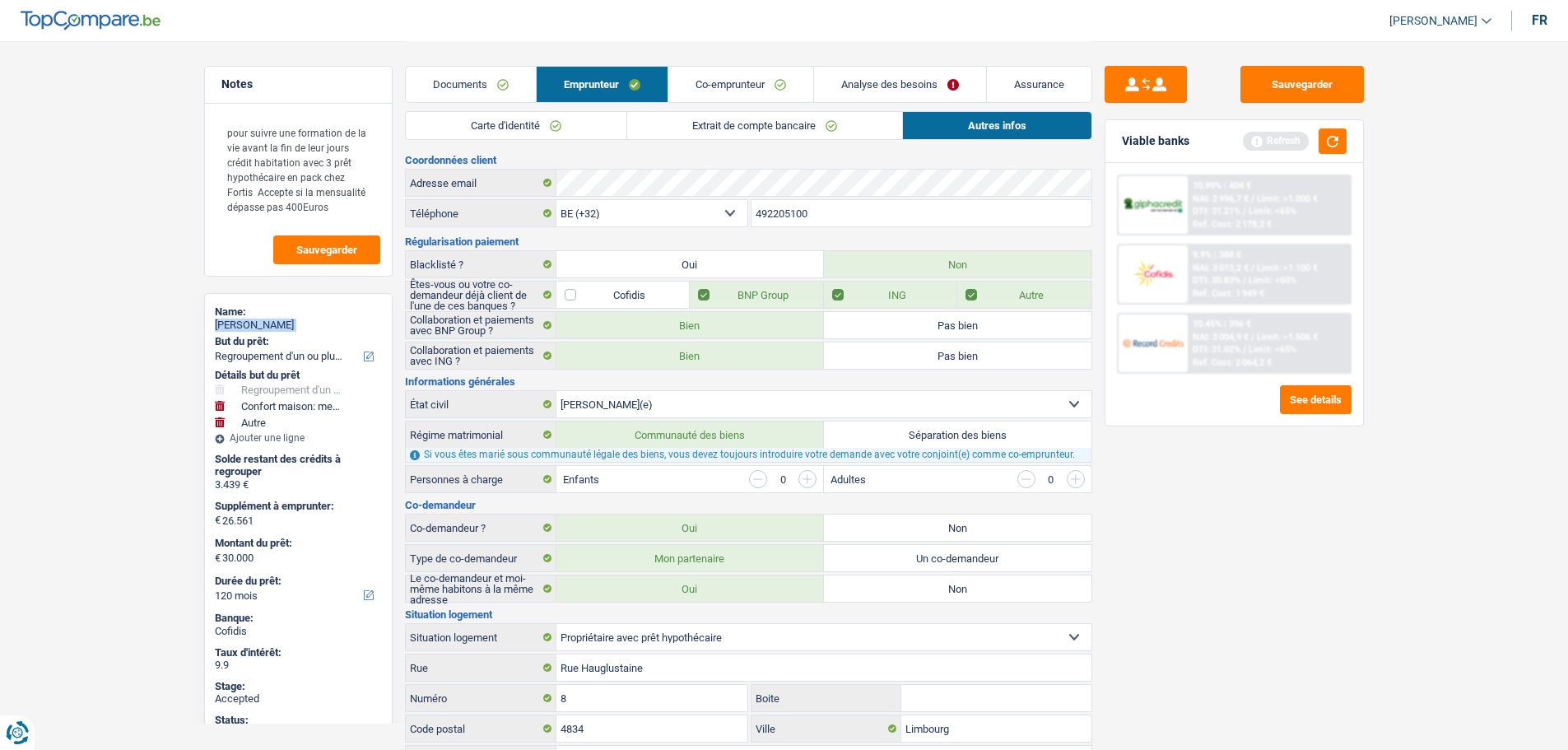
click at [700, 113] on link "Extrait de compte bancaire" at bounding box center [765, 126] width 275 height 27
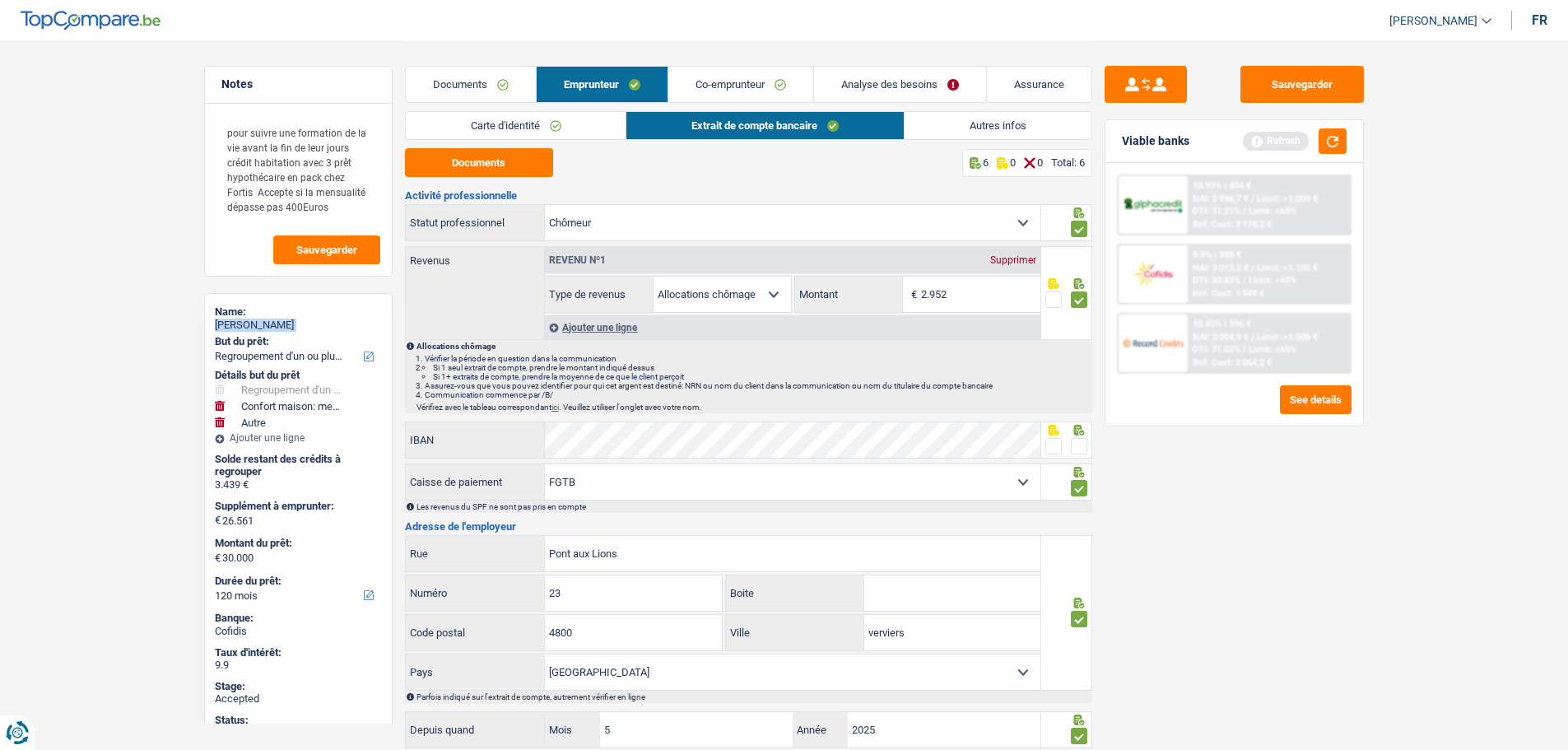
click at [699, 90] on link "Co-emprunteur" at bounding box center [741, 84] width 145 height 35
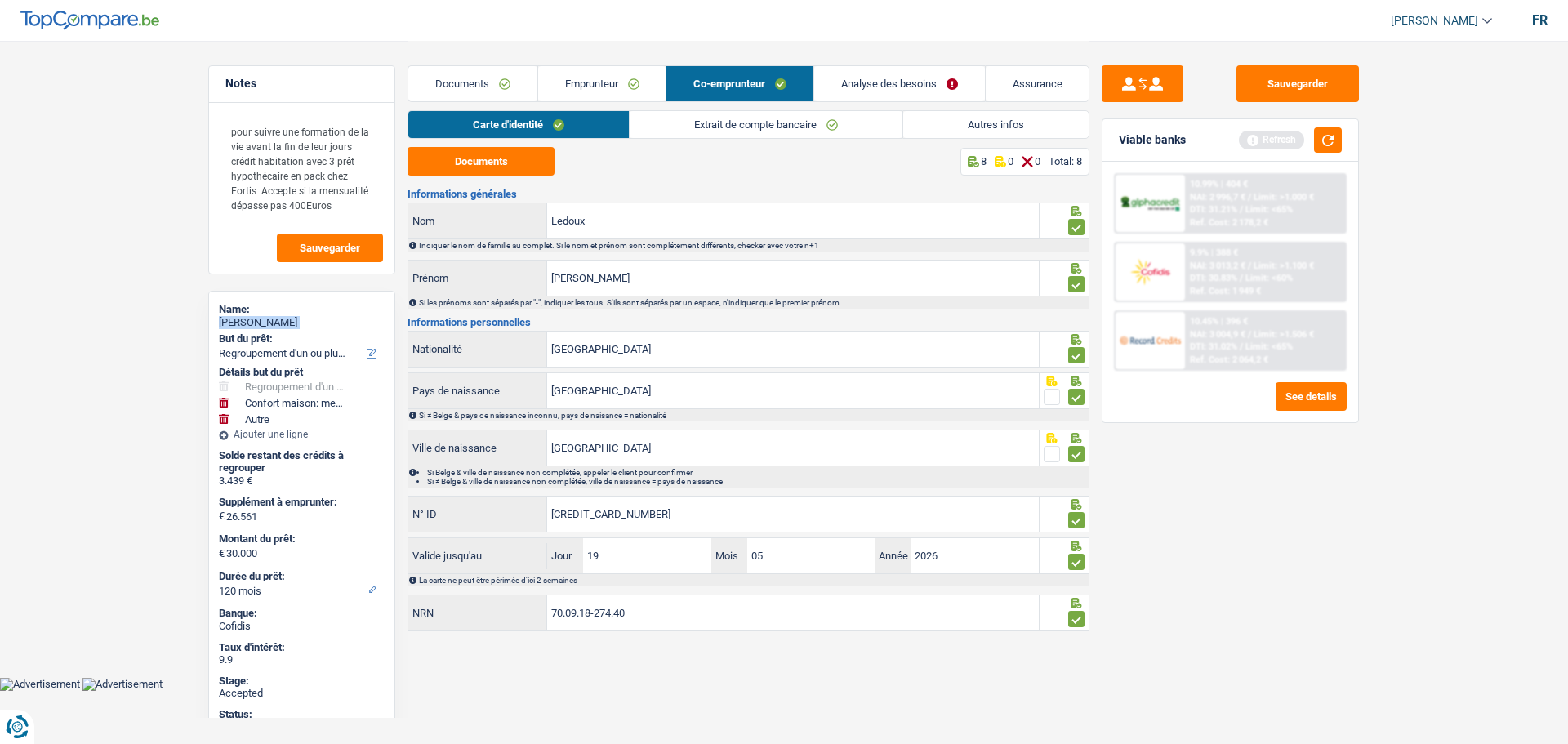
click at [694, 117] on link "Extrait de compte bancaire" at bounding box center [766, 125] width 273 height 27
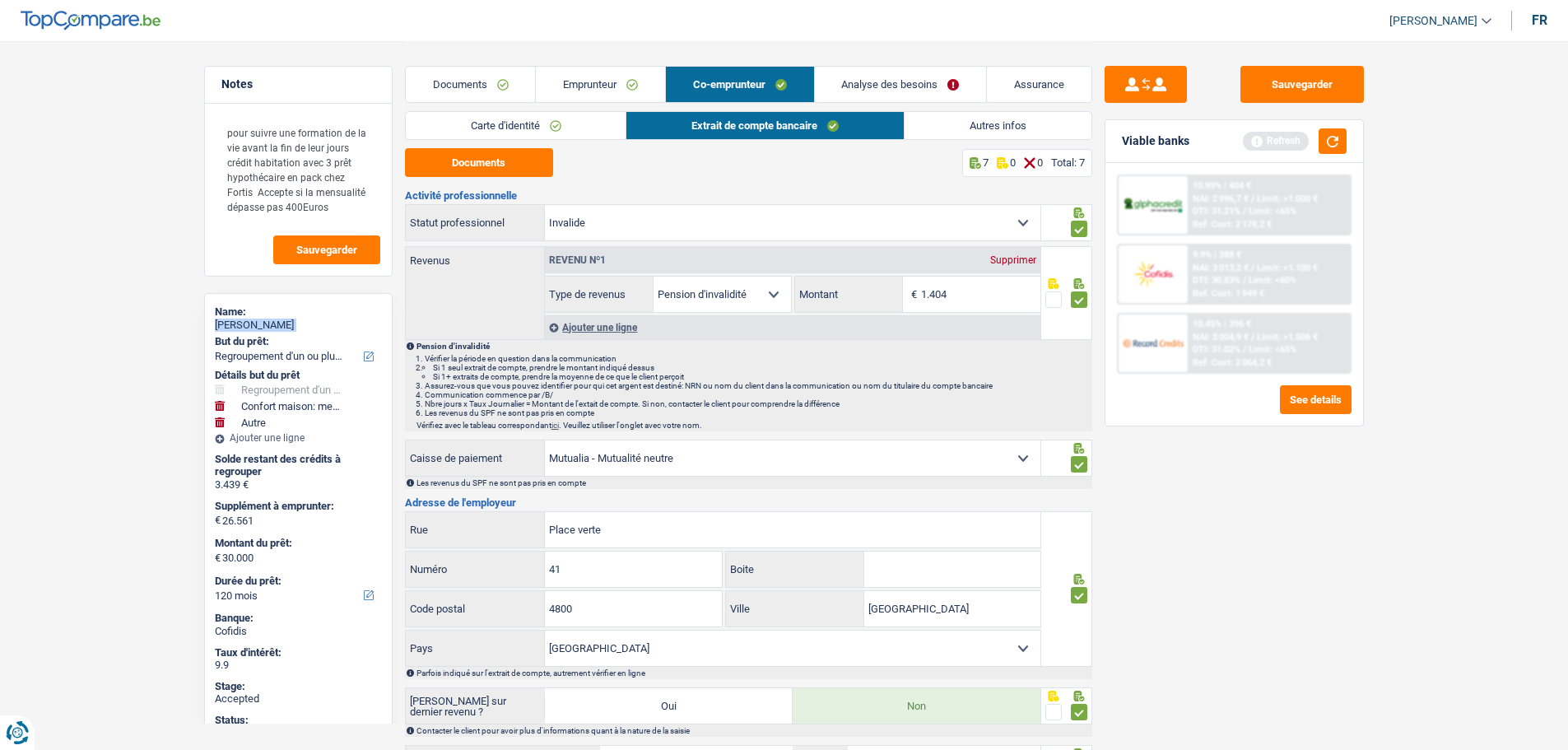
click at [609, 76] on link "Emprunteur" at bounding box center [600, 84] width 129 height 35
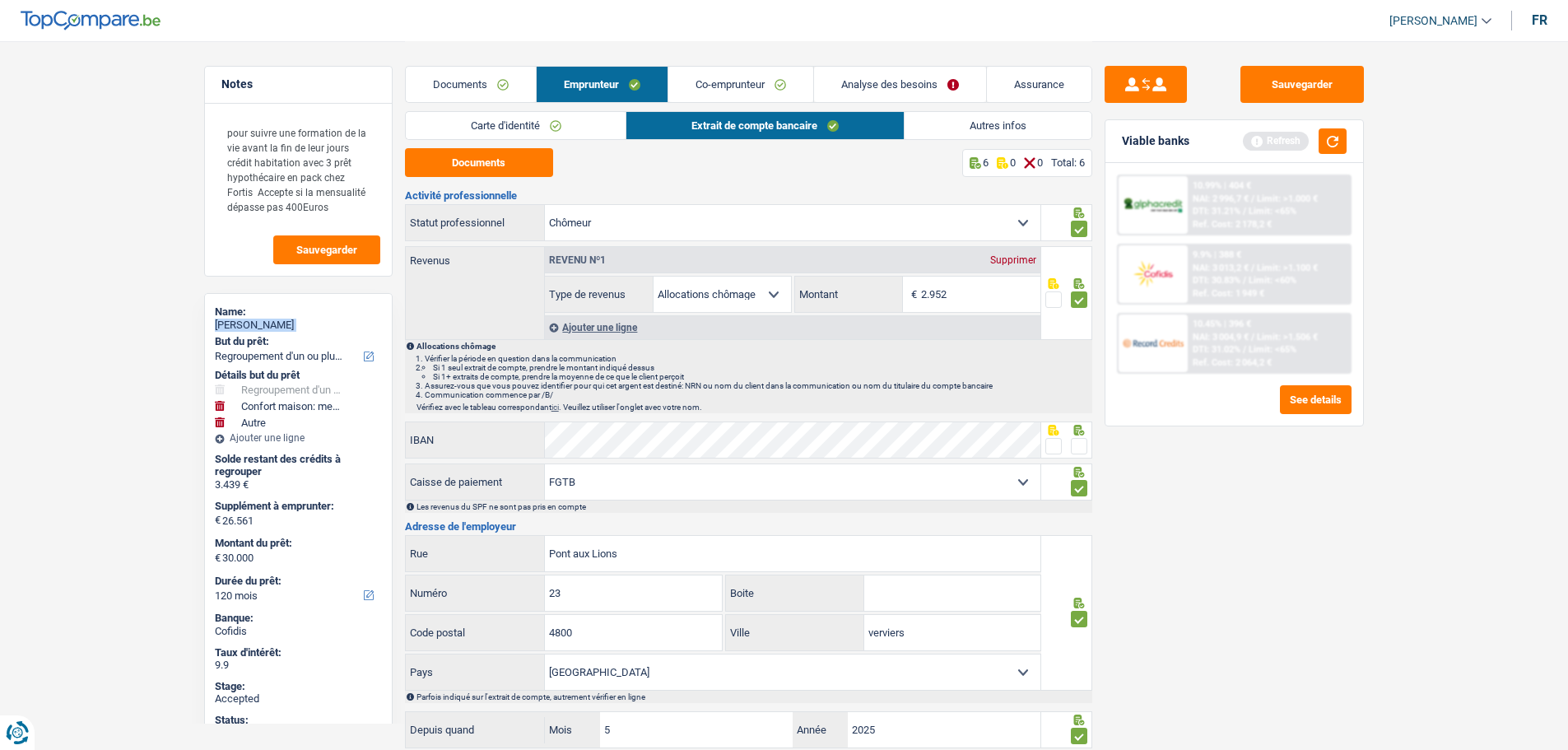
click at [760, 87] on link "Co-emprunteur" at bounding box center [741, 84] width 145 height 35
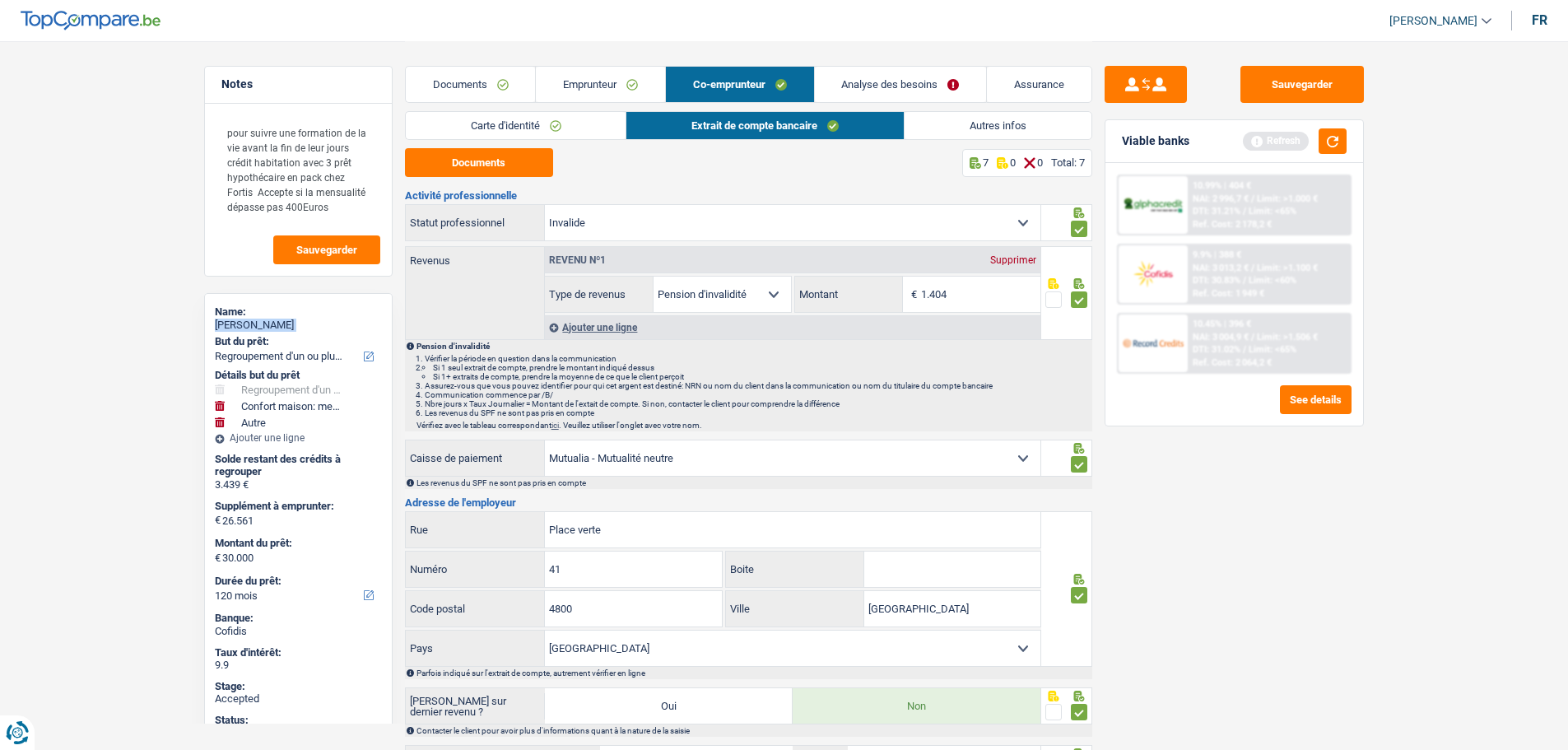
click at [610, 87] on link "Emprunteur" at bounding box center [600, 84] width 129 height 35
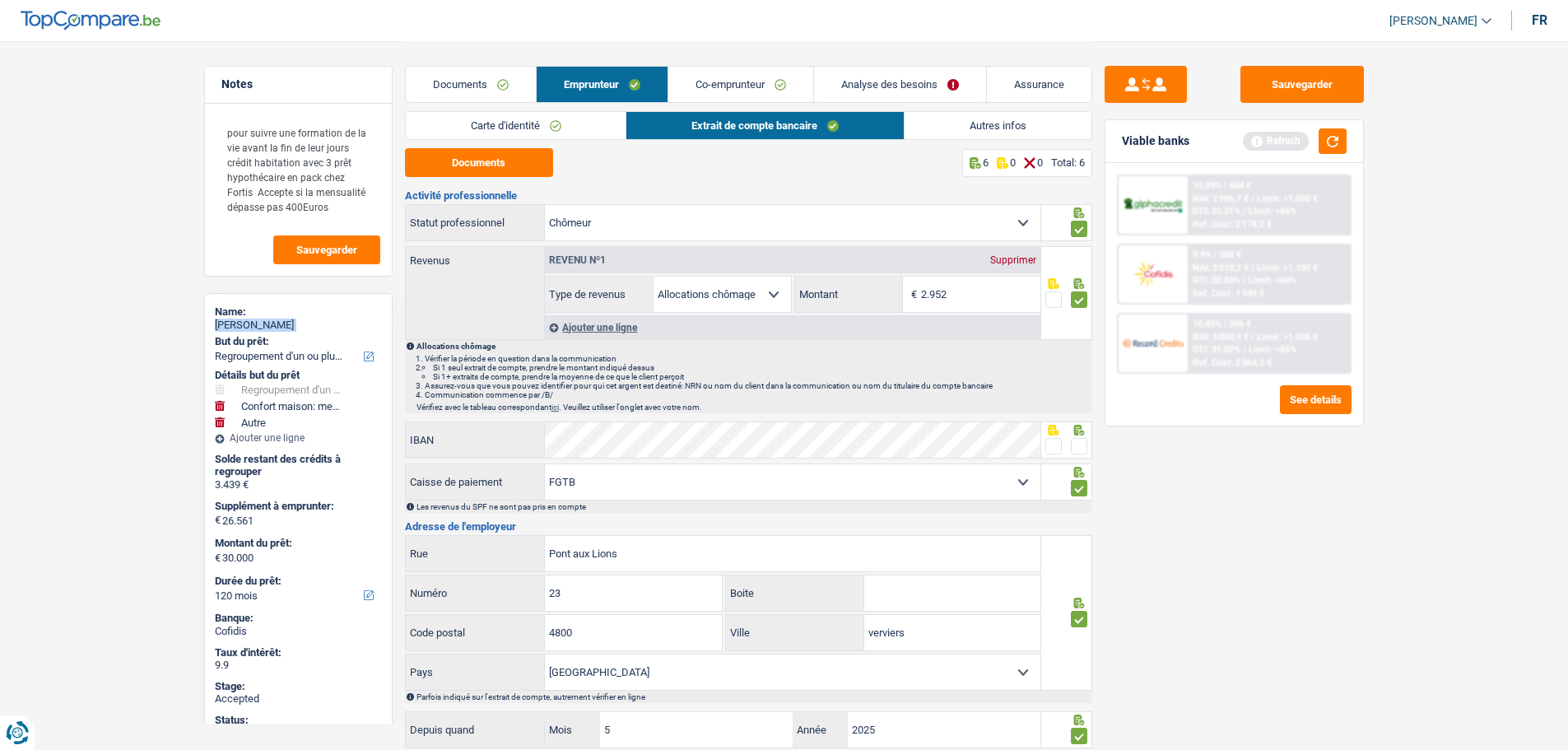
copy div "Jean-Claude Braham"
click at [439, 88] on link "Documents" at bounding box center [471, 84] width 130 height 35
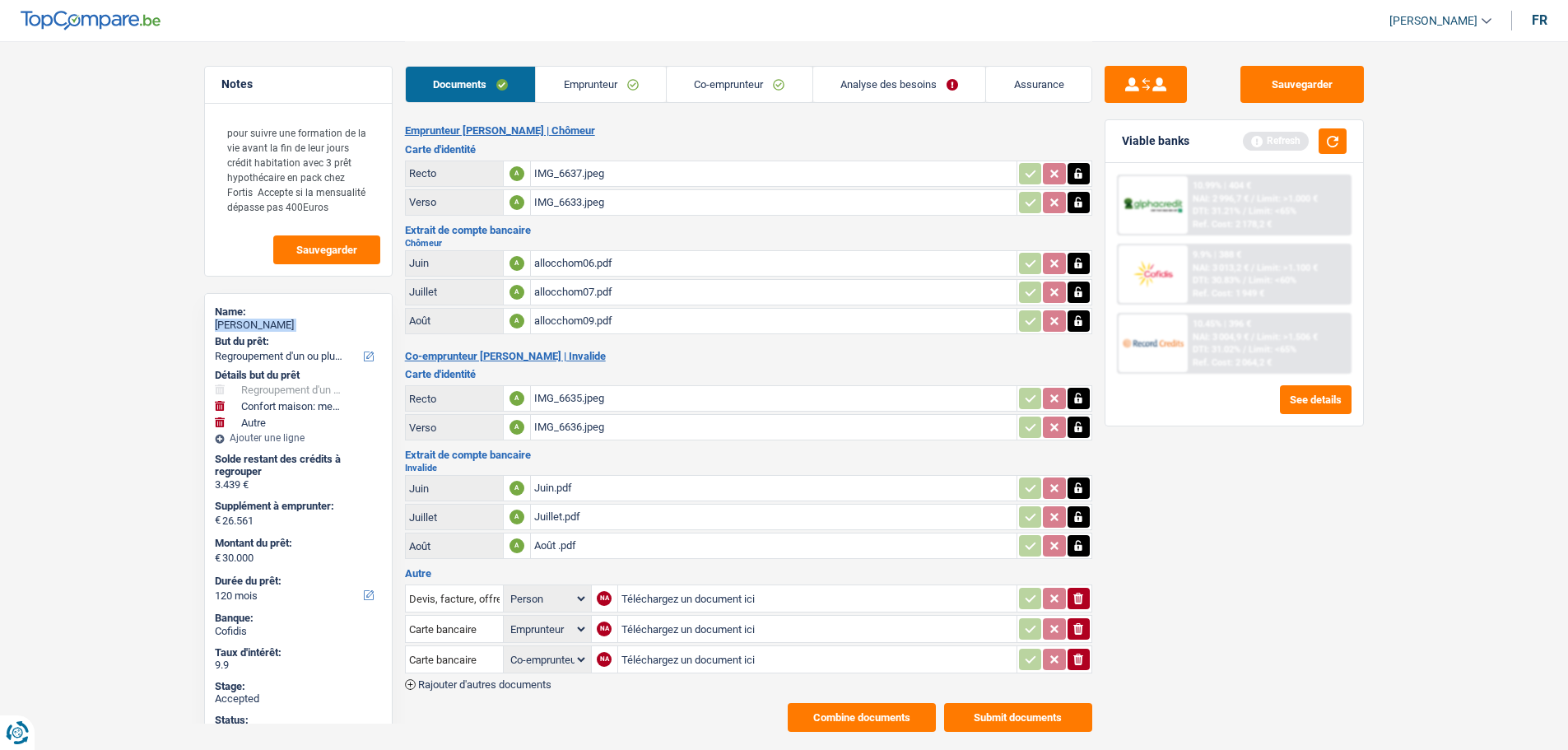
click at [695, 87] on link "Co-emprunteur" at bounding box center [739, 84] width 146 height 35
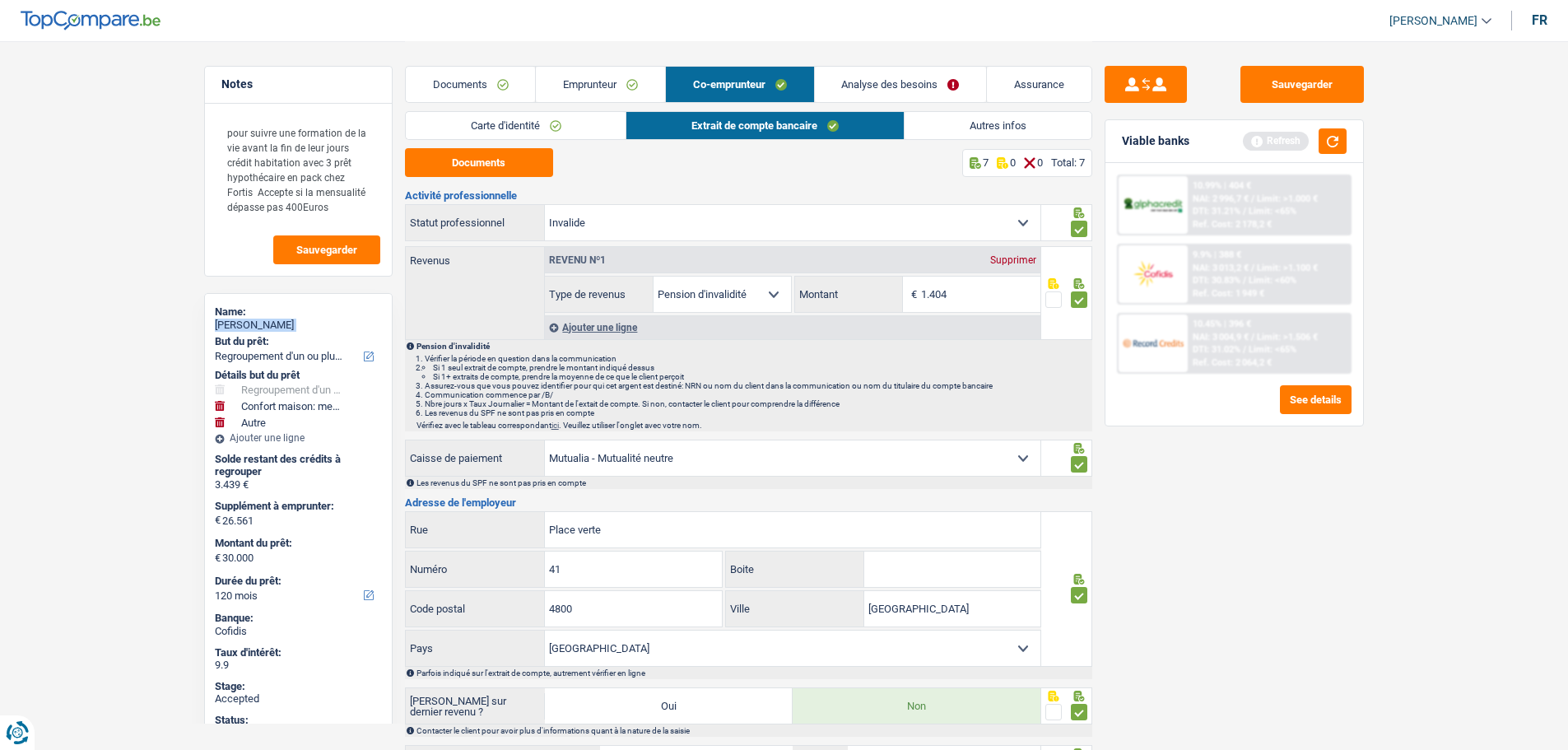
click at [477, 78] on link "Documents" at bounding box center [471, 84] width 130 height 35
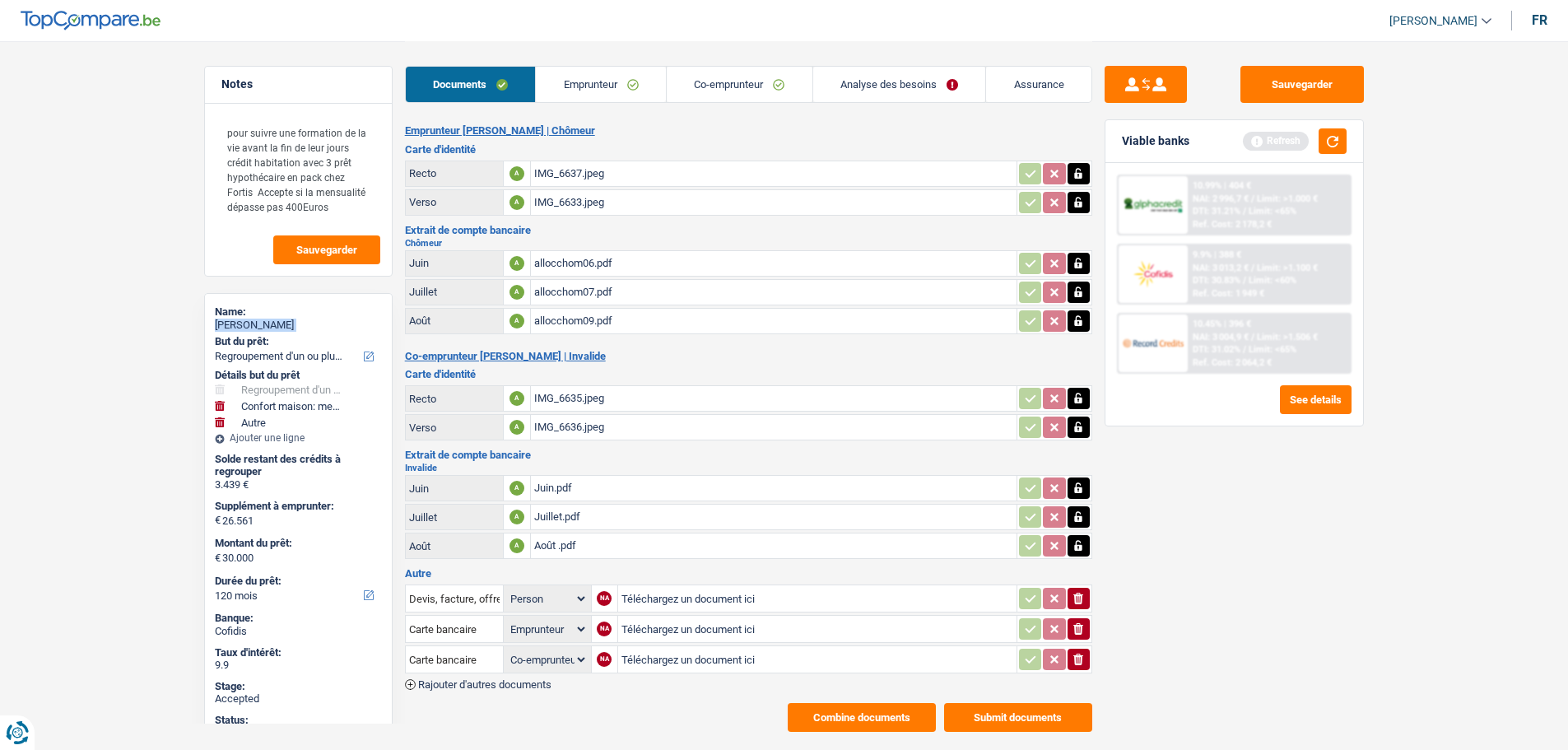
click at [575, 75] on link "Emprunteur" at bounding box center [601, 84] width 130 height 35
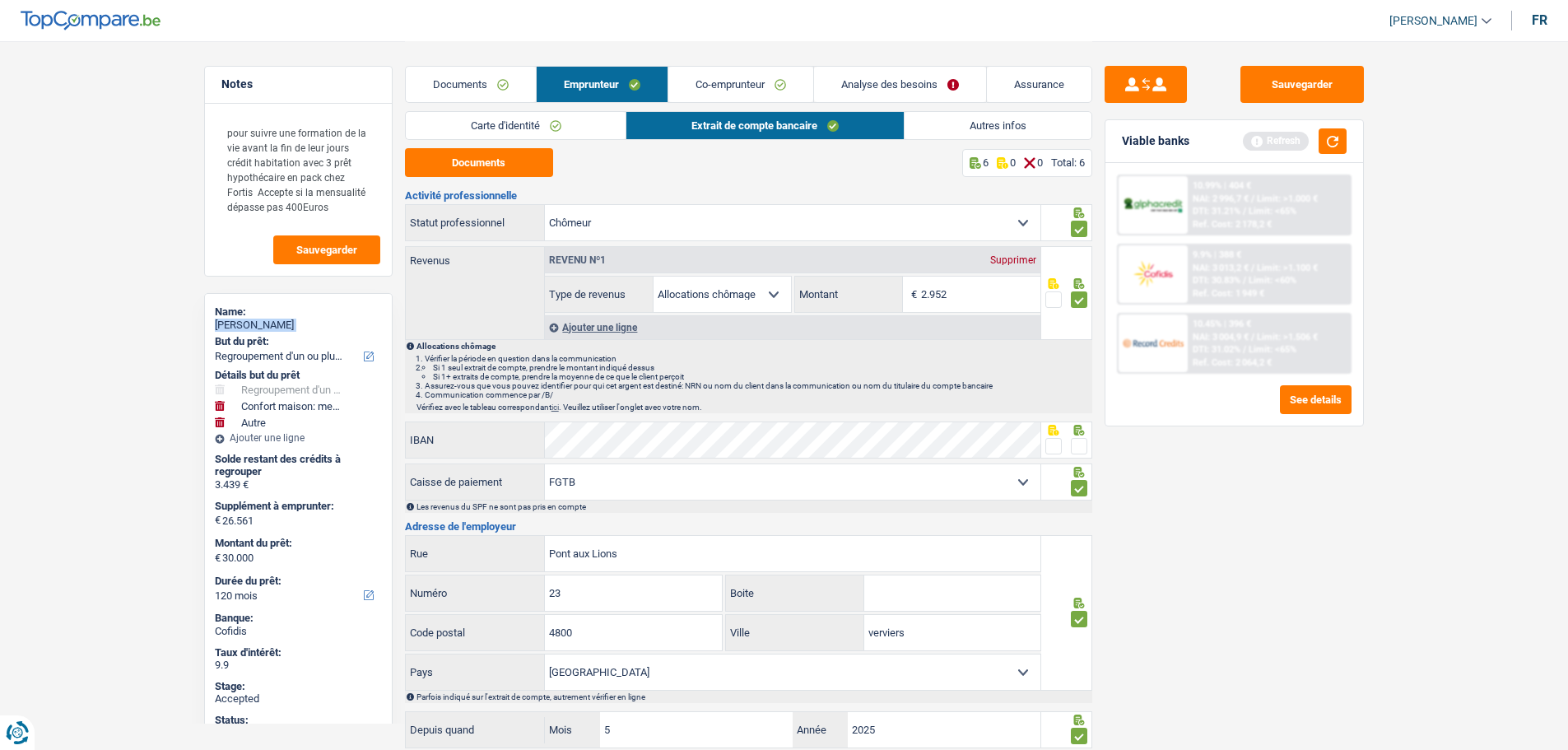
click at [1028, 133] on link "Autres infos" at bounding box center [997, 126] width 187 height 27
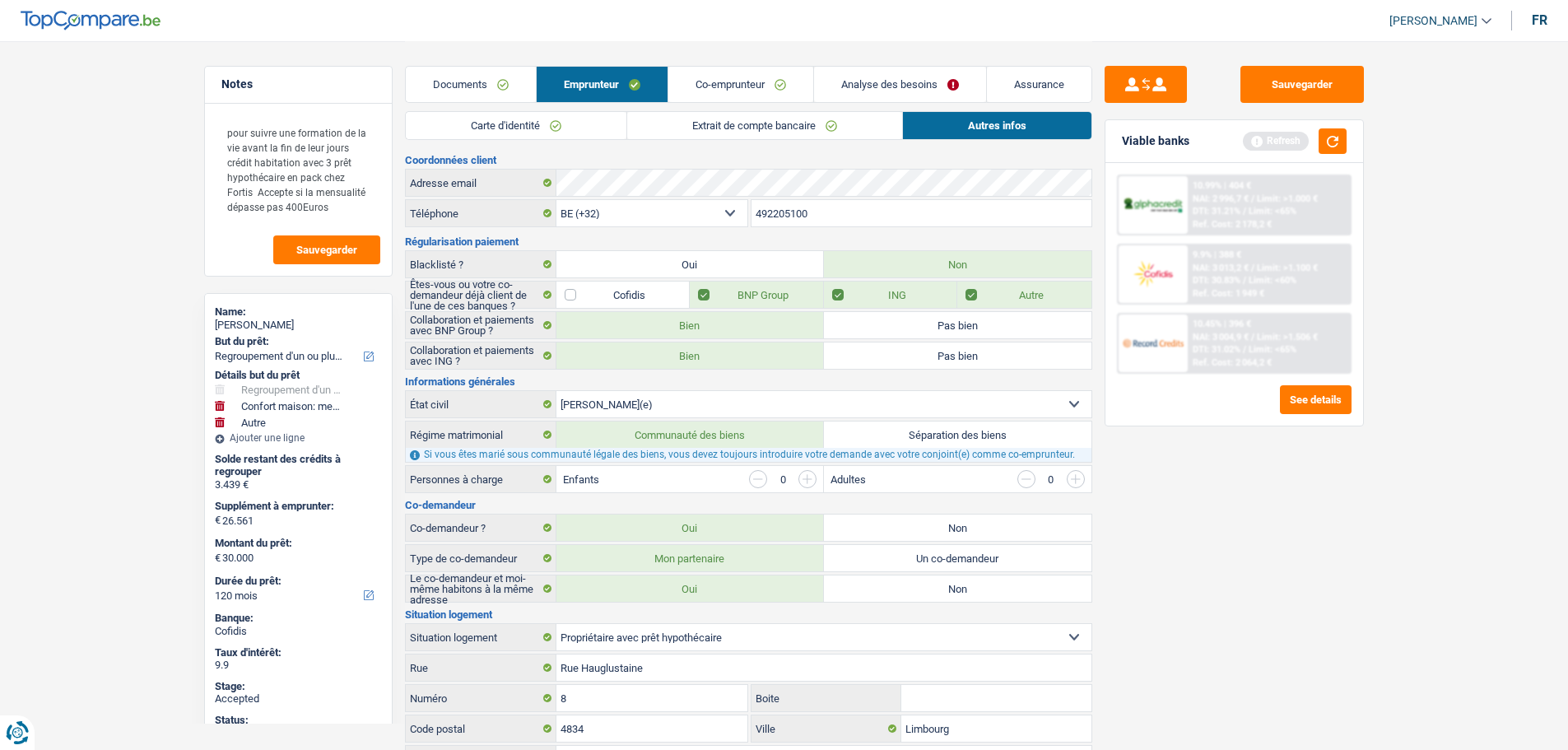
click at [798, 210] on input "492205100" at bounding box center [921, 213] width 340 height 26
click at [676, 116] on link "Extrait de compte bancaire" at bounding box center [765, 126] width 275 height 27
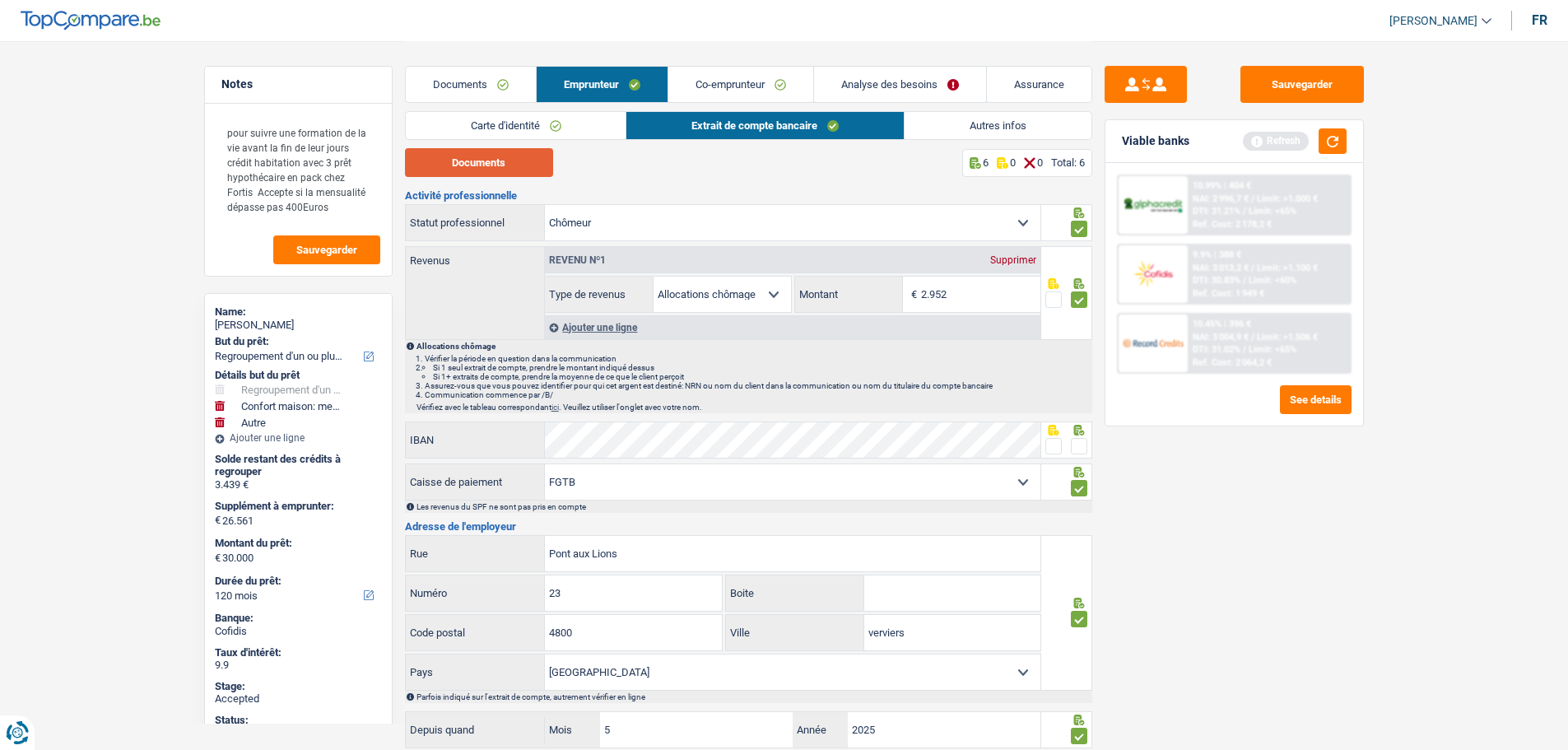
click at [481, 149] on button "Documents" at bounding box center [479, 163] width 148 height 29
click at [991, 129] on link "Autres infos" at bounding box center [997, 126] width 187 height 27
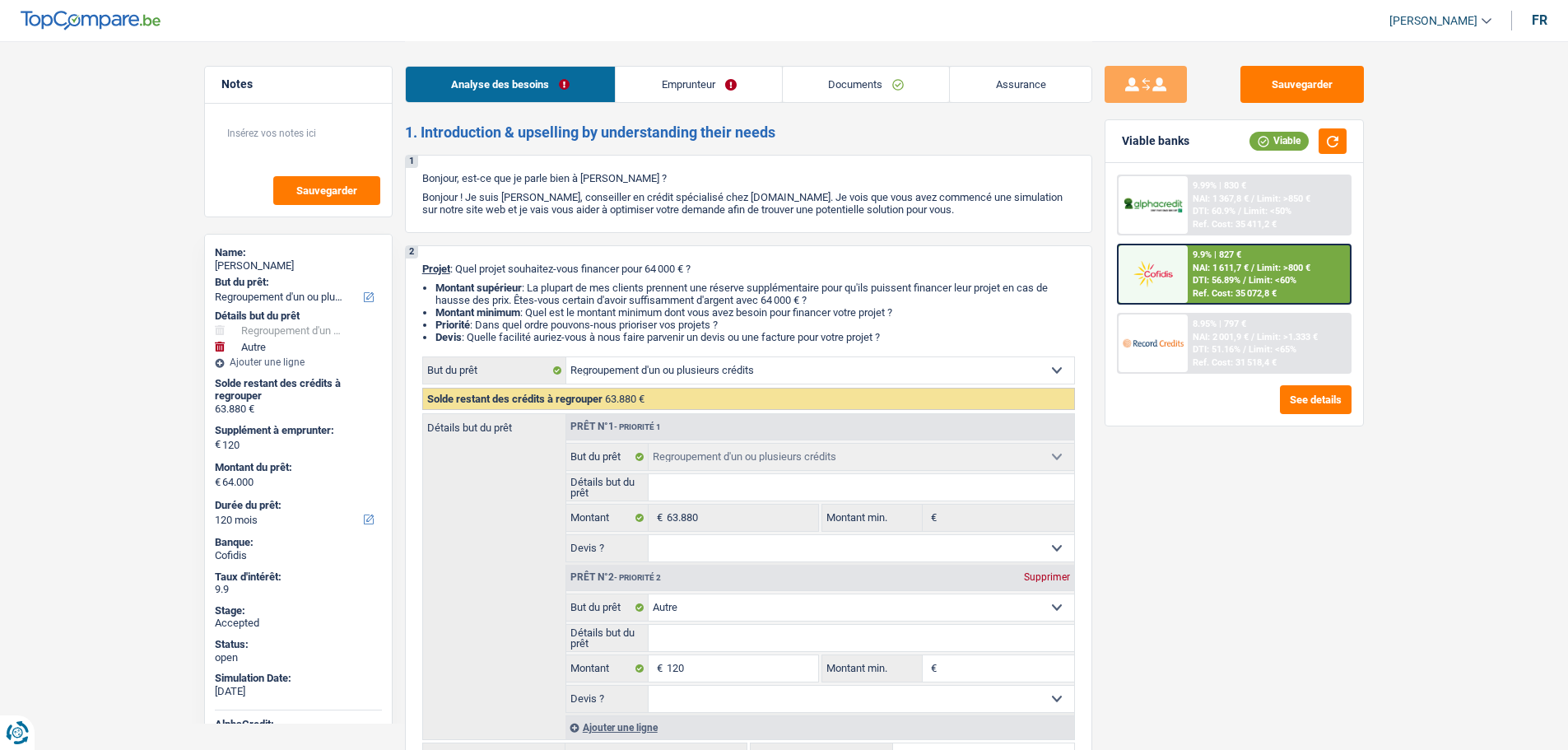
select select "refinancing"
select select "other"
select select "120"
select select "refinancing"
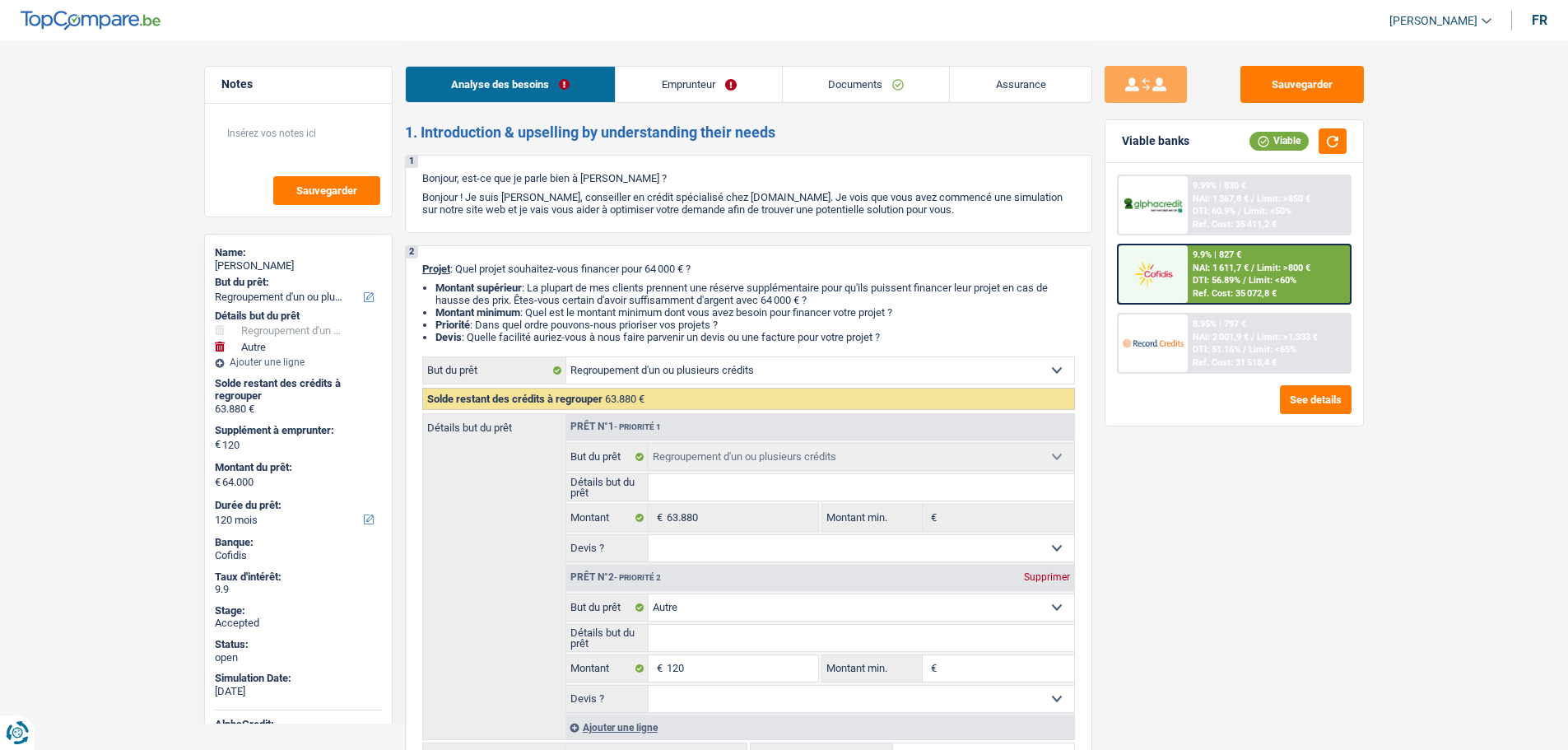
select select "refinancing"
select select "other"
select select "120"
select select "privateEmployee"
select select "familyAllowances"
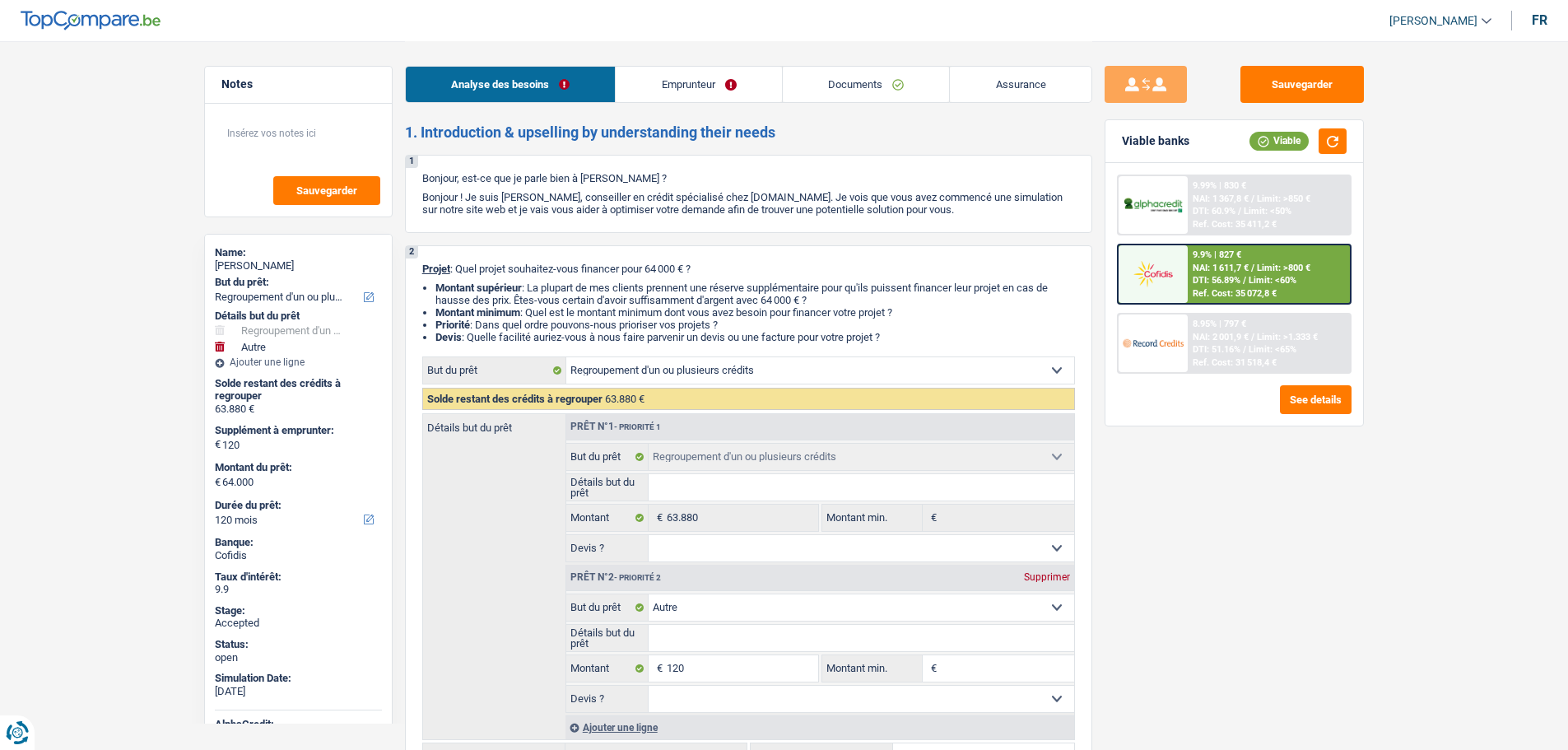
select select "netSalary"
select select "mealVouchers"
select select "rents"
select select "personalLoan"
select select "education"
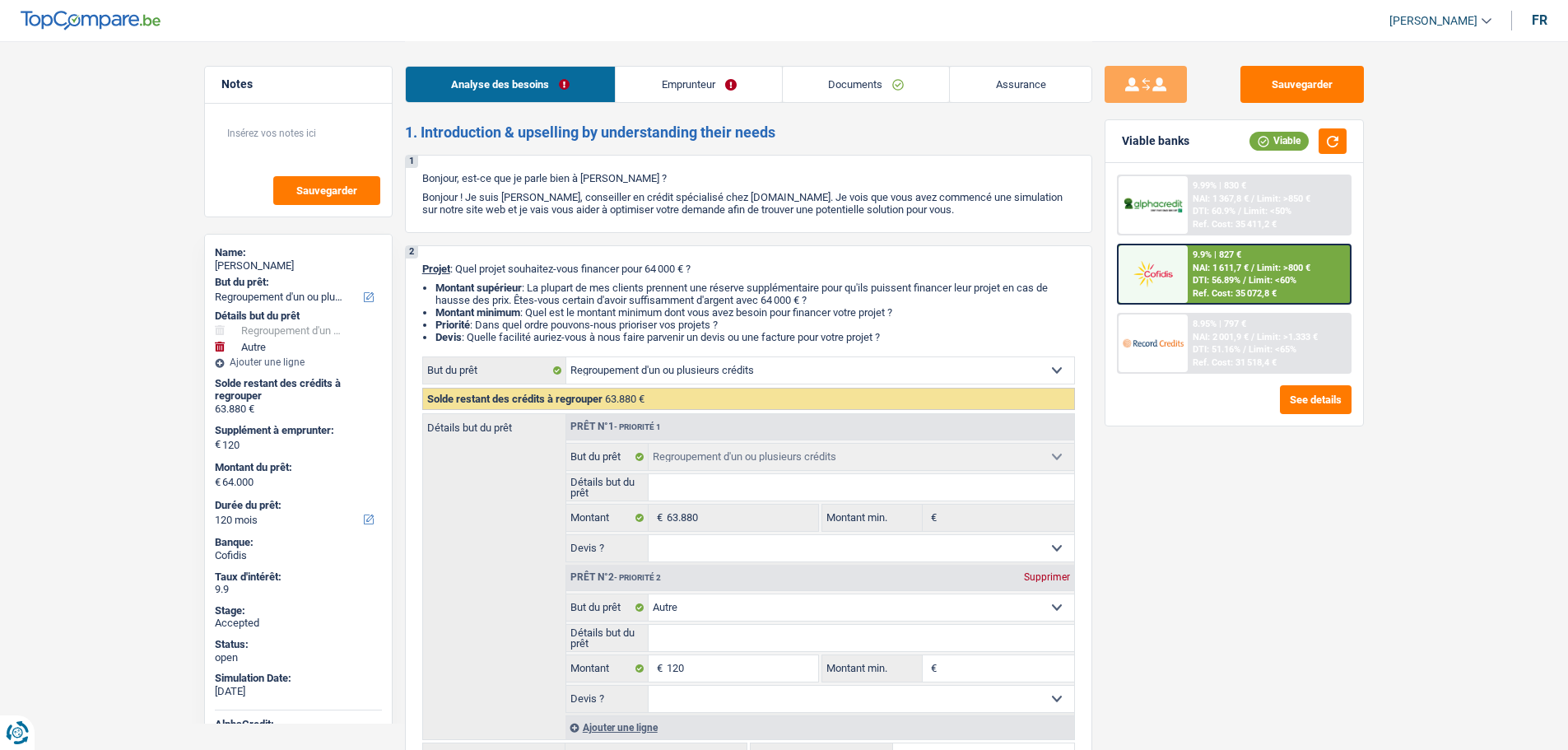
select select "120"
select select "cardOrCredit"
select select "refinancing"
select select "other"
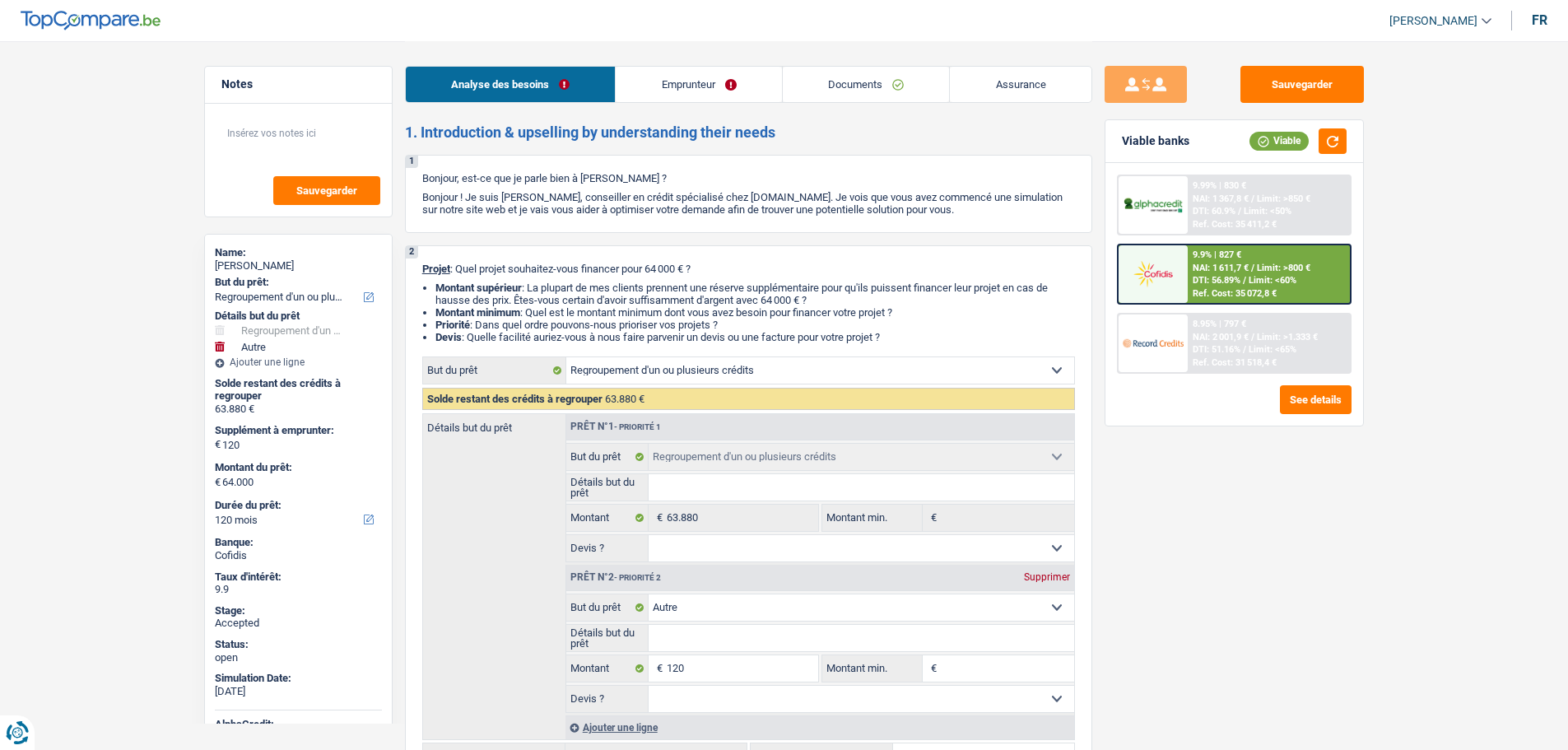
select select "120"
click at [1164, 262] on img at bounding box center [1152, 274] width 61 height 31
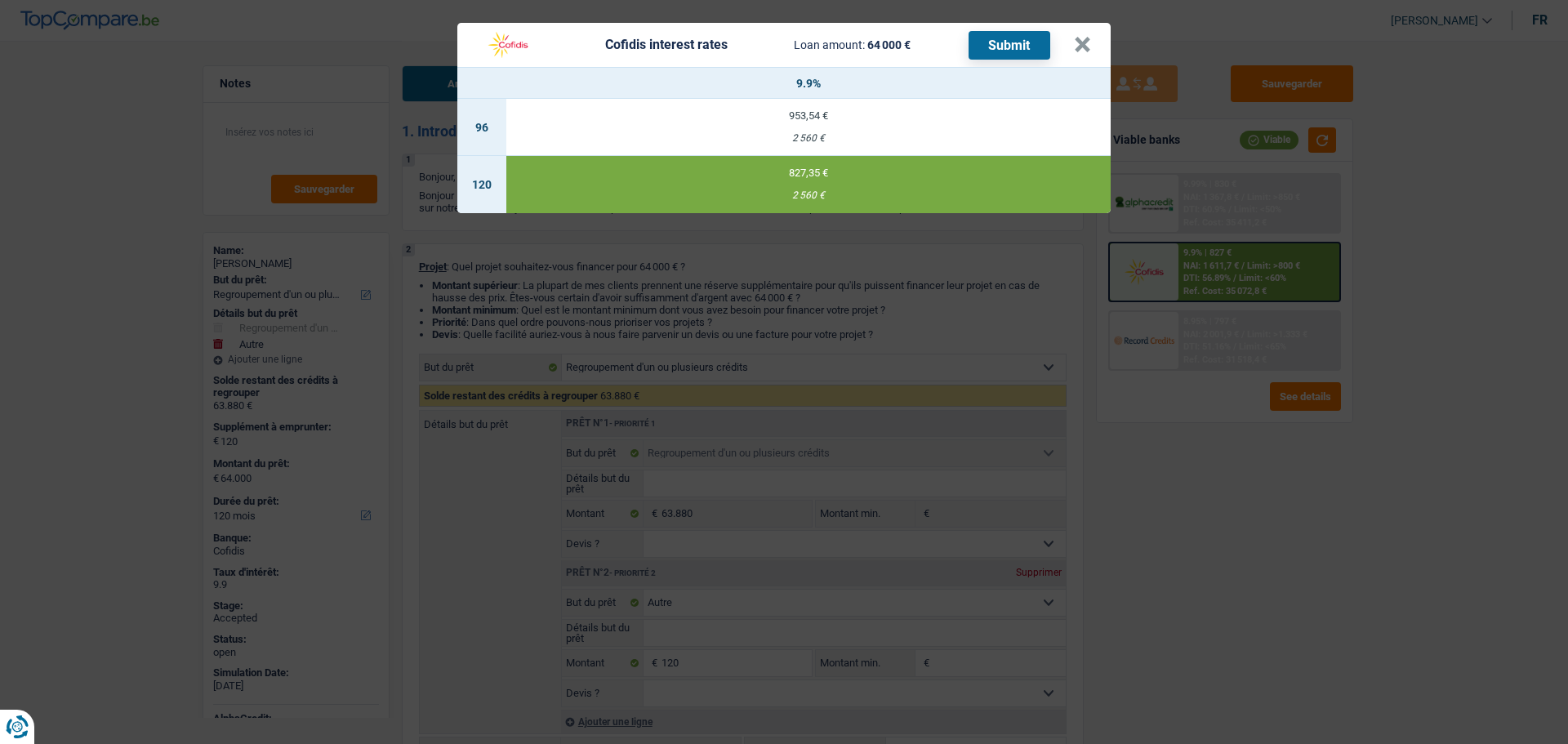
click at [1094, 44] on header "Cofidis interest rates Loan amount: 64 000 € Submit ×" at bounding box center [784, 44] width 653 height 44
click at [1082, 53] on button "×" at bounding box center [1082, 45] width 17 height 16
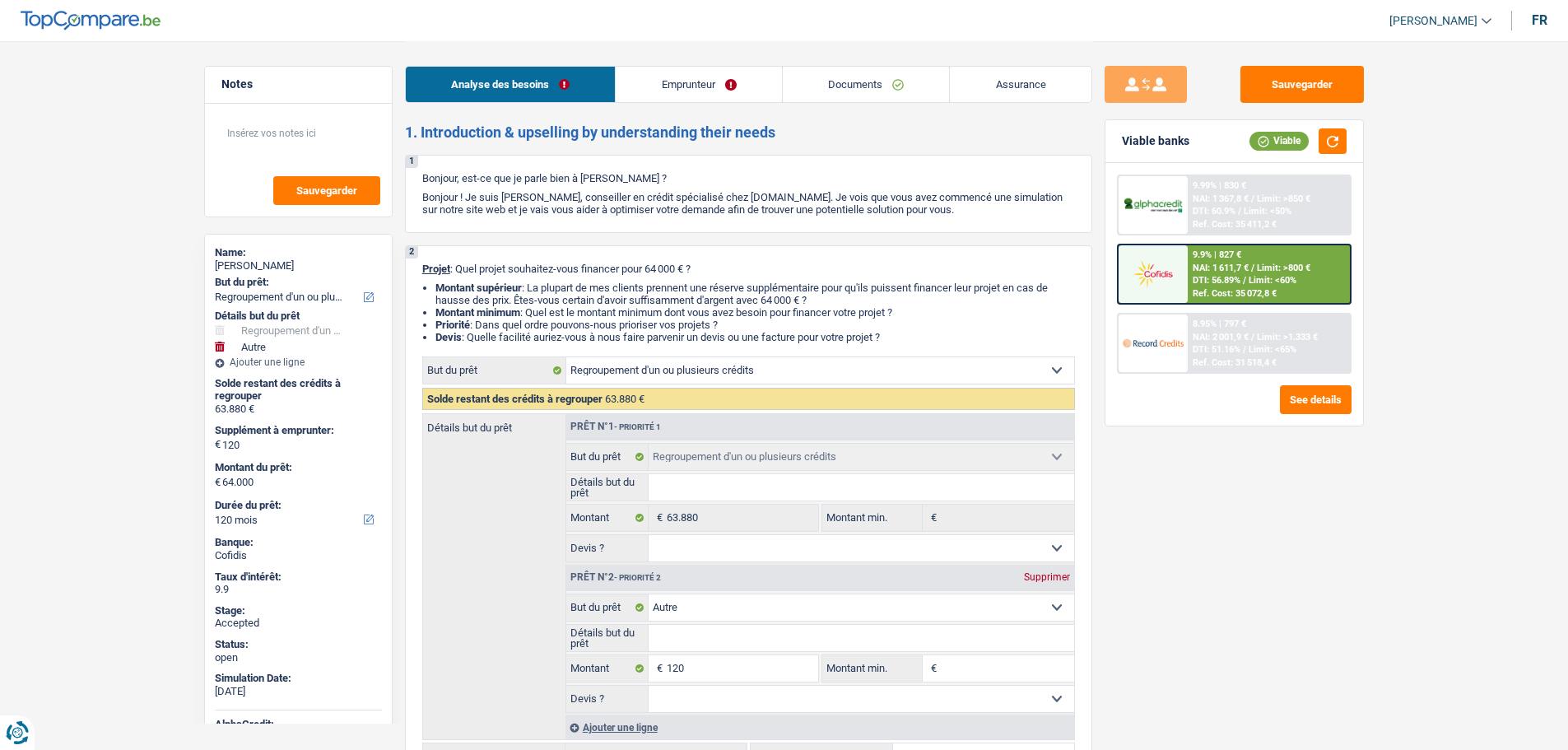
click at [1031, 91] on link "Assurance" at bounding box center [1020, 84] width 142 height 35
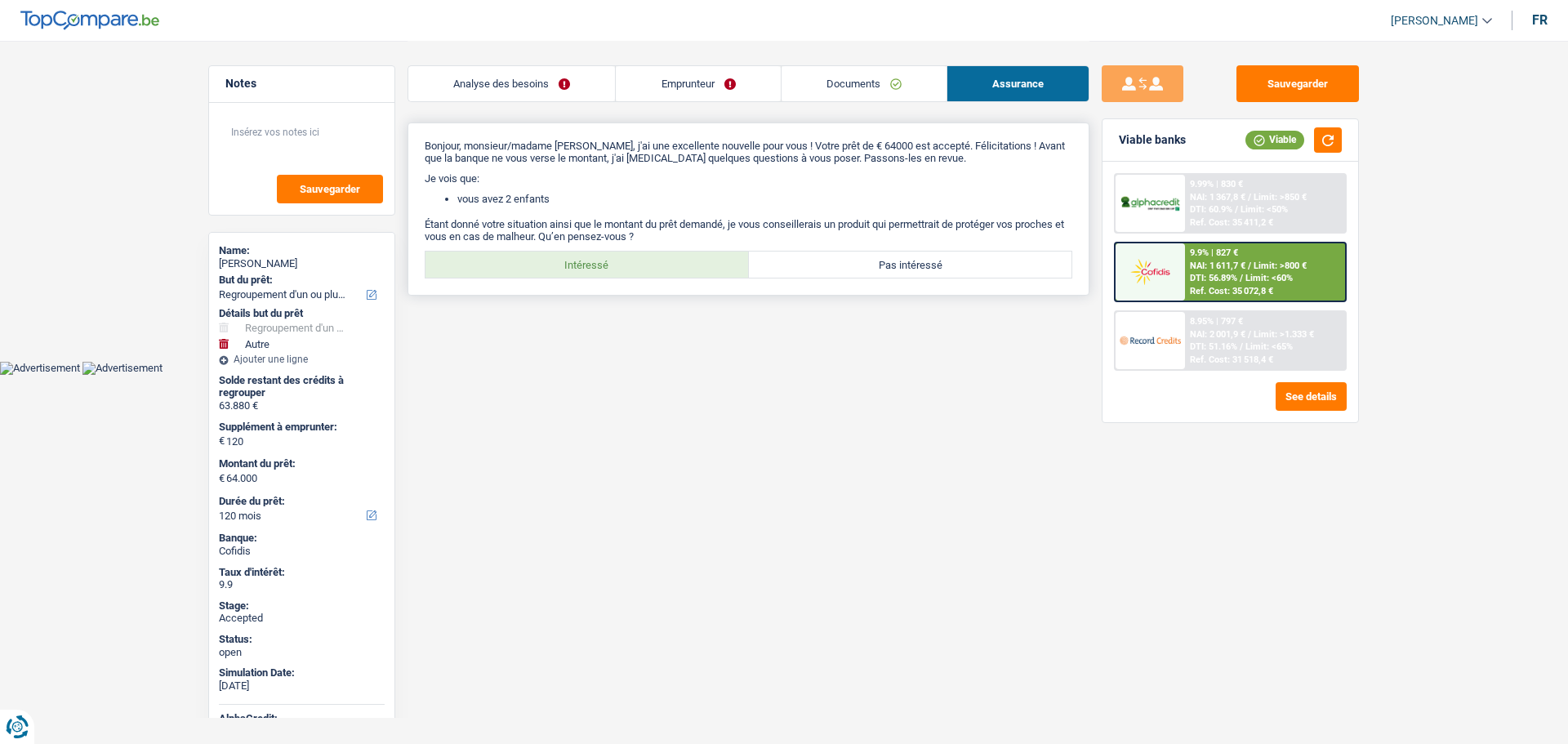
click at [572, 259] on label "Intéressé" at bounding box center [587, 264] width 323 height 26
click at [572, 259] on input "Intéressé" at bounding box center [587, 264] width 323 height 26
radio input "true"
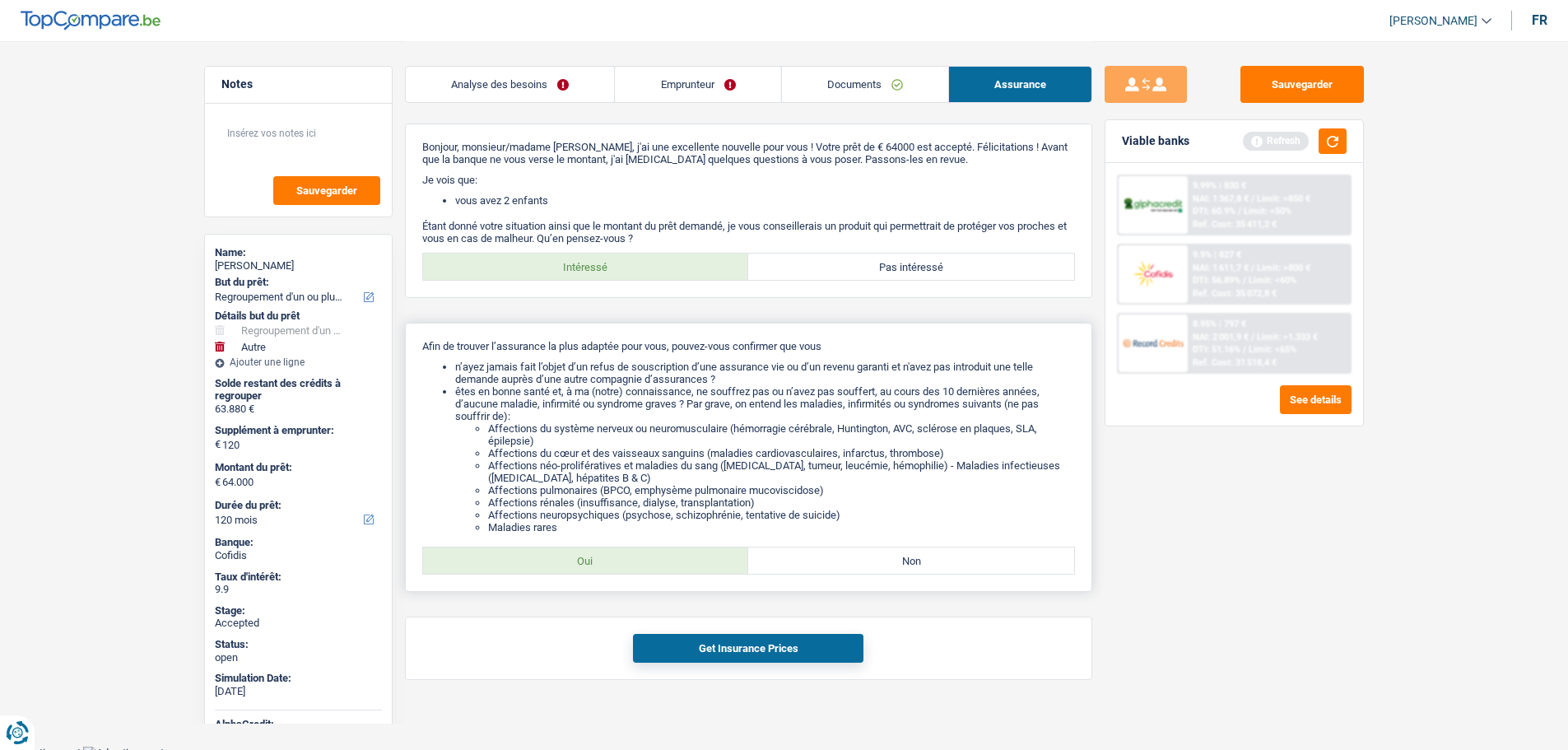
click at [645, 577] on div "Afin de trouver l’assurance la plus adaptée pour vous, pouvez-vous confirmer qu…" at bounding box center [749, 458] width 687 height 270
click at [641, 569] on label "Oui" at bounding box center [586, 560] width 326 height 26
click at [641, 569] on input "Oui" at bounding box center [586, 560] width 326 height 26
radio input "true"
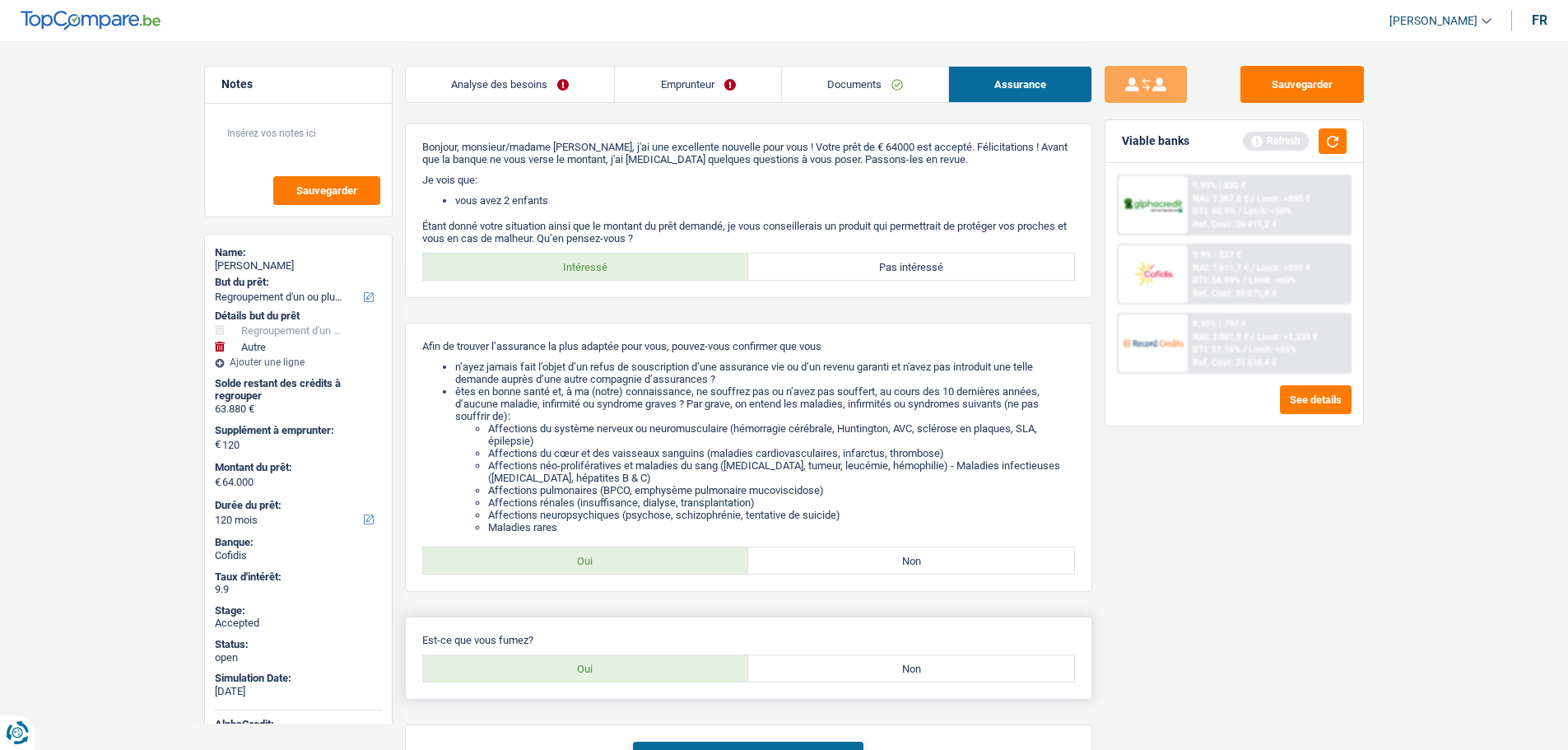
click at [887, 655] on div "Est-ce que vous fumez? Oui Non Tous les champs sont obligatoires. Veuillez séle…" at bounding box center [749, 659] width 687 height 83
click at [893, 663] on label "Non" at bounding box center [911, 668] width 326 height 26
click at [893, 663] on input "Non" at bounding box center [911, 668] width 326 height 26
radio input "true"
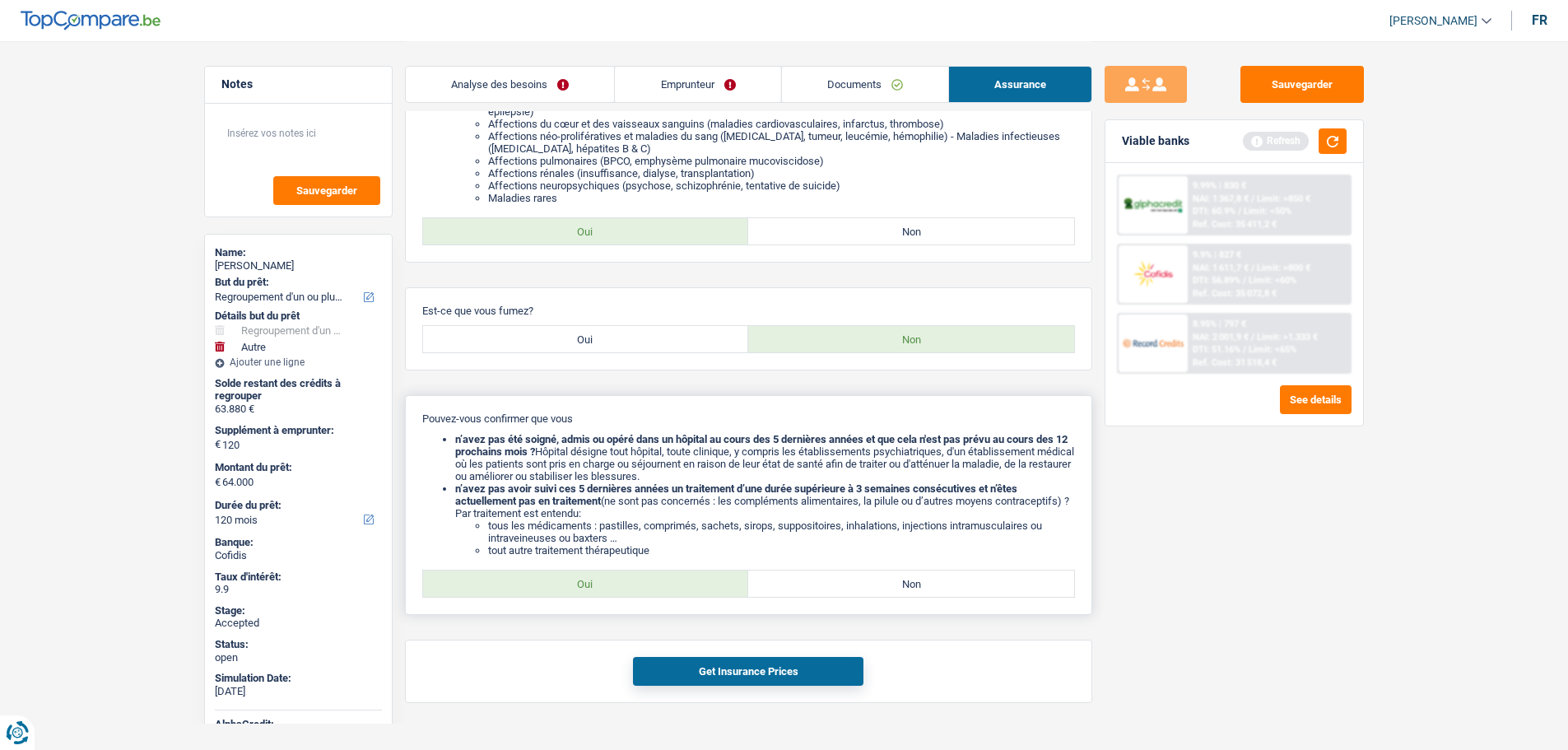
click at [606, 590] on label "Oui" at bounding box center [586, 584] width 326 height 26
click at [606, 590] on input "Oui" at bounding box center [586, 584] width 326 height 26
radio input "true"
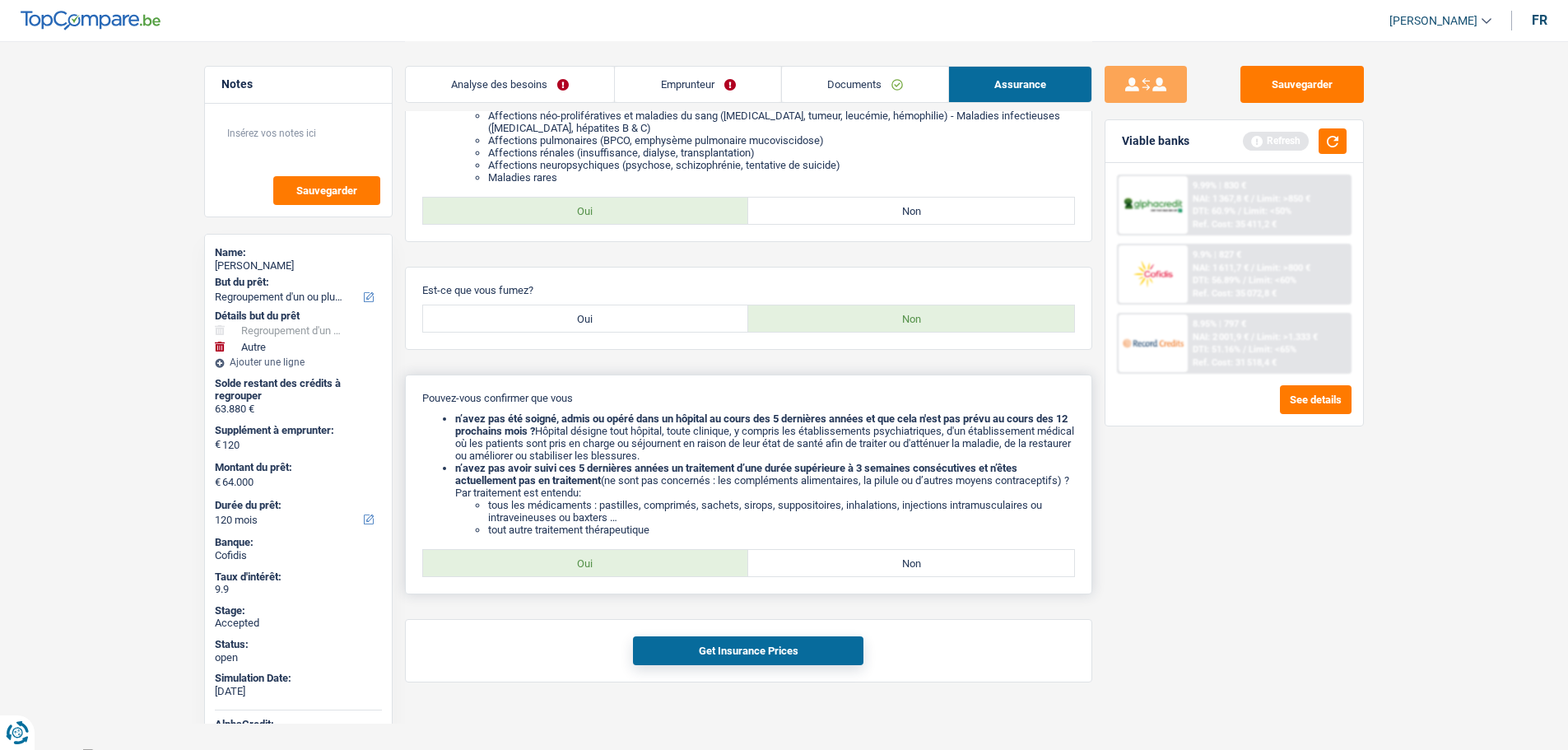
scroll to position [361, 0]
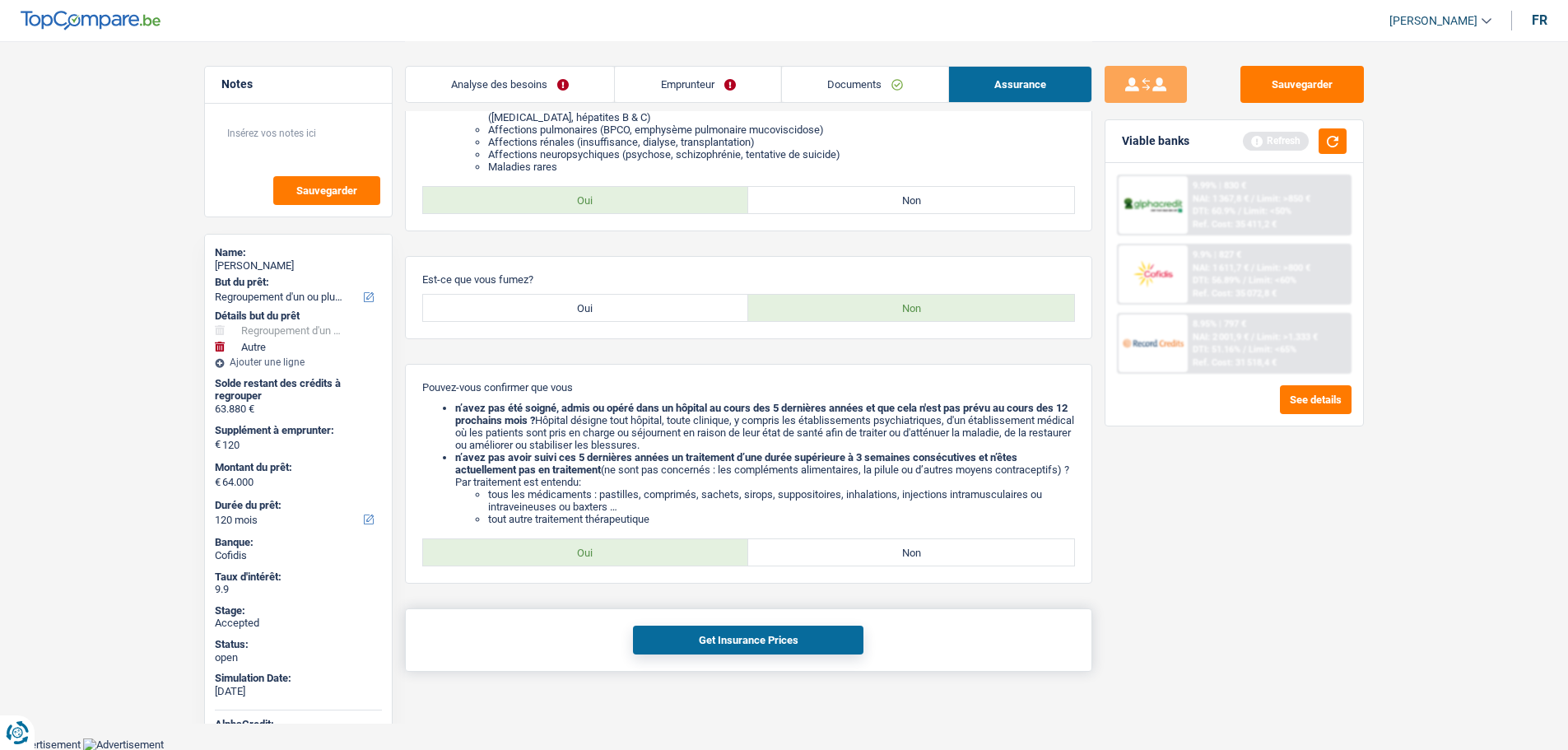
click at [714, 636] on button "Get Insurance Prices" at bounding box center [748, 641] width 231 height 29
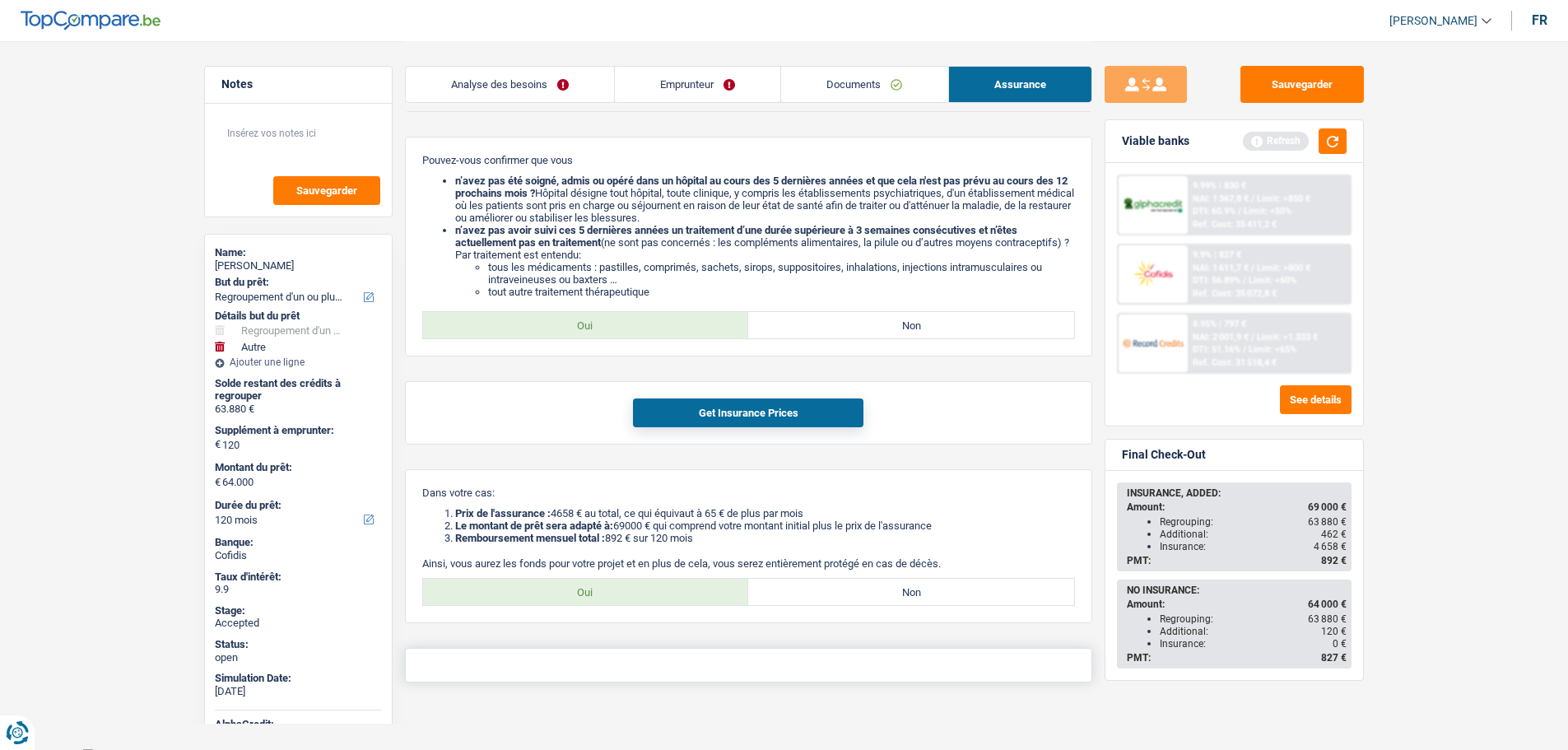
scroll to position [599, 0]
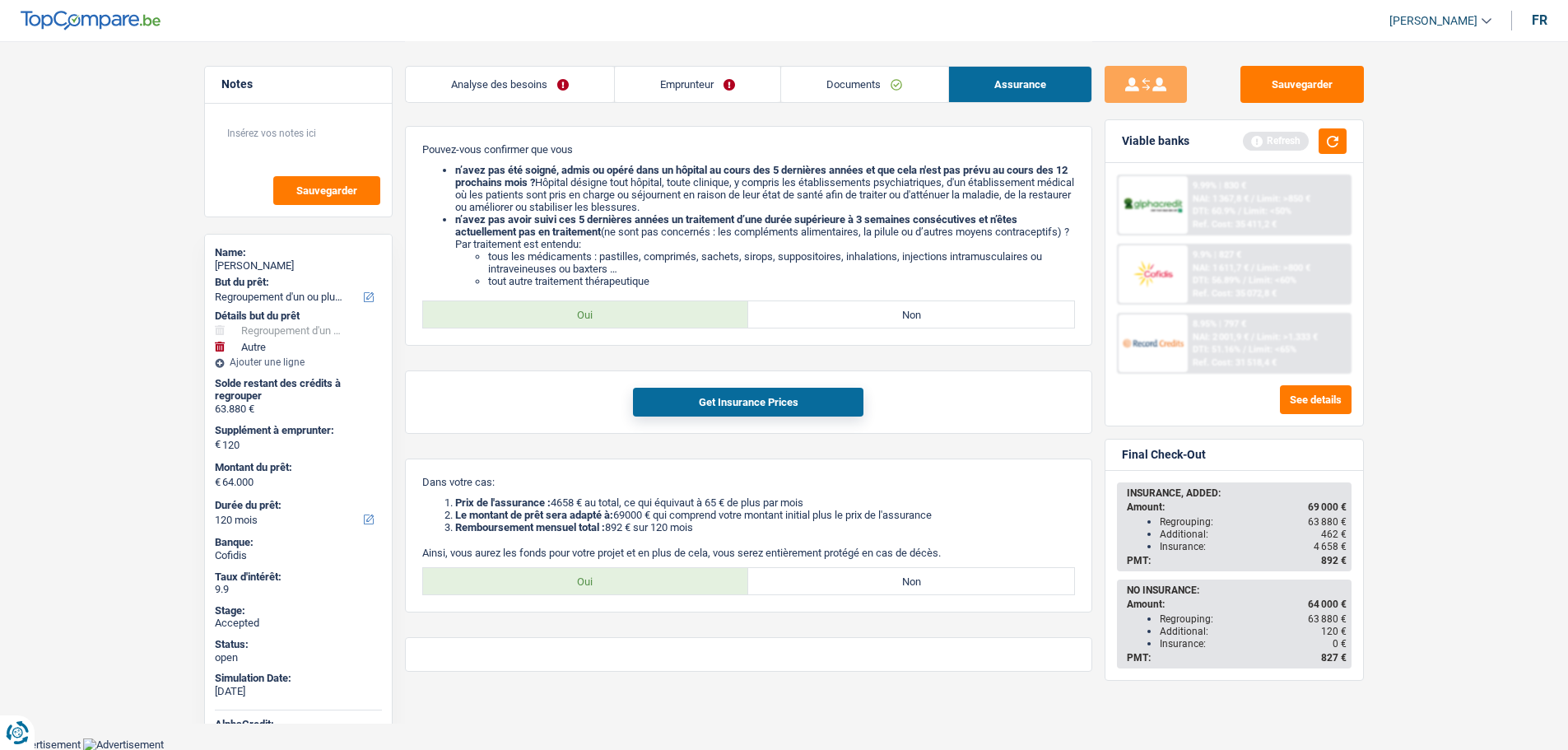
click at [258, 266] on div "[PERSON_NAME]" at bounding box center [298, 266] width 167 height 14
copy div "[PERSON_NAME]"
